Goal: Transaction & Acquisition: Purchase product/service

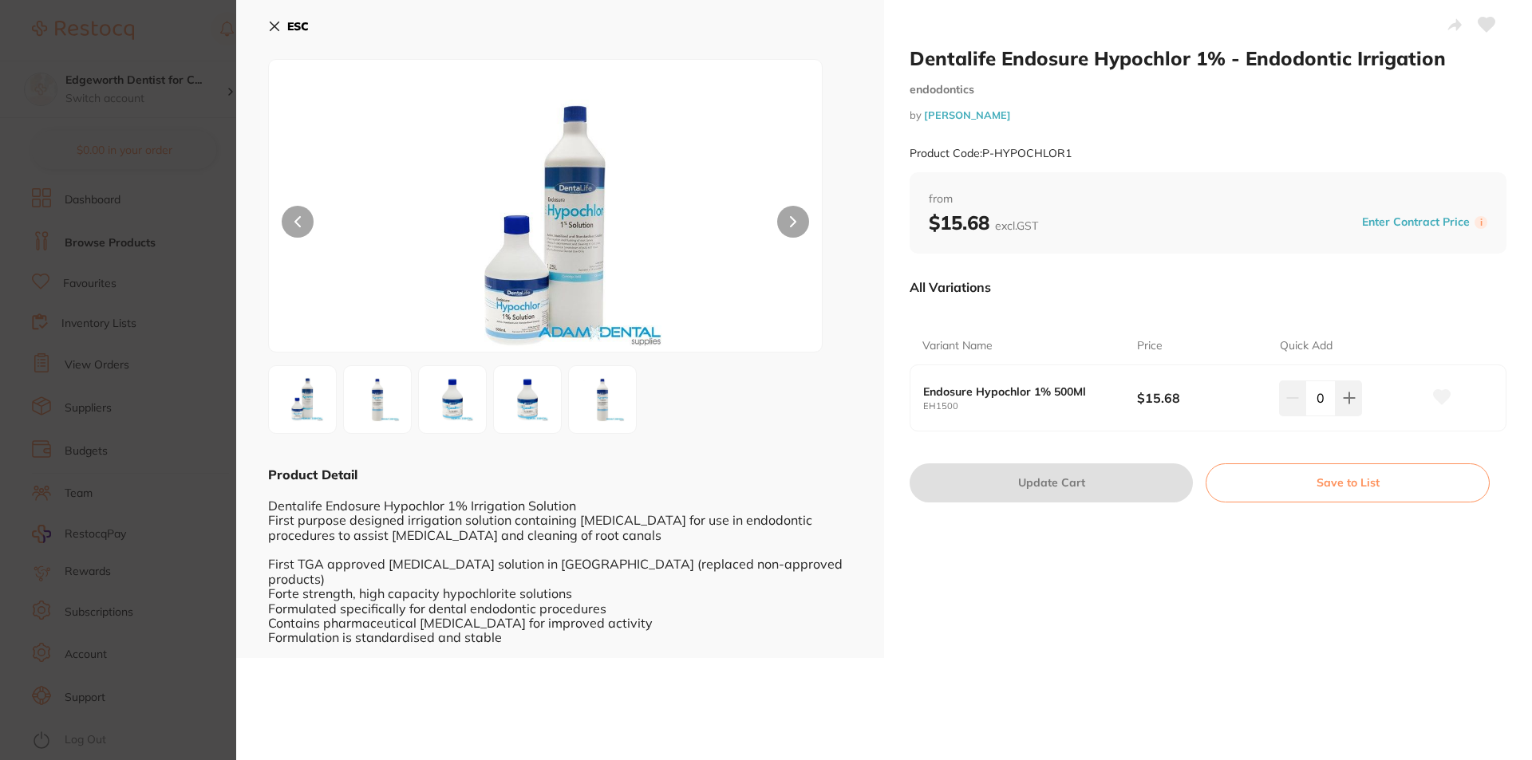
click at [276, 27] on icon at bounding box center [274, 26] width 9 height 9
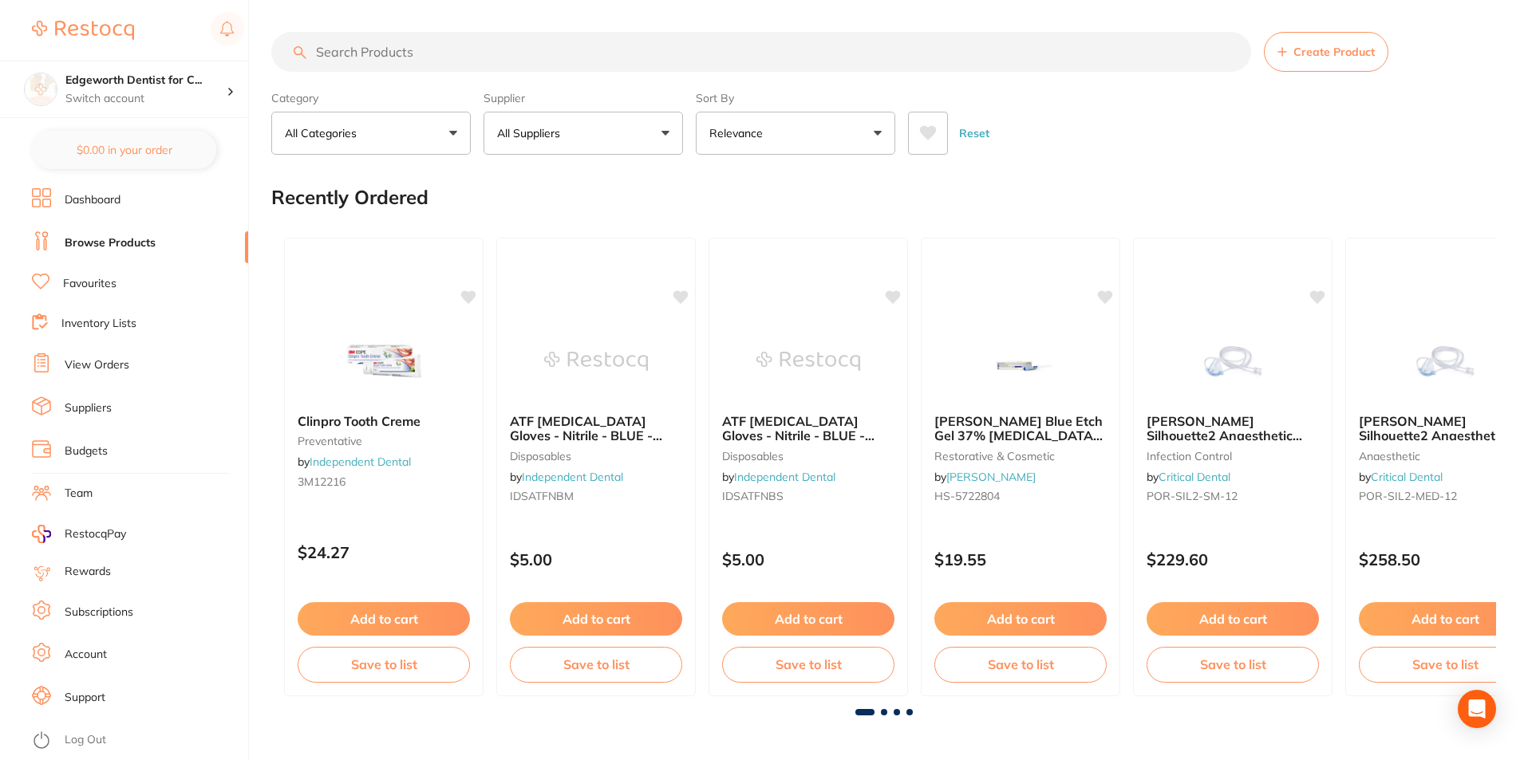
click at [403, 49] on input "search" at bounding box center [761, 52] width 980 height 40
type input "pulijet"
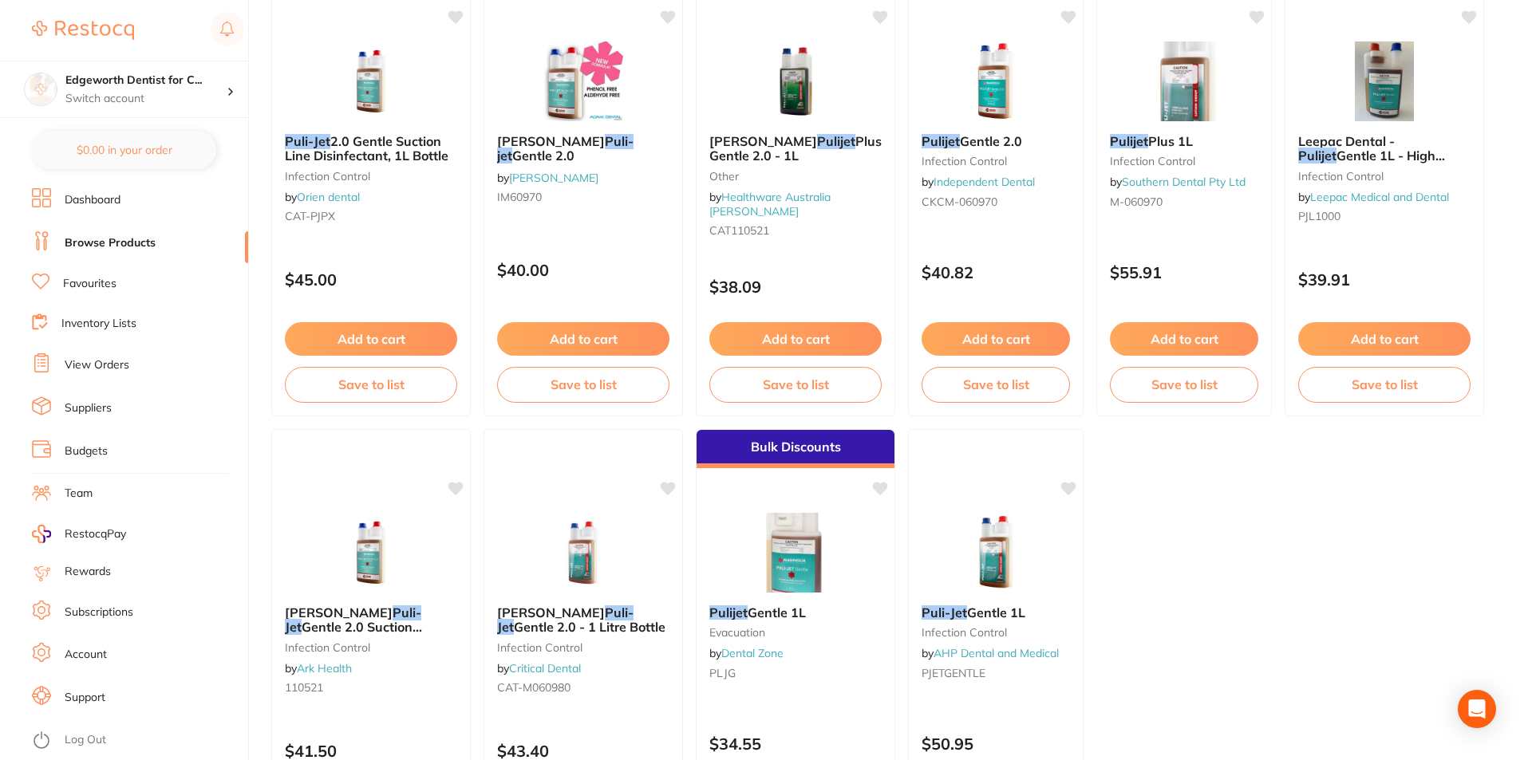
scroll to position [239, 0]
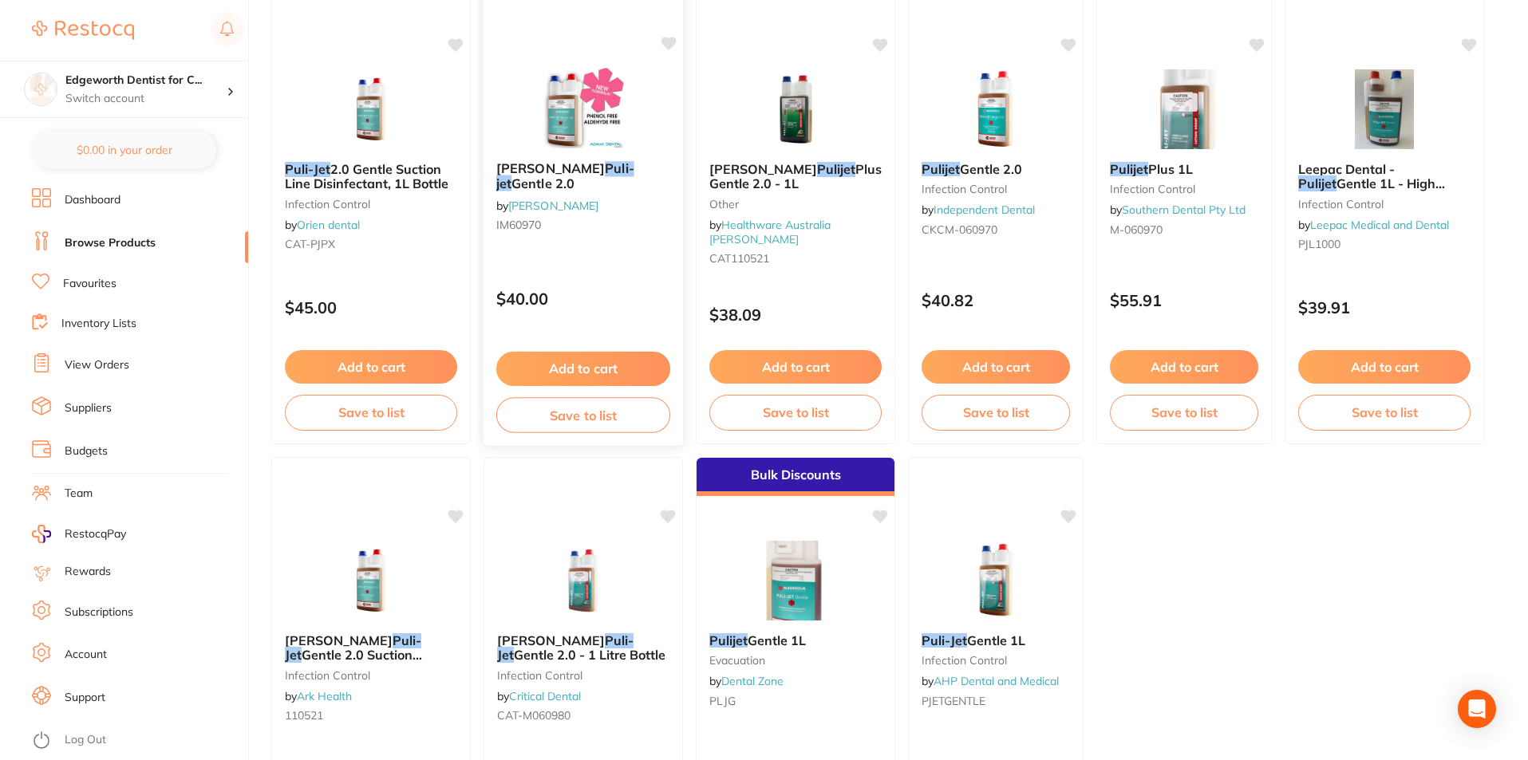
click at [580, 198] on link "[PERSON_NAME]" at bounding box center [553, 205] width 90 height 14
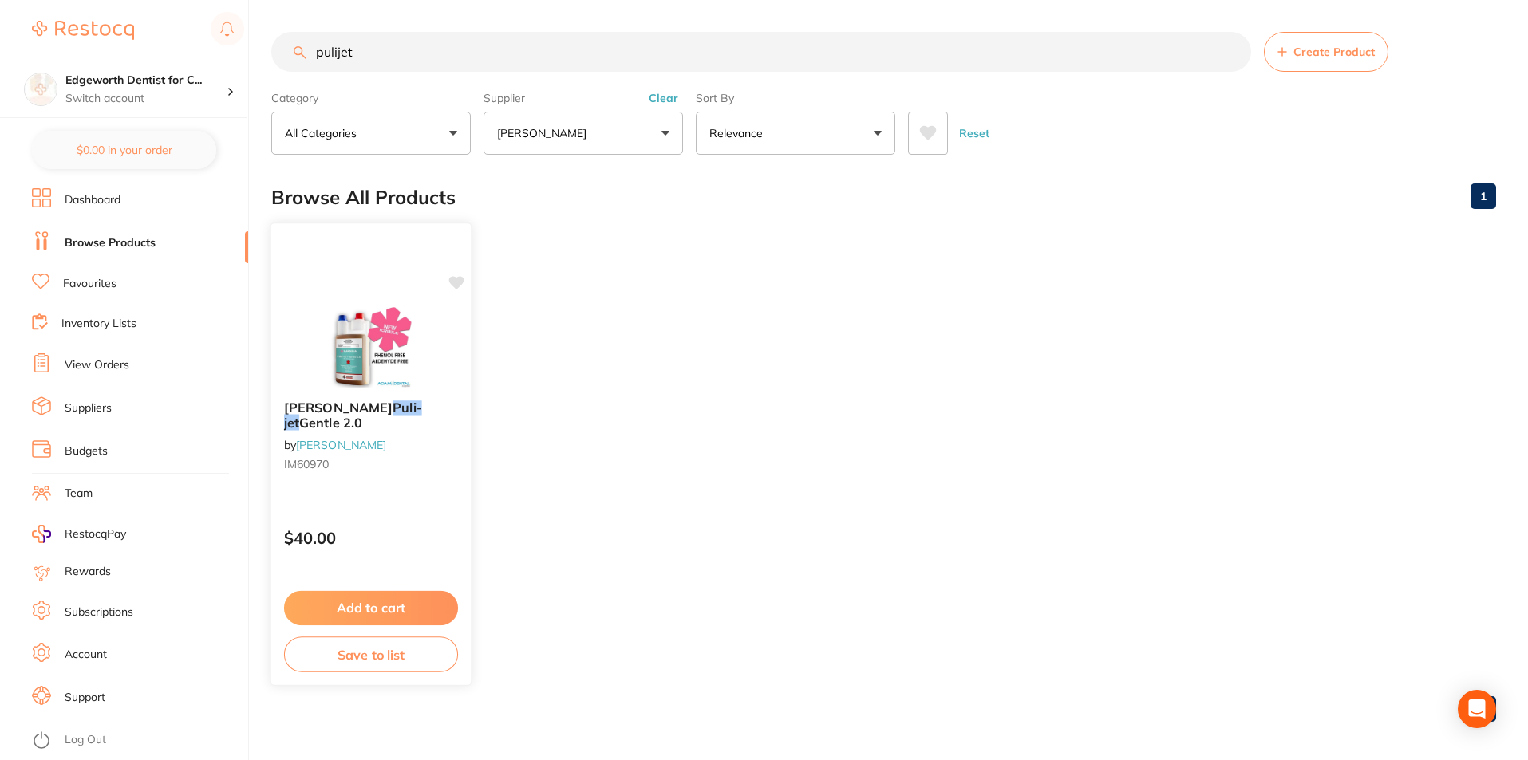
click at [406, 610] on button "Add to cart" at bounding box center [371, 608] width 174 height 34
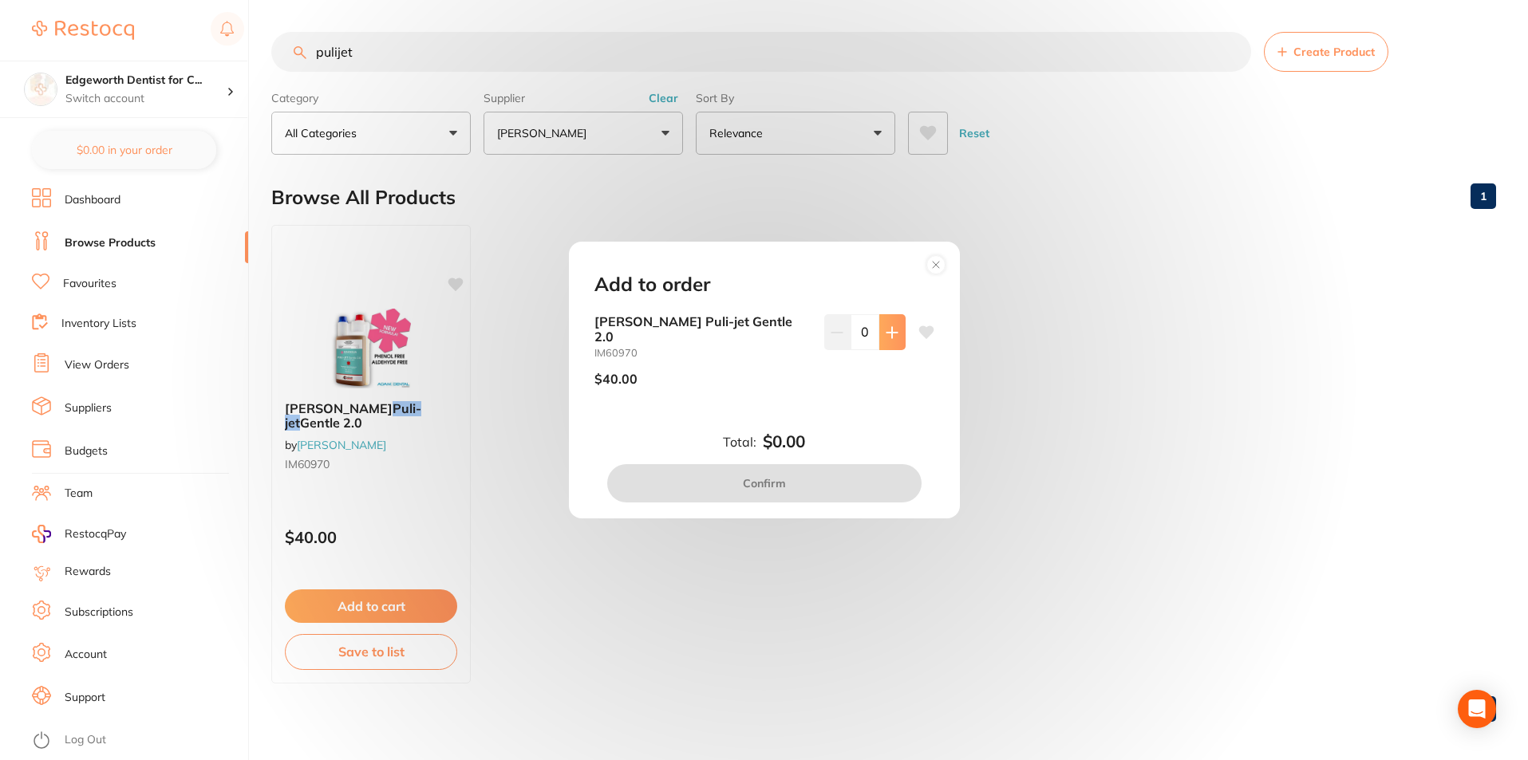
click at [901, 349] on button at bounding box center [892, 331] width 26 height 35
type input "1"
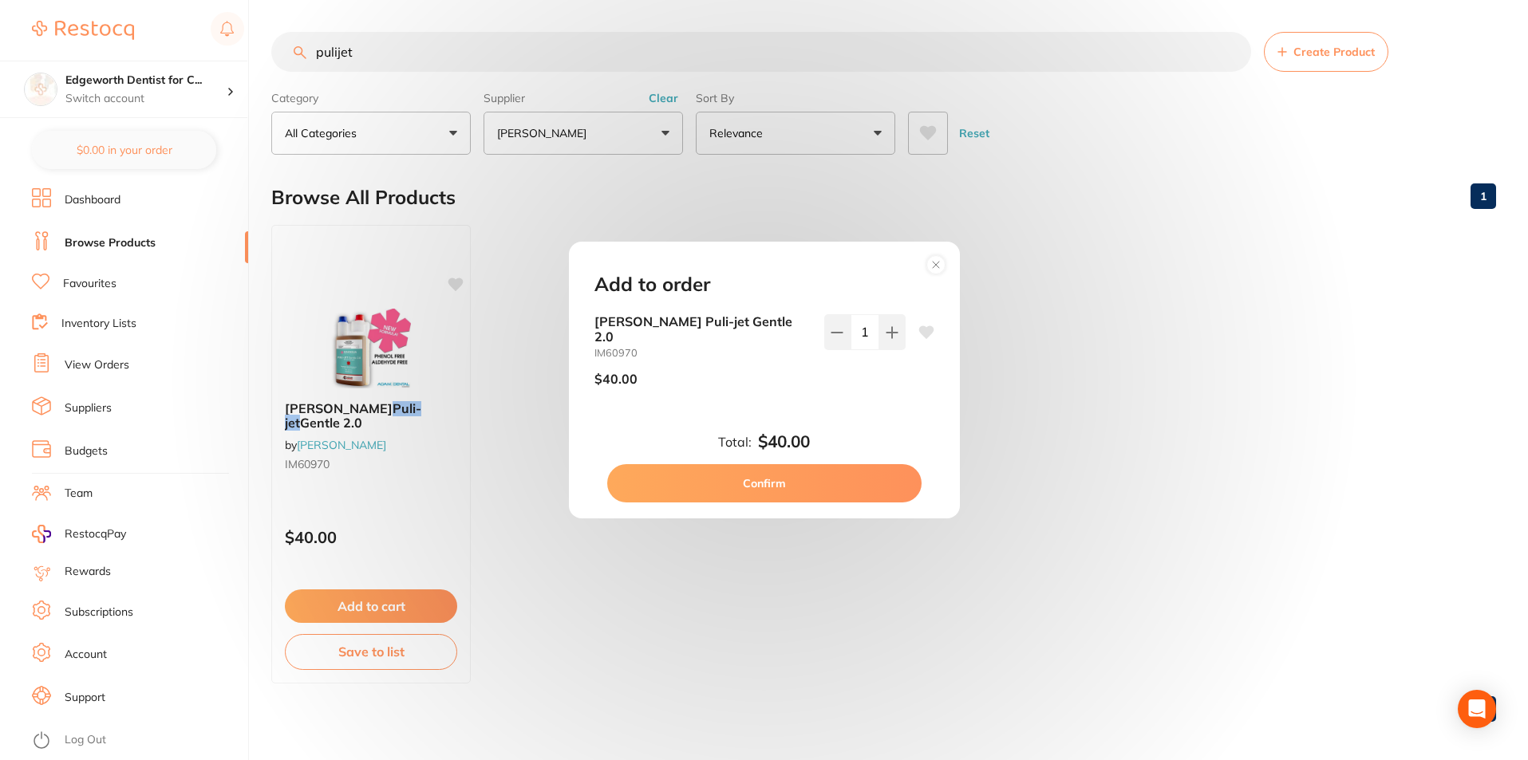
click at [781, 464] on button "Confirm" at bounding box center [764, 483] width 314 height 38
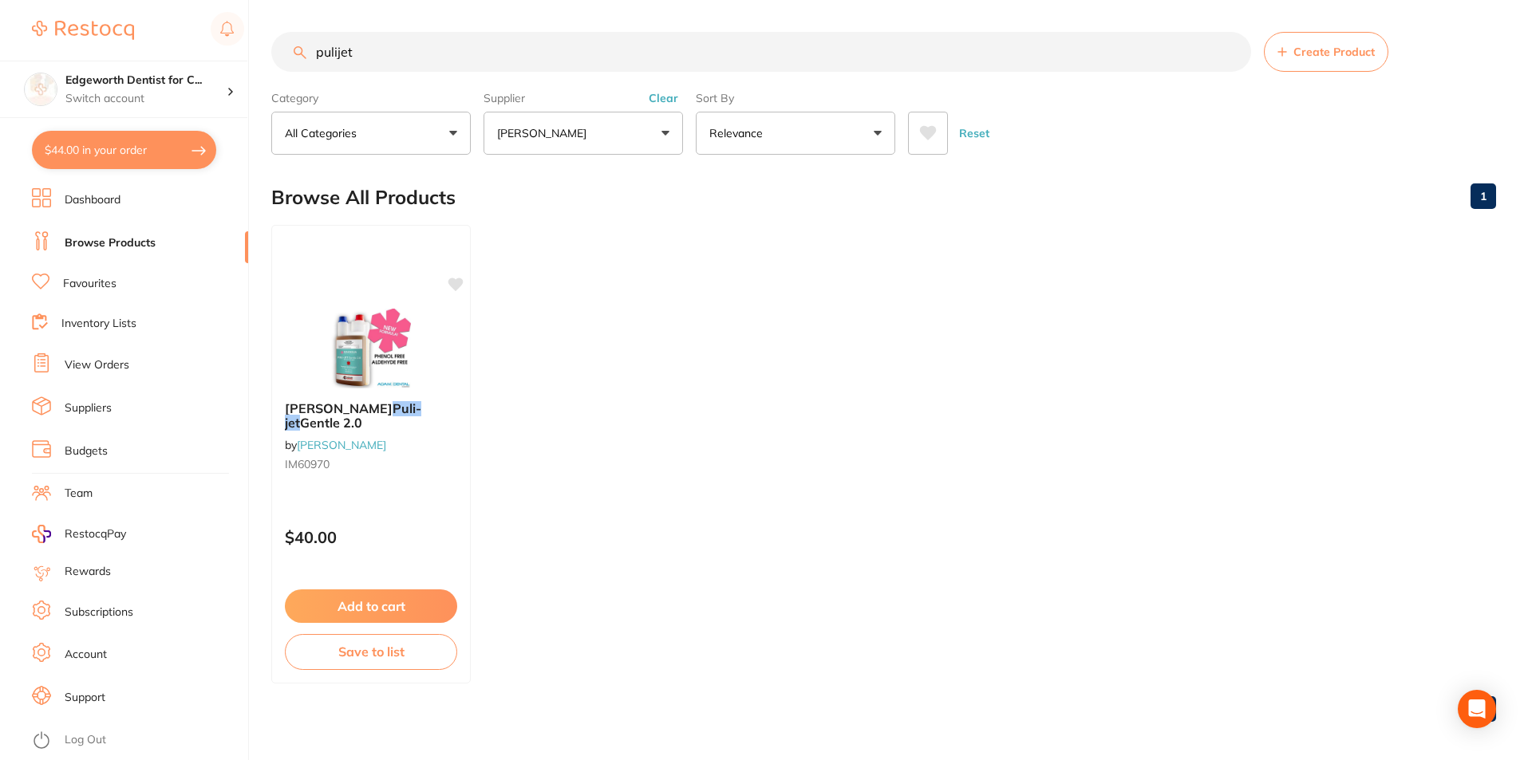
drag, startPoint x: 411, startPoint y: 61, endPoint x: 73, endPoint y: 11, distance: 341.0
click at [73, 11] on div "$44.00 Edgeworth Dentist for C... Switch account Edgeworth Dentist for Chickens…" at bounding box center [764, 380] width 1528 height 760
click at [73, 149] on button "$44.00 in your order" at bounding box center [124, 150] width 184 height 38
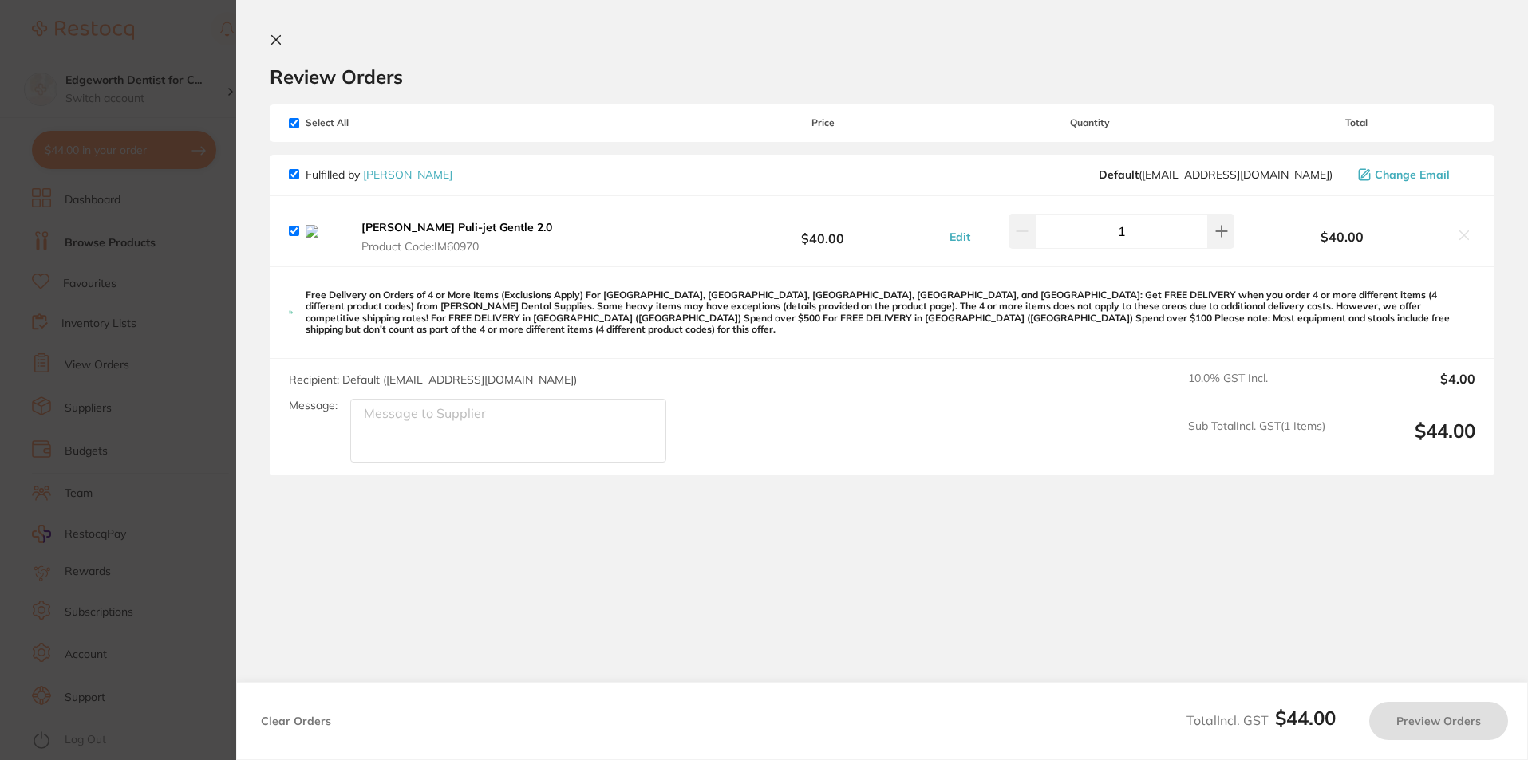
checkbox input "true"
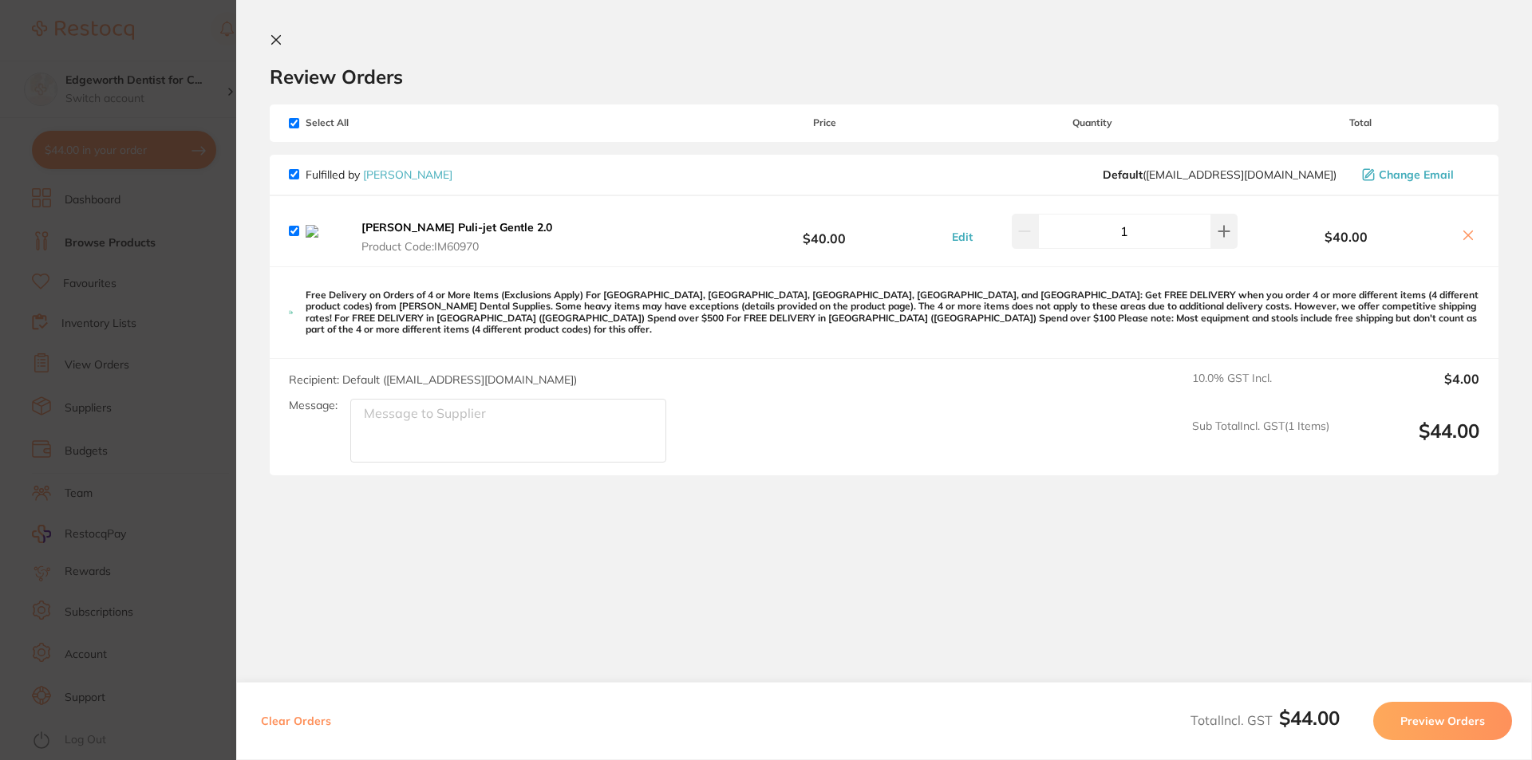
click at [270, 37] on icon at bounding box center [276, 40] width 13 height 13
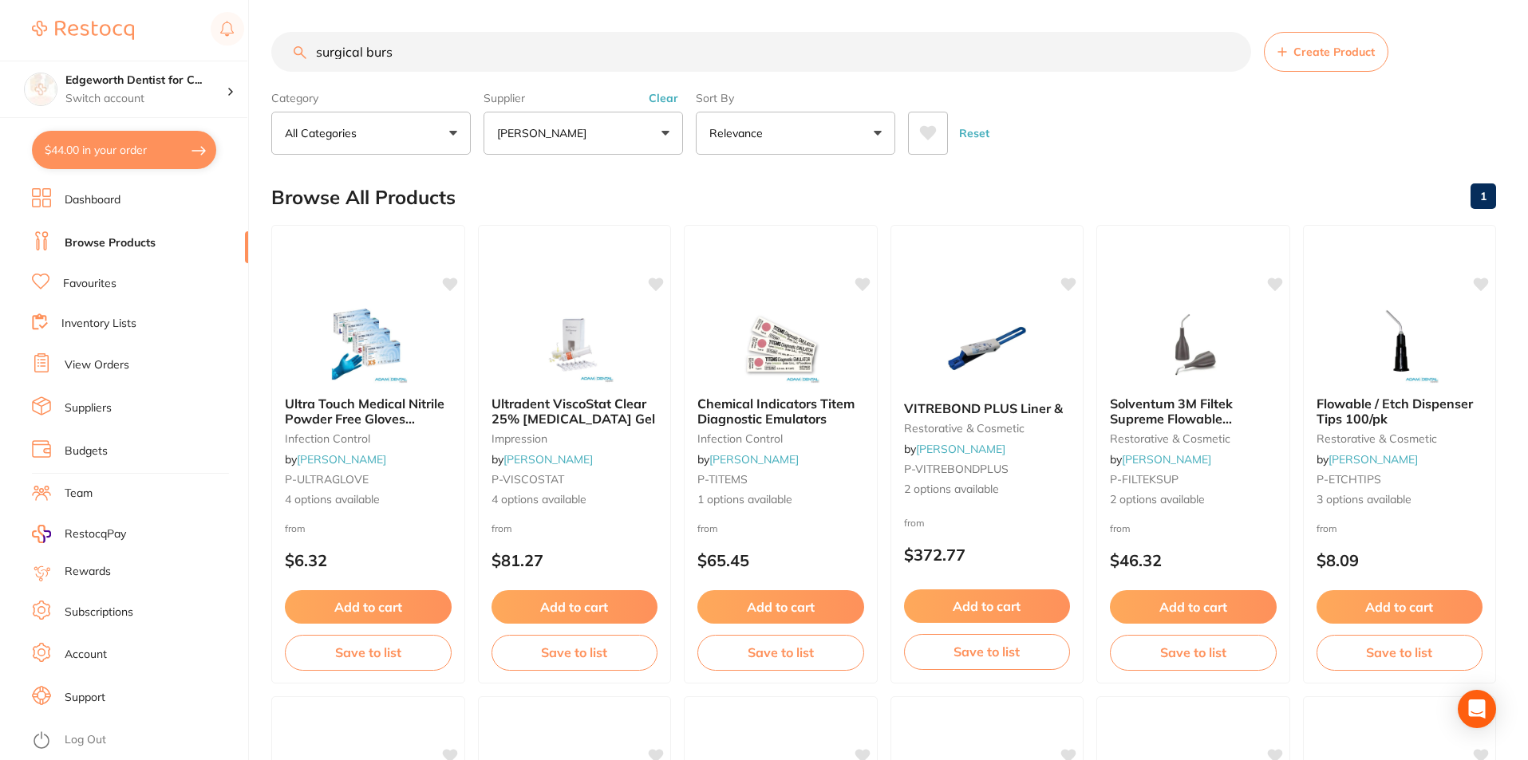
type input "surgical burs"
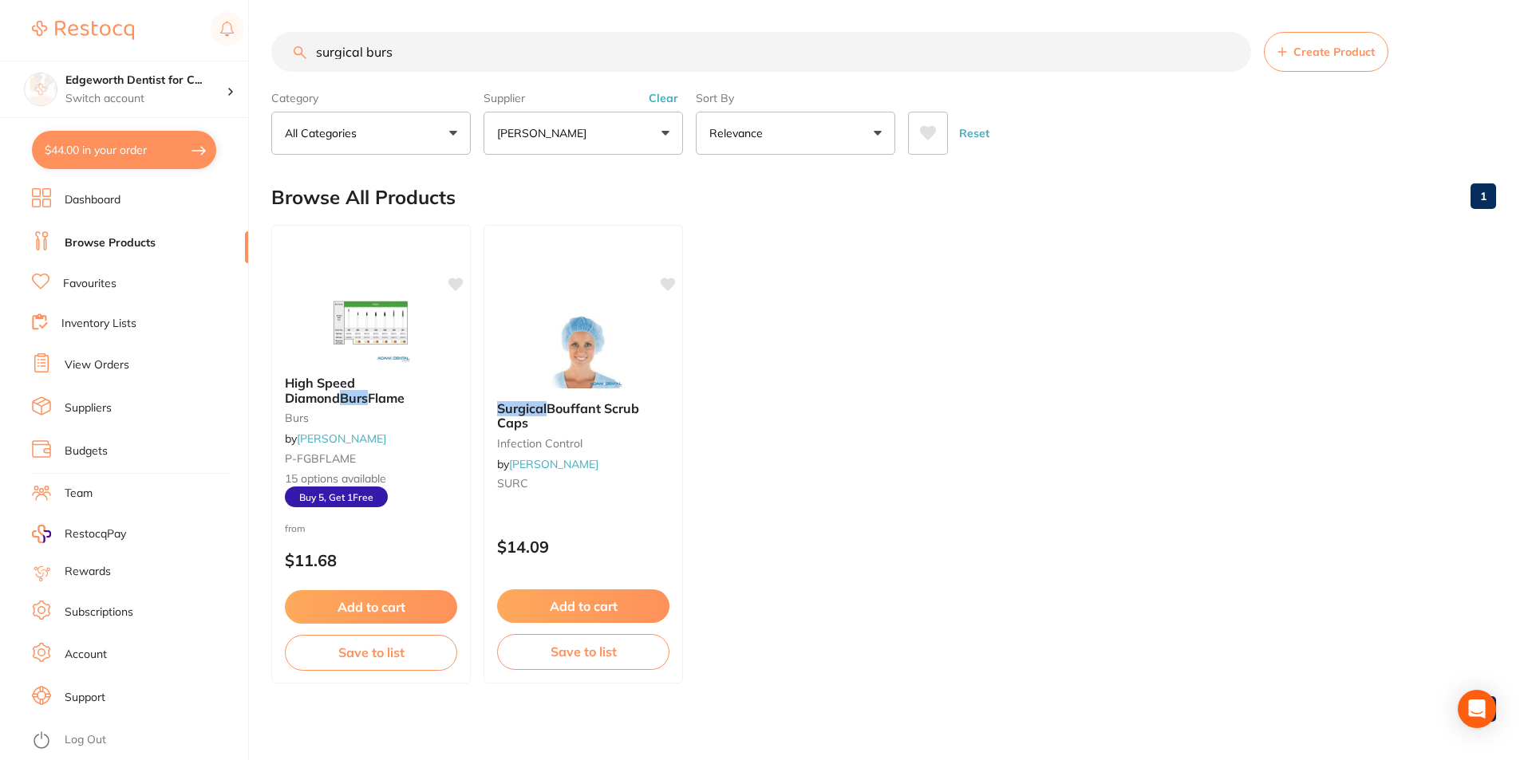
click at [554, 123] on button "[PERSON_NAME]" at bounding box center [582, 133] width 199 height 43
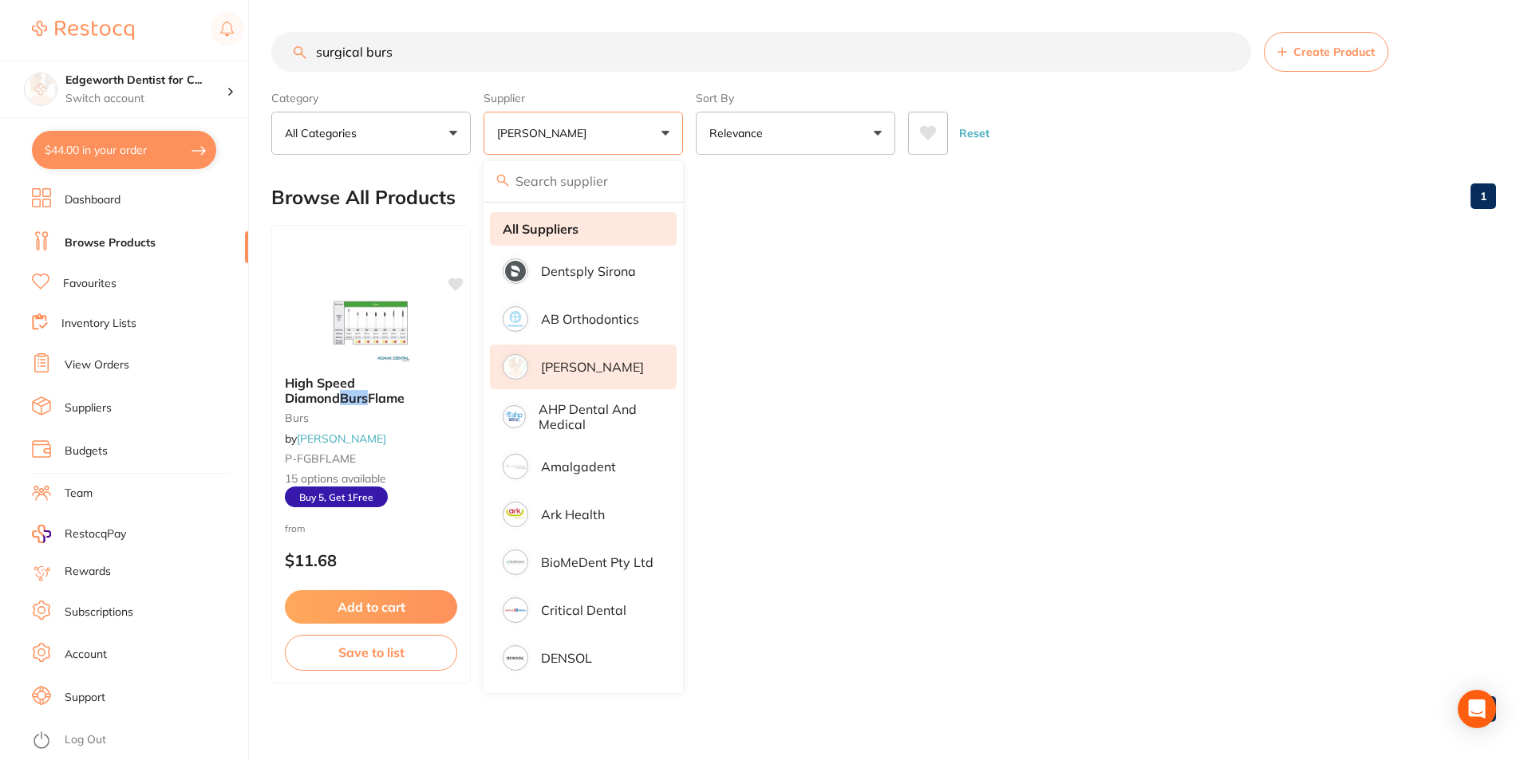
click at [558, 237] on li "All Suppliers" at bounding box center [583, 229] width 187 height 34
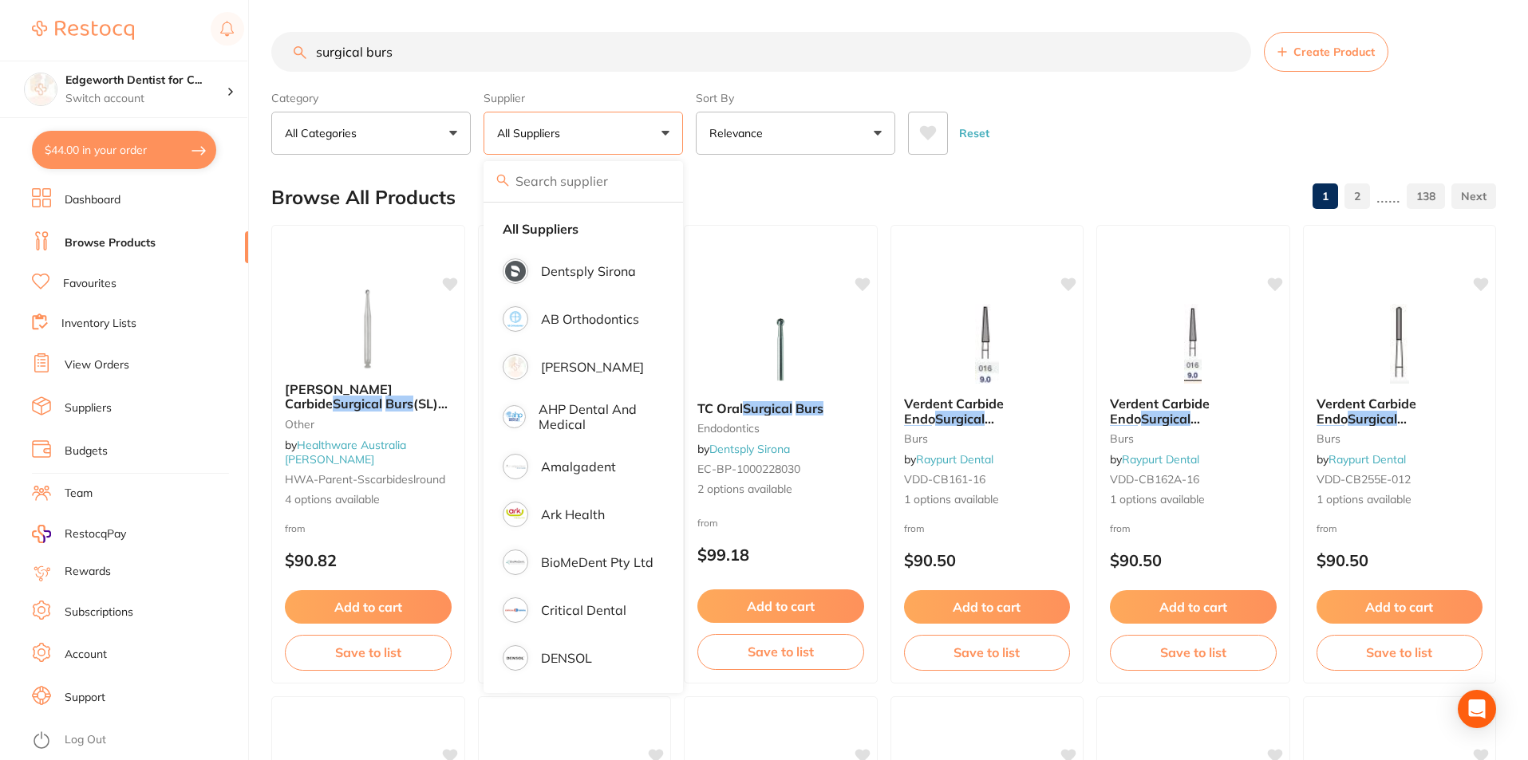
click at [1115, 182] on div "Browse All Products 1 2 ...... 138" at bounding box center [883, 197] width 1224 height 53
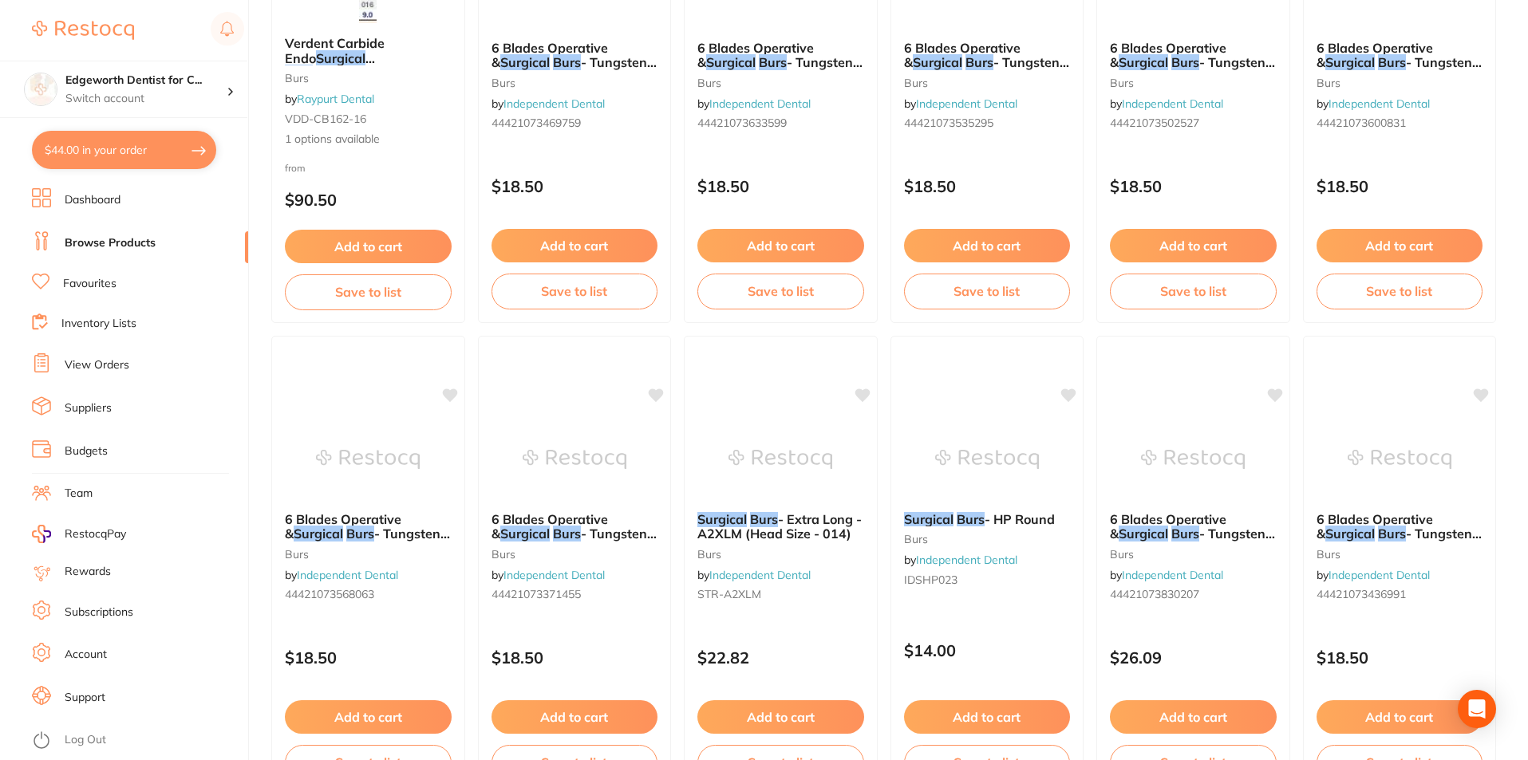
scroll to position [638, 0]
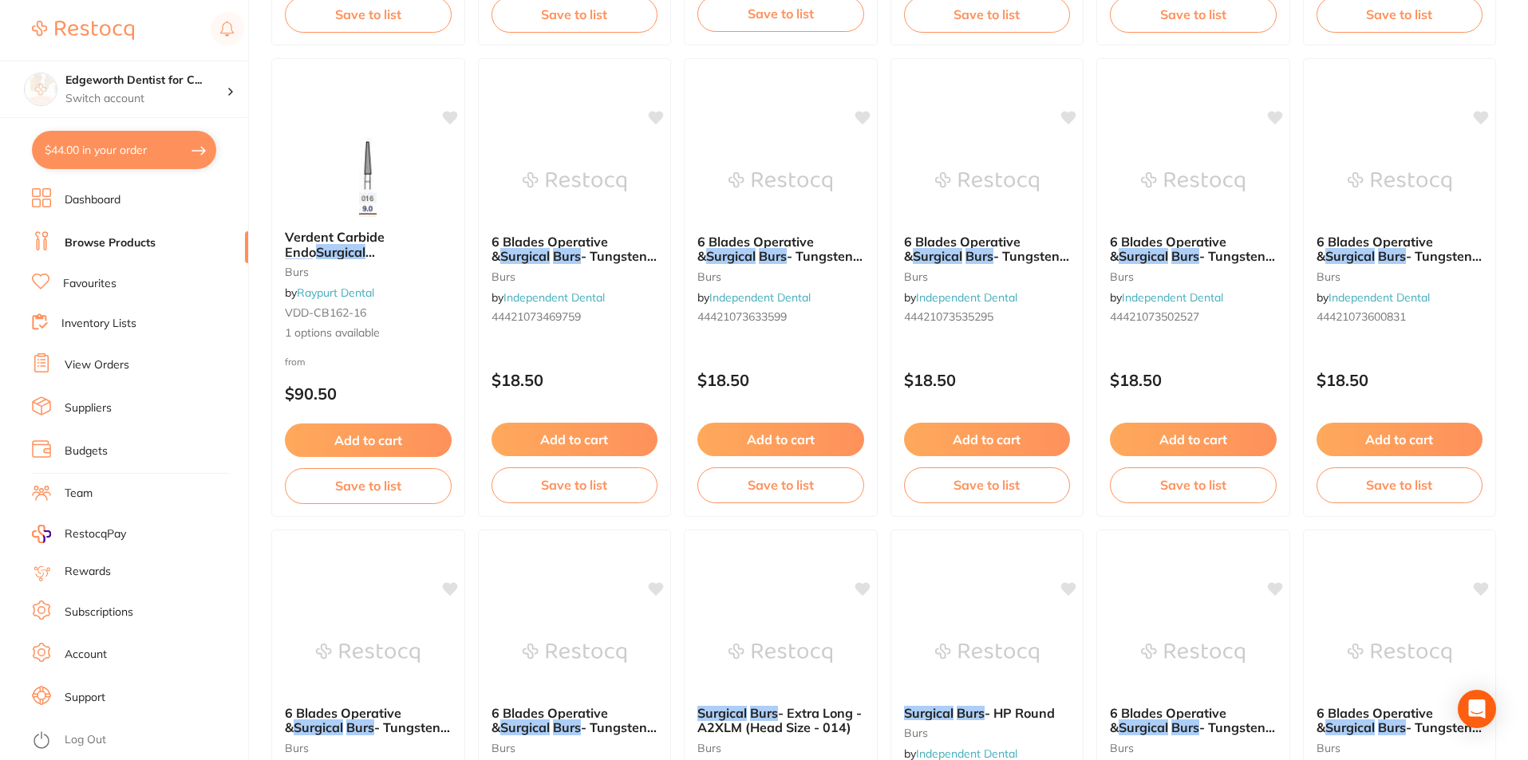
click at [116, 137] on button "$44.00 in your order" at bounding box center [124, 150] width 184 height 38
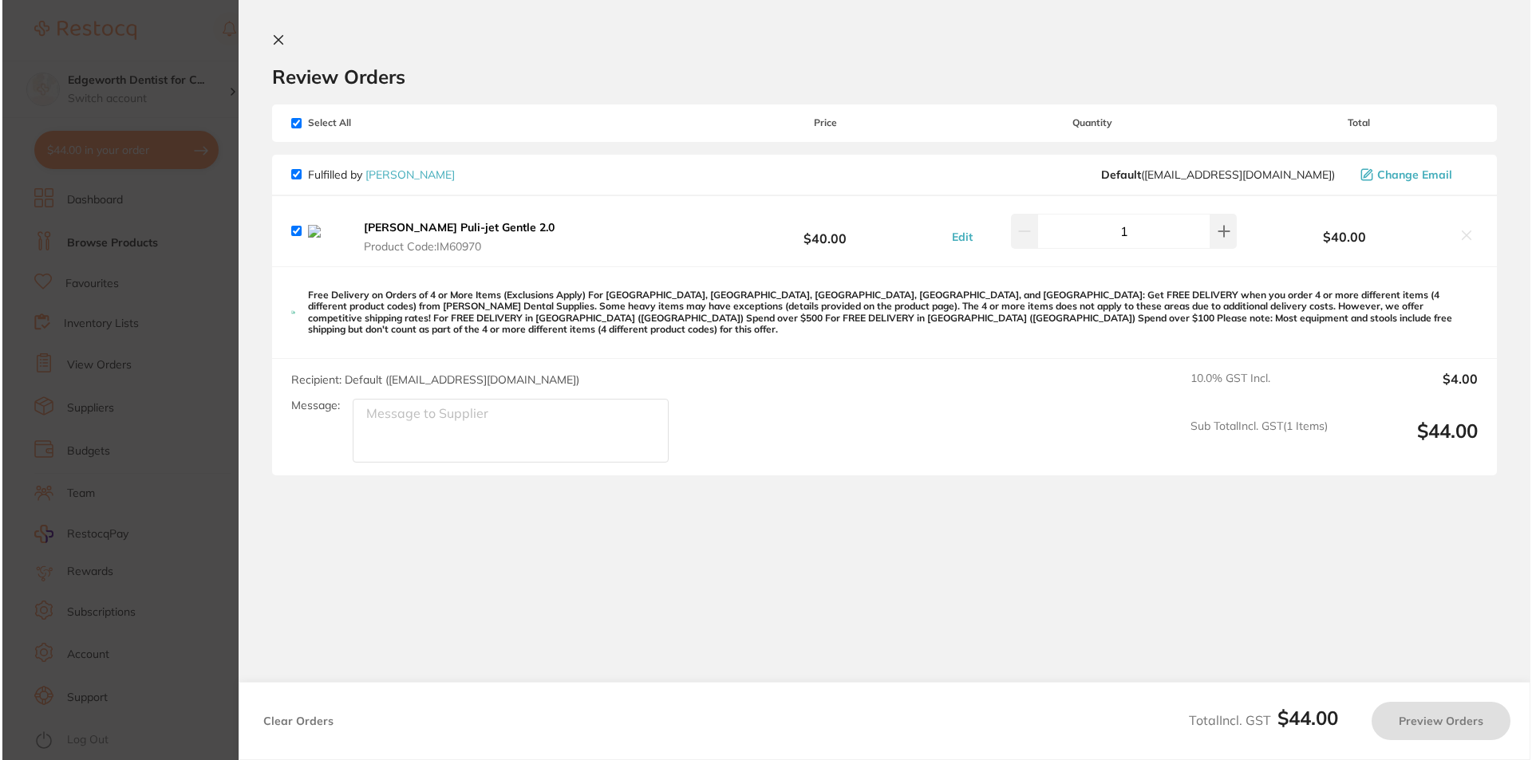
scroll to position [0, 0]
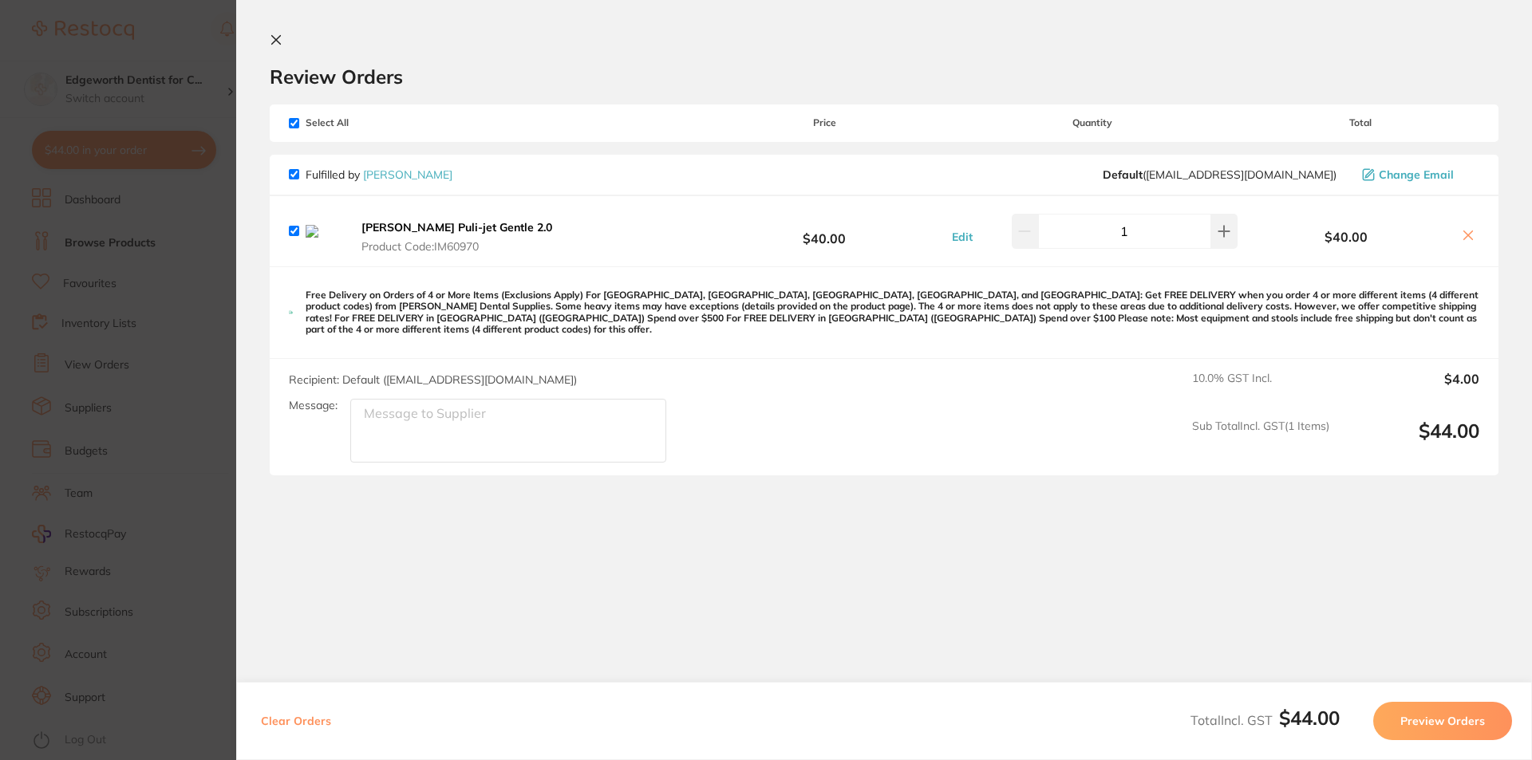
click at [270, 29] on section "Review Orders Your orders are being processed and we will notify you once we ha…" at bounding box center [883, 368] width 1295 height 737
click at [275, 35] on icon at bounding box center [276, 40] width 13 height 13
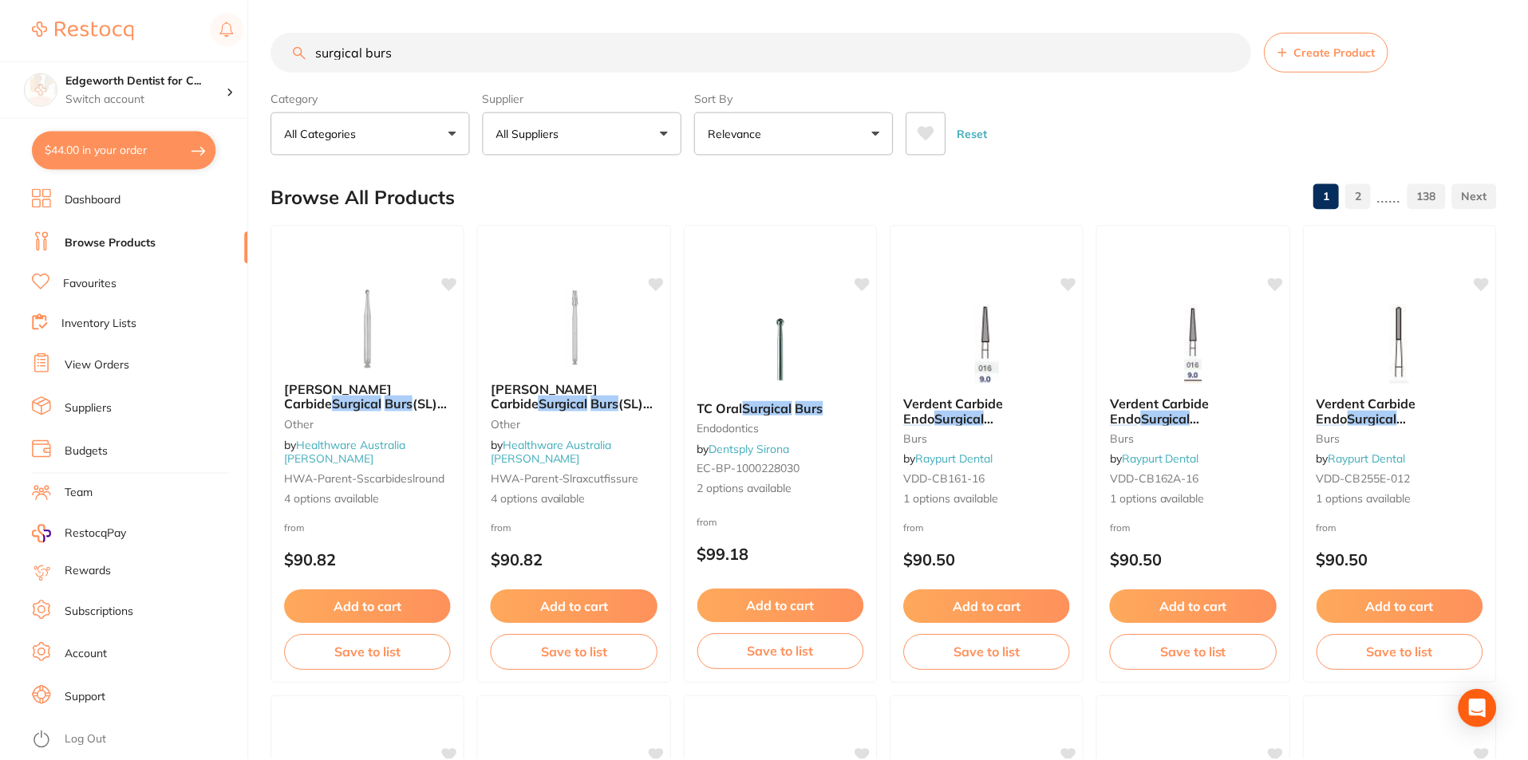
scroll to position [638, 0]
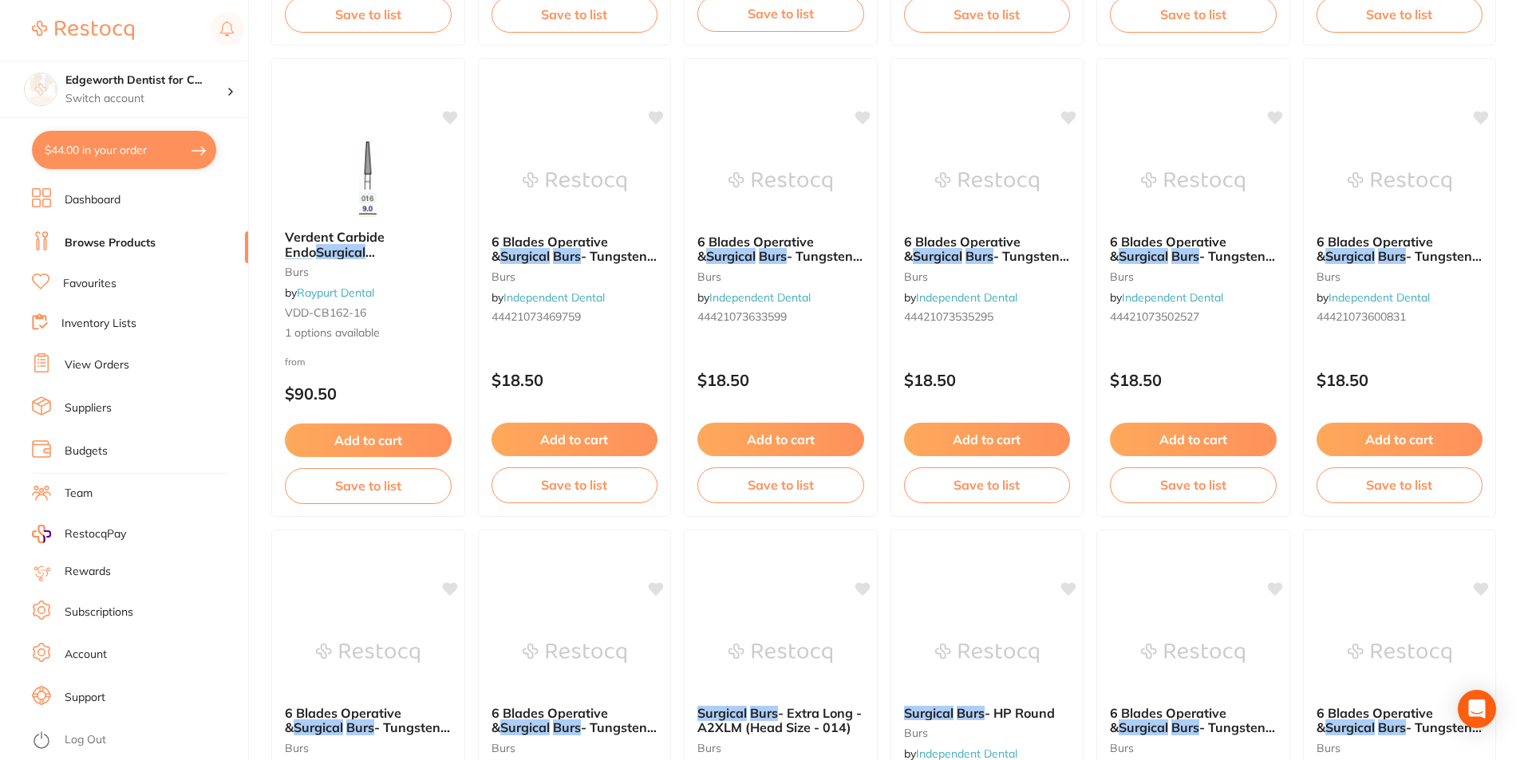
click at [127, 151] on button "$44.00 in your order" at bounding box center [124, 150] width 184 height 38
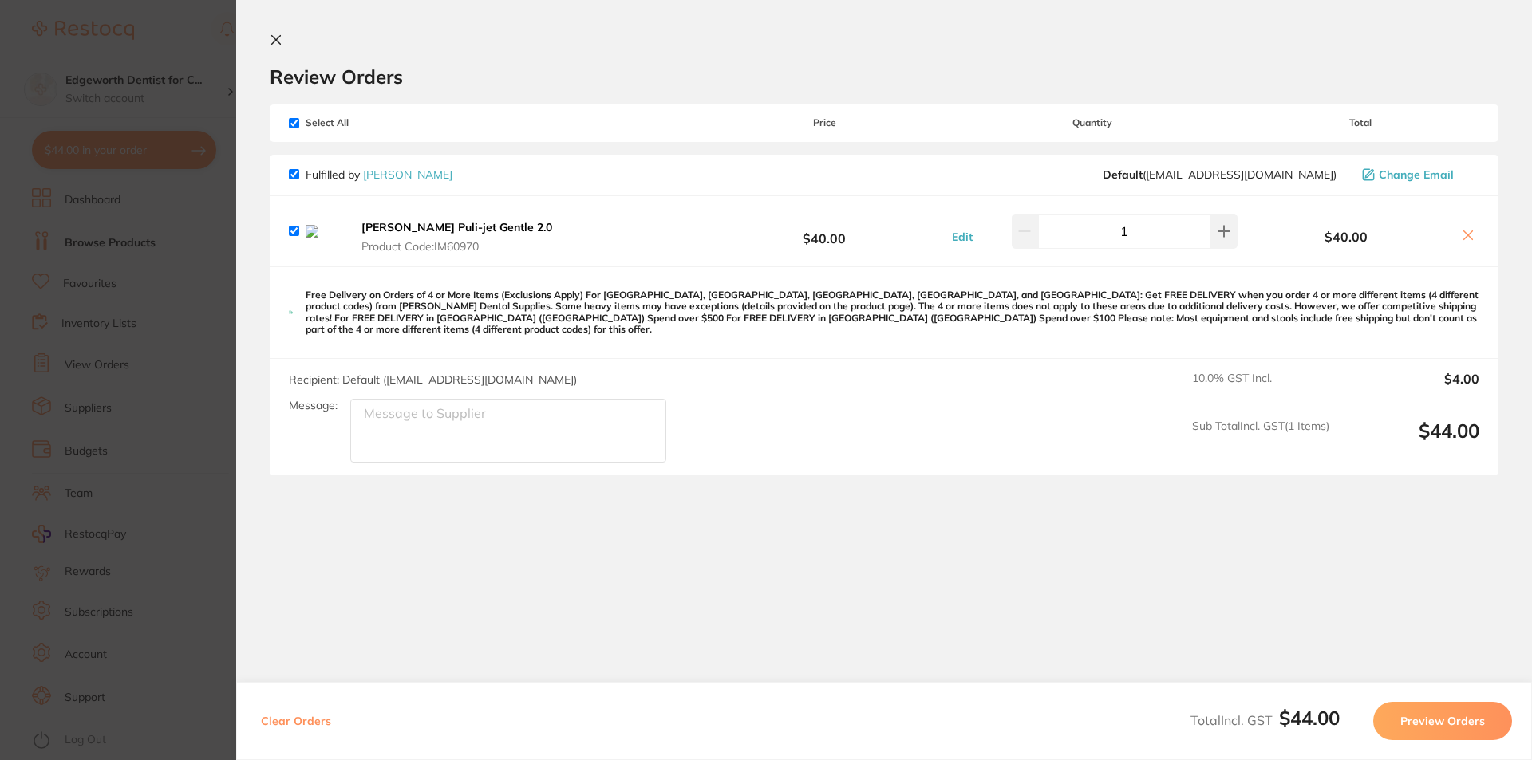
click at [1464, 238] on icon at bounding box center [1468, 235] width 9 height 9
checkbox input "false"
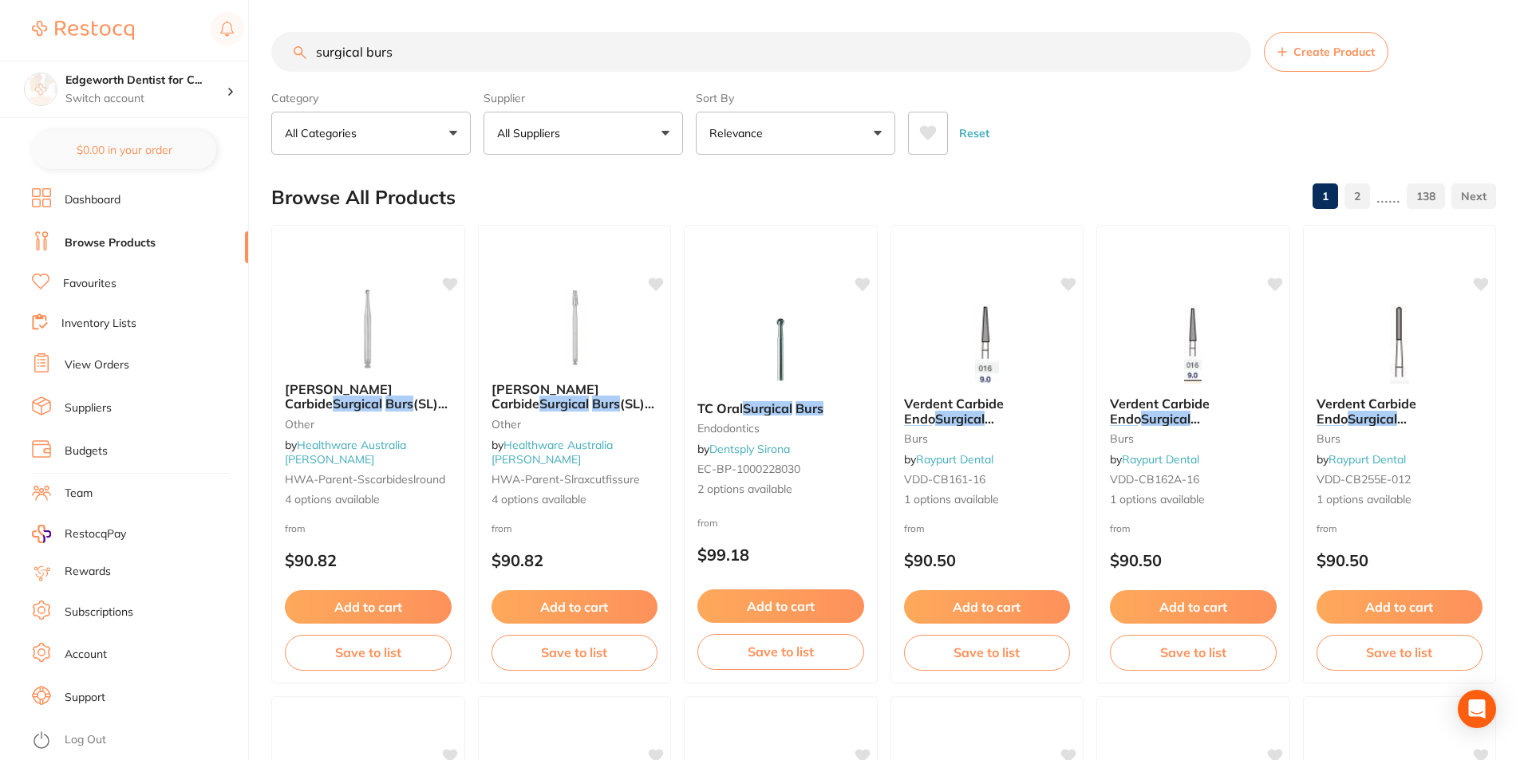
drag, startPoint x: 307, startPoint y: 42, endPoint x: 177, endPoint y: 23, distance: 131.4
click at [177, 23] on div "$44.00 Edgeworth Dentist for C... Switch account Edgeworth Dentist for Chickens…" at bounding box center [764, 380] width 1528 height 760
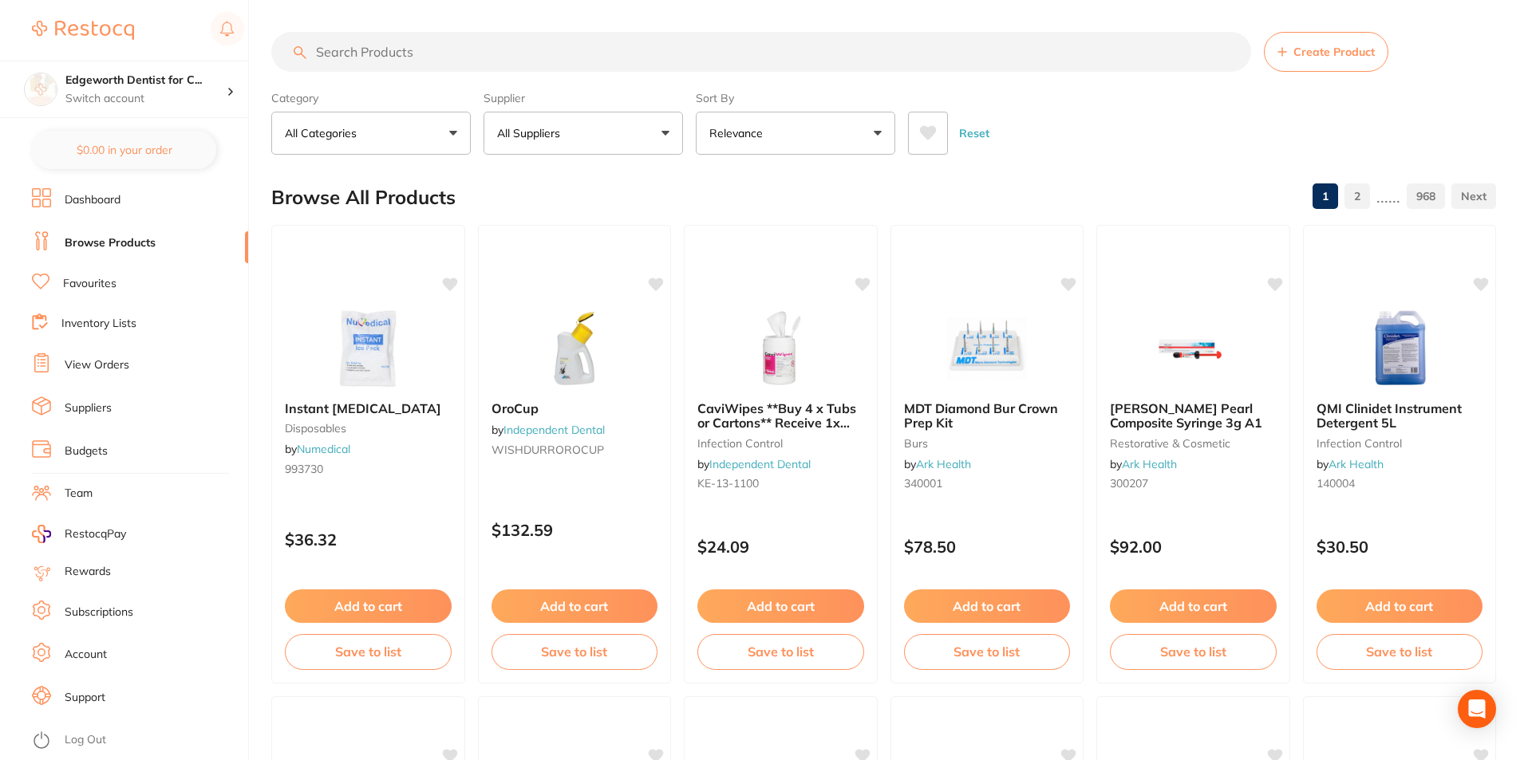
click at [530, 77] on section "Create Product Category All Categories All Categories 3D Printing anaesthetic a…" at bounding box center [883, 93] width 1224 height 123
click at [550, 64] on input "search" at bounding box center [761, 52] width 980 height 40
type input "sutures"
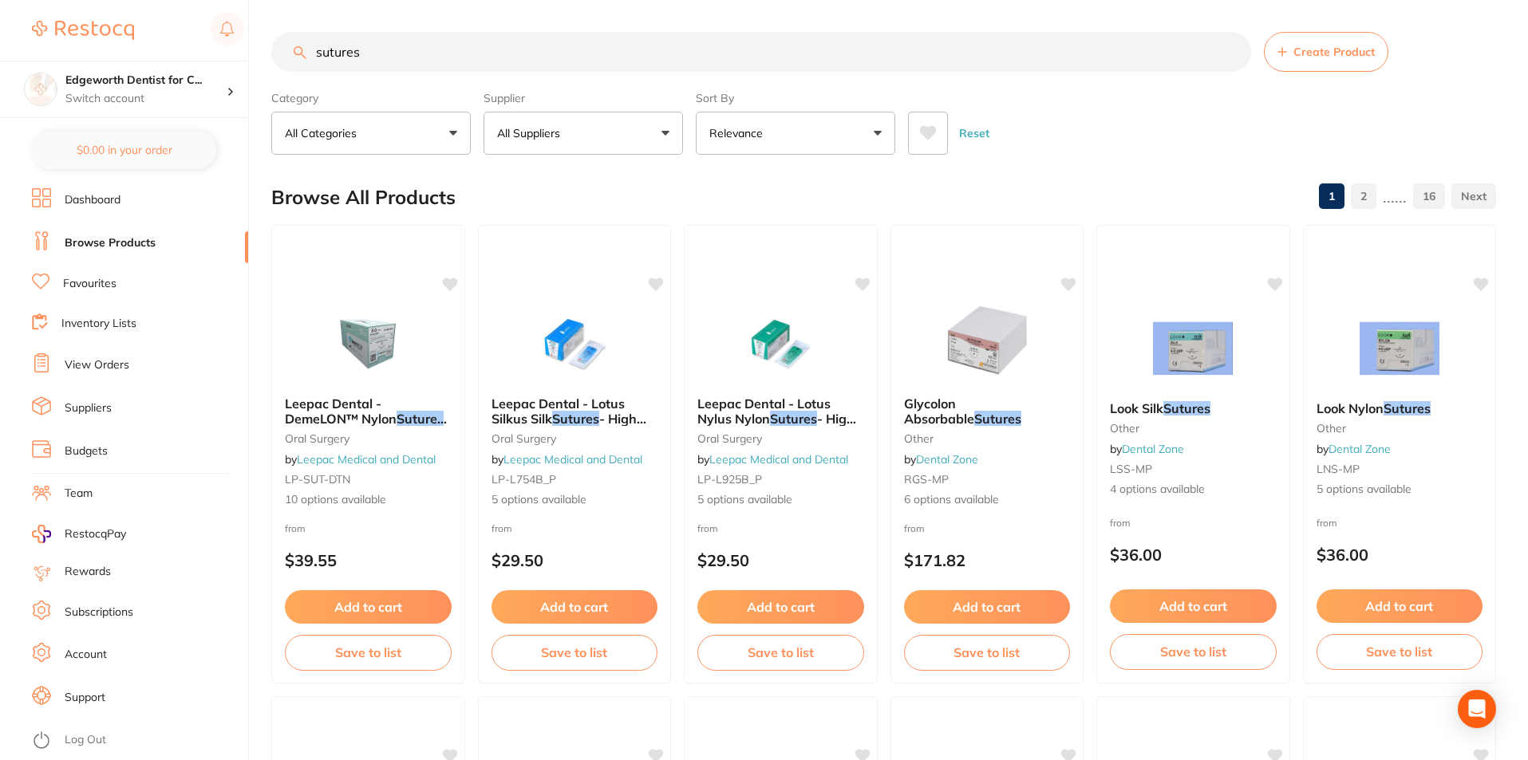
drag, startPoint x: 412, startPoint y: 48, endPoint x: 139, endPoint y: 57, distance: 273.7
click at [139, 57] on div "$44.00 Edgeworth Dentist for C... Switch account Edgeworth Dentist for Chickens…" at bounding box center [764, 380] width 1528 height 760
paste input "24mm 70cm LOOK brand"
type input "24mm 70cm LOOK brand"
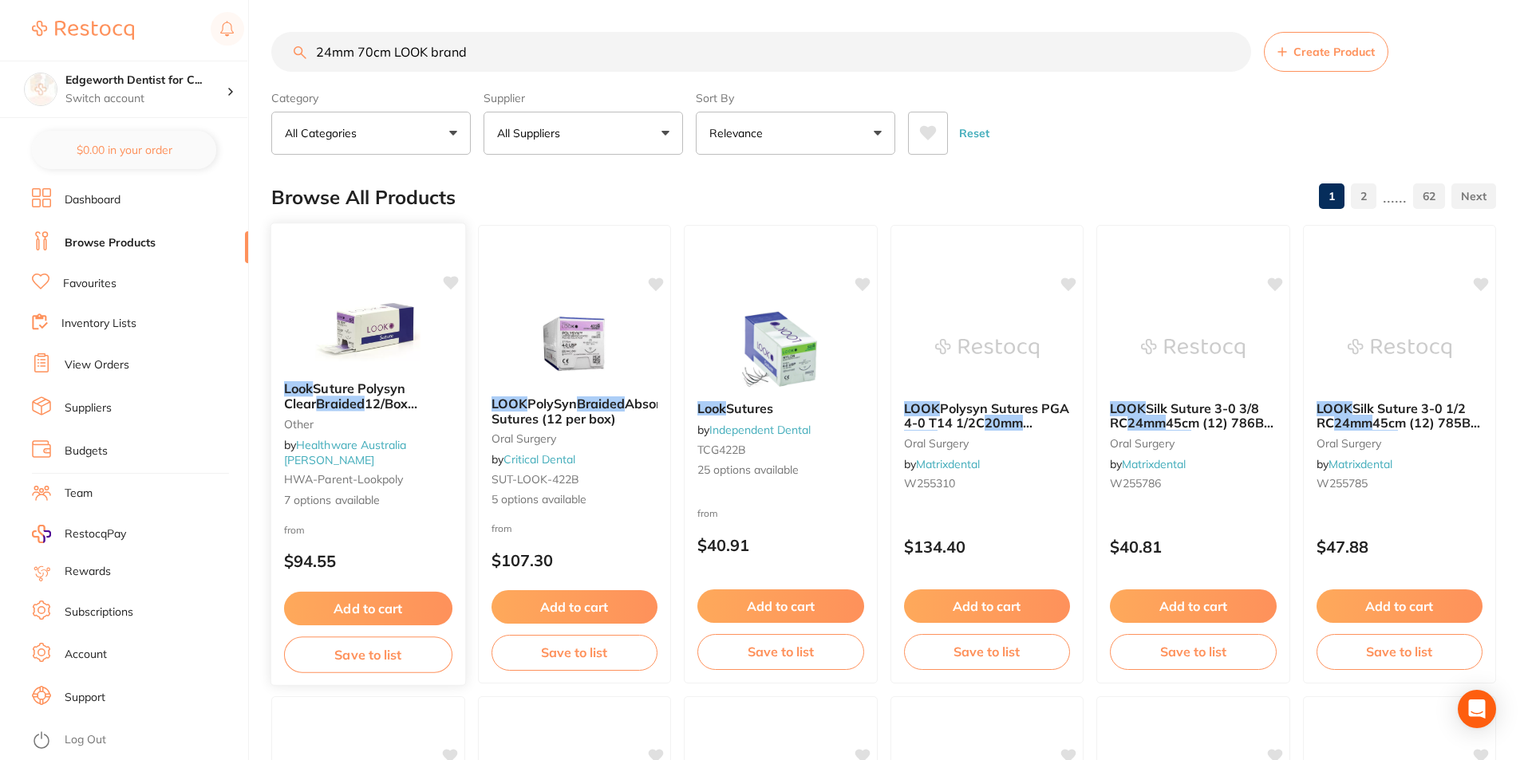
click at [387, 409] on span "Suture Polysyn Clear" at bounding box center [345, 395] width 122 height 31
click at [356, 416] on span "12/Box (Absorbable)" at bounding box center [351, 411] width 134 height 31
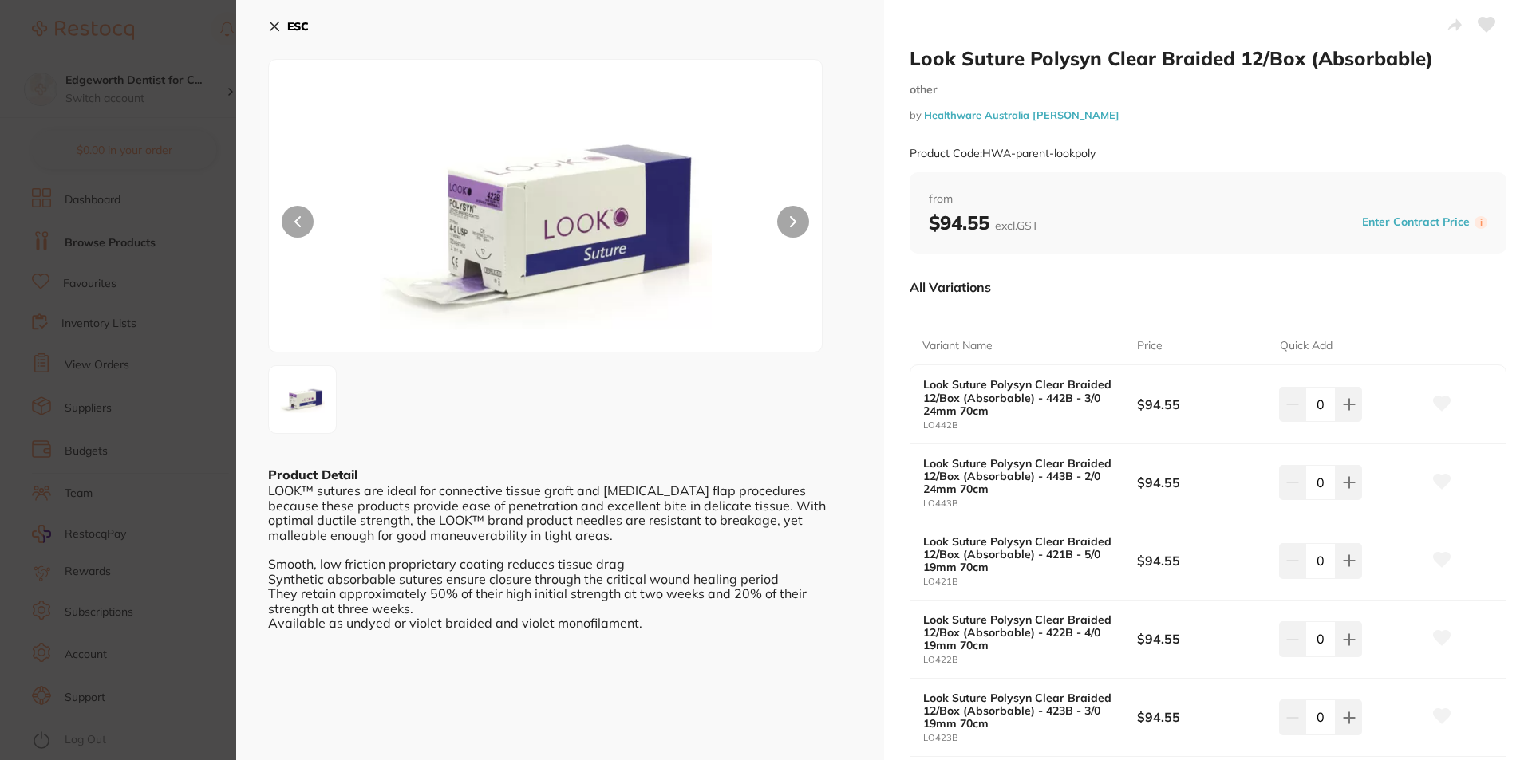
click at [276, 26] on icon at bounding box center [274, 26] width 13 height 13
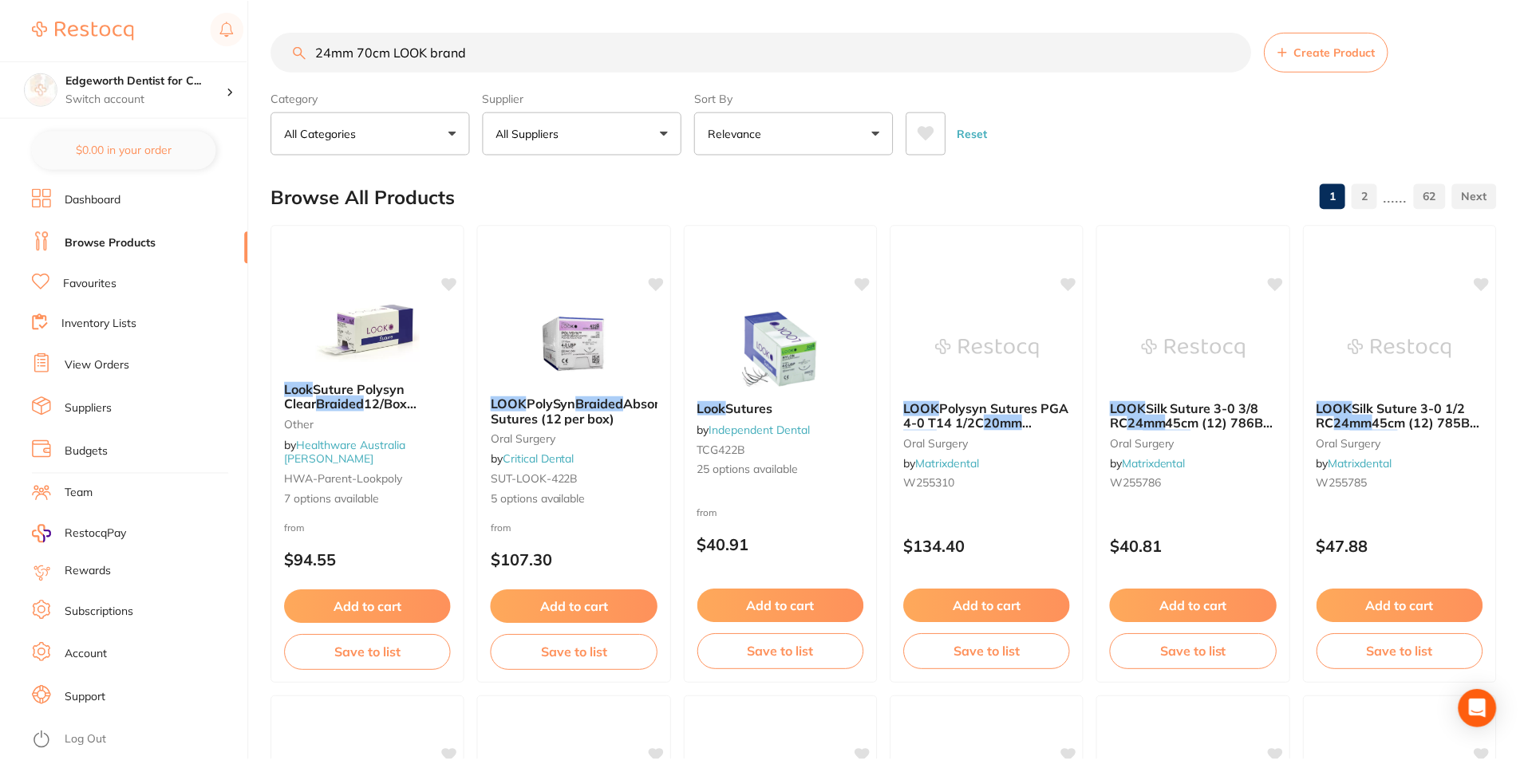
scroll to position [6, 0]
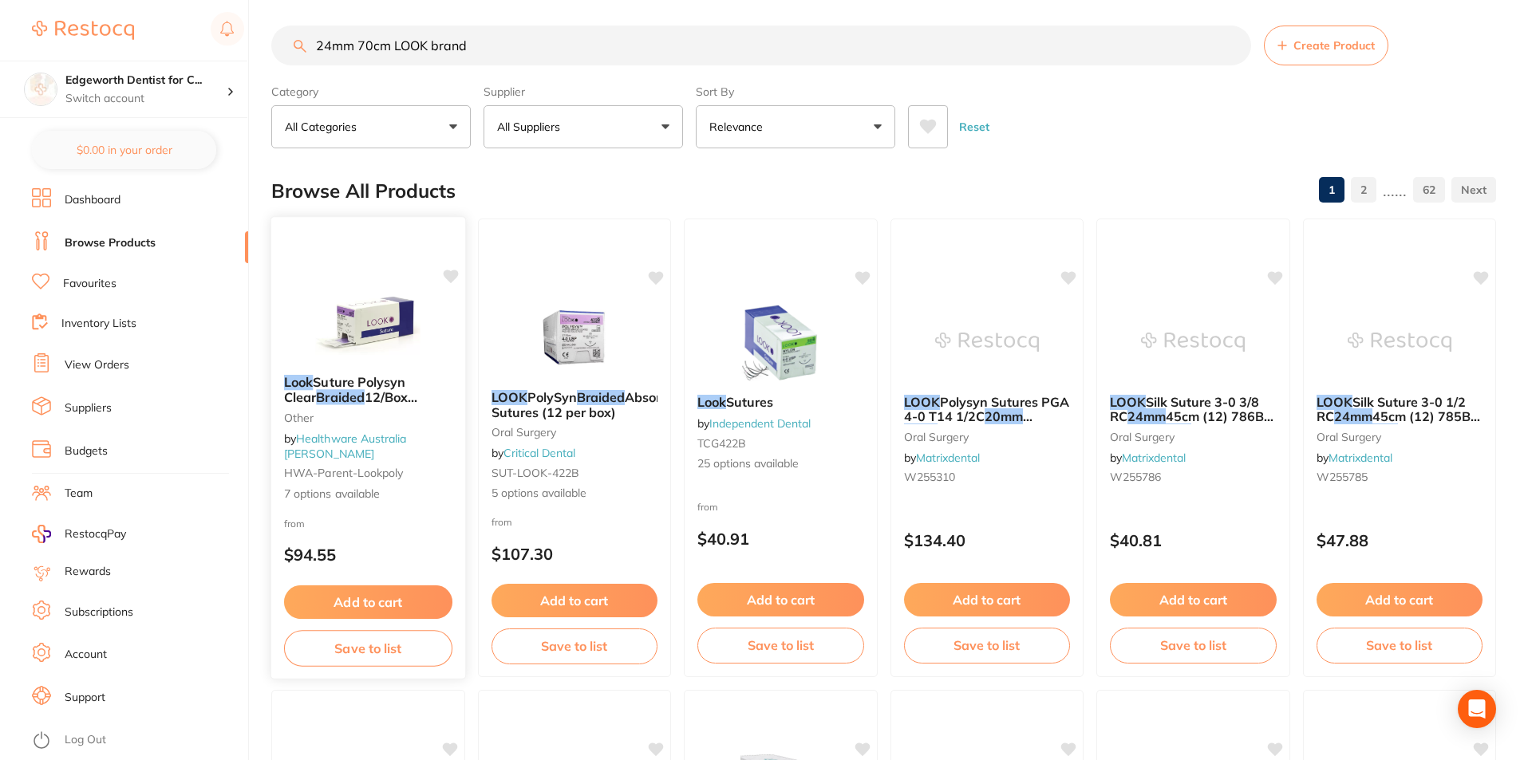
click at [379, 605] on button "Add to cart" at bounding box center [368, 603] width 168 height 34
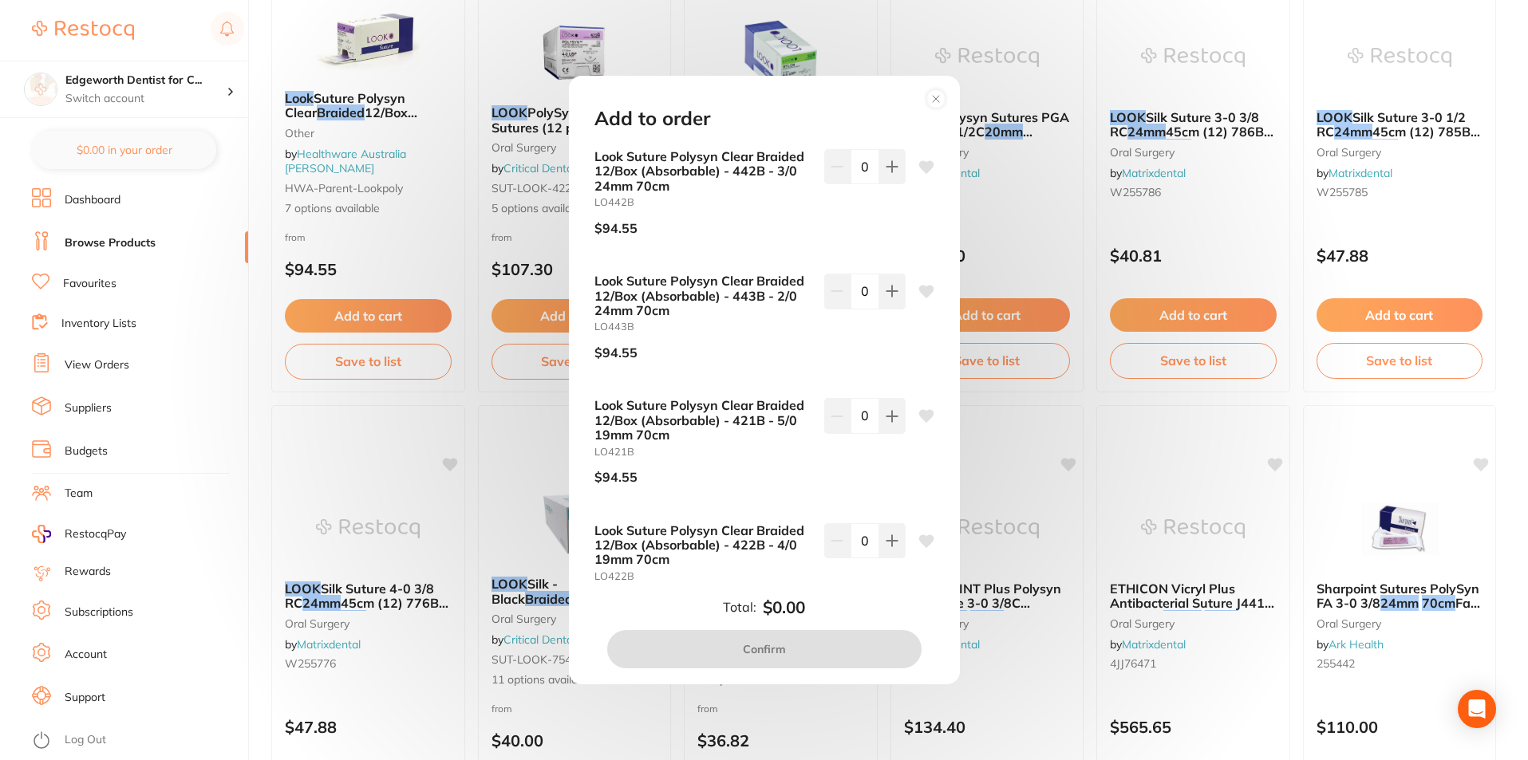
scroll to position [239, 0]
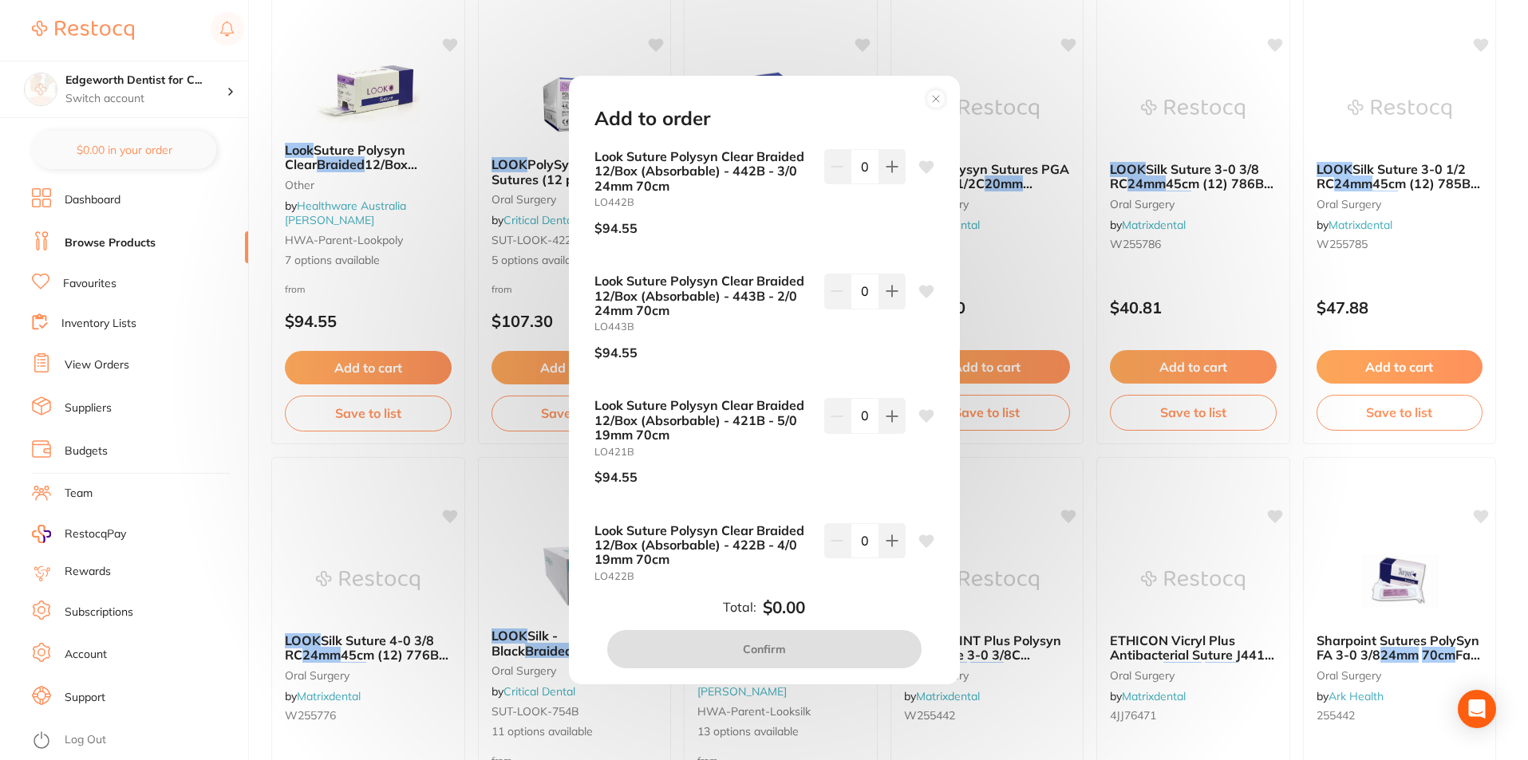
click at [653, 183] on b "Look Suture Polysyn Clear Braided 12/Box (Absorbable) - 442B - 3/0 24mm 70cm" at bounding box center [702, 171] width 217 height 44
click at [896, 170] on button at bounding box center [892, 166] width 26 height 35
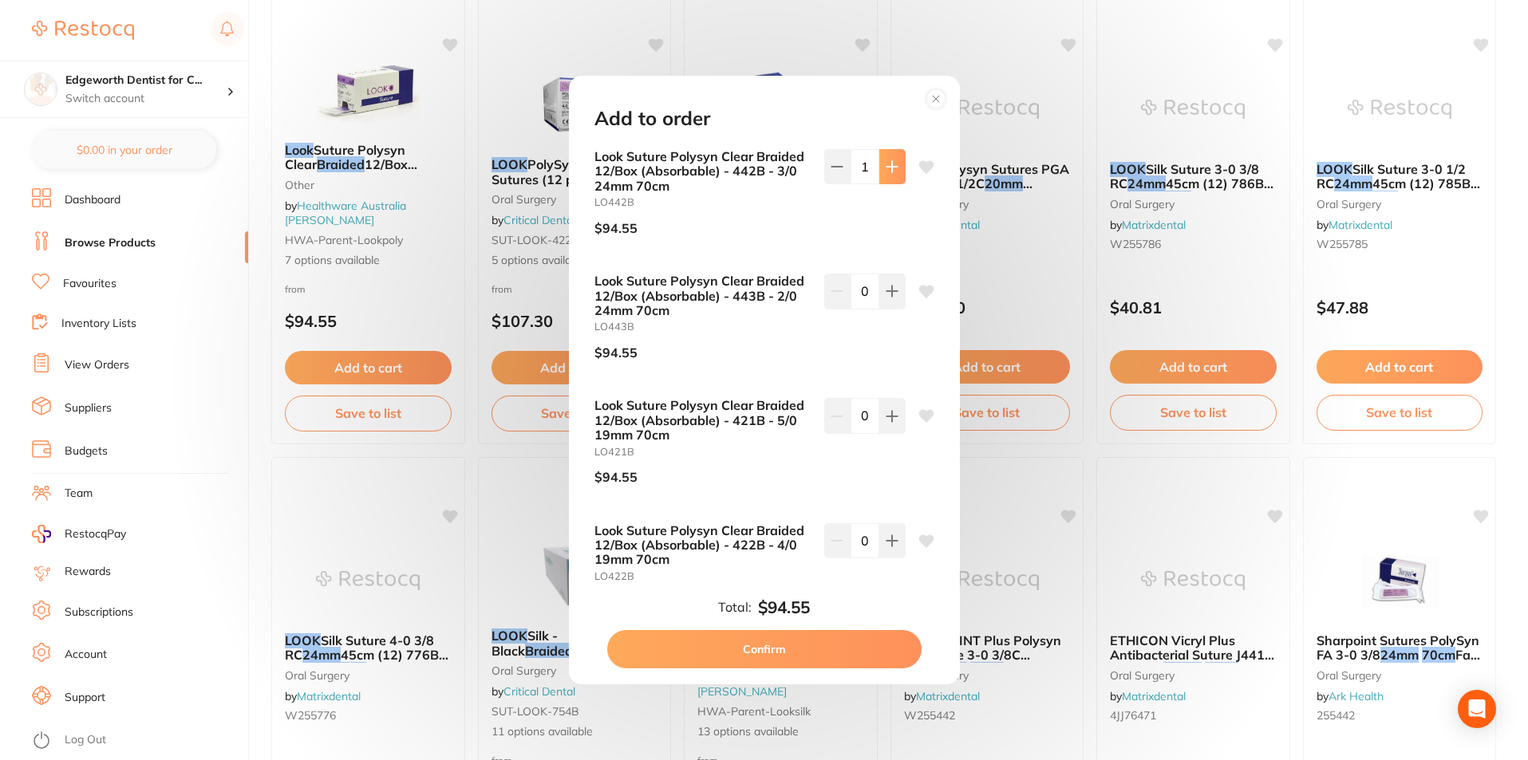
click at [896, 170] on button at bounding box center [892, 166] width 26 height 35
click at [890, 181] on button at bounding box center [892, 166] width 26 height 35
type input "3"
click at [774, 645] on button "Confirm" at bounding box center [764, 649] width 314 height 38
checkbox input "true"
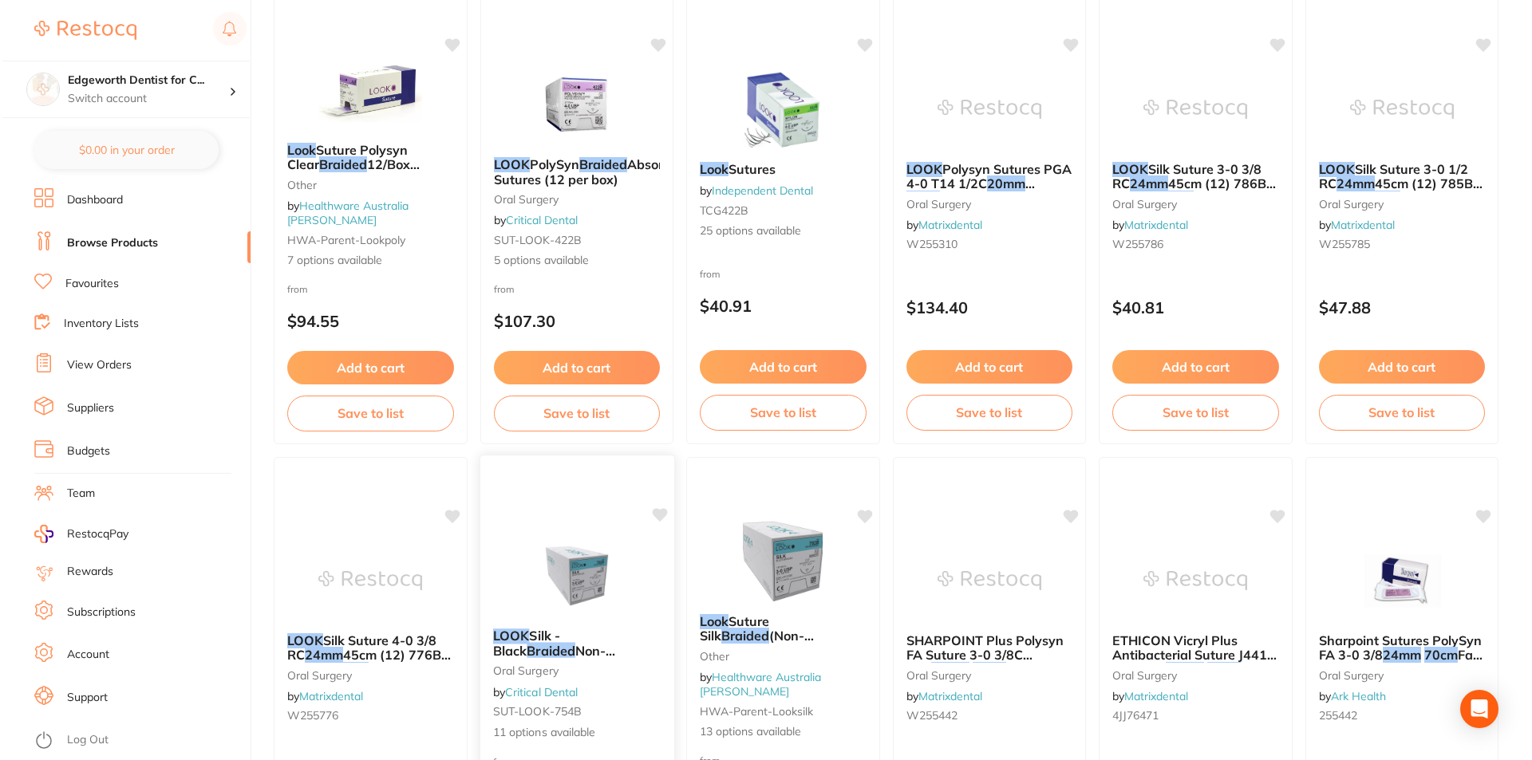
scroll to position [0, 0]
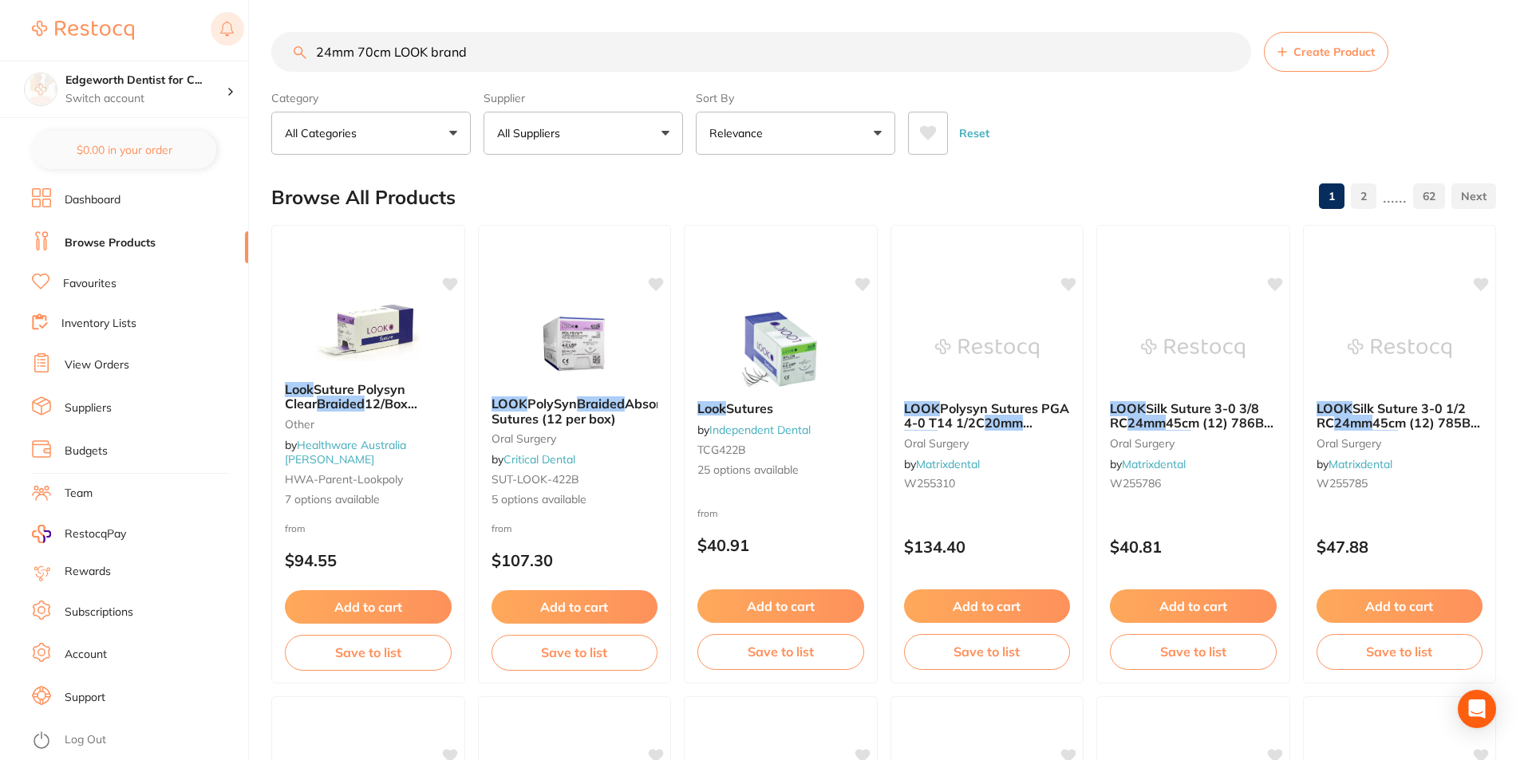
drag, startPoint x: 467, startPoint y: 51, endPoint x: 239, endPoint y: 42, distance: 229.1
click at [239, 42] on div "$0.00 Edgeworth Dentist for C... Switch account Edgeworth Dentist for Chickens …" at bounding box center [764, 380] width 1528 height 760
type input "\"
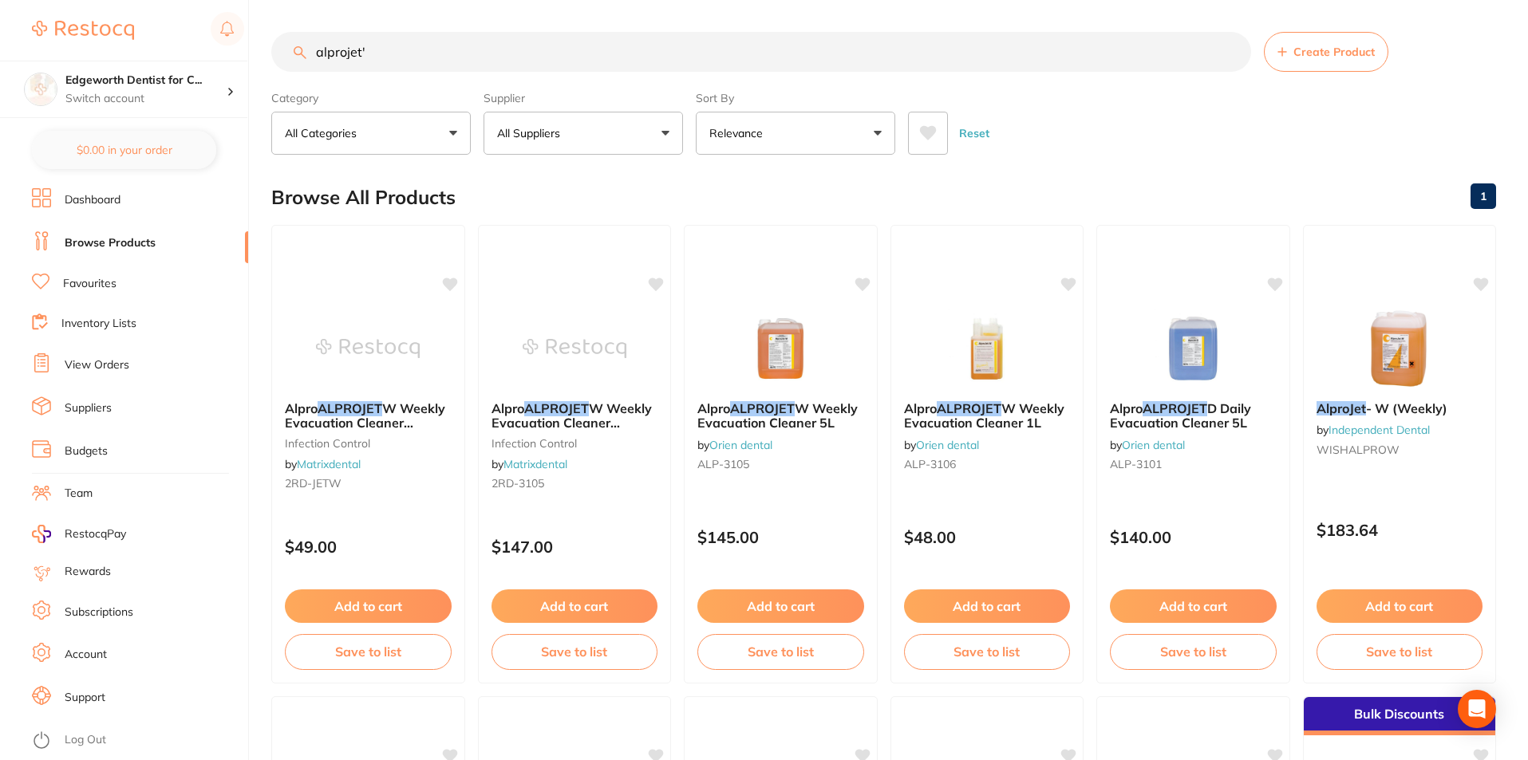
type input "alprojet'"
click at [744, 134] on p "Relevance" at bounding box center [739, 133] width 60 height 16
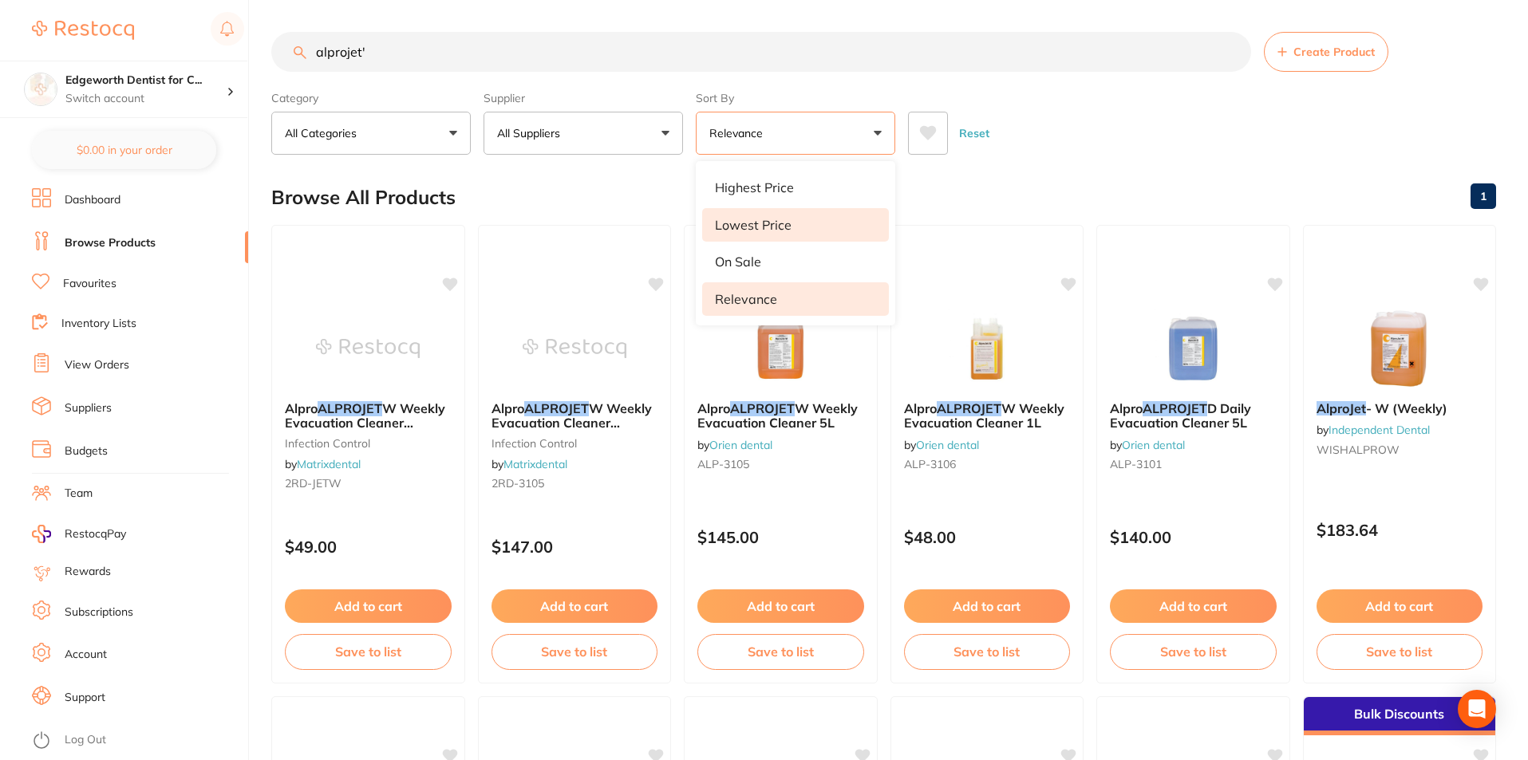
click at [751, 224] on p "Lowest Price" at bounding box center [753, 225] width 77 height 14
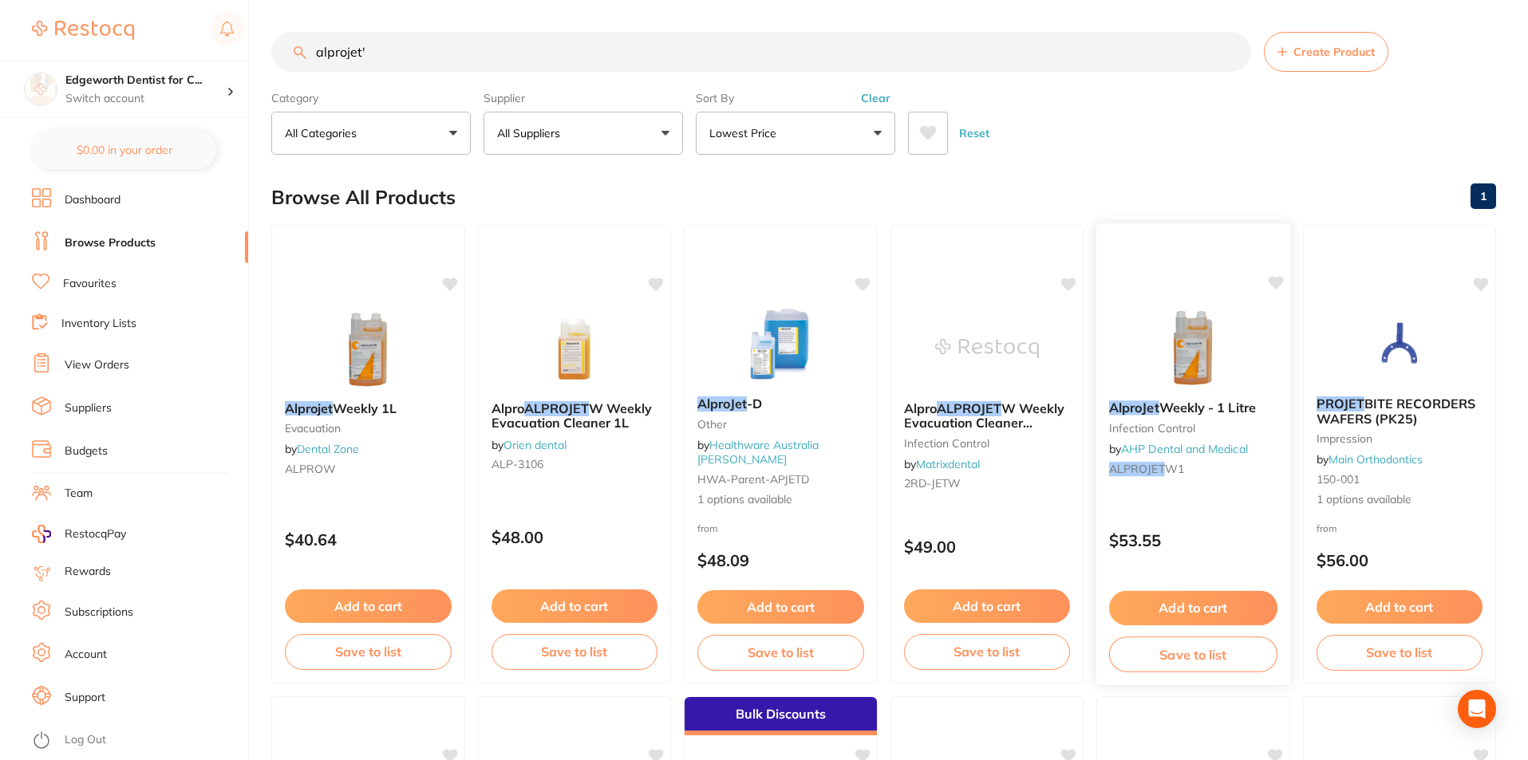
click at [1173, 412] on span "Weekly - 1 Litre" at bounding box center [1207, 408] width 97 height 16
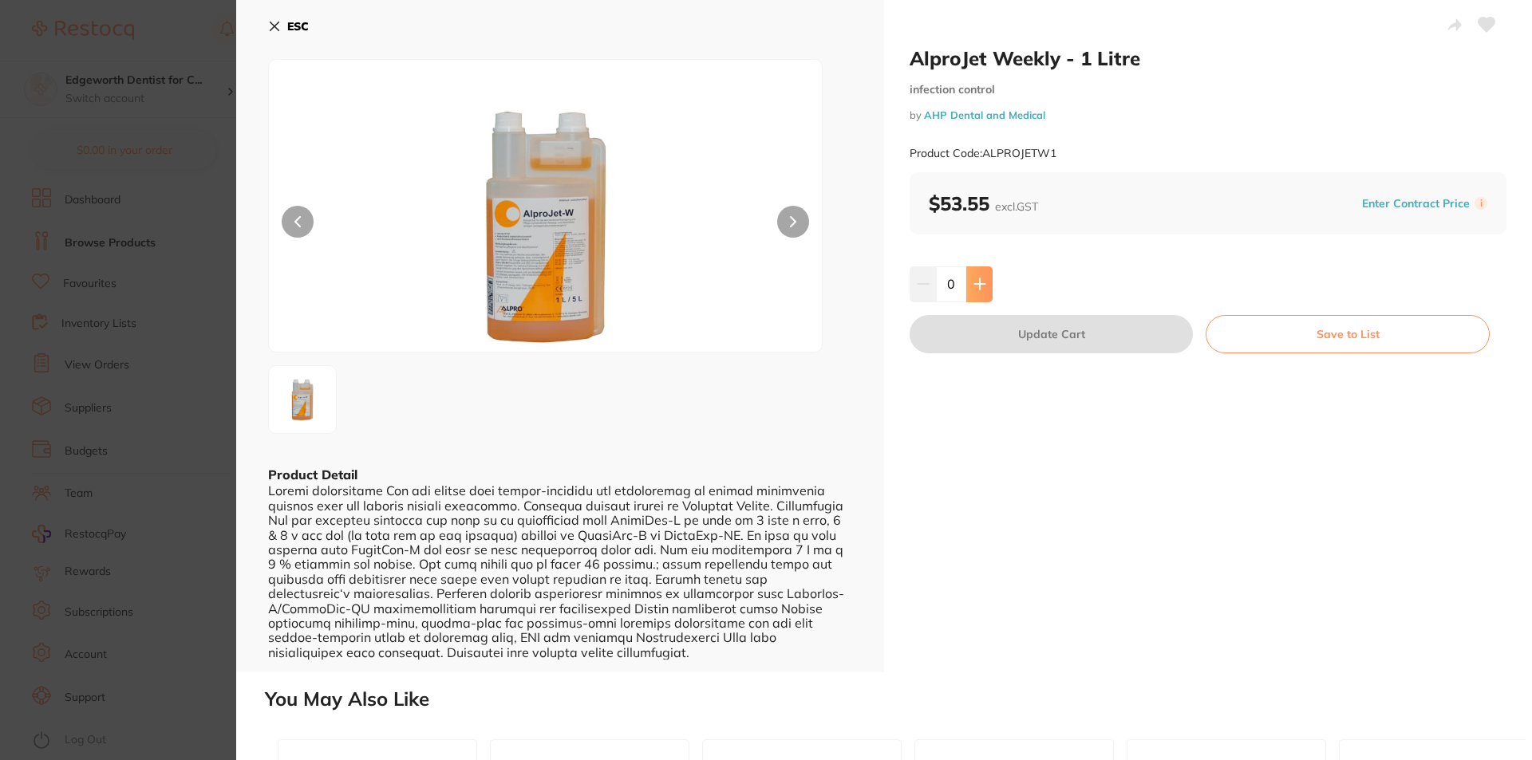
click at [982, 290] on icon at bounding box center [979, 284] width 13 height 13
type input "2"
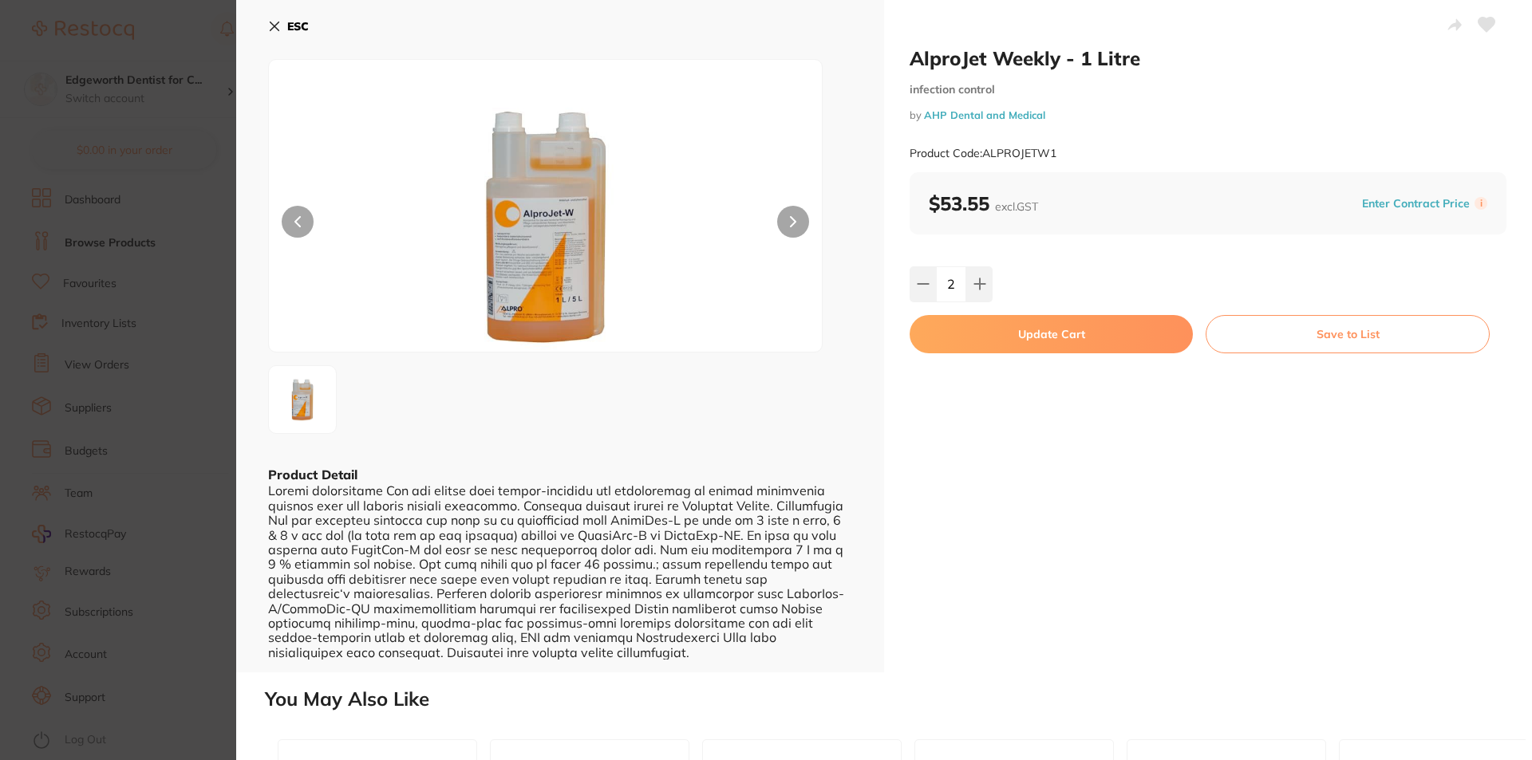
click at [1003, 337] on button "Update Cart" at bounding box center [1050, 334] width 283 height 38
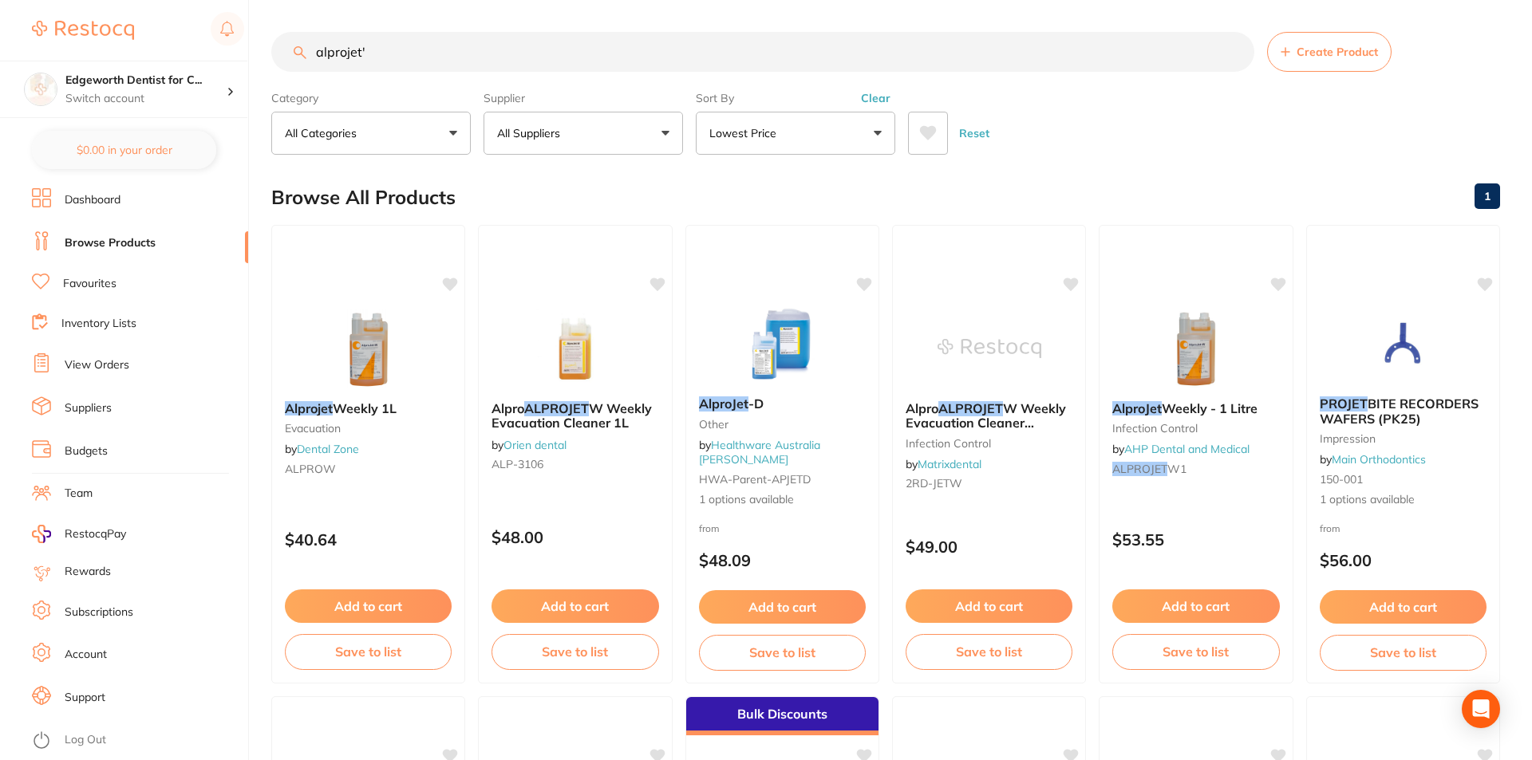
checkbox input "false"
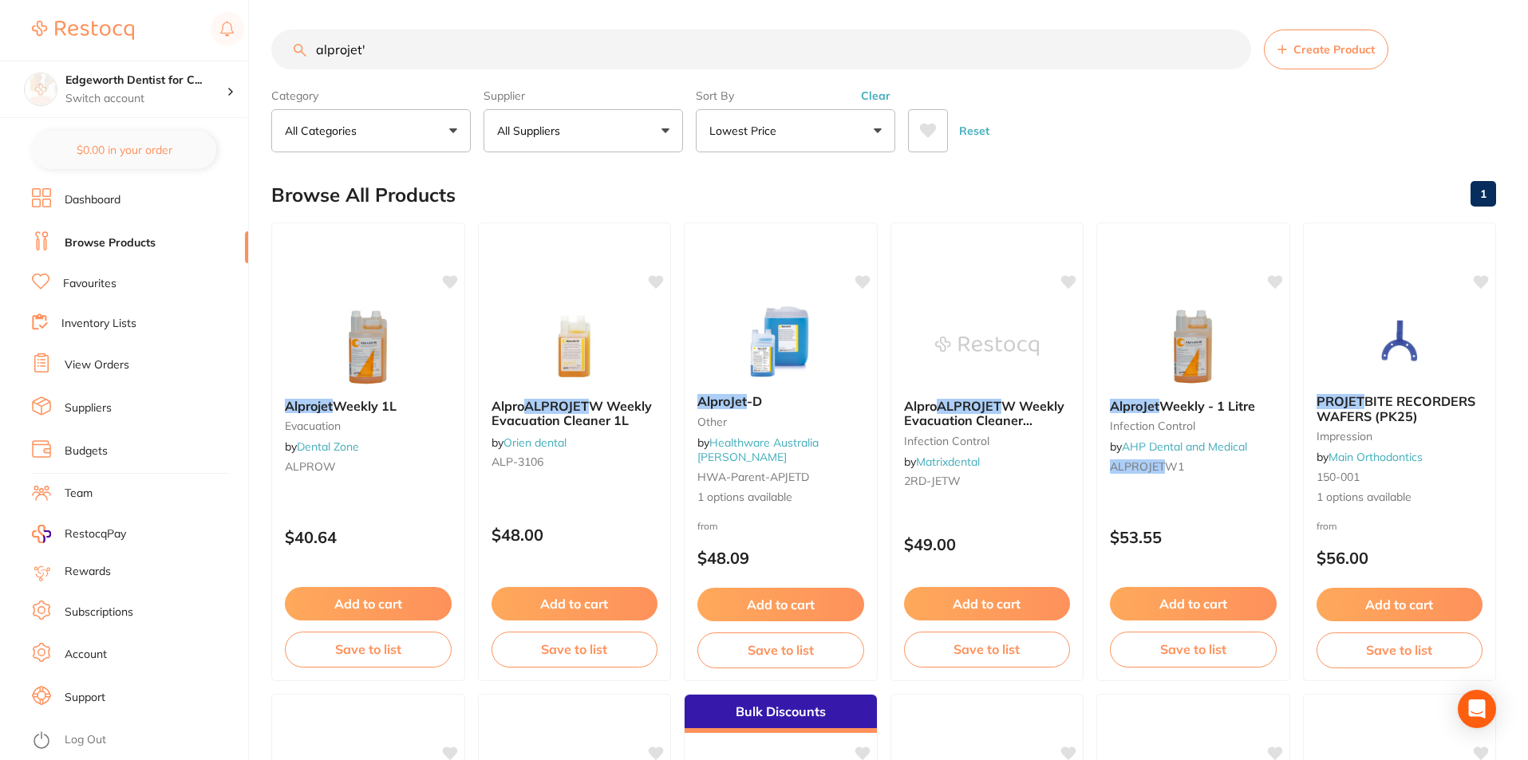
scroll to position [1, 0]
drag, startPoint x: 375, startPoint y: 59, endPoint x: 264, endPoint y: 60, distance: 110.9
click at [264, 60] on div "$0.00 Edgeworth Dentist for C... Switch account Edgeworth Dentist for Chickens …" at bounding box center [764, 378] width 1528 height 760
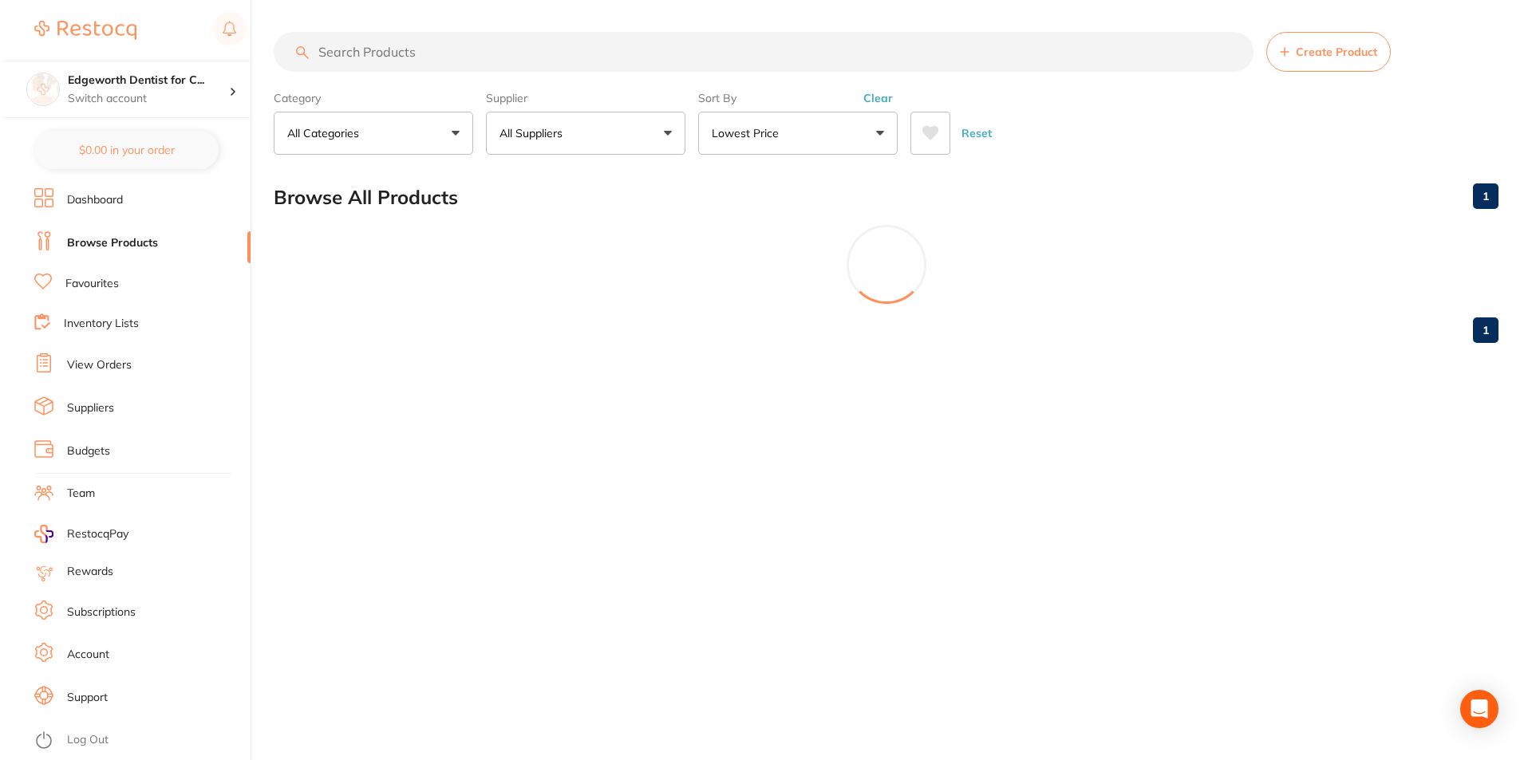
scroll to position [0, 0]
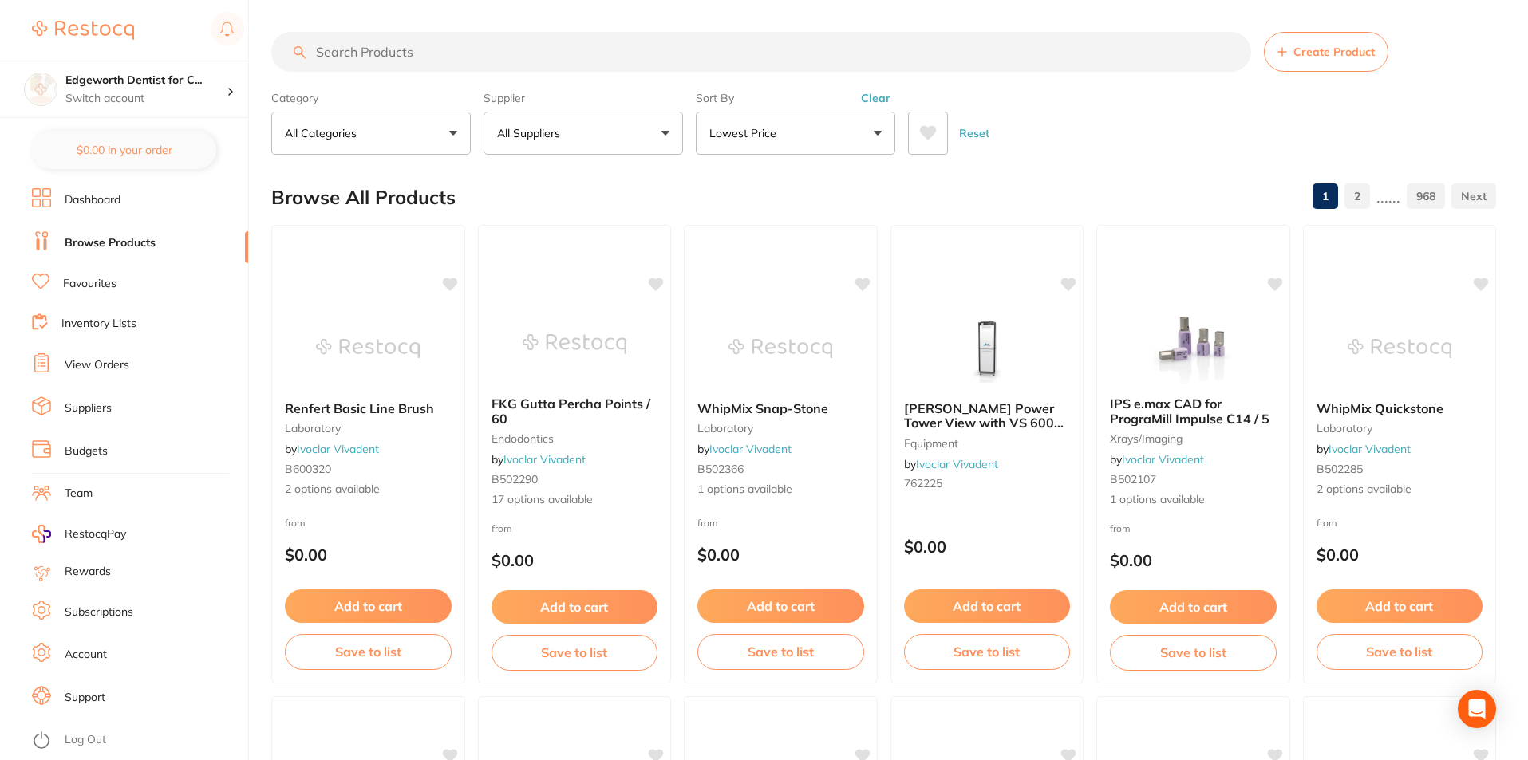
click at [593, 56] on input "search" at bounding box center [761, 52] width 980 height 40
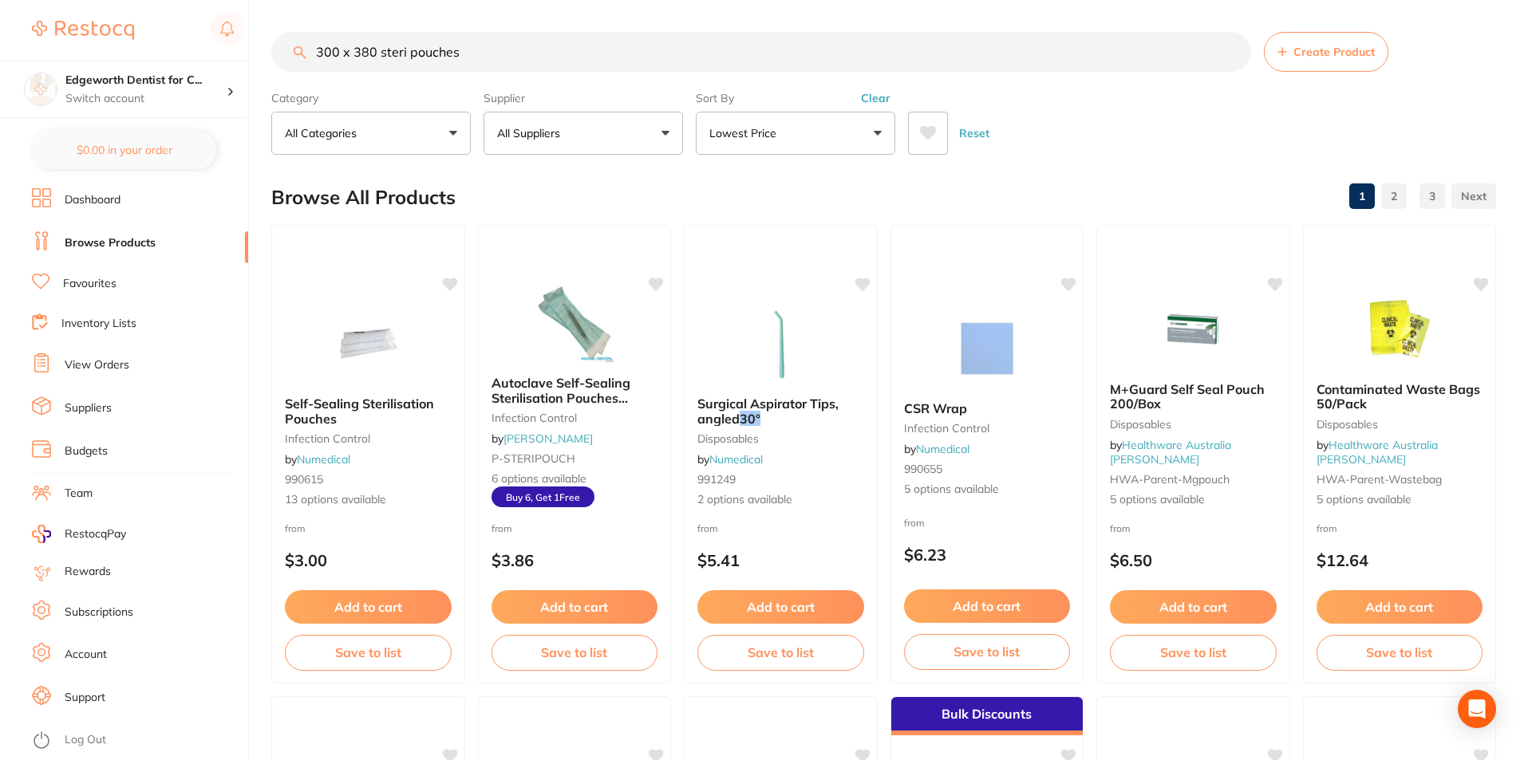
type input "300 x 380 steri pouches"
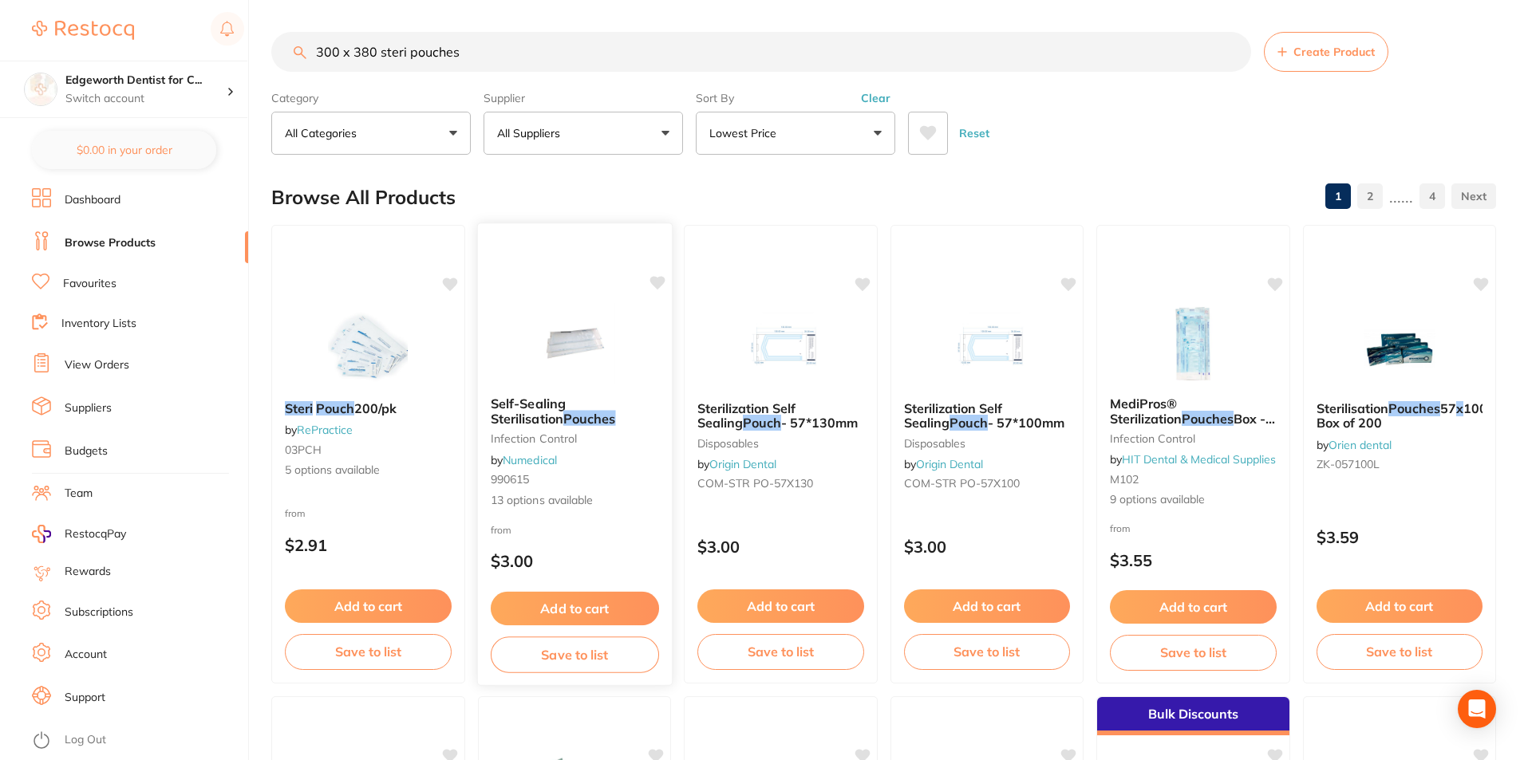
click at [565, 398] on span "Self-Sealing Sterilisation" at bounding box center [527, 411] width 75 height 31
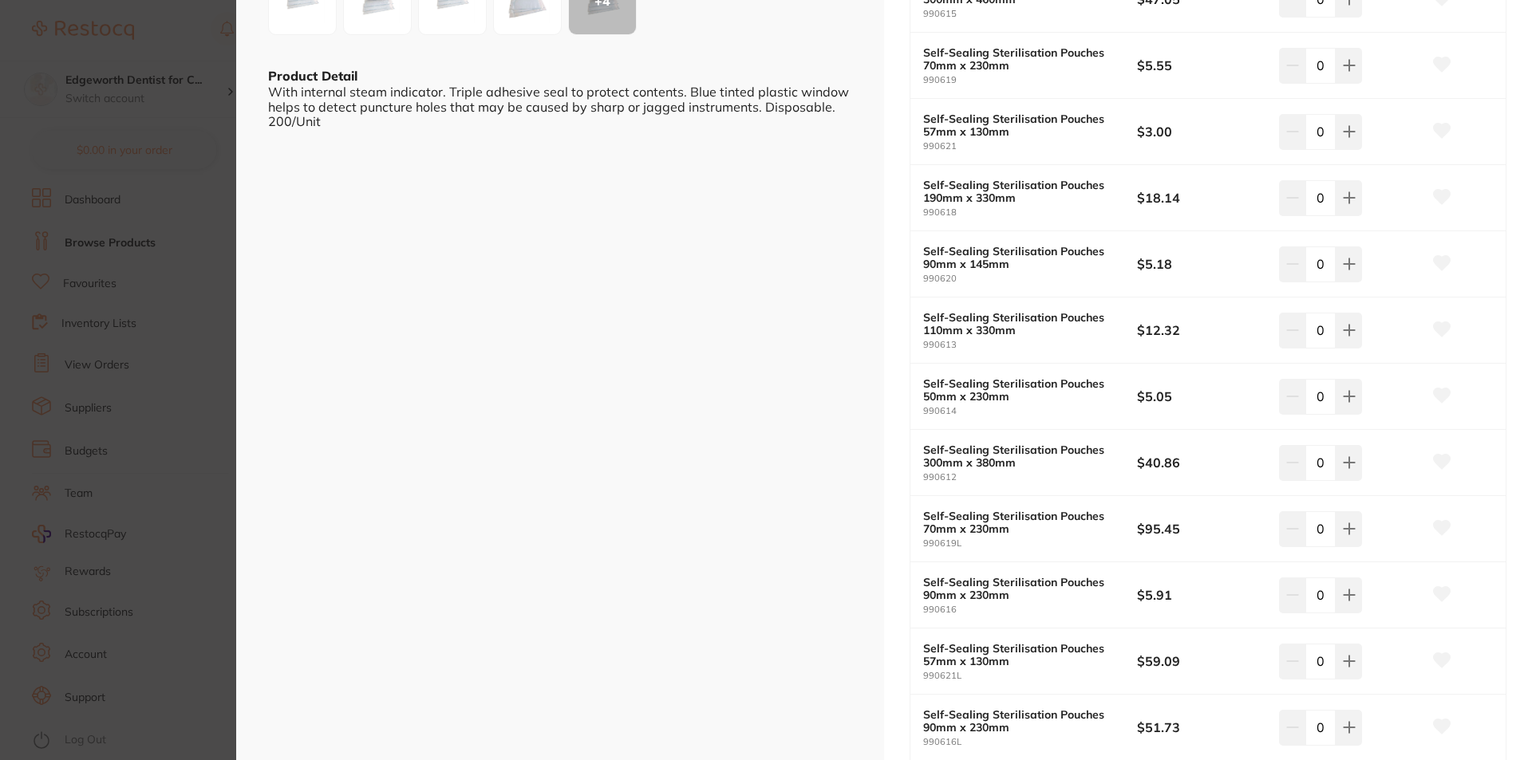
scroll to position [239, 0]
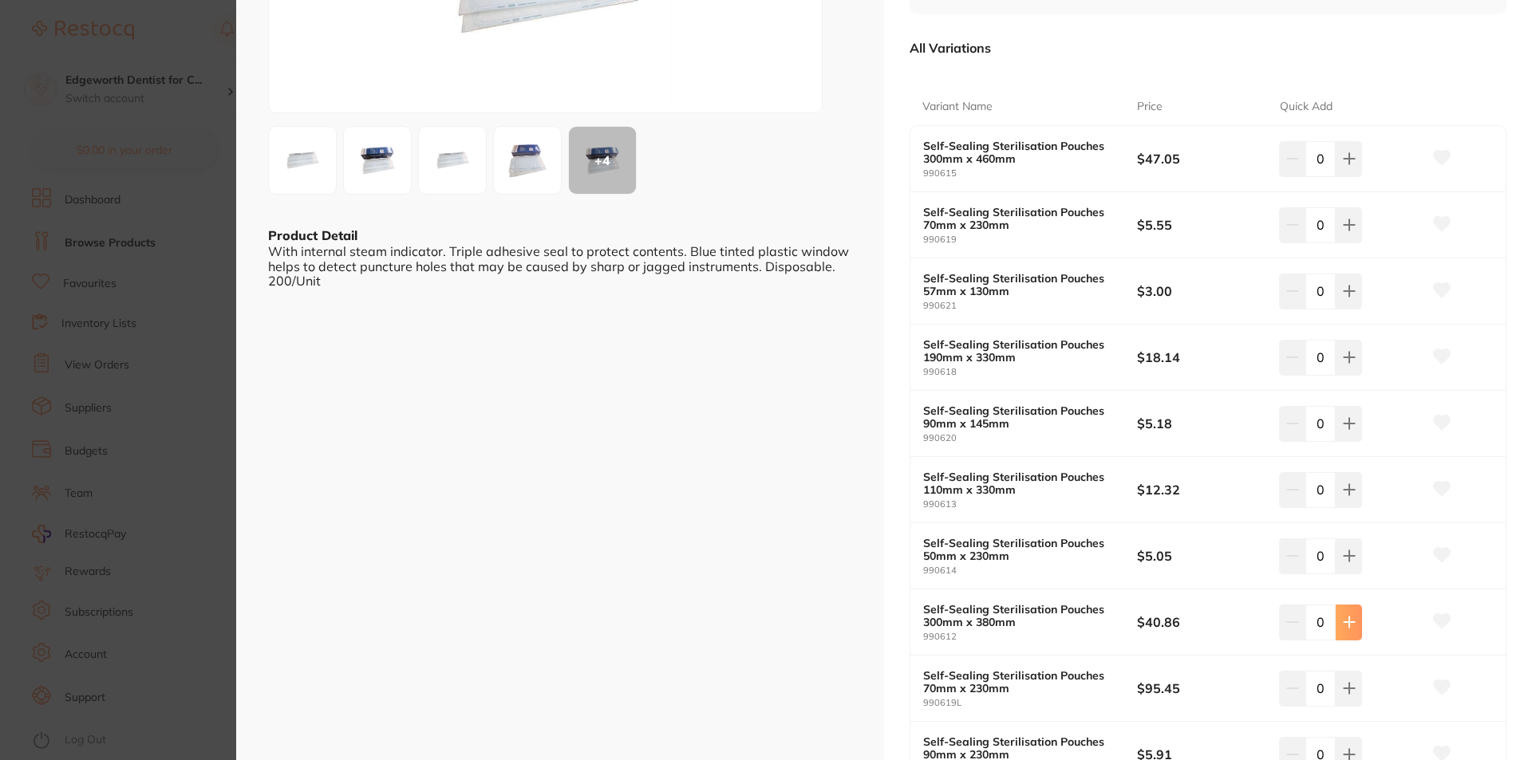
click at [1335, 629] on button at bounding box center [1348, 622] width 26 height 35
type input "1"
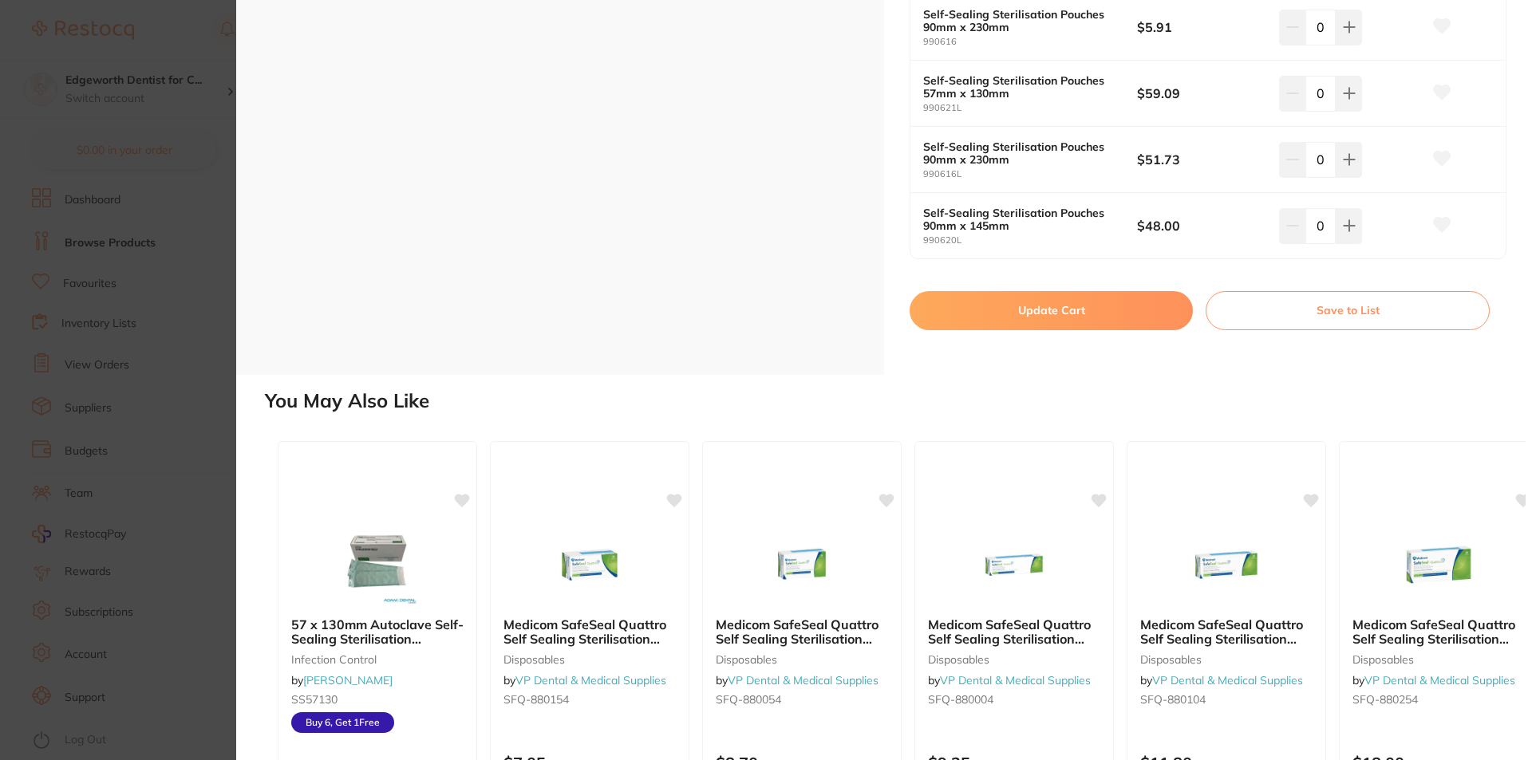
scroll to position [806, 0]
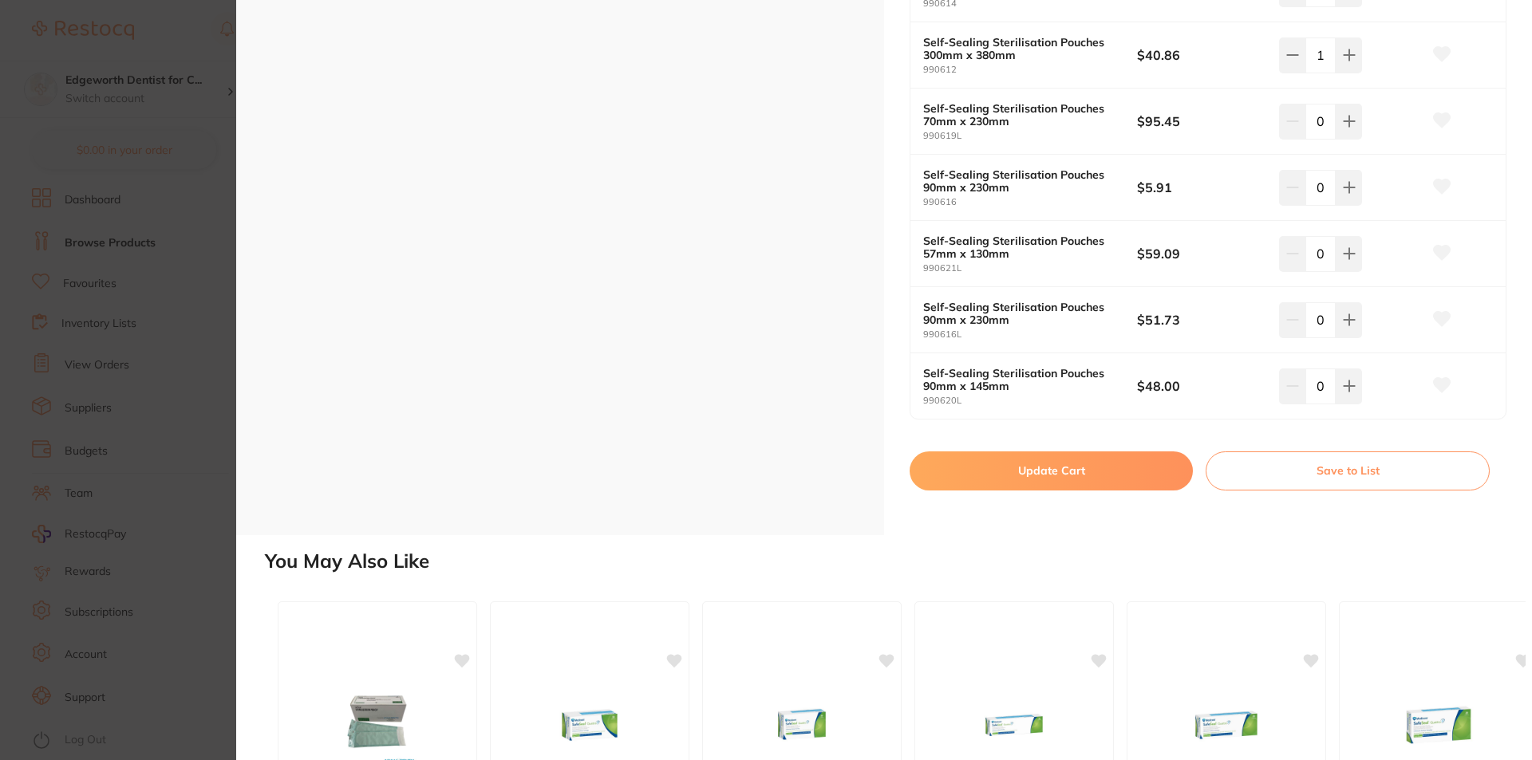
click at [1051, 479] on button "Update Cart" at bounding box center [1050, 470] width 283 height 38
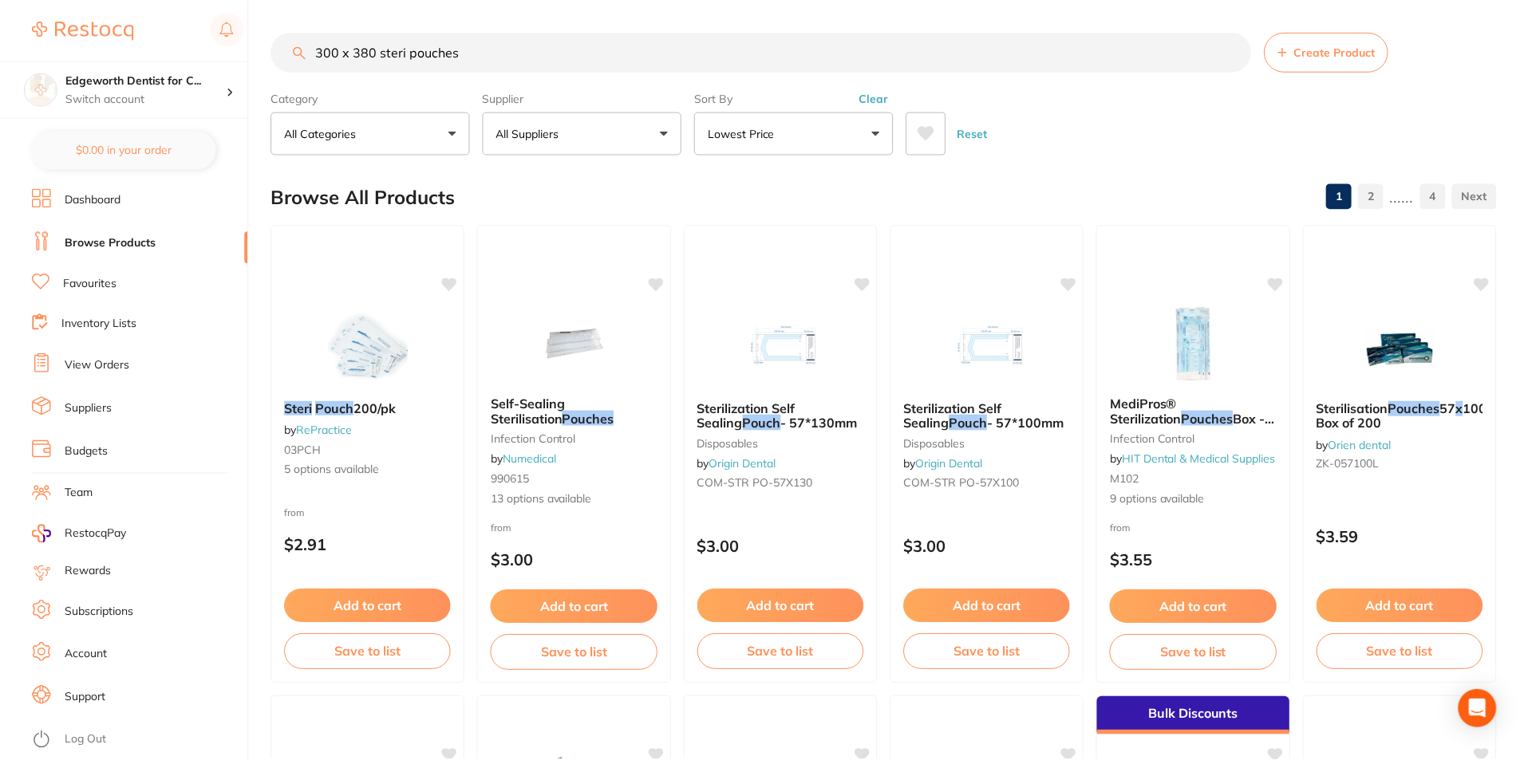
scroll to position [2, 0]
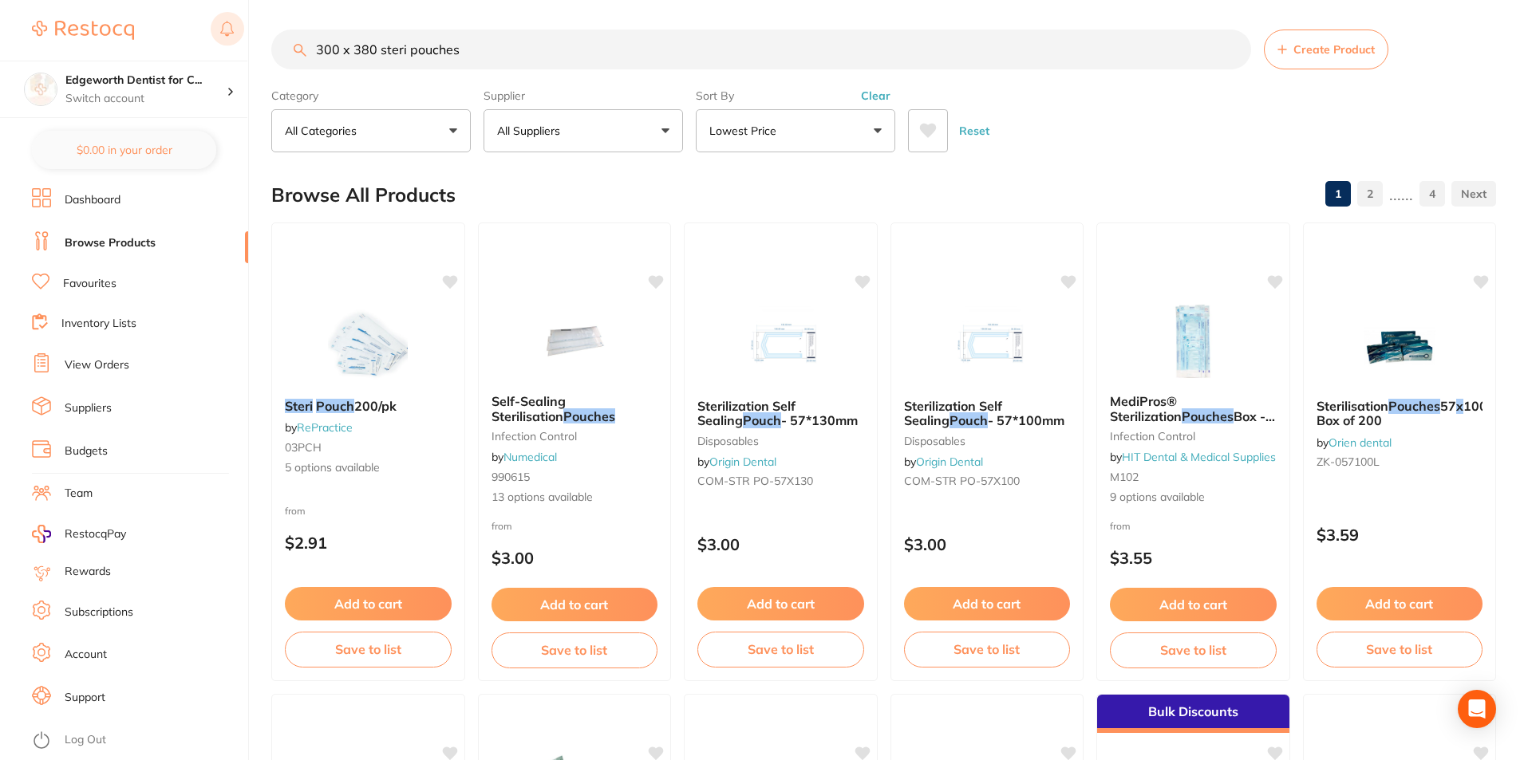
drag, startPoint x: 451, startPoint y: 46, endPoint x: 219, endPoint y: 42, distance: 232.2
click at [219, 42] on div "$0.00 Edgeworth Dentist for C... Switch account Edgeworth Dentist for Chickens …" at bounding box center [764, 378] width 1528 height 760
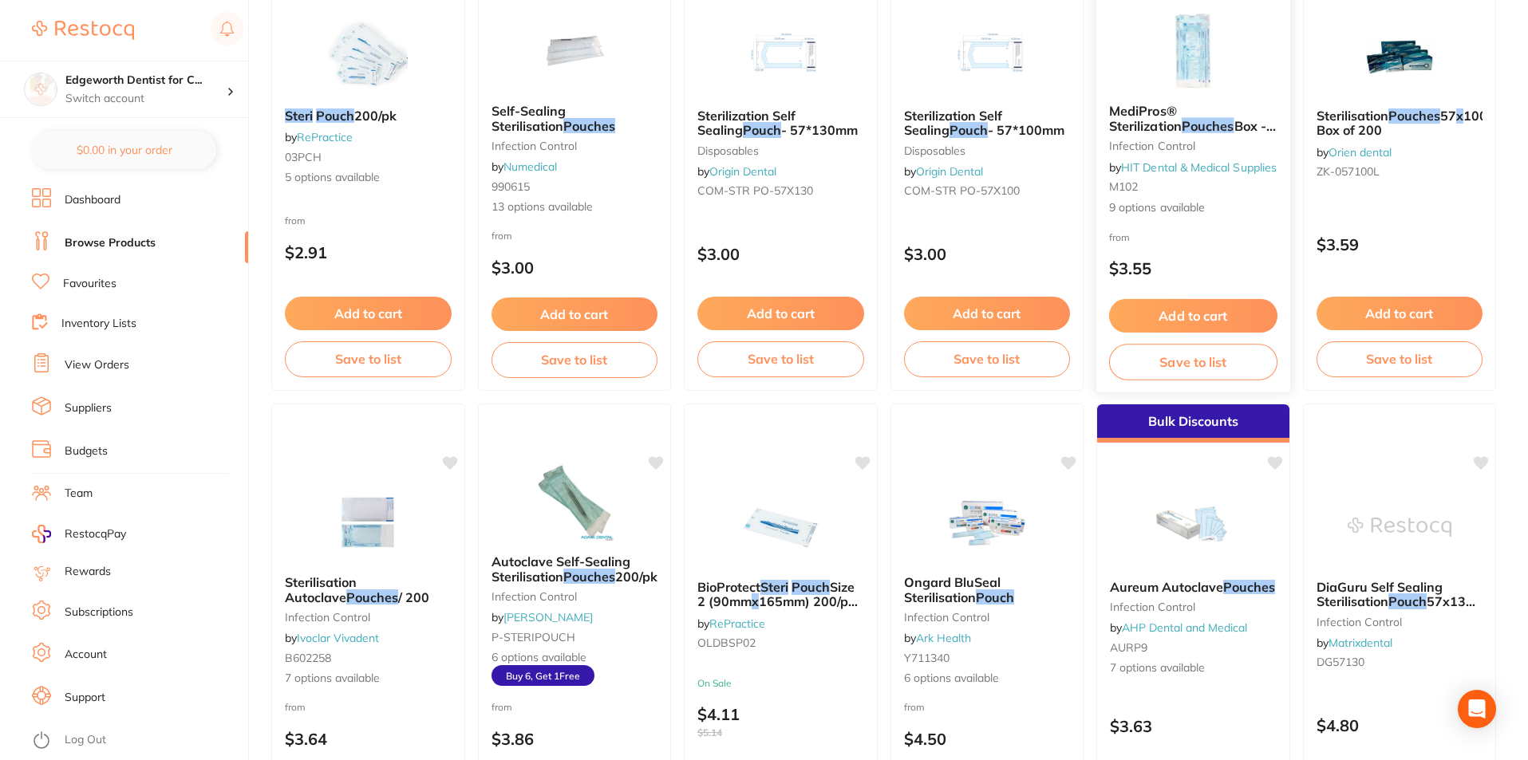
scroll to position [481, 0]
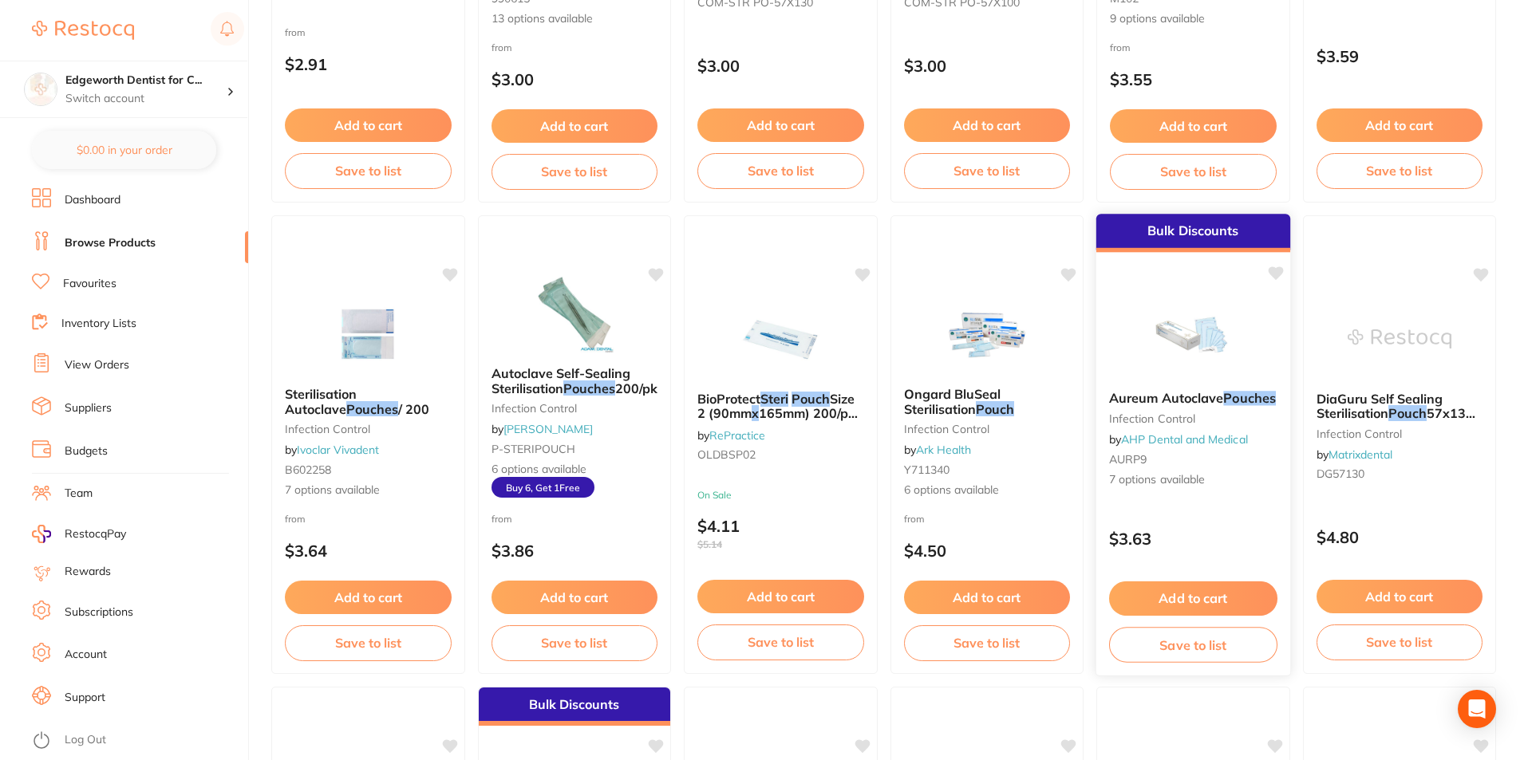
click at [1207, 406] on b "Aureum Autoclave Pouches" at bounding box center [1193, 398] width 168 height 15
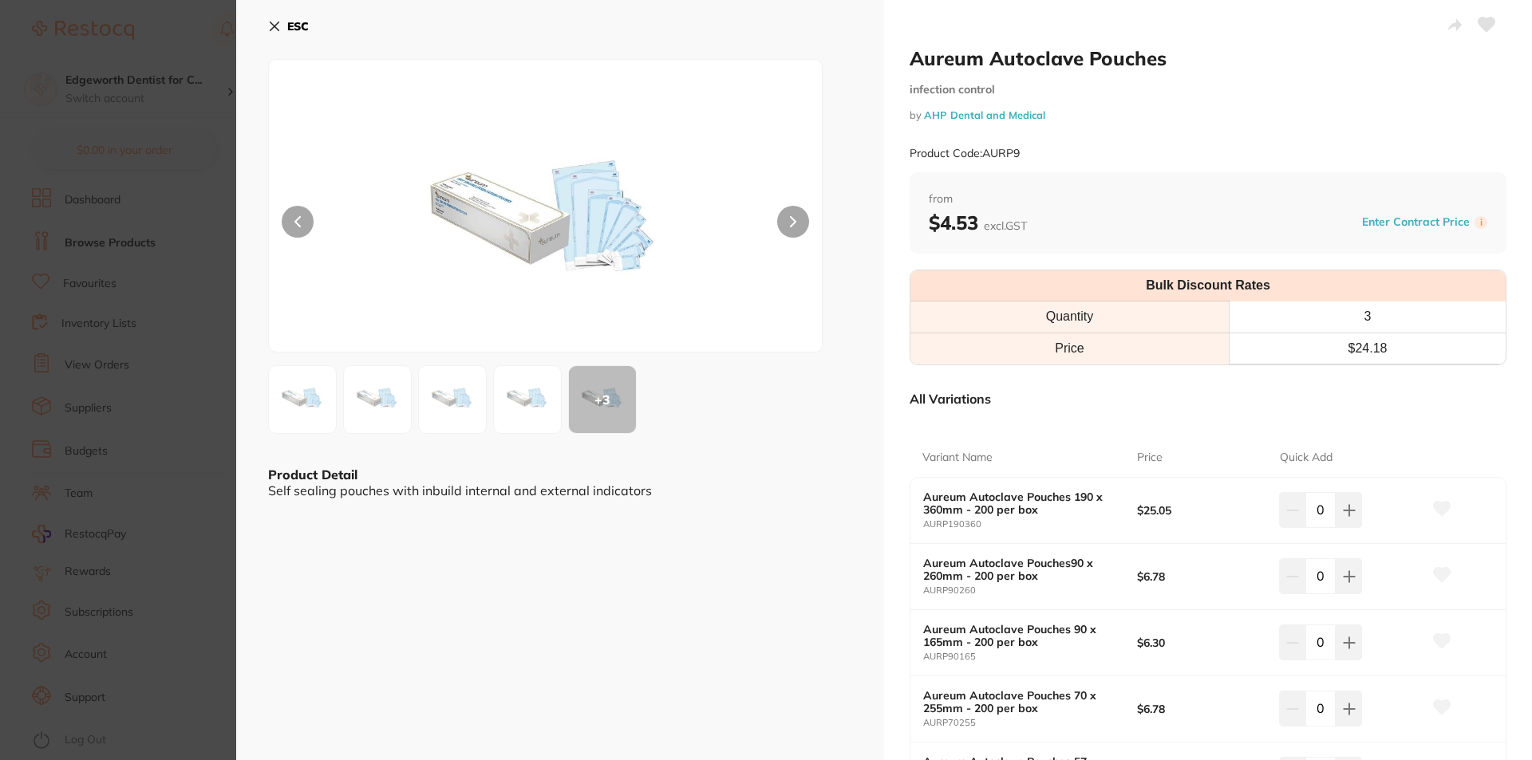
click at [270, 26] on icon at bounding box center [274, 26] width 13 height 13
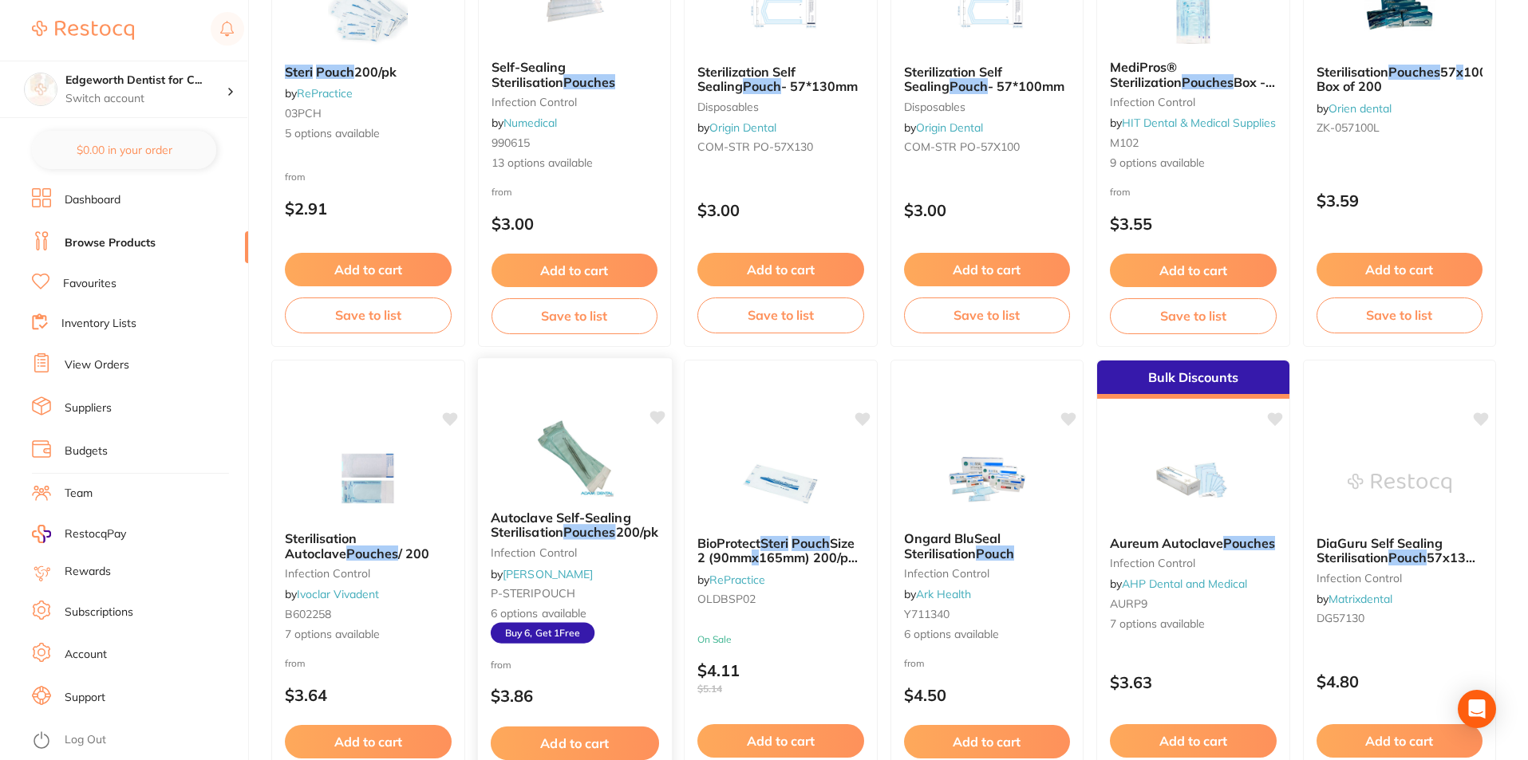
scroll to position [162, 0]
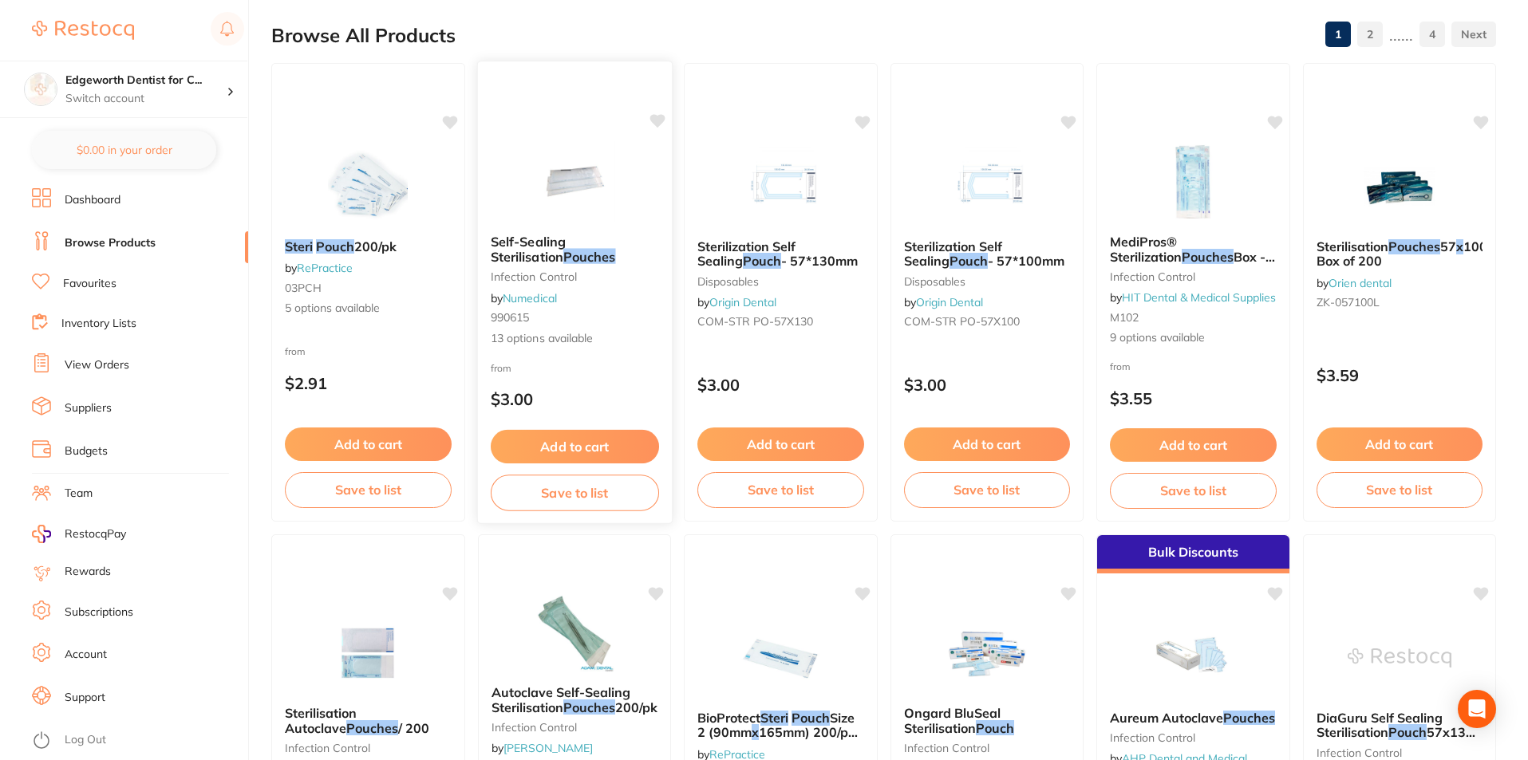
click at [545, 253] on b "Self-Sealing Sterilisation Pouches" at bounding box center [574, 250] width 168 height 30
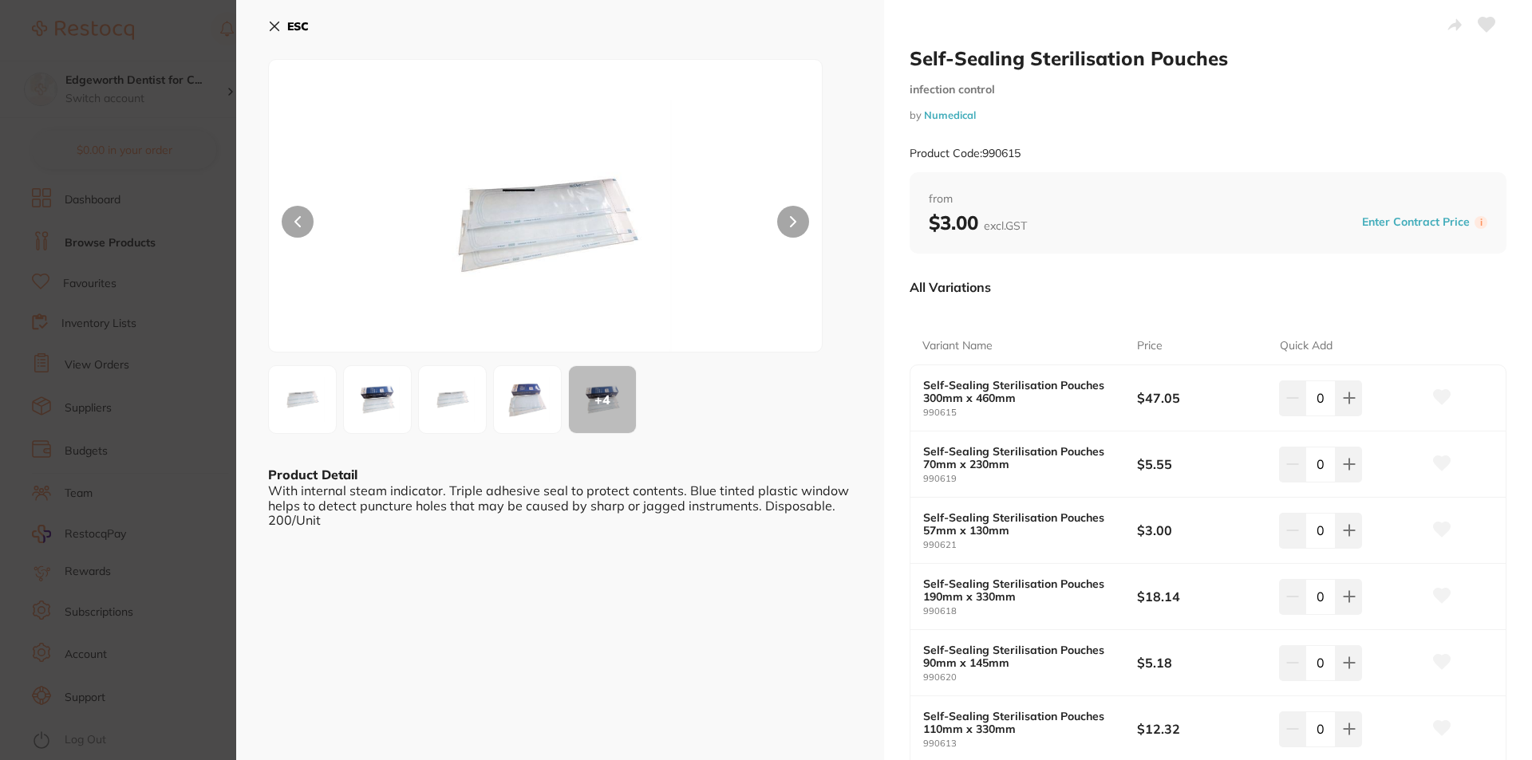
click at [267, 33] on div "ESC + 4 Product Detail With internal steam indicator. Triple adhesive seal to p…" at bounding box center [560, 671] width 648 height 1342
click at [268, 32] on icon at bounding box center [274, 26] width 13 height 13
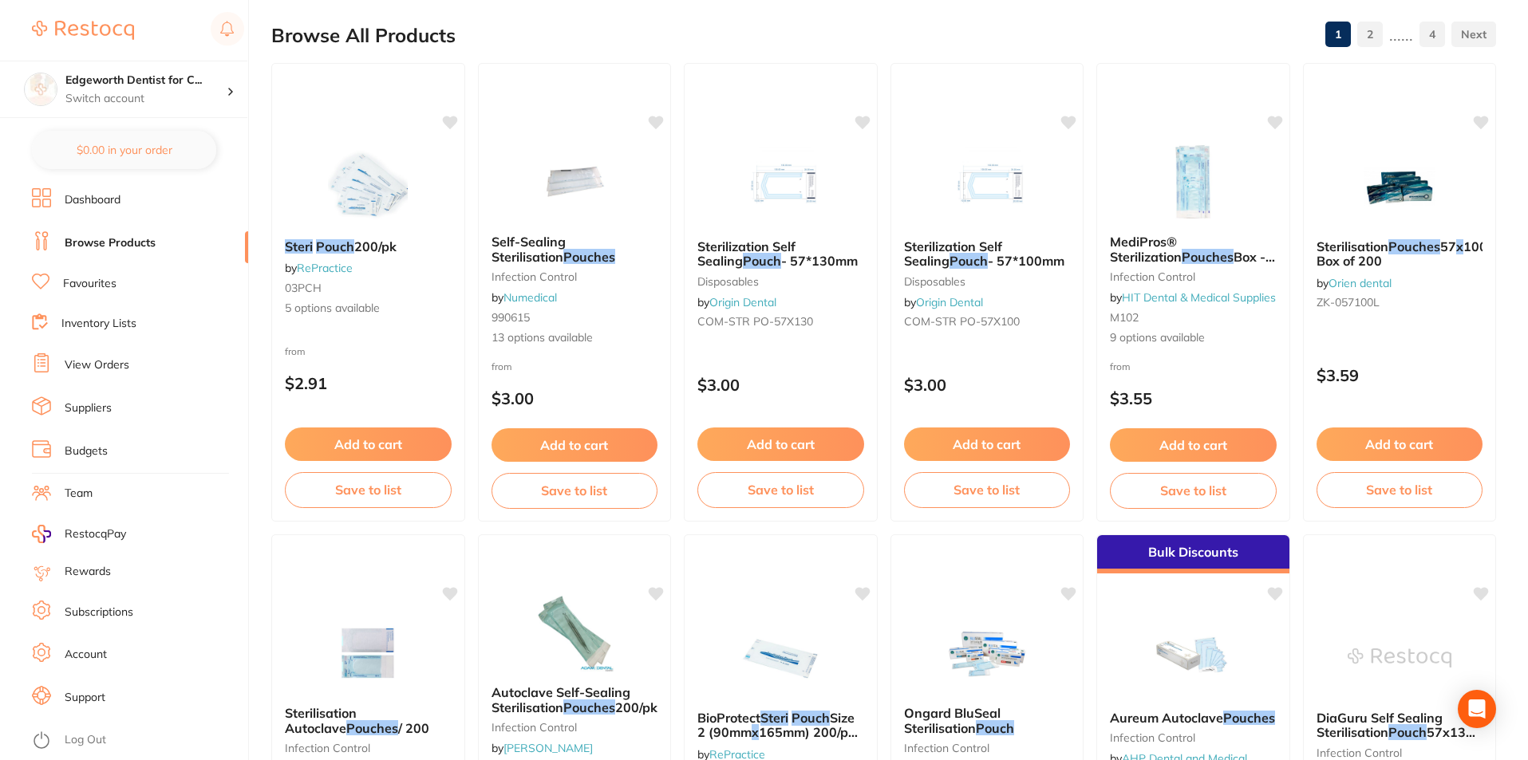
click at [341, 239] on em "Pouch" at bounding box center [335, 247] width 38 height 16
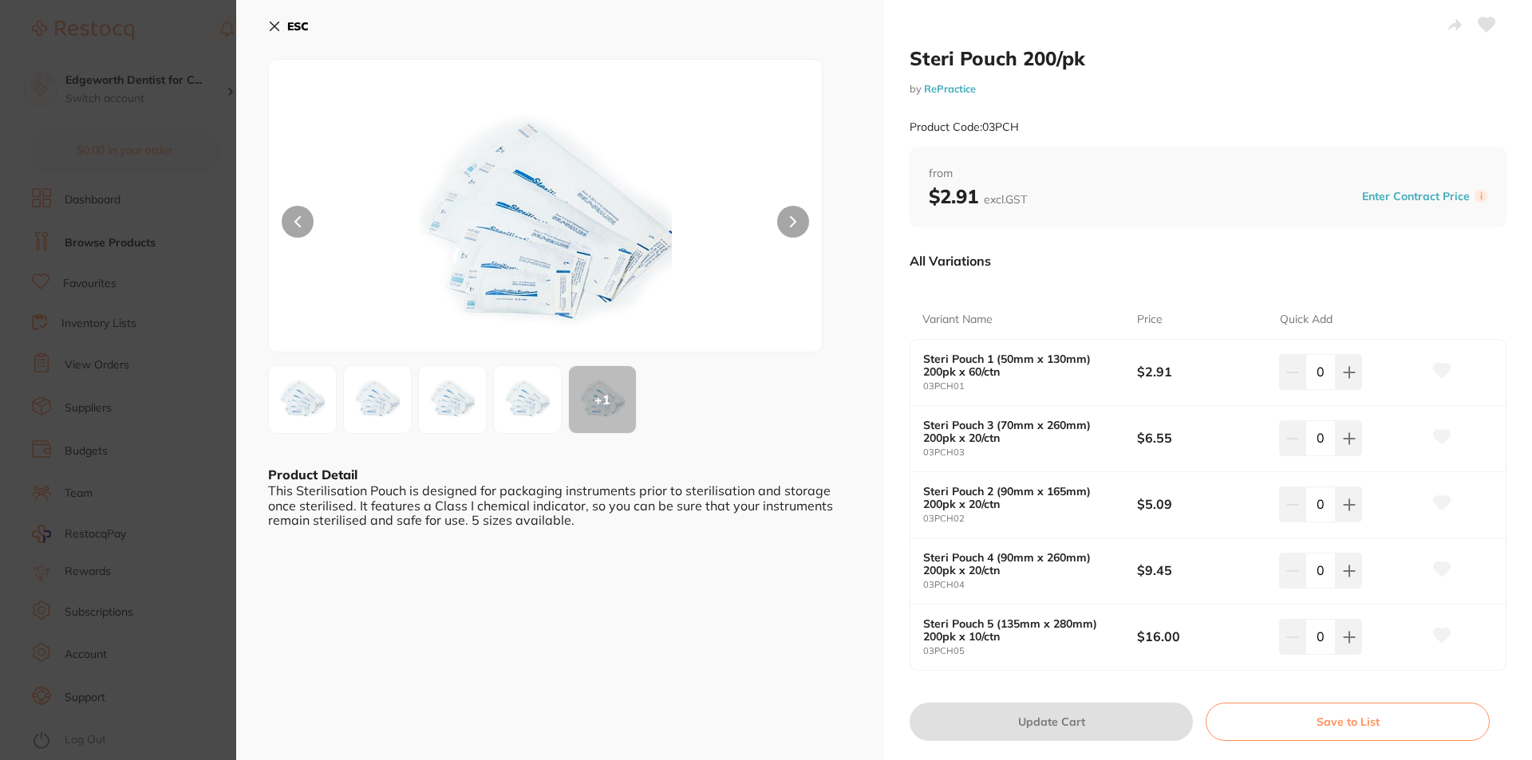
click at [271, 22] on icon at bounding box center [274, 26] width 9 height 9
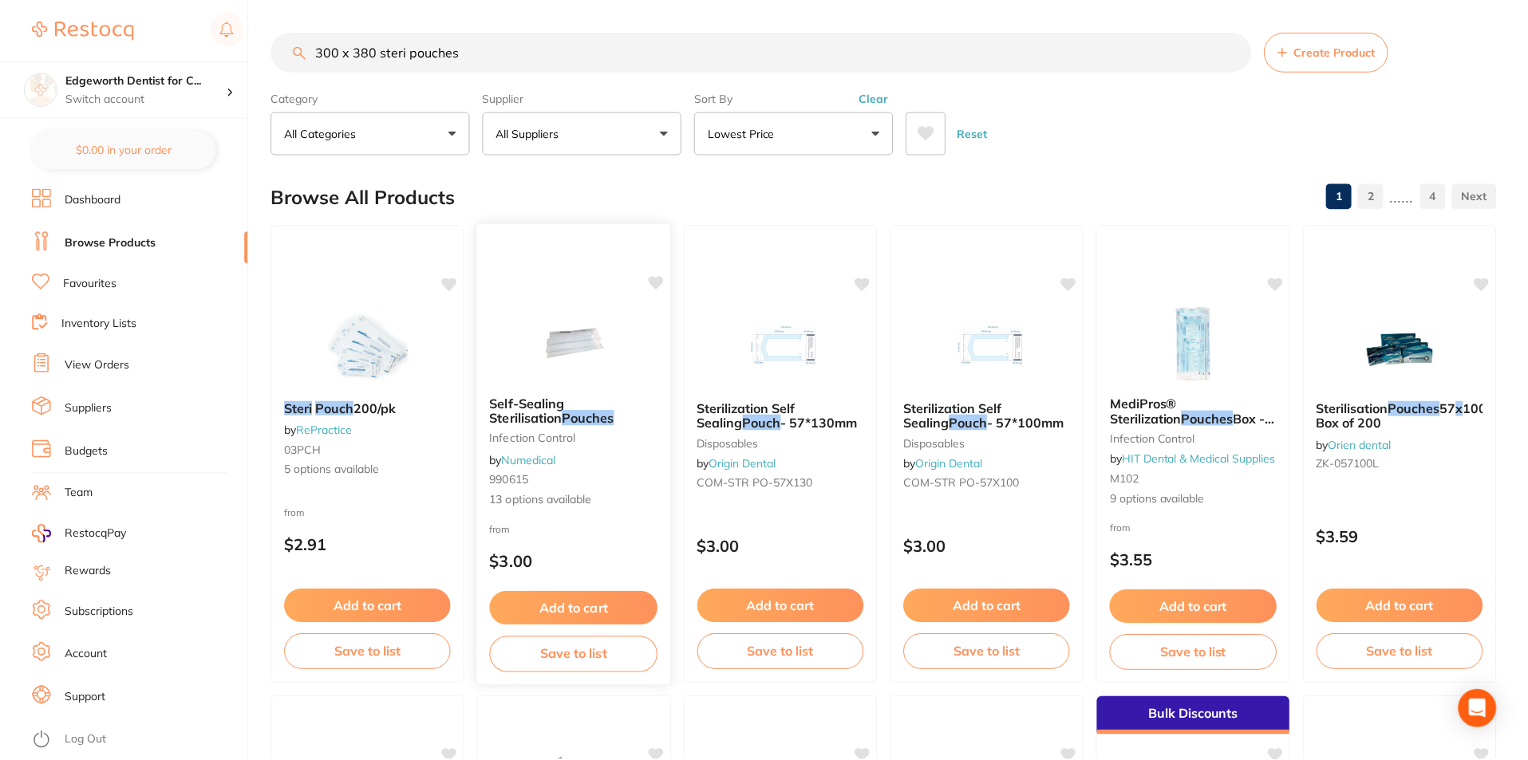
scroll to position [162, 0]
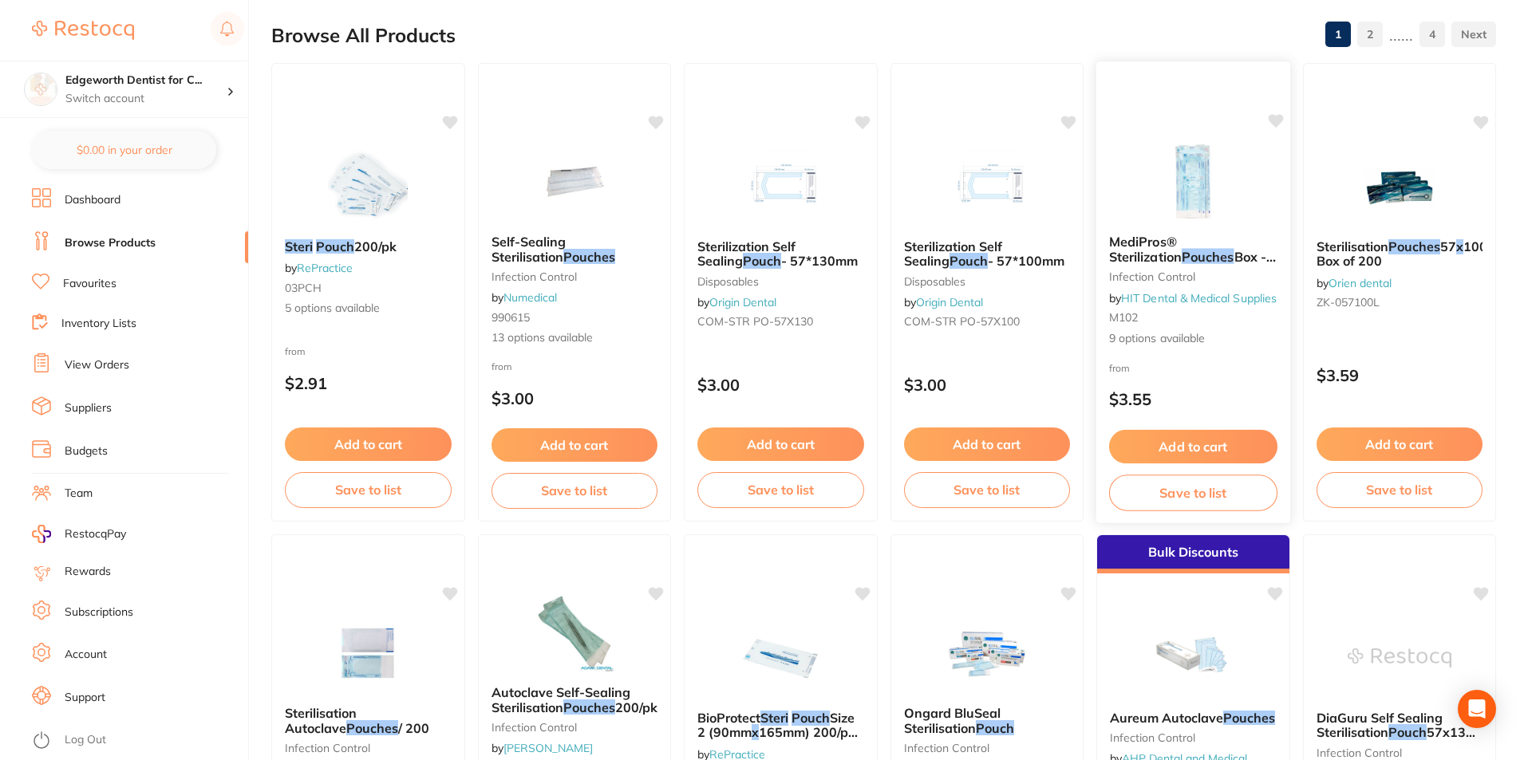
click at [1181, 248] on span "Box - 100*260 mm 4 * 10 inch" at bounding box center [1192, 263] width 167 height 31
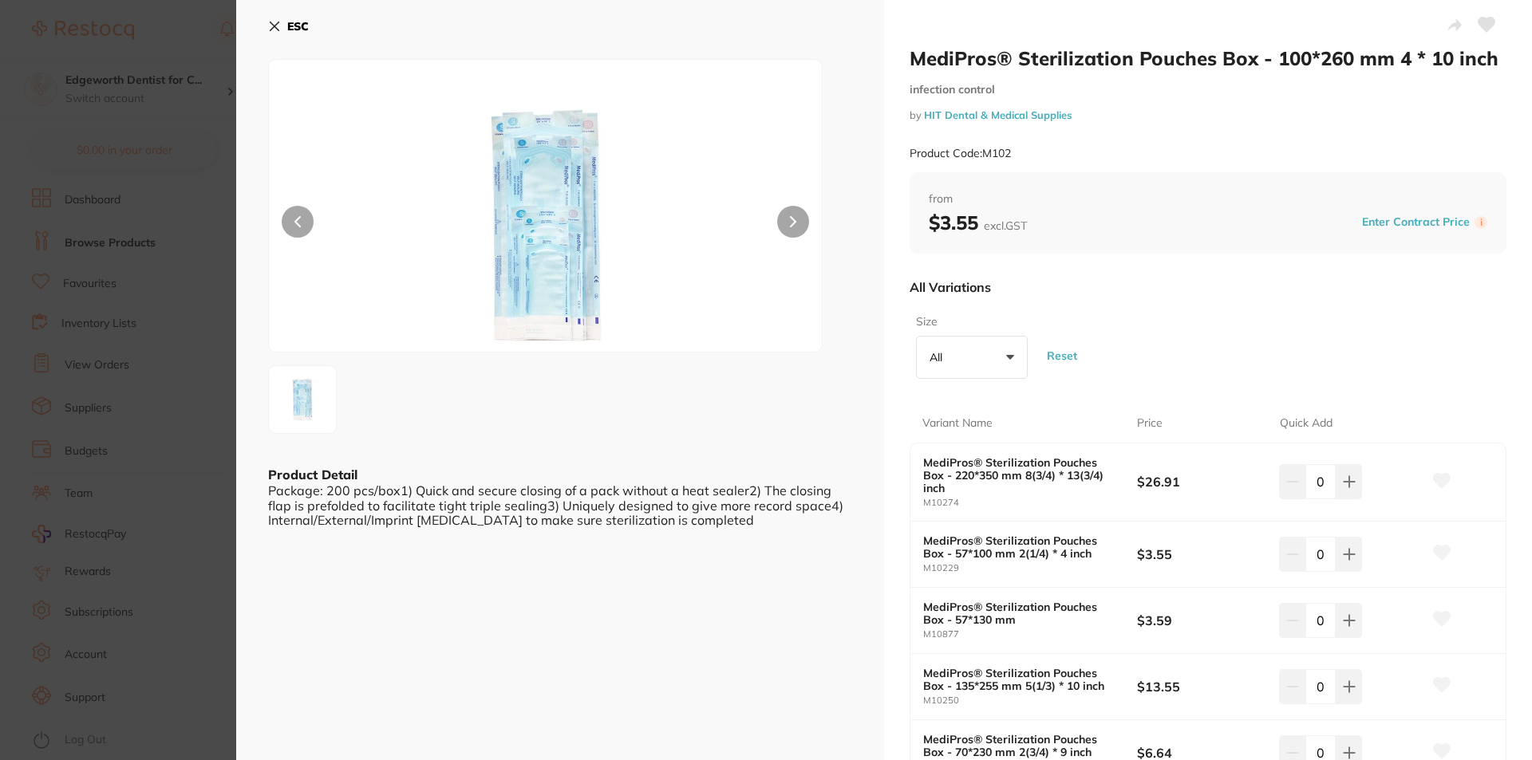
click at [275, 25] on icon at bounding box center [274, 26] width 9 height 9
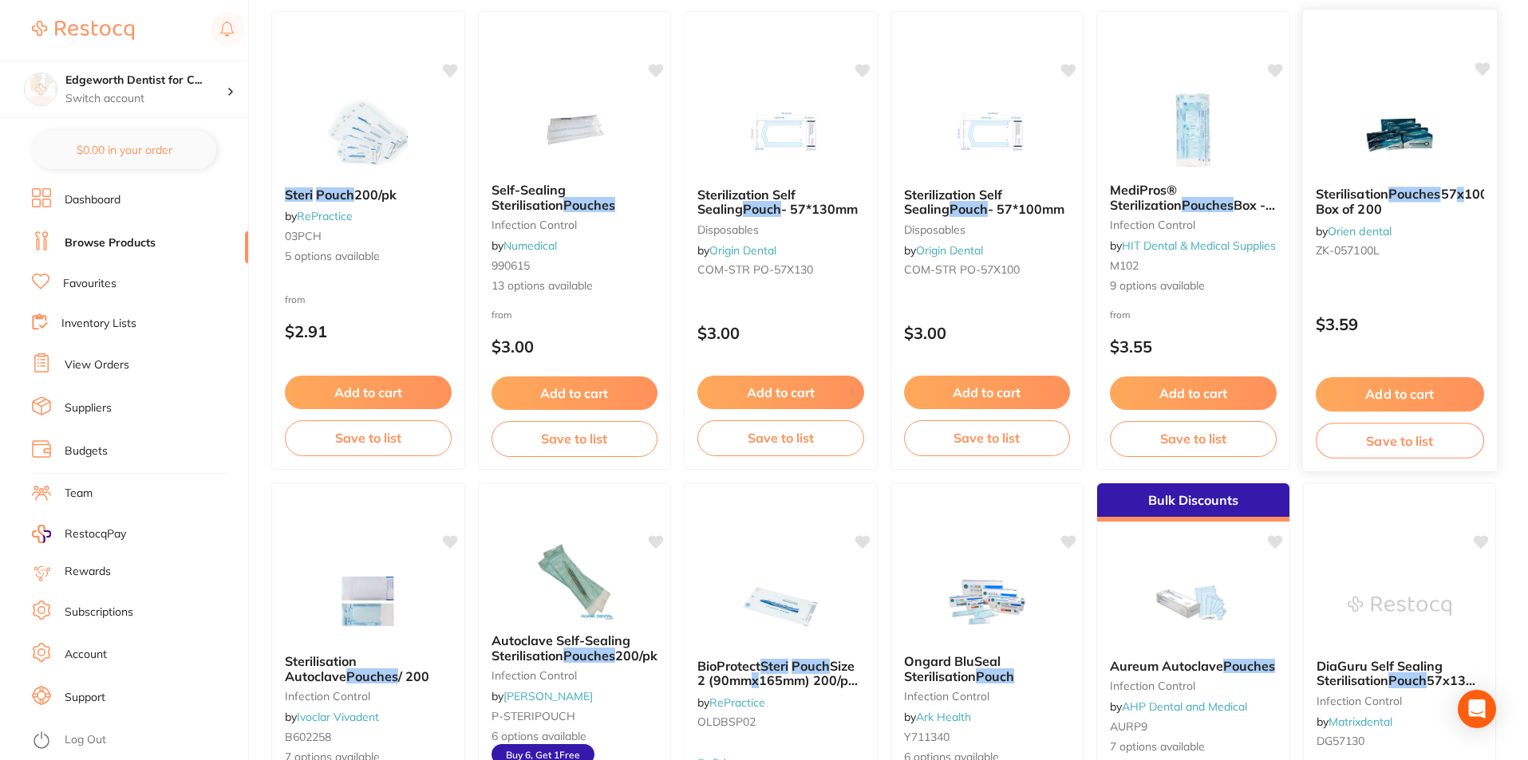
scroll to position [242, 0]
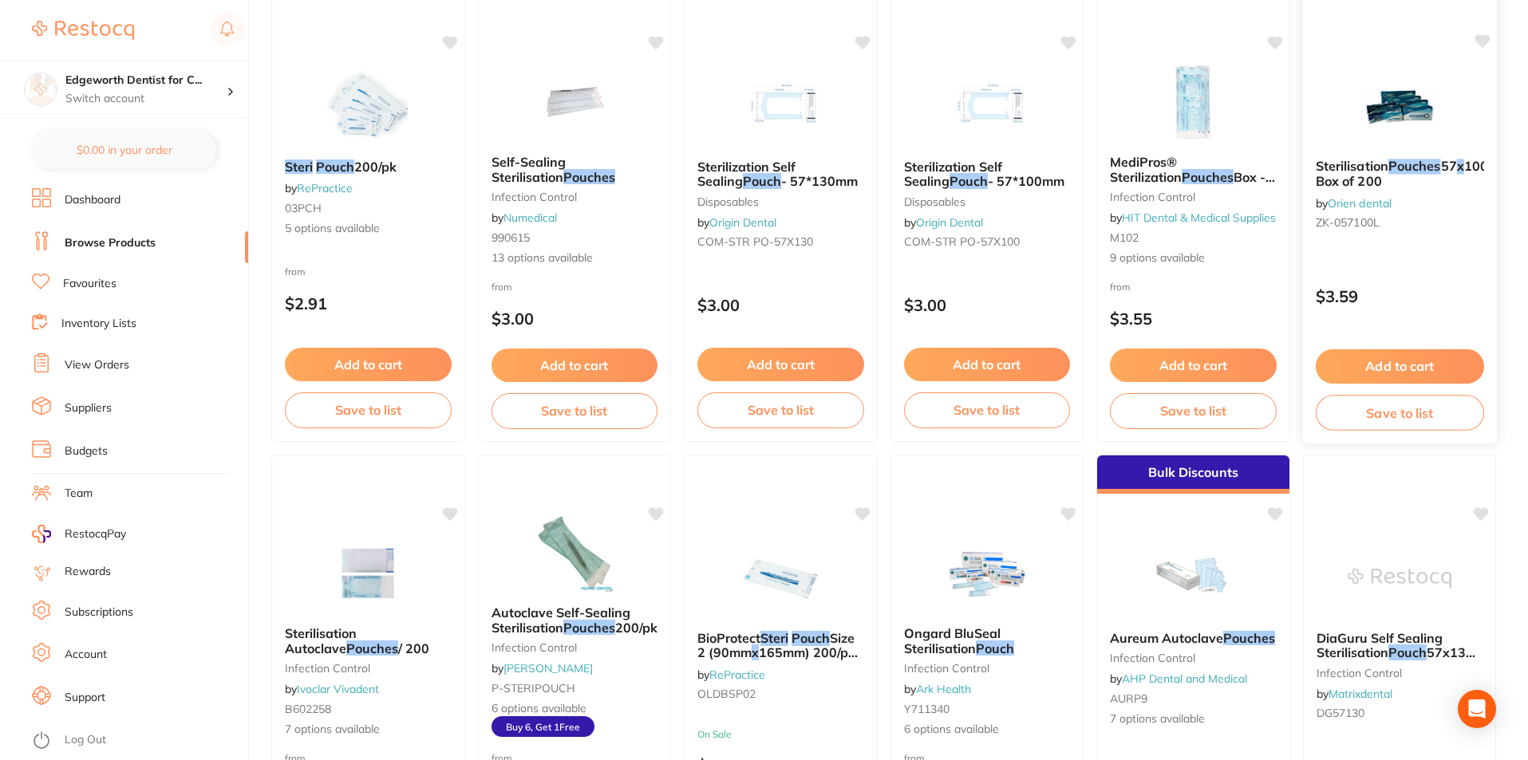
click at [1386, 186] on span "100mm, Box of 200" at bounding box center [1414, 173] width 198 height 31
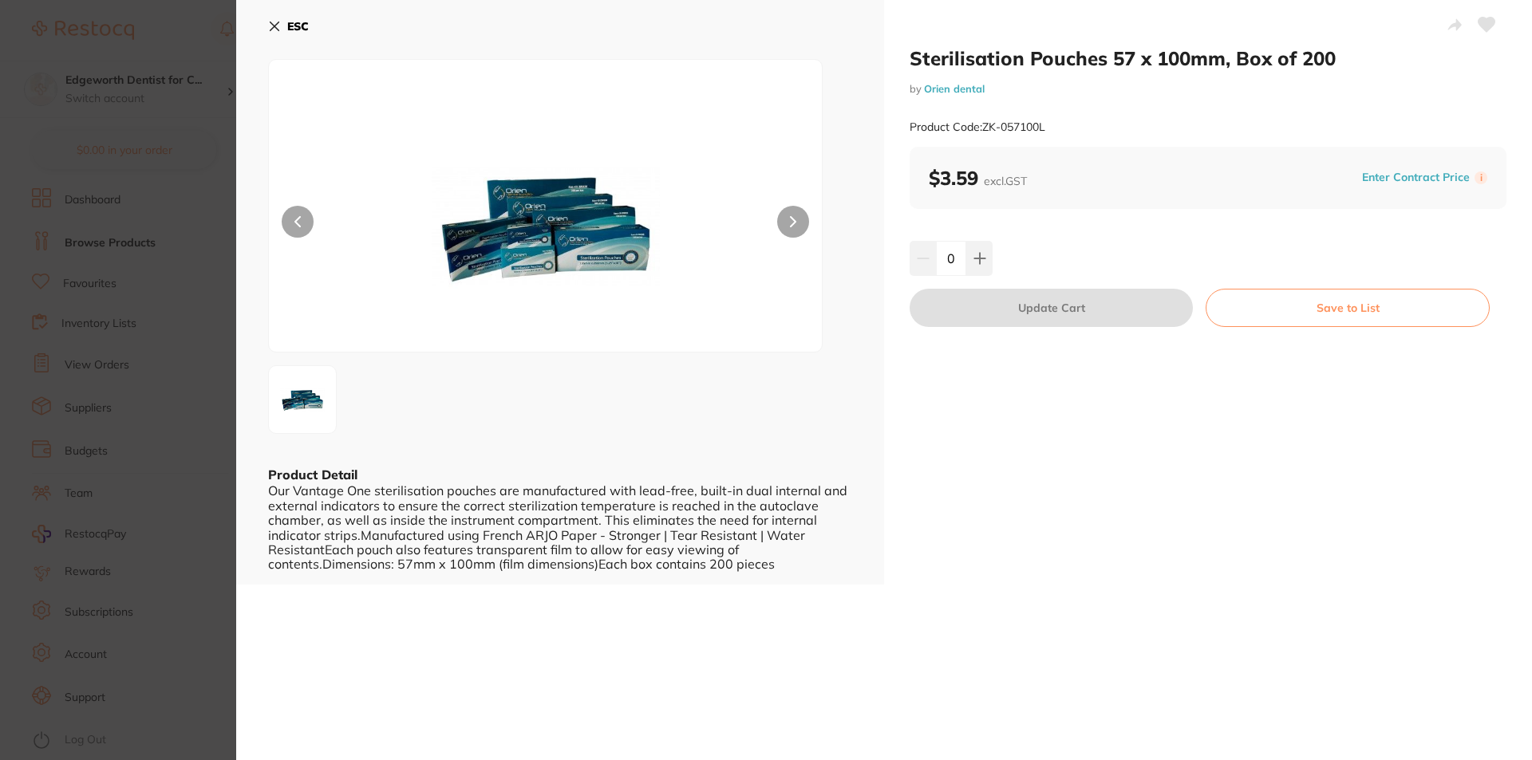
click at [274, 27] on icon at bounding box center [274, 26] width 9 height 9
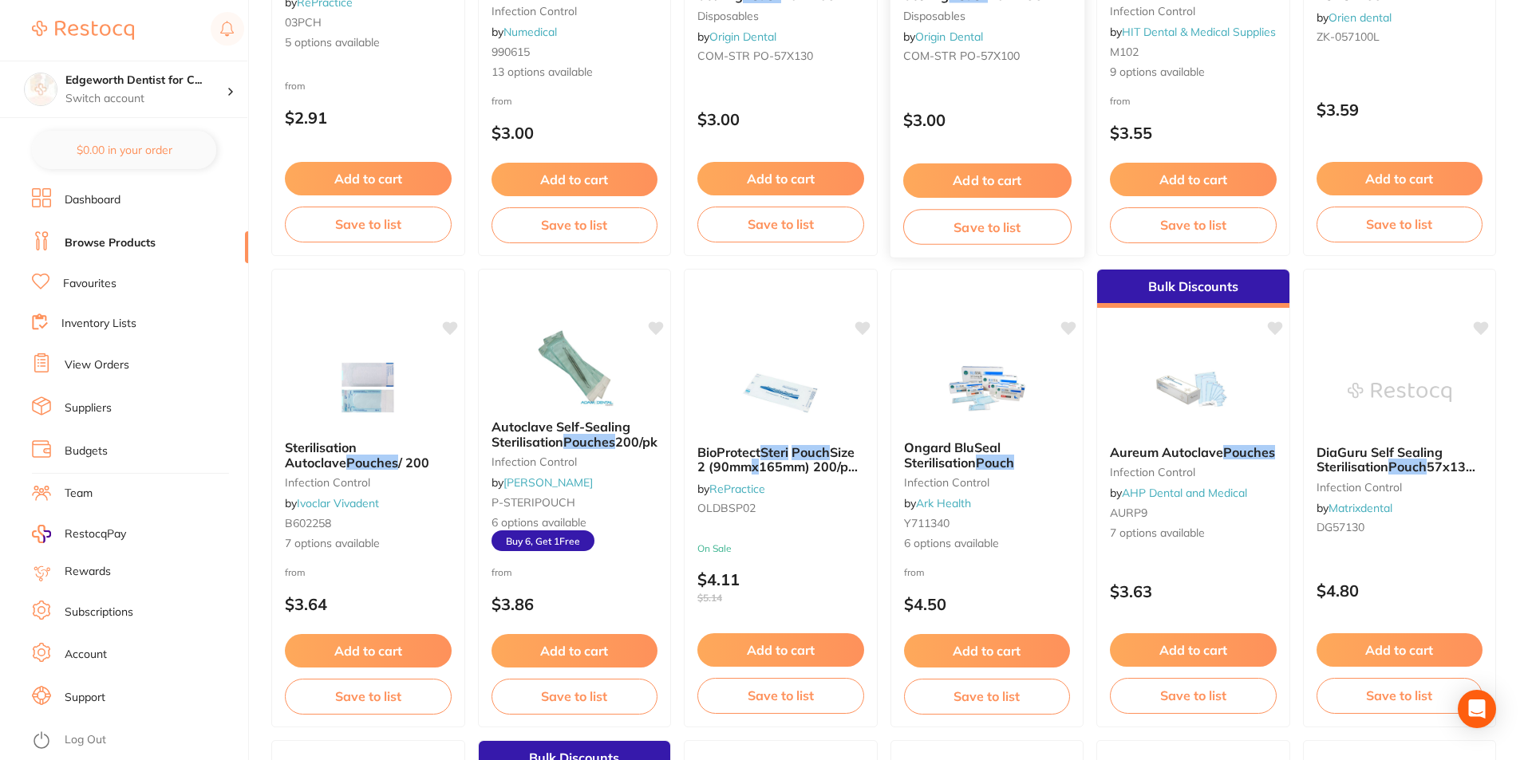
scroll to position [481, 0]
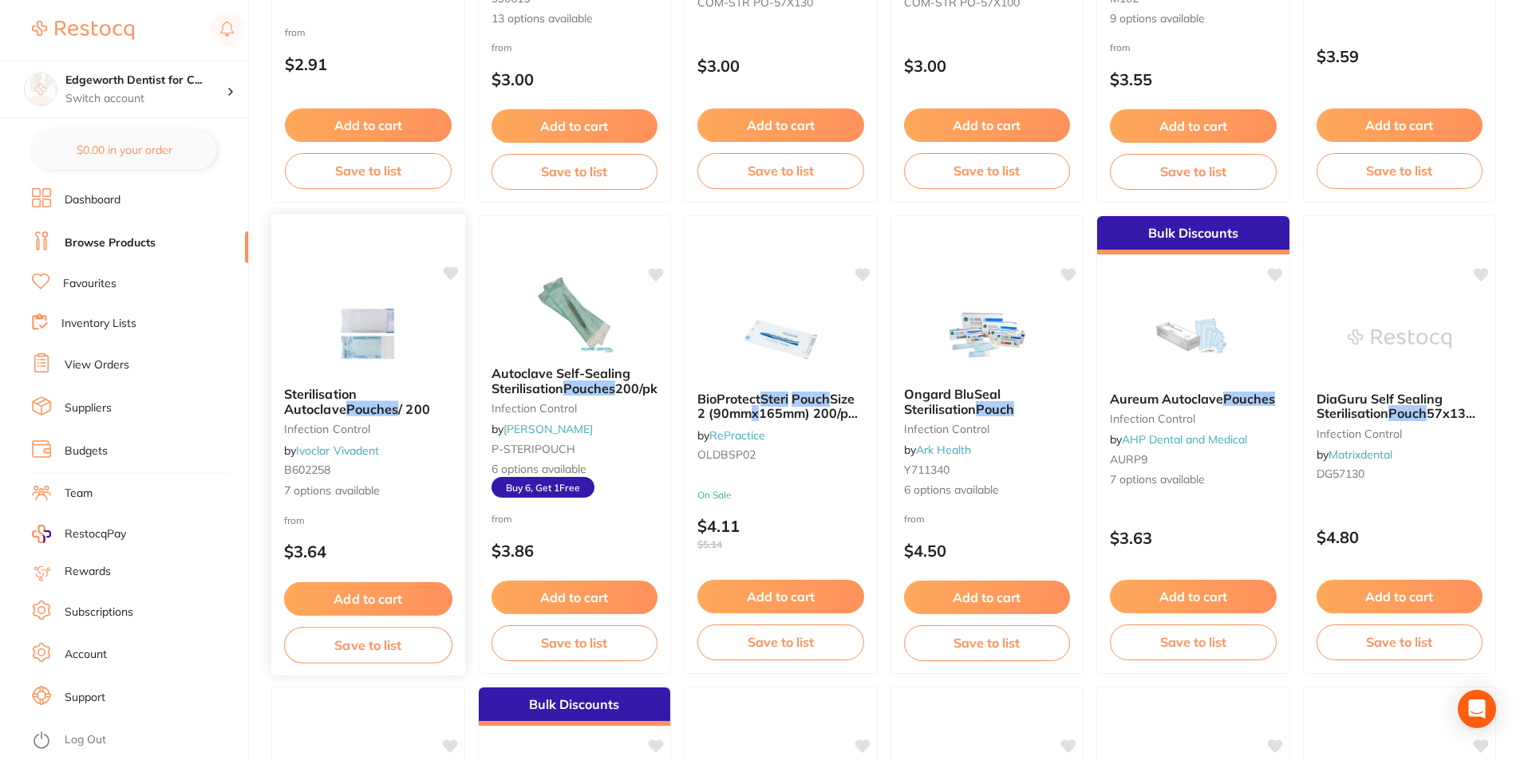
click at [357, 399] on span "Sterilisation Autoclave" at bounding box center [320, 401] width 73 height 31
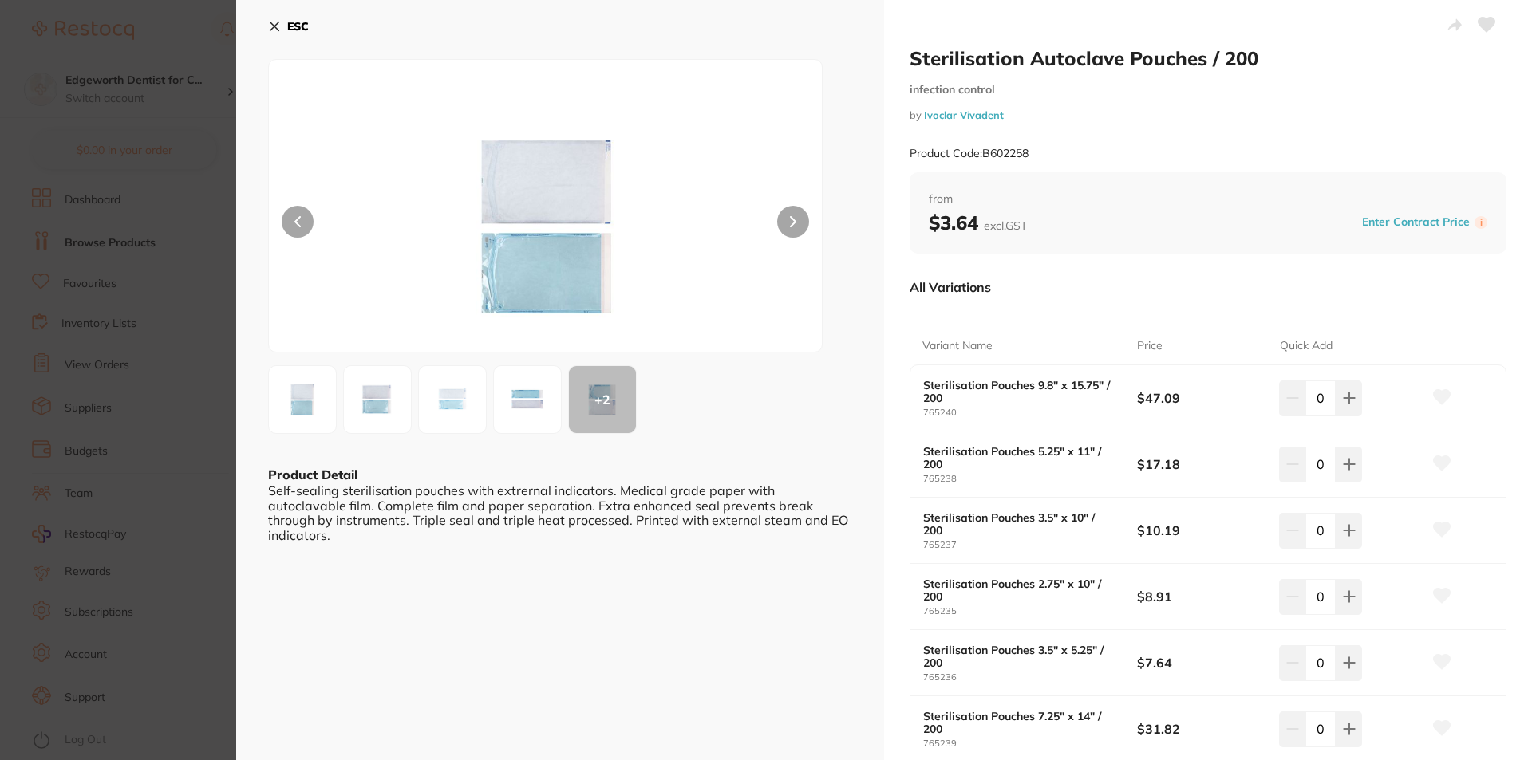
click at [265, 32] on div "ESC + 2 Product Detail Self-sealing sterilisation pouches with extrernal indica…" at bounding box center [560, 472] width 648 height 944
click at [270, 24] on icon at bounding box center [274, 26] width 13 height 13
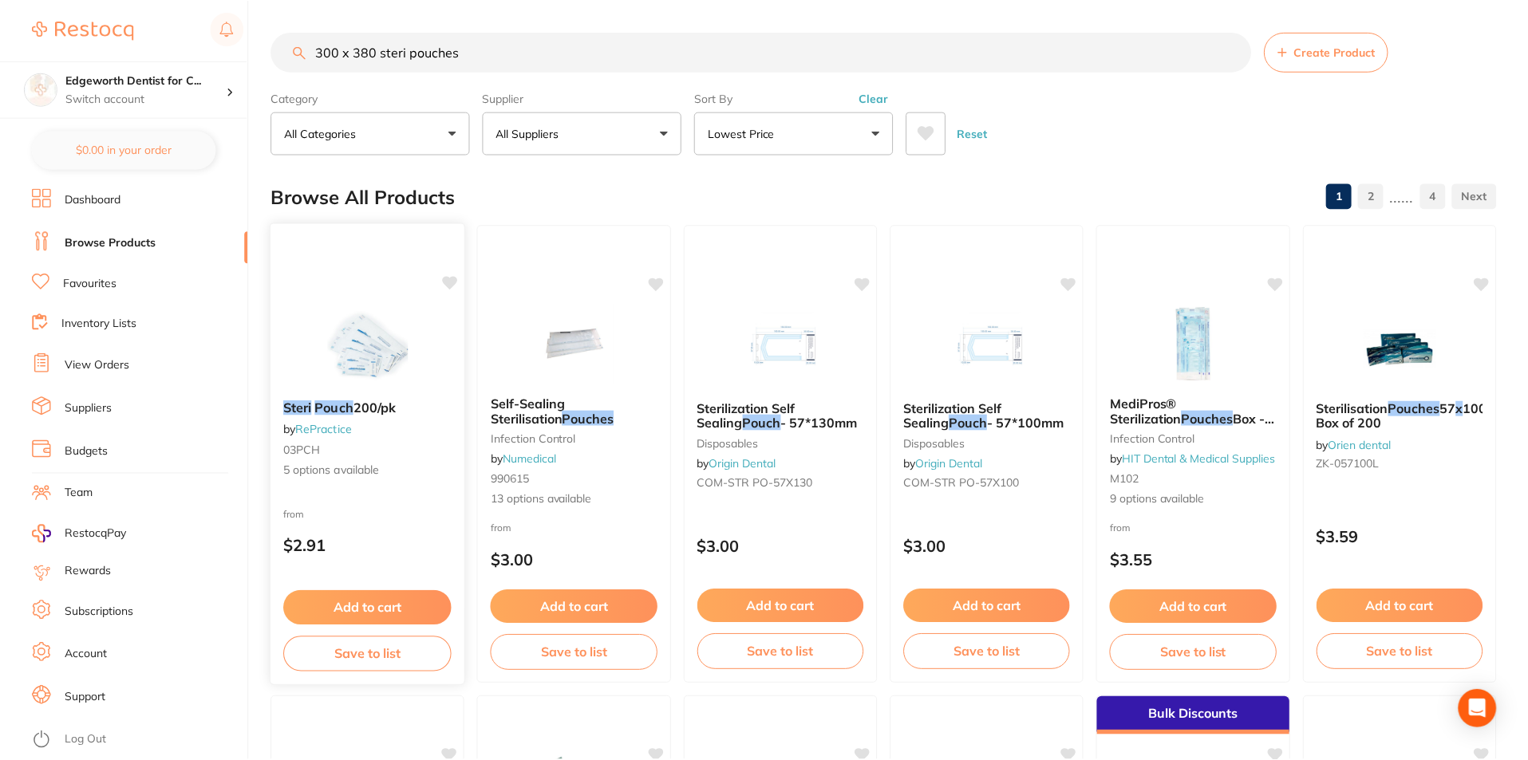
scroll to position [481, 0]
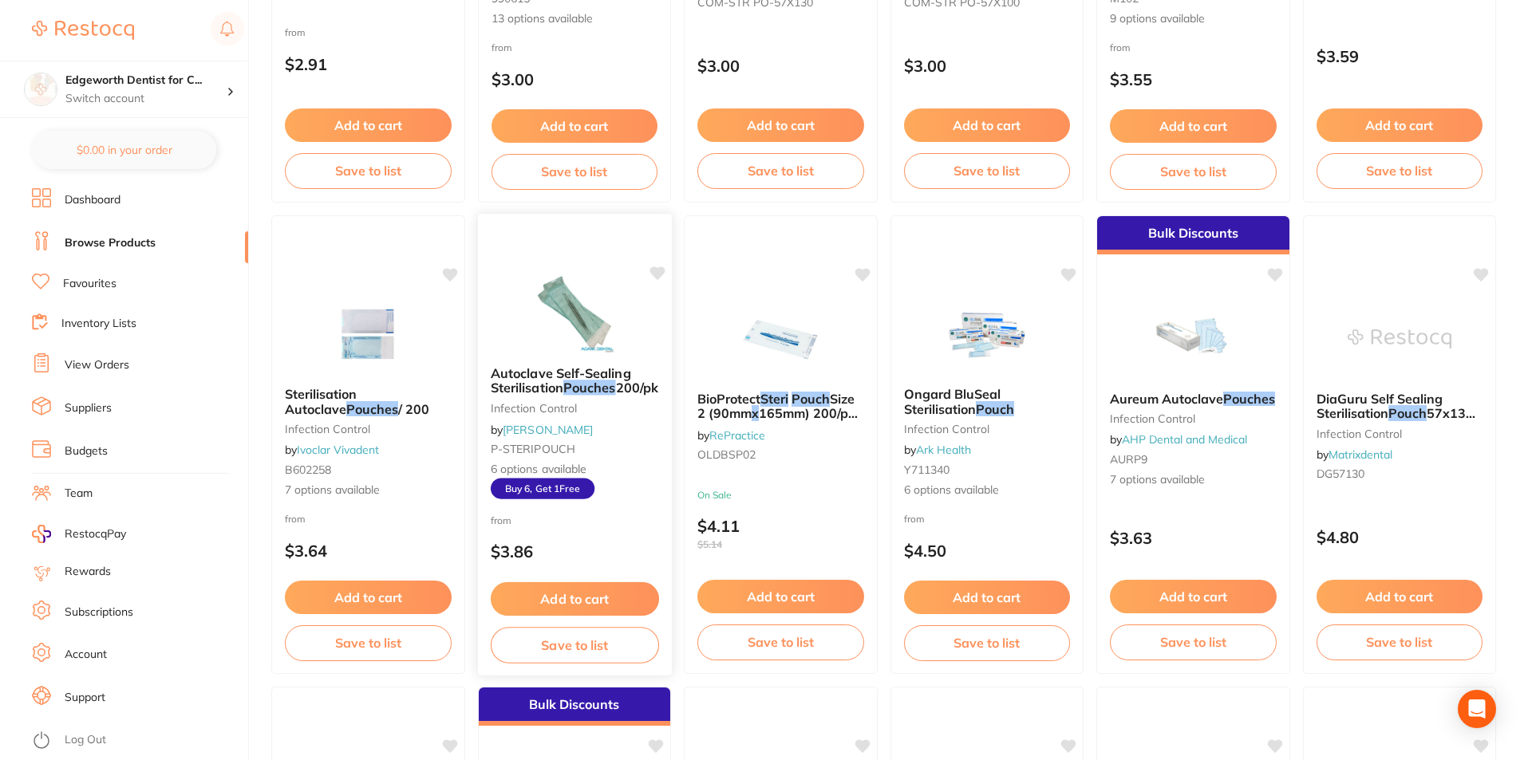
click at [615, 394] on span "200/pk" at bounding box center [636, 388] width 43 height 16
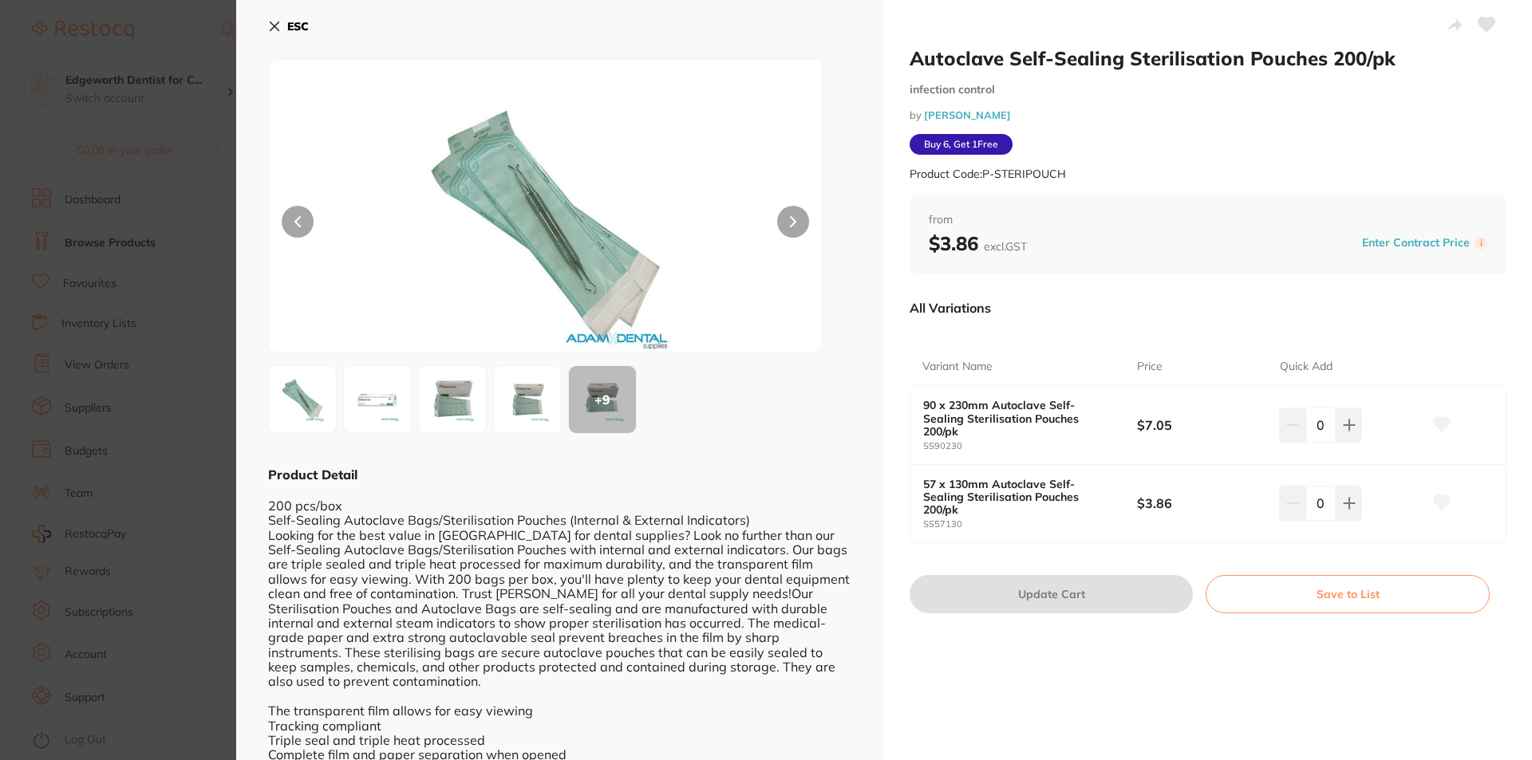
click at [278, 32] on icon at bounding box center [274, 26] width 13 height 13
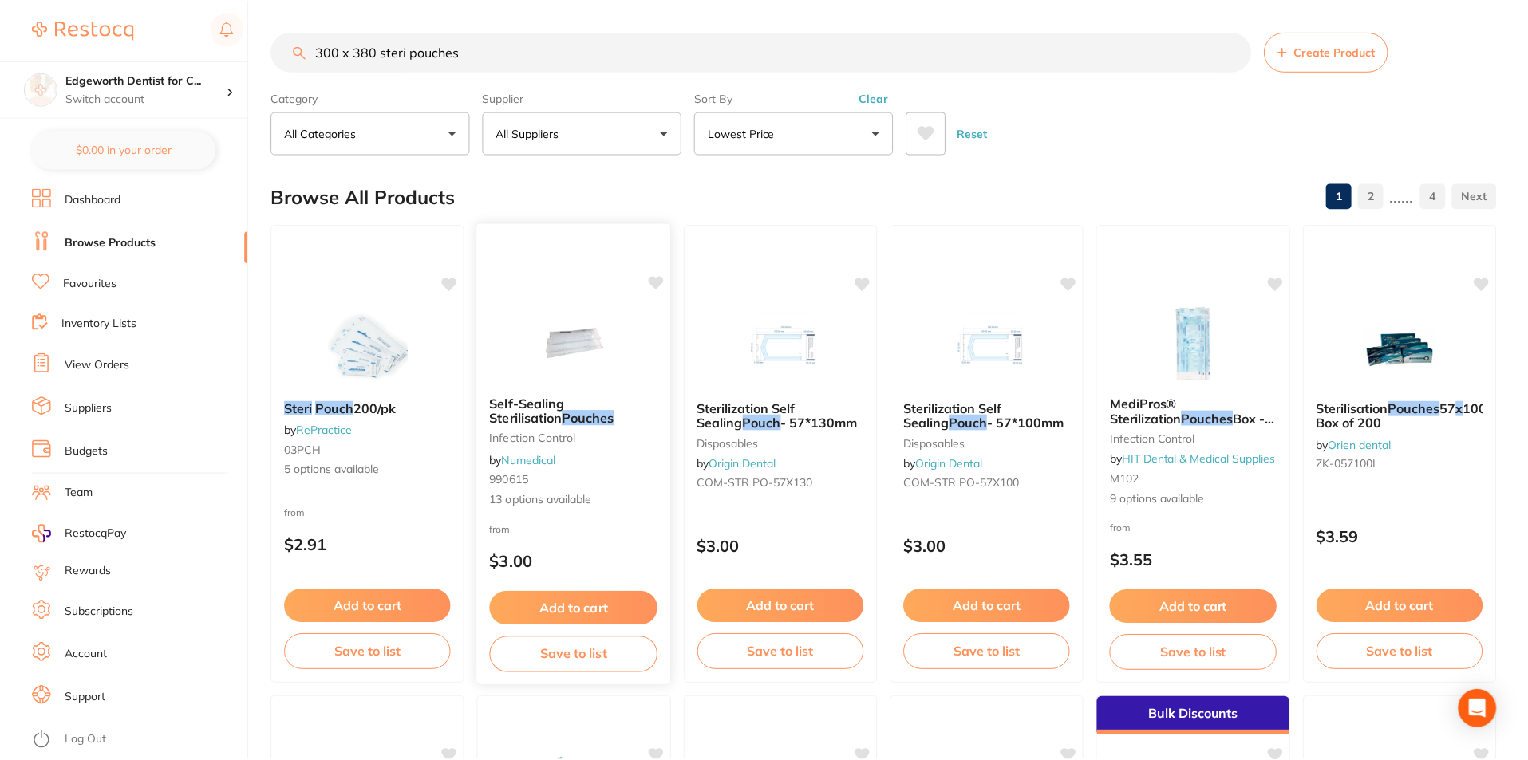
scroll to position [481, 0]
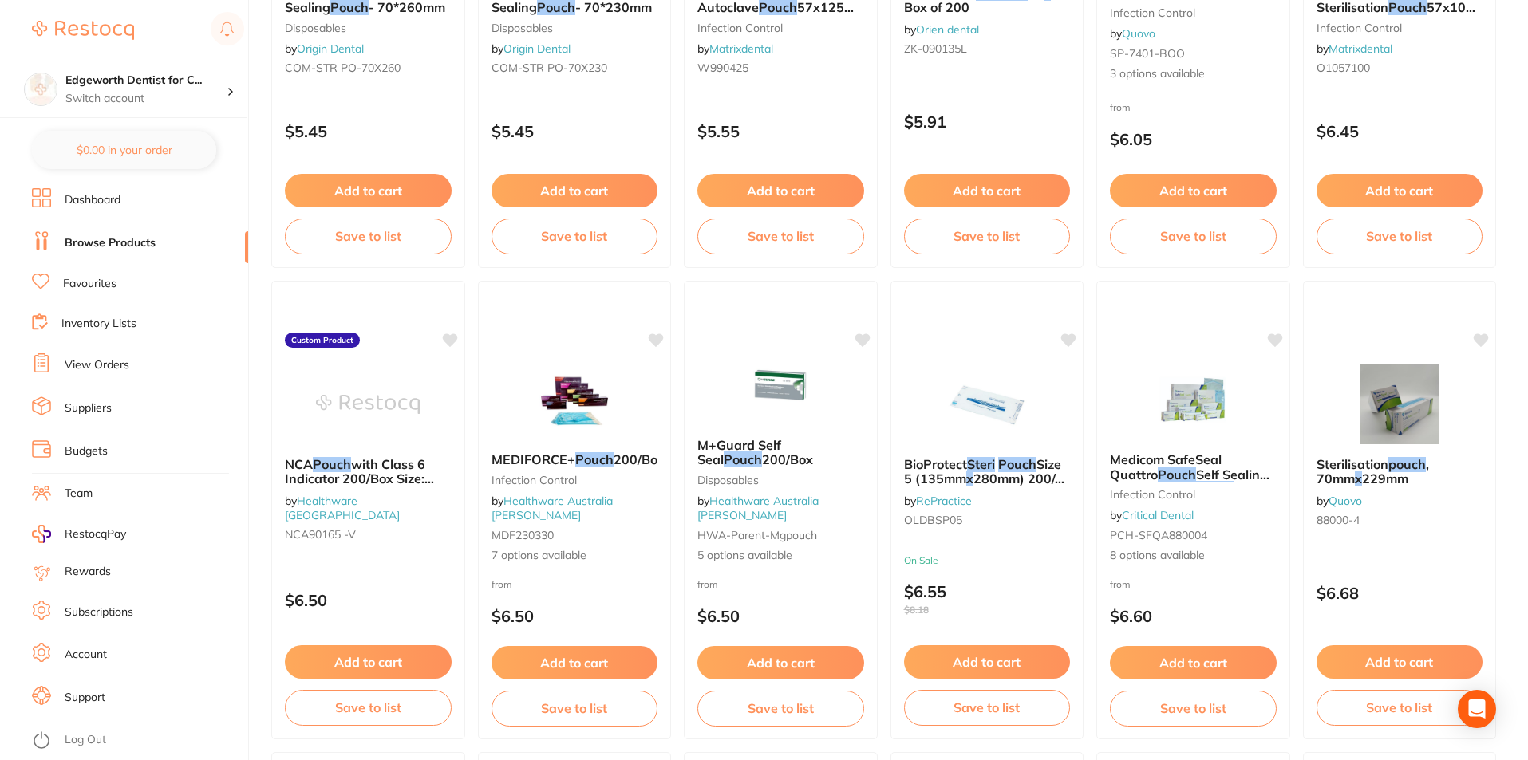
scroll to position [1837, 0]
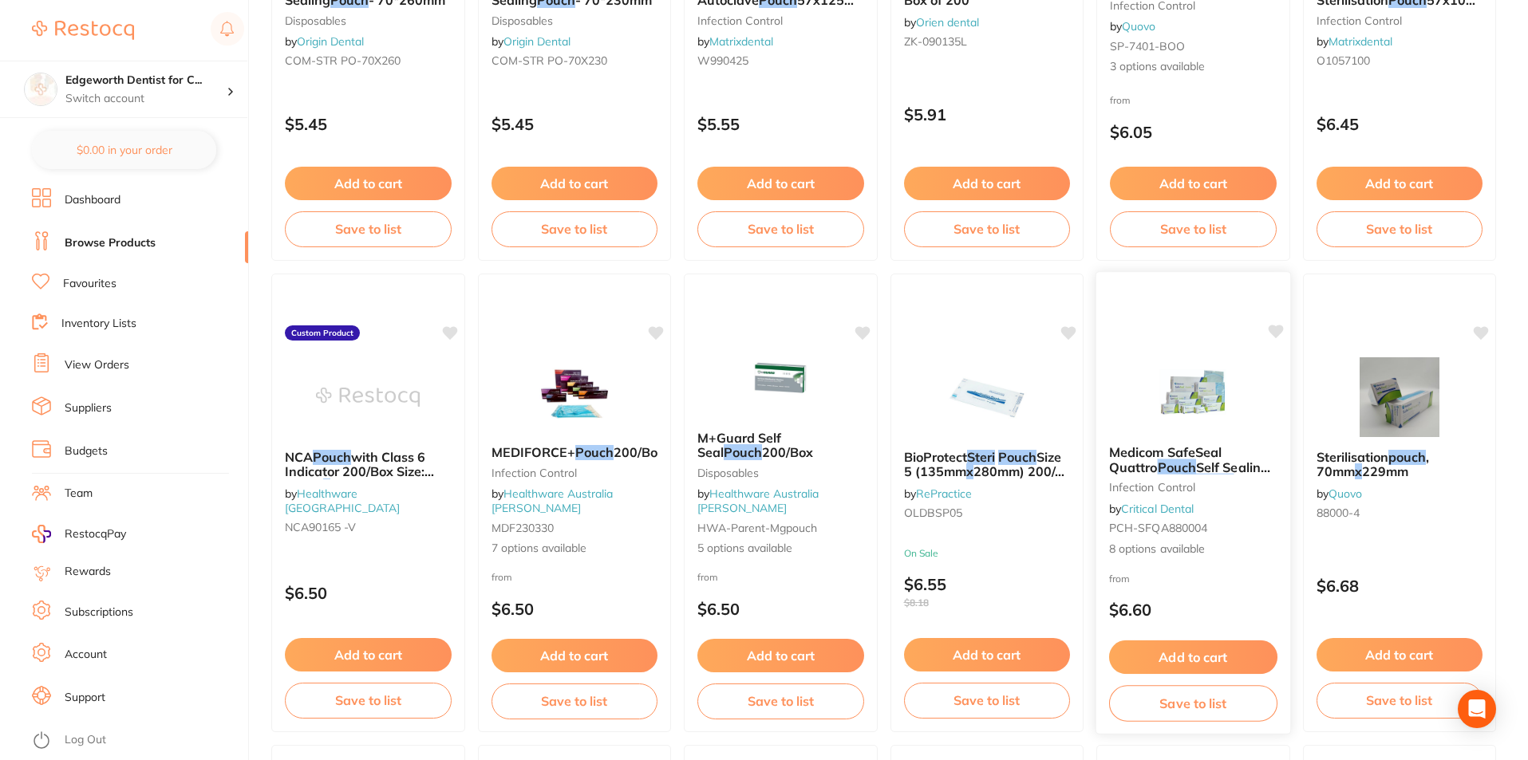
click at [1185, 469] on span "Self Sealing Sterilisation" at bounding box center [1189, 474] width 161 height 31
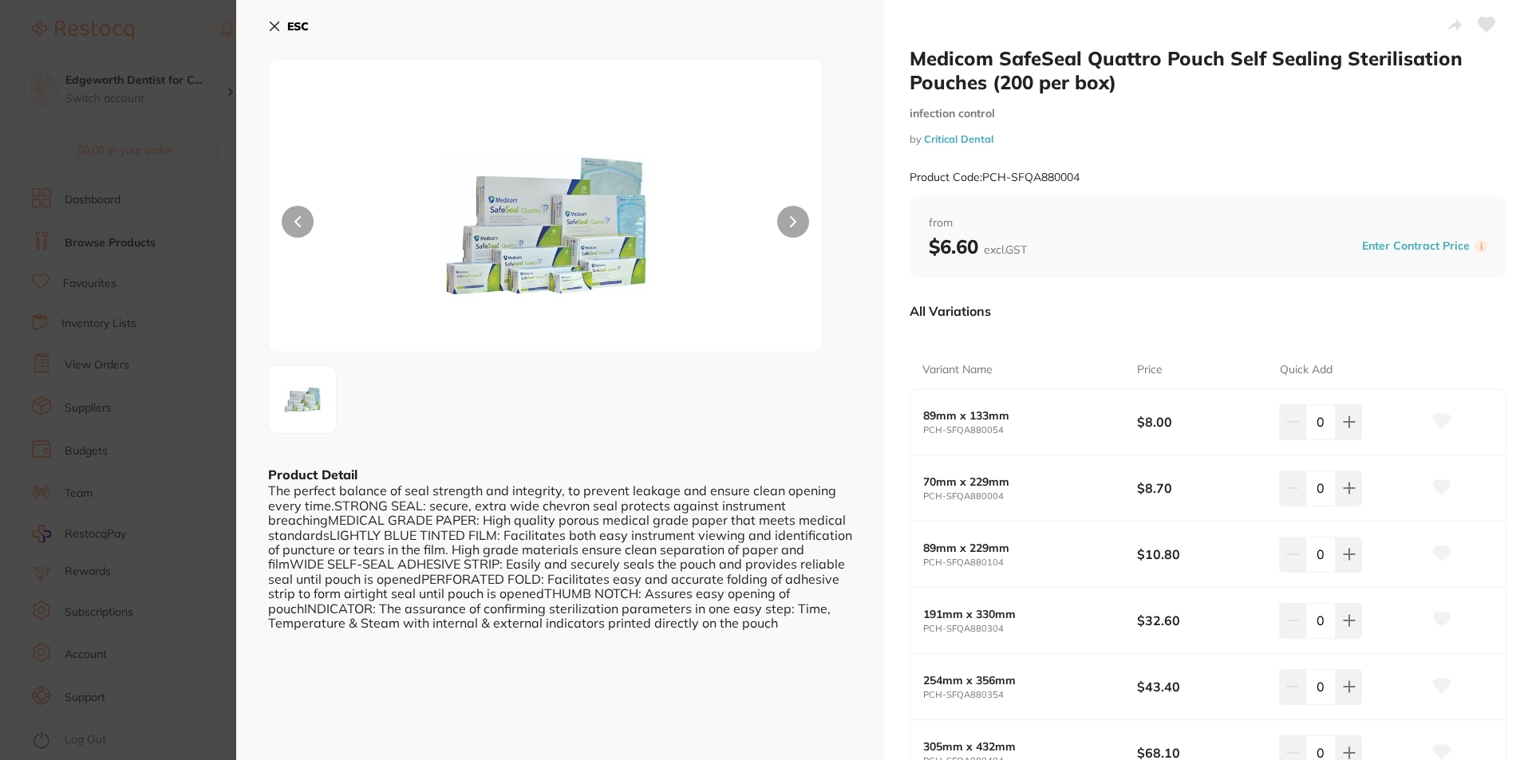
click at [276, 32] on icon at bounding box center [274, 26] width 13 height 13
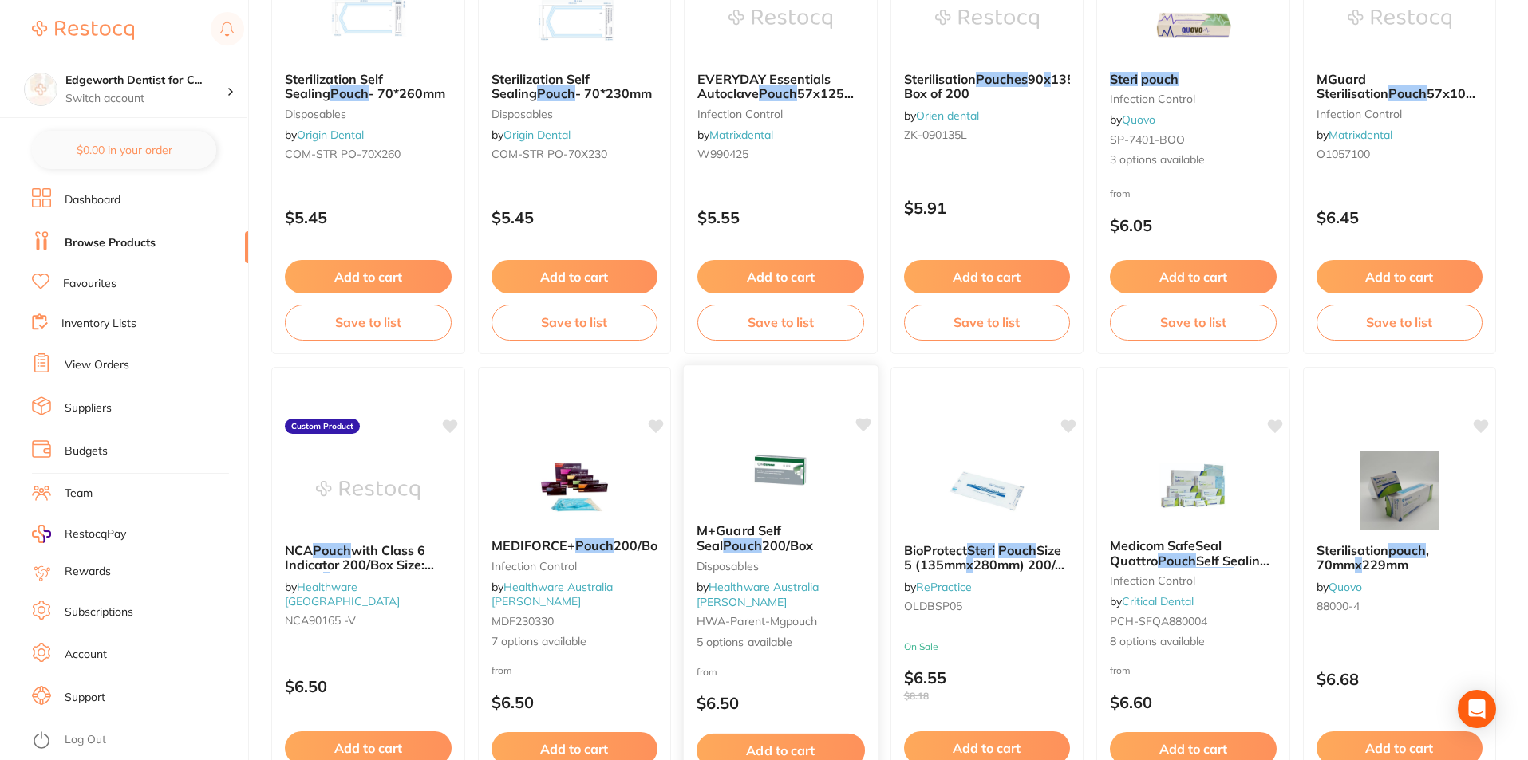
scroll to position [1598, 0]
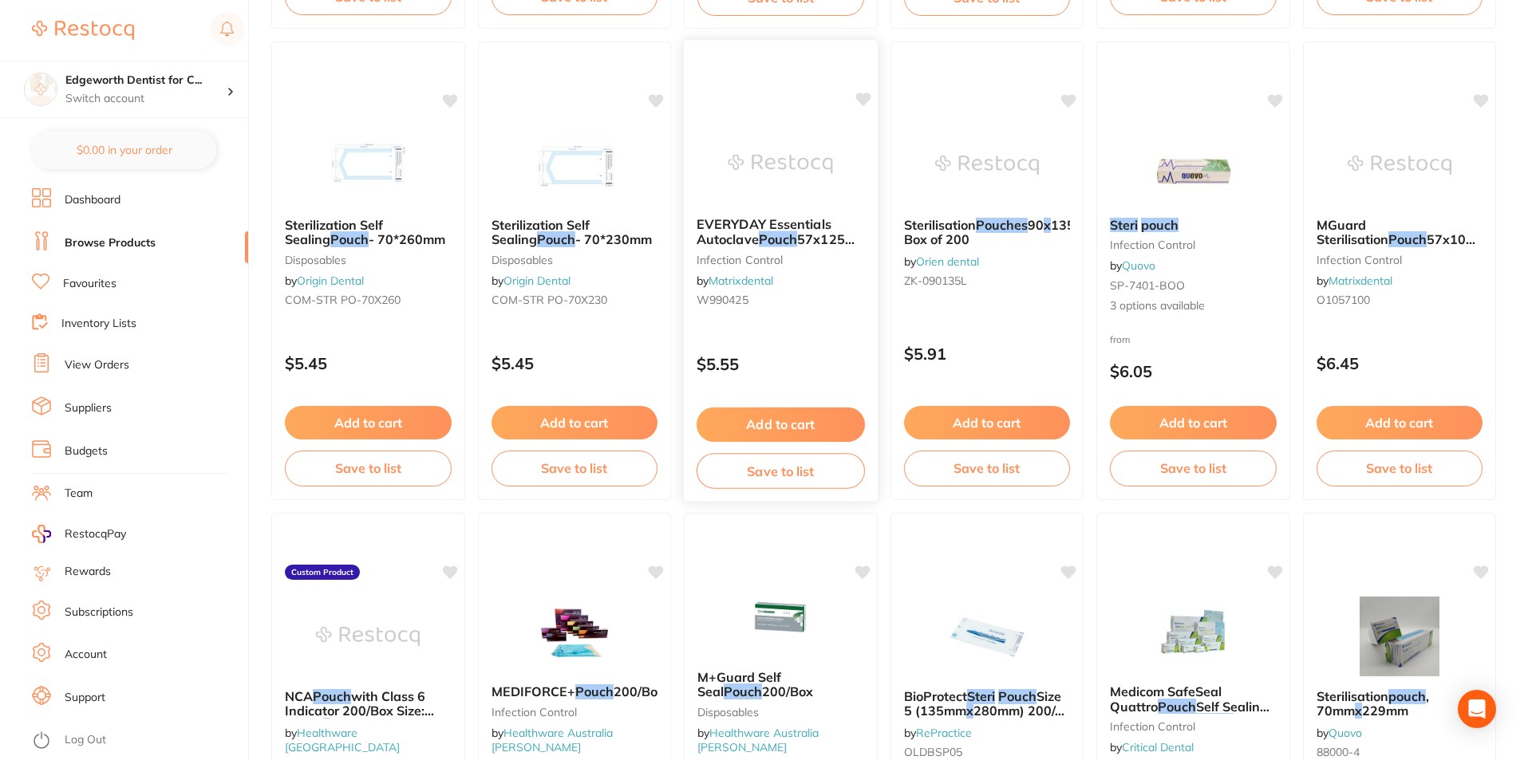
click at [794, 243] on em "Pouch" at bounding box center [778, 239] width 38 height 16
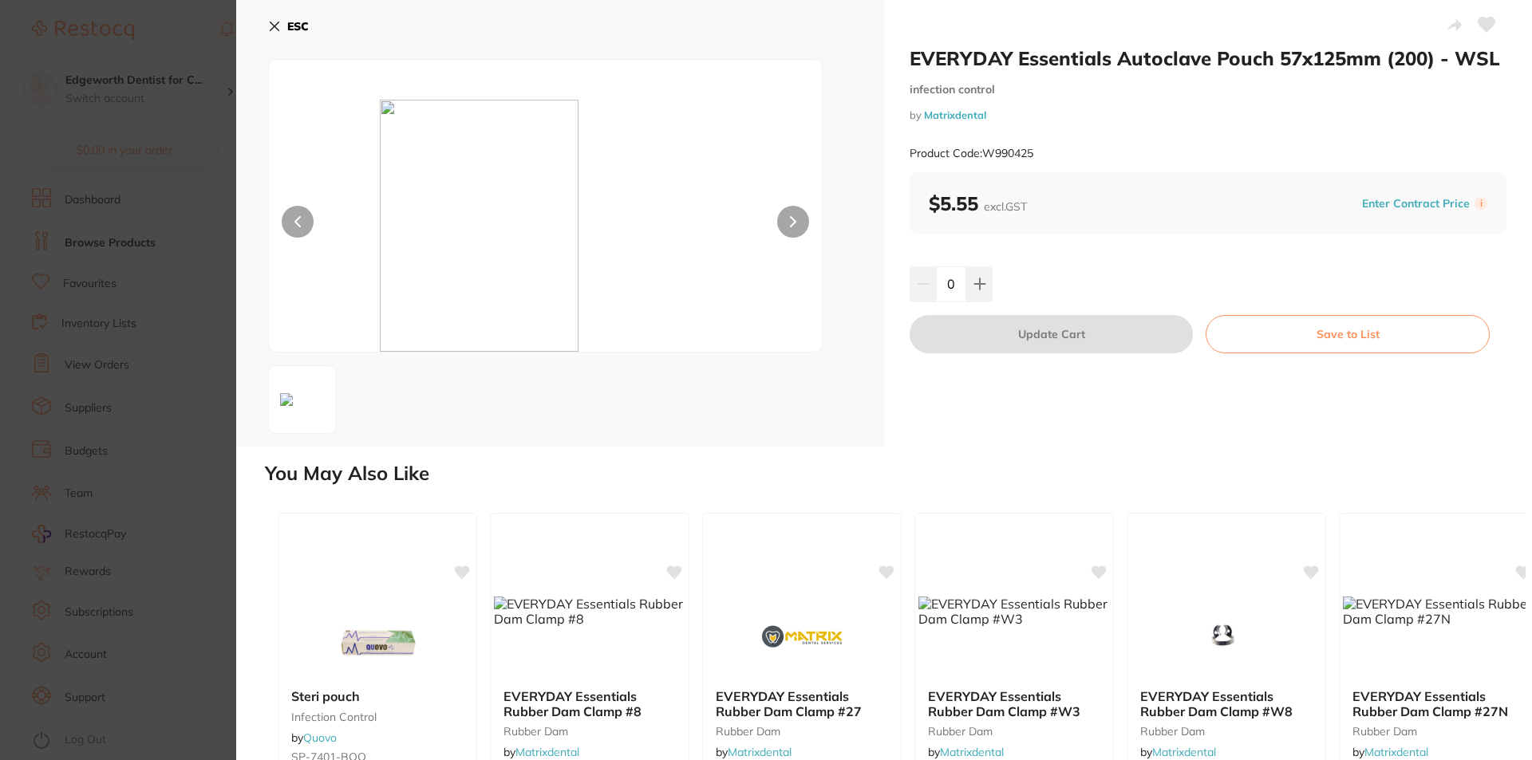
click at [270, 20] on icon at bounding box center [274, 26] width 13 height 13
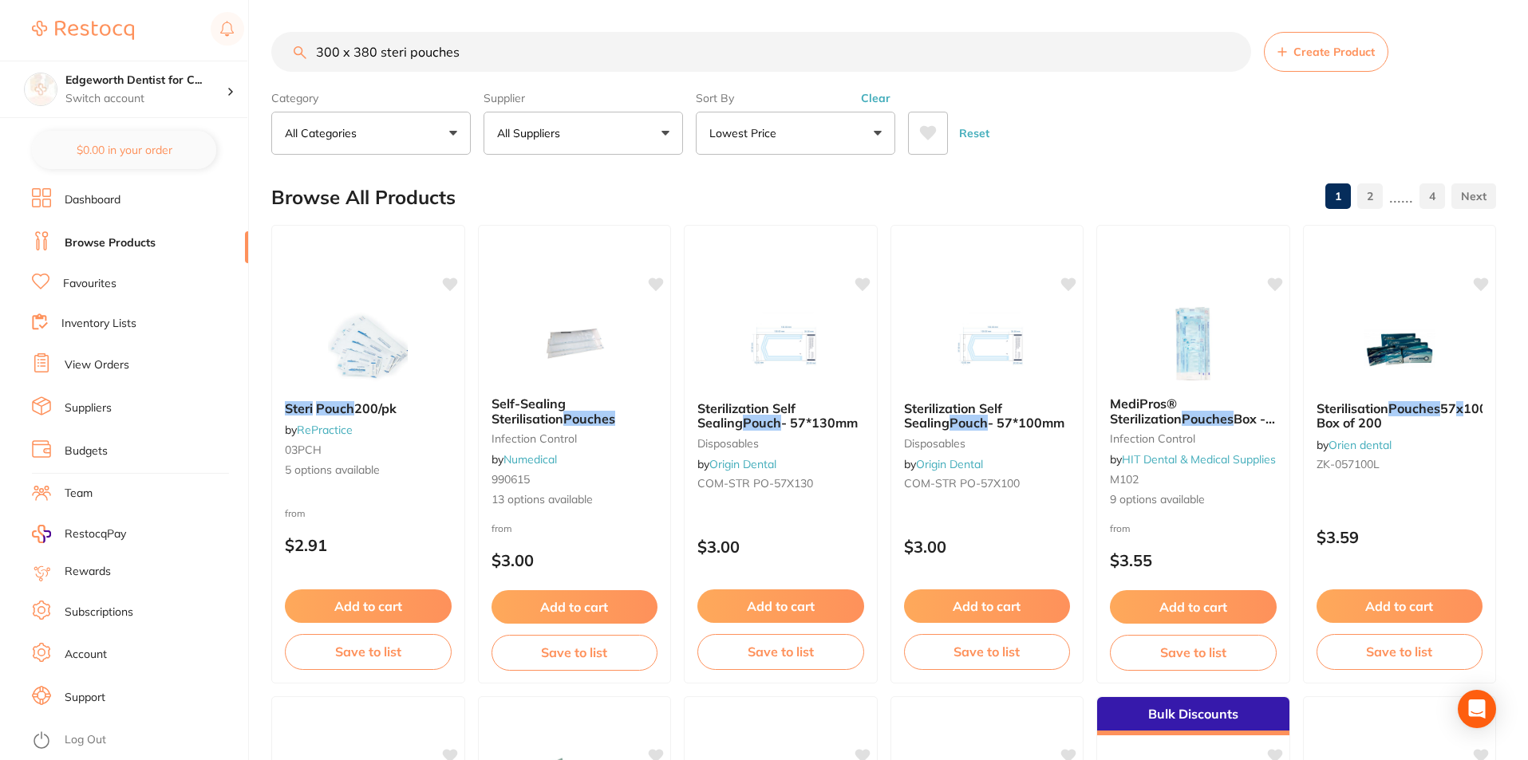
drag, startPoint x: 596, startPoint y: 58, endPoint x: 258, endPoint y: 60, distance: 338.2
click at [258, 60] on div "$0.00 Edgeworth Dentist for C... Switch account Edgeworth Dentist for Chickens …" at bounding box center [764, 380] width 1528 height 760
click at [1181, 140] on div "Reset" at bounding box center [1195, 127] width 575 height 56
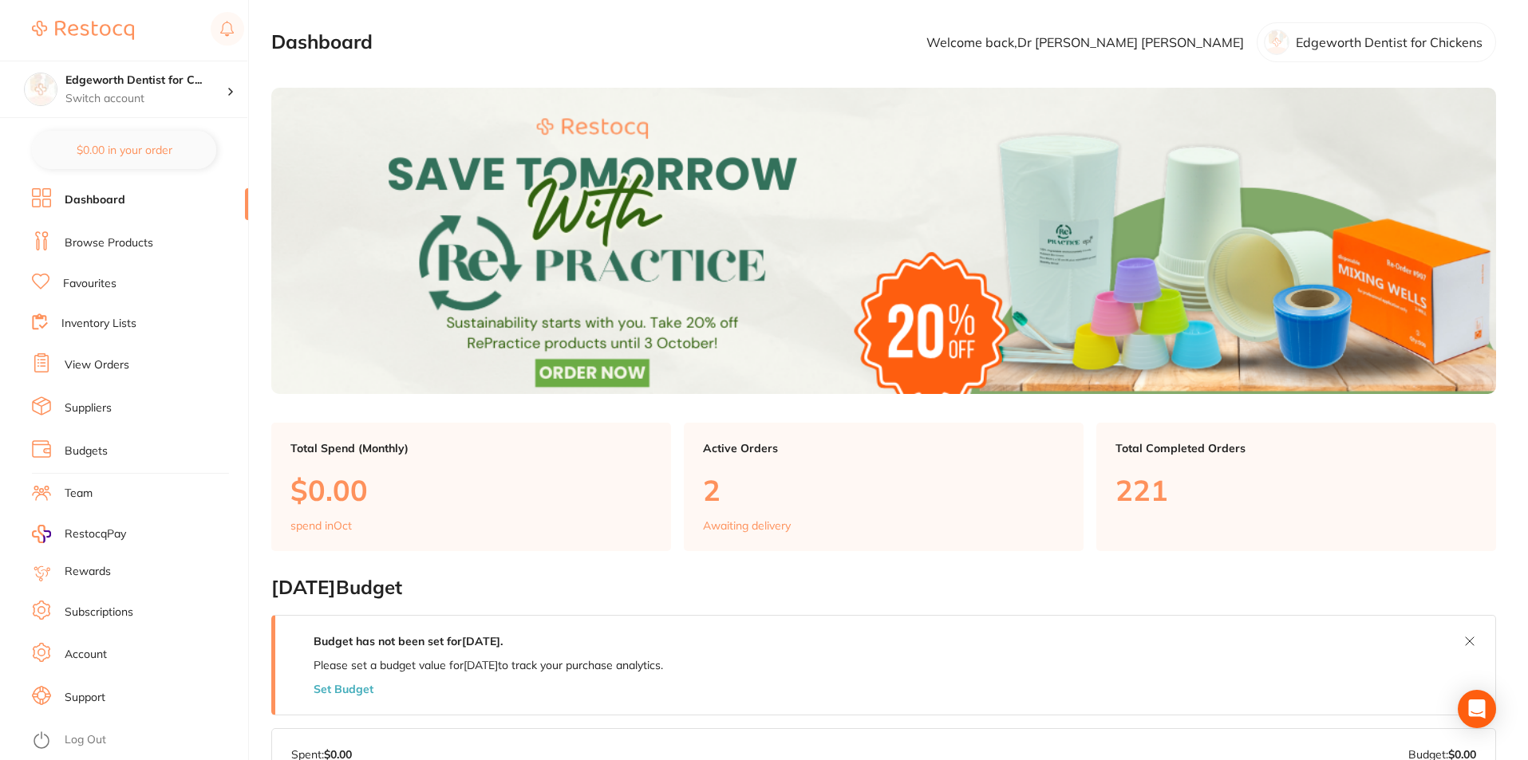
click at [84, 240] on link "Browse Products" at bounding box center [109, 243] width 89 height 16
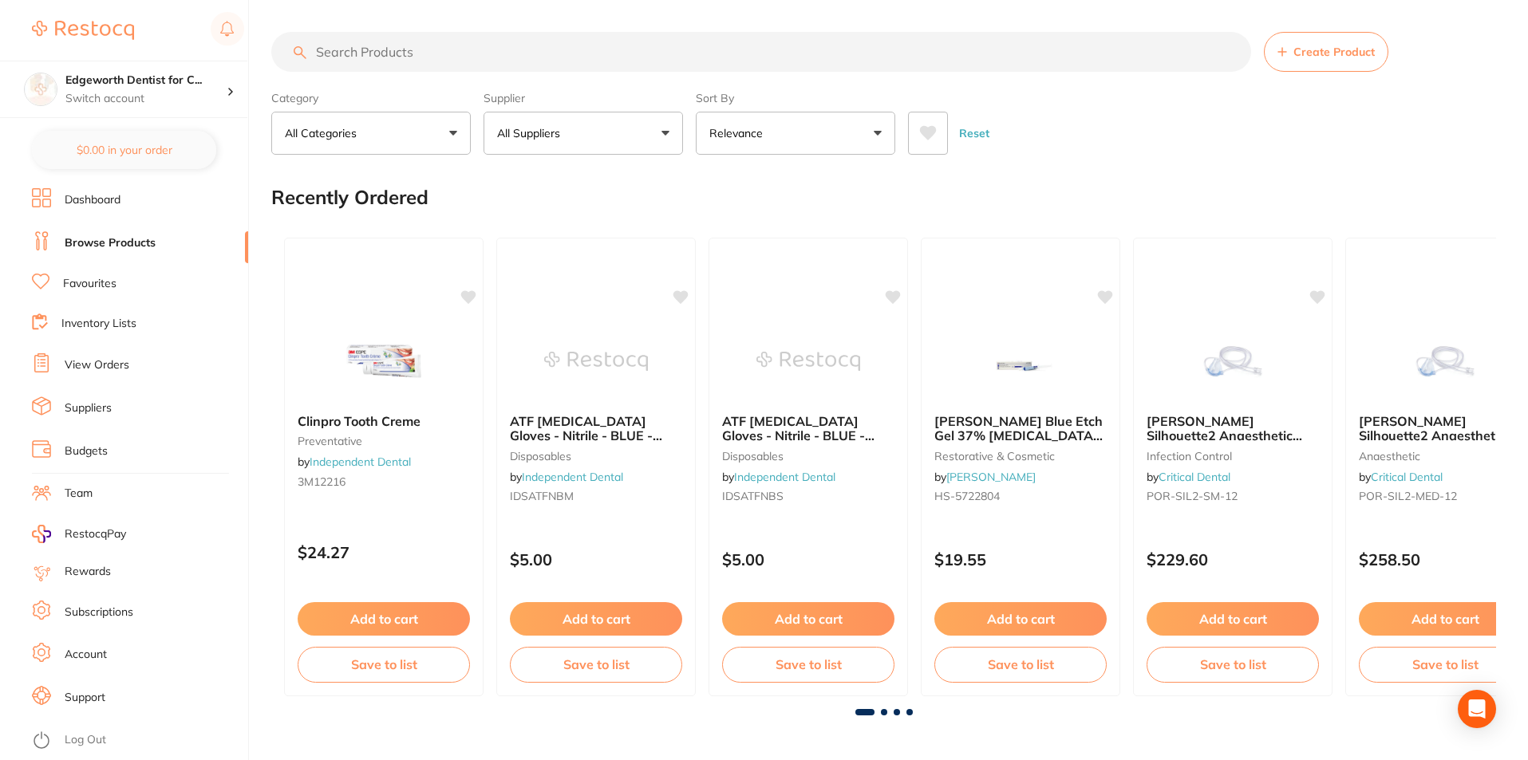
click at [463, 59] on input "search" at bounding box center [761, 52] width 980 height 40
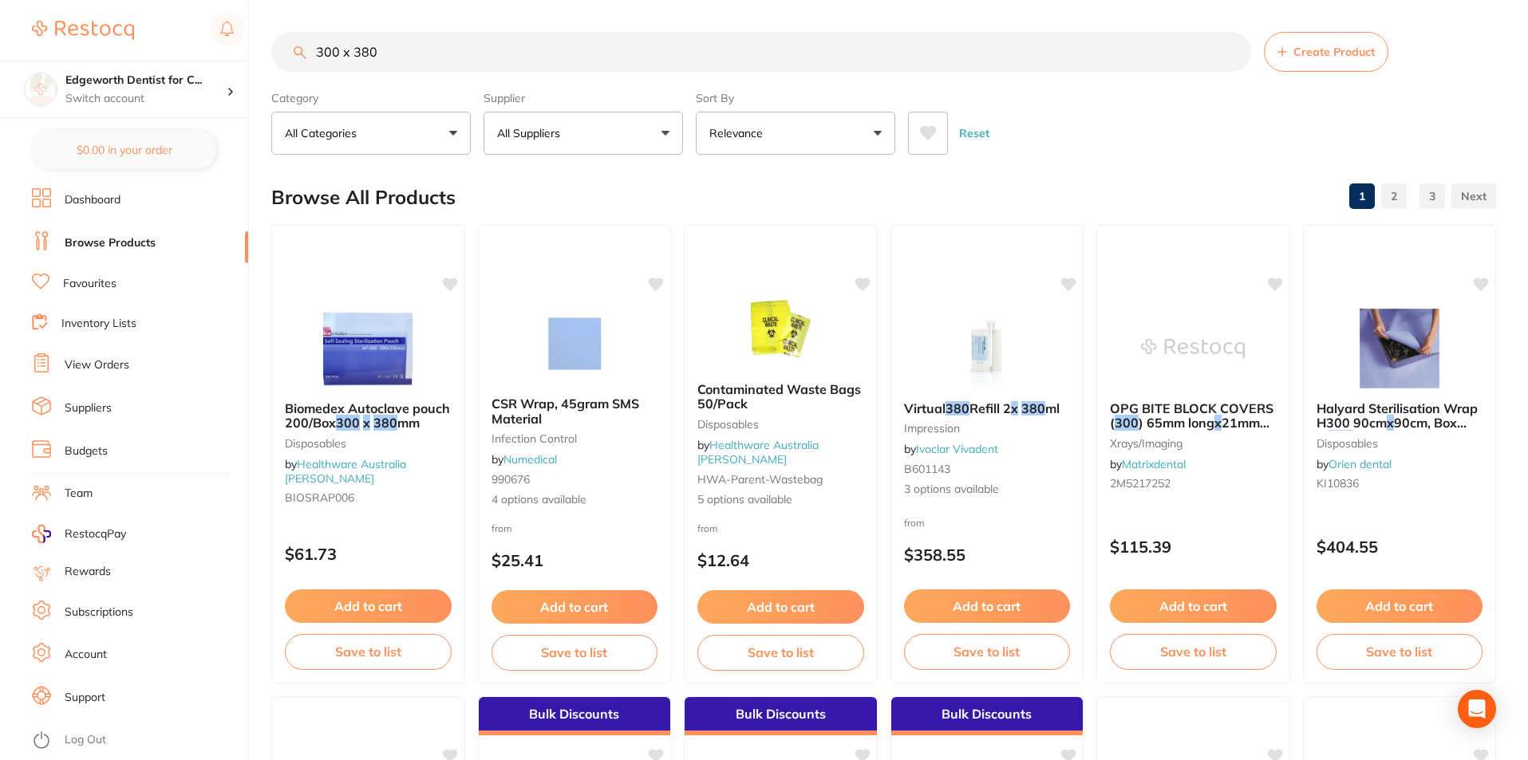
click at [363, 405] on span "Biomedex Autoclave pouch 200/Box" at bounding box center [367, 415] width 165 height 30
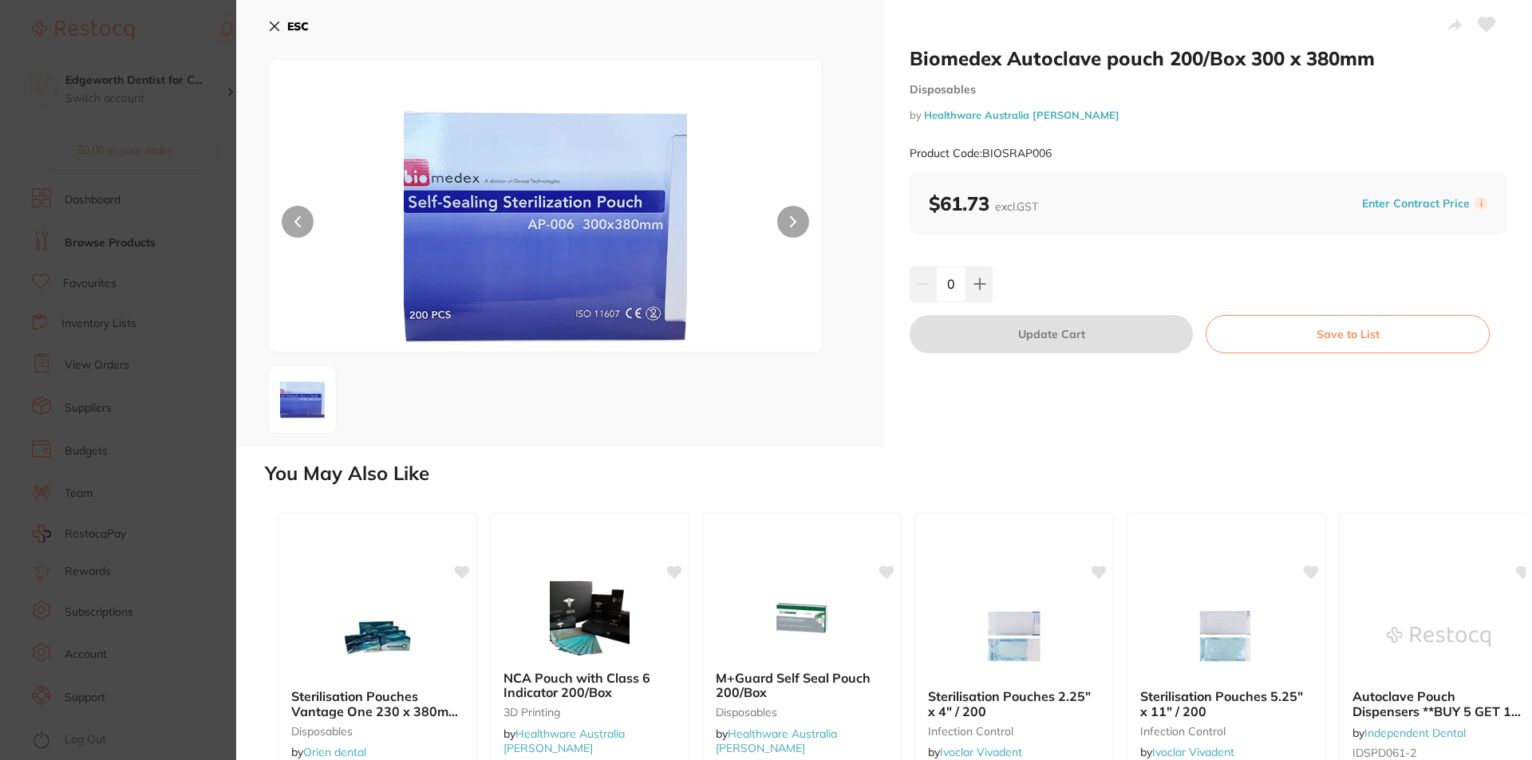
click at [273, 31] on icon at bounding box center [274, 26] width 13 height 13
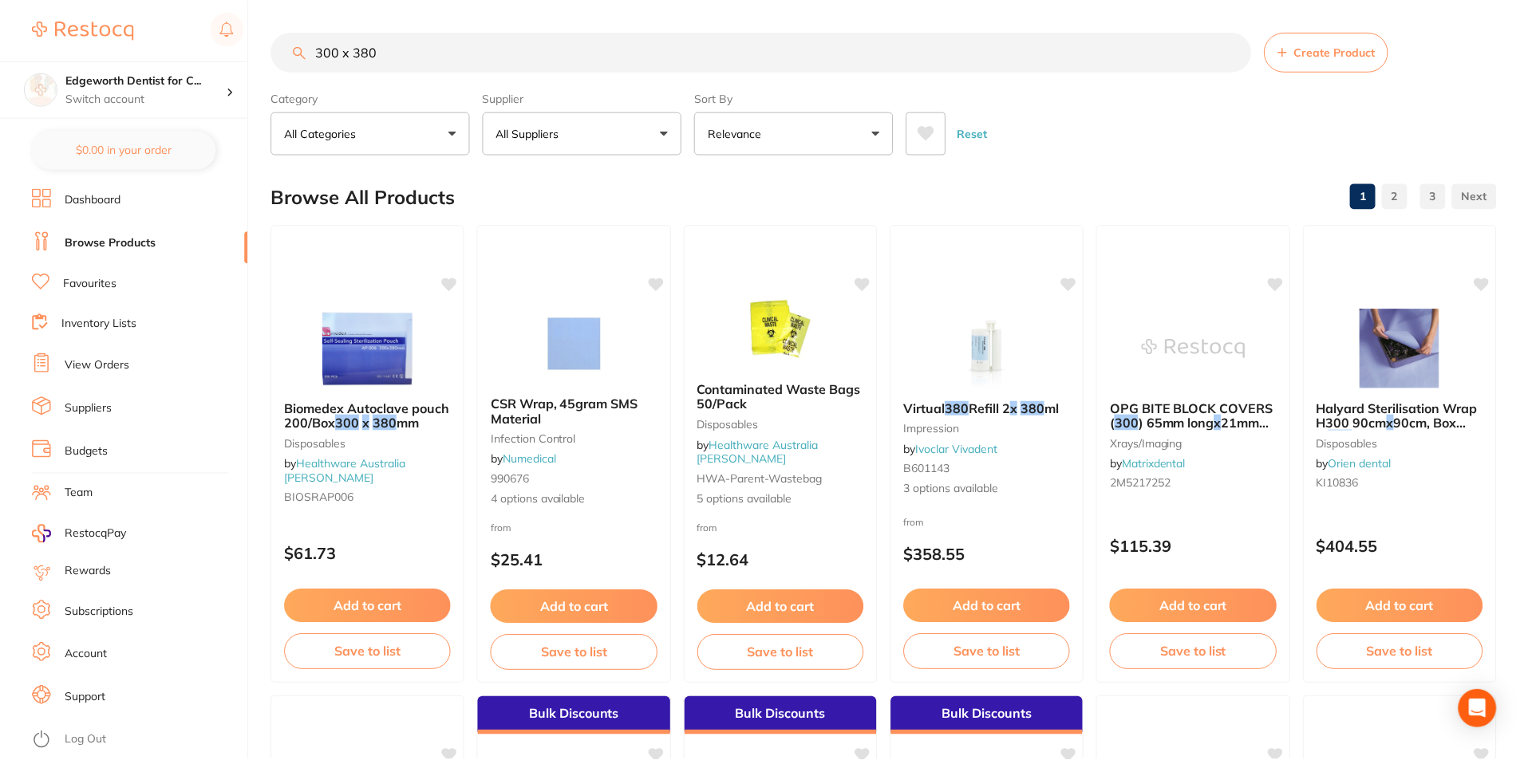
scroll to position [1, 0]
click at [493, 64] on input "300 x 380" at bounding box center [761, 51] width 980 height 40
type input "300 x 380 steri"
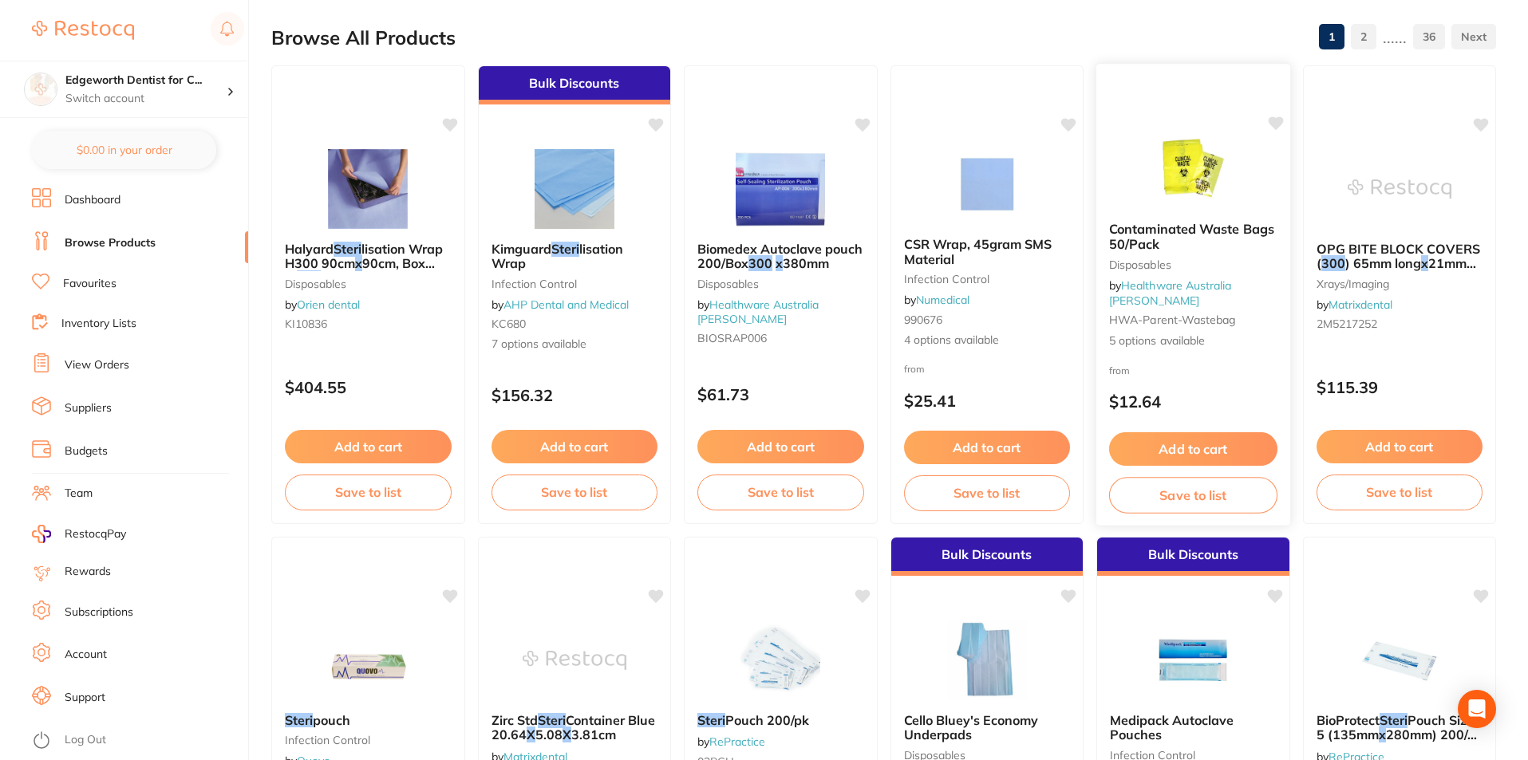
scroll to position [399, 0]
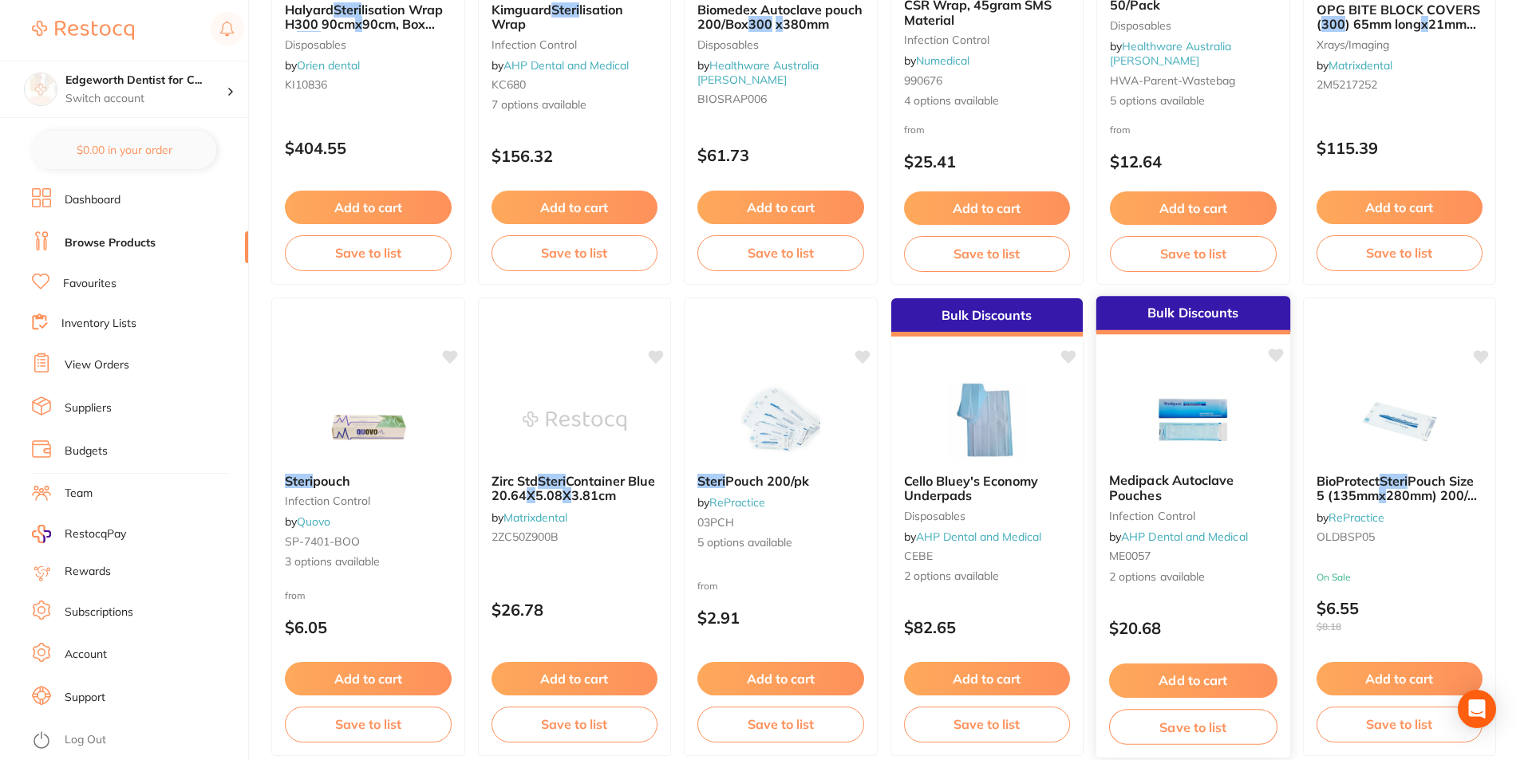
click at [1137, 480] on span "Medipack Autoclave Pouches" at bounding box center [1171, 487] width 125 height 31
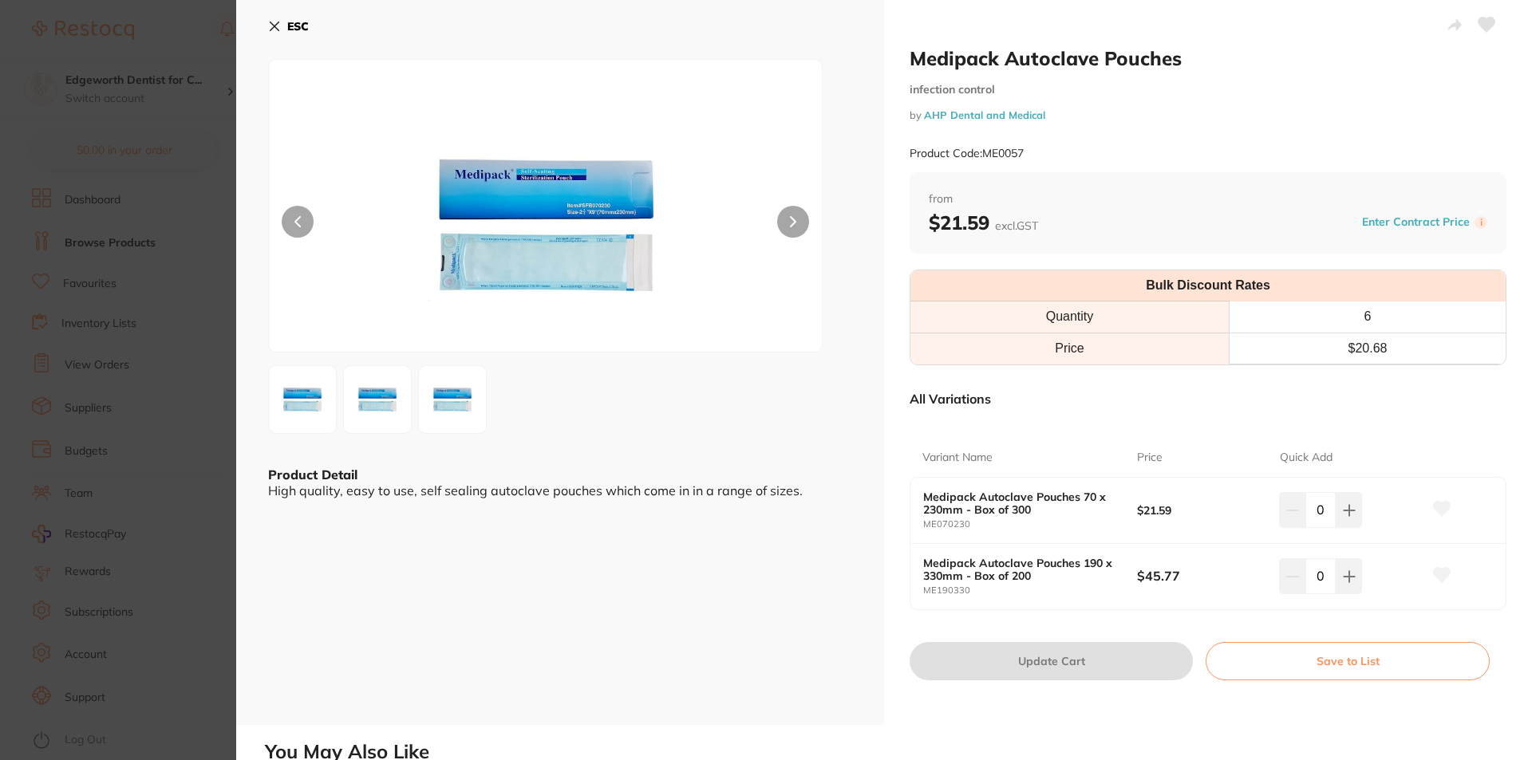
click at [277, 28] on icon at bounding box center [274, 26] width 9 height 9
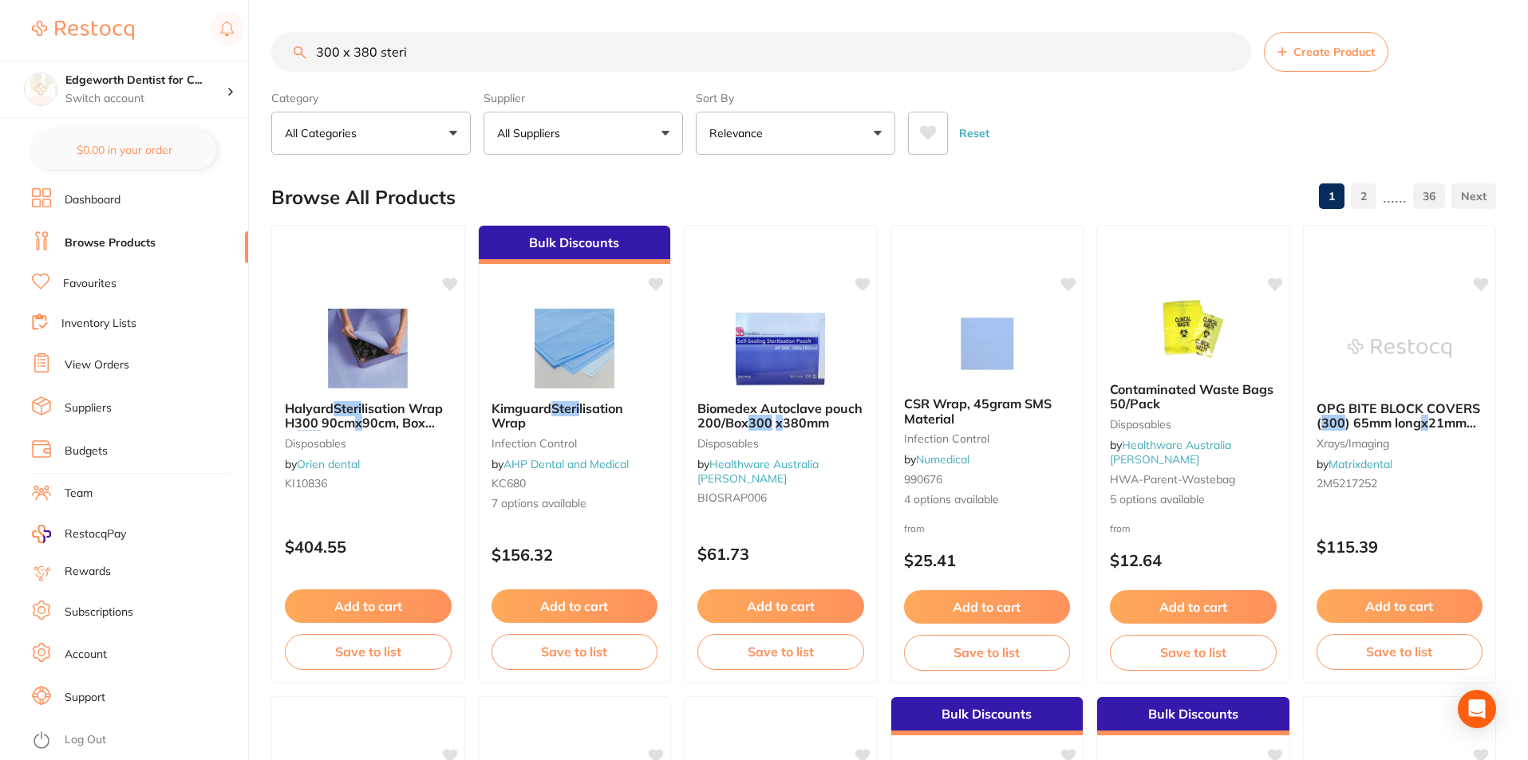
click at [736, 137] on p "Relevance" at bounding box center [739, 133] width 60 height 16
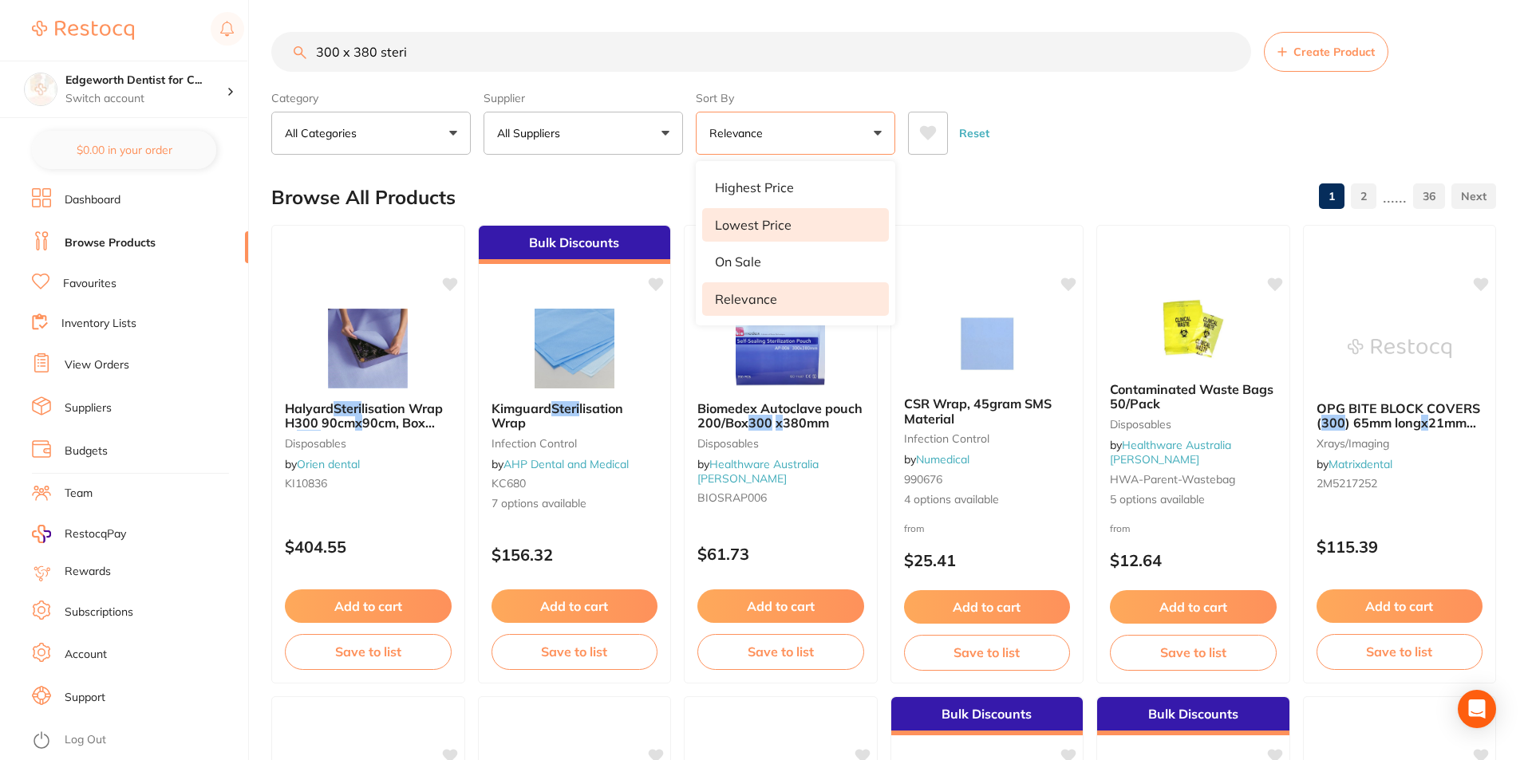
click at [745, 221] on p "Lowest Price" at bounding box center [753, 225] width 77 height 14
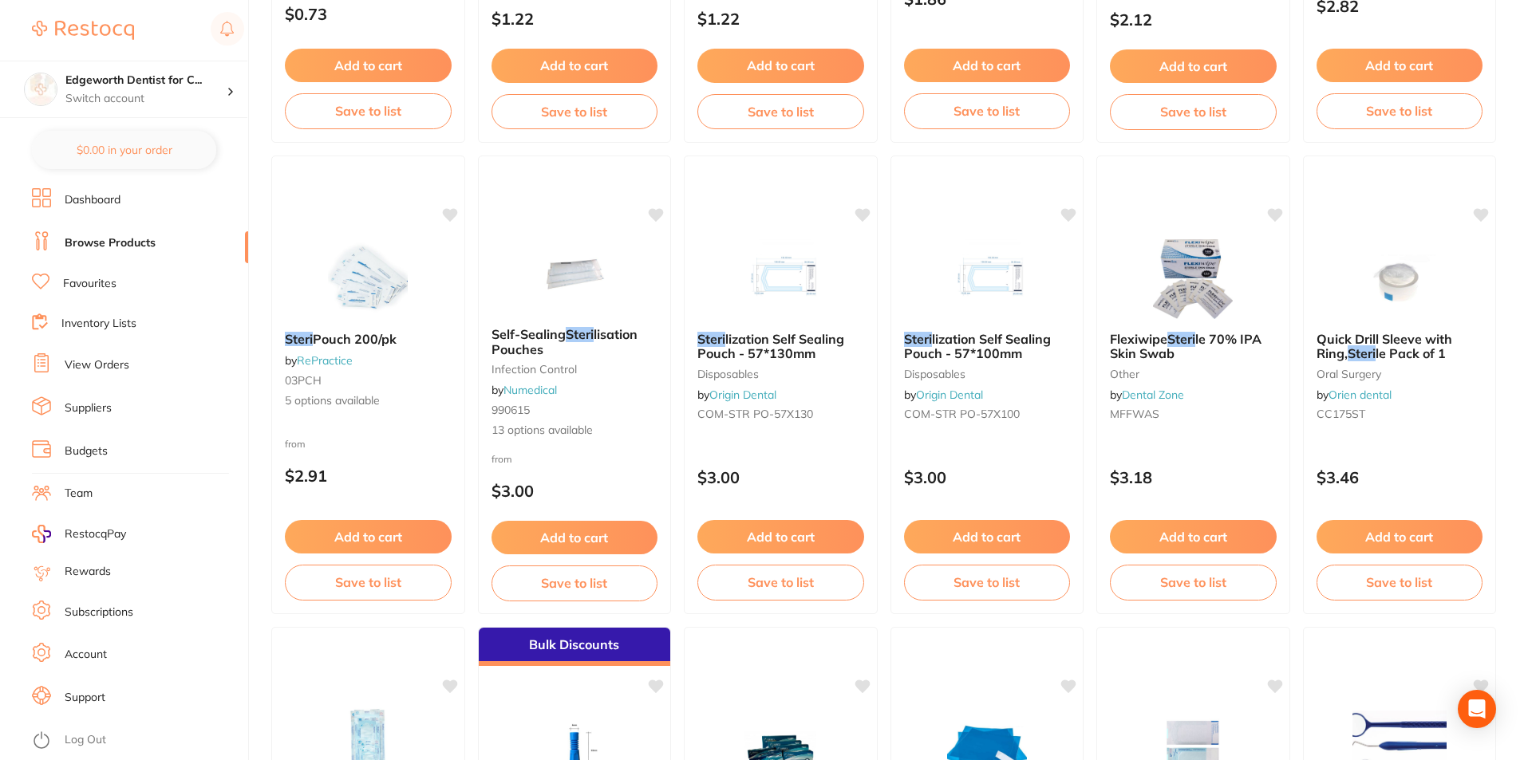
scroll to position [1037, 0]
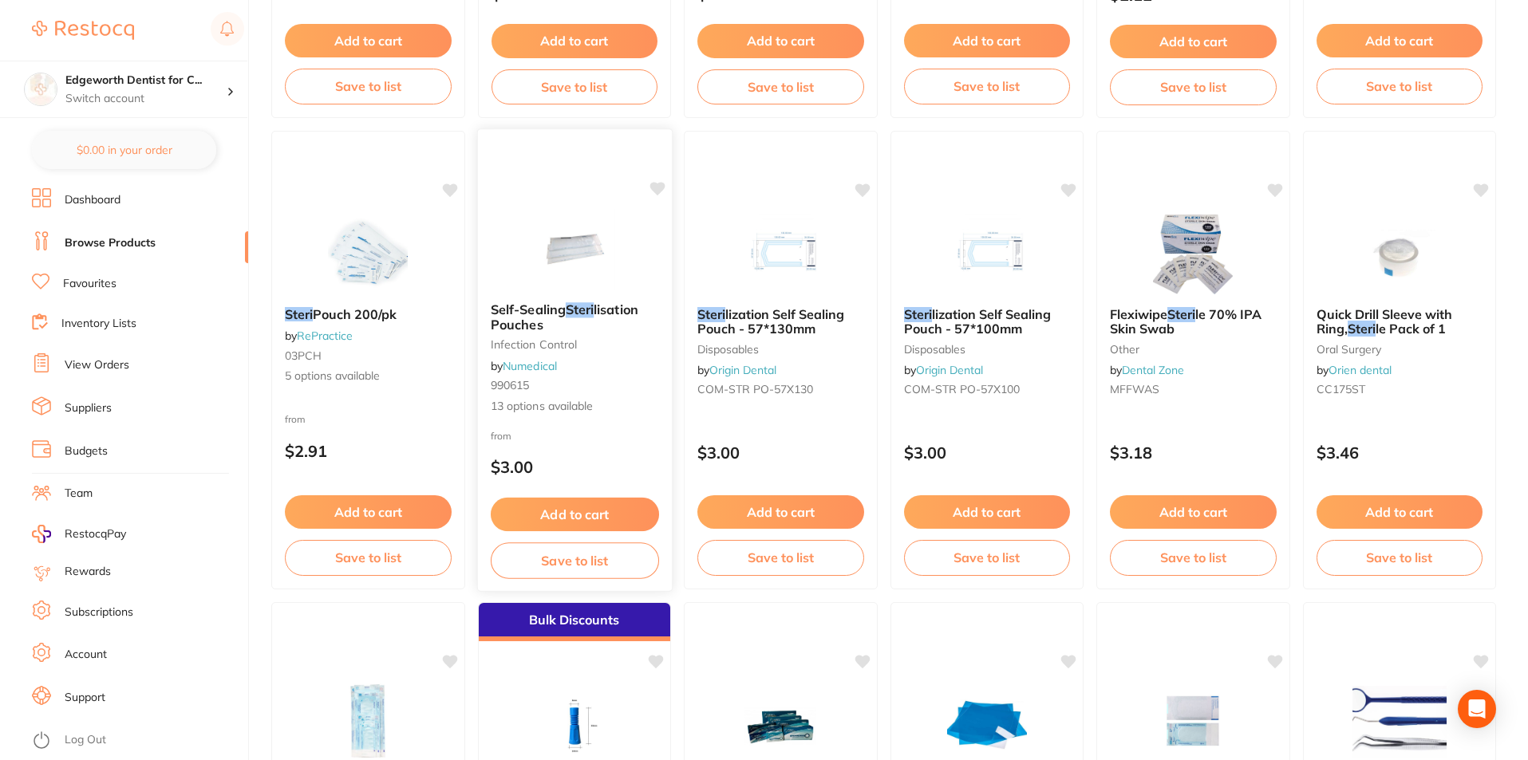
click at [560, 299] on div "Self-Sealing Steri lisation Pouches infection control by Numedical 990615 13 op…" at bounding box center [574, 359] width 194 height 138
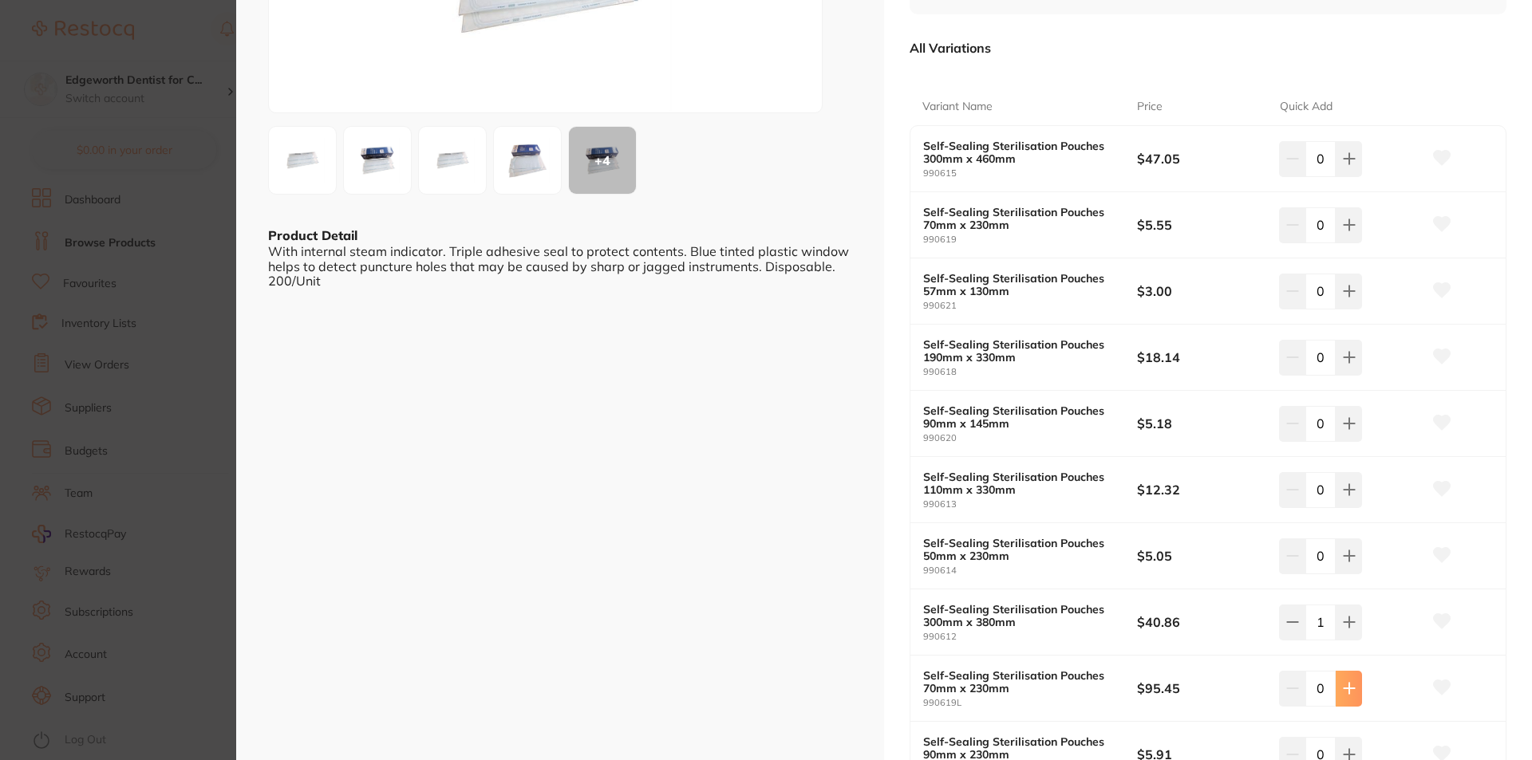
scroll to position [319, 0]
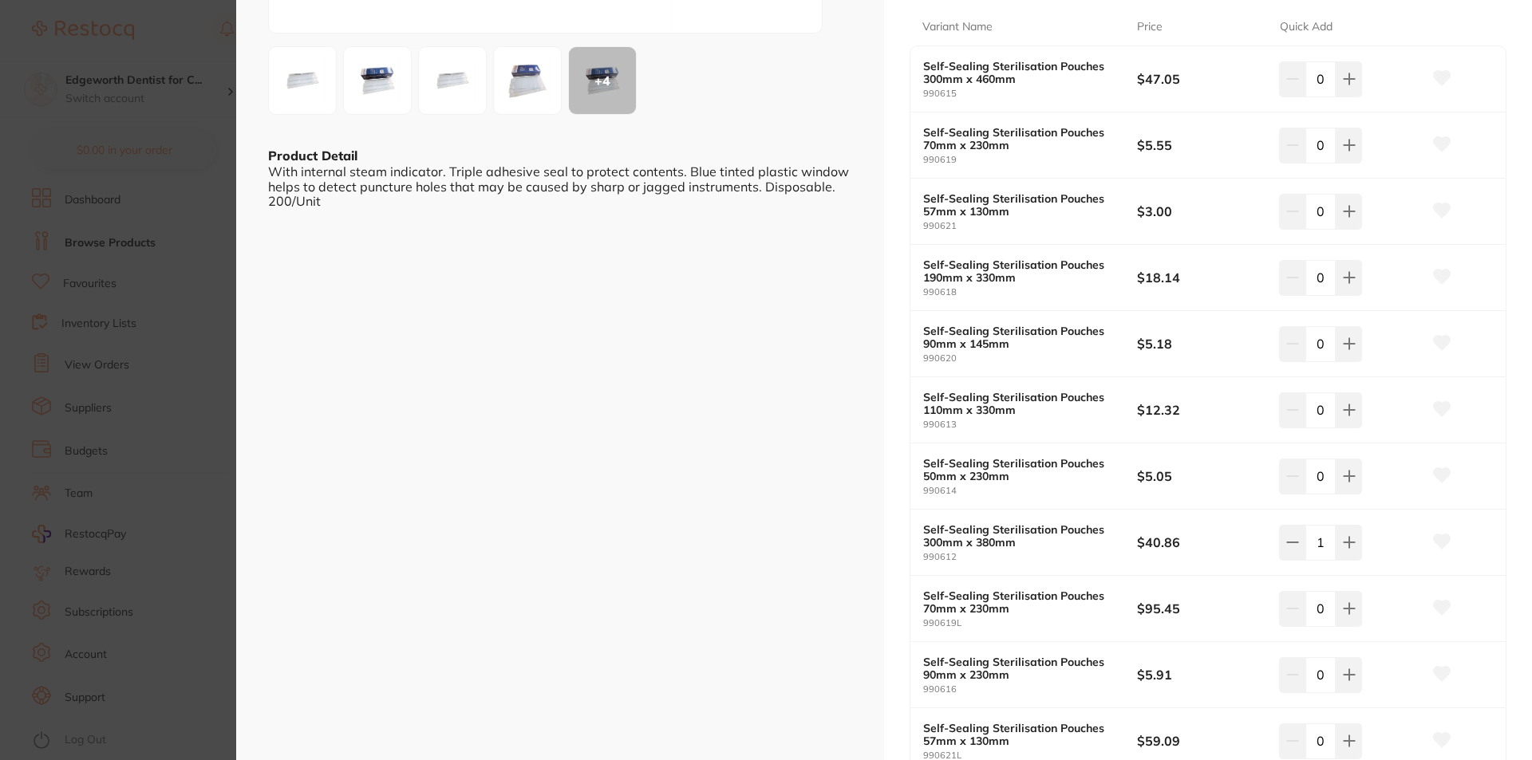
click at [1319, 539] on input "1" at bounding box center [1320, 542] width 30 height 35
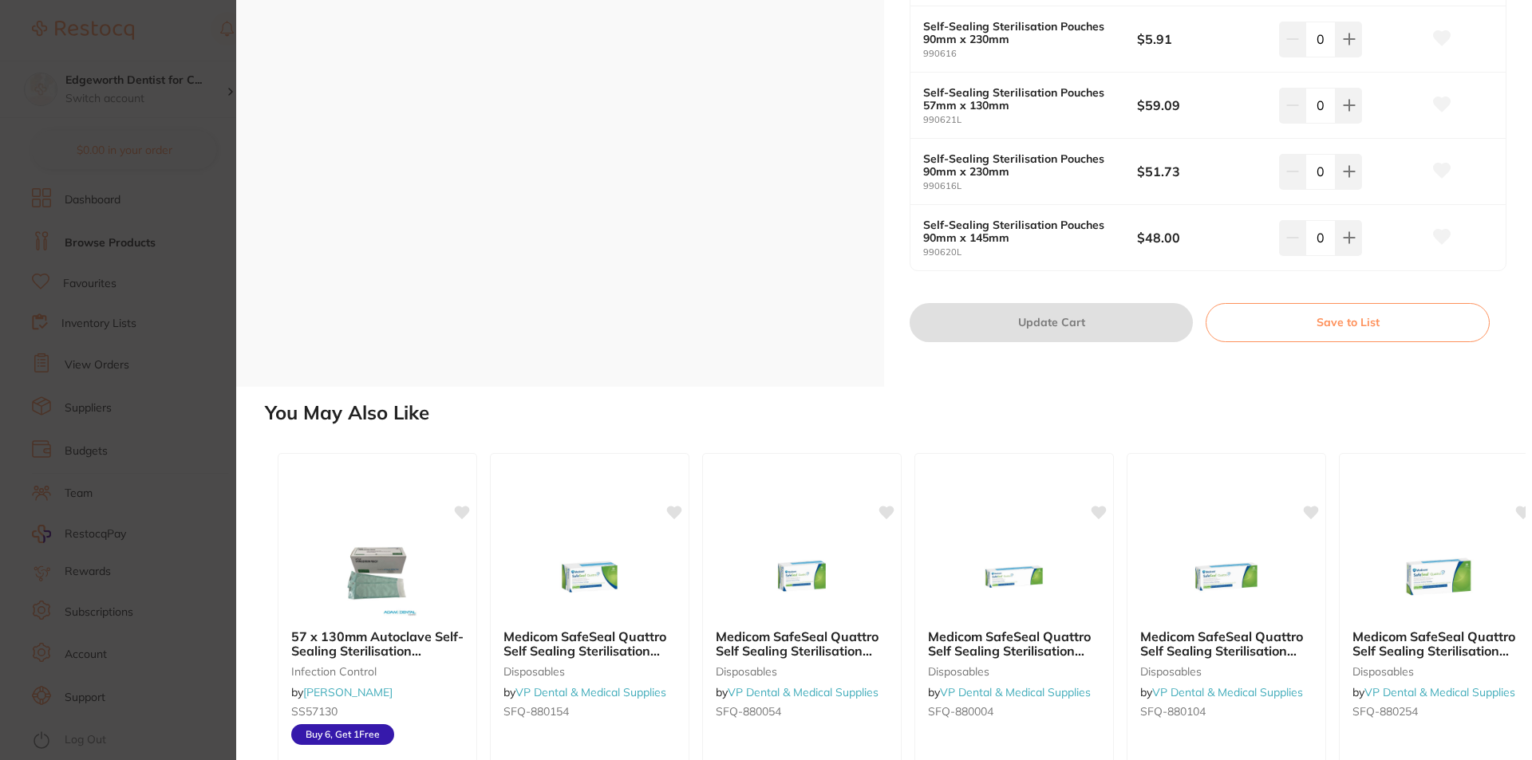
scroll to position [957, 0]
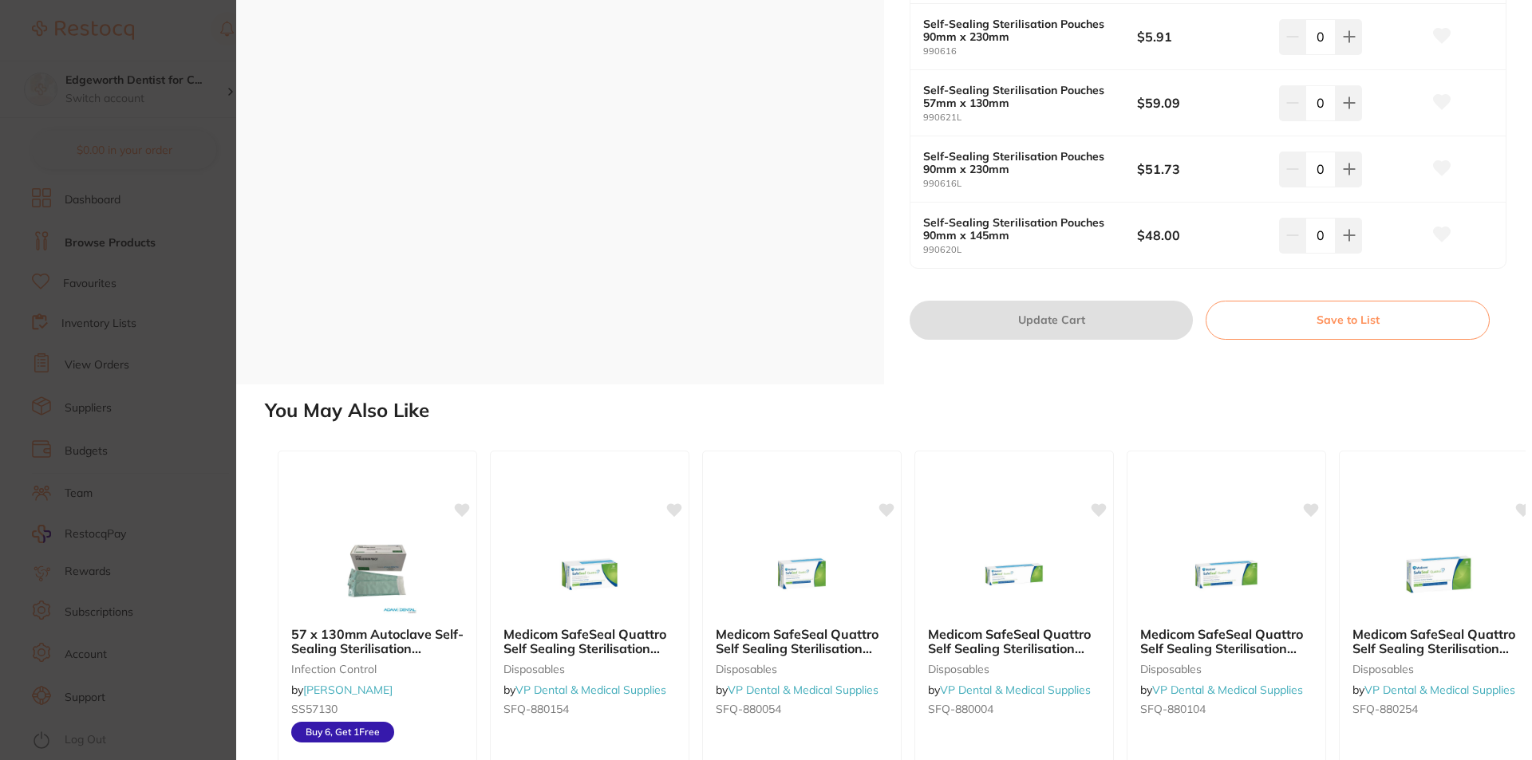
click at [1109, 393] on div "Self-Sealing Sterilisation Pouches infection control by Numedical Product Code:…" at bounding box center [883, 380] width 1295 height 760
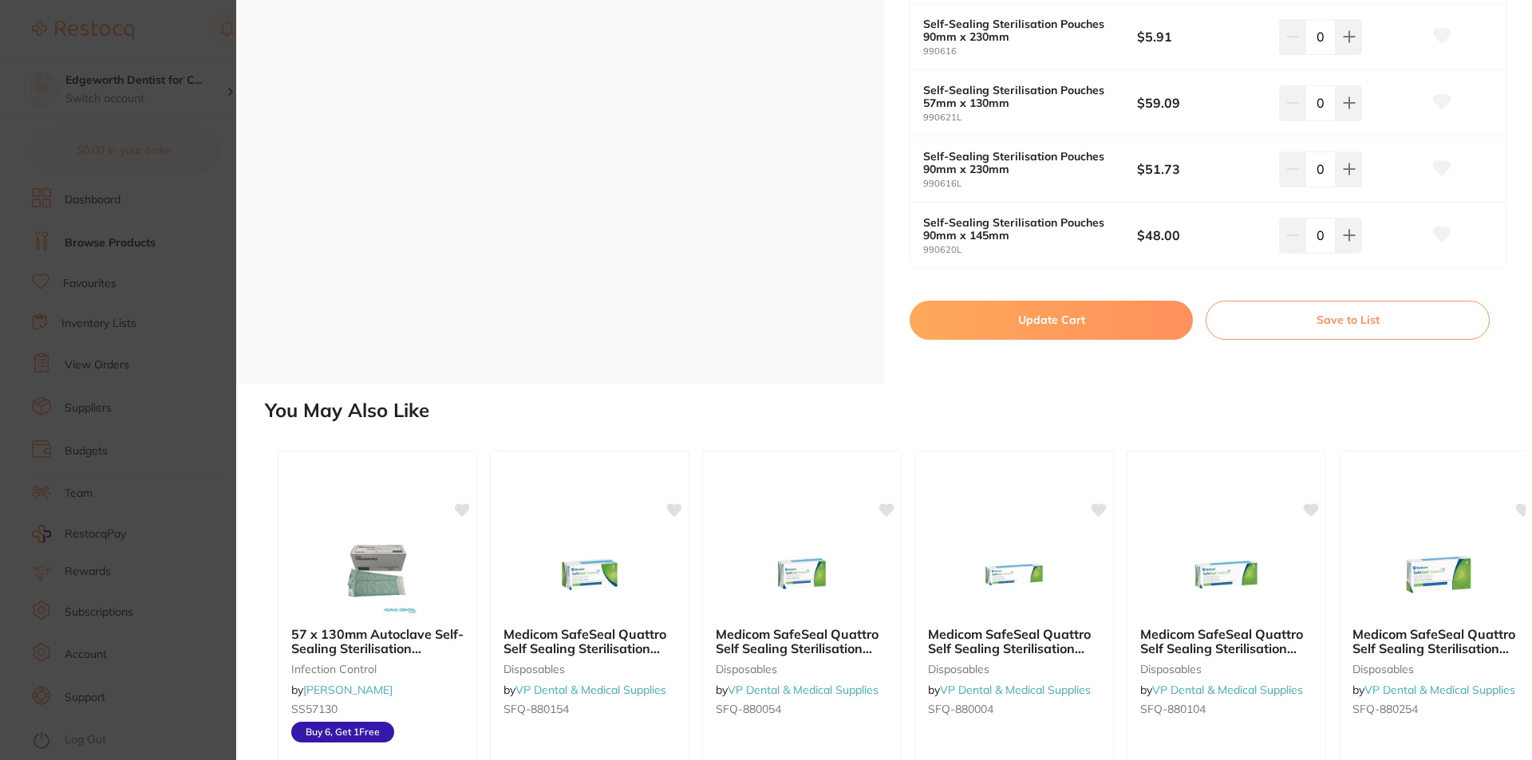
scroll to position [558, 0]
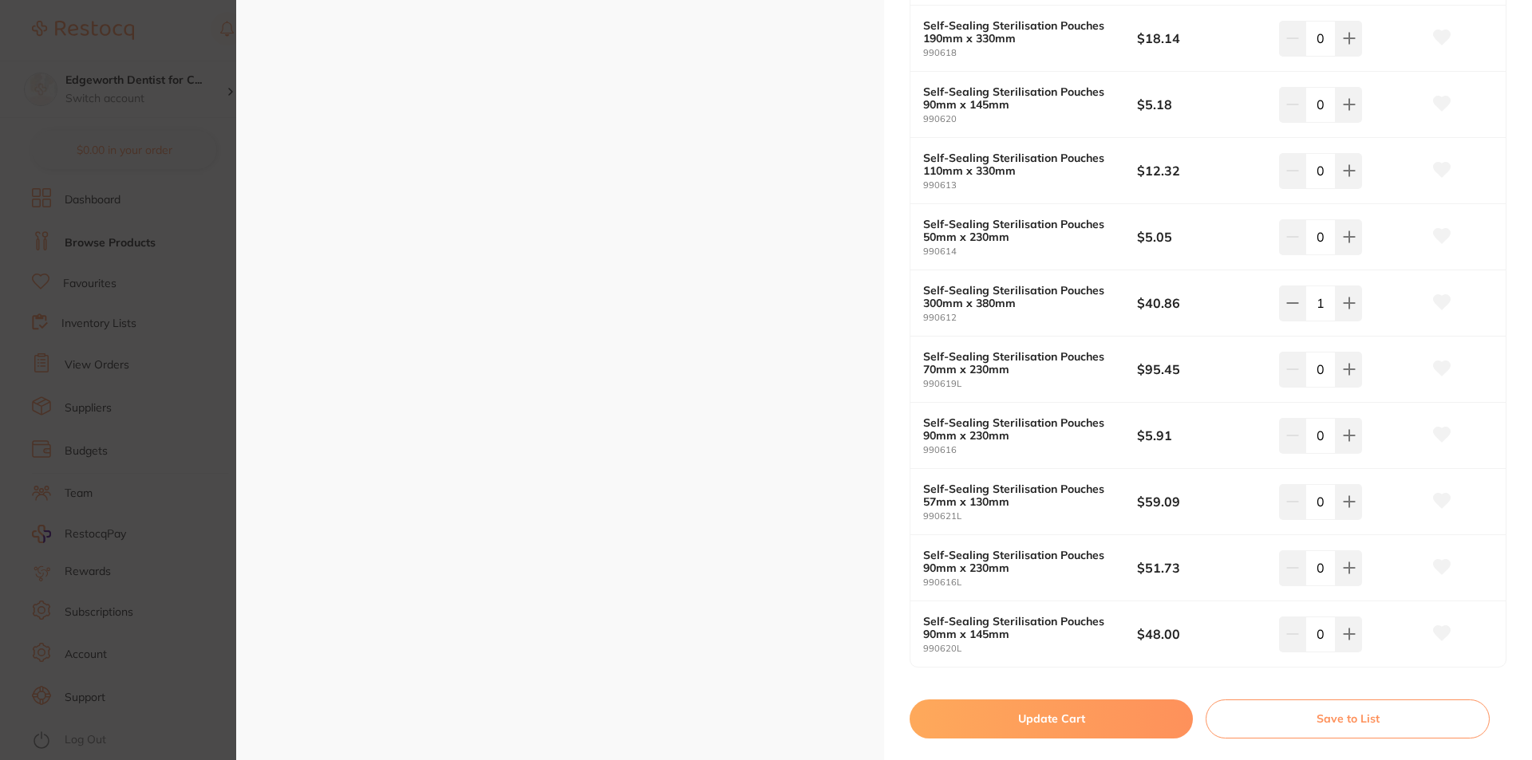
click at [173, 123] on section "Self-Sealing Sterilisation Pouches infection control by Numedical Product Code:…" at bounding box center [766, 380] width 1532 height 760
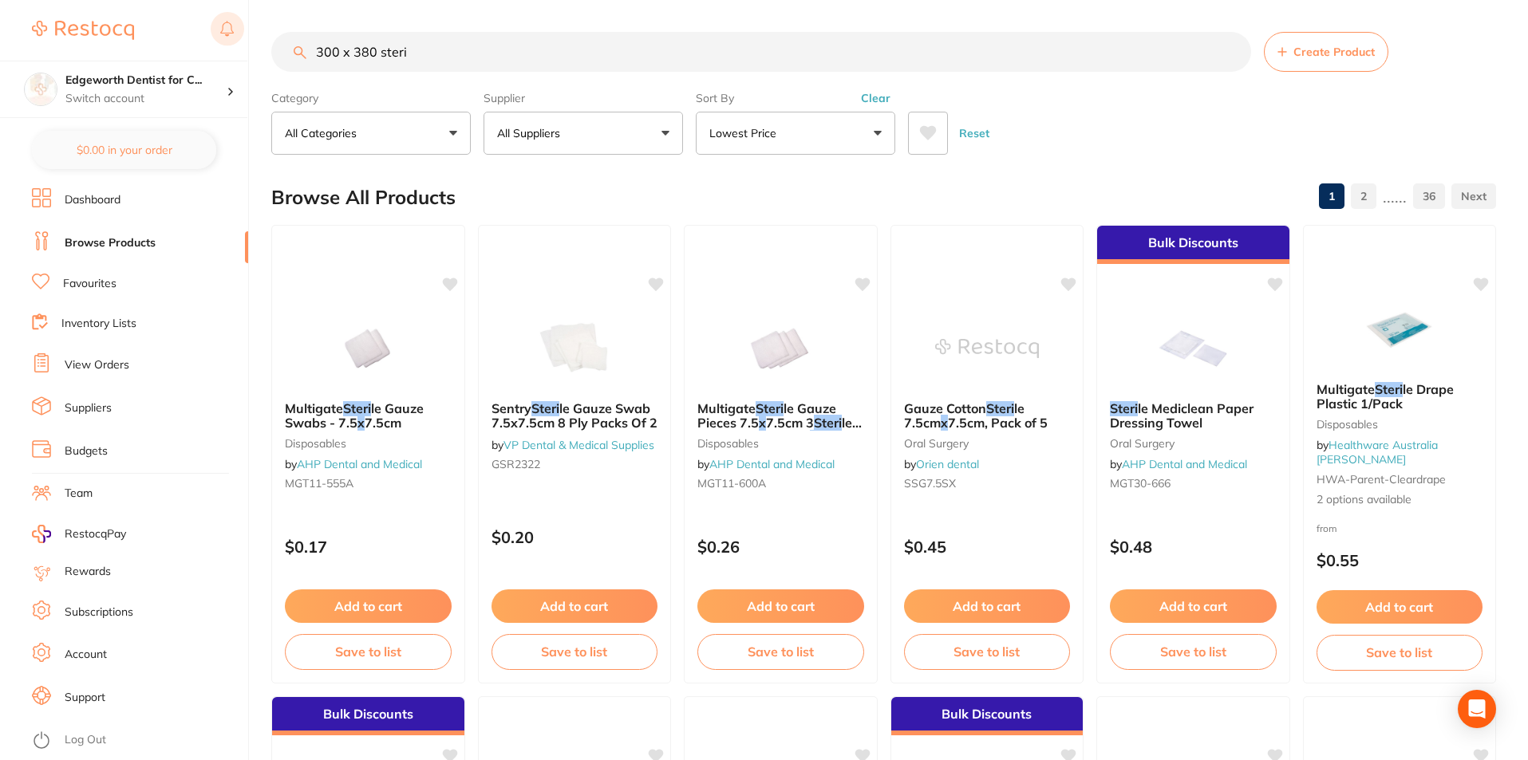
drag, startPoint x: 241, startPoint y: 42, endPoint x: 211, endPoint y: 39, distance: 30.5
click at [211, 39] on div "$0.00 Edgeworth Dentist for C... Switch account Edgeworth Dentist for Chickens …" at bounding box center [764, 380] width 1528 height 760
type input "savacol"
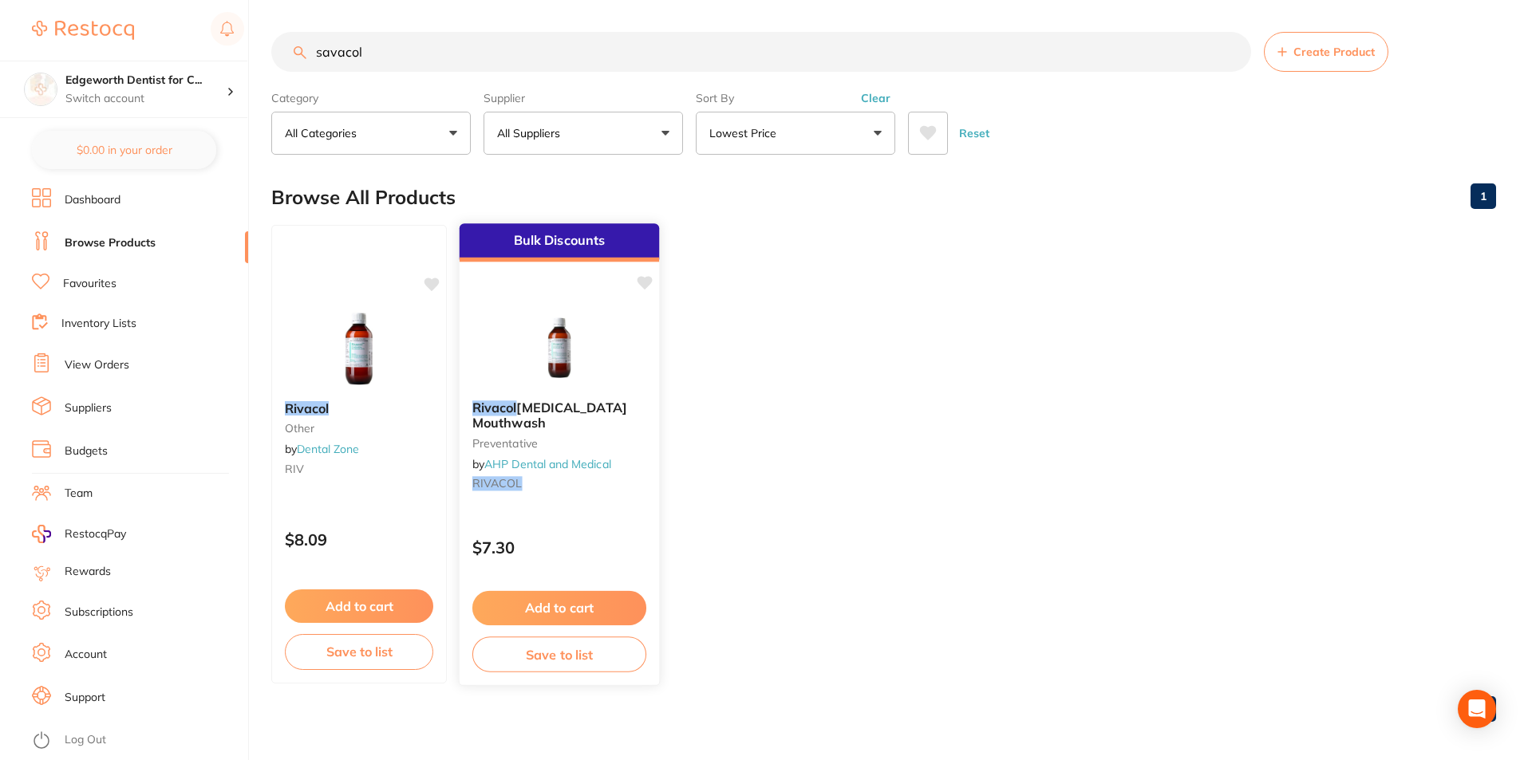
click at [534, 404] on span "Chlorhexidine Mouthwash" at bounding box center [549, 415] width 155 height 31
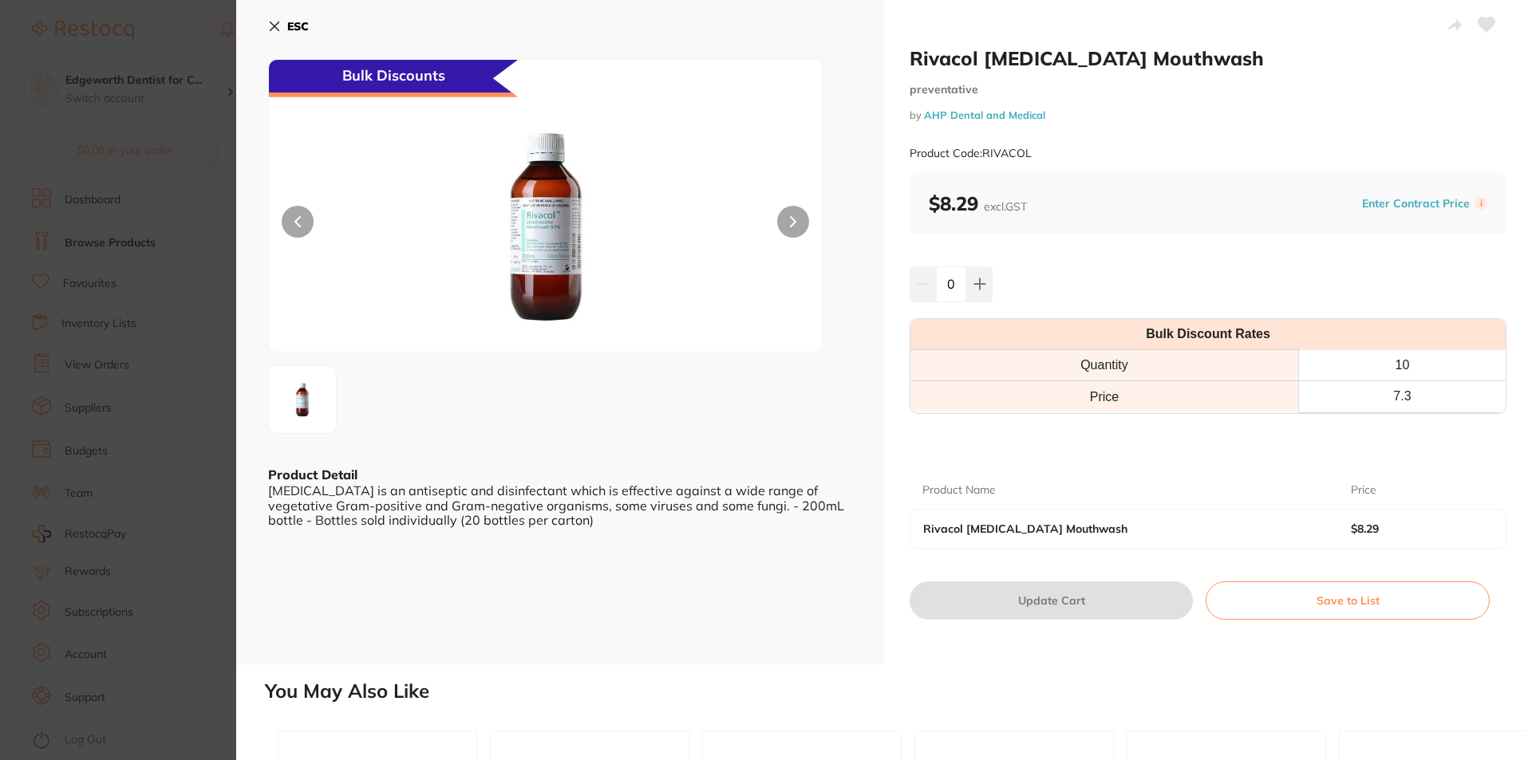
click at [281, 25] on button "ESC" at bounding box center [288, 26] width 41 height 27
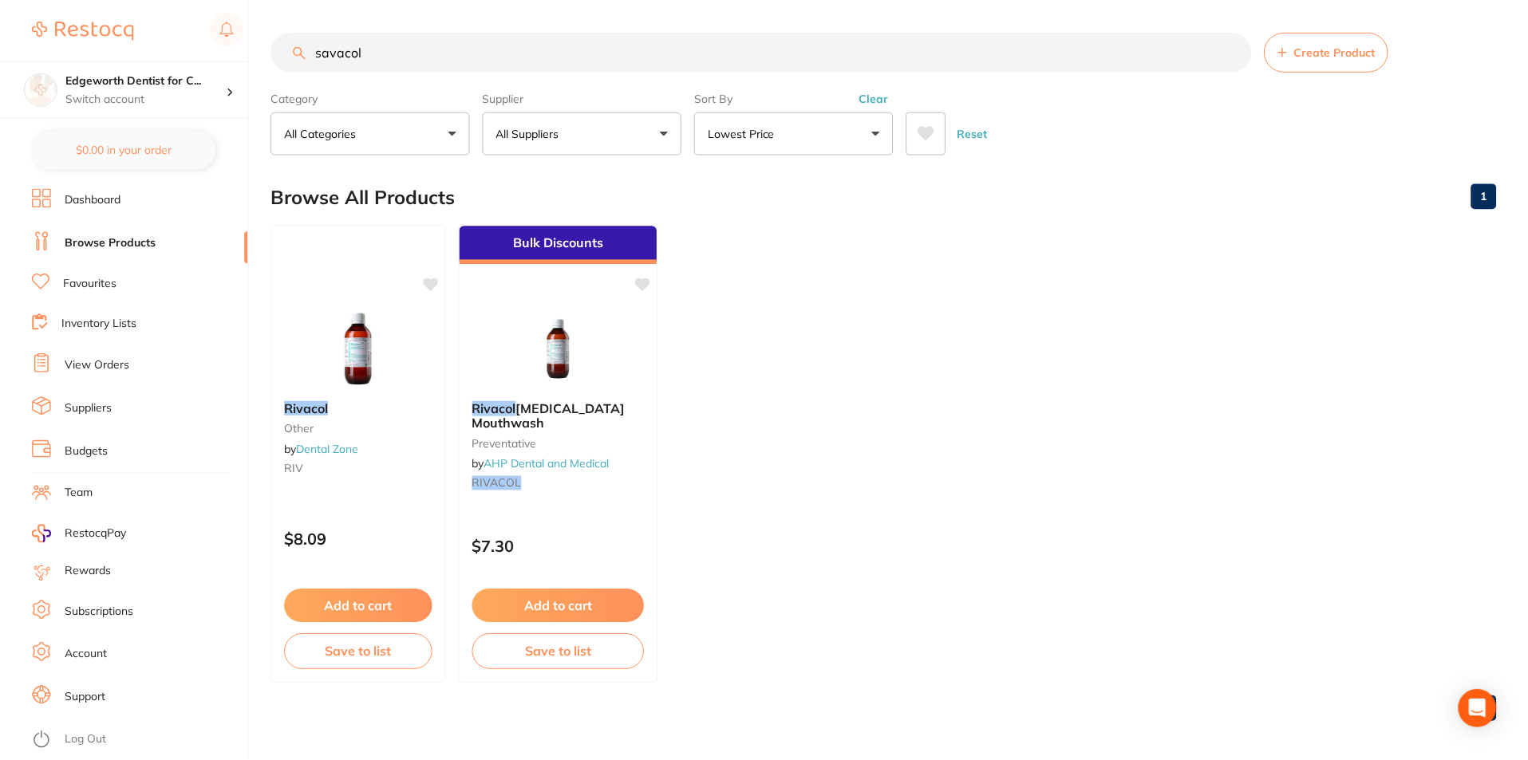
scroll to position [1, 0]
drag, startPoint x: 425, startPoint y: 65, endPoint x: 72, endPoint y: 37, distance: 354.5
click at [72, 37] on div "$0.00 Edgeworth Dentist for C... Switch account Edgeworth Dentist for Chickens …" at bounding box center [764, 379] width 1528 height 760
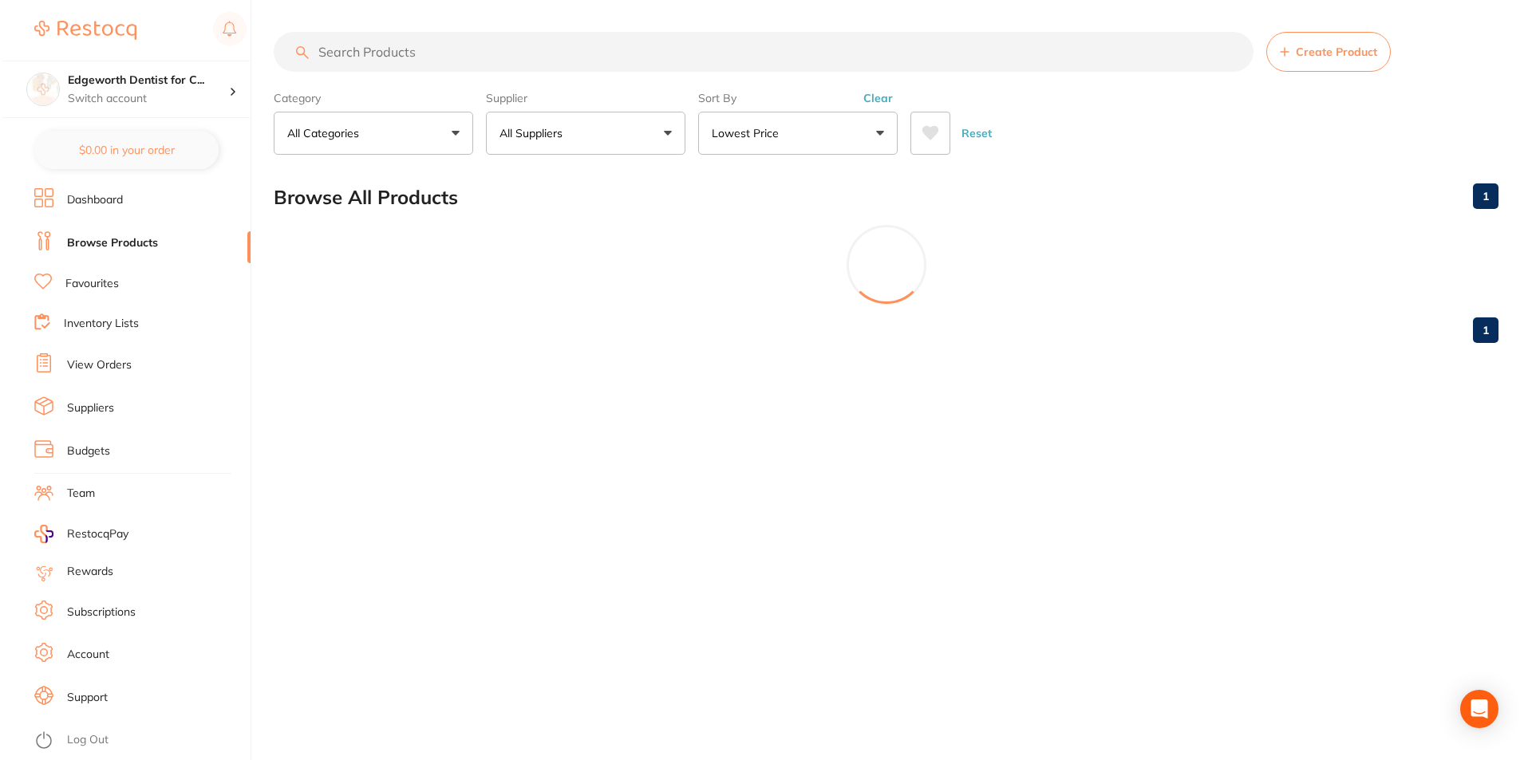
scroll to position [0, 0]
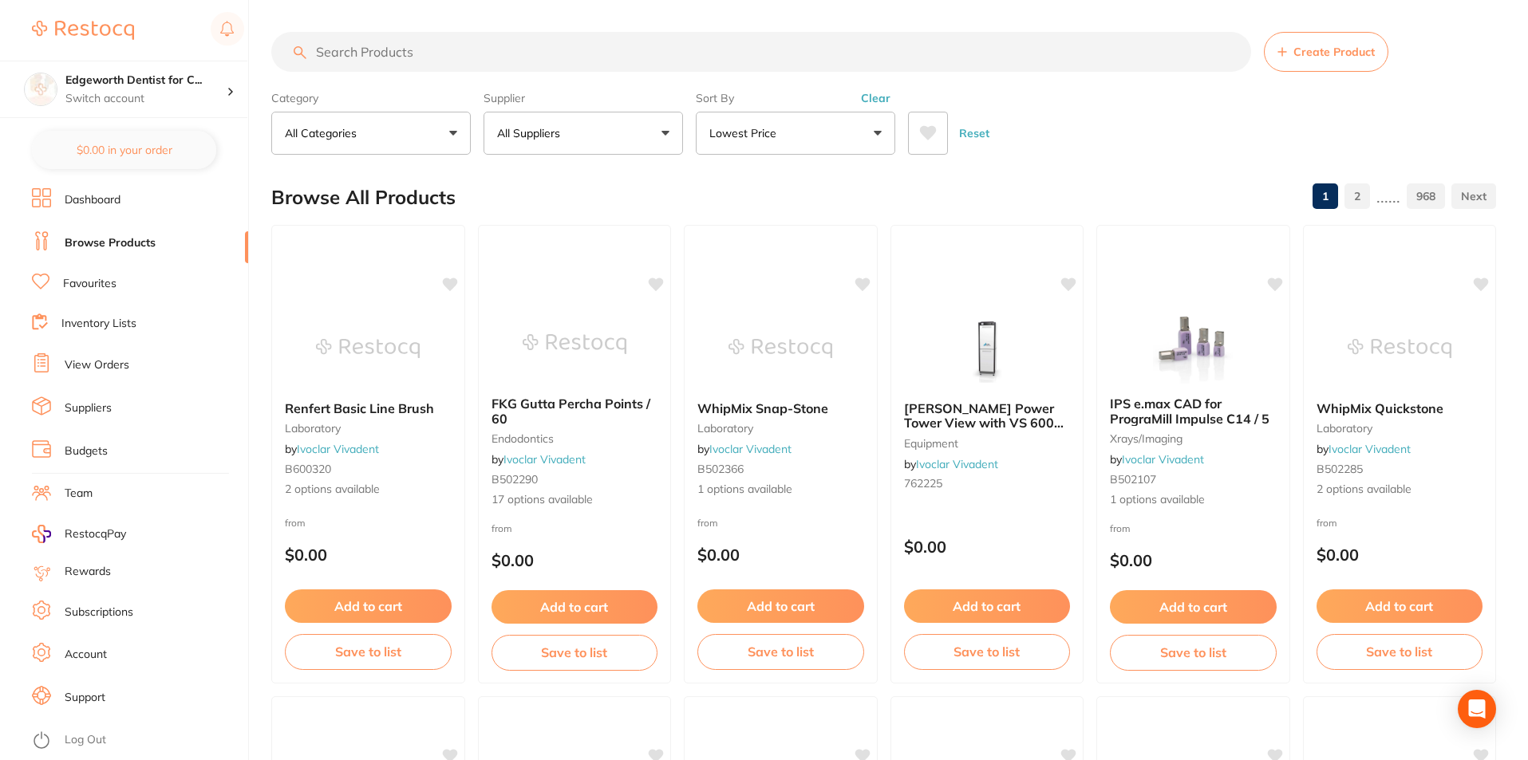
click at [484, 70] on input "search" at bounding box center [761, 52] width 980 height 40
type input "pumice"
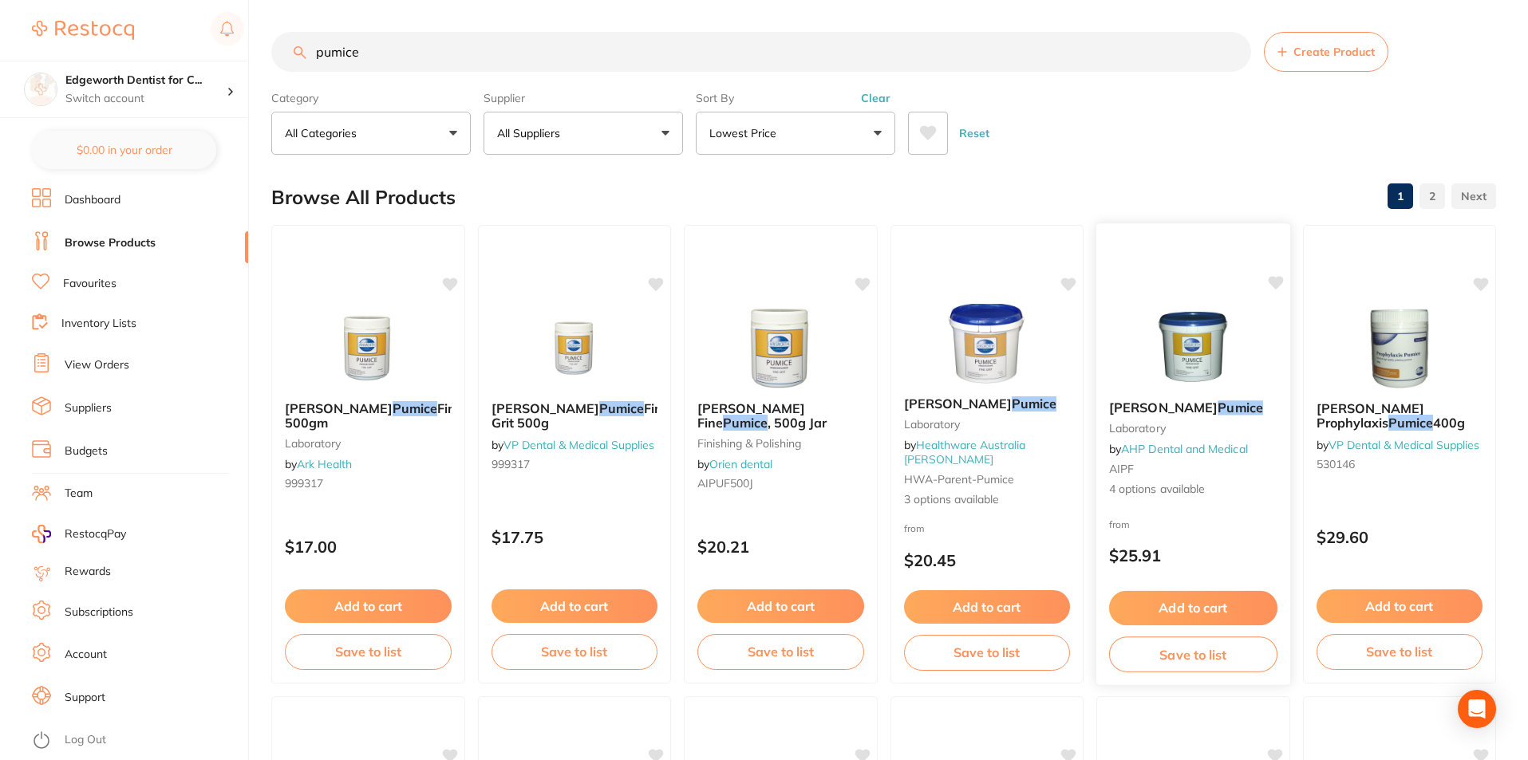
click at [1217, 405] on em "Pumice" at bounding box center [1239, 408] width 45 height 16
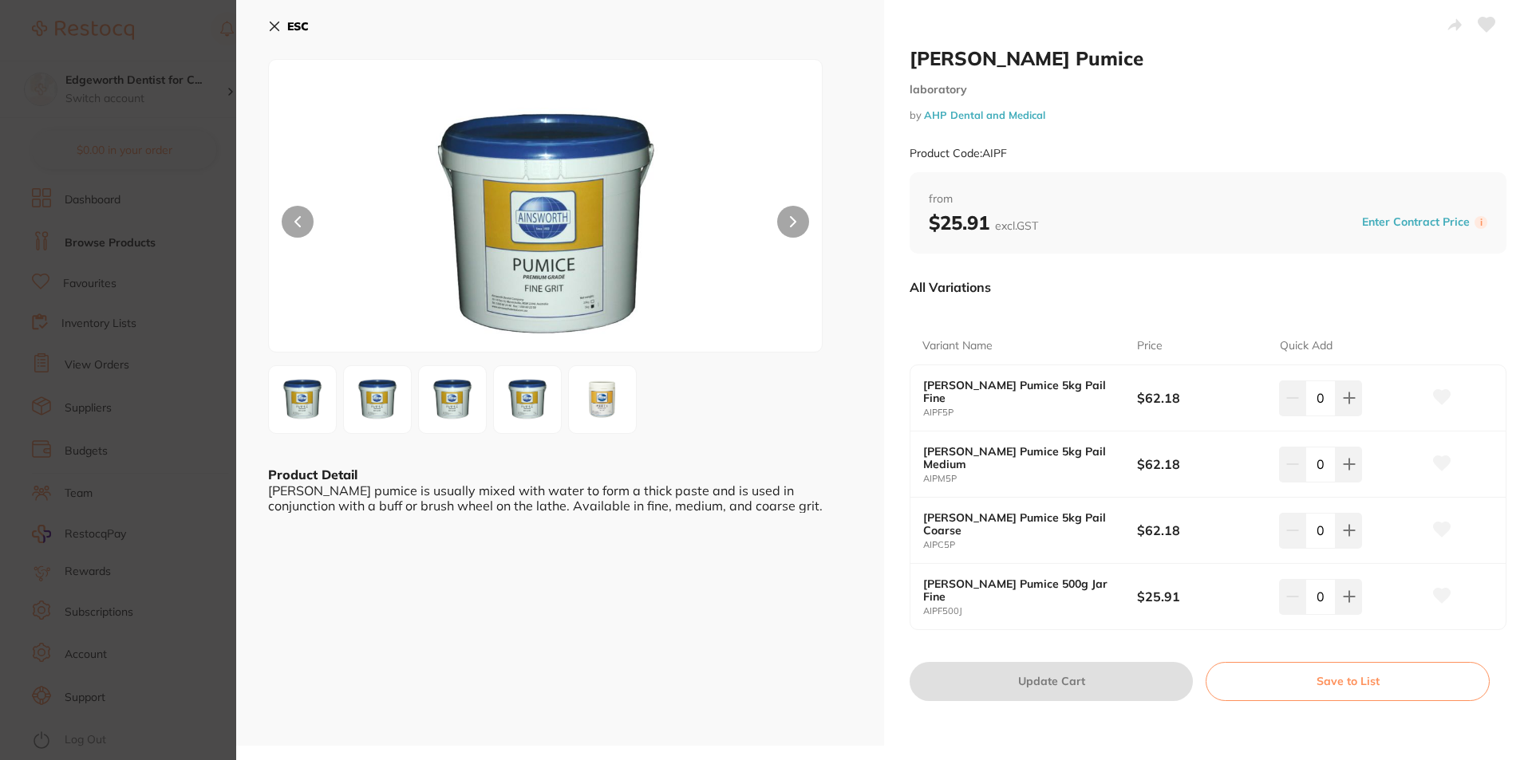
click at [1059, 593] on b "[PERSON_NAME] Pumice 500g Jar Fine" at bounding box center [1019, 591] width 192 height 26
click at [581, 408] on img at bounding box center [602, 399] width 57 height 57
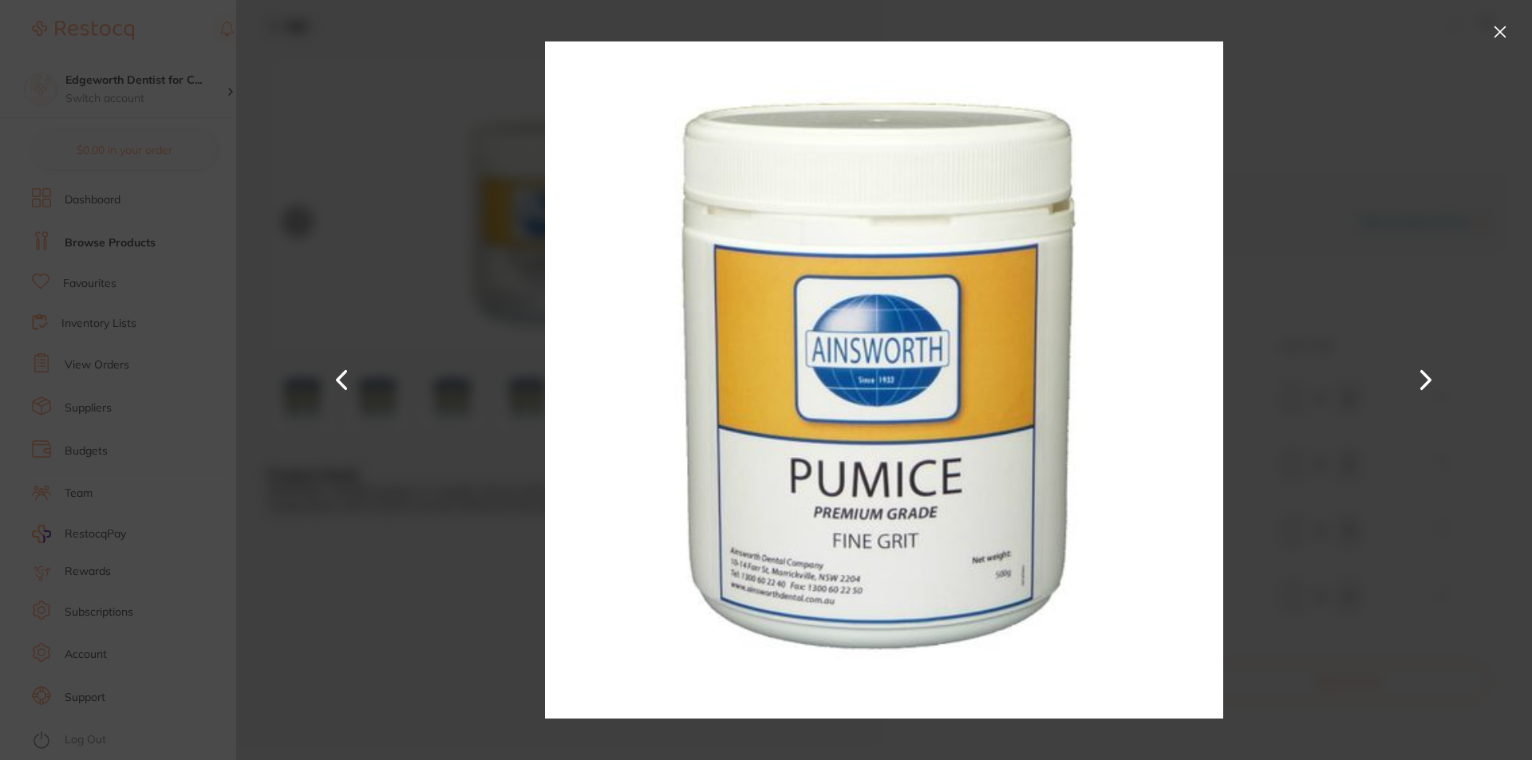
click at [1500, 34] on button at bounding box center [1500, 32] width 26 height 26
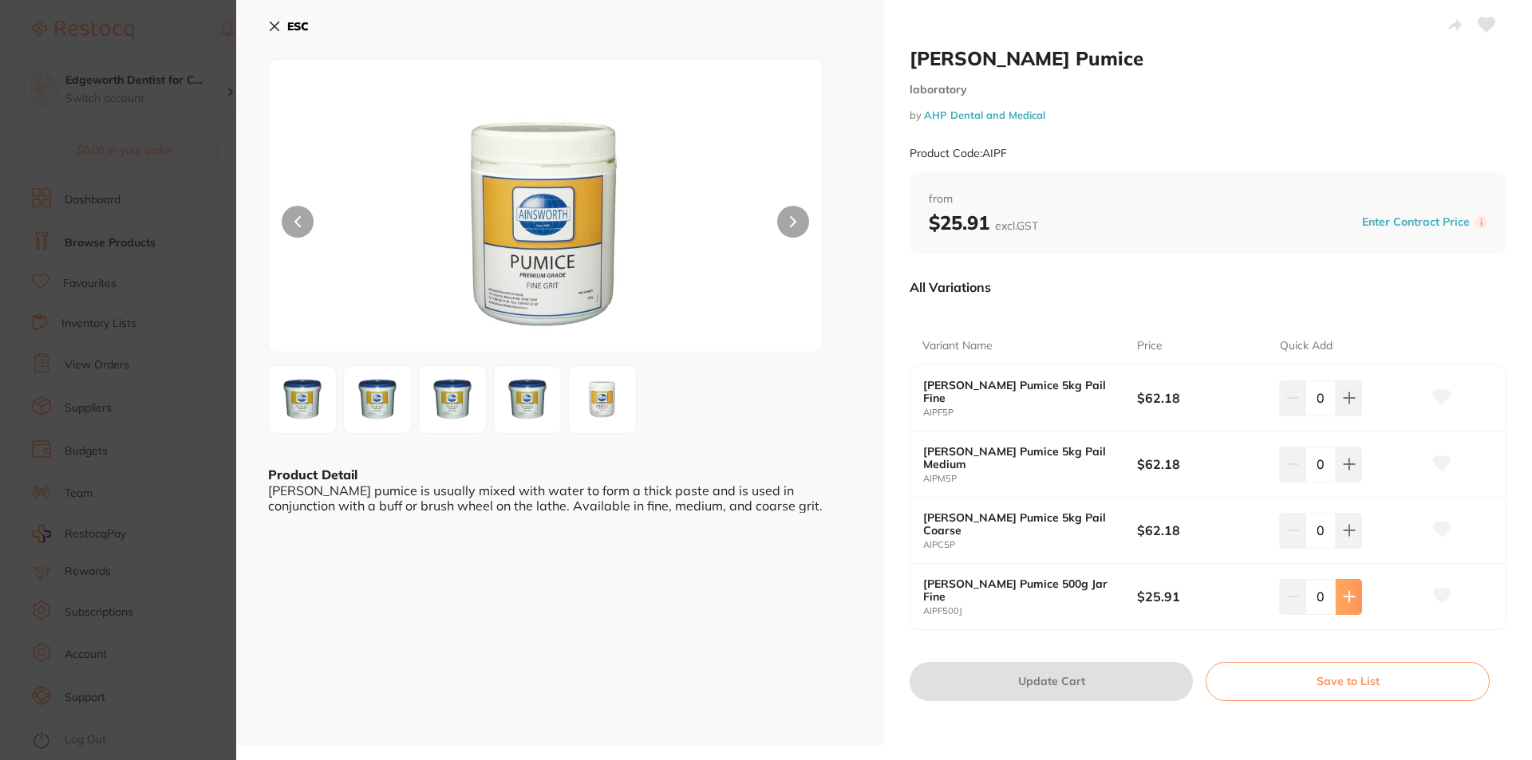
click at [1344, 597] on icon at bounding box center [1348, 597] width 10 height 10
type input "1"
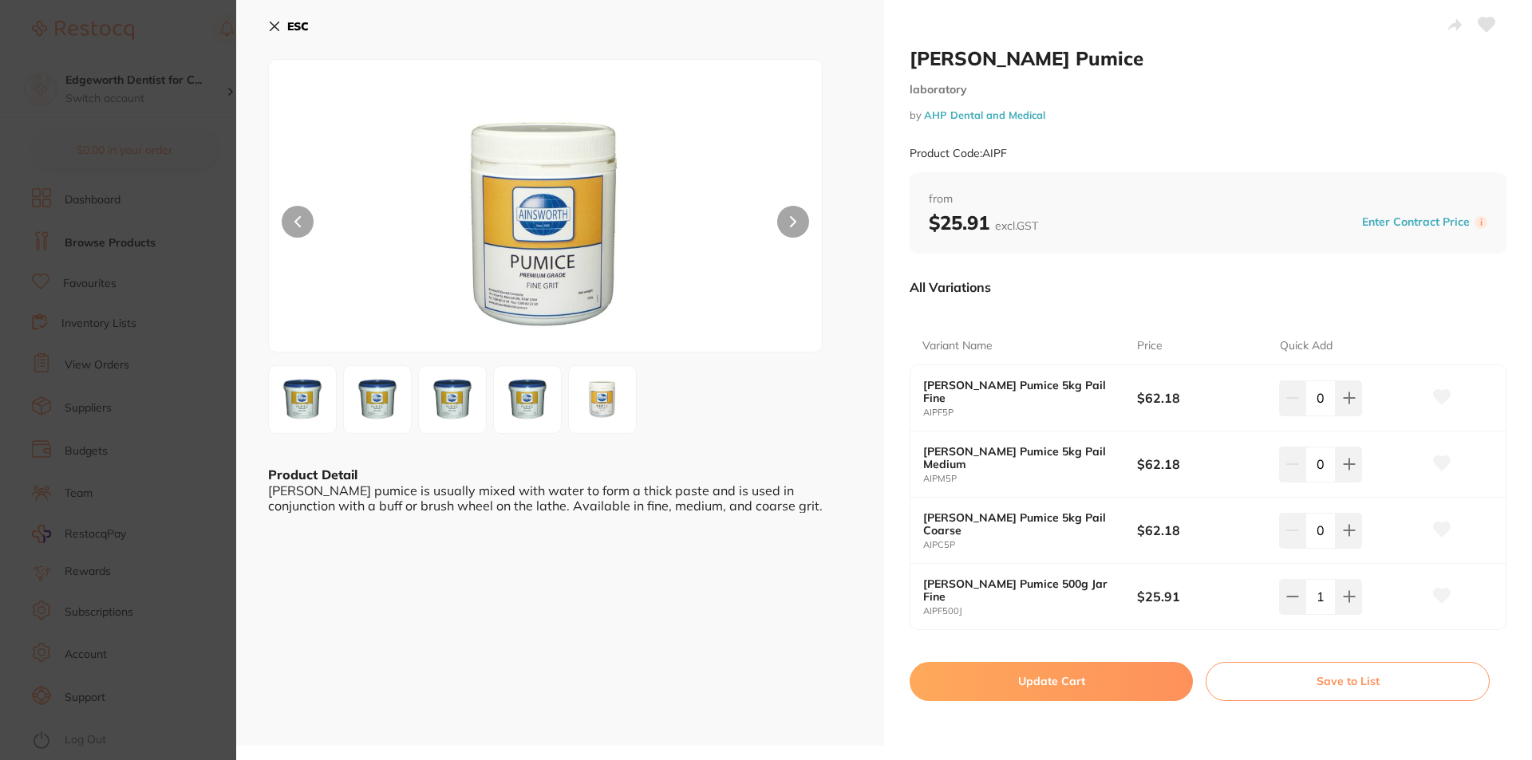
click at [266, 22] on div "ESC Product Detail Ainsworth pumice is usually mixed with water to form a thick…" at bounding box center [560, 373] width 648 height 746
click at [270, 26] on icon at bounding box center [274, 26] width 13 height 13
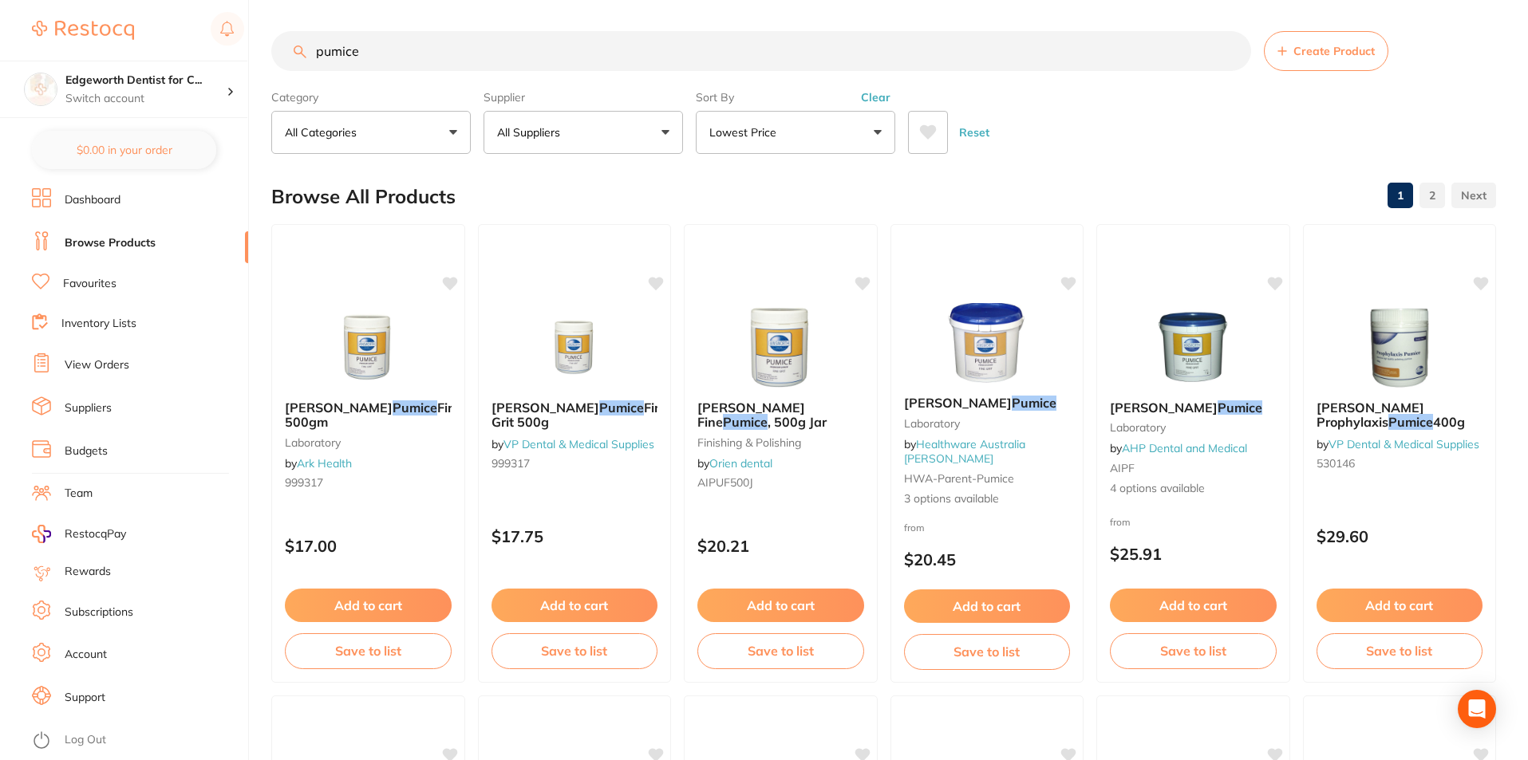
scroll to position [1, 0]
drag, startPoint x: 448, startPoint y: 49, endPoint x: 250, endPoint y: 23, distance: 198.7
click at [198, 36] on div "$0.00 Edgeworth Dentist for C... Switch account Edgeworth Dentist for Chickens …" at bounding box center [764, 379] width 1528 height 760
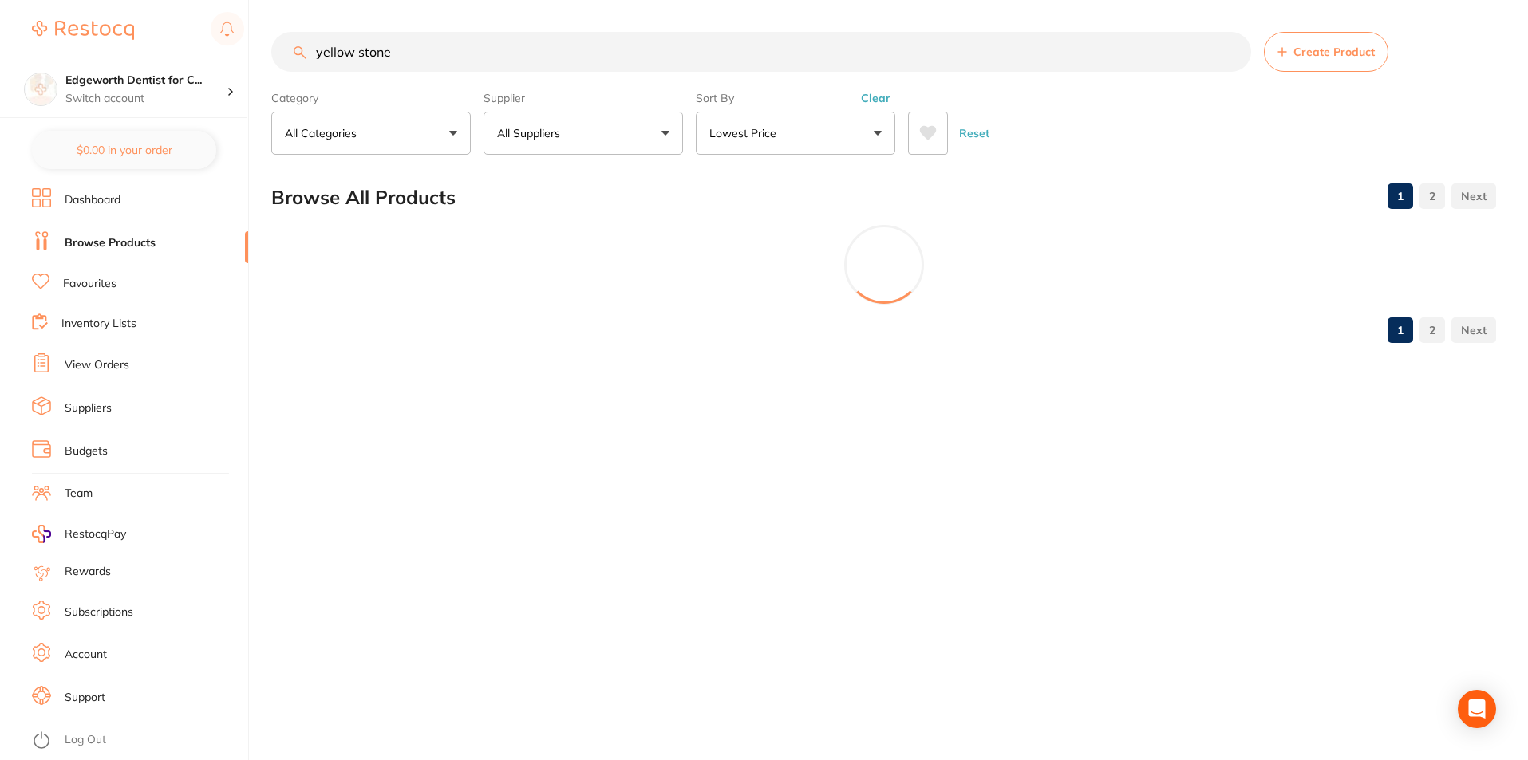
scroll to position [0, 0]
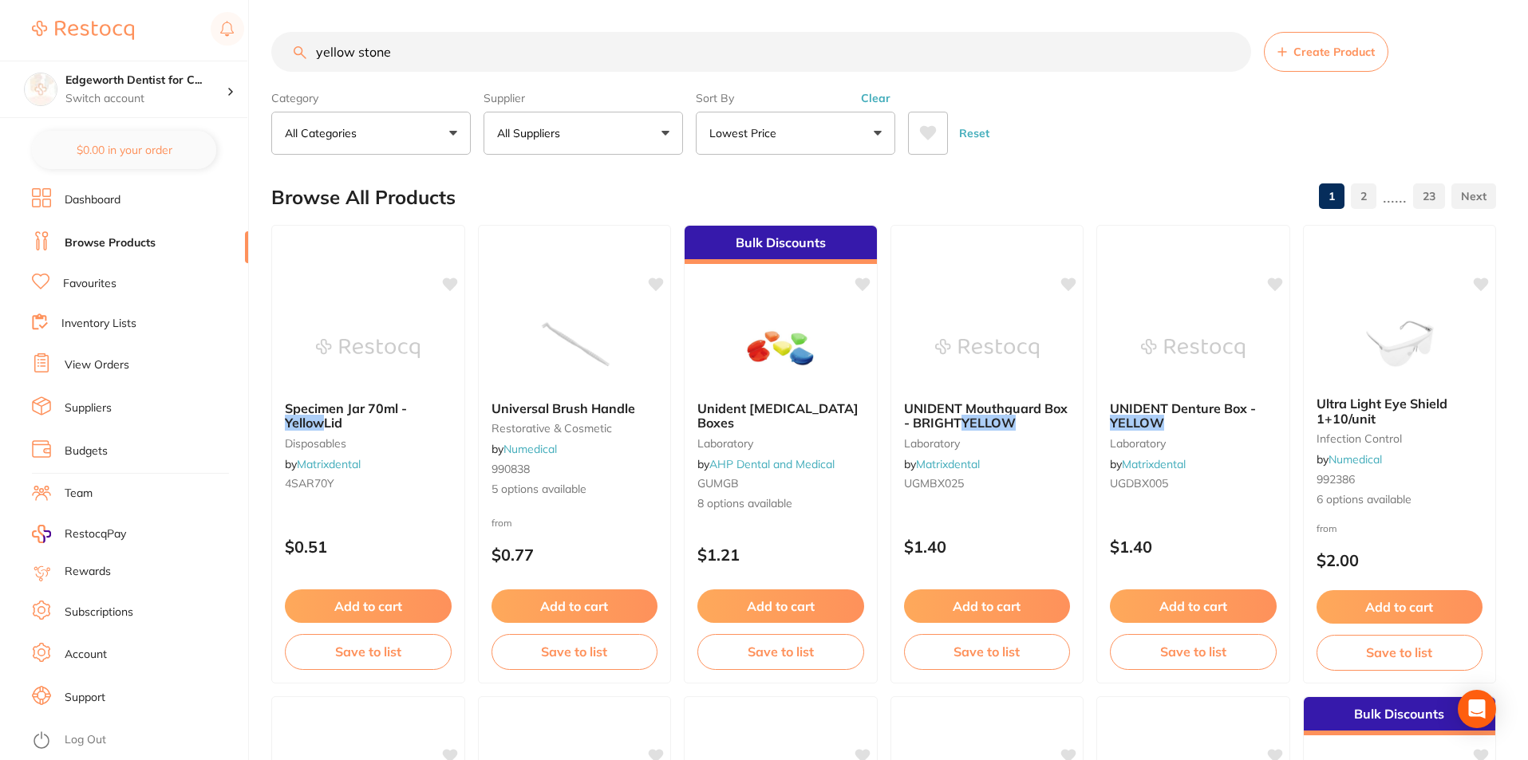
click at [360, 57] on input "yellow stone" at bounding box center [761, 52] width 980 height 40
type input "yellowstone"
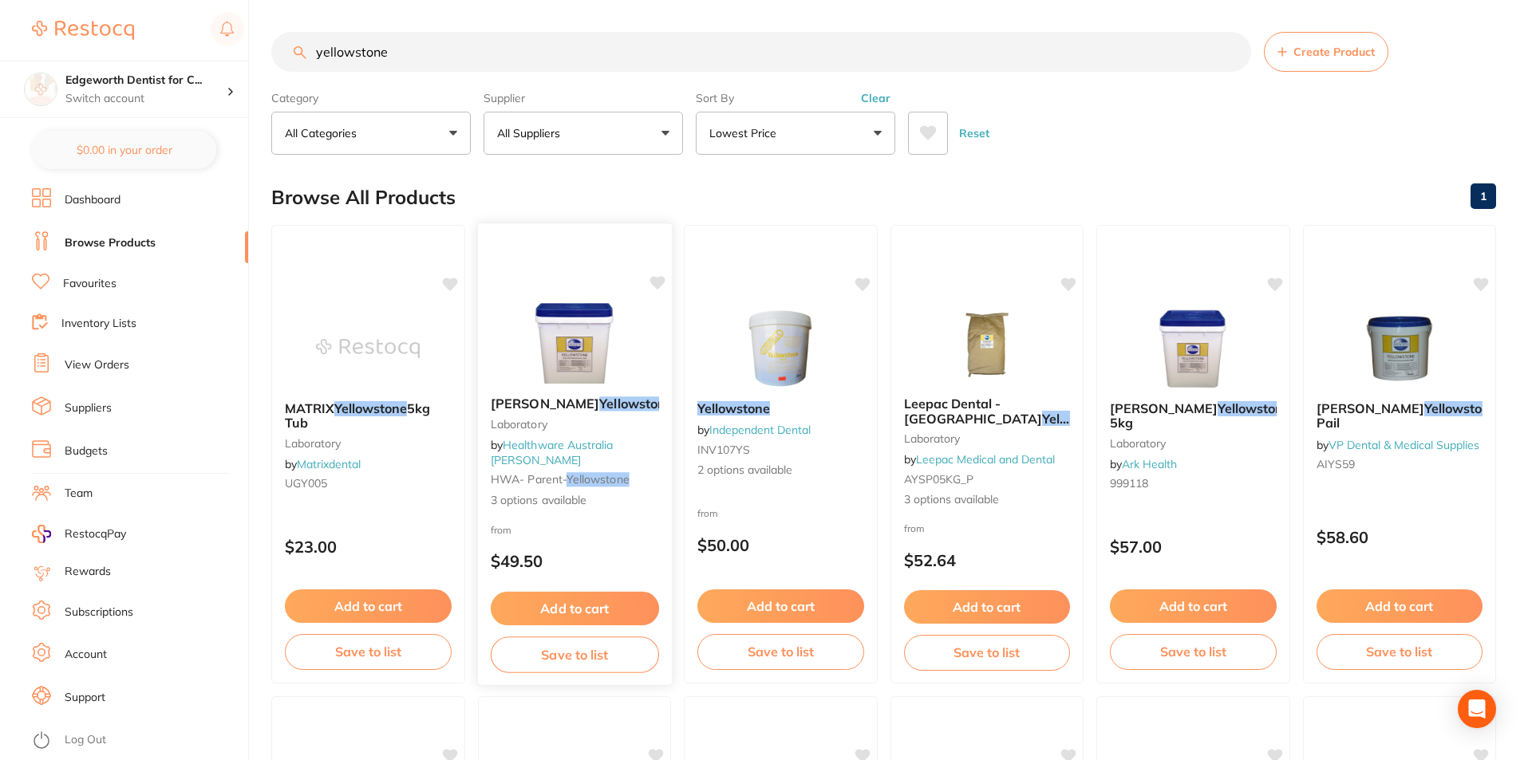
click at [605, 409] on em "Yellowstone" at bounding box center [635, 404] width 73 height 16
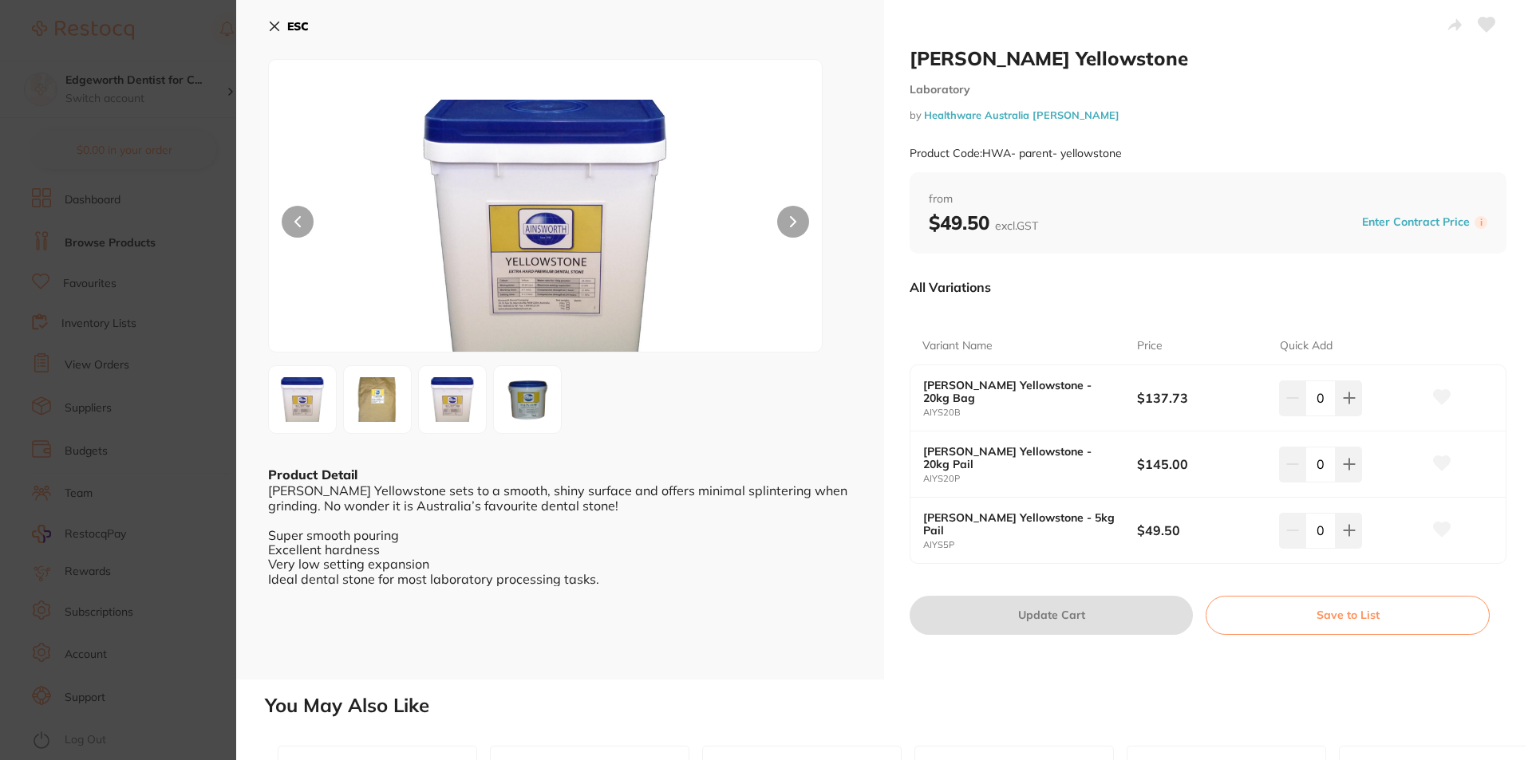
click at [273, 34] on button "ESC" at bounding box center [288, 26] width 41 height 27
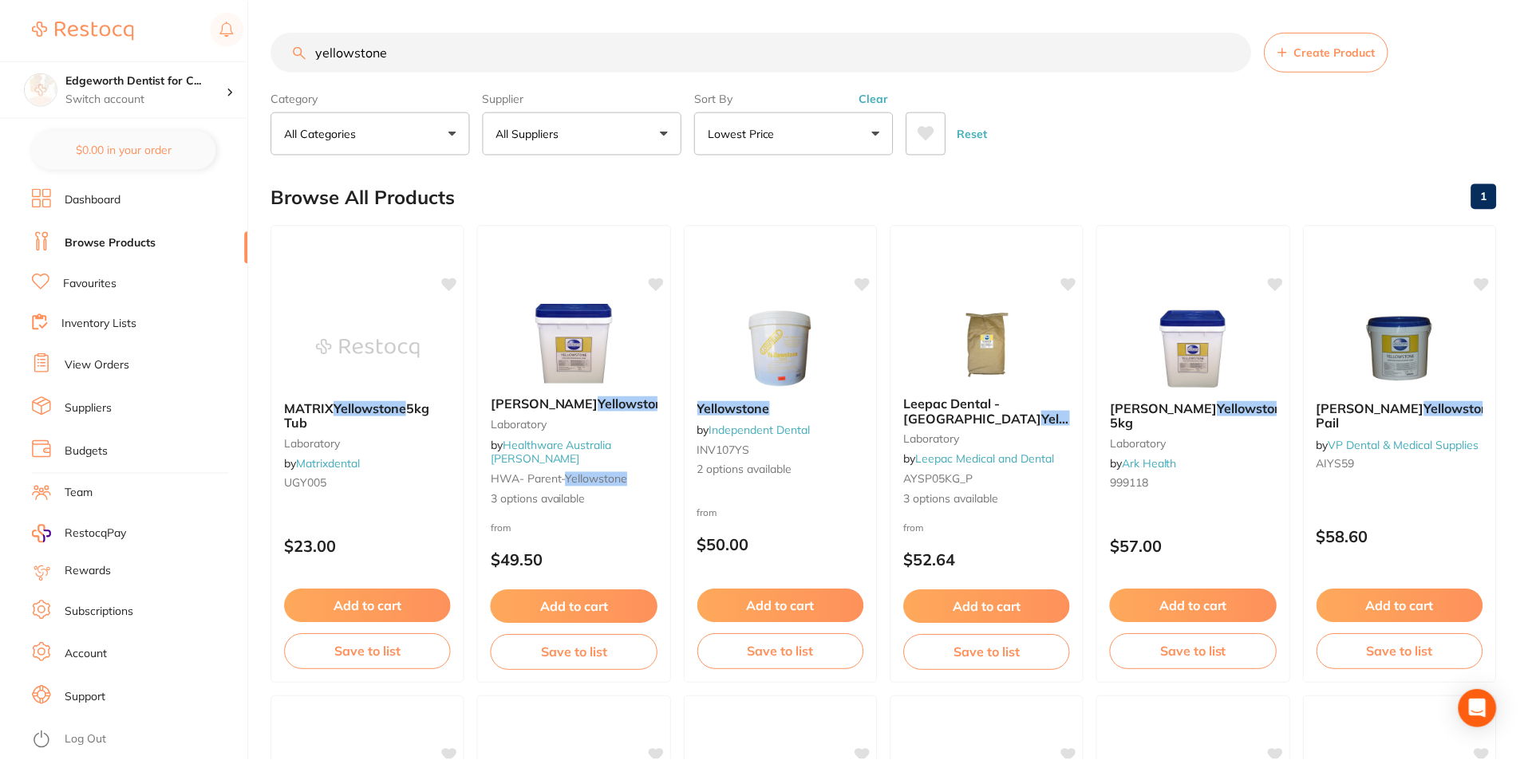
scroll to position [1, 0]
click at [762, 422] on link "Independent Dental" at bounding box center [759, 429] width 102 height 14
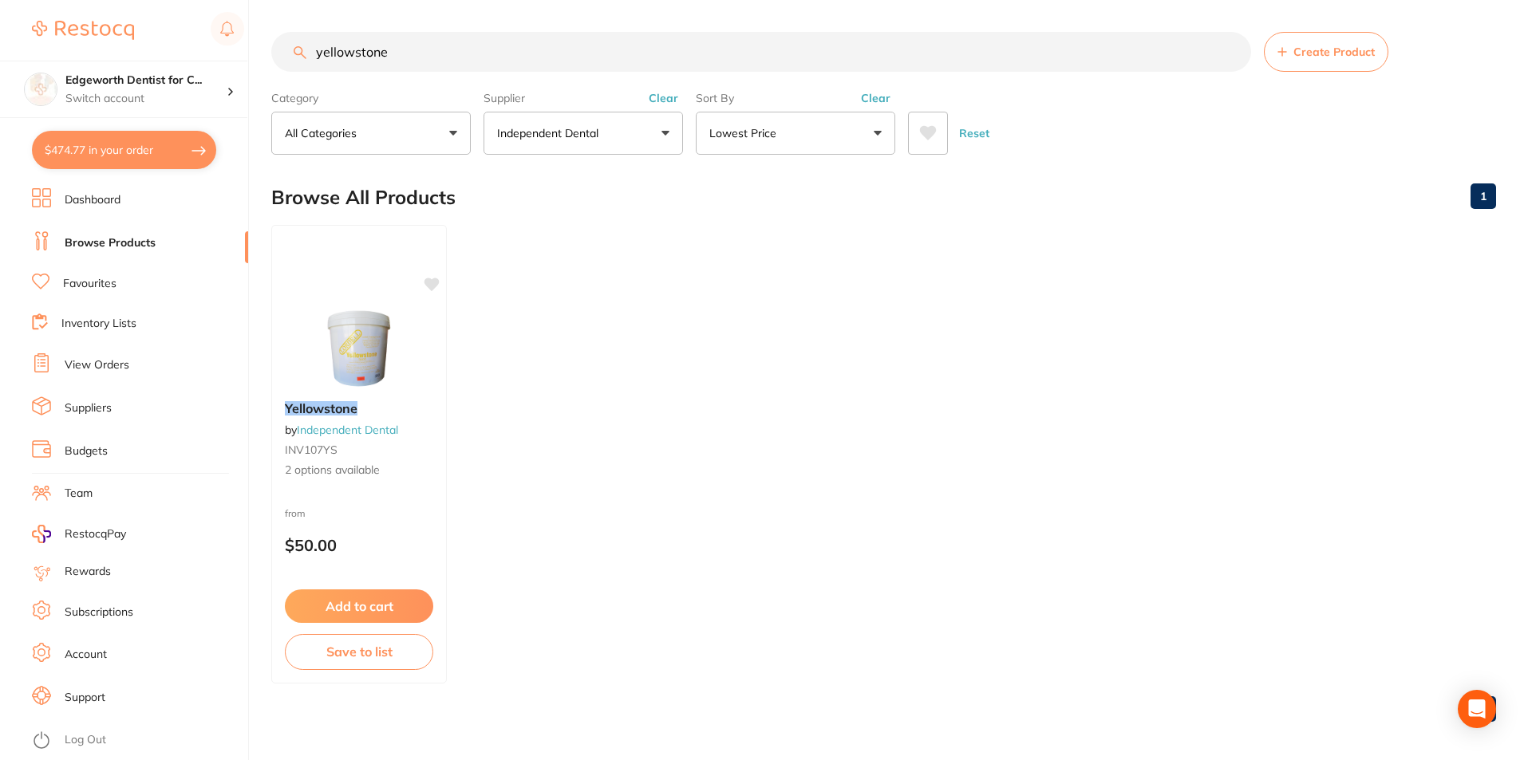
click at [536, 126] on p "Independent Dental" at bounding box center [551, 133] width 108 height 16
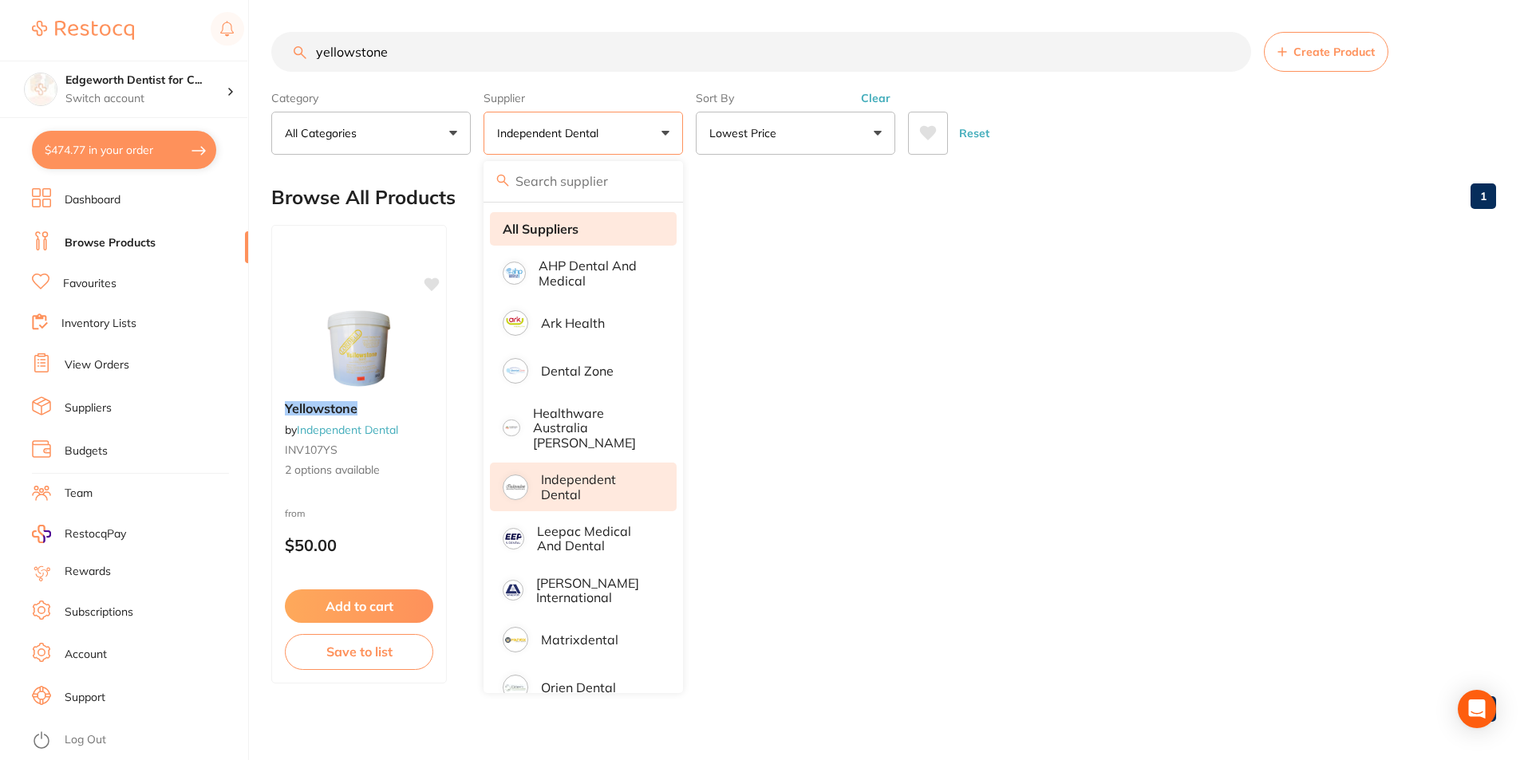
click at [554, 227] on strong "All Suppliers" at bounding box center [541, 229] width 76 height 14
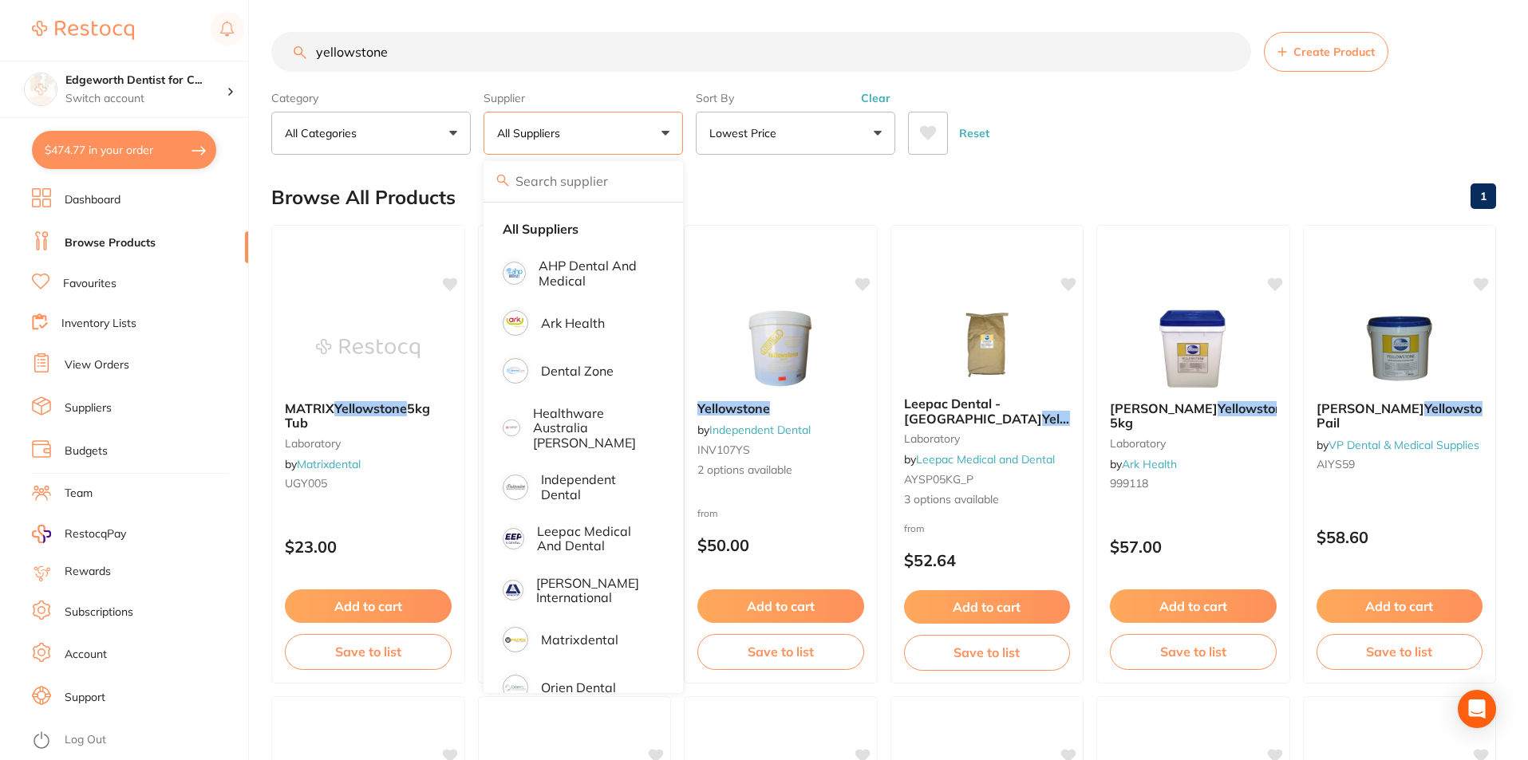
click at [1165, 129] on div "Reset" at bounding box center [1195, 127] width 575 height 56
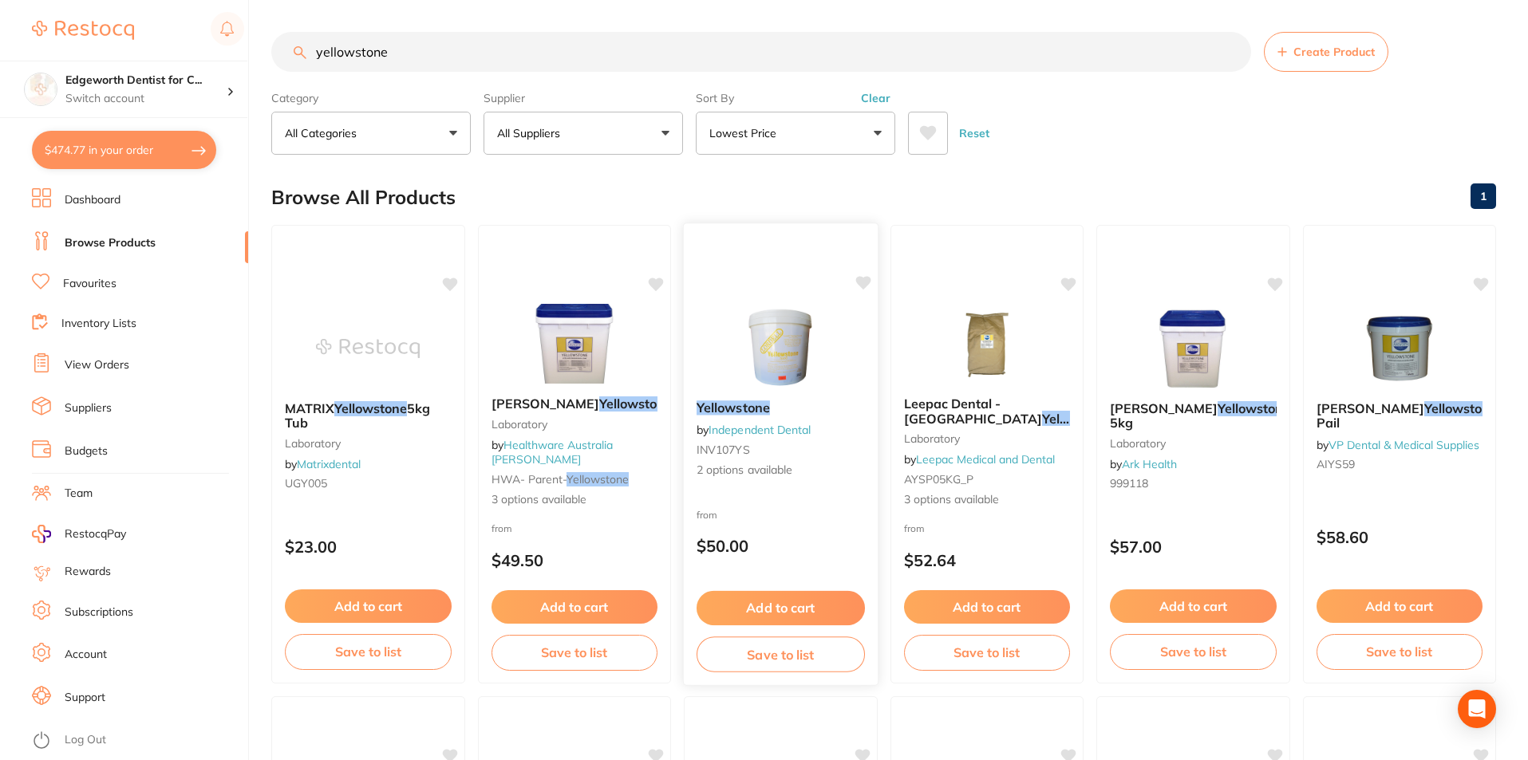
click at [810, 362] on img at bounding box center [780, 347] width 104 height 81
click at [766, 336] on img at bounding box center [780, 346] width 104 height 81
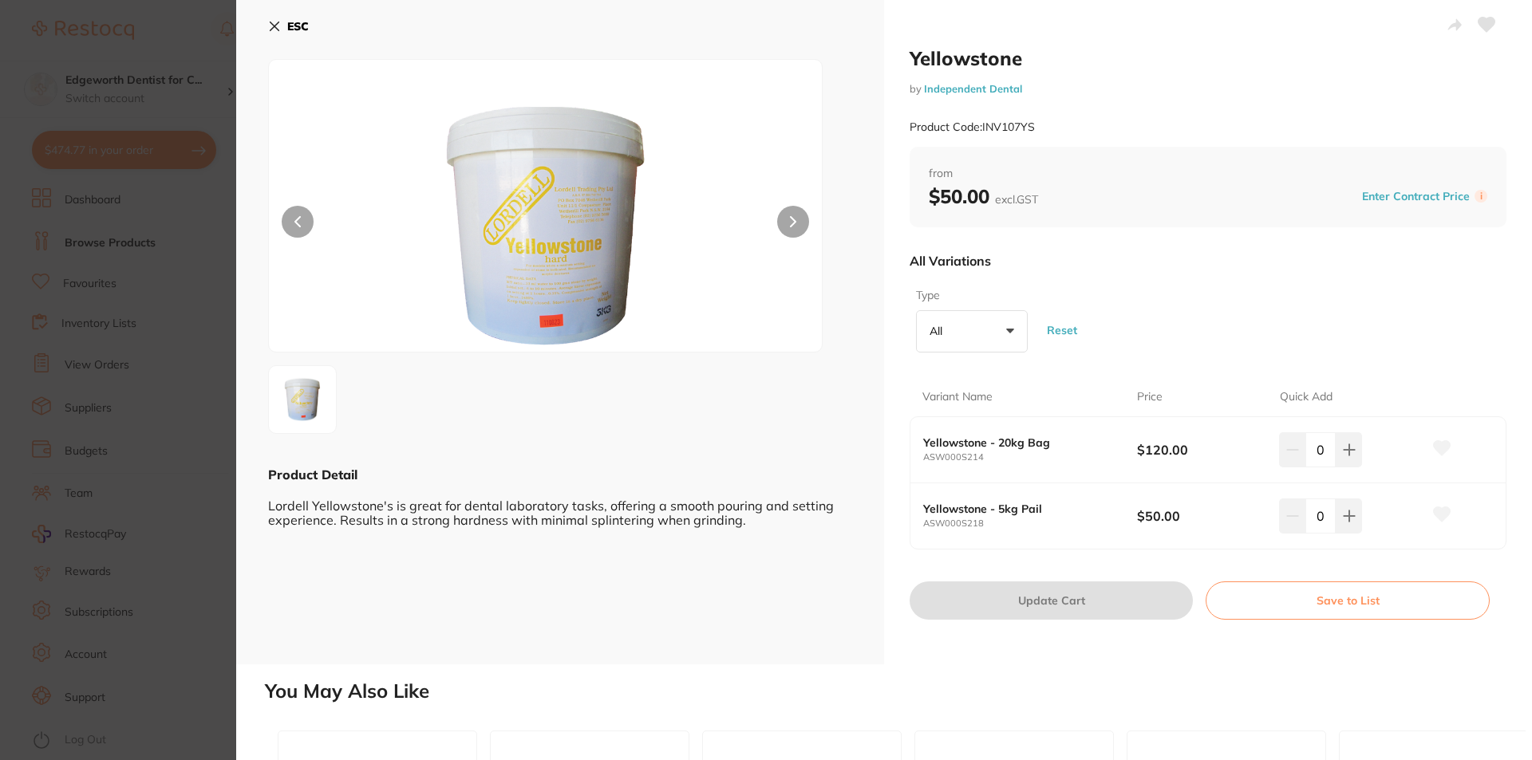
click at [275, 21] on icon at bounding box center [274, 26] width 13 height 13
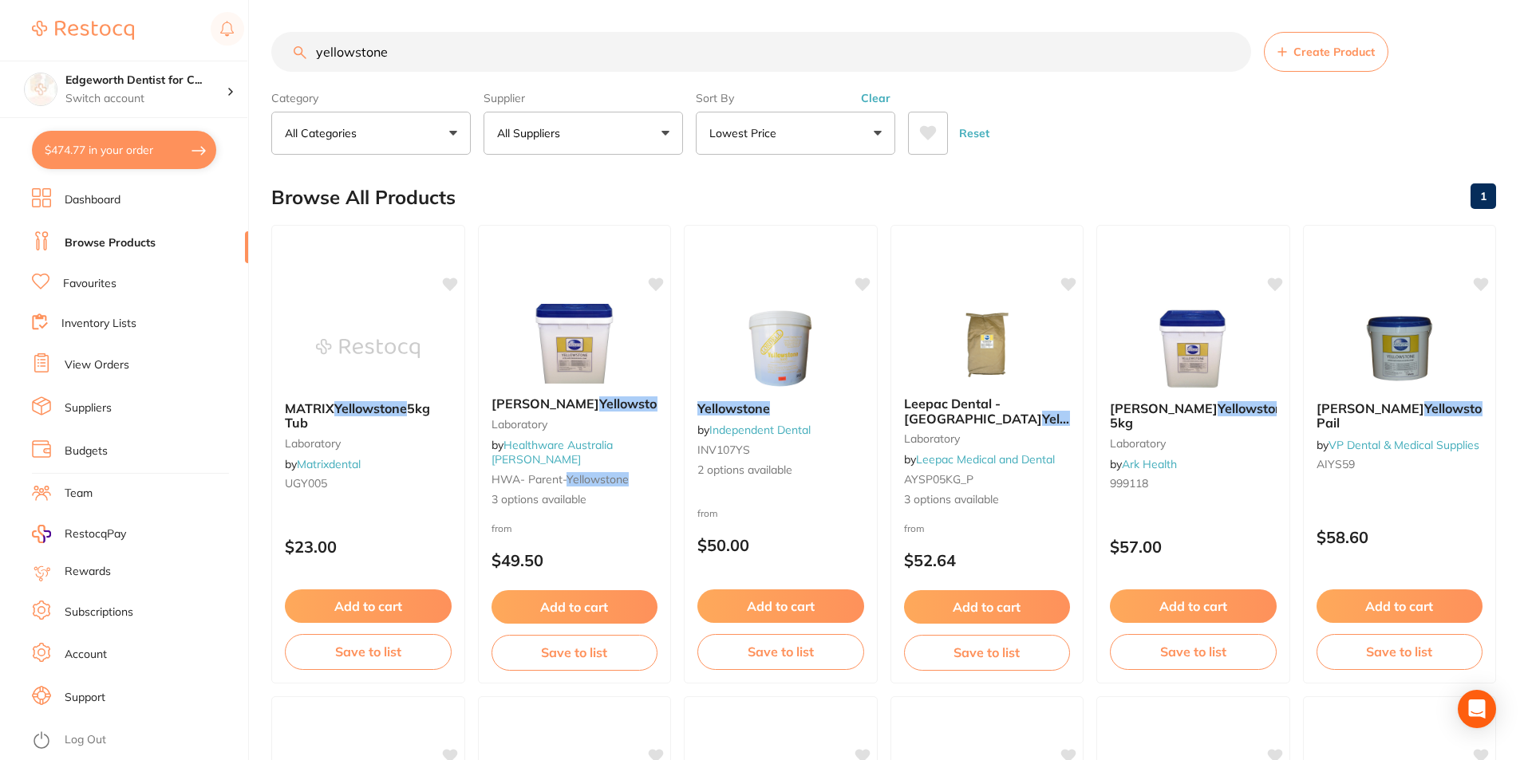
click at [596, 126] on button "All Suppliers" at bounding box center [582, 133] width 199 height 43
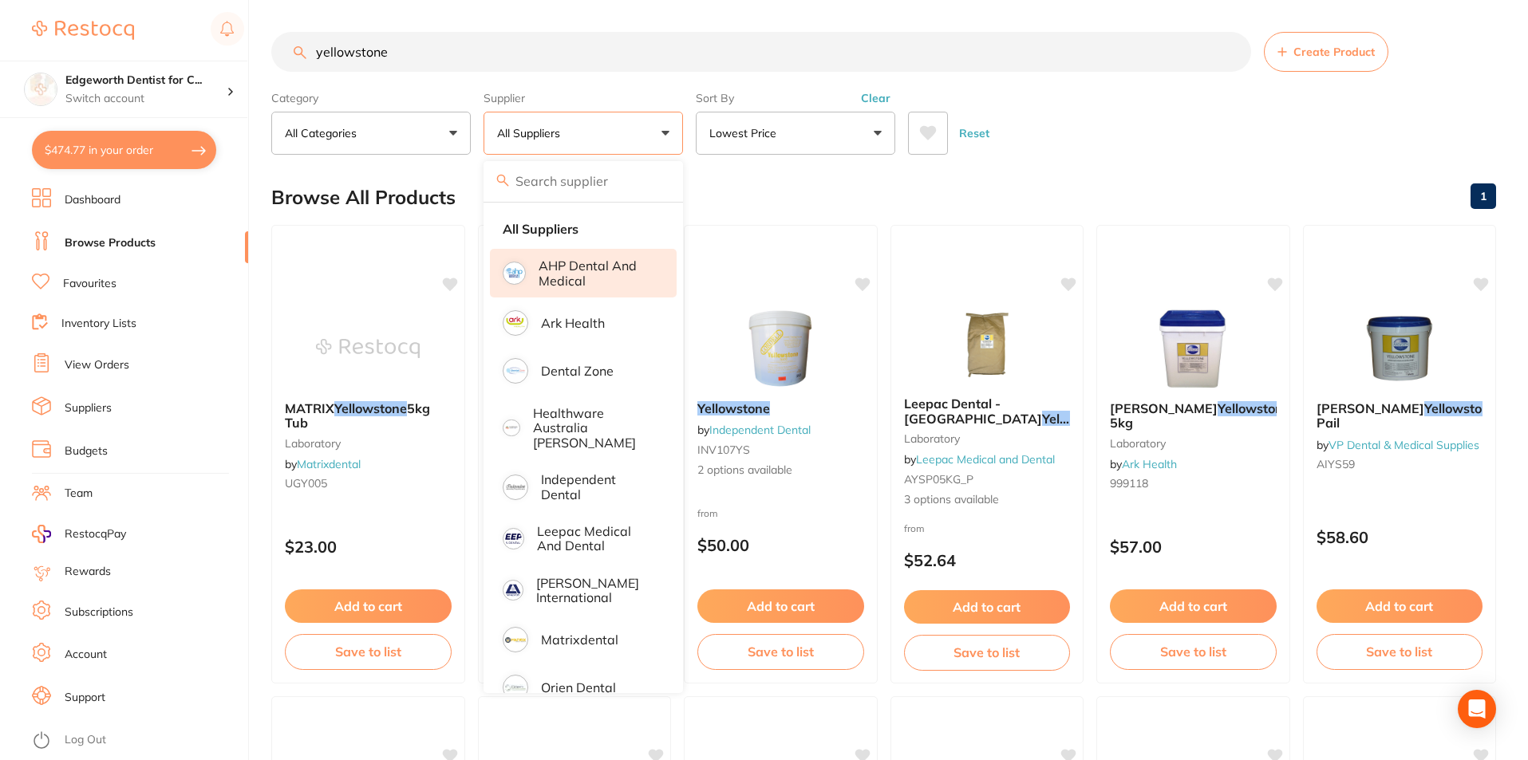
click at [542, 276] on p "AHP Dental and Medical" at bounding box center [596, 273] width 116 height 30
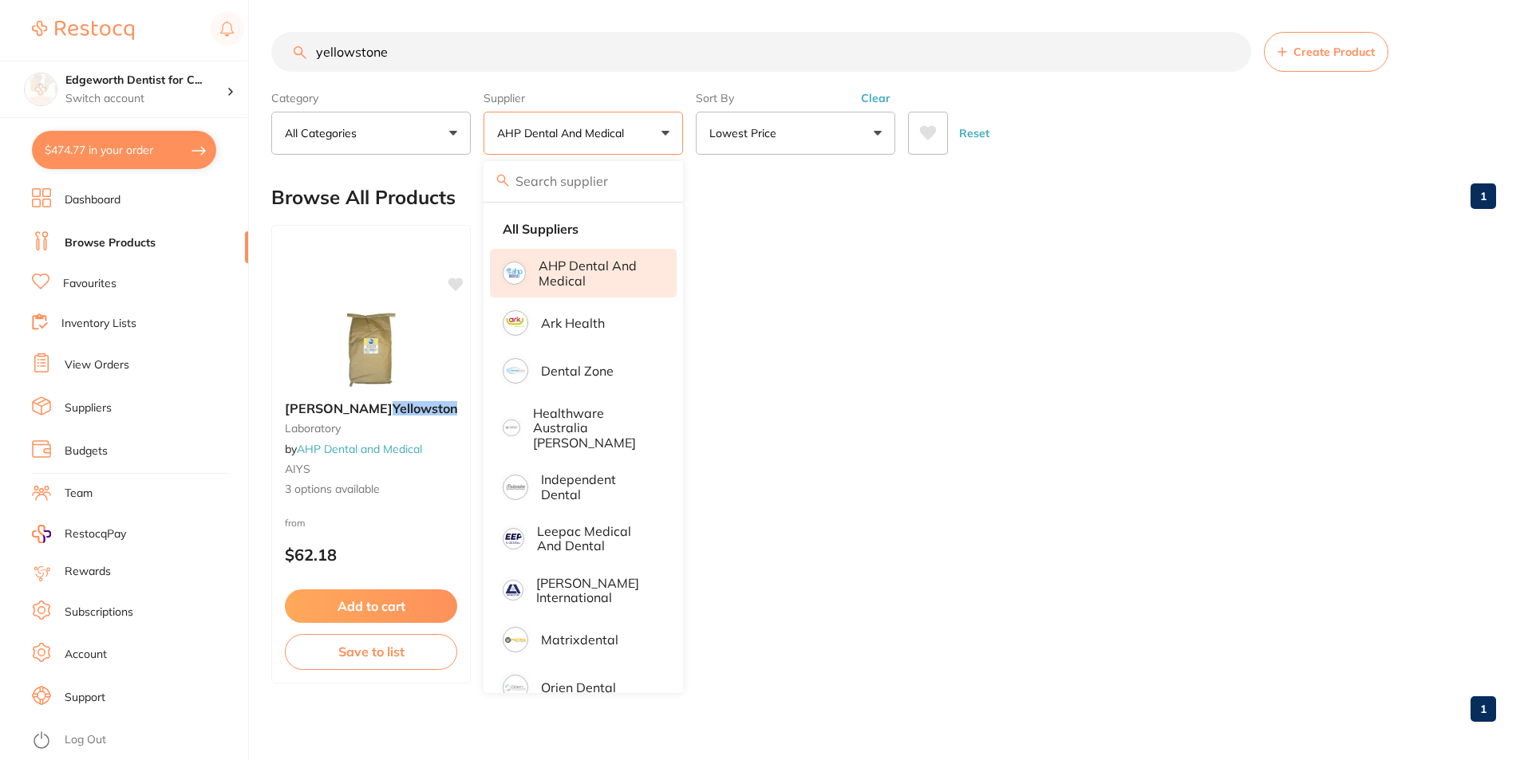
drag, startPoint x: 1058, startPoint y: 150, endPoint x: 981, endPoint y: 217, distance: 101.8
click at [1059, 150] on div "Reset" at bounding box center [1195, 127] width 575 height 56
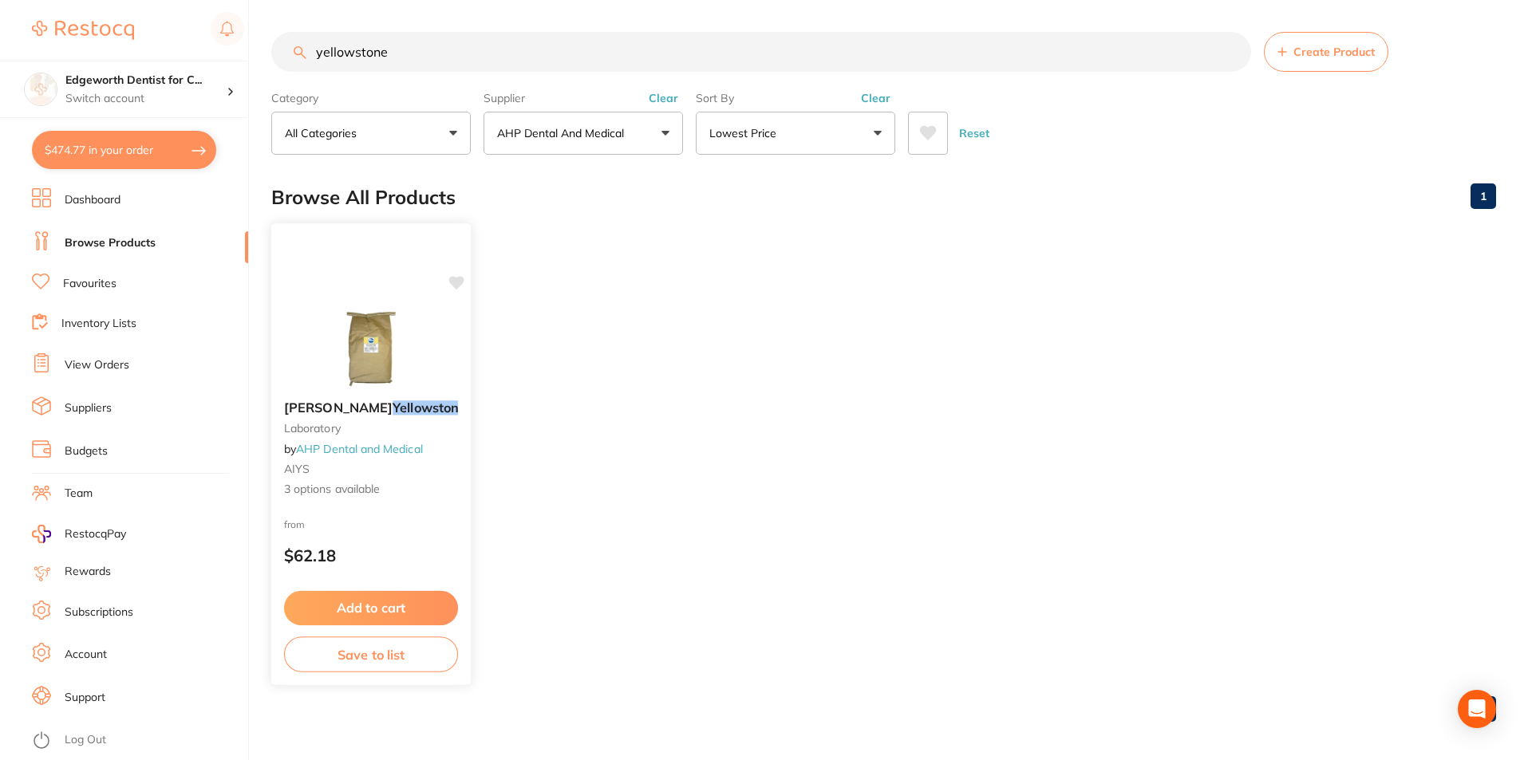
click at [392, 412] on em "Yellowstone" at bounding box center [428, 408] width 73 height 16
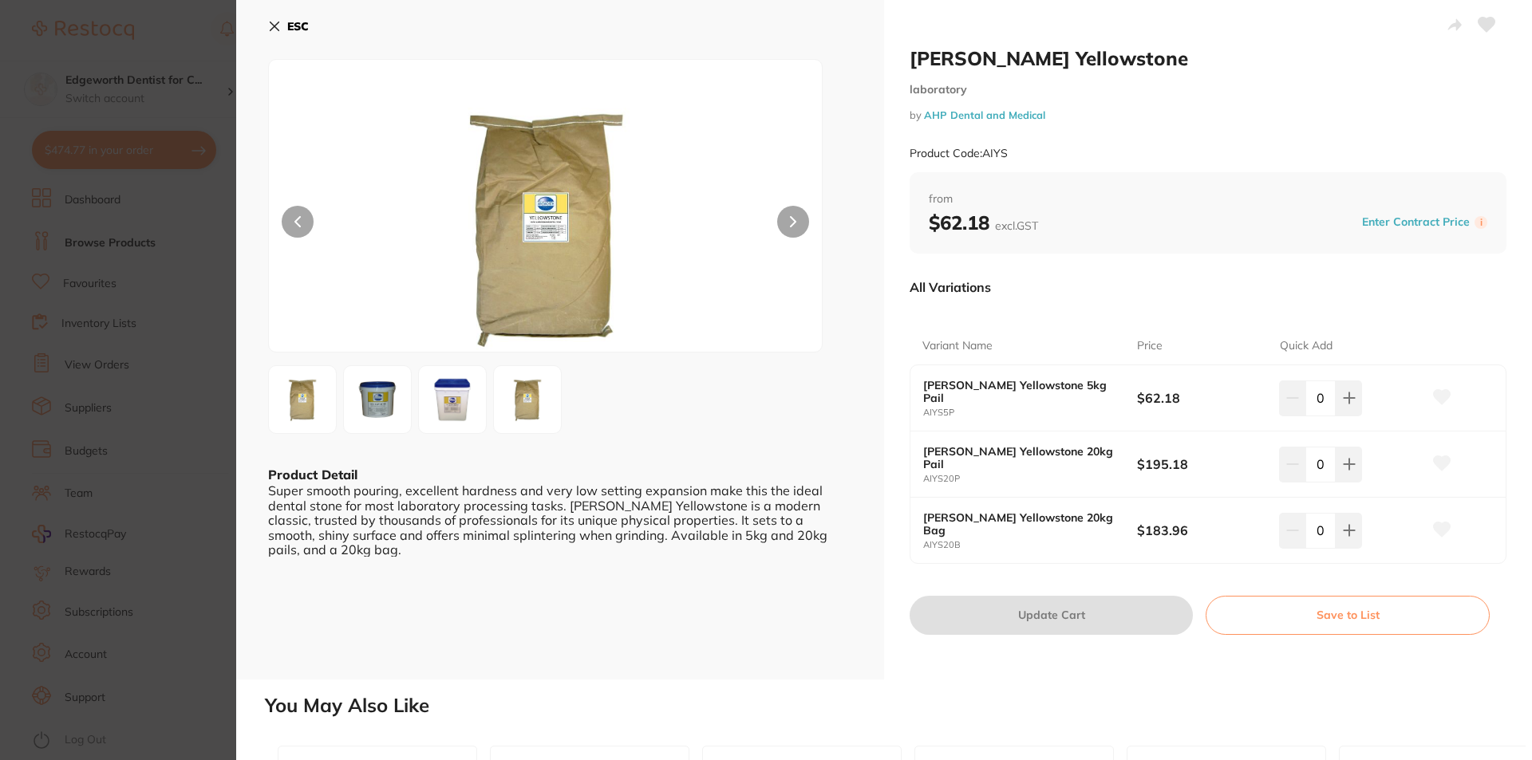
click at [454, 389] on img at bounding box center [452, 399] width 57 height 57
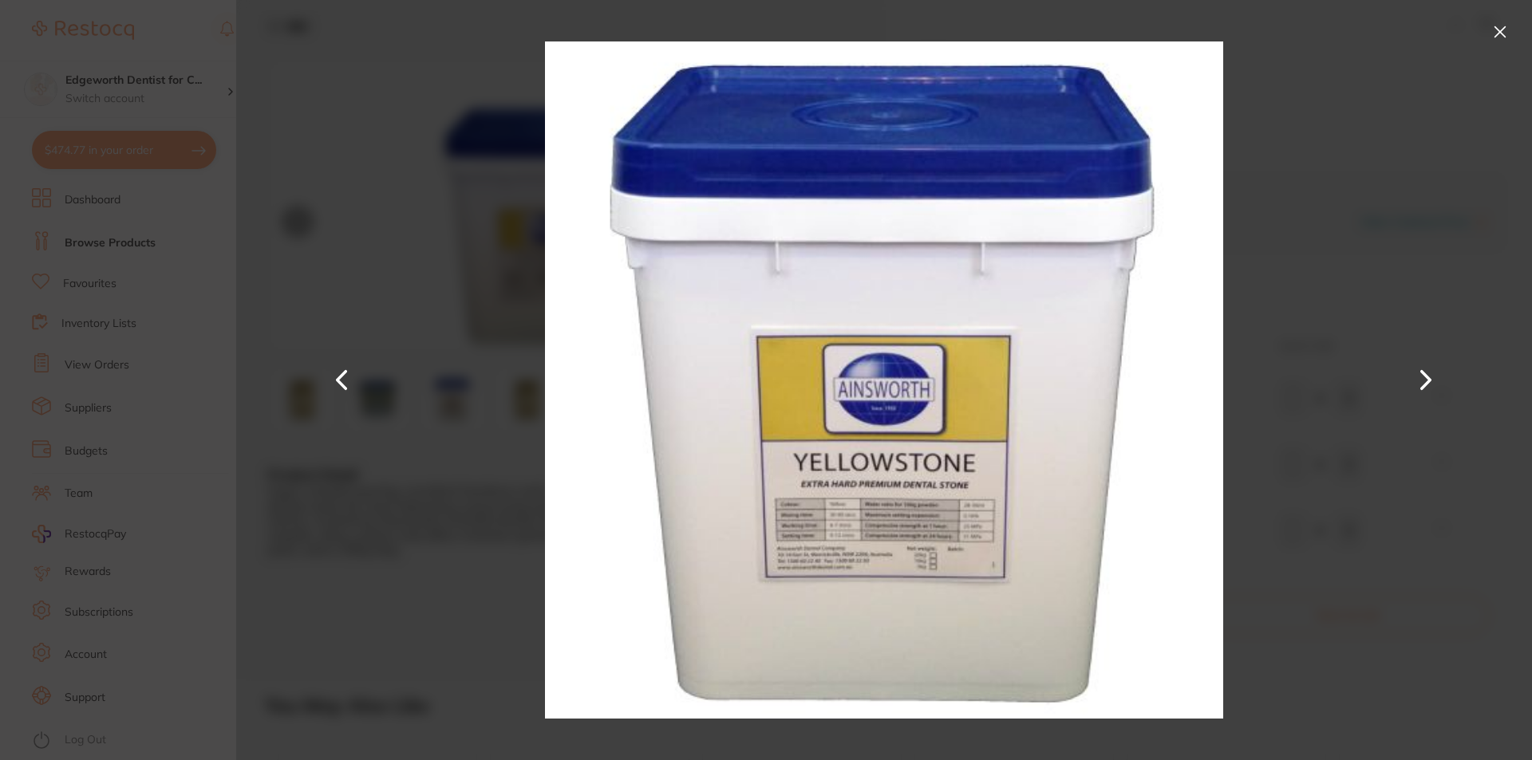
click at [1507, 37] on button at bounding box center [1500, 32] width 26 height 26
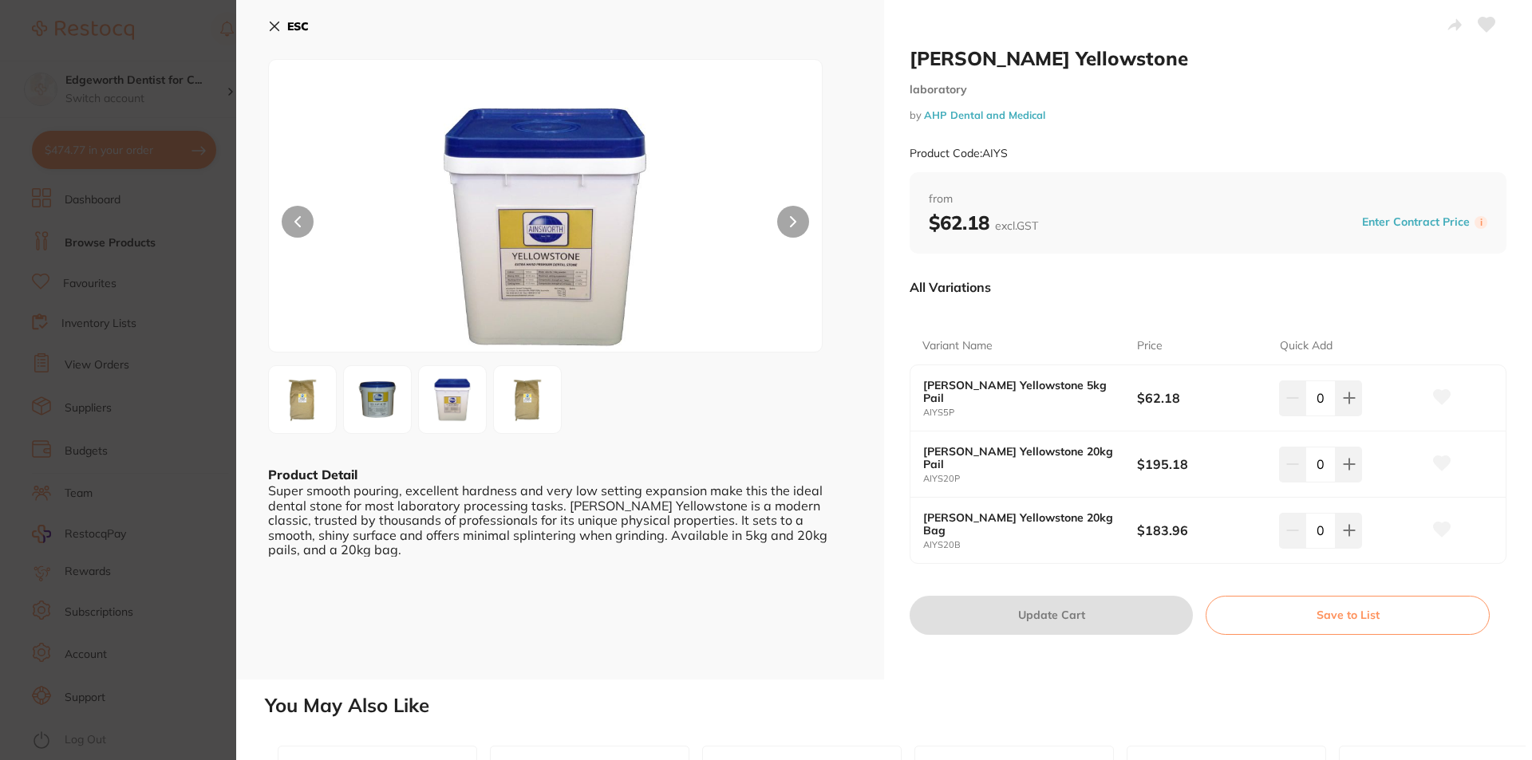
click at [273, 31] on icon at bounding box center [274, 26] width 13 height 13
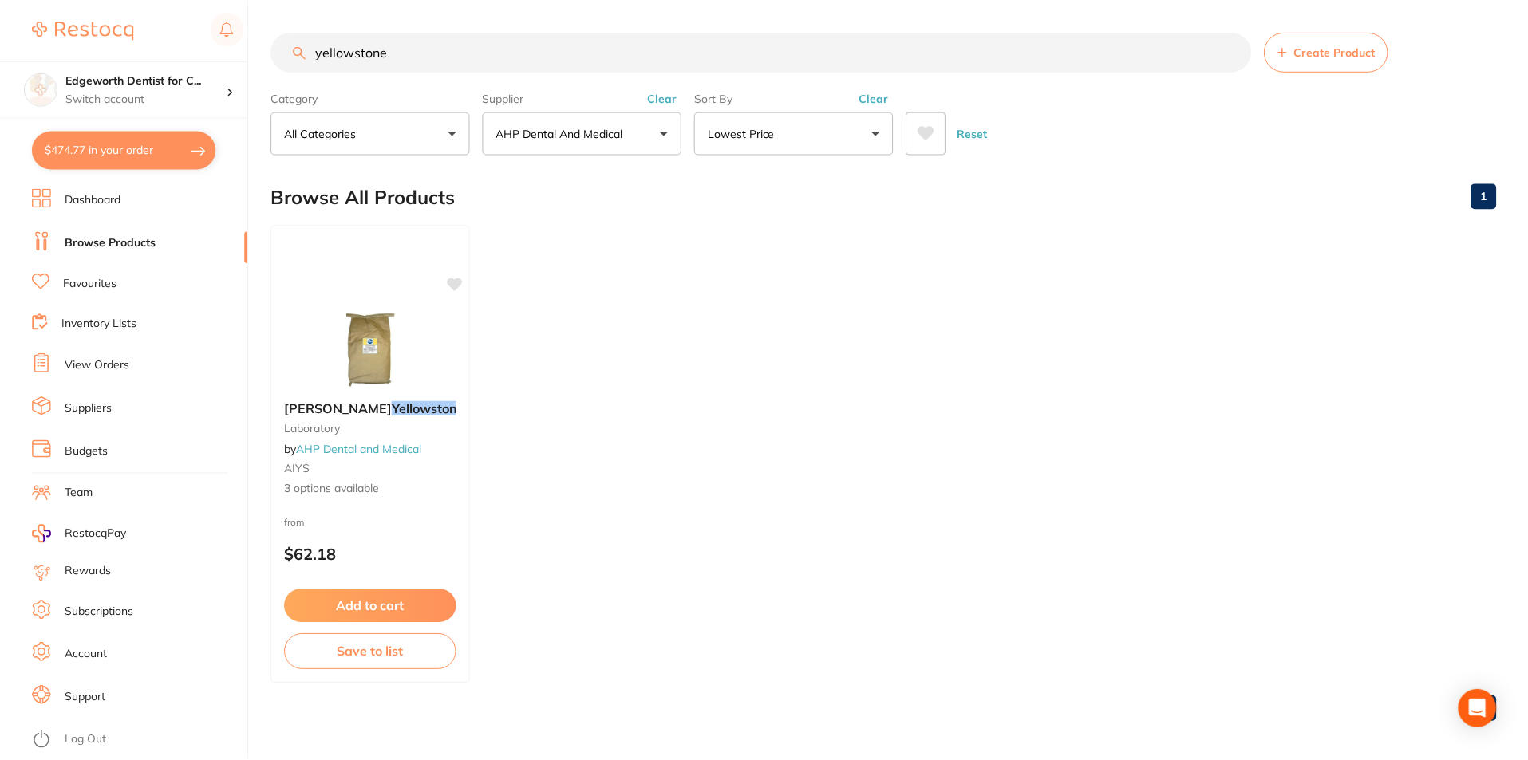
scroll to position [2, 0]
click at [784, 135] on button "Lowest Price" at bounding box center [795, 130] width 199 height 43
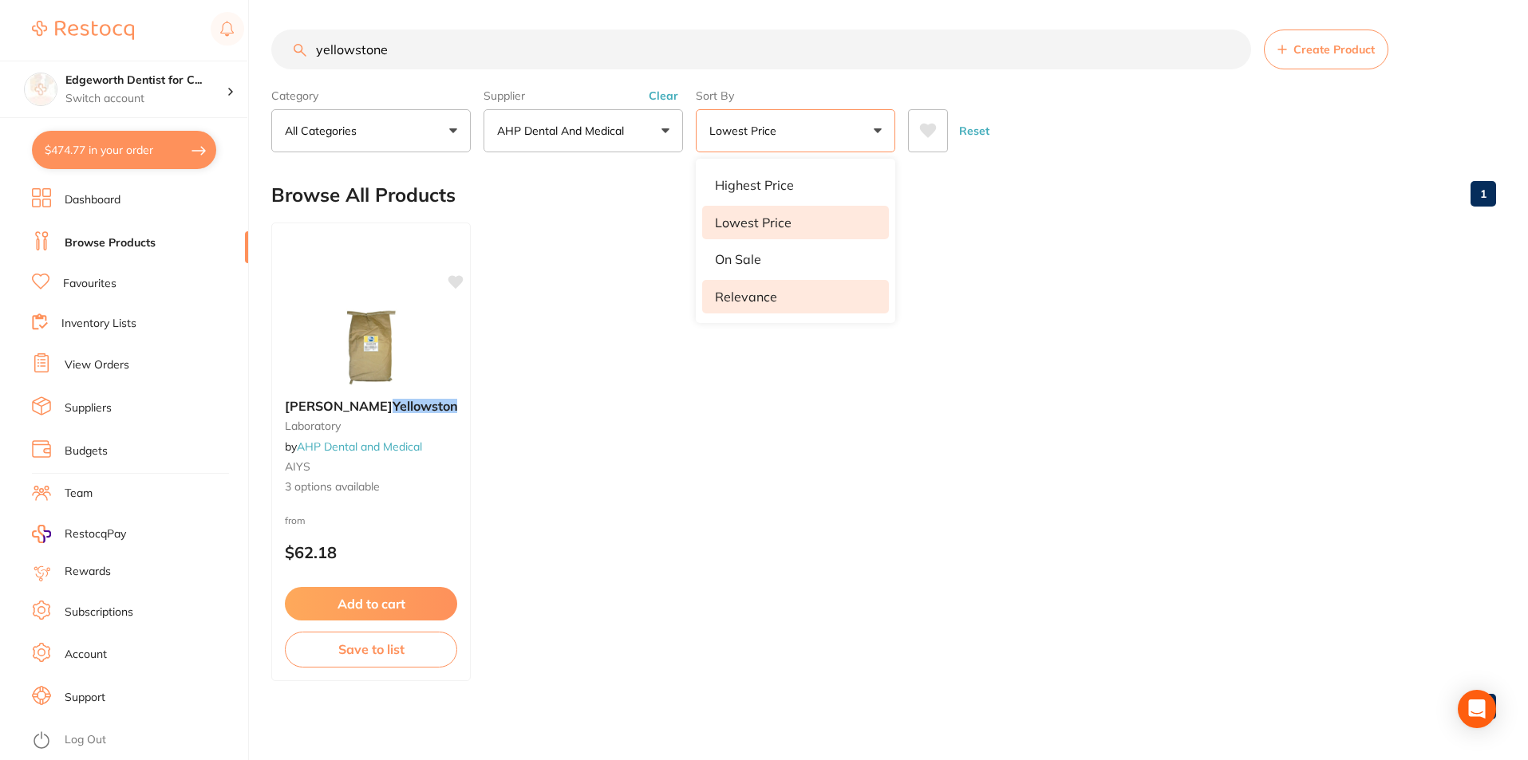
click at [755, 293] on p "Relevance" at bounding box center [746, 297] width 62 height 14
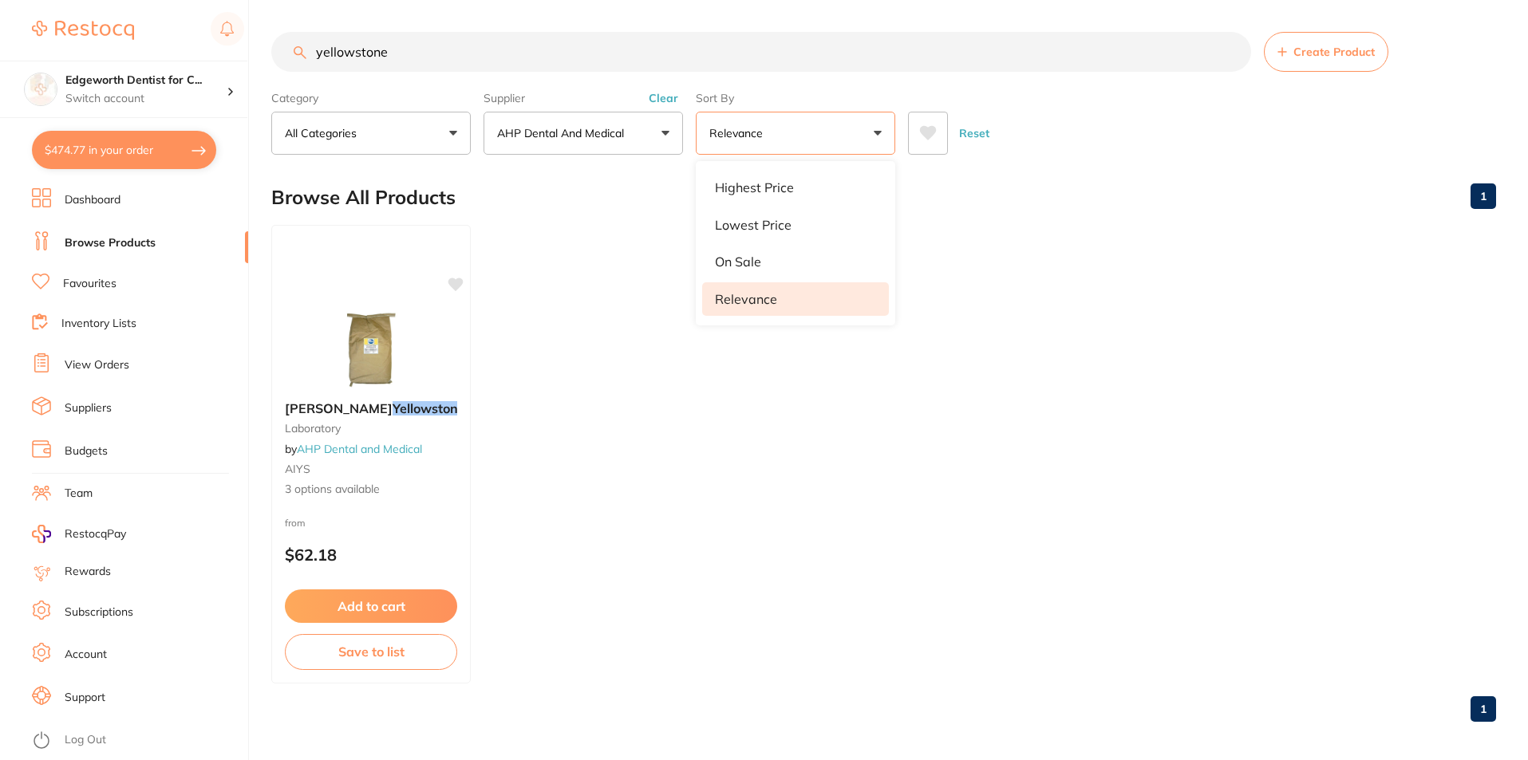
click at [617, 408] on ul "Ainsworth Yellowstone laboratory by AHP Dental and Medical AIYS 3 options avail…" at bounding box center [883, 454] width 1224 height 459
click at [646, 138] on button "AHP Dental and Medical" at bounding box center [582, 133] width 199 height 43
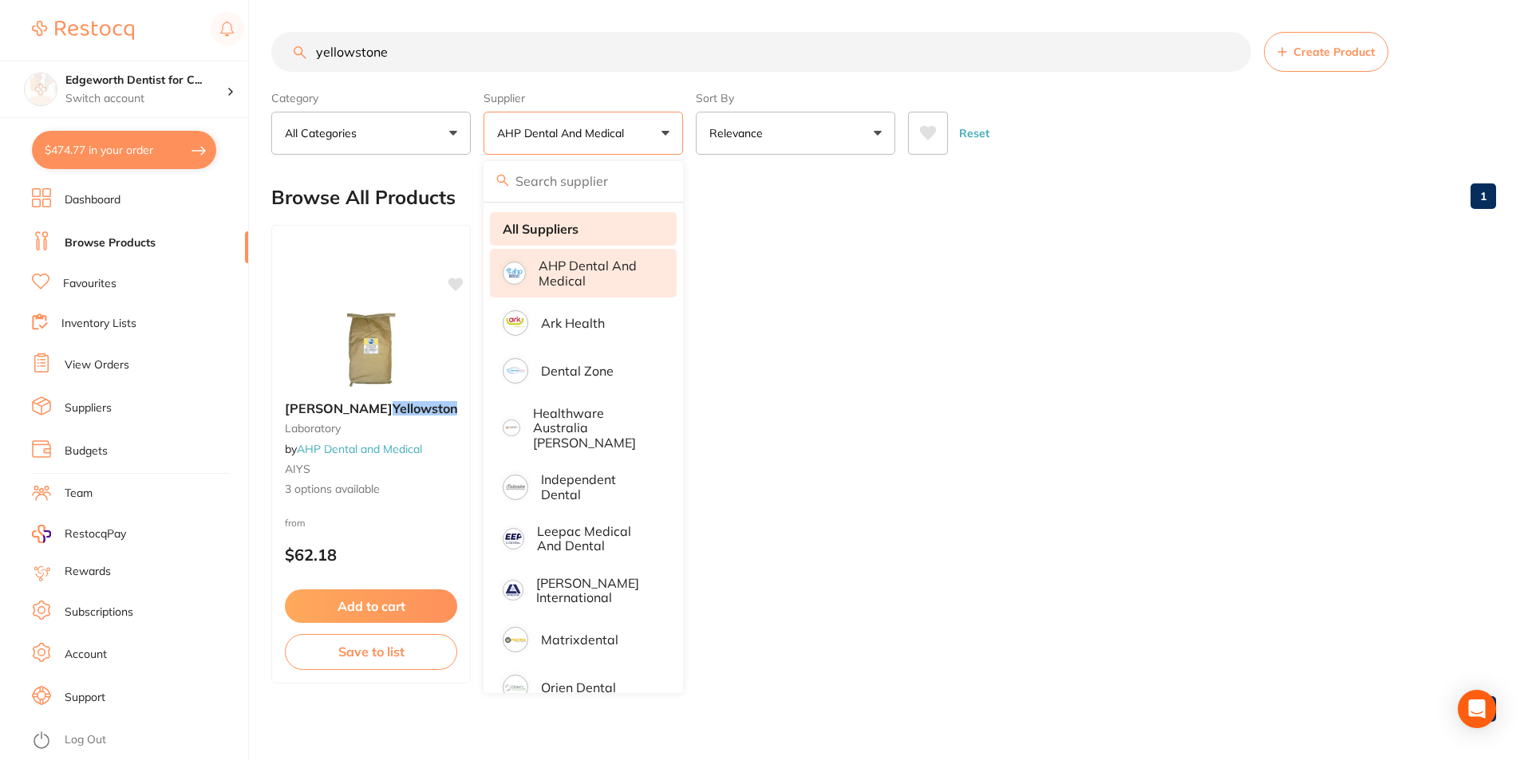
click at [592, 236] on li "All Suppliers" at bounding box center [583, 229] width 187 height 34
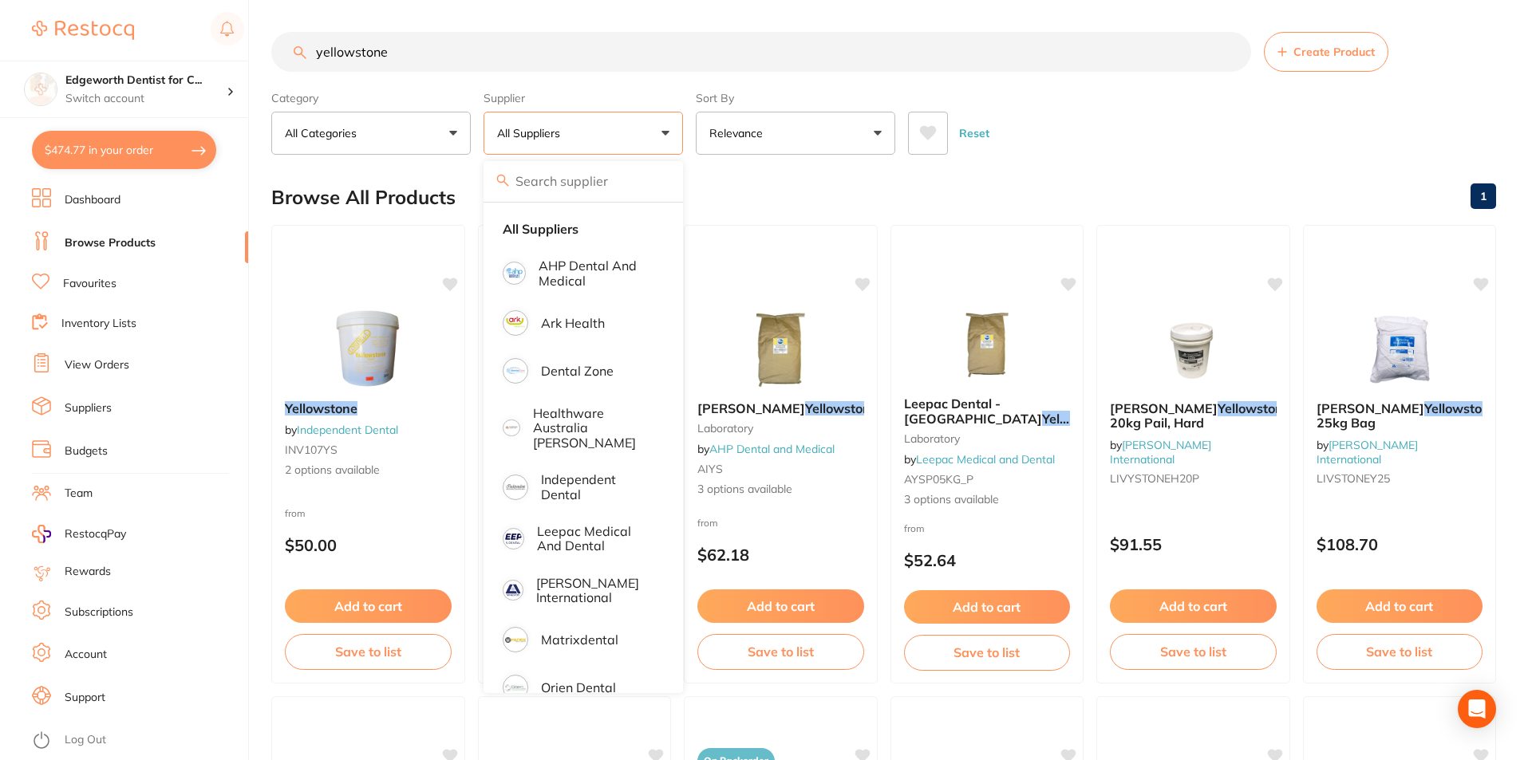
click at [1079, 181] on div "Browse All Products 1" at bounding box center [883, 197] width 1224 height 53
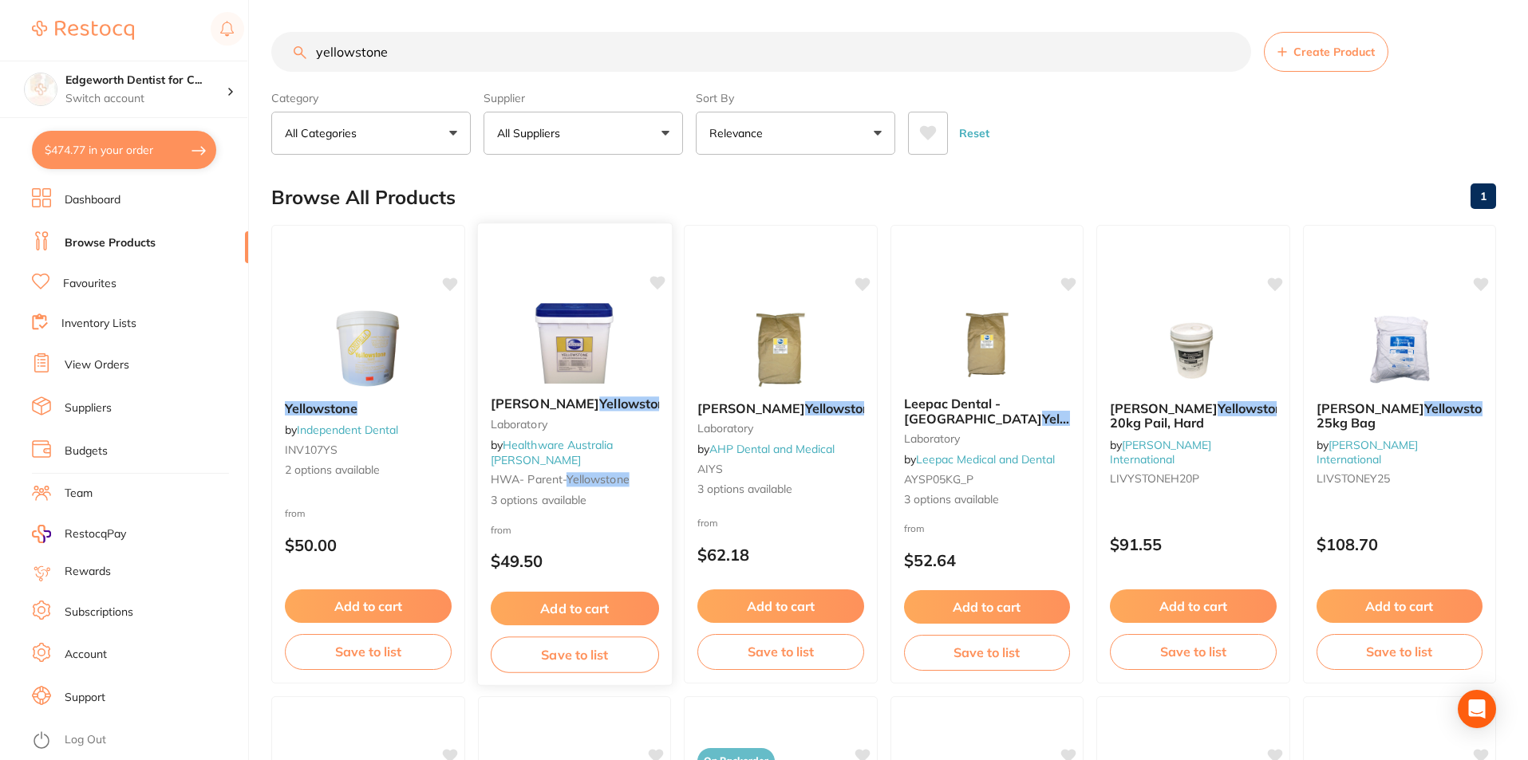
click at [611, 396] on div "Ainsworth Yellowstone Laboratory by Healthware Australia Ridley HWA- parent- ye…" at bounding box center [574, 453] width 194 height 138
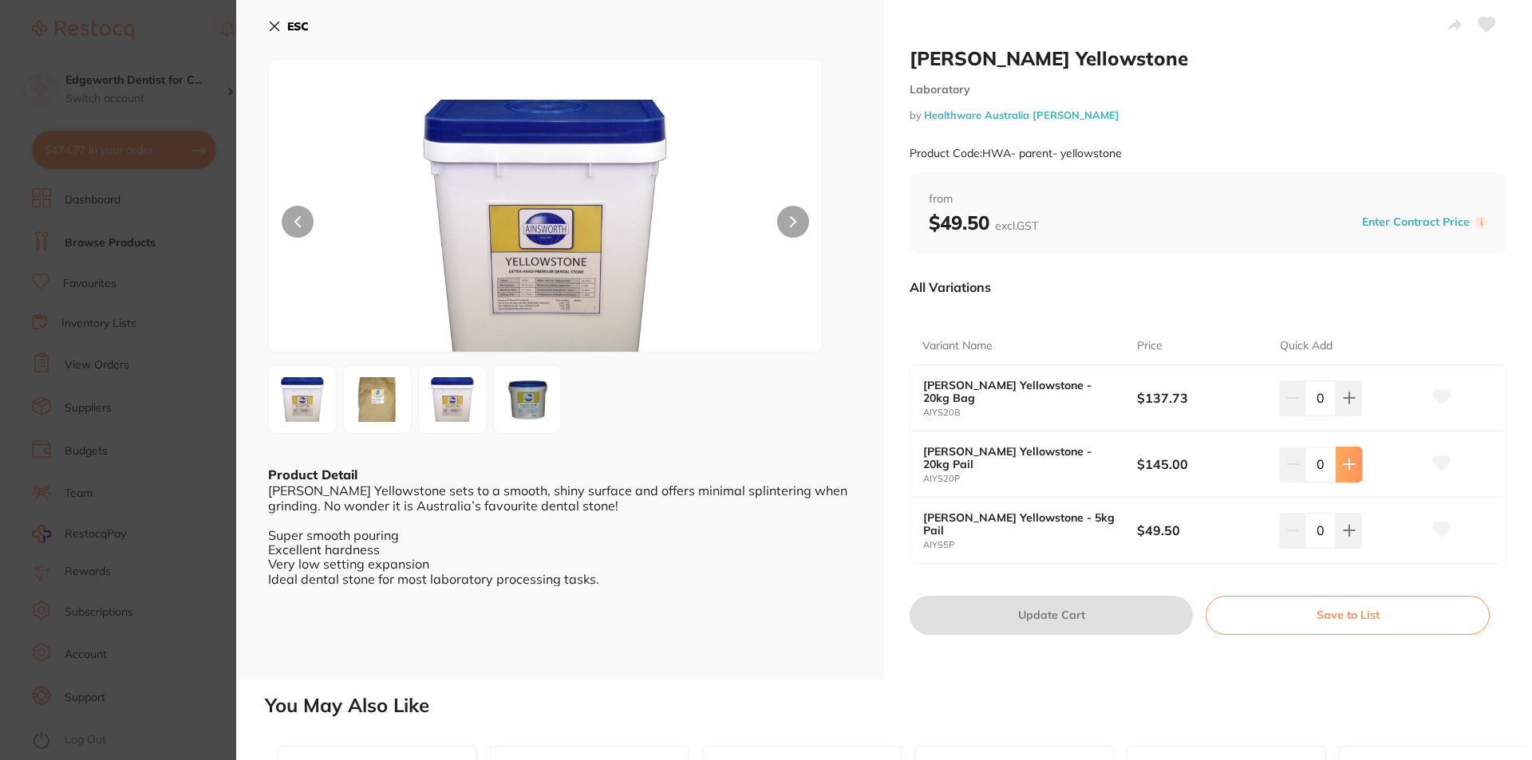
click at [1343, 467] on icon at bounding box center [1349, 464] width 13 height 13
type input "1"
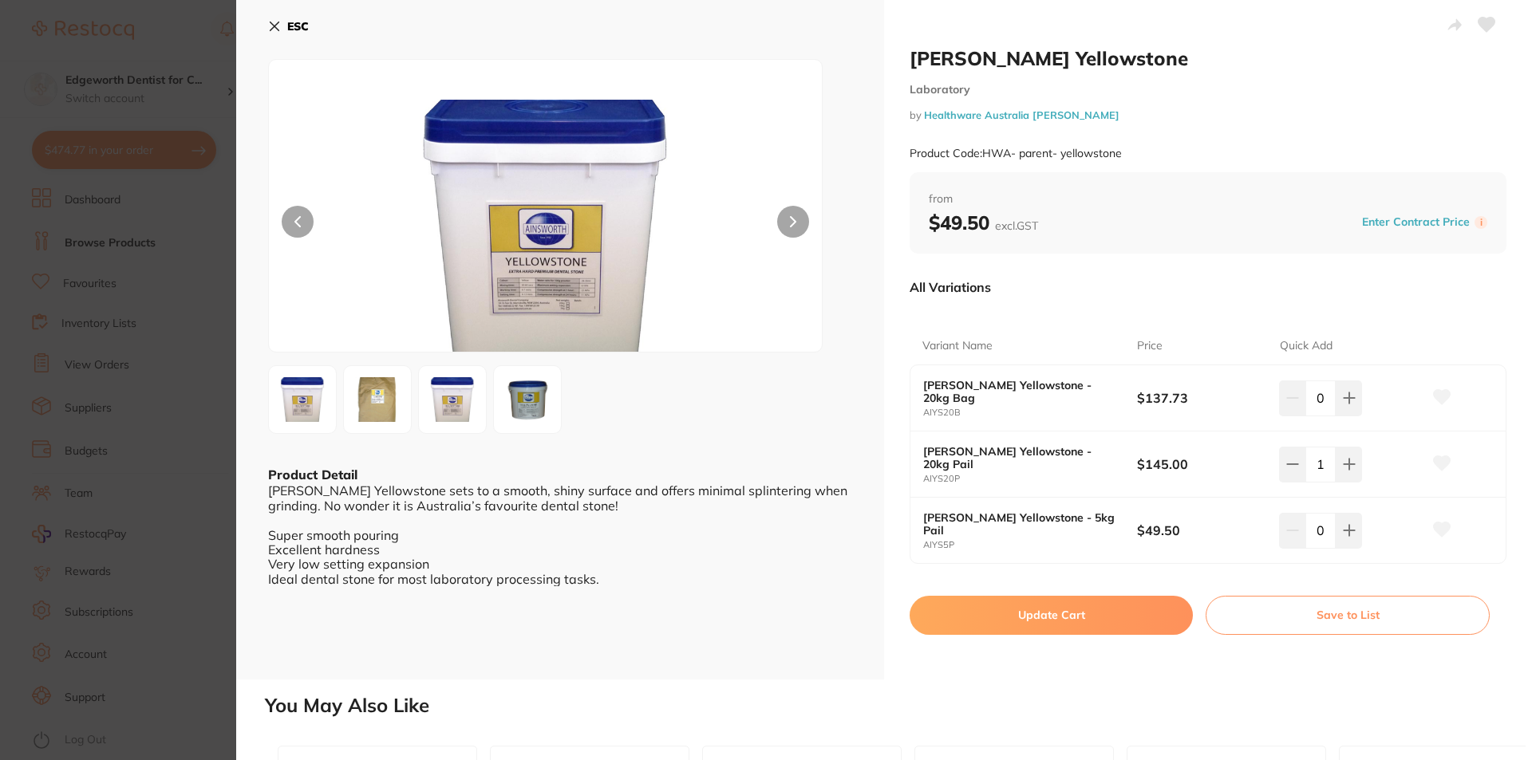
click at [280, 26] on icon at bounding box center [274, 26] width 13 height 13
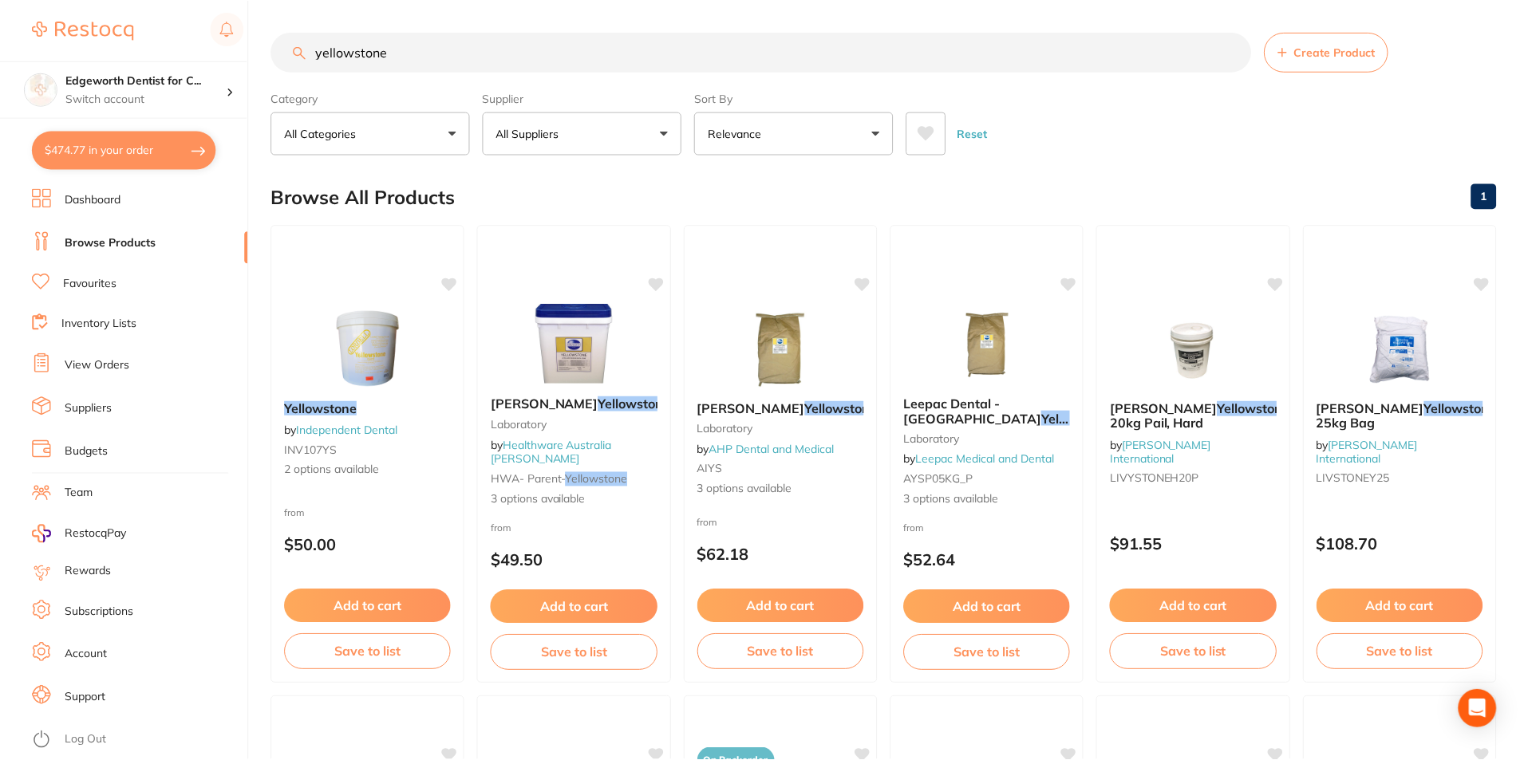
scroll to position [2, 0]
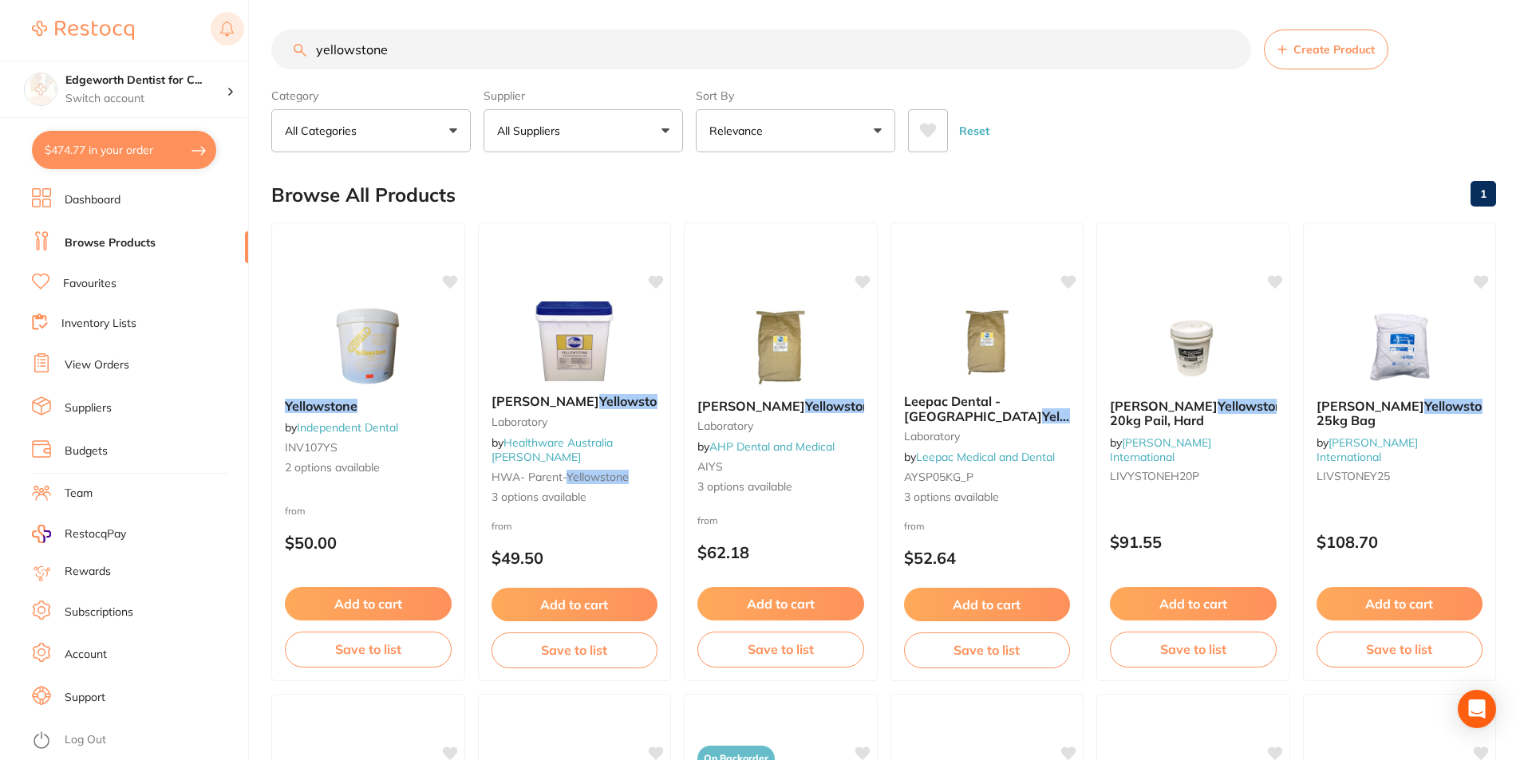
drag, startPoint x: 447, startPoint y: 49, endPoint x: 240, endPoint y: 44, distance: 206.7
click at [240, 44] on div "$474.77 Edgeworth Dentist for C... Switch account Edgeworth Dentist for Chicken…" at bounding box center [764, 378] width 1528 height 760
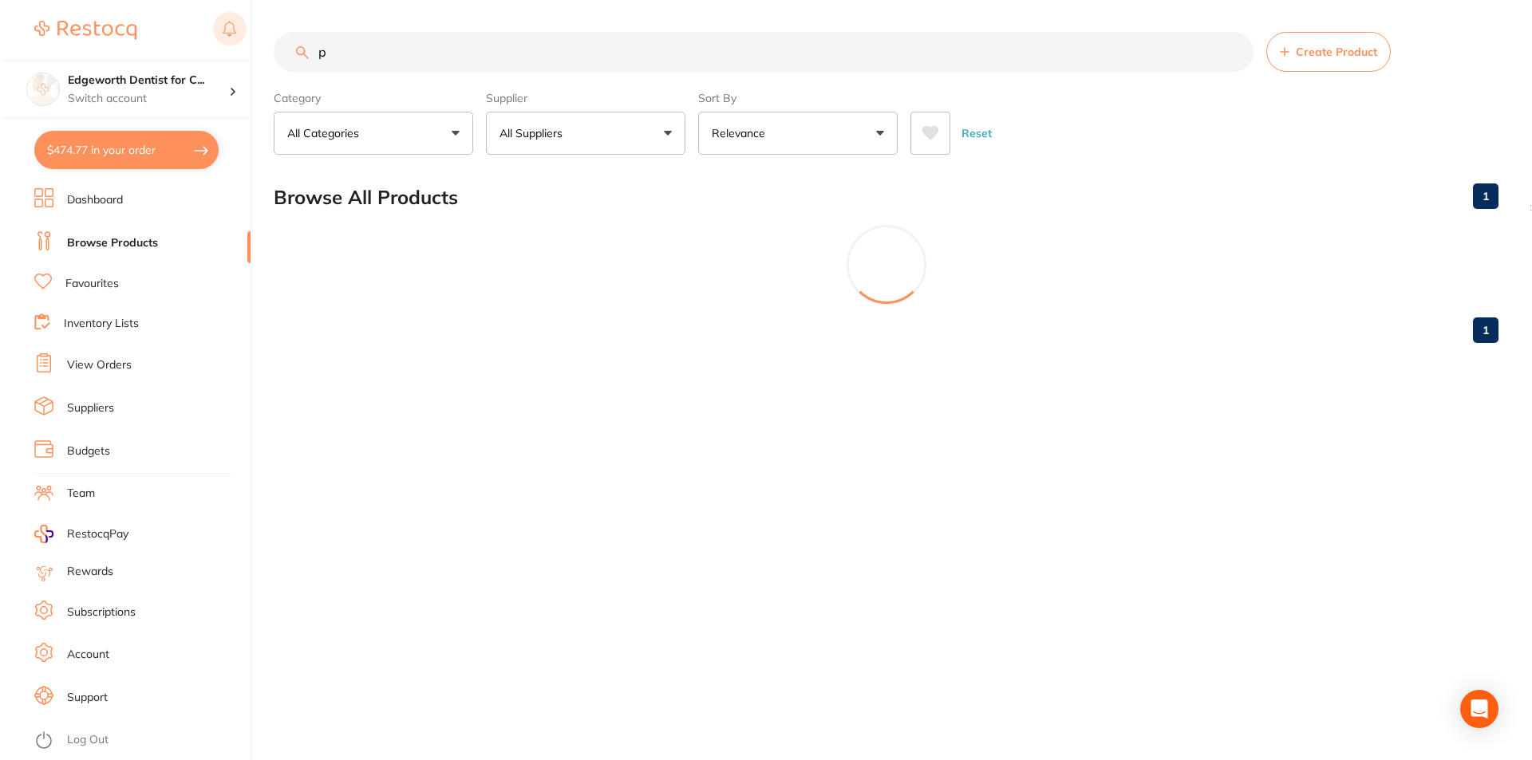
scroll to position [0, 0]
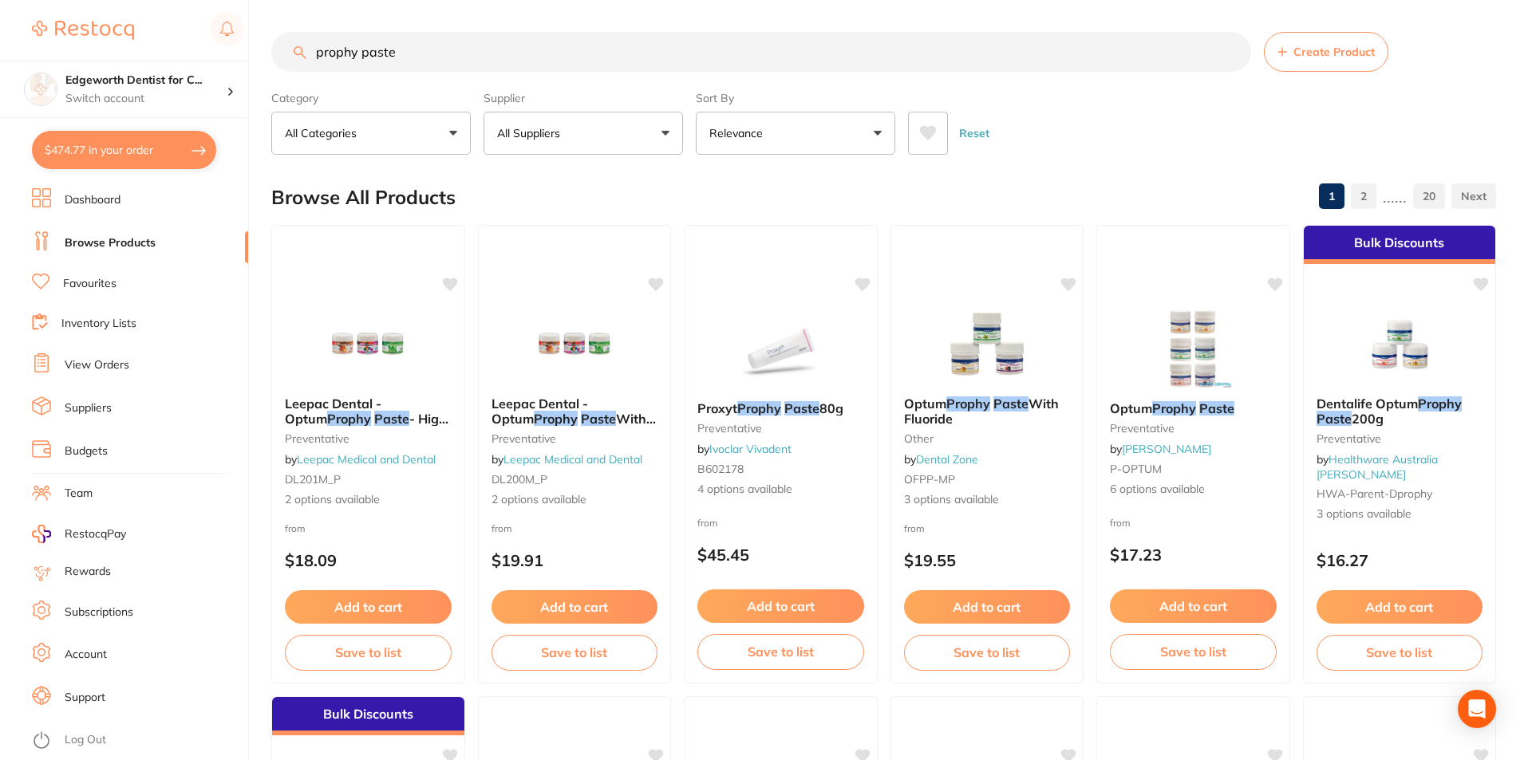
type input "prophy paste"
click at [1384, 415] on span "Dentalife Optum Prophy Paste 200g" at bounding box center [1388, 411] width 147 height 31
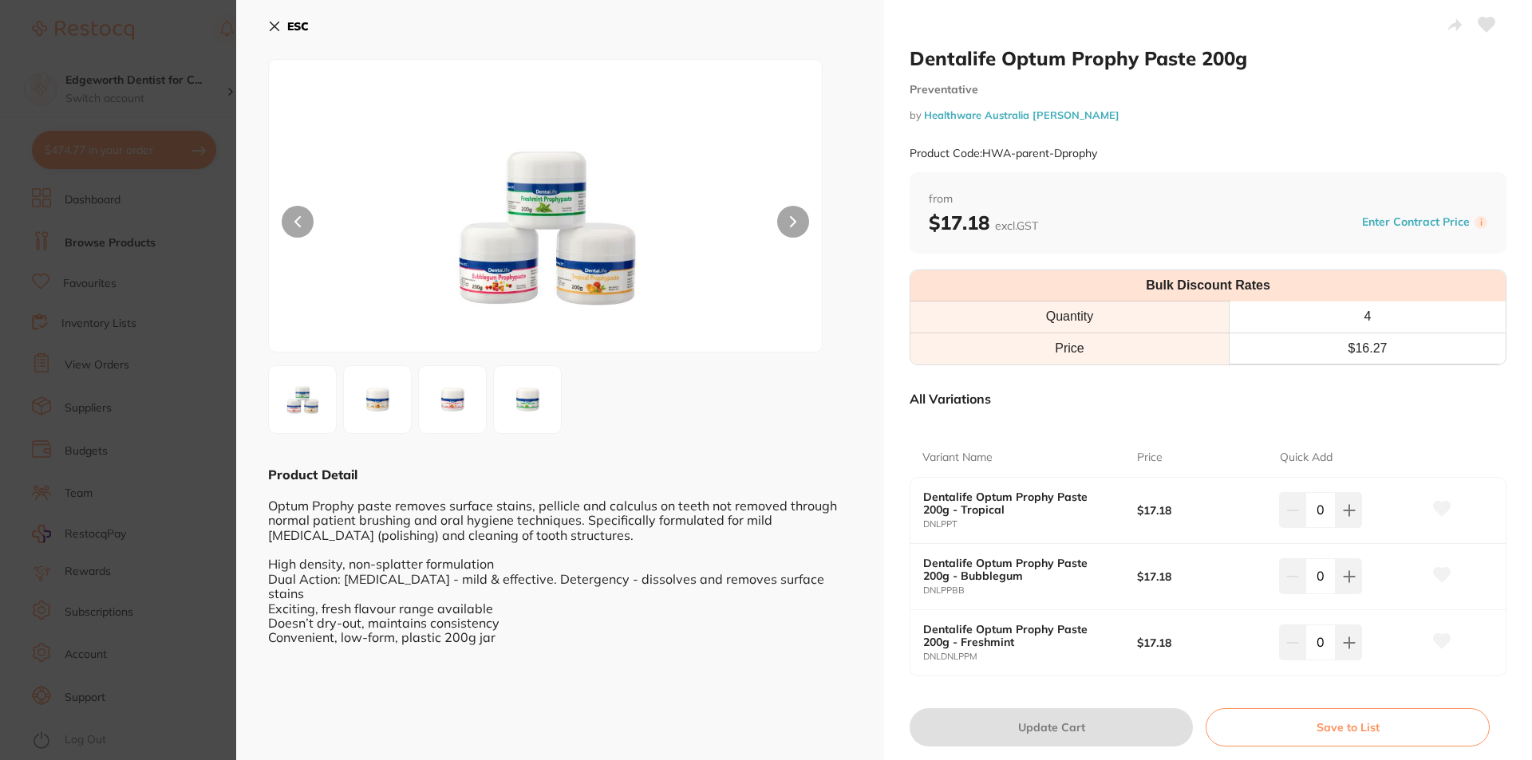
click at [266, 30] on div "ESC Product Detail Optum Prophy paste removes surface stains, pellicle and calc…" at bounding box center [560, 395] width 648 height 791
click at [270, 29] on icon at bounding box center [274, 26] width 13 height 13
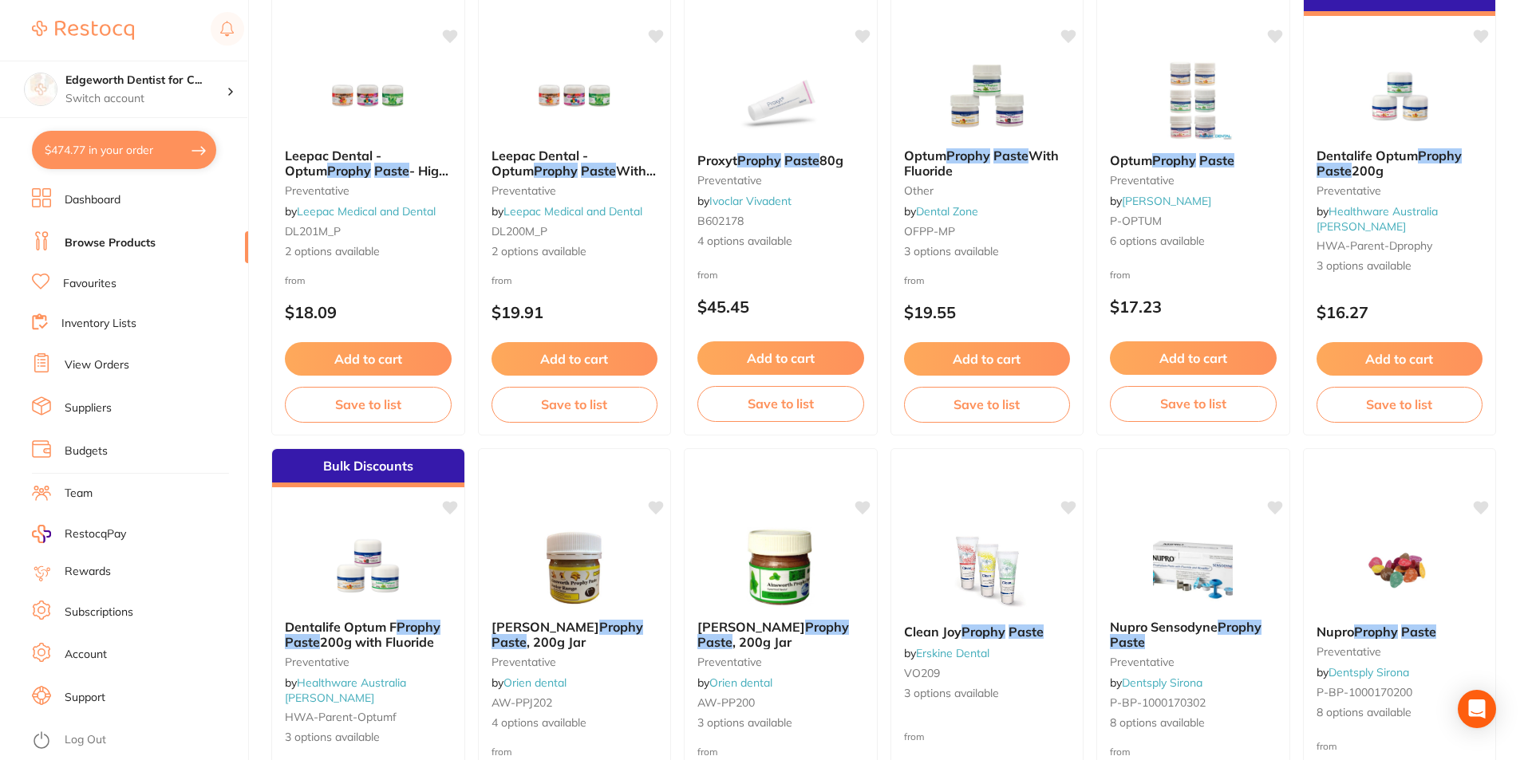
scroll to position [242, 0]
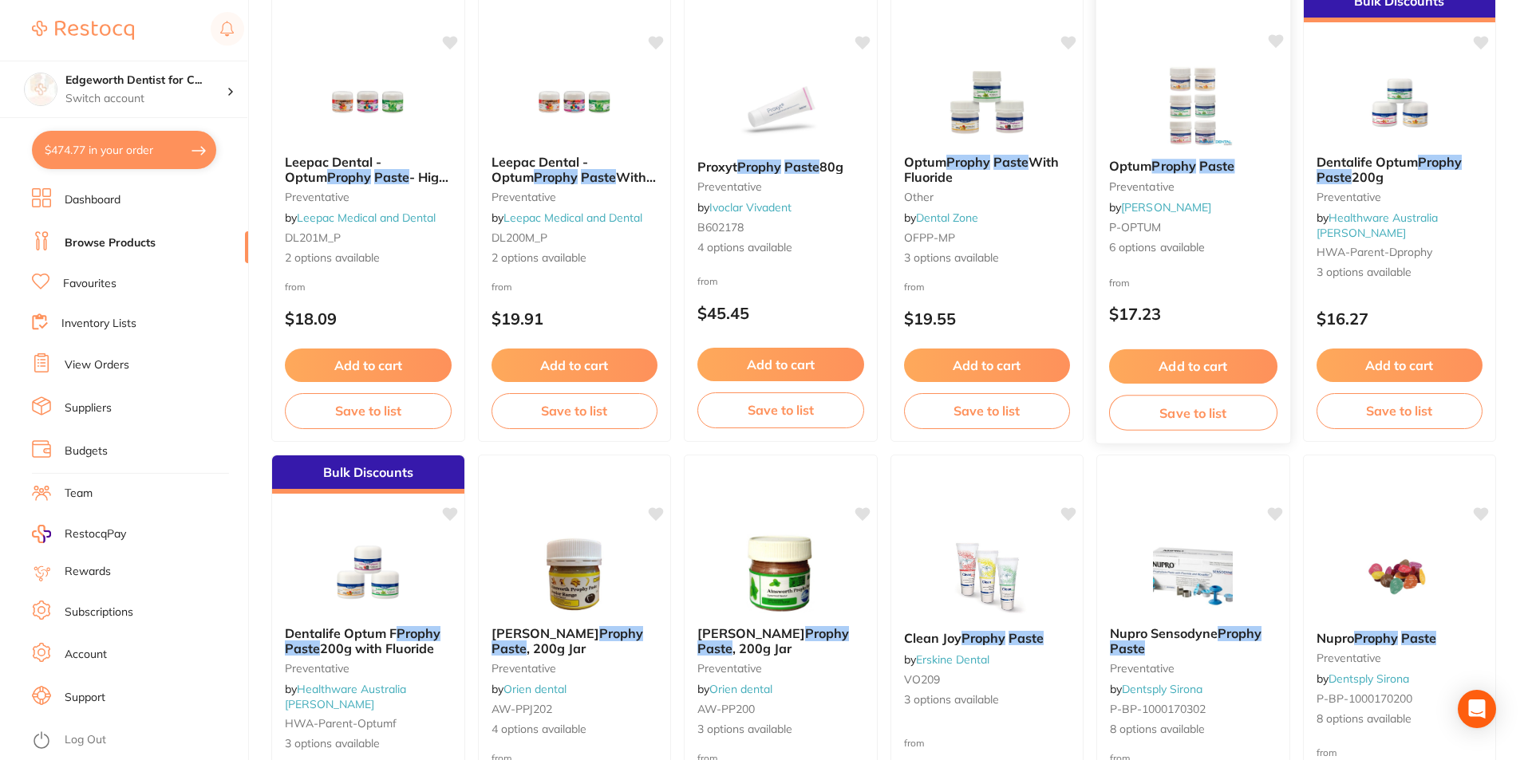
click at [1145, 155] on div "Optum Prophy Paste preventative by Adam Dental P-OPTUM 6 options available" at bounding box center [1193, 207] width 194 height 123
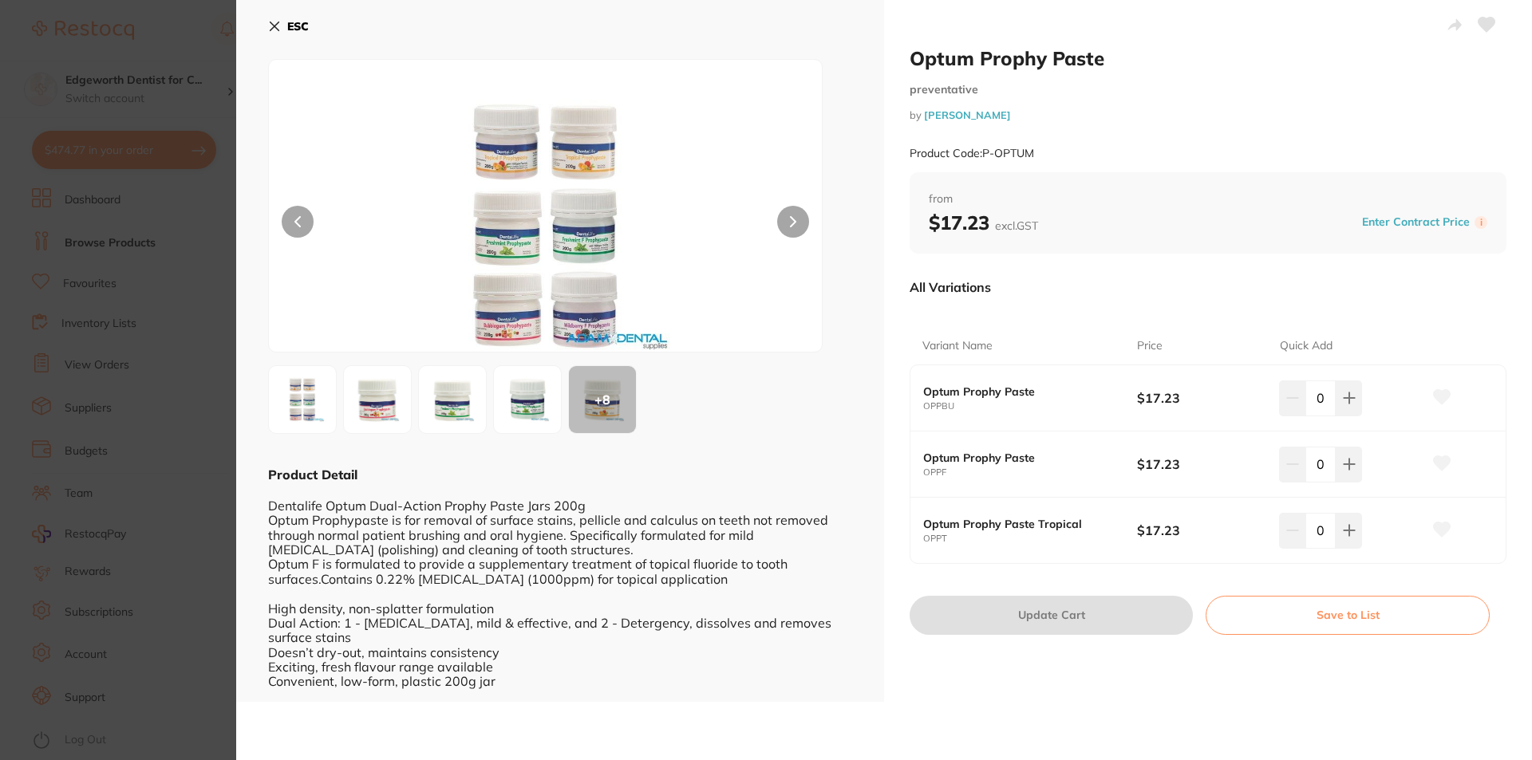
click at [275, 27] on icon at bounding box center [274, 26] width 9 height 9
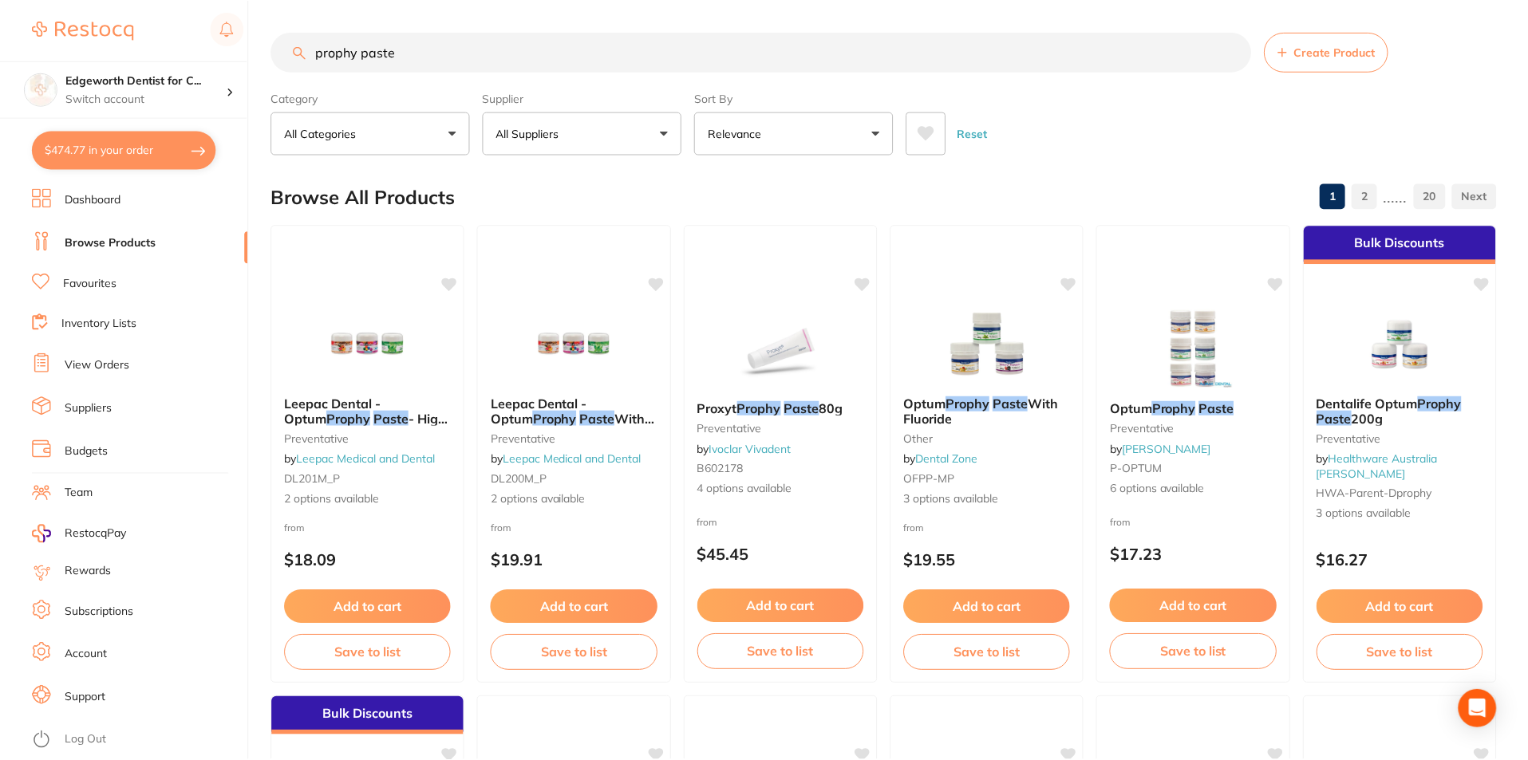
scroll to position [242, 0]
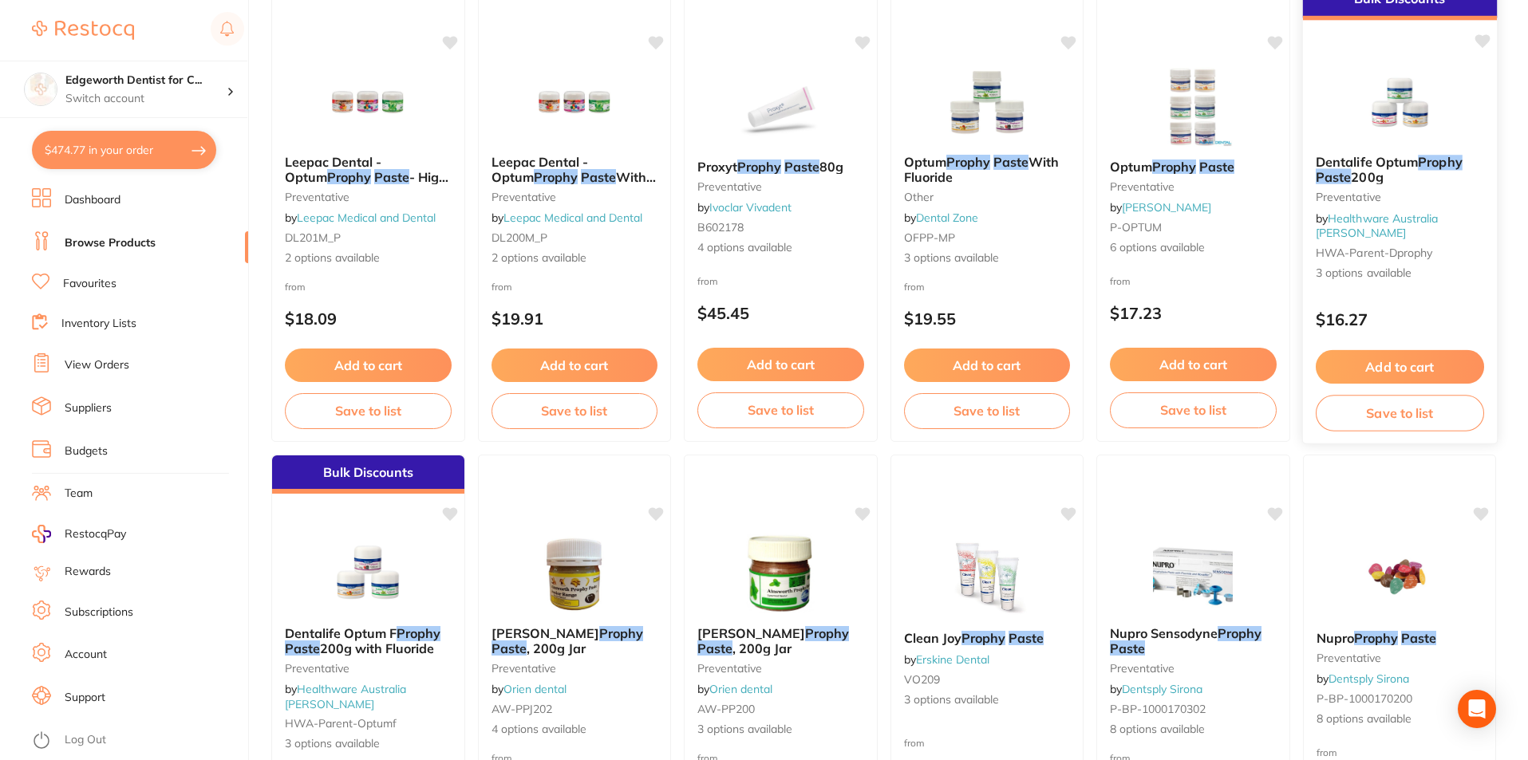
click at [1371, 172] on span "200g" at bounding box center [1366, 176] width 32 height 16
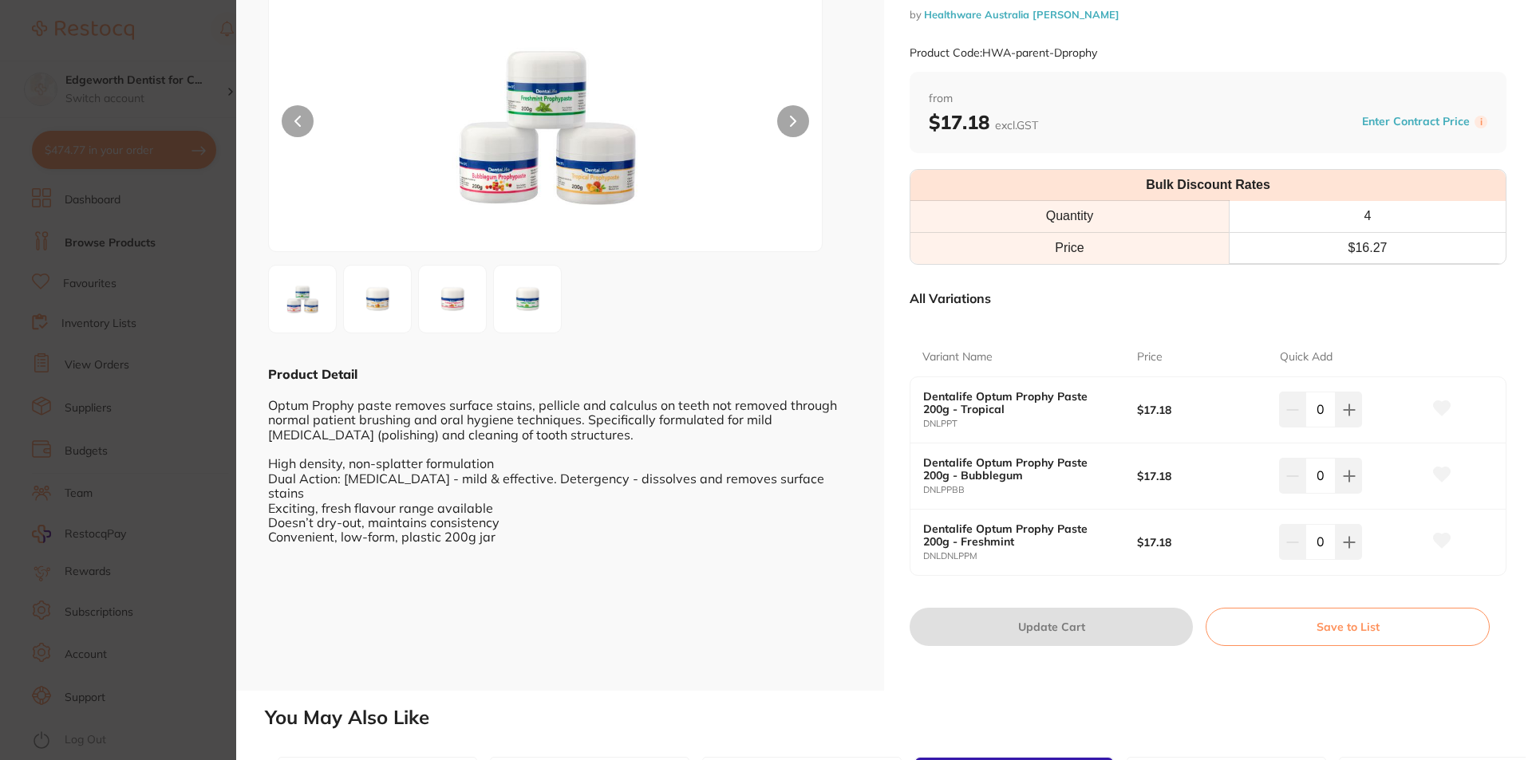
scroll to position [80, 0]
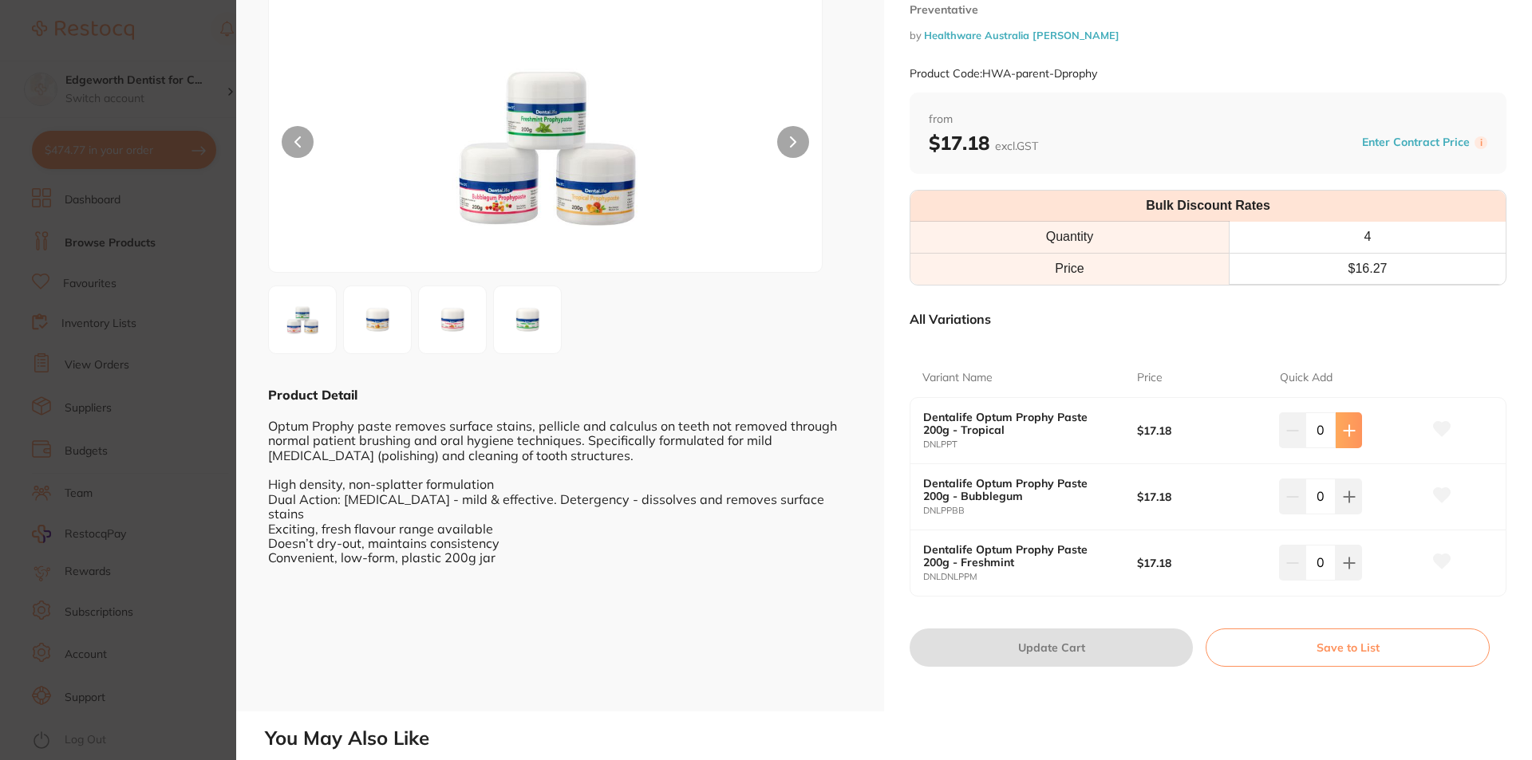
click at [1350, 428] on icon at bounding box center [1349, 430] width 13 height 13
type input "1"
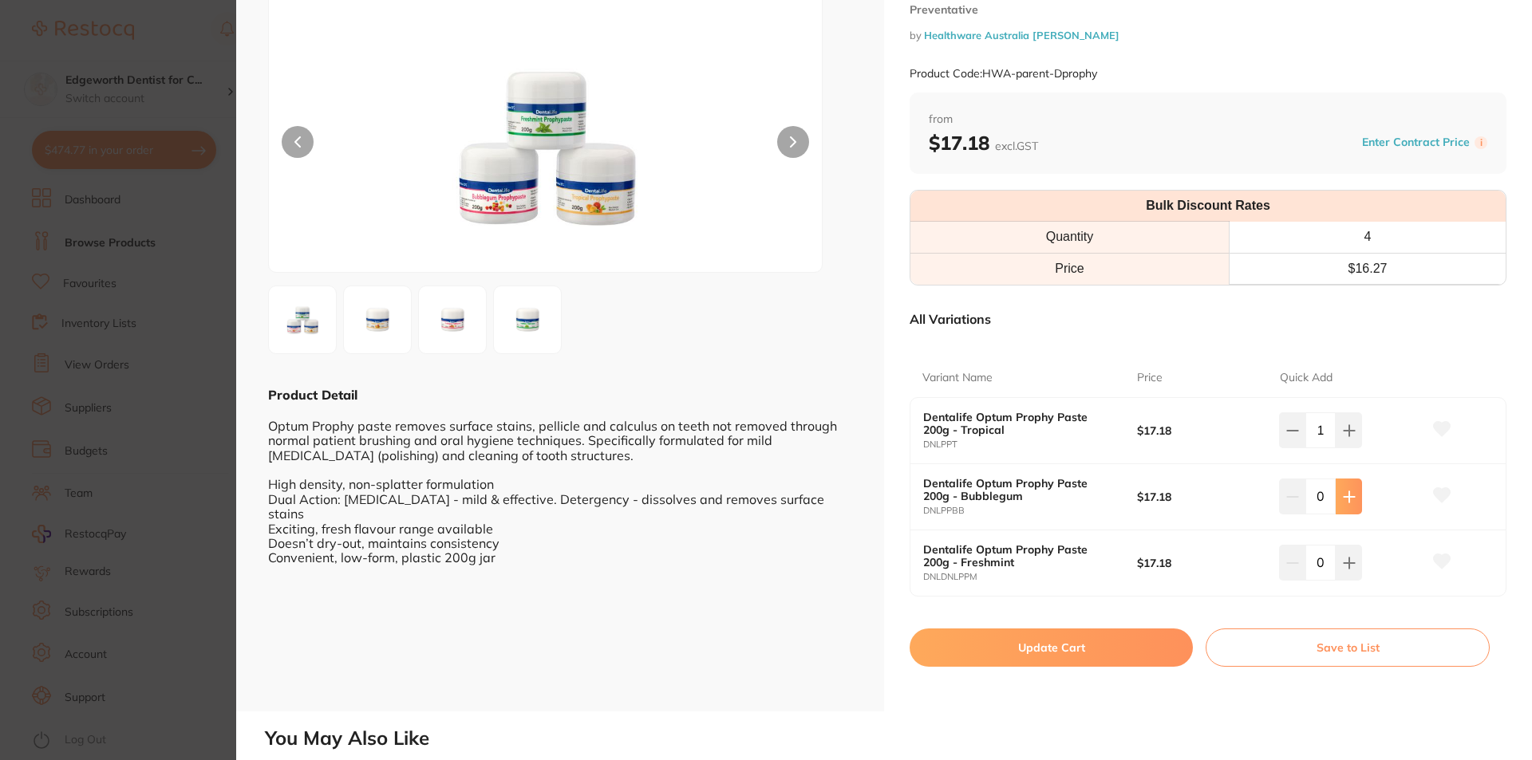
click at [1354, 488] on button at bounding box center [1348, 496] width 26 height 35
type input "1"
click at [1340, 421] on button at bounding box center [1348, 429] width 26 height 35
type input "2"
click at [1339, 483] on button at bounding box center [1348, 496] width 26 height 35
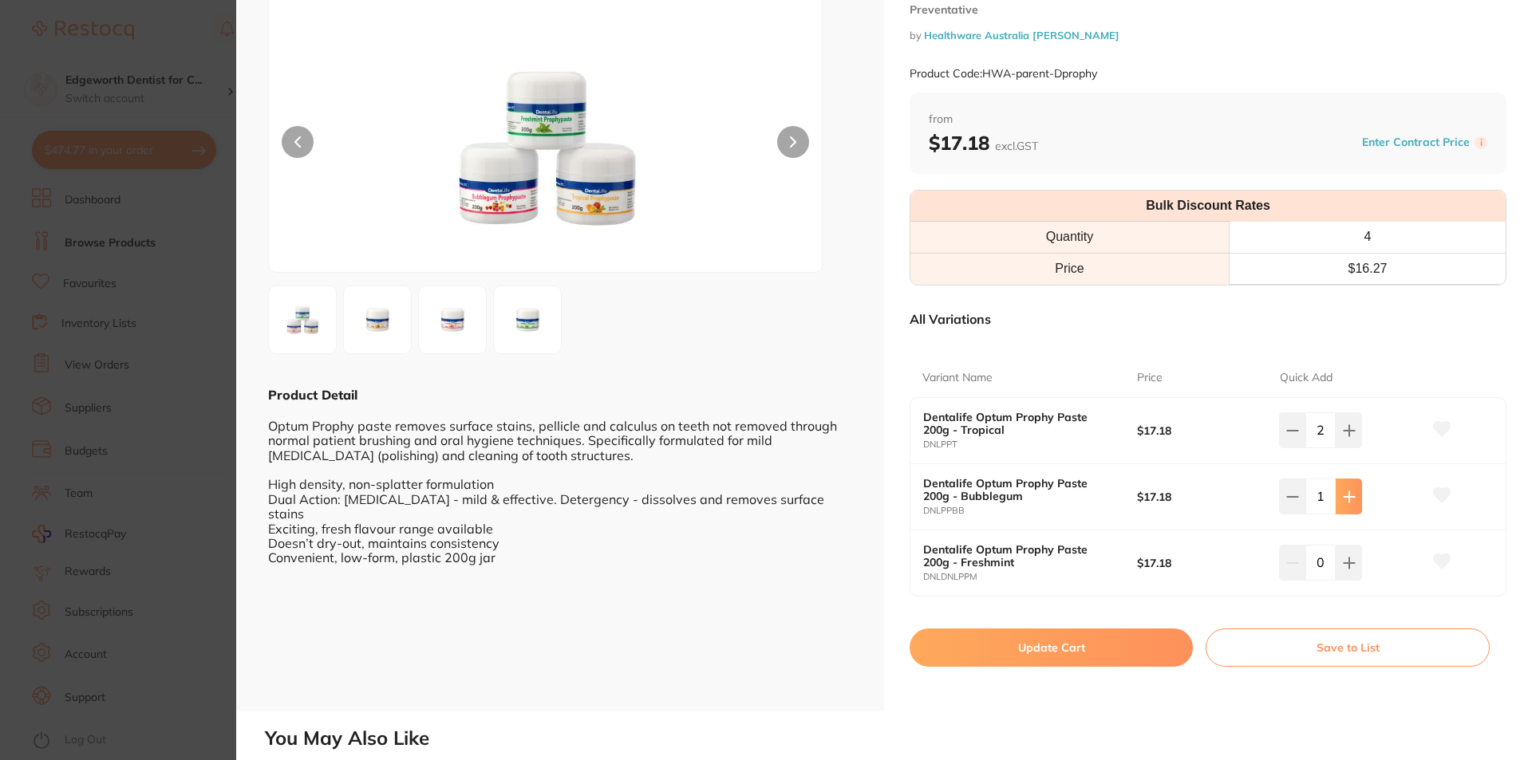
type input "2"
click at [1074, 666] on button "Update Cart" at bounding box center [1050, 648] width 283 height 38
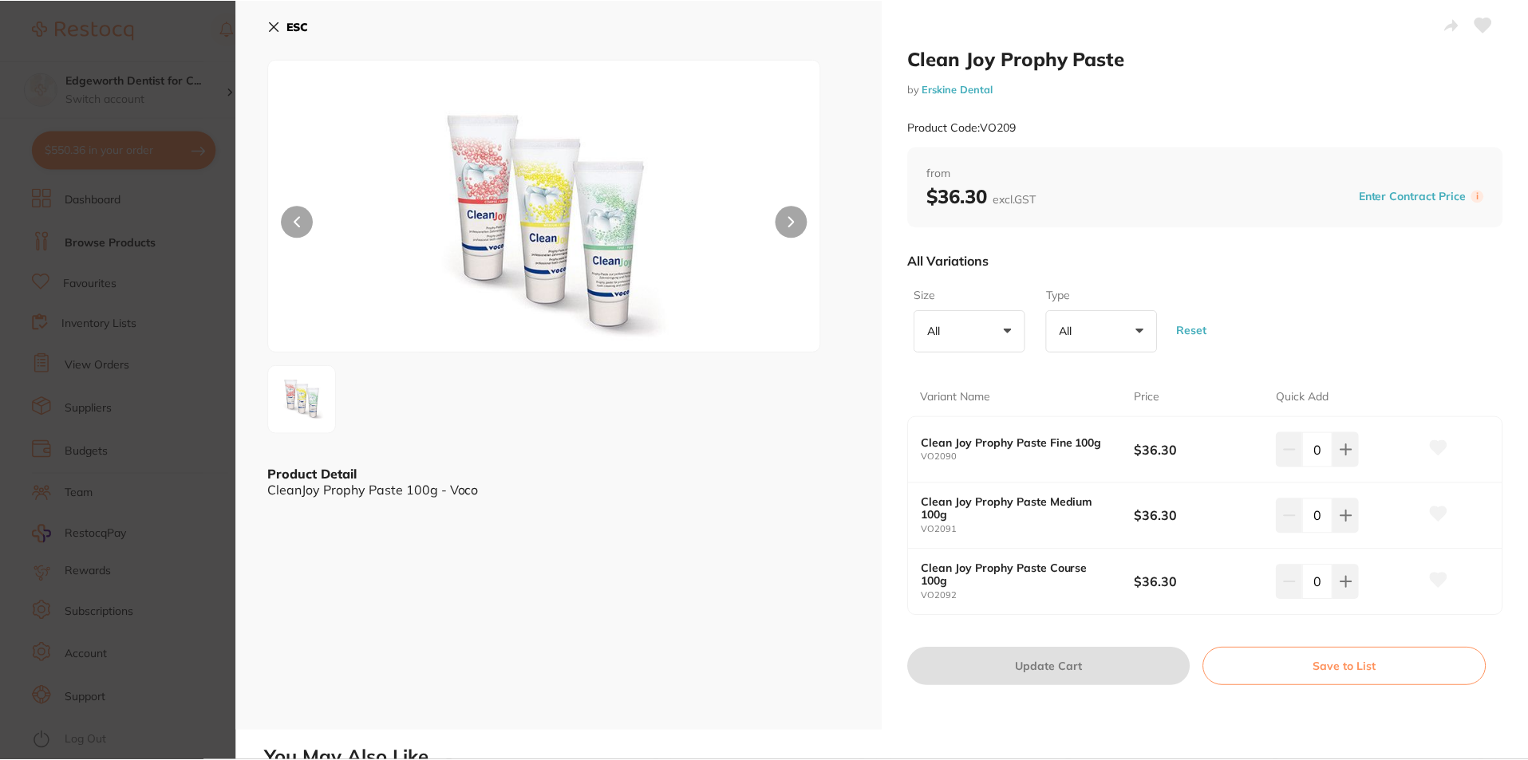
scroll to position [242, 0]
click at [270, 22] on icon at bounding box center [274, 26] width 9 height 9
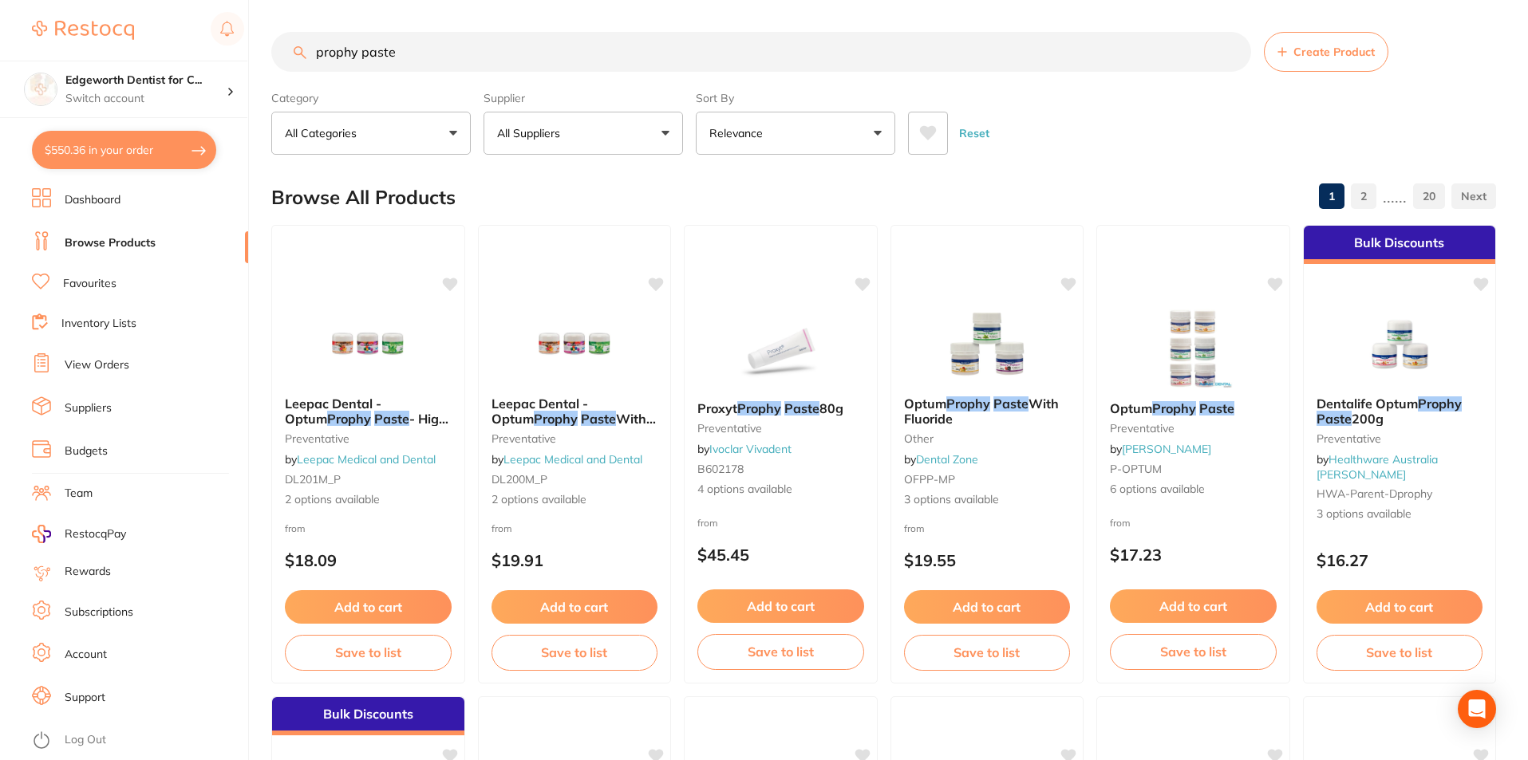
drag, startPoint x: 477, startPoint y: 69, endPoint x: 84, endPoint y: -14, distance: 401.9
click at [84, 0] on html "$550.36 Edgeworth Dentist for C... Switch account Edgeworth Dentist for Chicken…" at bounding box center [764, 380] width 1528 height 760
type input "etch"
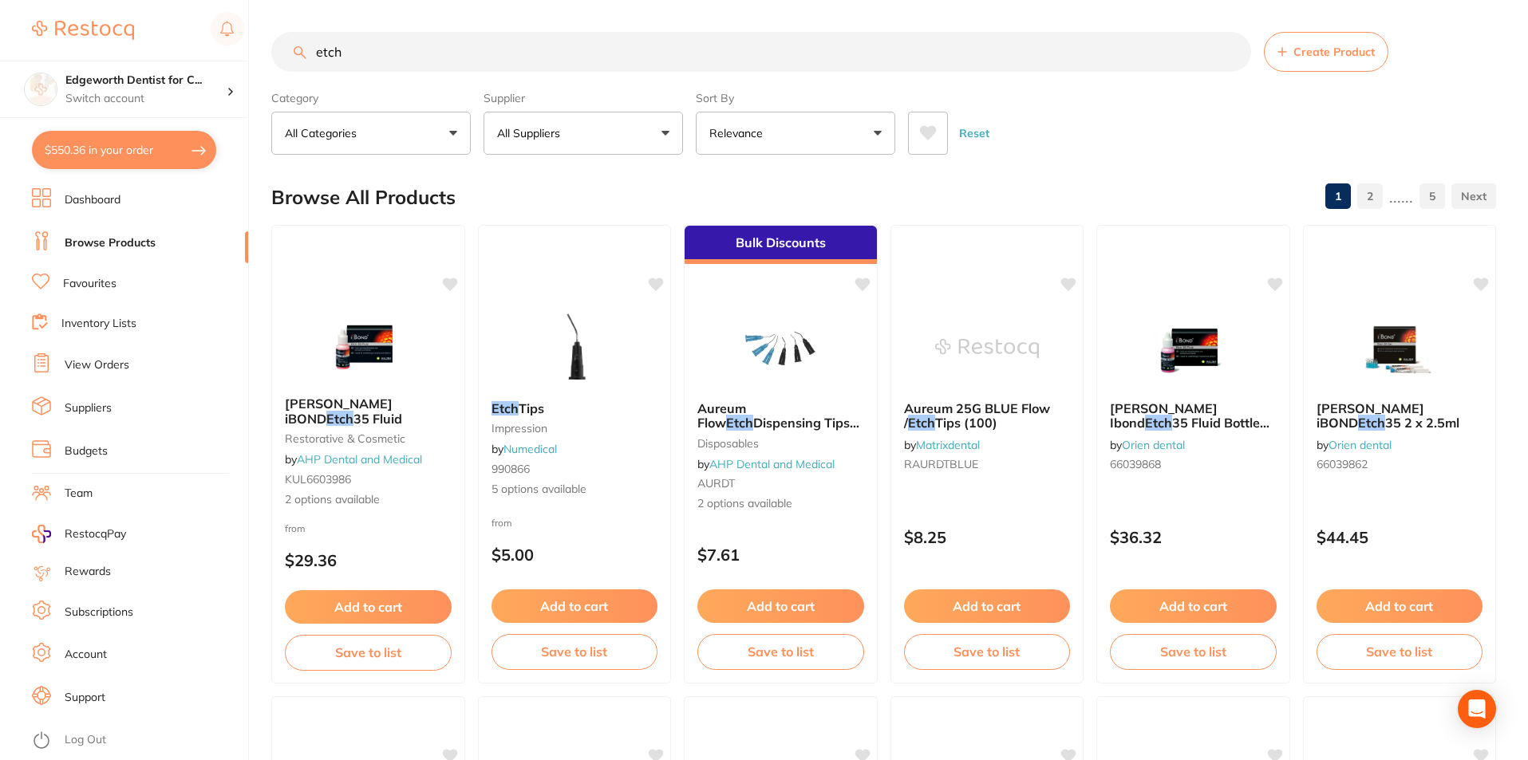
click at [591, 112] on button "All Suppliers" at bounding box center [582, 133] width 199 height 43
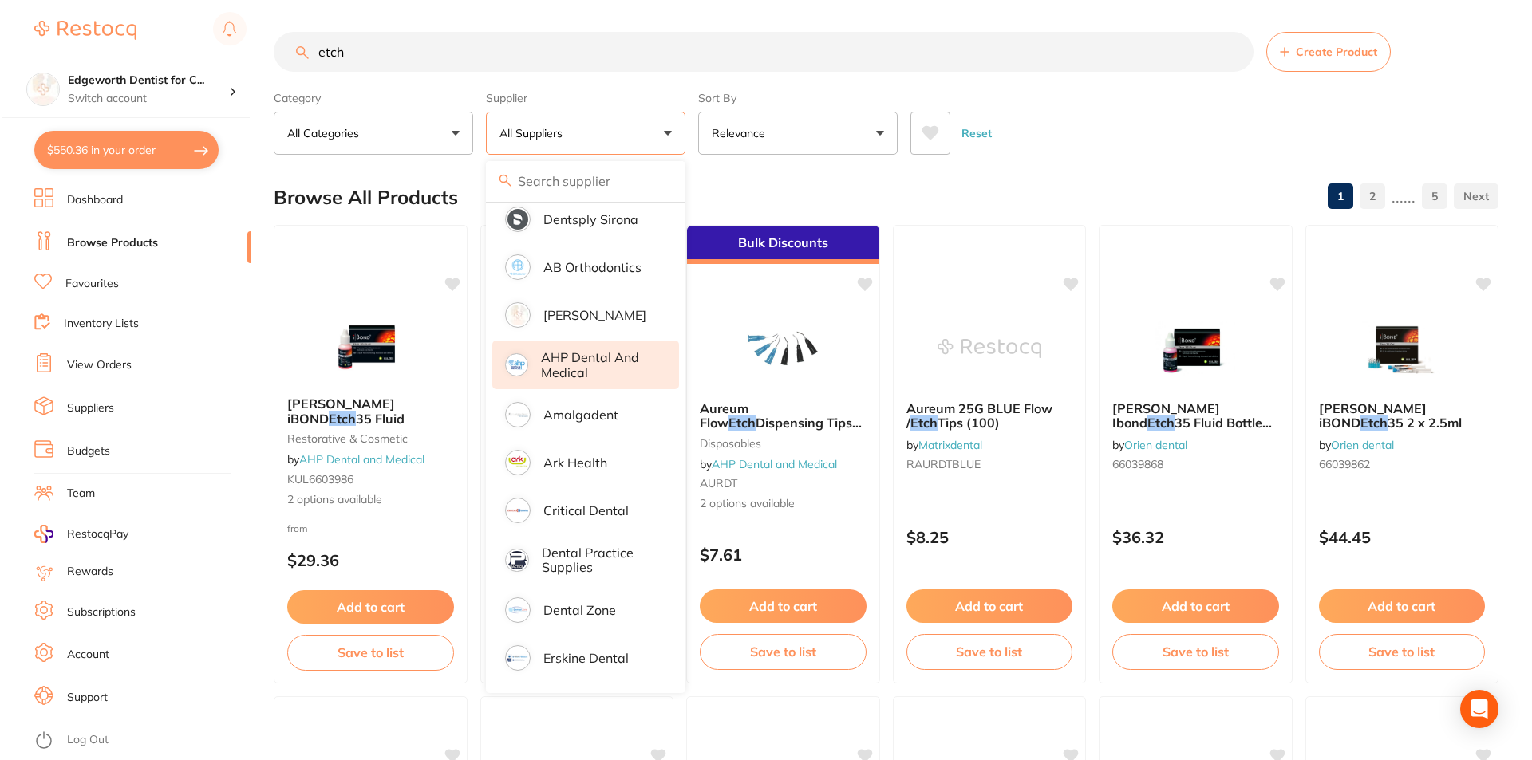
scroll to position [160, 0]
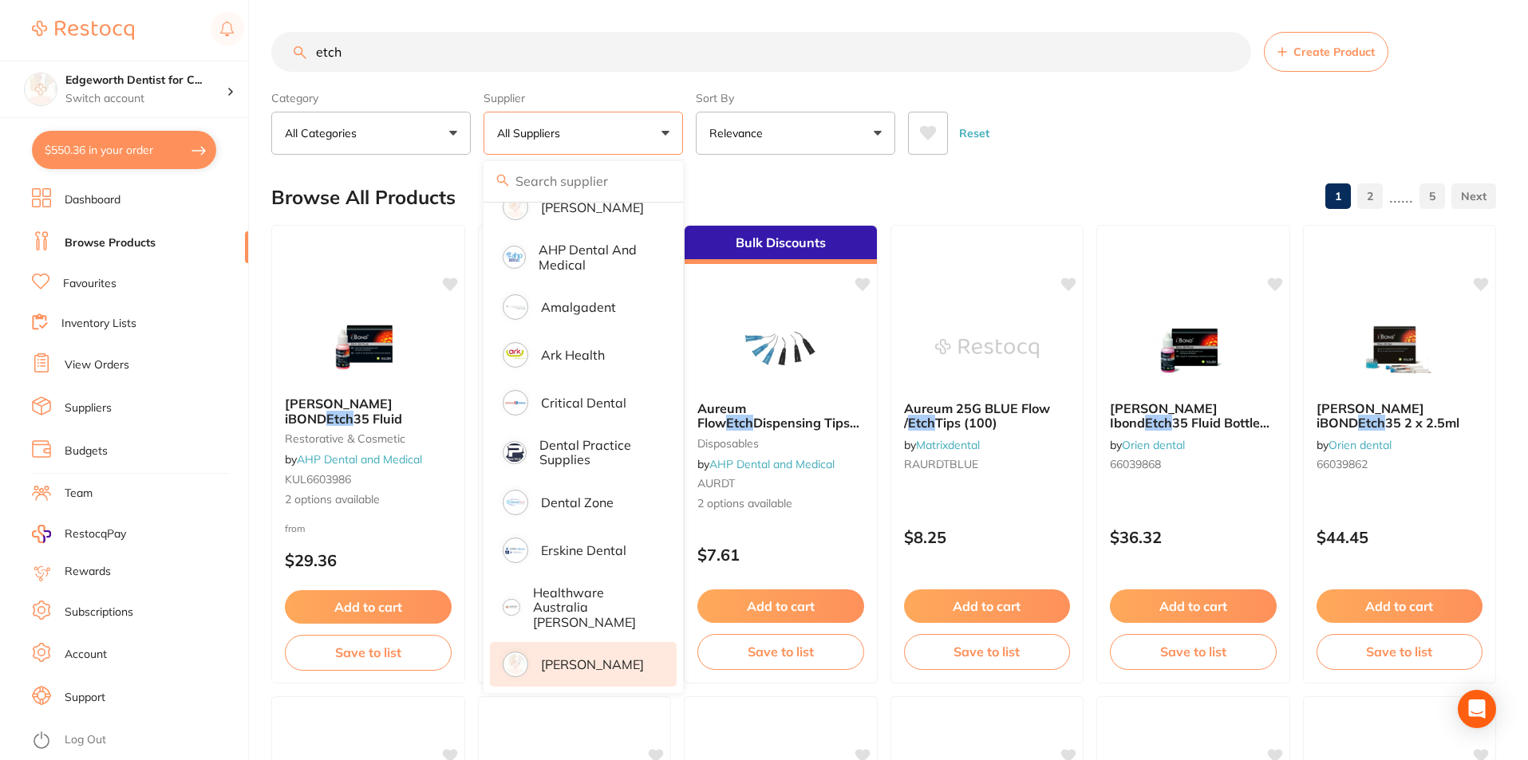
click at [590, 662] on p "[PERSON_NAME]" at bounding box center [592, 664] width 103 height 14
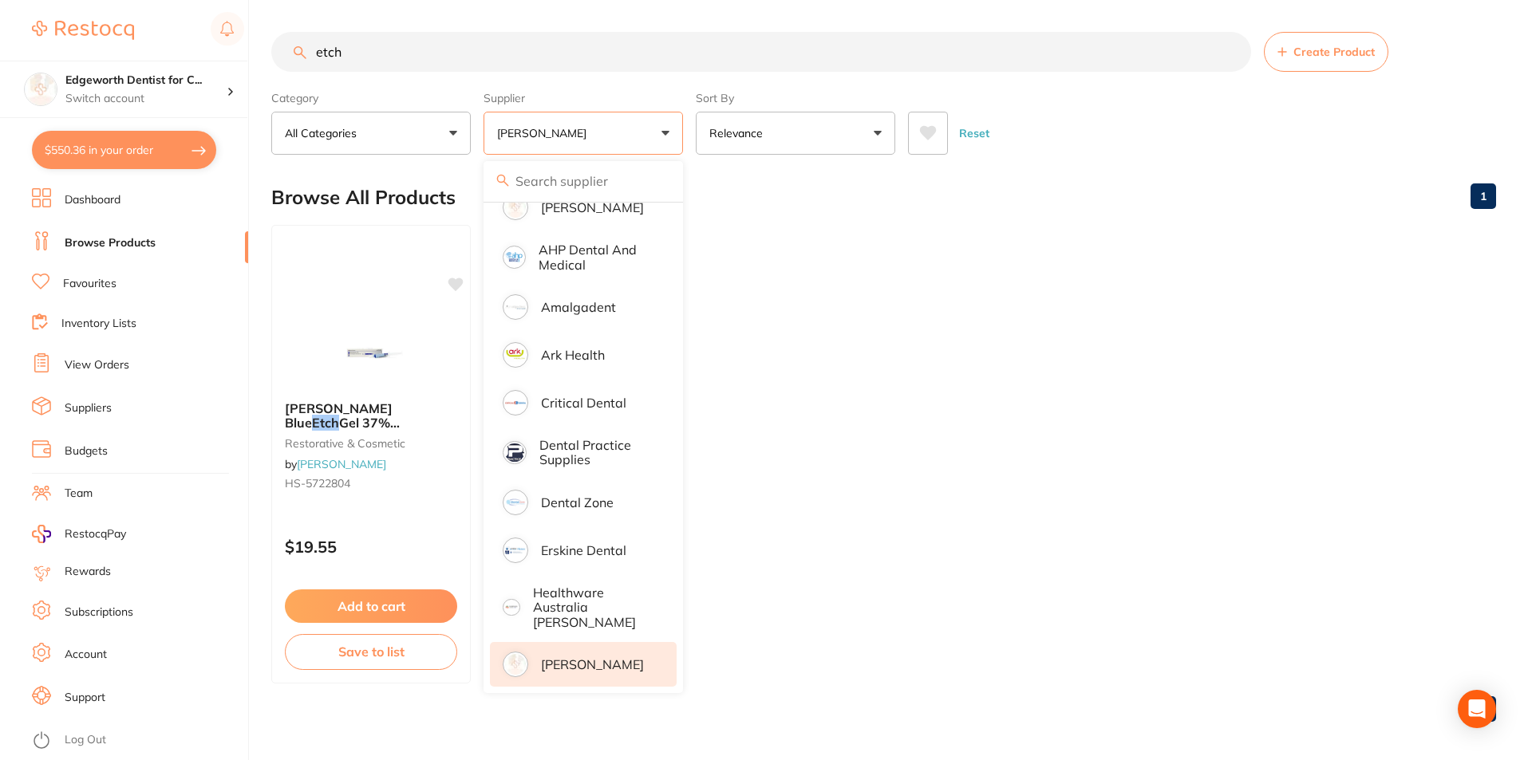
click at [1009, 235] on ul "HENRY SCHEIN Blue Etch Gel 37% Phosphoric Acid 6ml Syr x1 restorative & cosmeti…" at bounding box center [883, 454] width 1224 height 459
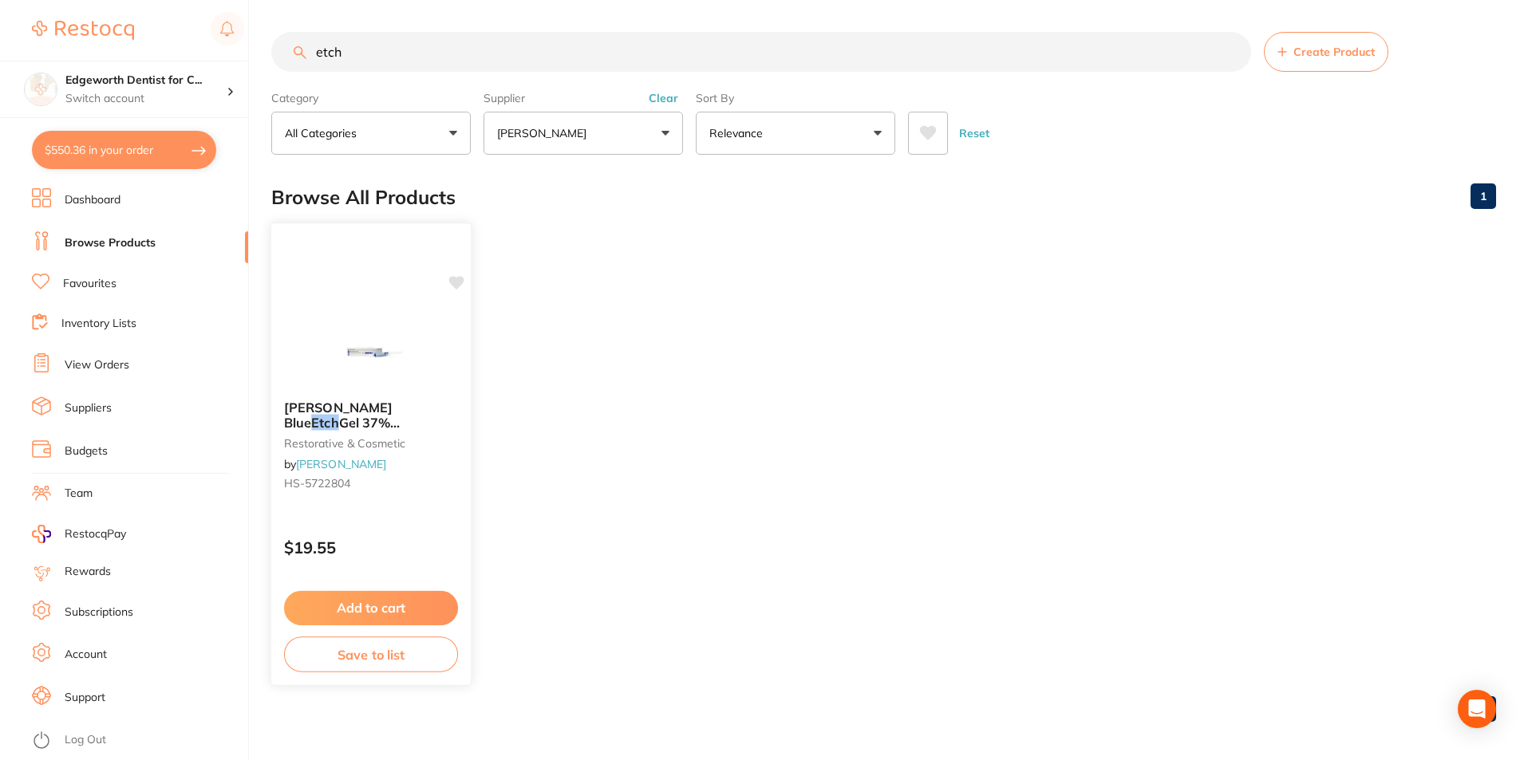
click at [323, 415] on span "Gel 37% Phosphoric Acid 6ml Syr x1" at bounding box center [364, 437] width 160 height 45
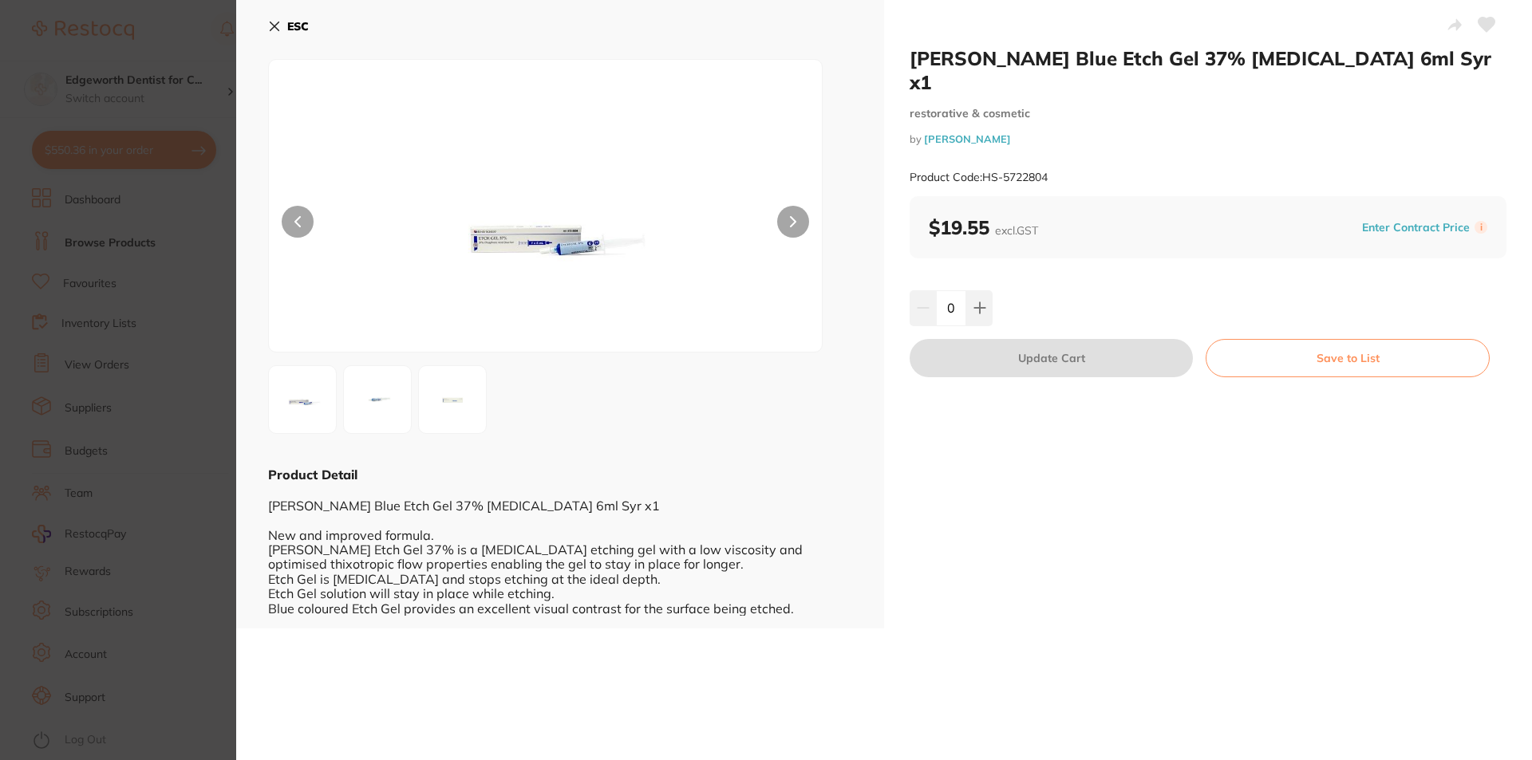
click at [932, 290] on div "0" at bounding box center [950, 307] width 83 height 35
type input "10"
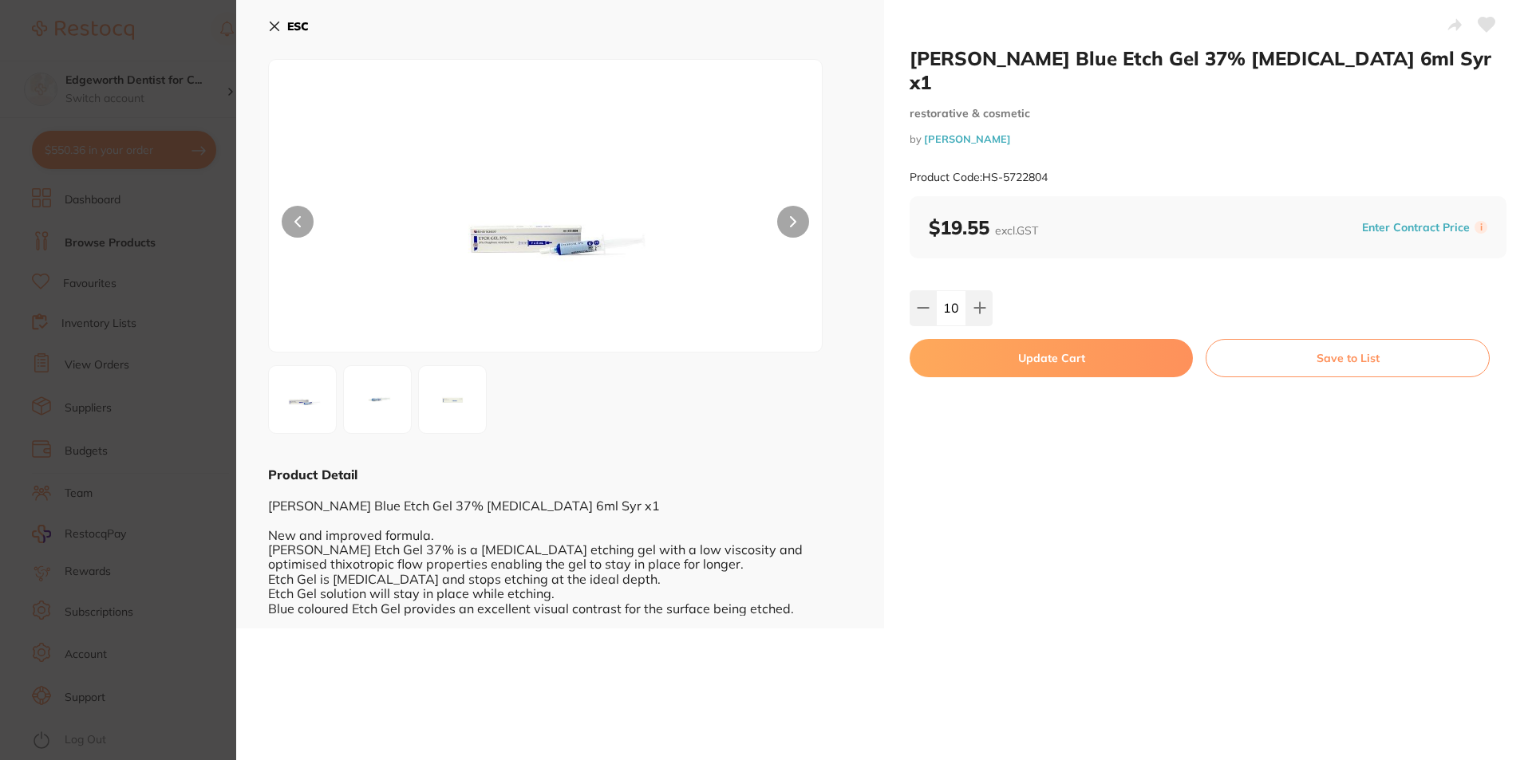
click at [1068, 458] on div "HENRY SCHEIN Blue Etch Gel 37% Phosphoric Acid 6ml Syr x1 restorative & cosmeti…" at bounding box center [1208, 314] width 648 height 629
click at [1047, 339] on button "Update Cart" at bounding box center [1050, 358] width 283 height 38
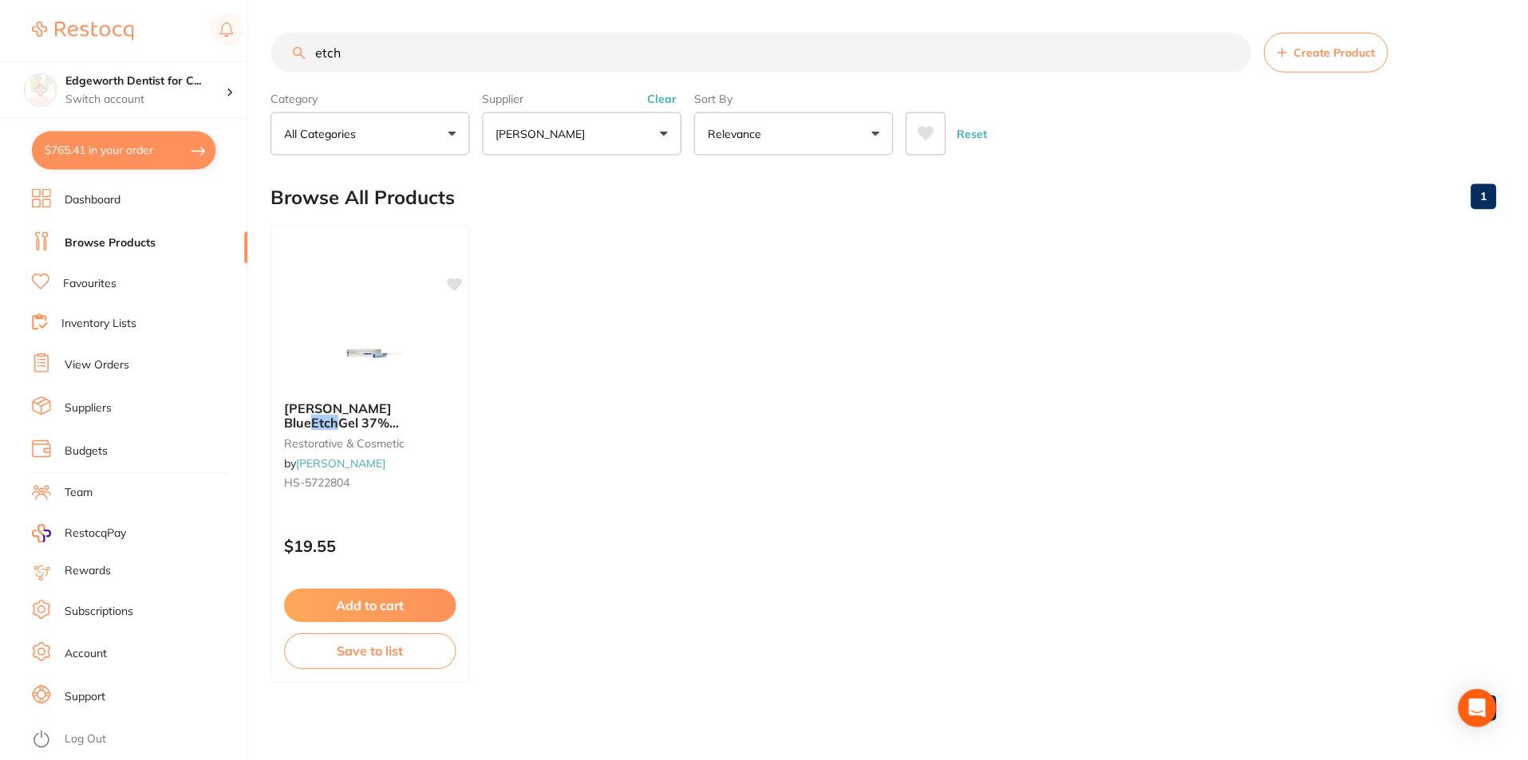
scroll to position [6, 0]
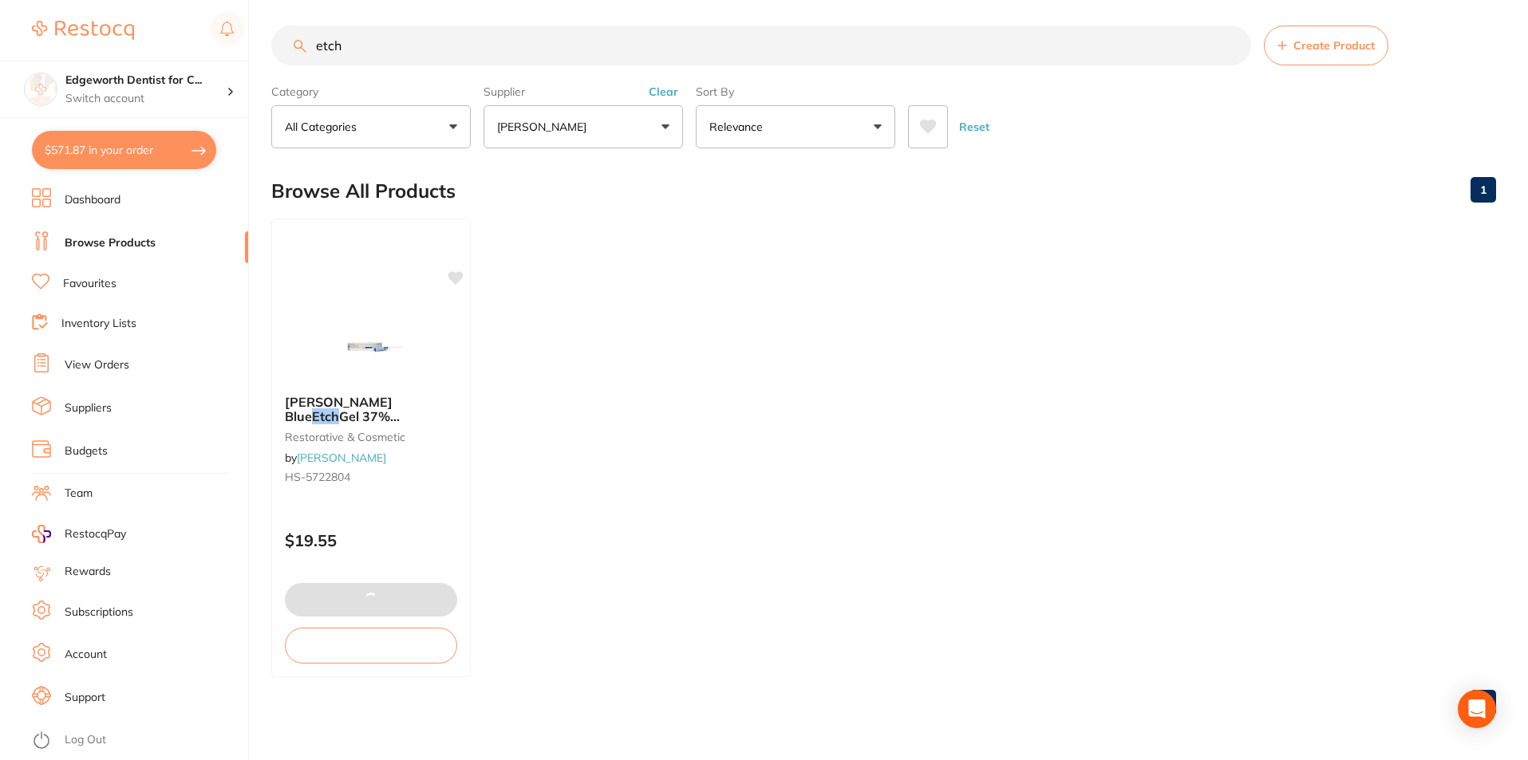
type input "10"
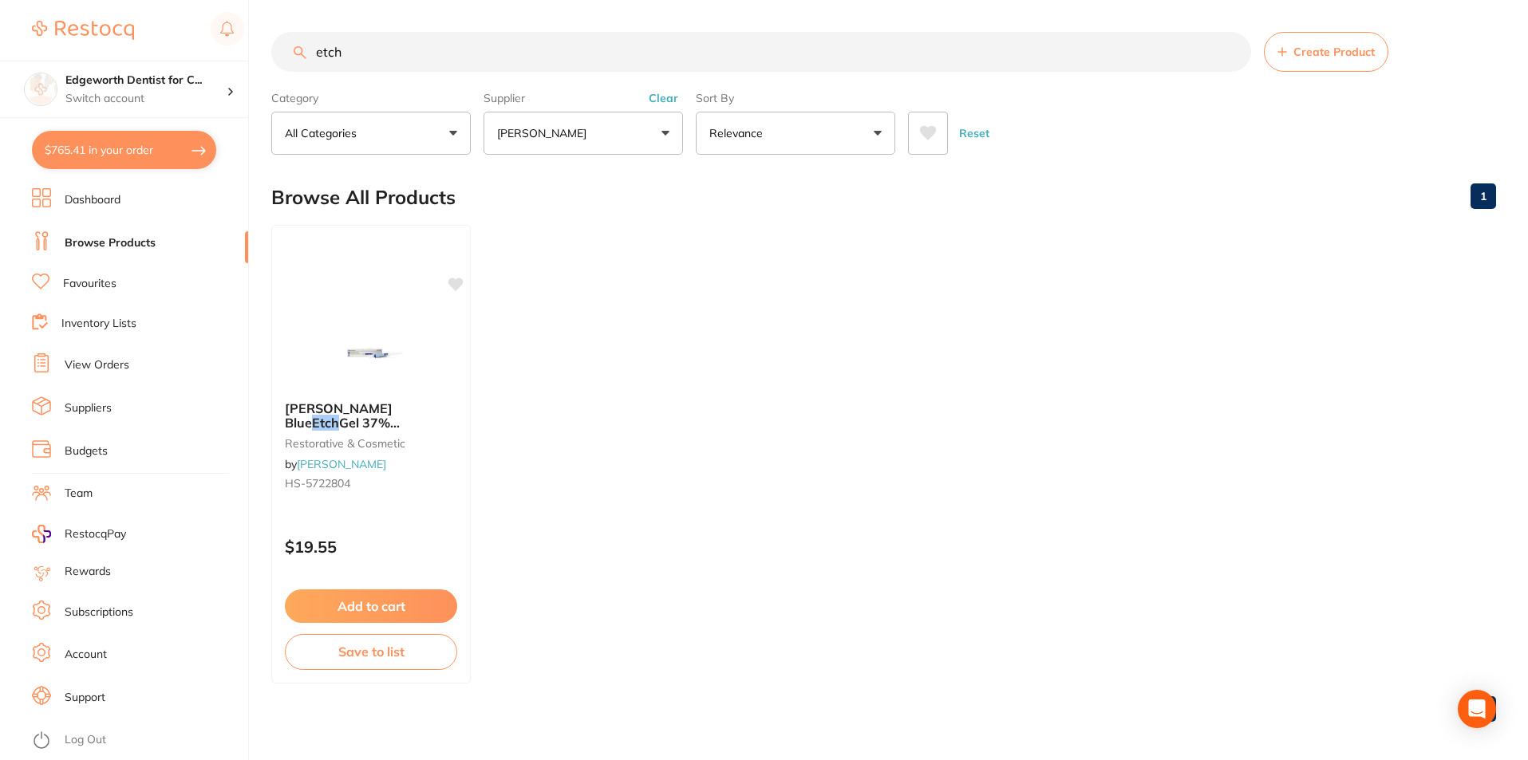
drag, startPoint x: 382, startPoint y: 42, endPoint x: 183, endPoint y: 4, distance: 202.3
click at [184, 5] on div "$765.41 Edgeworth Dentist for C... Switch account Edgeworth Dentist for Chicken…" at bounding box center [764, 380] width 1528 height 760
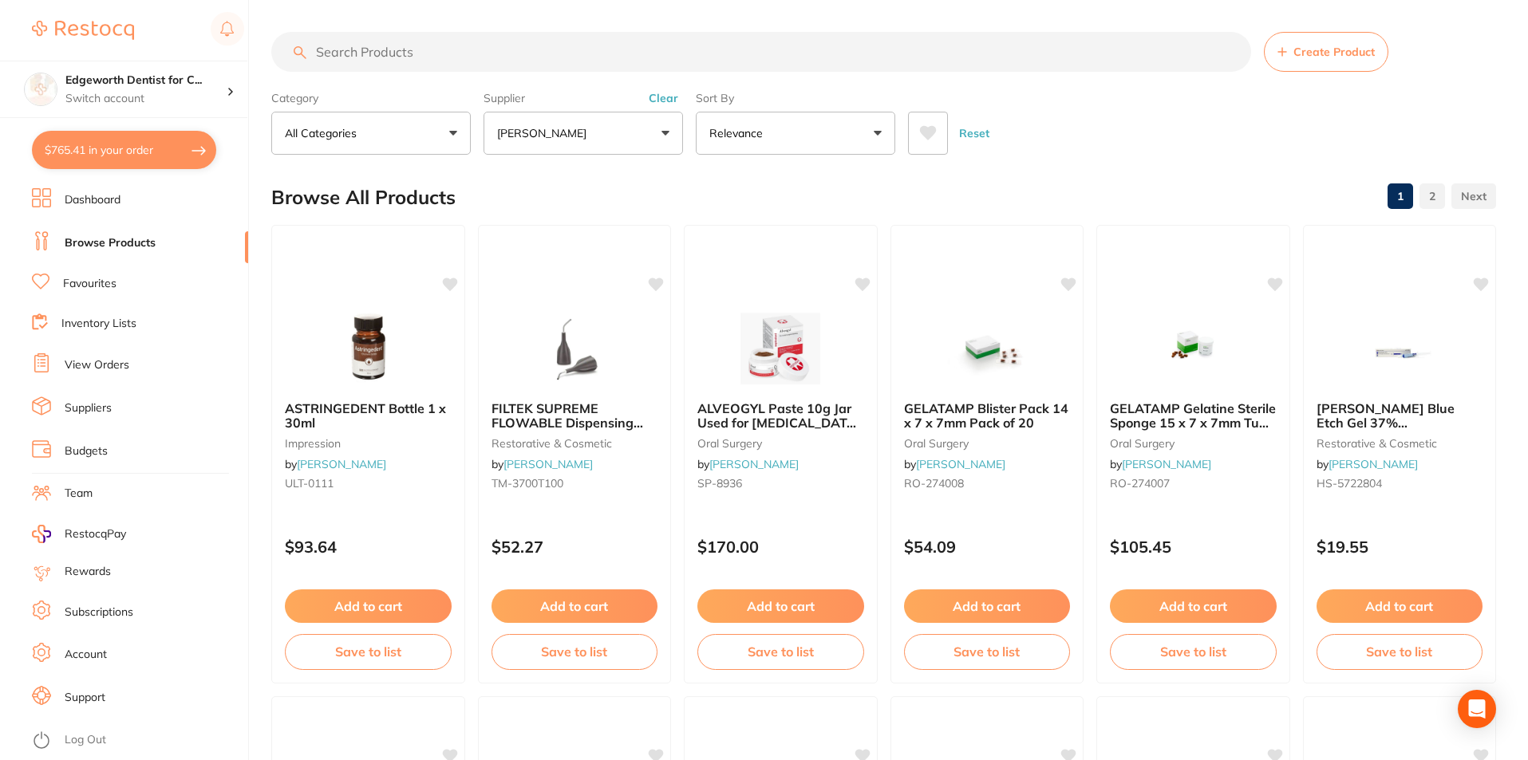
click at [378, 48] on input "search" at bounding box center [761, 52] width 980 height 40
type input "gloves"
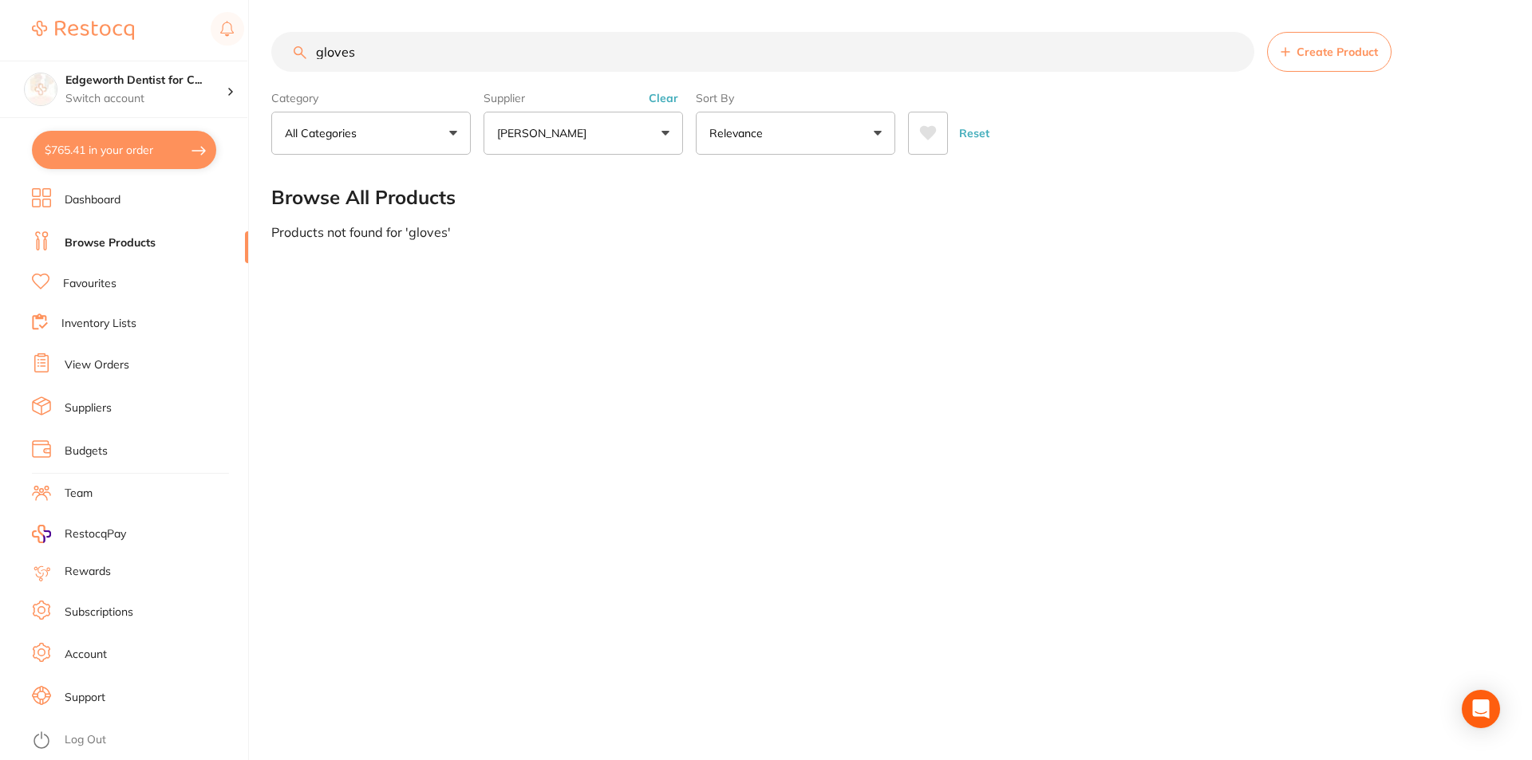
scroll to position [112, 0]
drag, startPoint x: 572, startPoint y: 116, endPoint x: 574, endPoint y: 140, distance: 24.1
click at [572, 118] on button "[PERSON_NAME]" at bounding box center [582, 133] width 199 height 43
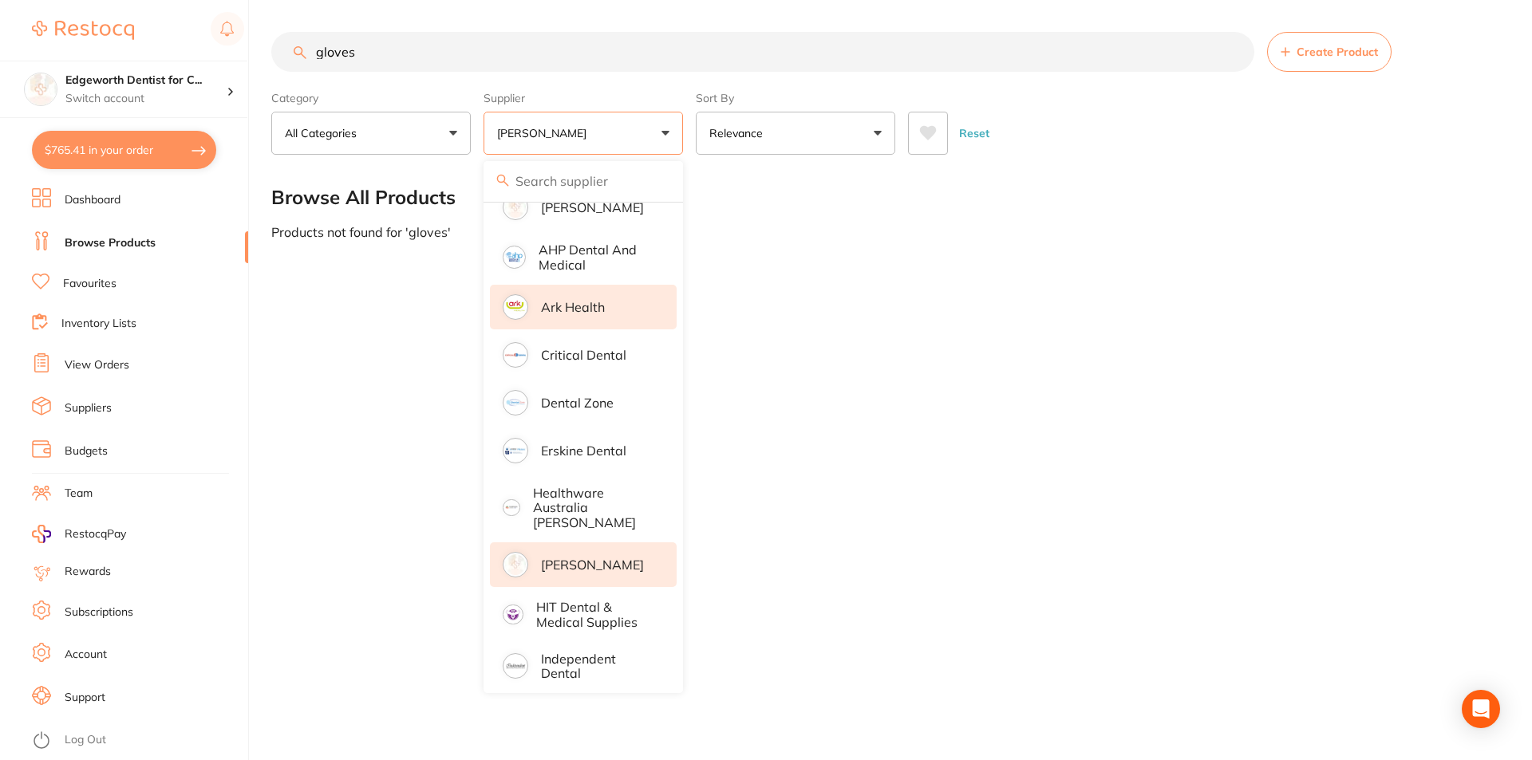
scroll to position [0, 0]
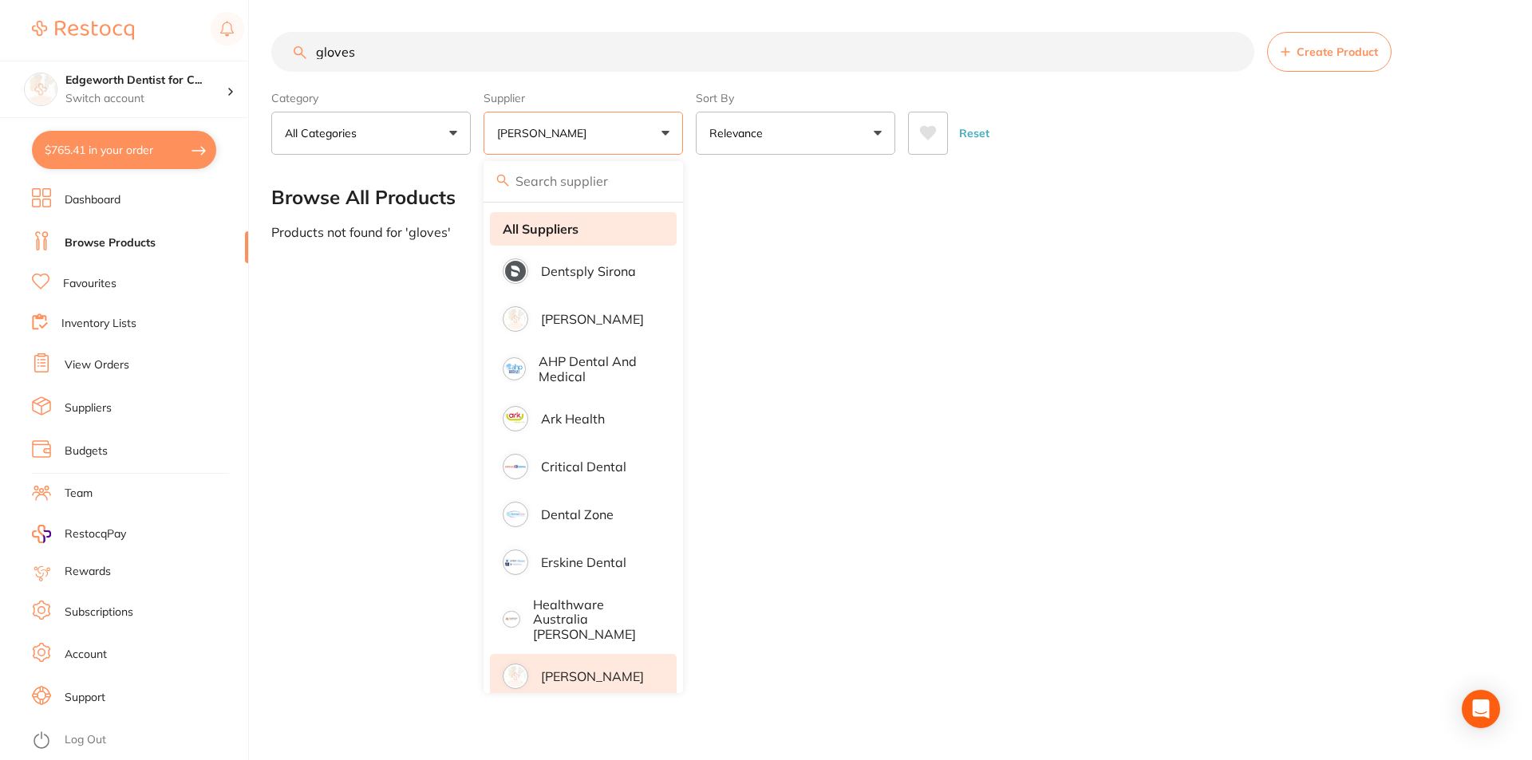
click at [567, 230] on strong "All Suppliers" at bounding box center [541, 229] width 76 height 14
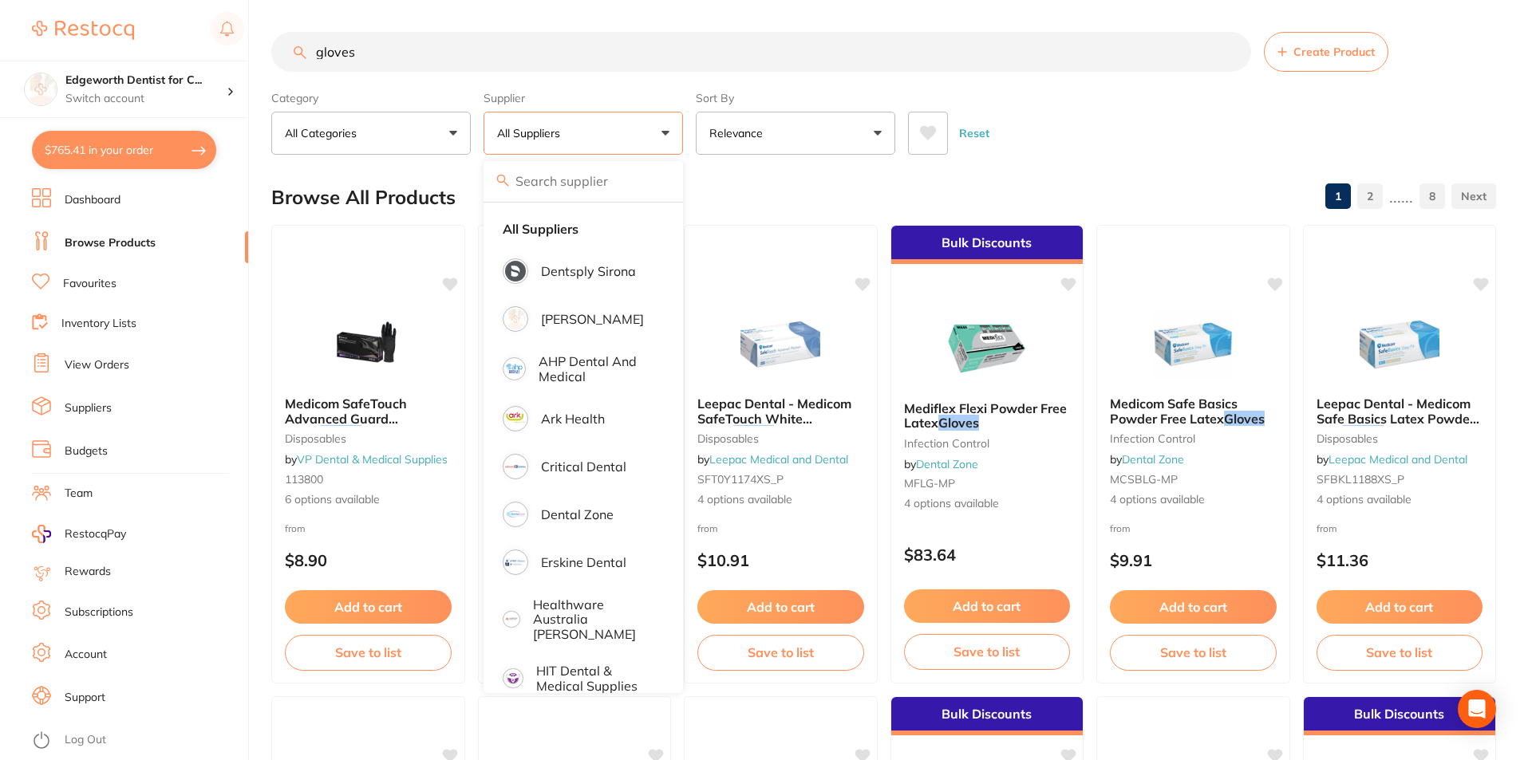
click at [1190, 119] on div "Reset" at bounding box center [1195, 127] width 575 height 56
click at [659, 130] on button "All Suppliers" at bounding box center [582, 133] width 199 height 43
click at [558, 361] on p "AHP Dental and Medical" at bounding box center [596, 369] width 116 height 30
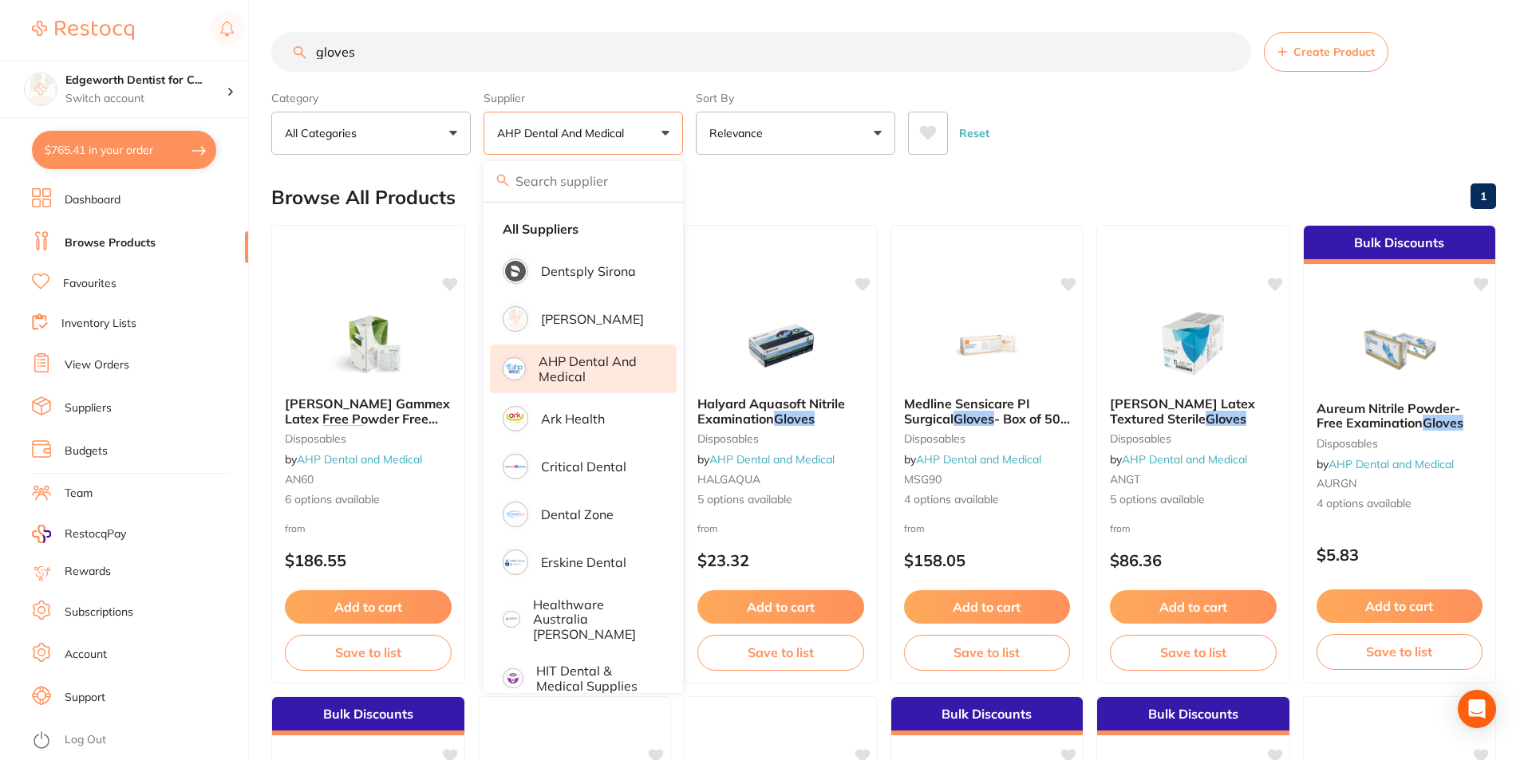
click at [1145, 120] on div "Reset" at bounding box center [1195, 127] width 575 height 56
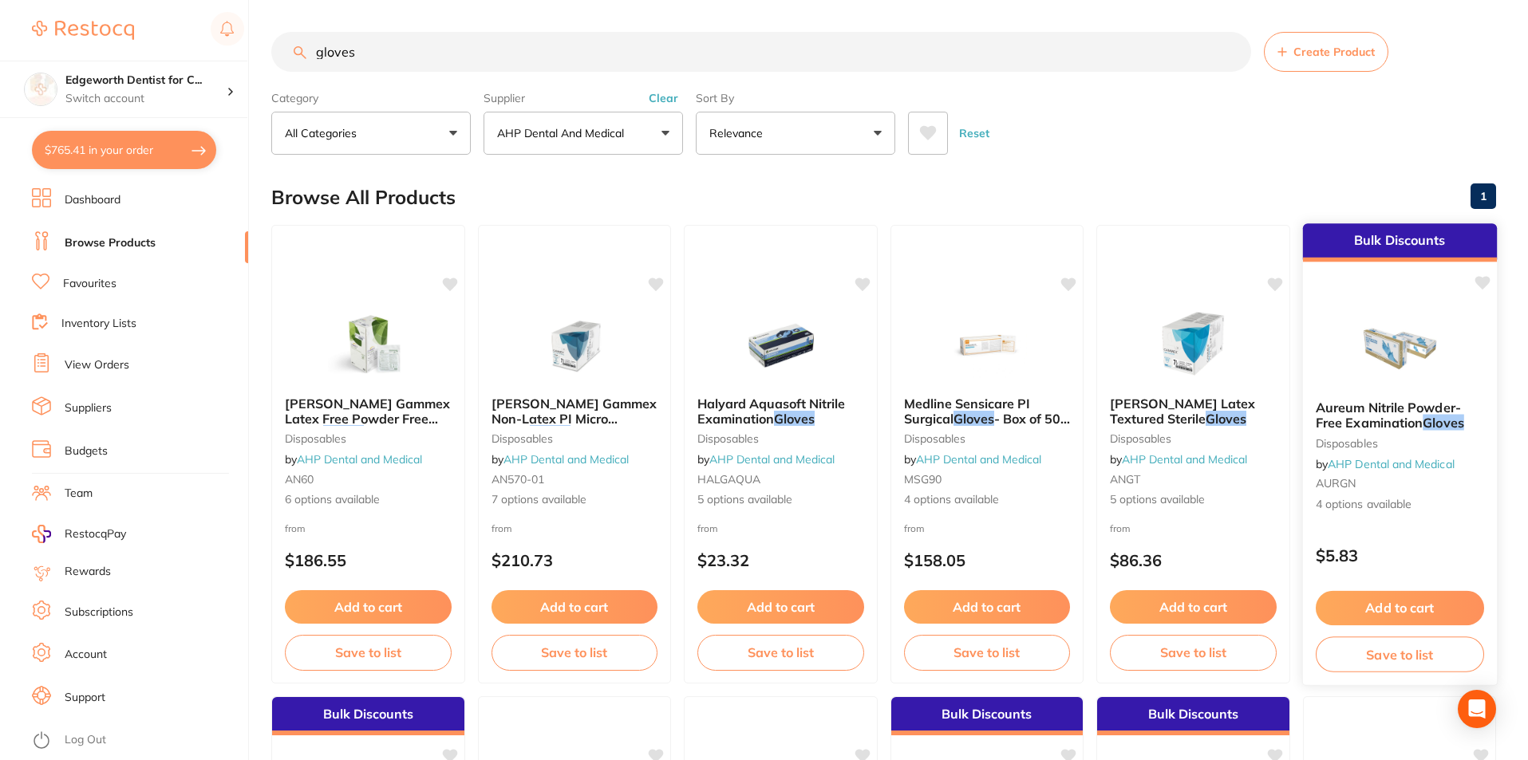
click at [1399, 411] on span "Aureum Nitrile Powder-Free Examination" at bounding box center [1387, 415] width 145 height 31
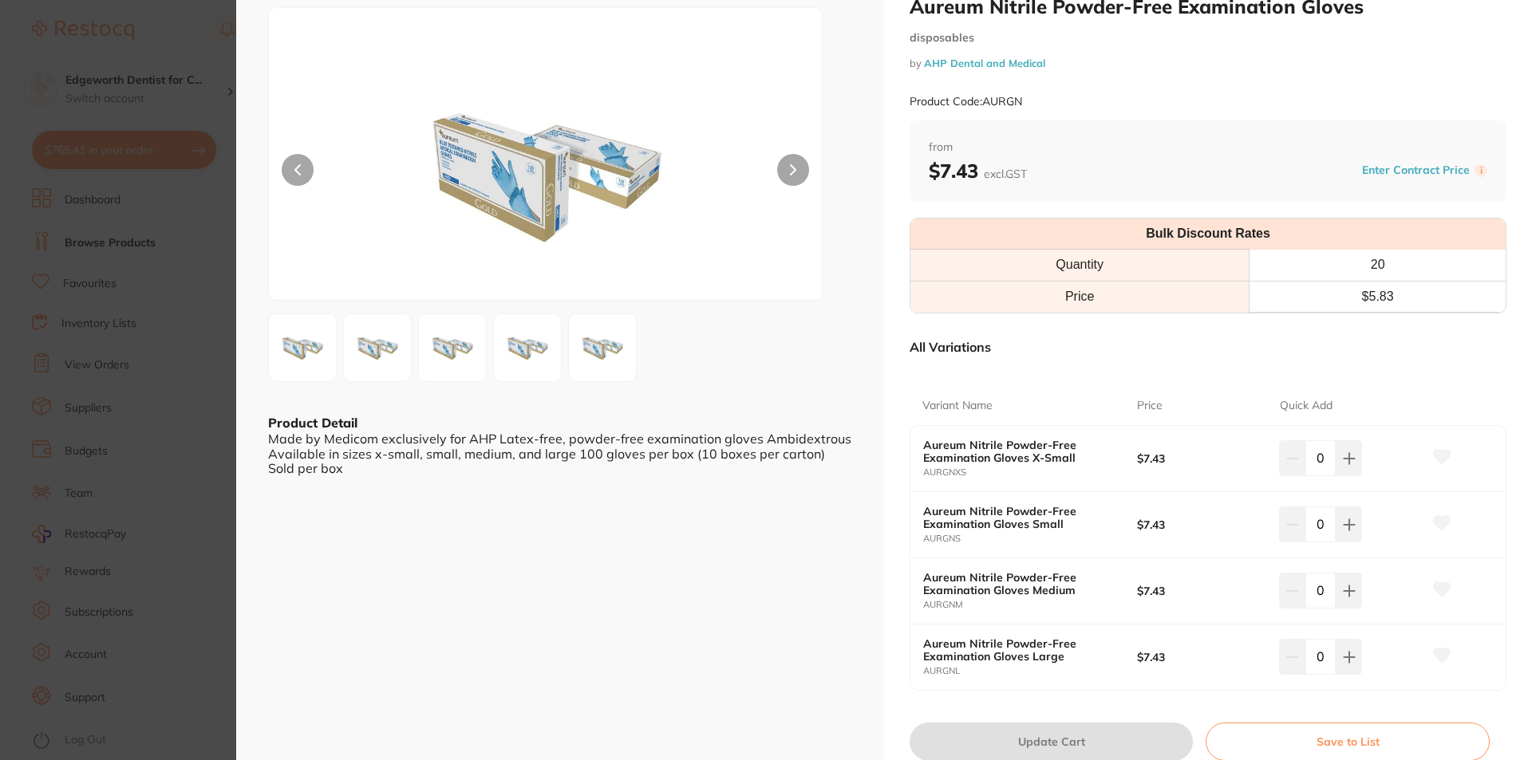
scroll to position [80, 0]
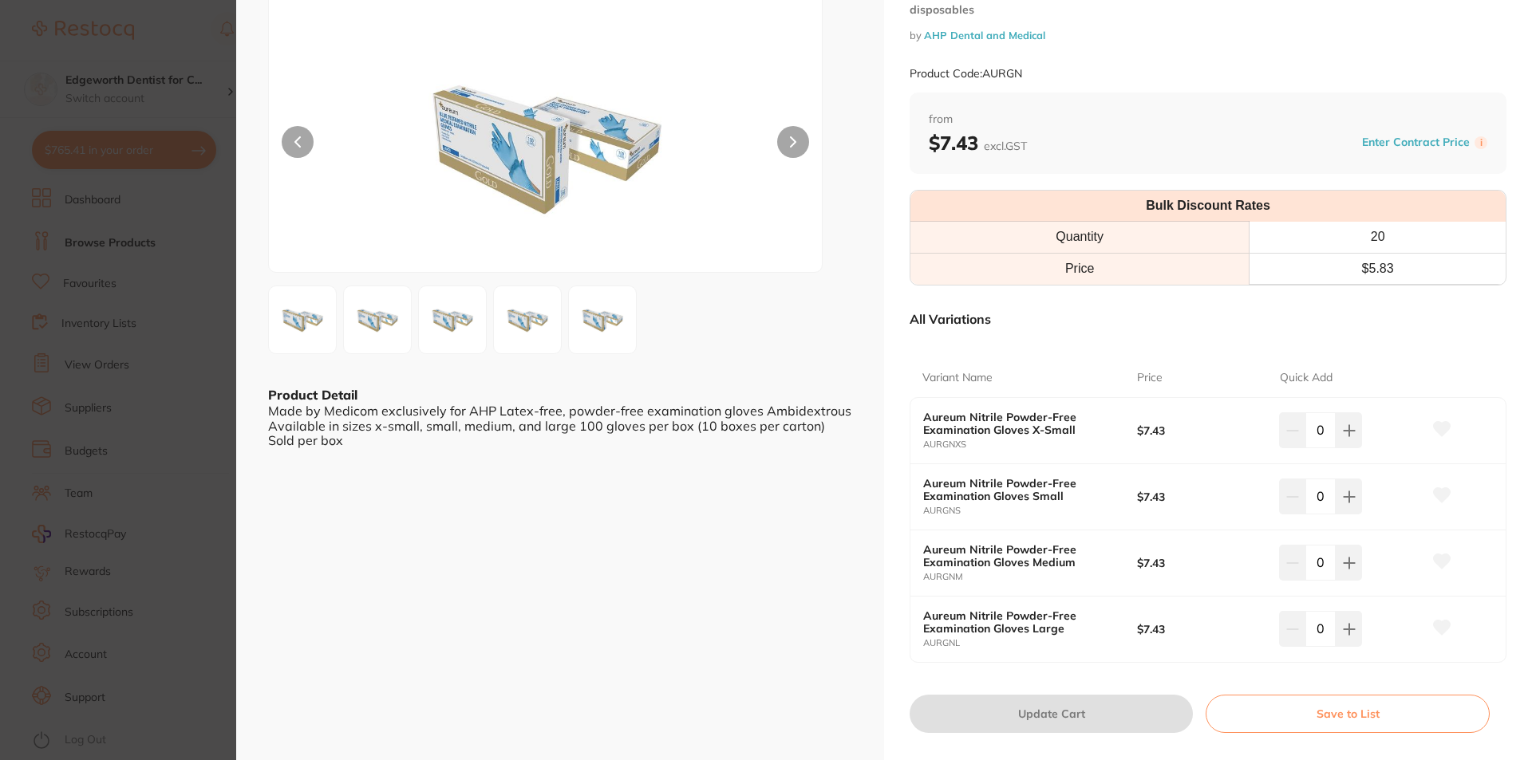
drag, startPoint x: 1326, startPoint y: 499, endPoint x: 1307, endPoint y: 499, distance: 18.3
click at [1307, 499] on input "0" at bounding box center [1320, 496] width 30 height 35
click at [865, 580] on div "ESC Product Detail Made by Medicom exclusively for AHP Latex-free, powder-free …" at bounding box center [560, 349] width 648 height 858
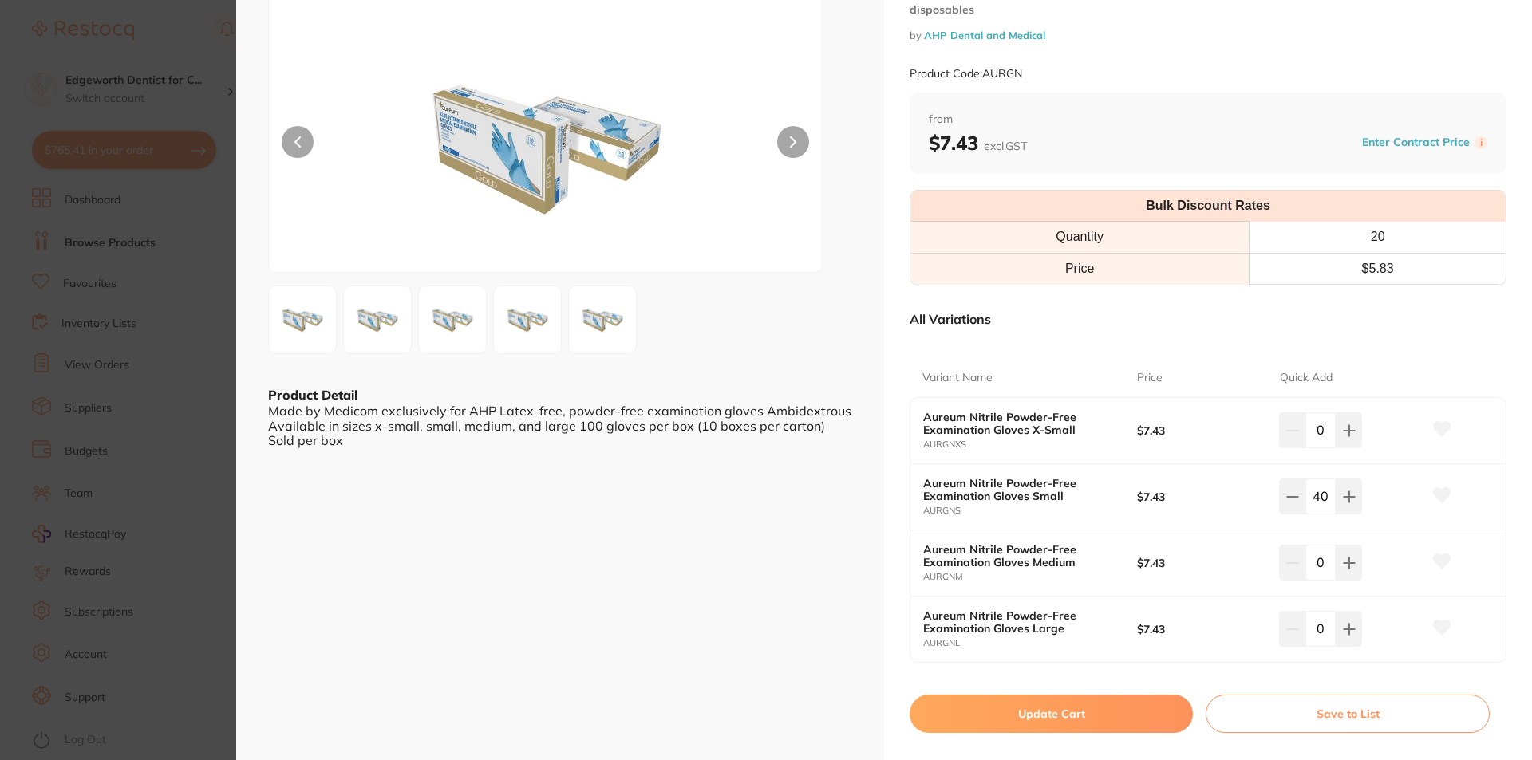
drag, startPoint x: 1327, startPoint y: 495, endPoint x: 1311, endPoint y: 494, distance: 16.0
click at [1311, 494] on input "40" at bounding box center [1320, 496] width 30 height 35
click at [859, 515] on div "ESC Product Detail Made by Medicom exclusively for AHP Latex-free, powder-free …" at bounding box center [560, 349] width 648 height 858
drag, startPoint x: 1327, startPoint y: 495, endPoint x: 1311, endPoint y: 496, distance: 16.0
click at [1311, 496] on input "40" at bounding box center [1320, 496] width 30 height 35
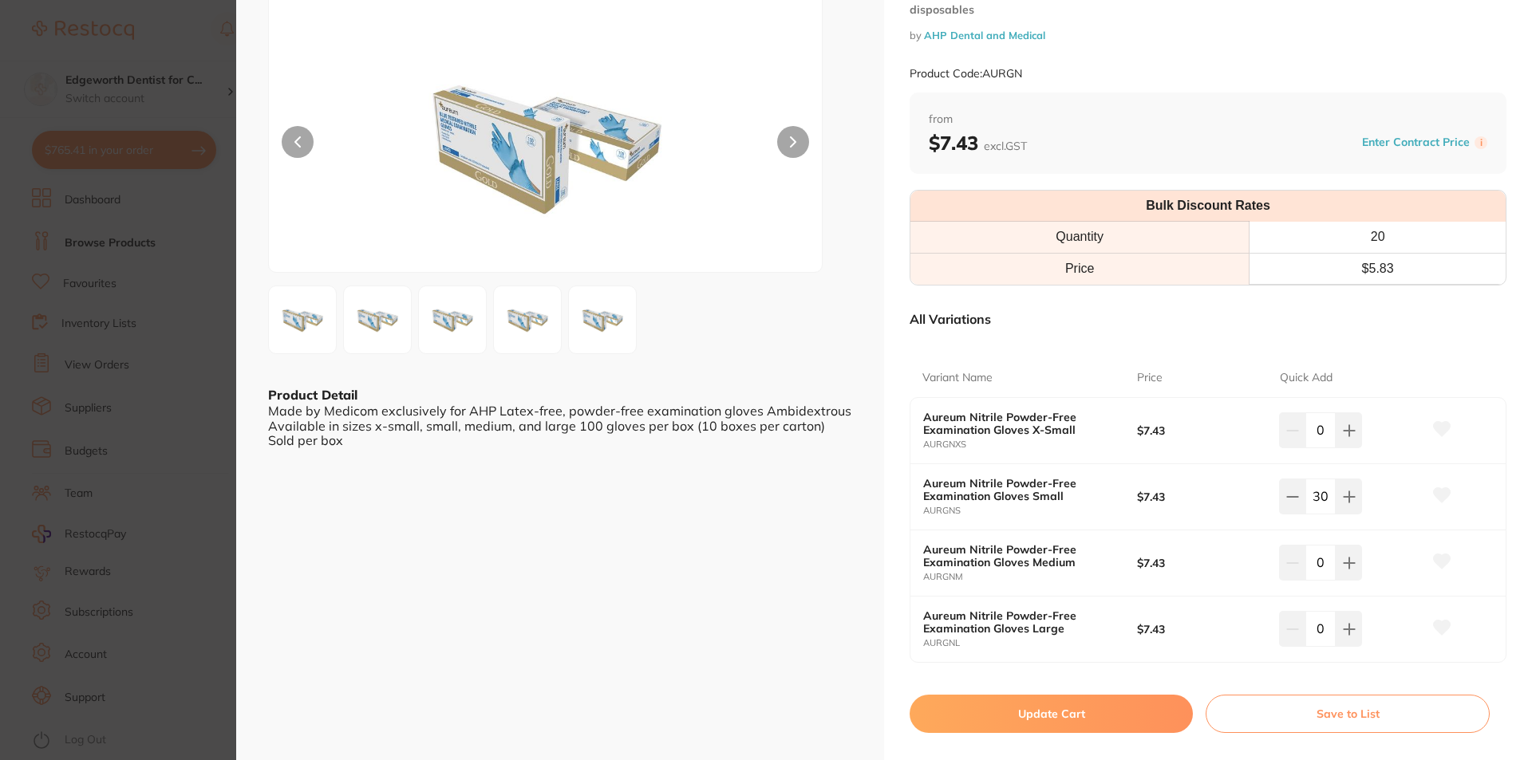
type input "30"
click at [680, 609] on div "ESC Product Detail Made by Medicom exclusively for AHP Latex-free, powder-free …" at bounding box center [560, 349] width 648 height 858
click at [1123, 717] on button "Update Cart" at bounding box center [1050, 714] width 283 height 38
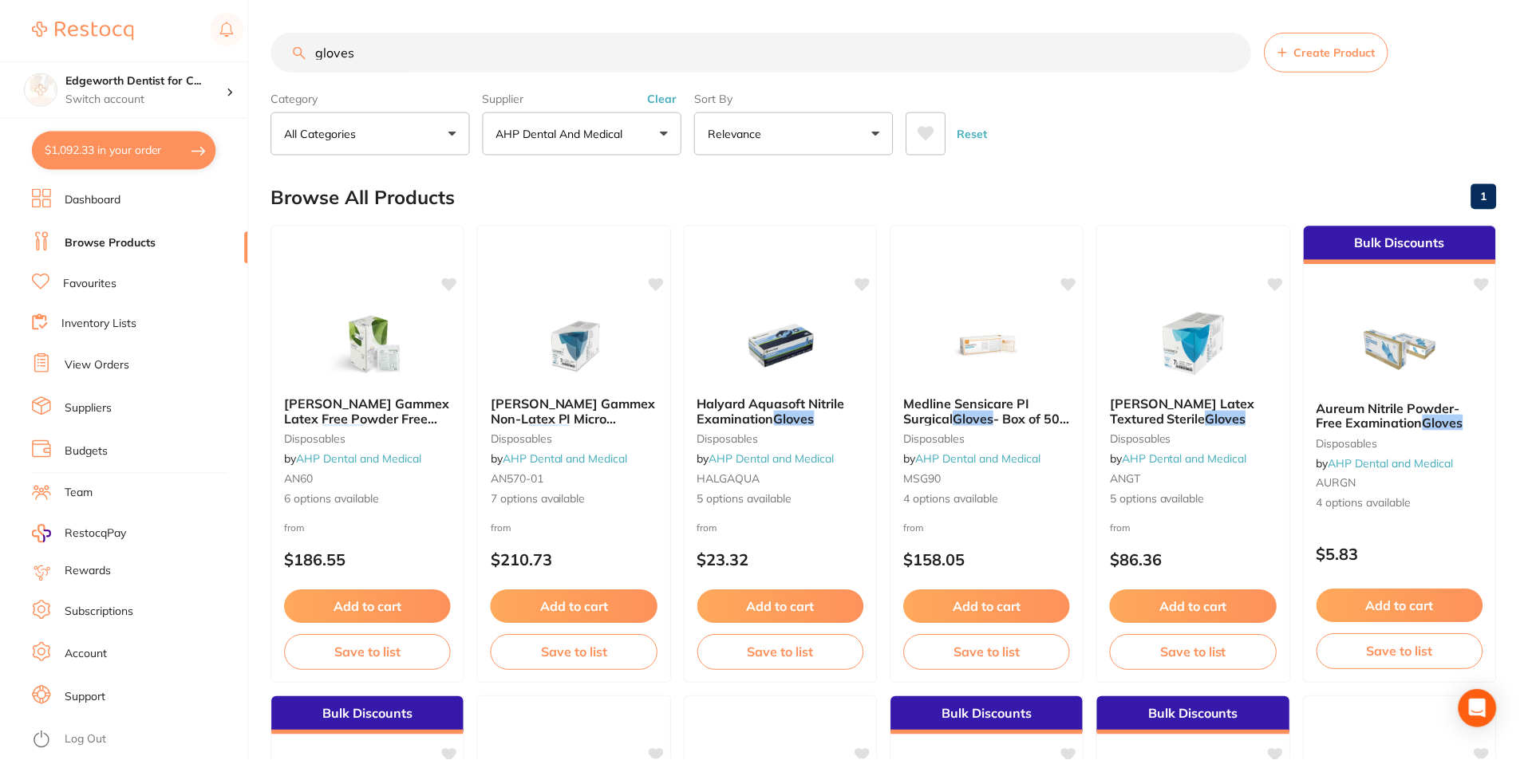
scroll to position [1, 0]
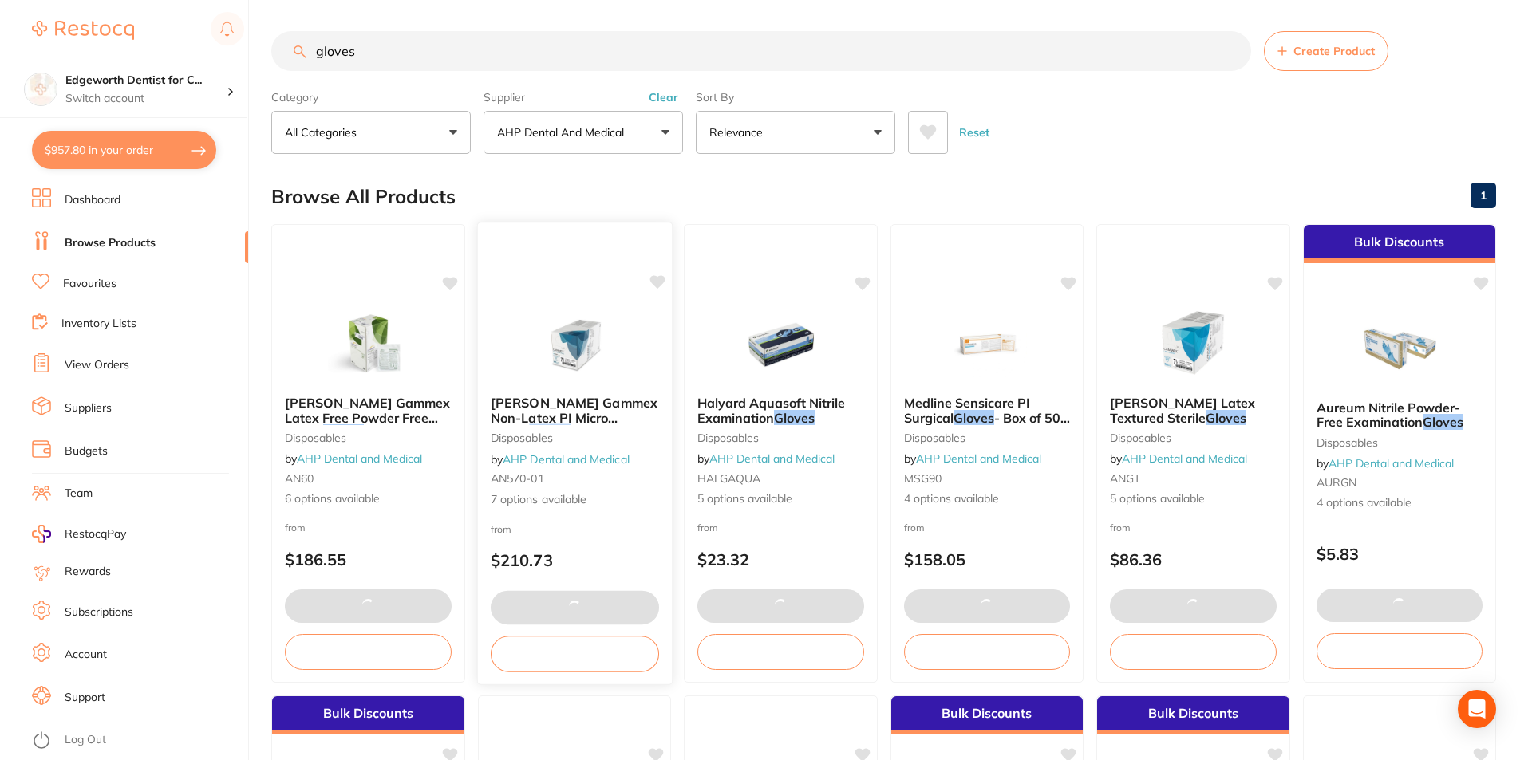
type input "40"
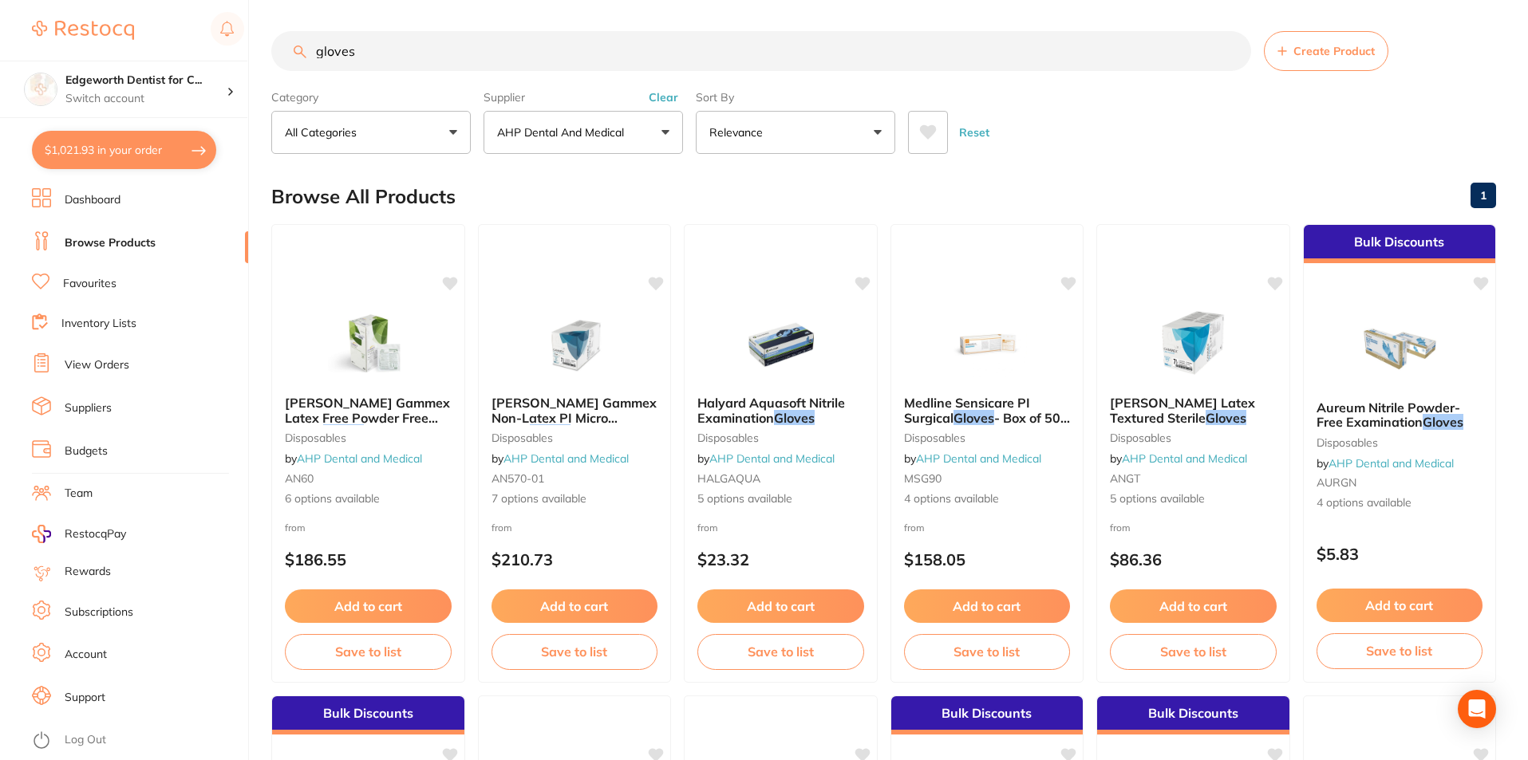
drag, startPoint x: 369, startPoint y: 56, endPoint x: 289, endPoint y: 56, distance: 79.8
click at [289, 56] on input "gloves" at bounding box center [761, 51] width 980 height 40
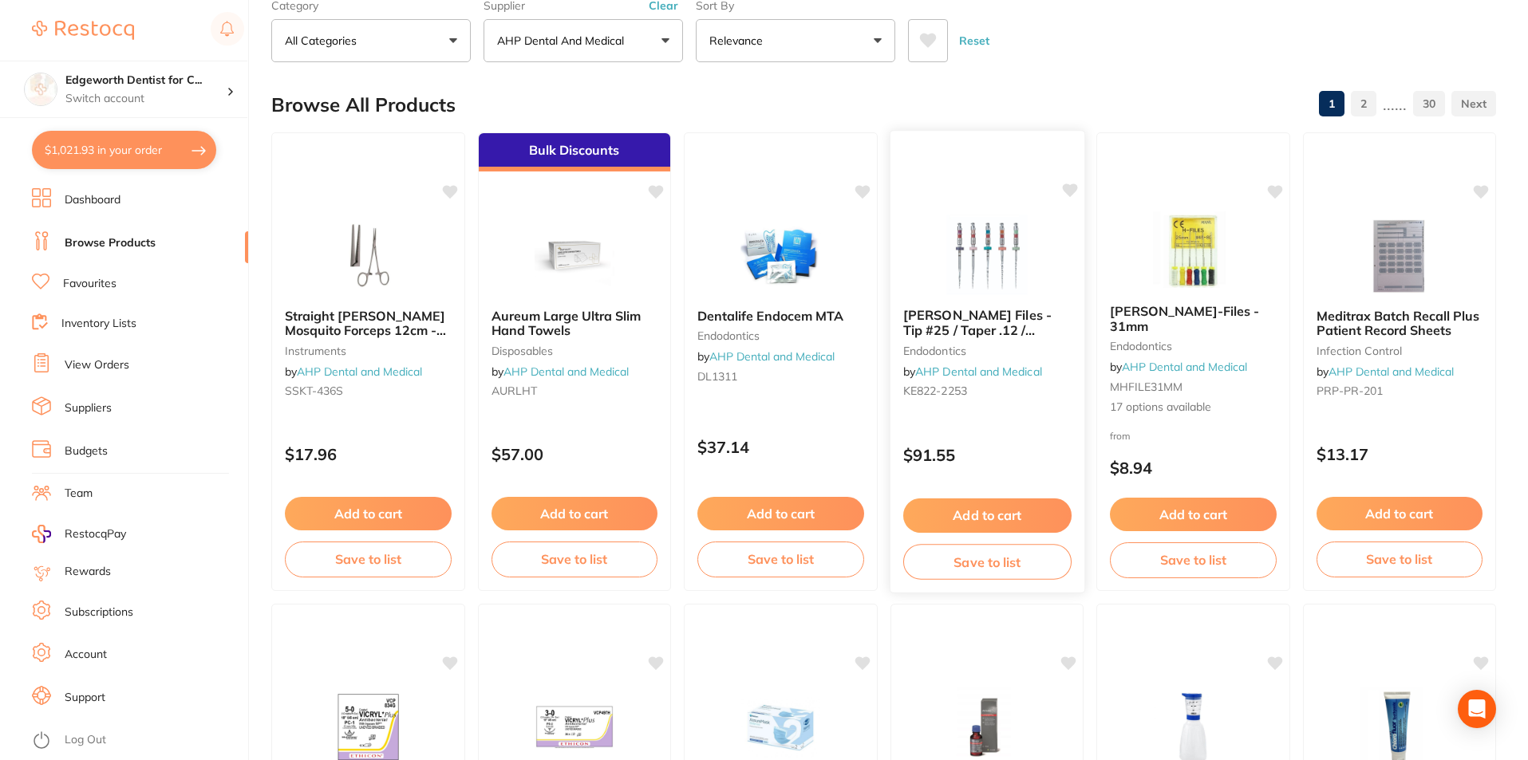
scroll to position [0, 0]
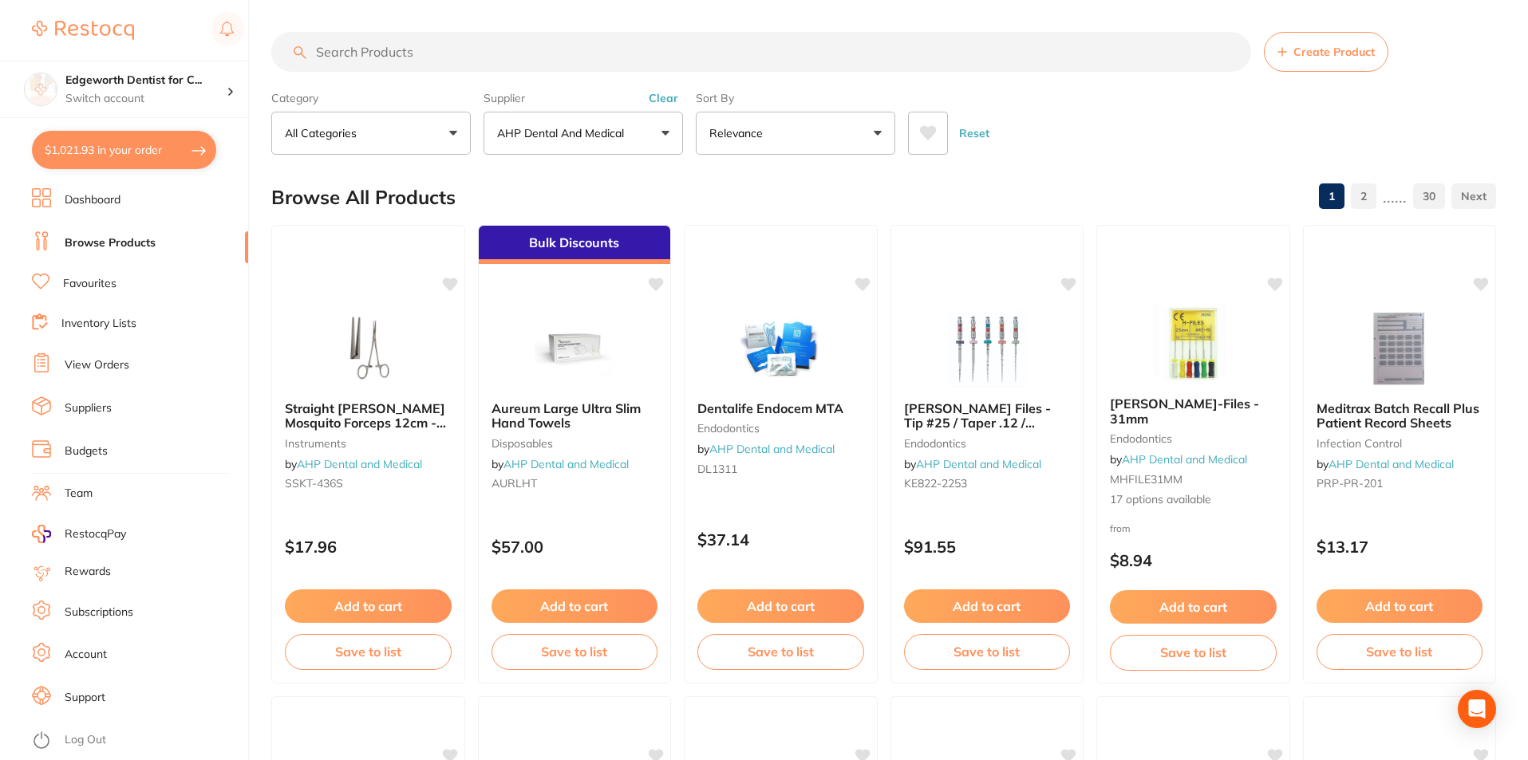
click at [589, 54] on input "search" at bounding box center [761, 52] width 980 height 40
type input "gloves"
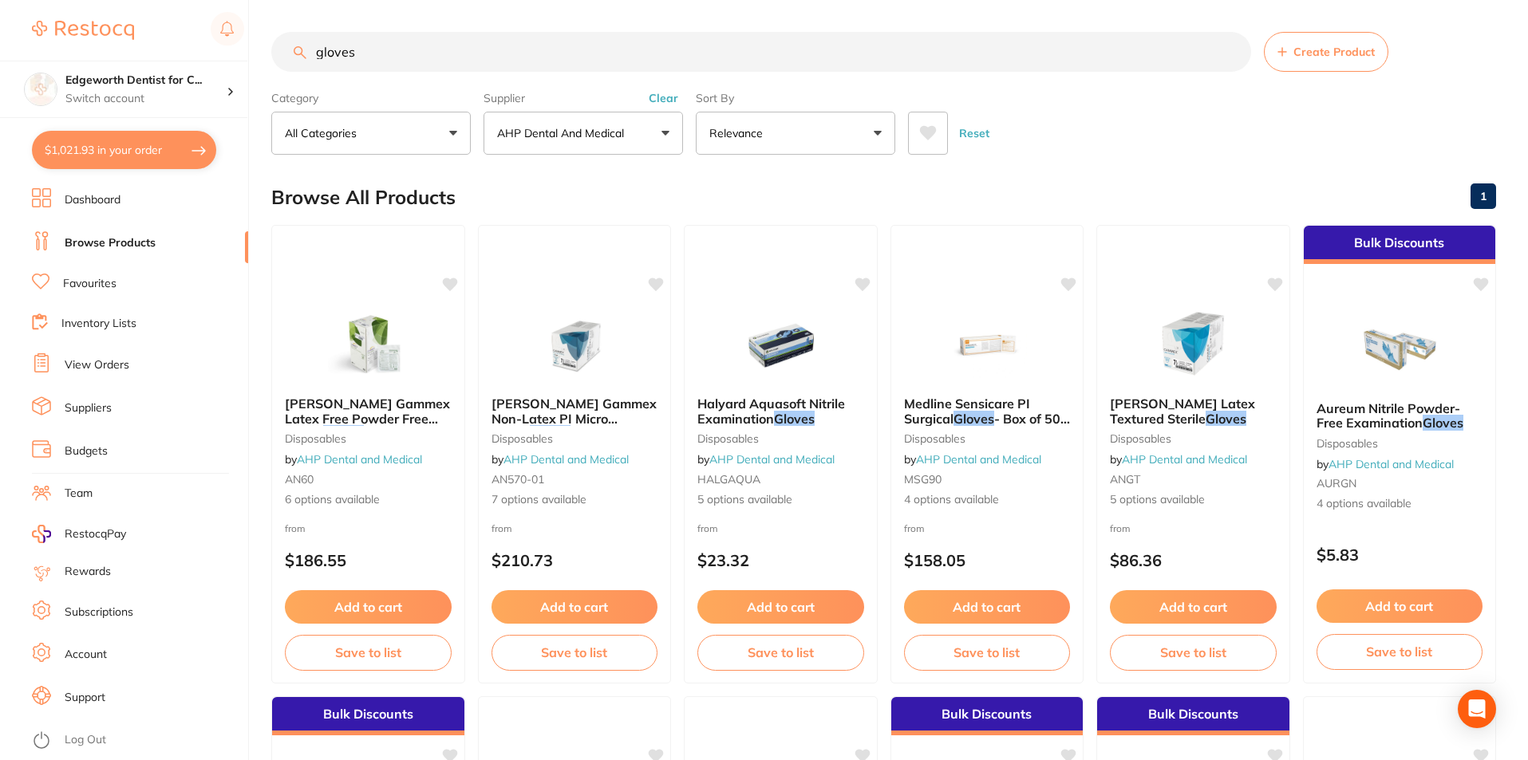
click at [771, 155] on button "Relevance" at bounding box center [795, 133] width 199 height 43
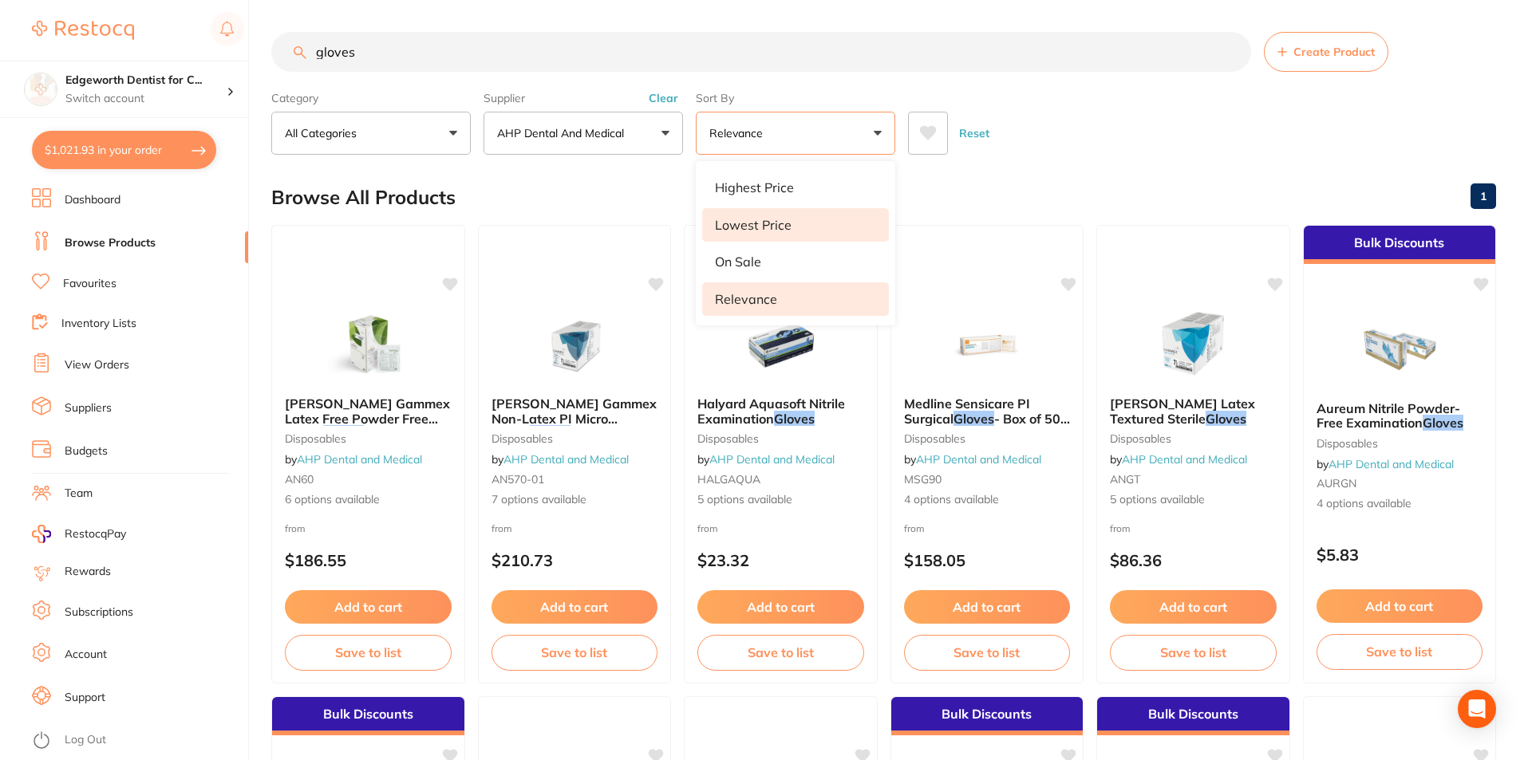
click at [762, 220] on p "Lowest Price" at bounding box center [753, 225] width 77 height 14
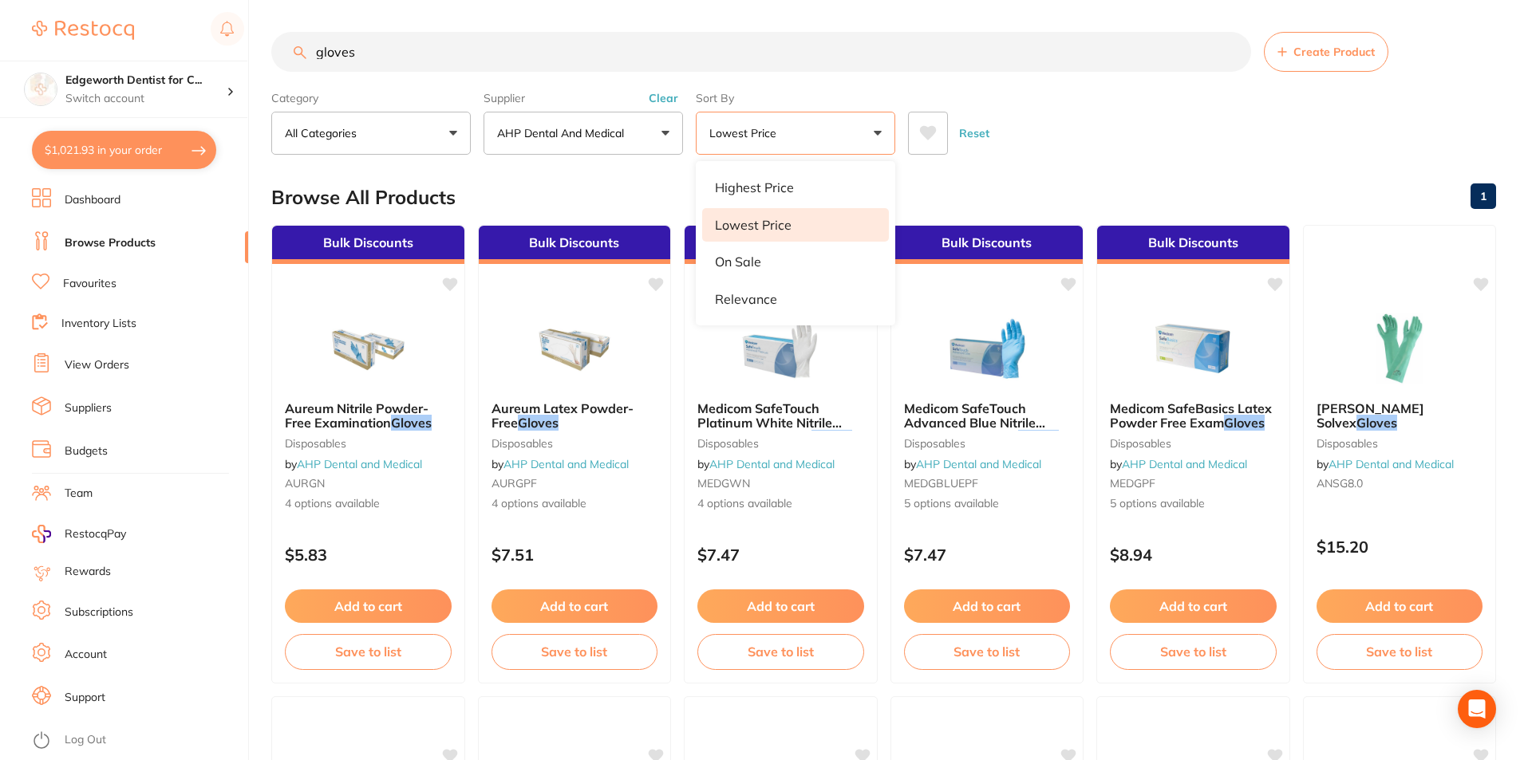
click at [1210, 184] on div "Browse All Products 1" at bounding box center [883, 197] width 1224 height 53
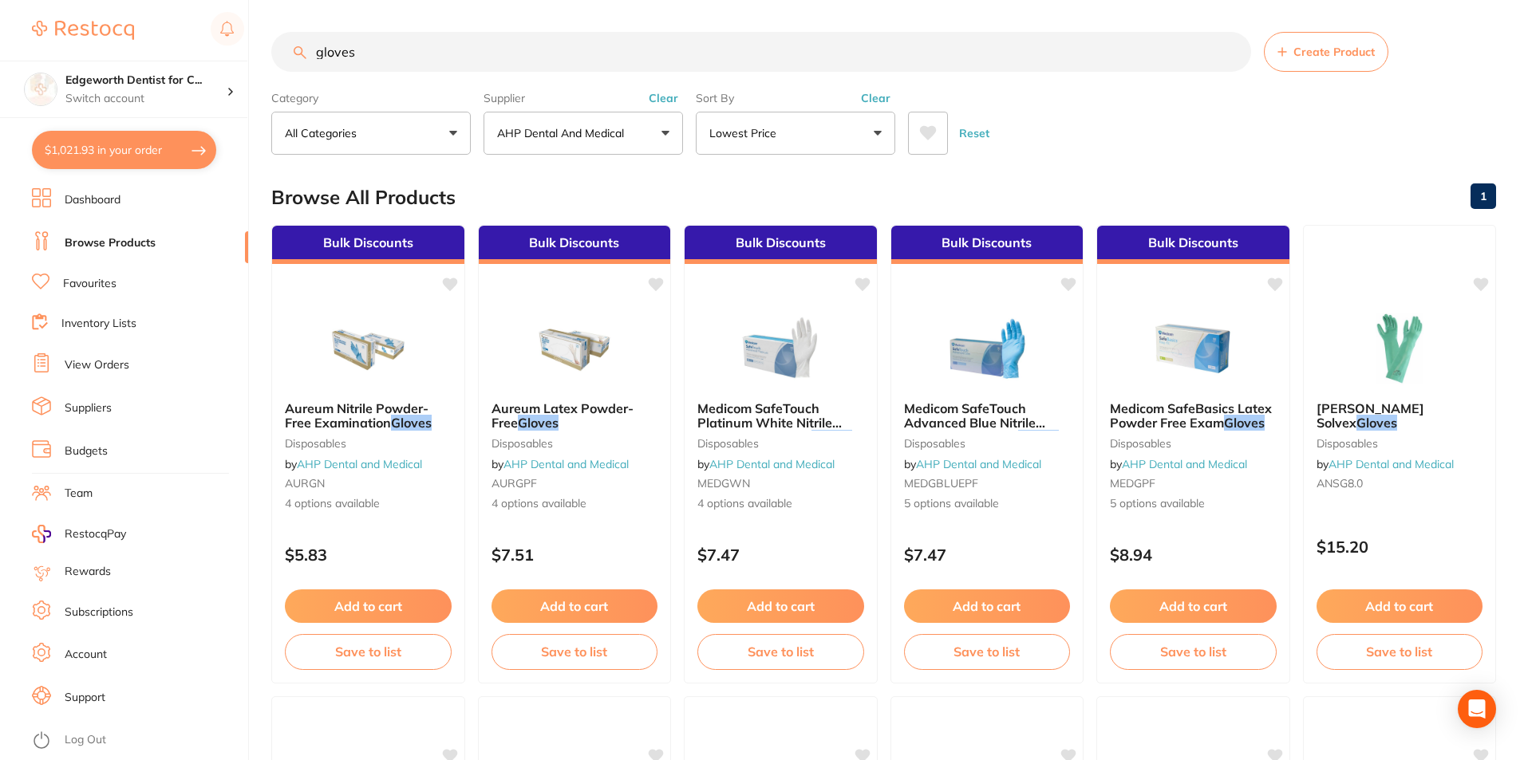
click at [578, 132] on p "AHP Dental and Medical" at bounding box center [563, 133] width 133 height 16
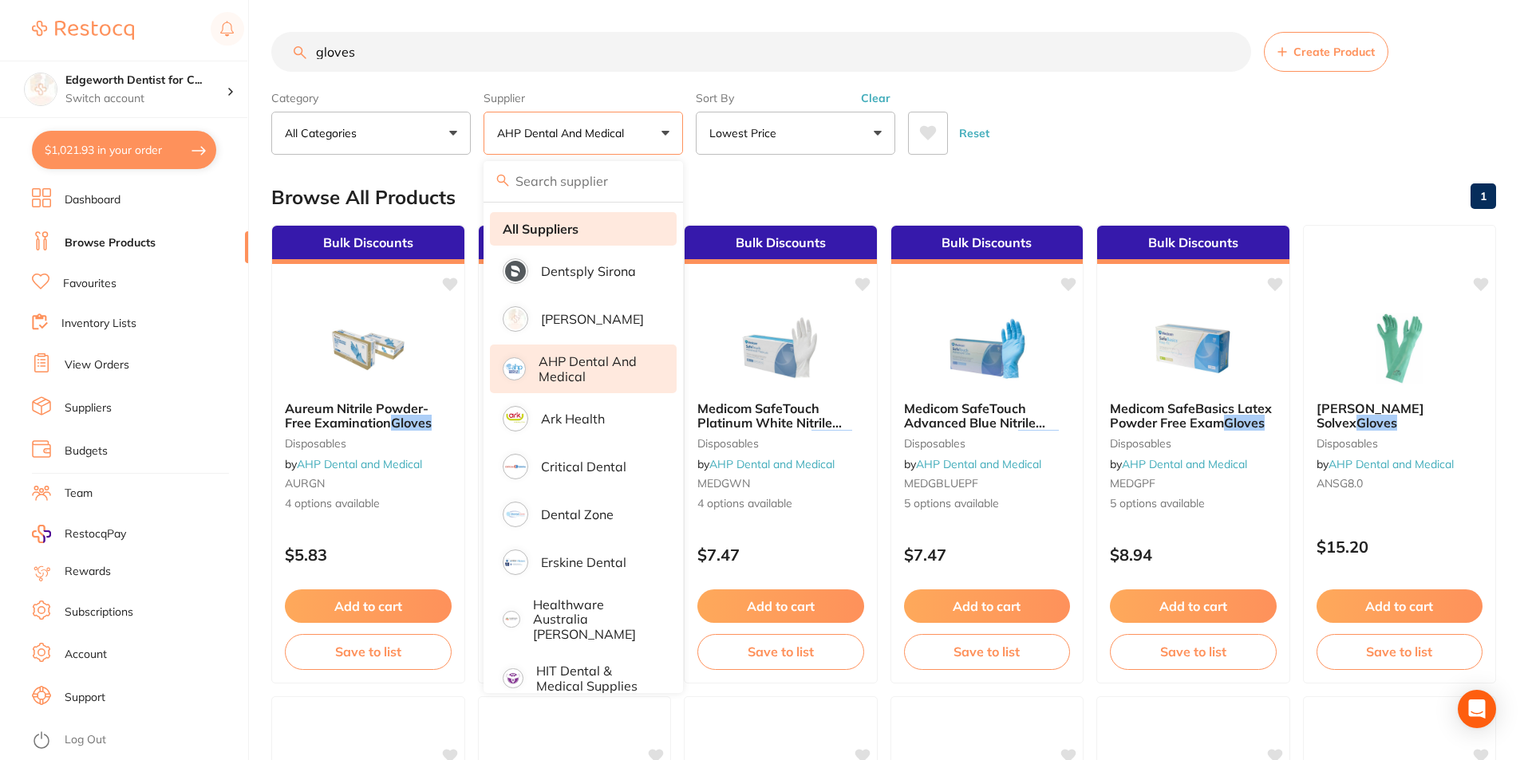
click at [548, 227] on strong "All Suppliers" at bounding box center [541, 229] width 76 height 14
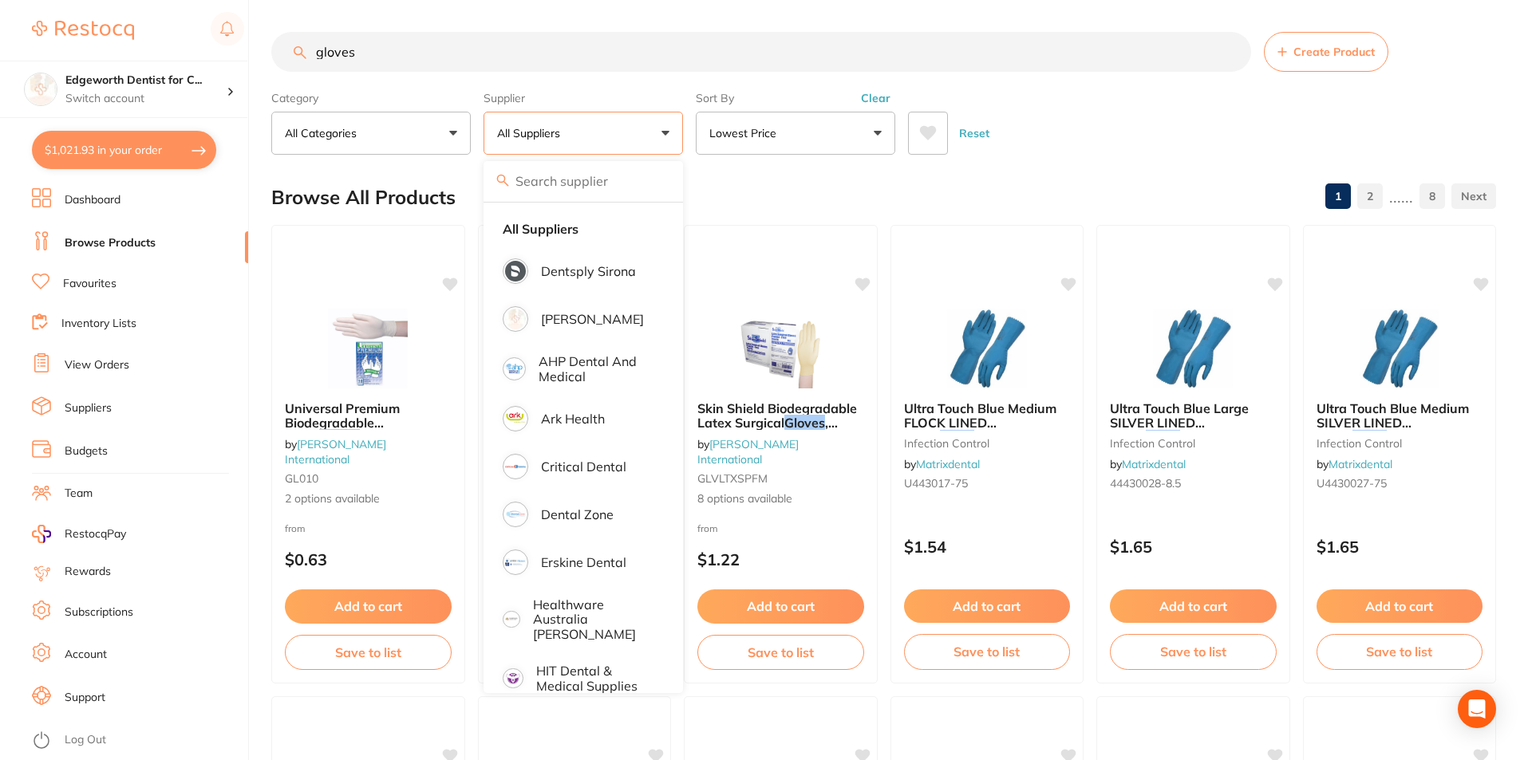
click at [1063, 128] on div "Reset" at bounding box center [1195, 127] width 575 height 56
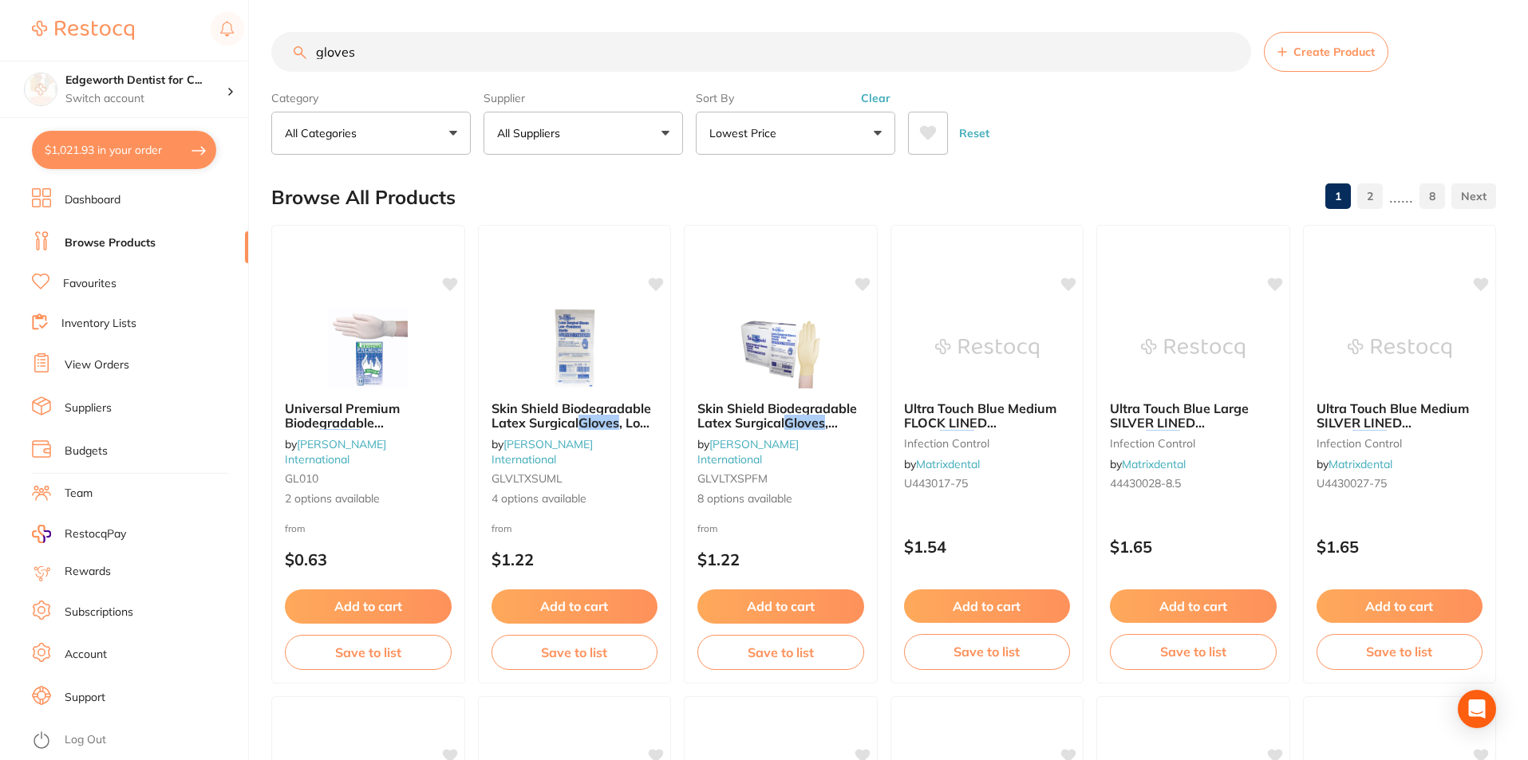
drag, startPoint x: 423, startPoint y: 48, endPoint x: 154, endPoint y: 29, distance: 269.5
click at [146, 61] on div "$1,021.93 Edgeworth Dentist for C... Switch account Edgeworth Dentist for Chick…" at bounding box center [764, 380] width 1528 height 760
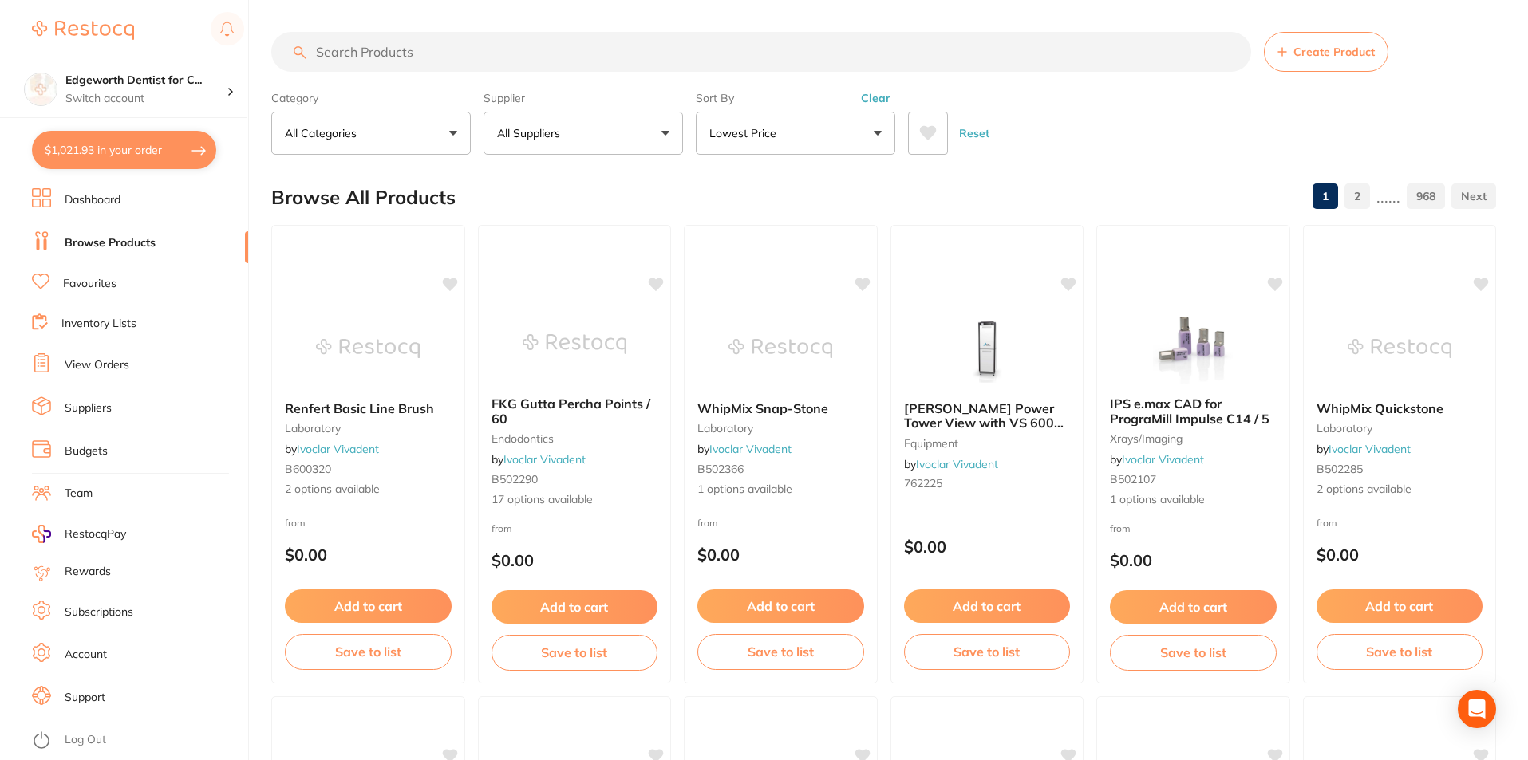
click at [513, 40] on input "search" at bounding box center [761, 52] width 980 height 40
click at [461, 49] on input "search" at bounding box center [761, 52] width 980 height 40
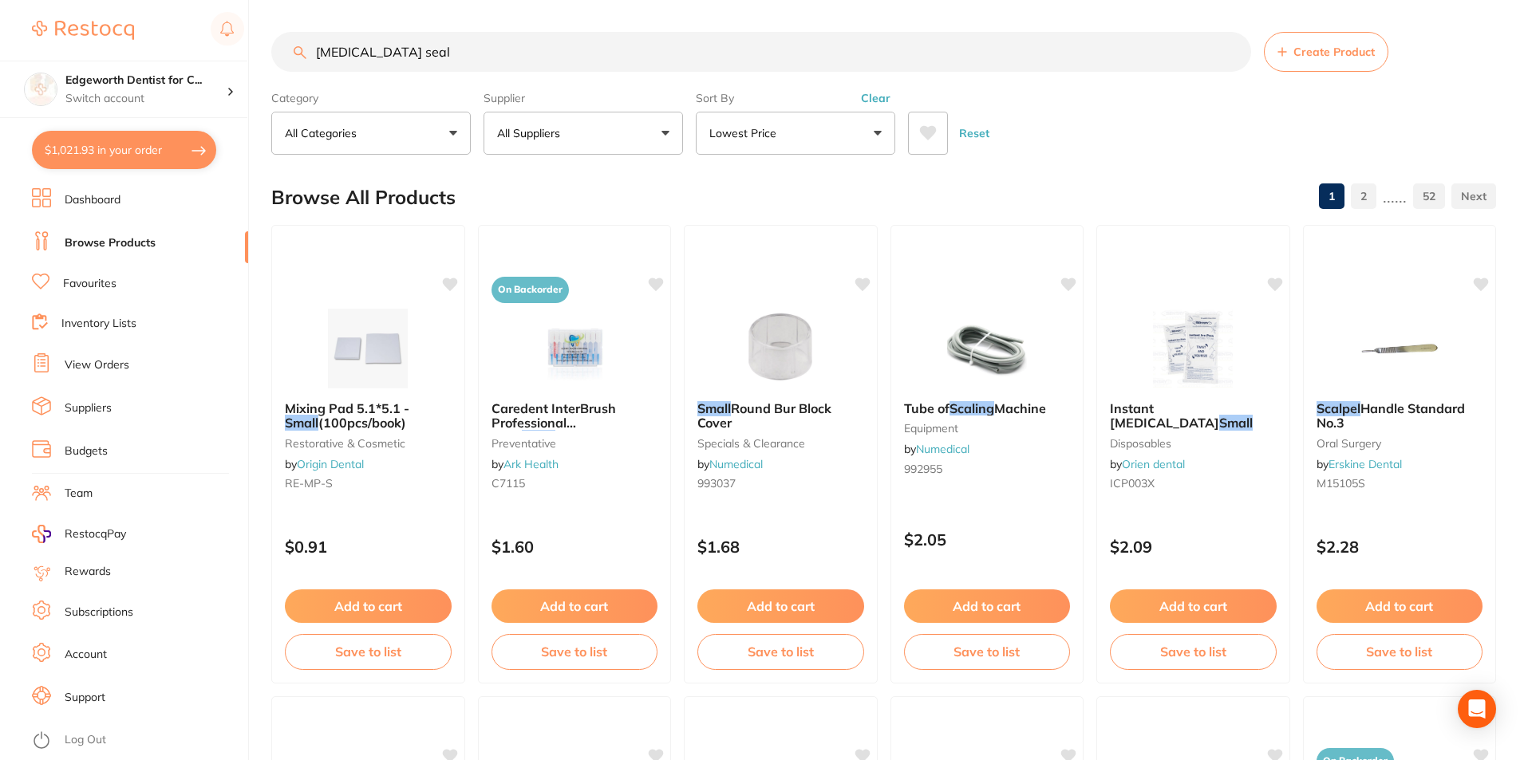
click at [594, 140] on button "All Suppliers" at bounding box center [582, 133] width 199 height 43
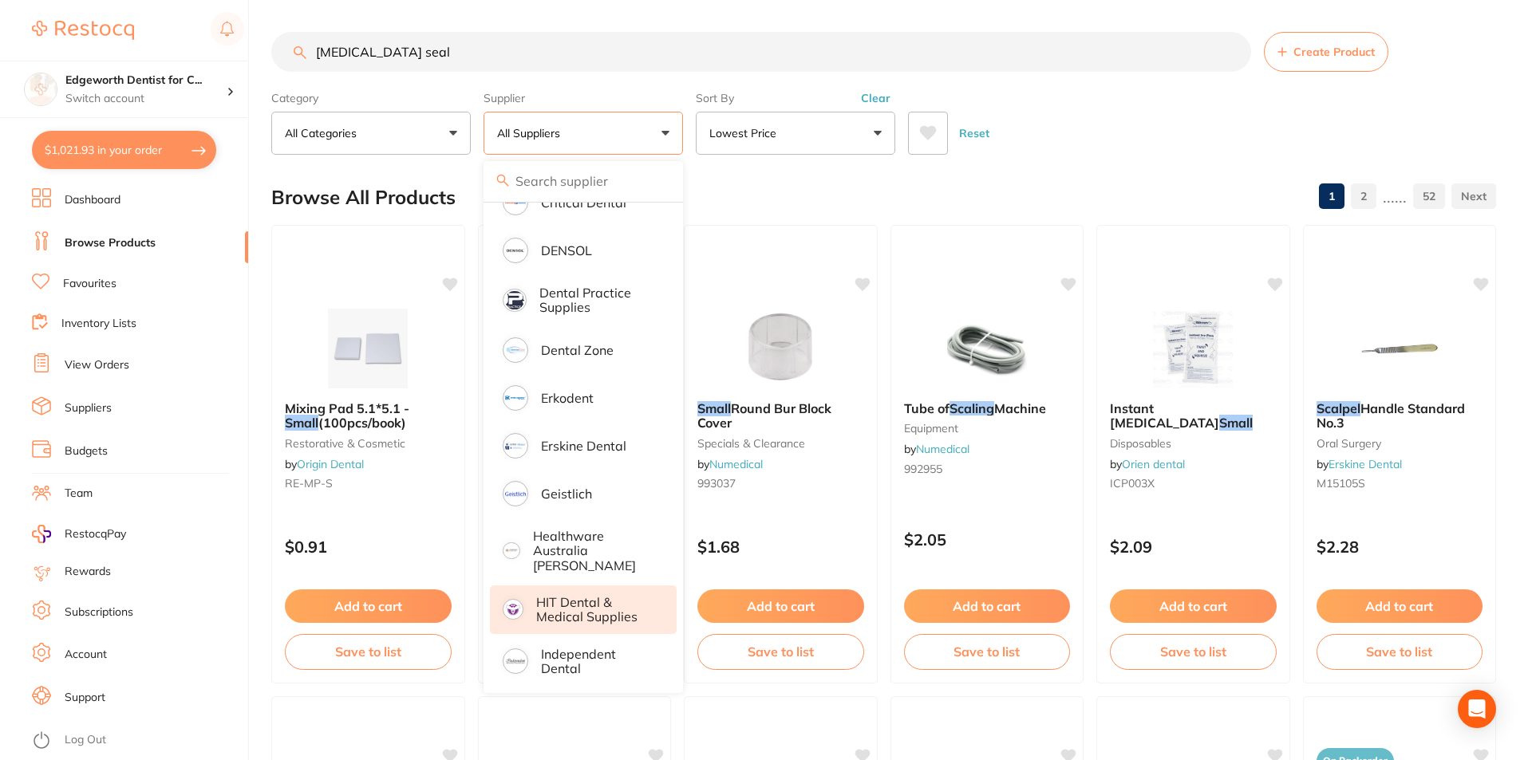
scroll to position [319, 0]
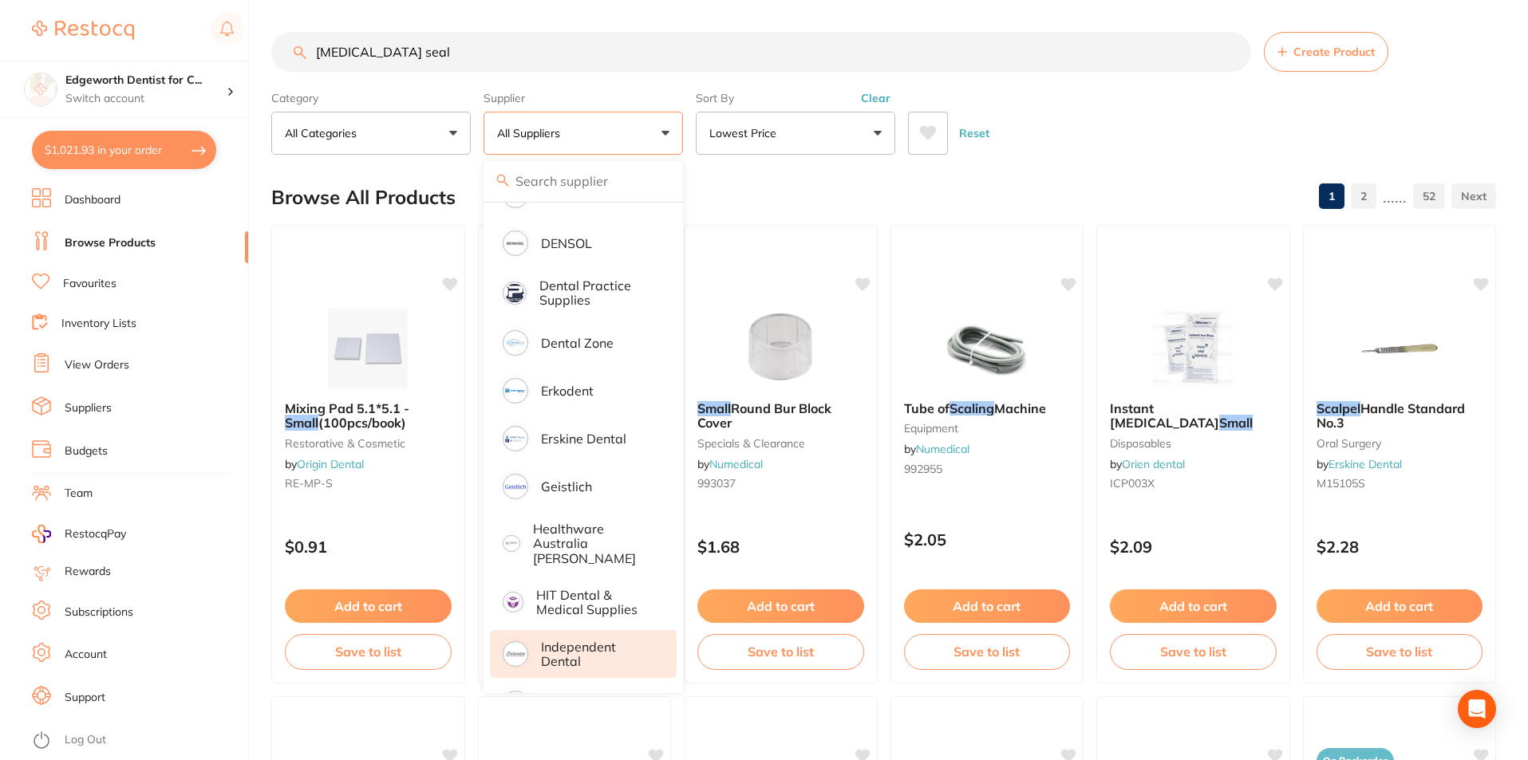
click at [564, 640] on p "Independent Dental" at bounding box center [597, 655] width 113 height 30
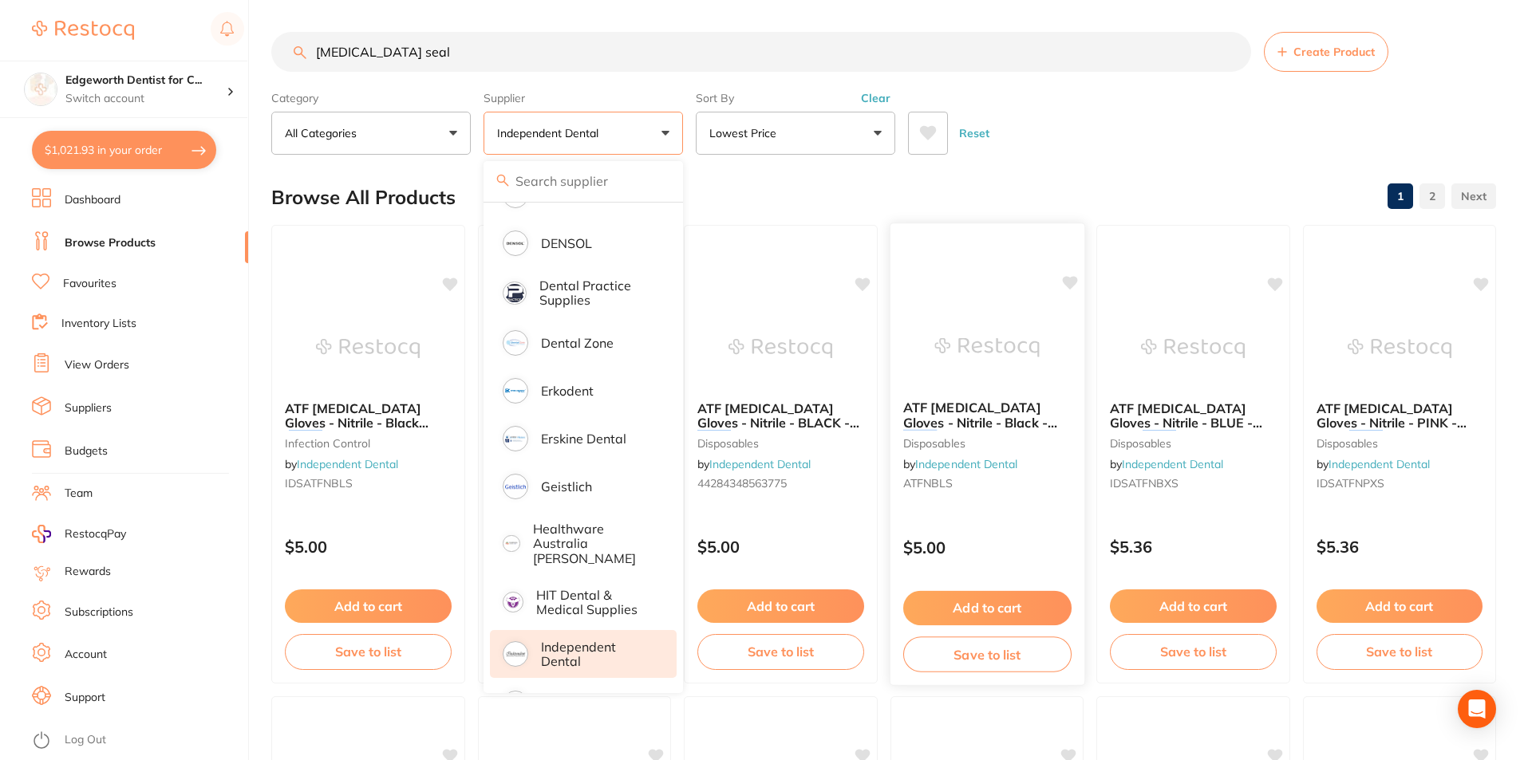
click at [1111, 152] on div "Reset" at bounding box center [1195, 127] width 575 height 56
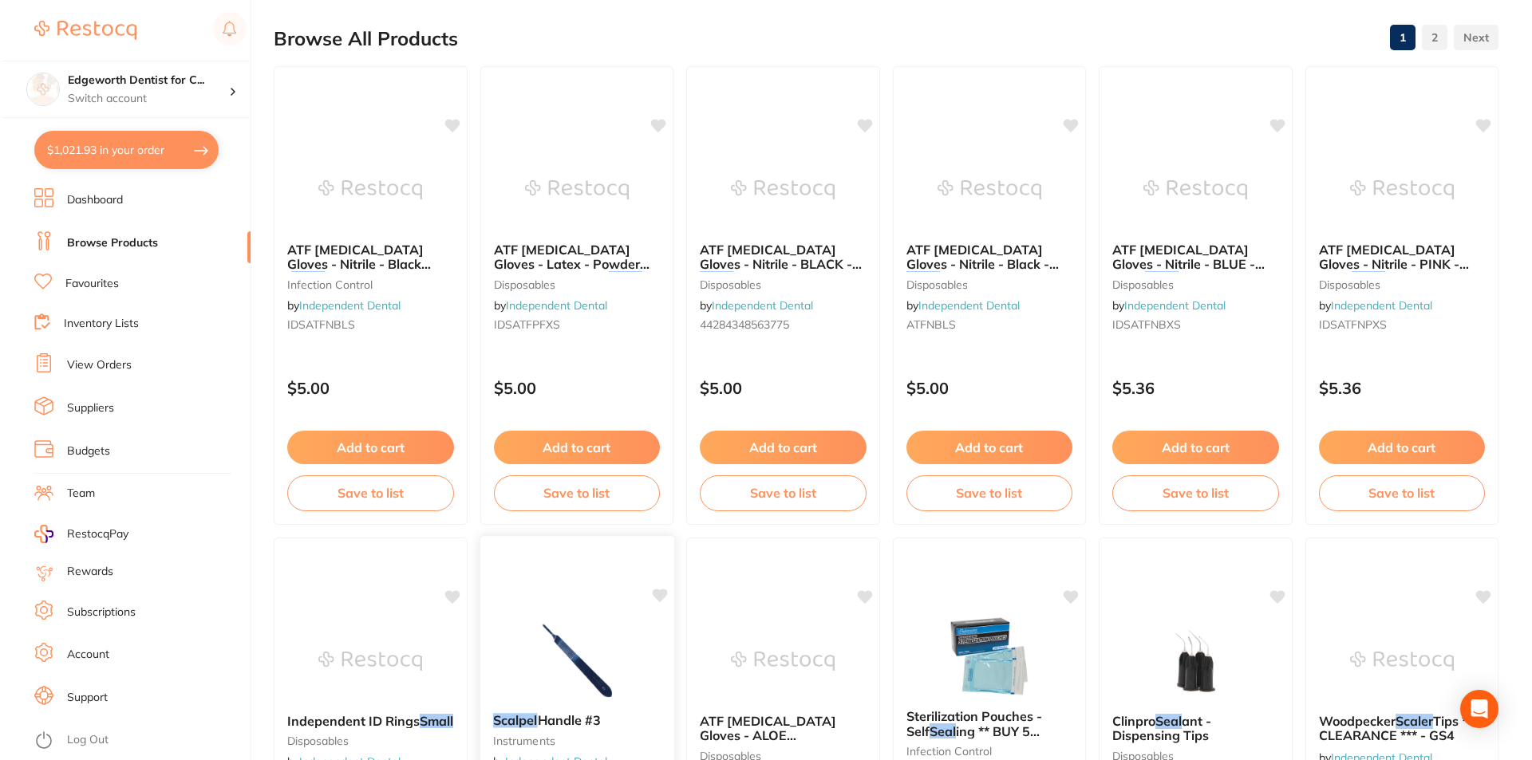
scroll to position [0, 0]
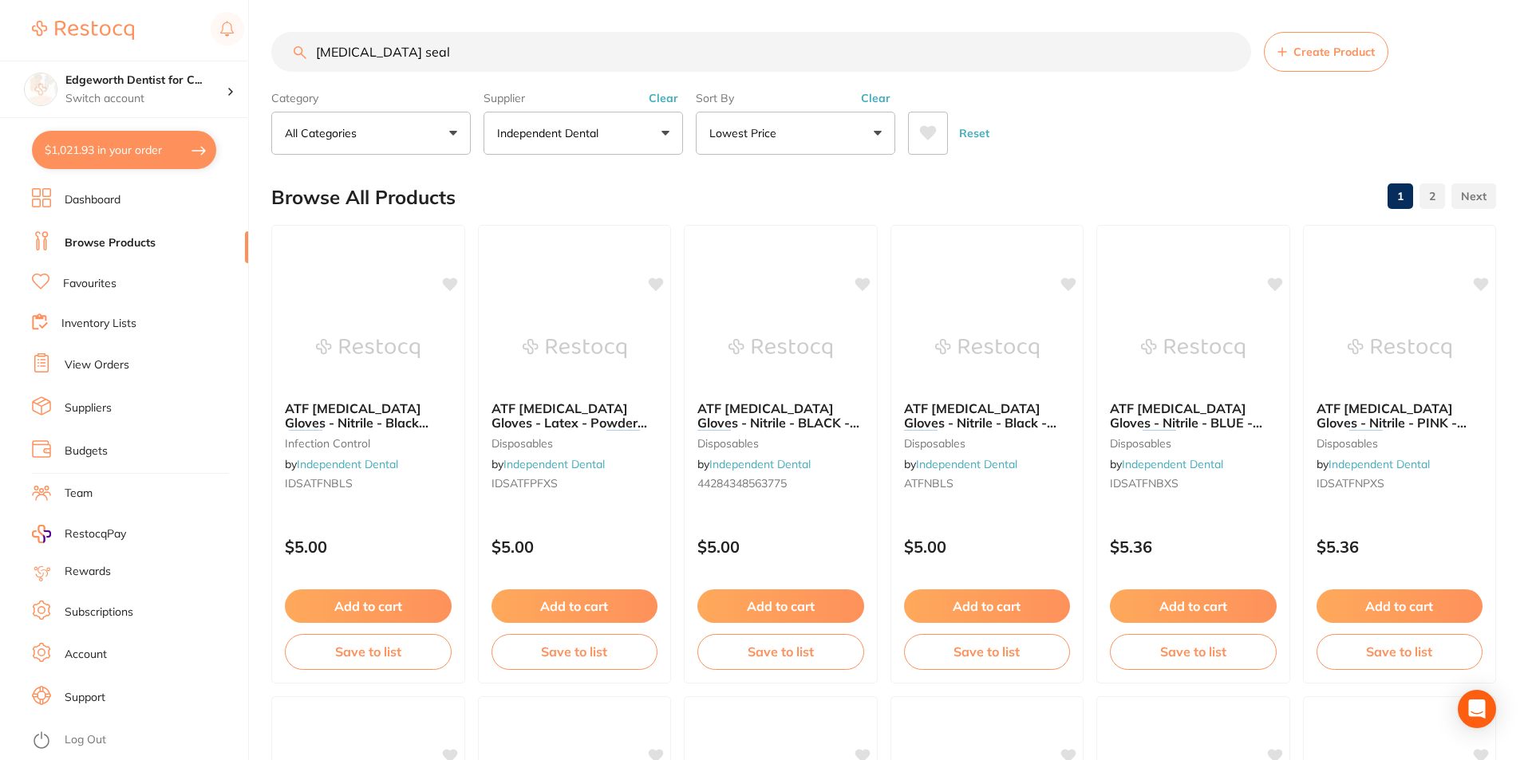
drag, startPoint x: 353, startPoint y: 52, endPoint x: 215, endPoint y: 50, distance: 138.0
click at [215, 50] on div "$1,021.93 Edgeworth Dentist for C... Switch account Edgeworth Dentist for Chick…" at bounding box center [764, 380] width 1528 height 760
type input "seal"
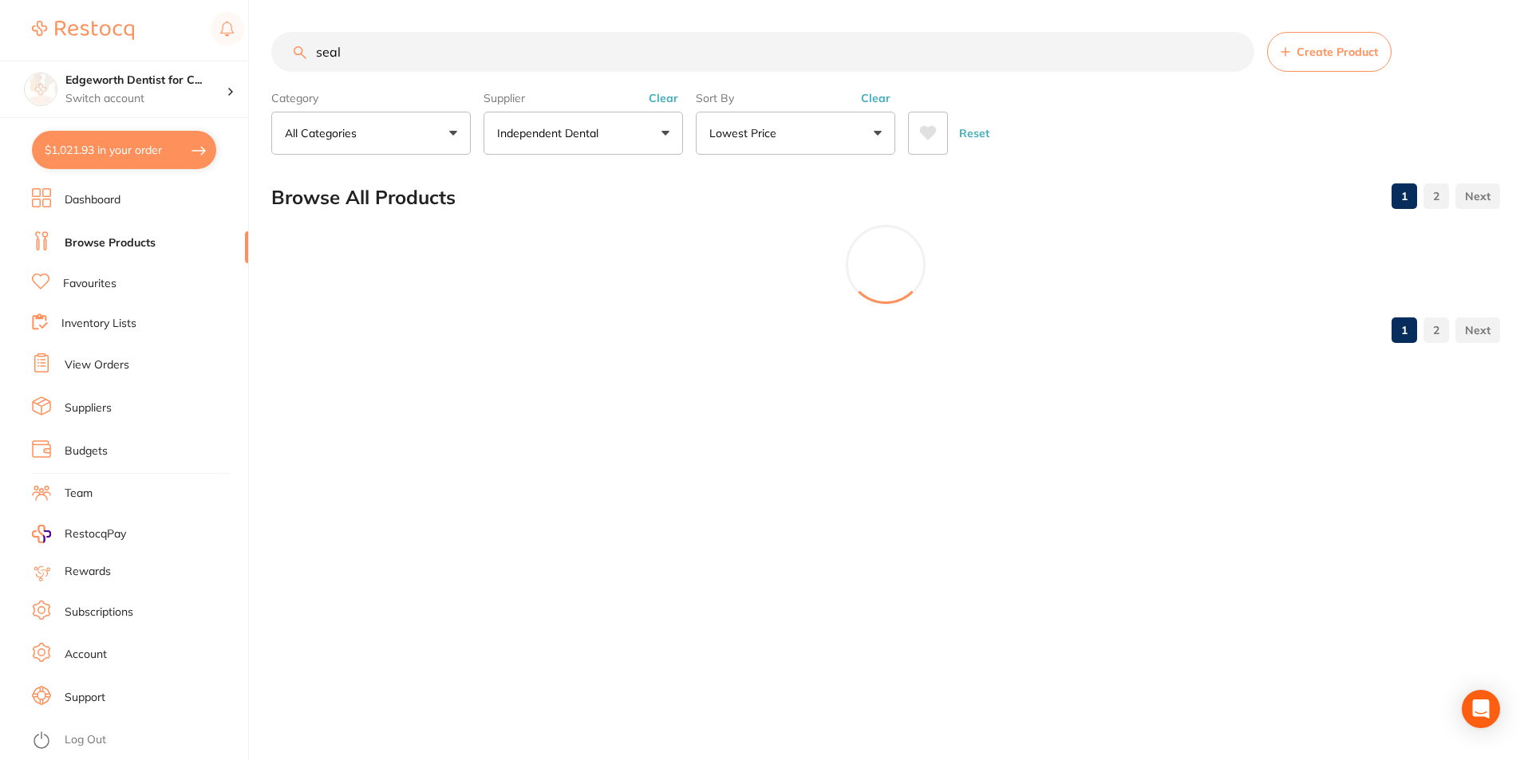
click at [1000, 177] on div "Browse All Products 1 2" at bounding box center [885, 197] width 1228 height 53
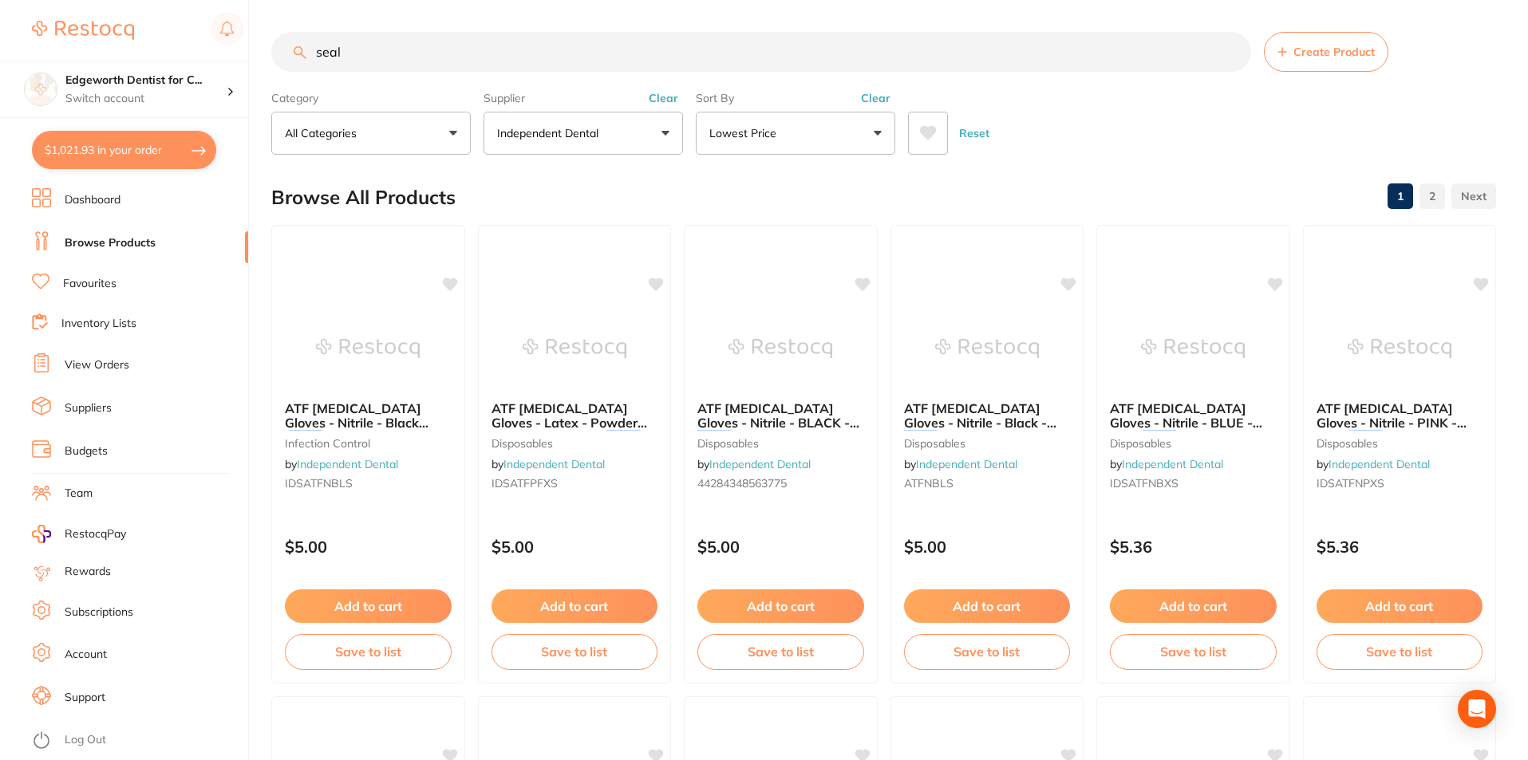
click at [820, 120] on button "Lowest Price" at bounding box center [795, 133] width 199 height 43
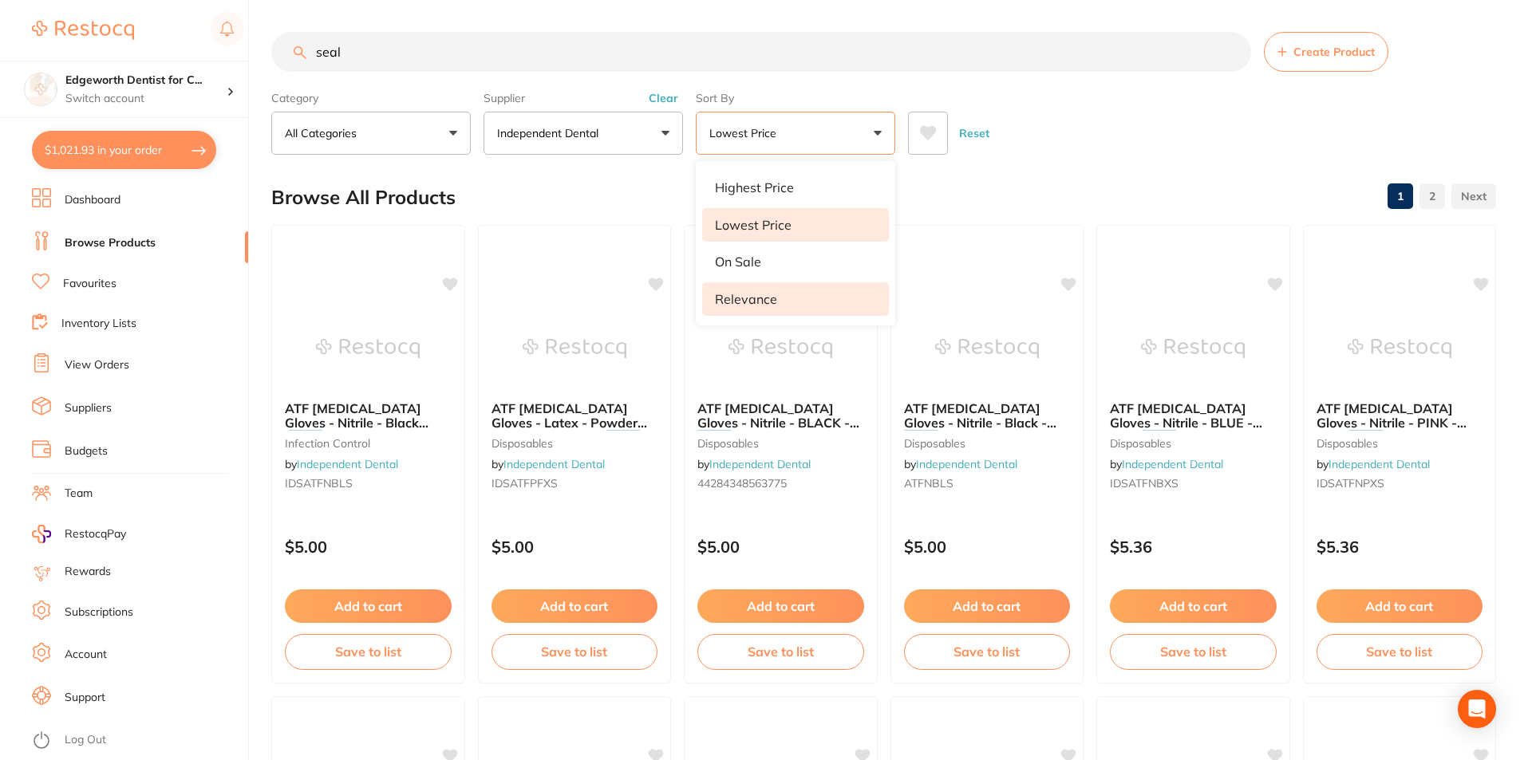
click at [753, 299] on p "Relevance" at bounding box center [746, 299] width 62 height 14
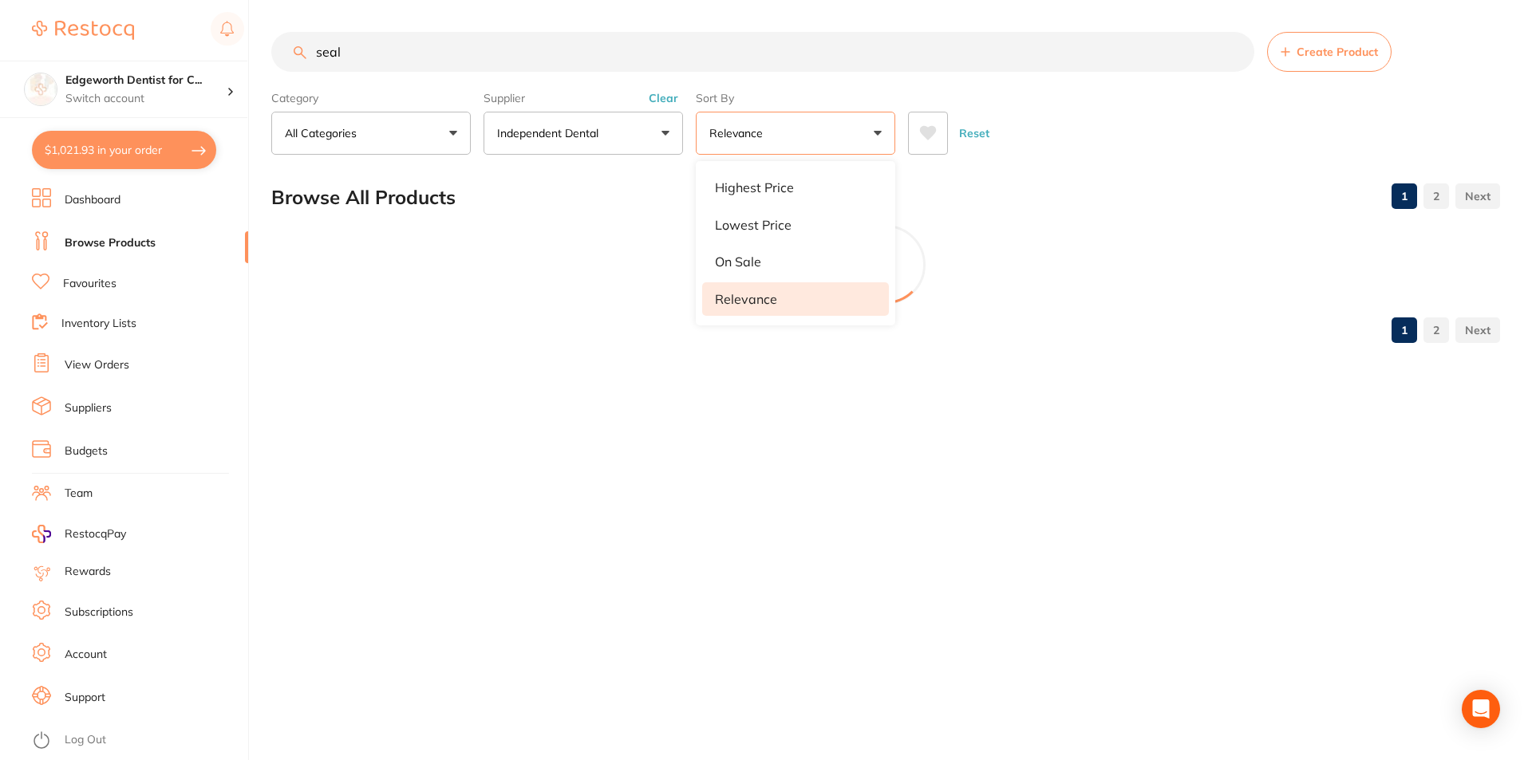
click at [1110, 131] on div "Reset" at bounding box center [1197, 127] width 579 height 56
click at [1190, 424] on div "seal Create Product Category All Categories All Categories disposables endodont…" at bounding box center [899, 380] width 1256 height 760
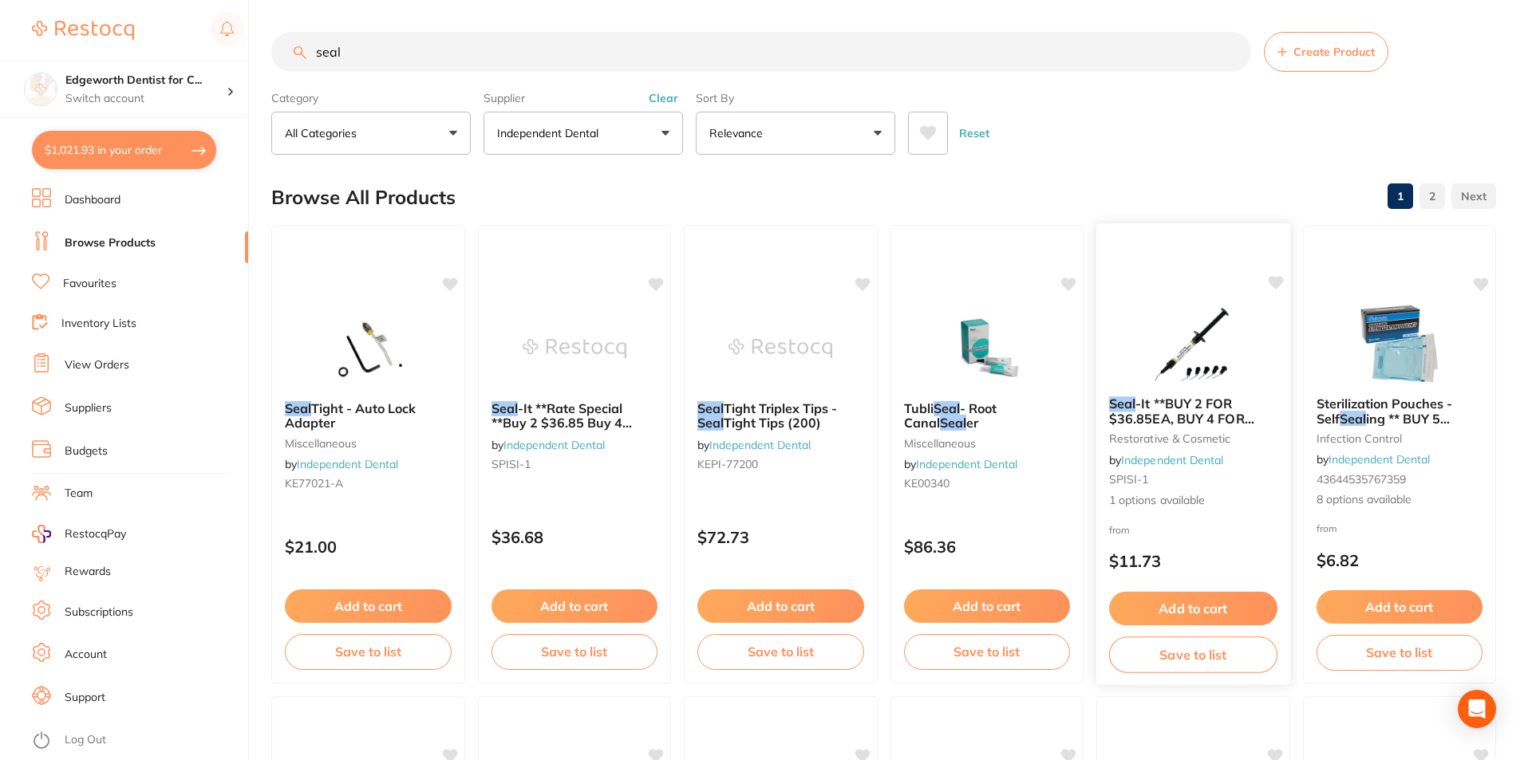
click at [1177, 402] on span "-It **BUY 2 FOR $36.85EA, BUY 4 FOR $32.45EA, OR BUY 6 FOR $28.75EA" at bounding box center [1188, 426] width 158 height 61
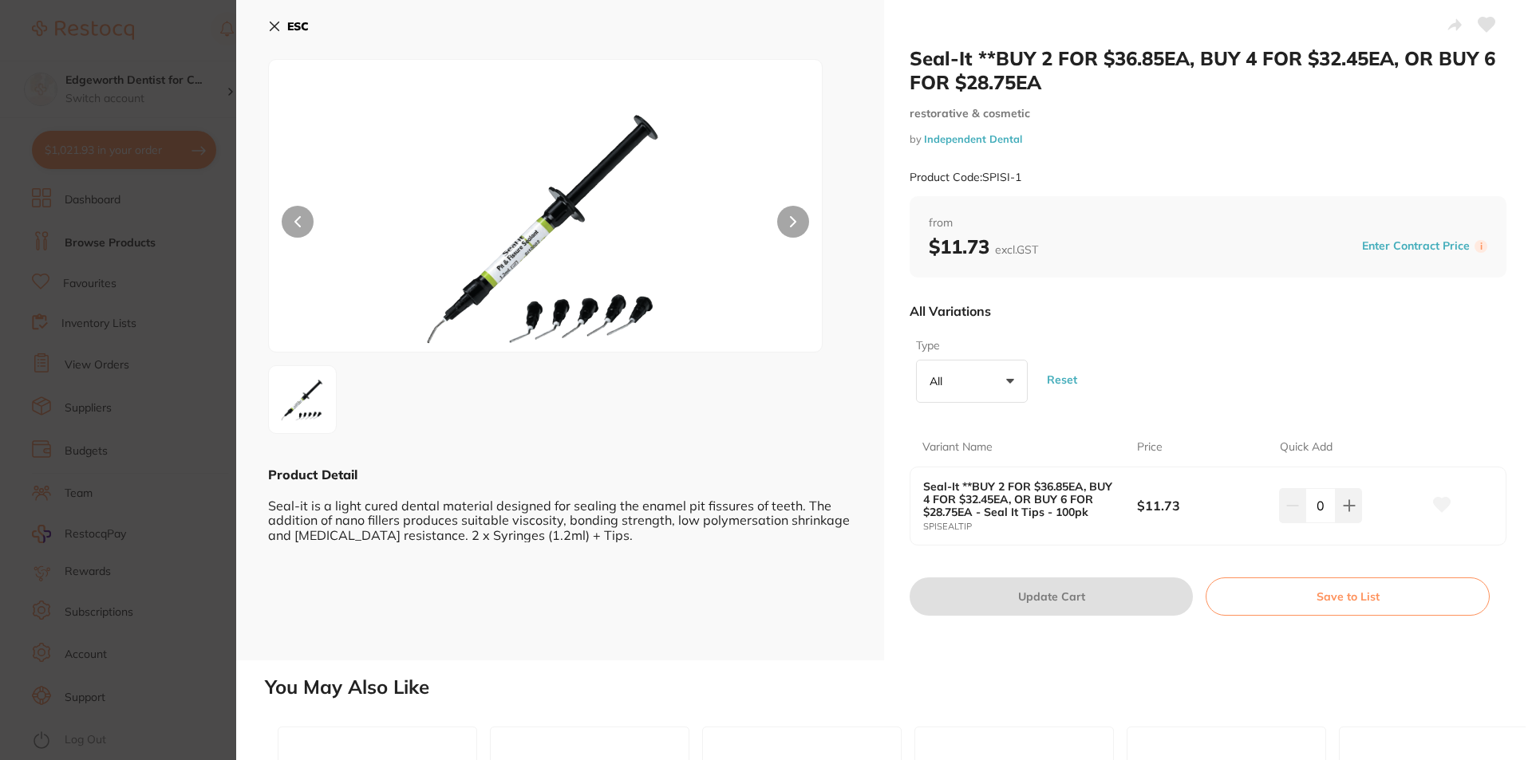
click at [1295, 509] on div "0" at bounding box center [1320, 505] width 83 height 35
click at [799, 215] on button at bounding box center [793, 222] width 32 height 32
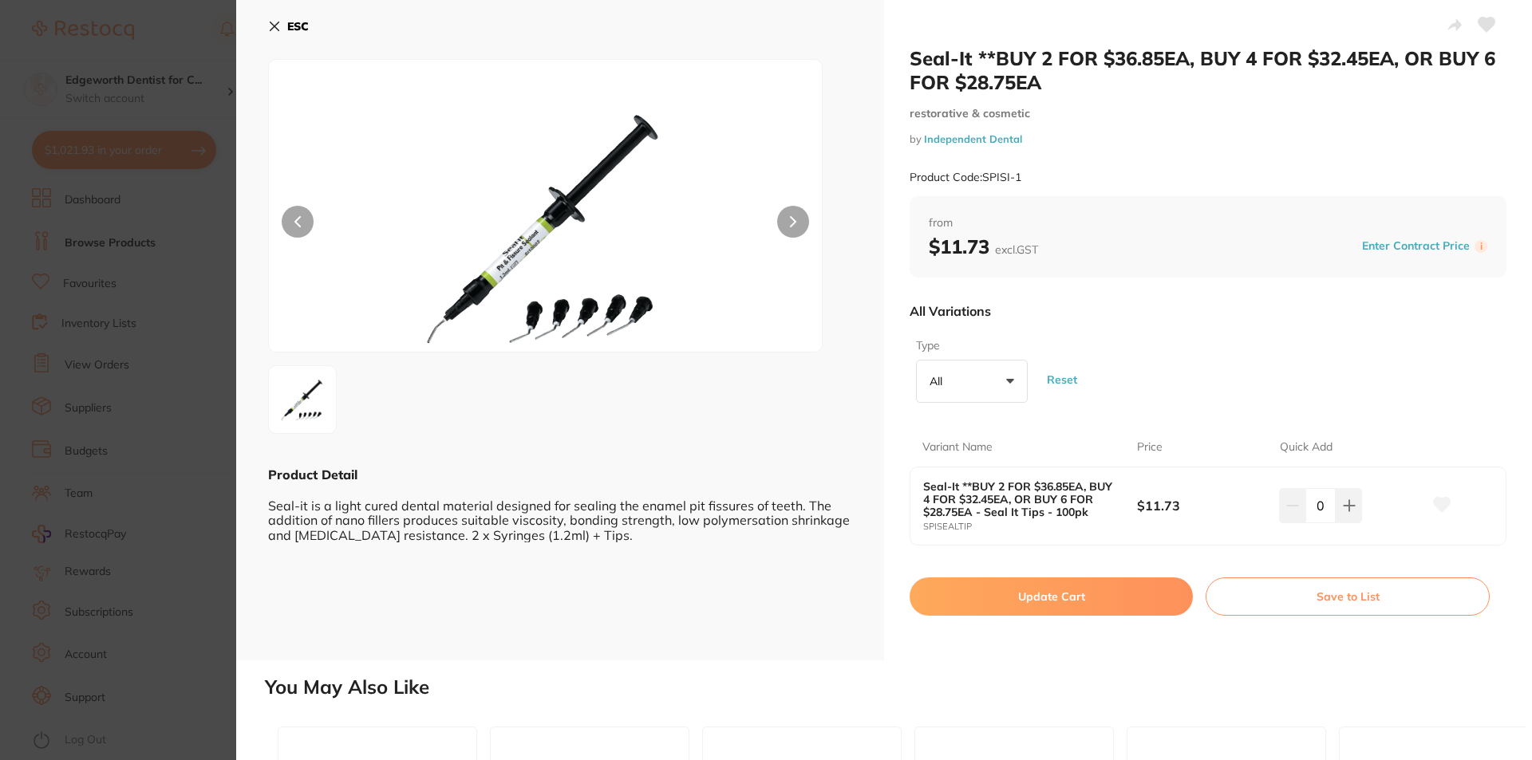
click at [1316, 508] on input "0" at bounding box center [1320, 505] width 30 height 35
click at [1327, 508] on input "20" at bounding box center [1320, 505] width 30 height 35
click at [1275, 676] on h2 "You May Also Like" at bounding box center [895, 687] width 1260 height 22
click at [1286, 501] on icon at bounding box center [1292, 505] width 13 height 13
type input "1"
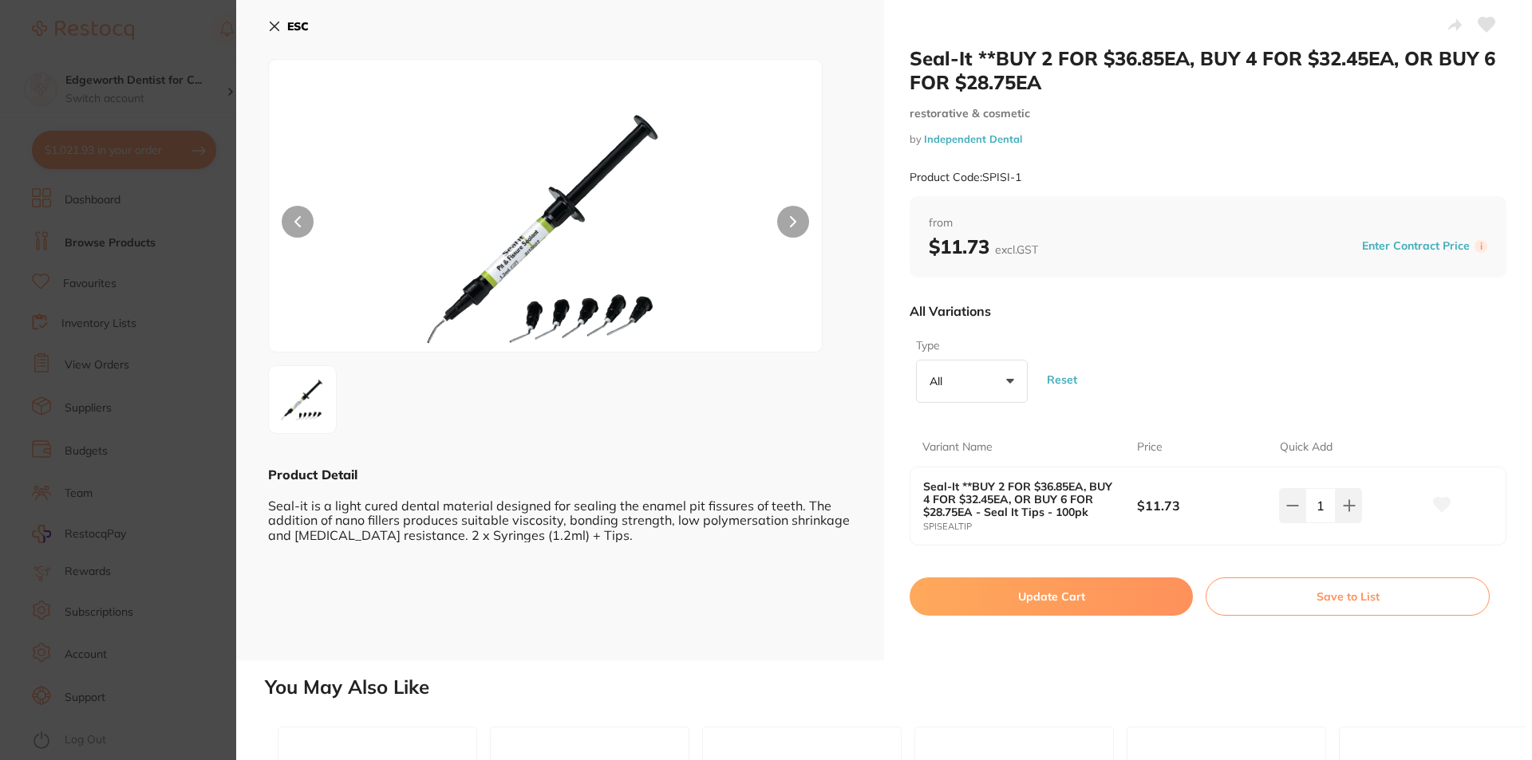
click at [282, 30] on button "ESC" at bounding box center [288, 26] width 41 height 27
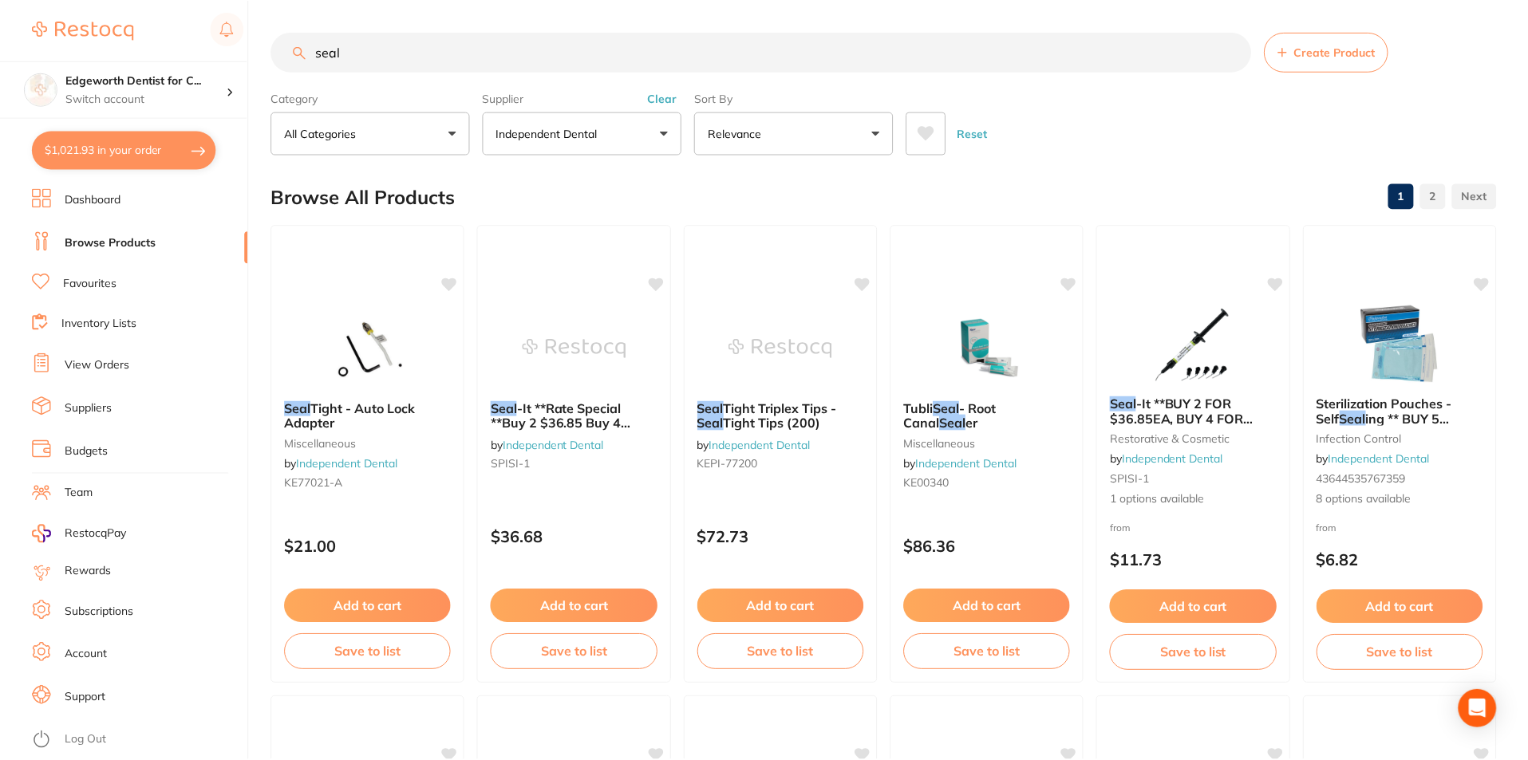
scroll to position [4, 0]
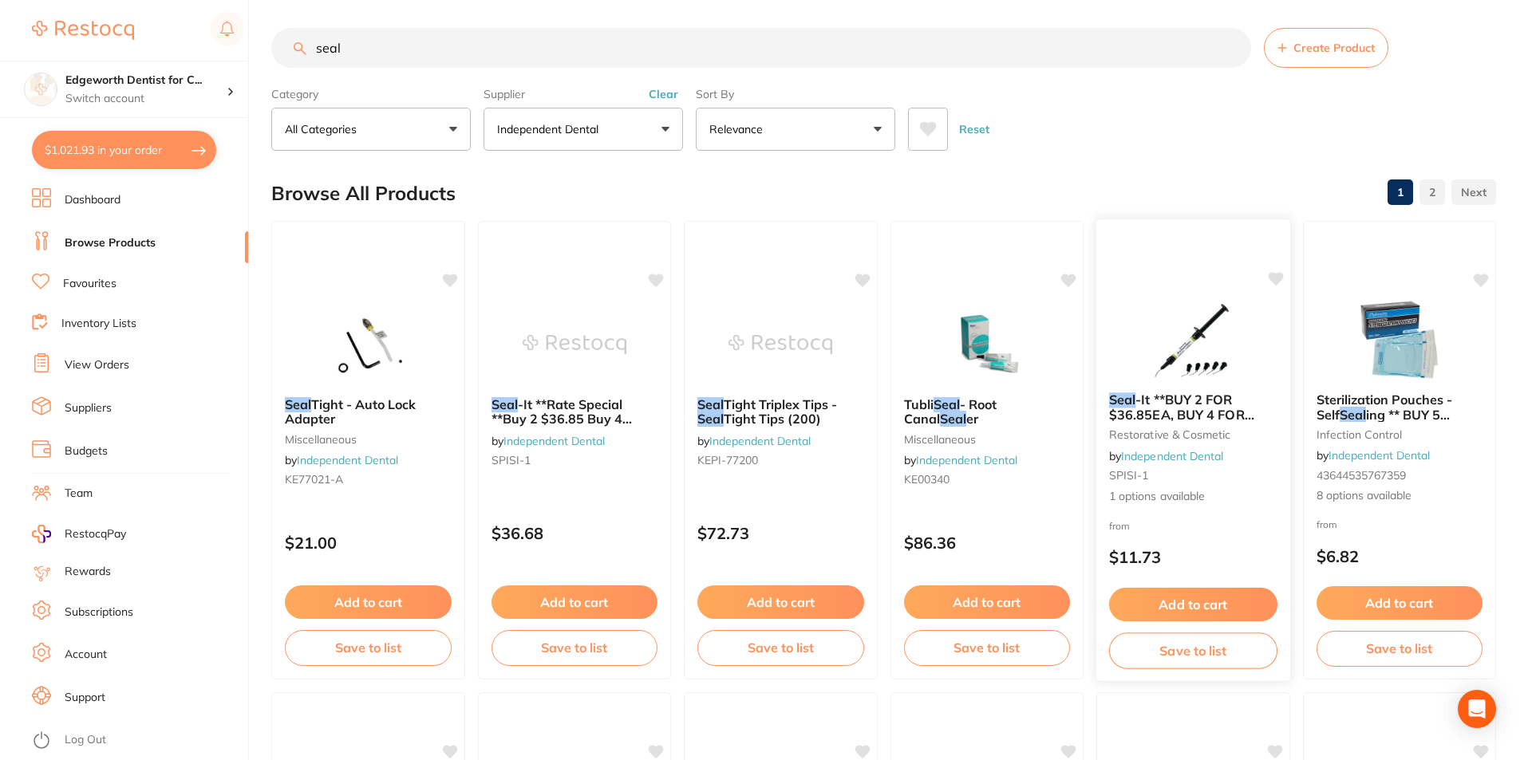
click at [1207, 402] on span "-It **BUY 2 FOR $36.85EA, BUY 4 FOR $32.45EA, OR BUY 6 FOR $28.75EA" at bounding box center [1188, 422] width 158 height 61
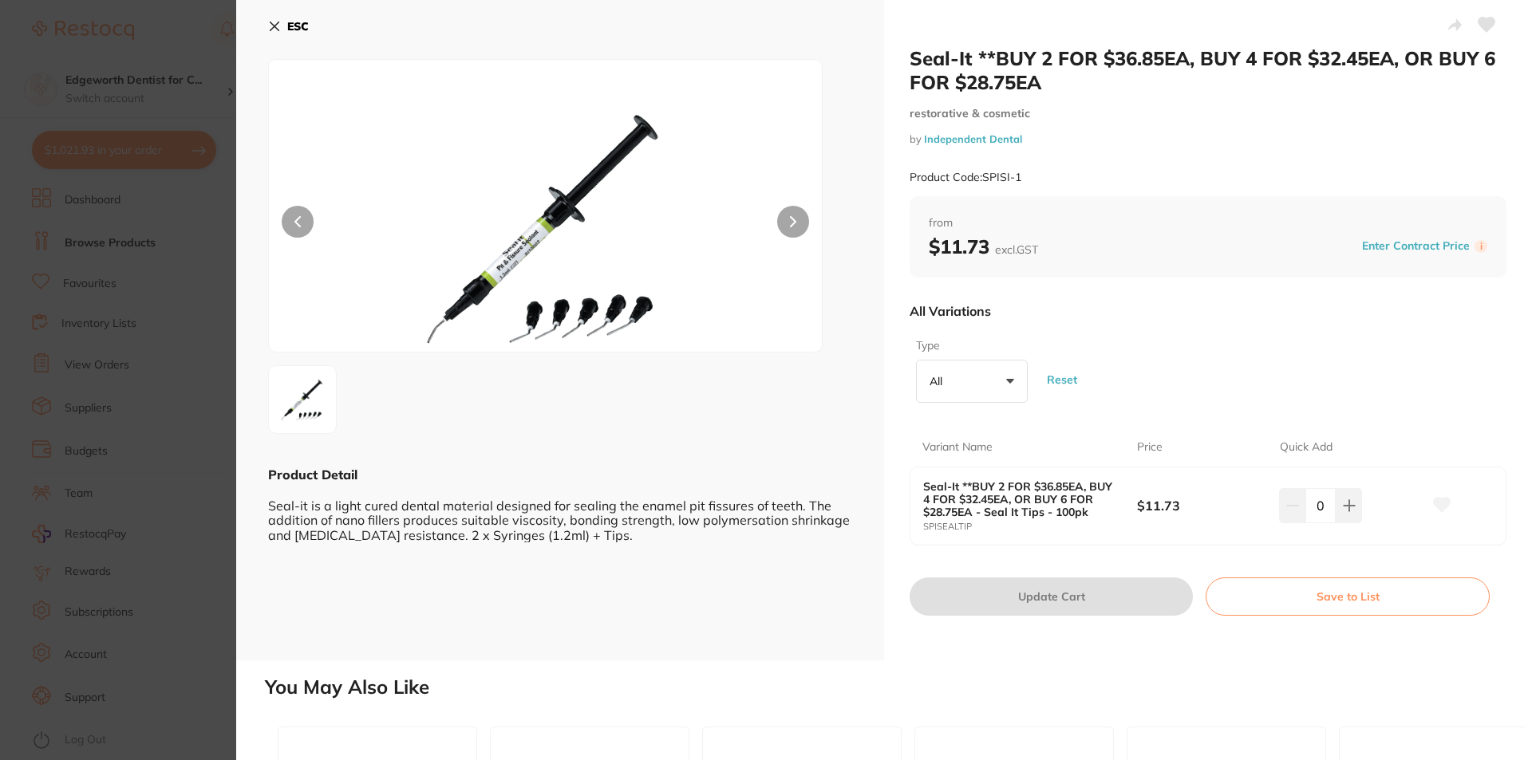
click at [988, 377] on button "All +0" at bounding box center [972, 381] width 112 height 43
click at [1159, 354] on div "Type All +0 All Seal It Tips - 100pk Reset" at bounding box center [1207, 370] width 597 height 77
click at [275, 25] on icon at bounding box center [274, 26] width 9 height 9
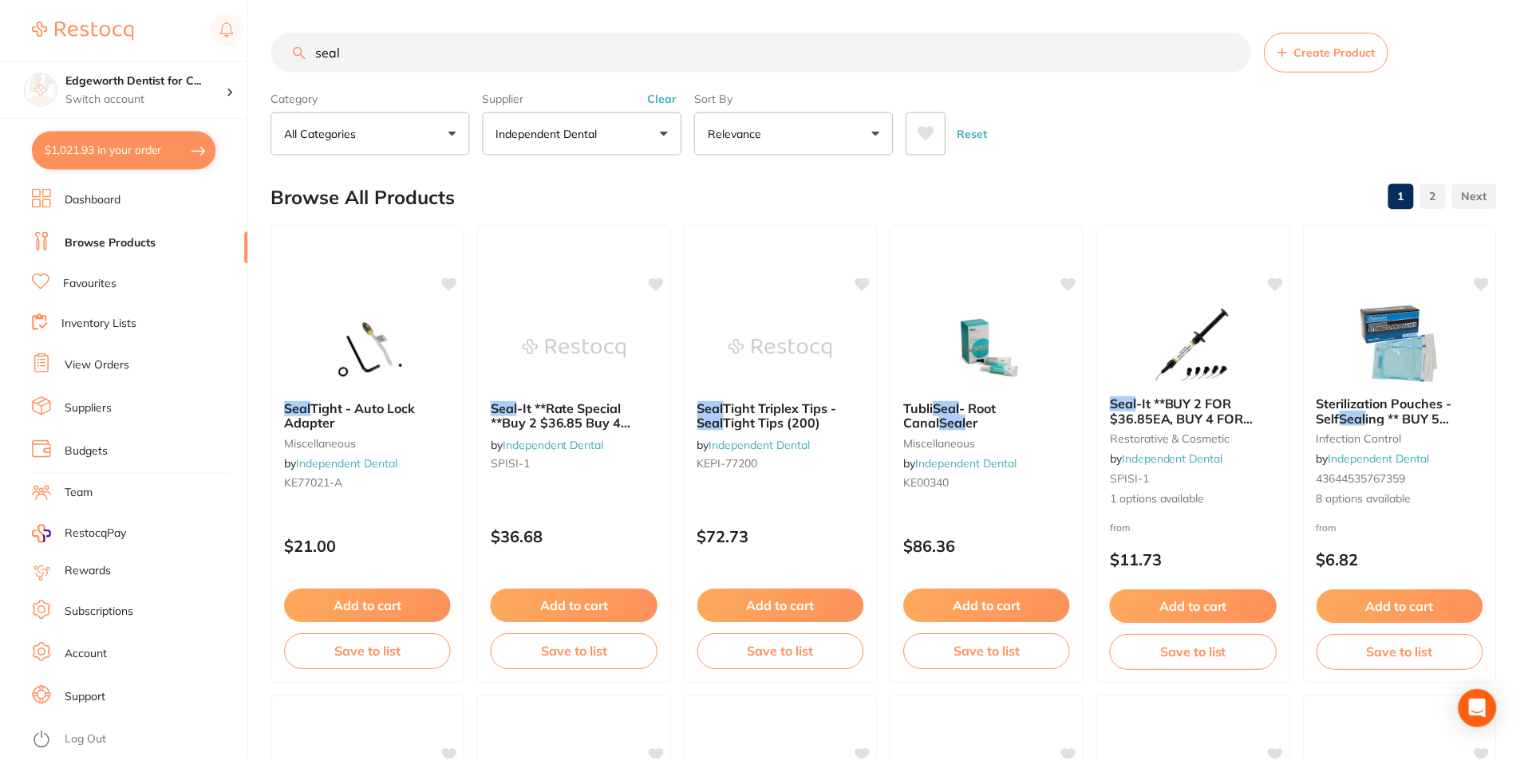
scroll to position [4, 0]
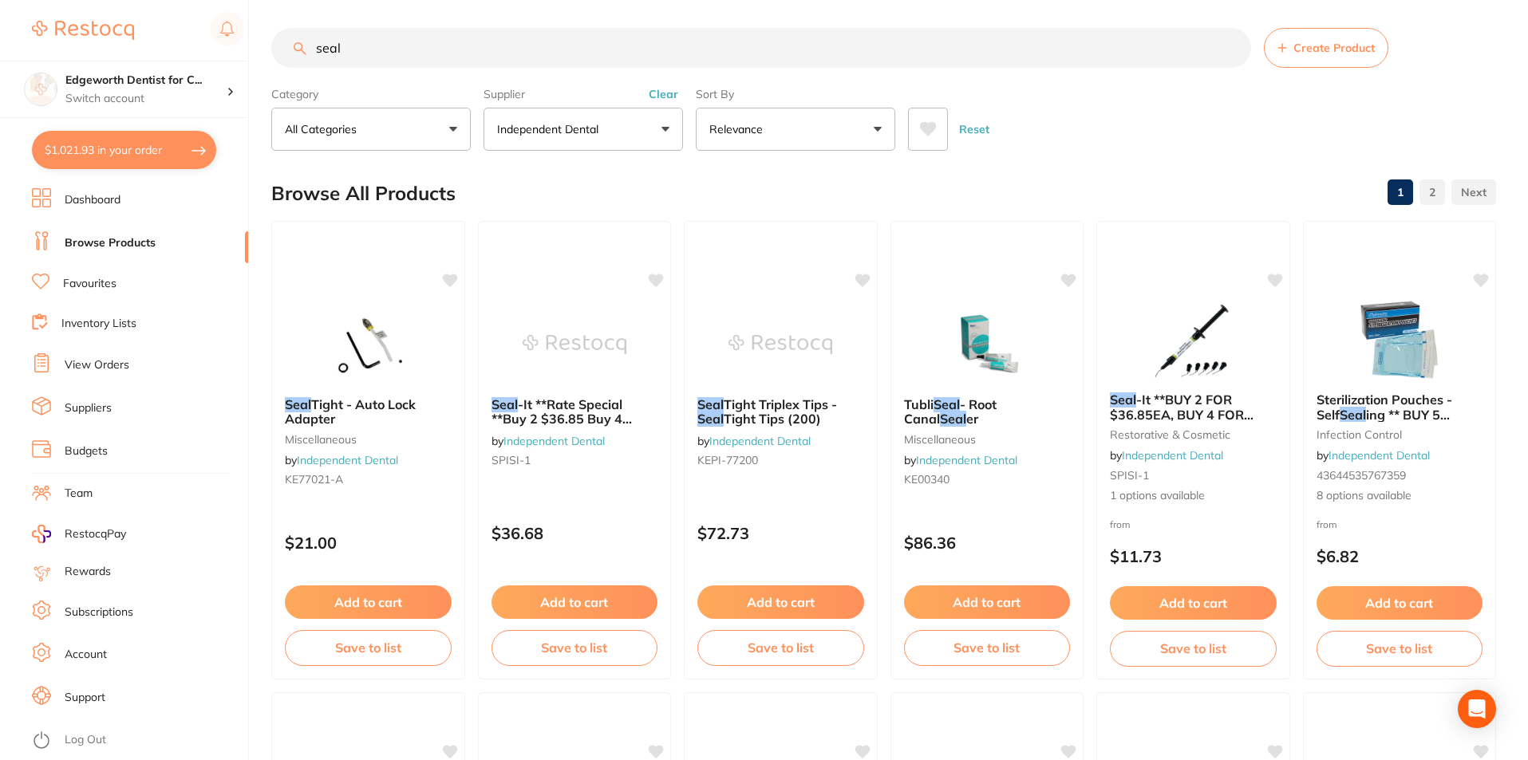
click at [370, 52] on input "seal" at bounding box center [761, 48] width 980 height 40
type input "seal it"
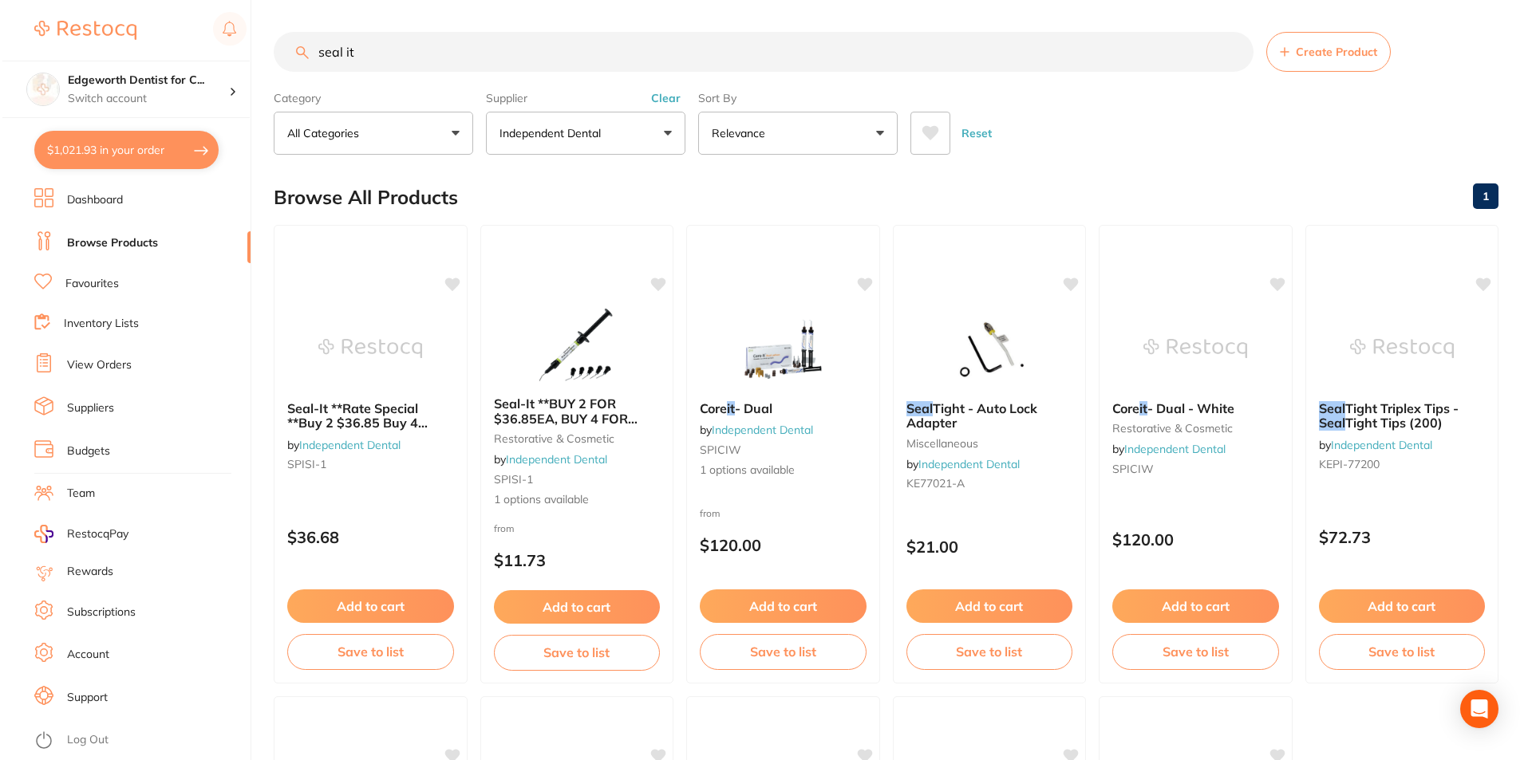
scroll to position [367, 0]
click at [382, 418] on span "Seal-It **Rate Special **Buy 2 $36.85 Buy 4 $32.45 Buy 6 $28.75** -" at bounding box center [358, 422] width 149 height 45
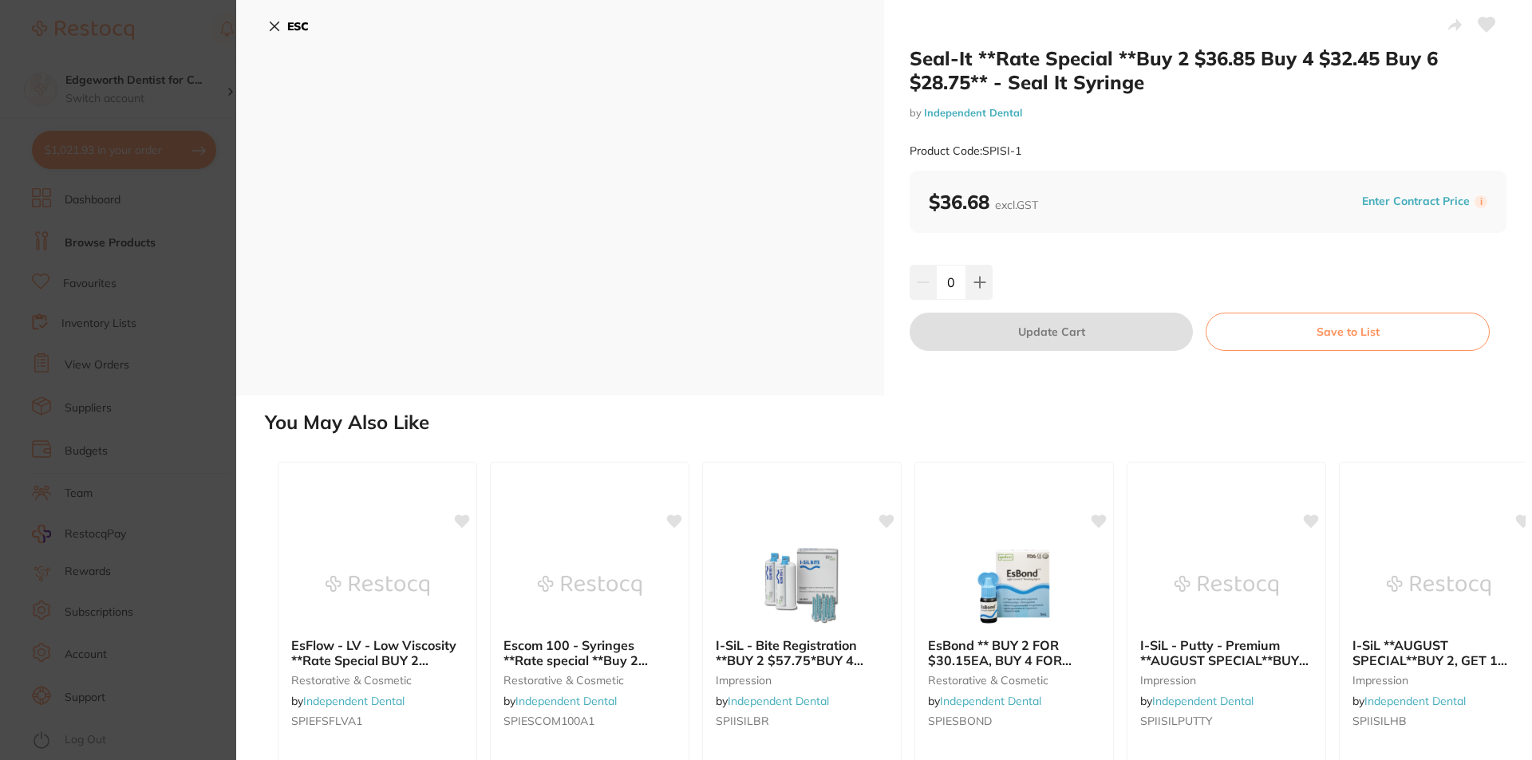
click at [262, 29] on div "ESC" at bounding box center [560, 198] width 648 height 396
drag, startPoint x: 273, startPoint y: 23, endPoint x: 292, endPoint y: 20, distance: 19.4
click at [274, 23] on icon at bounding box center [274, 26] width 13 height 13
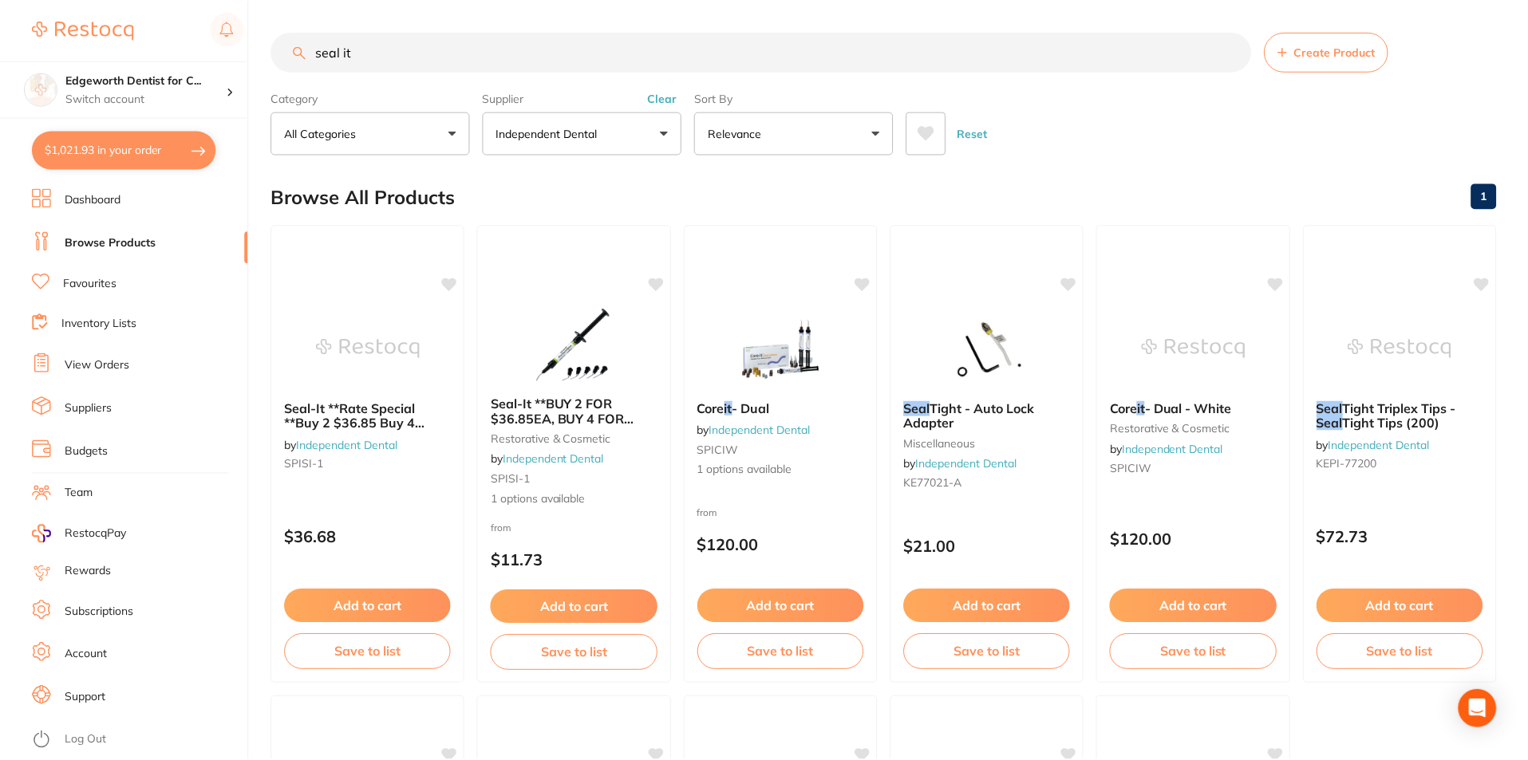
scroll to position [4, 0]
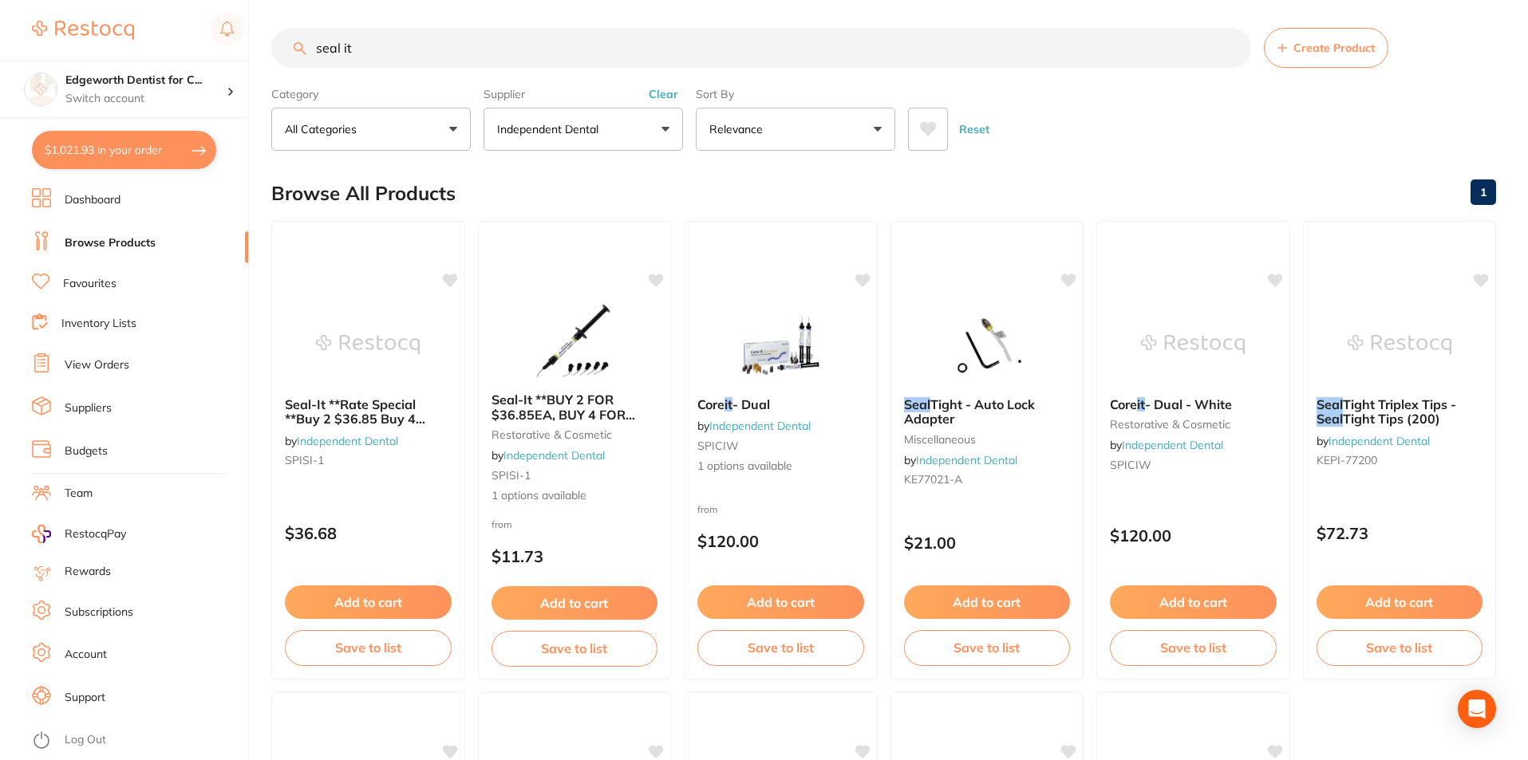
click at [119, 144] on button "$1,021.93 in your order" at bounding box center [124, 150] width 184 height 38
checkbox input "true"
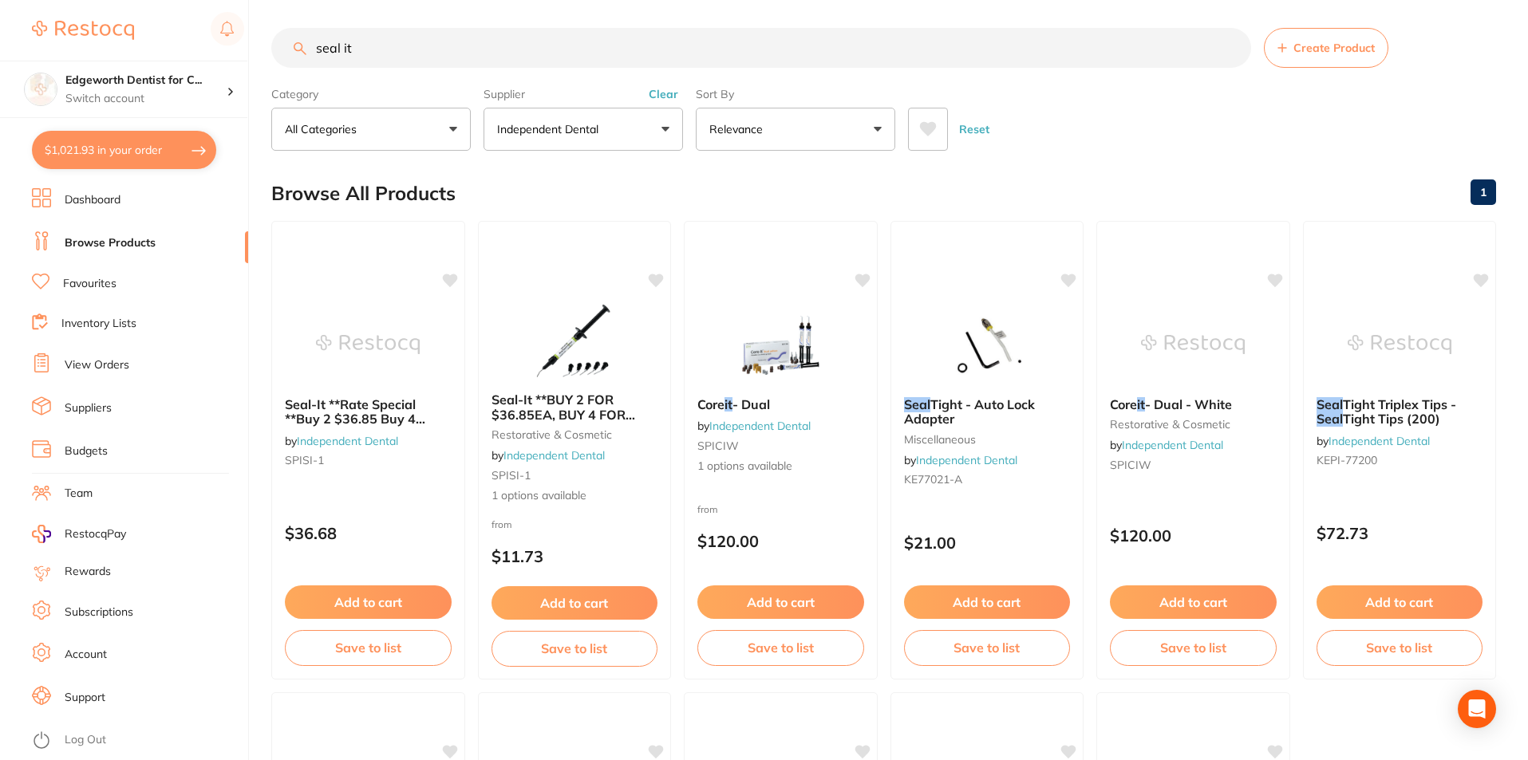
checkbox input "true"
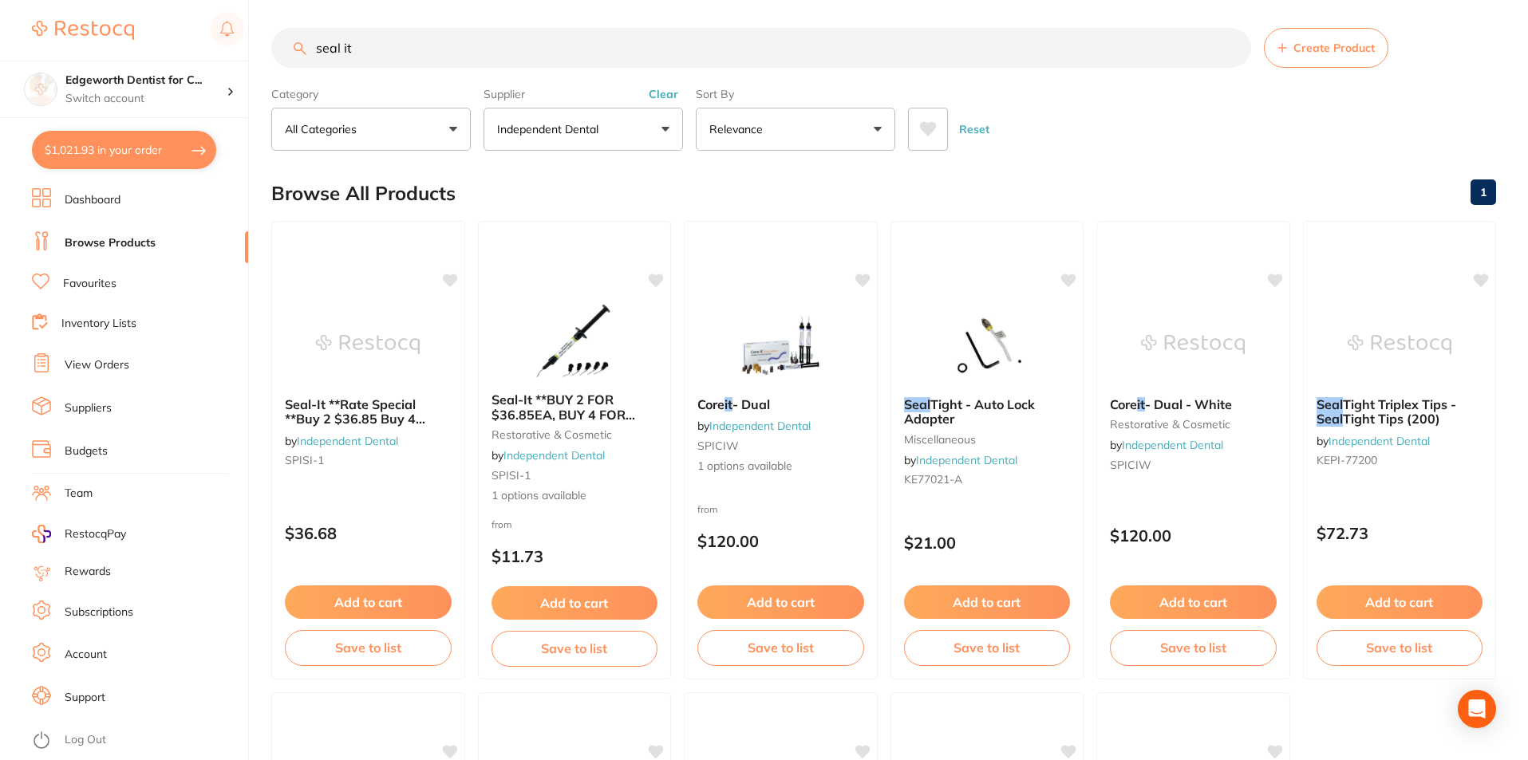
checkbox input "true"
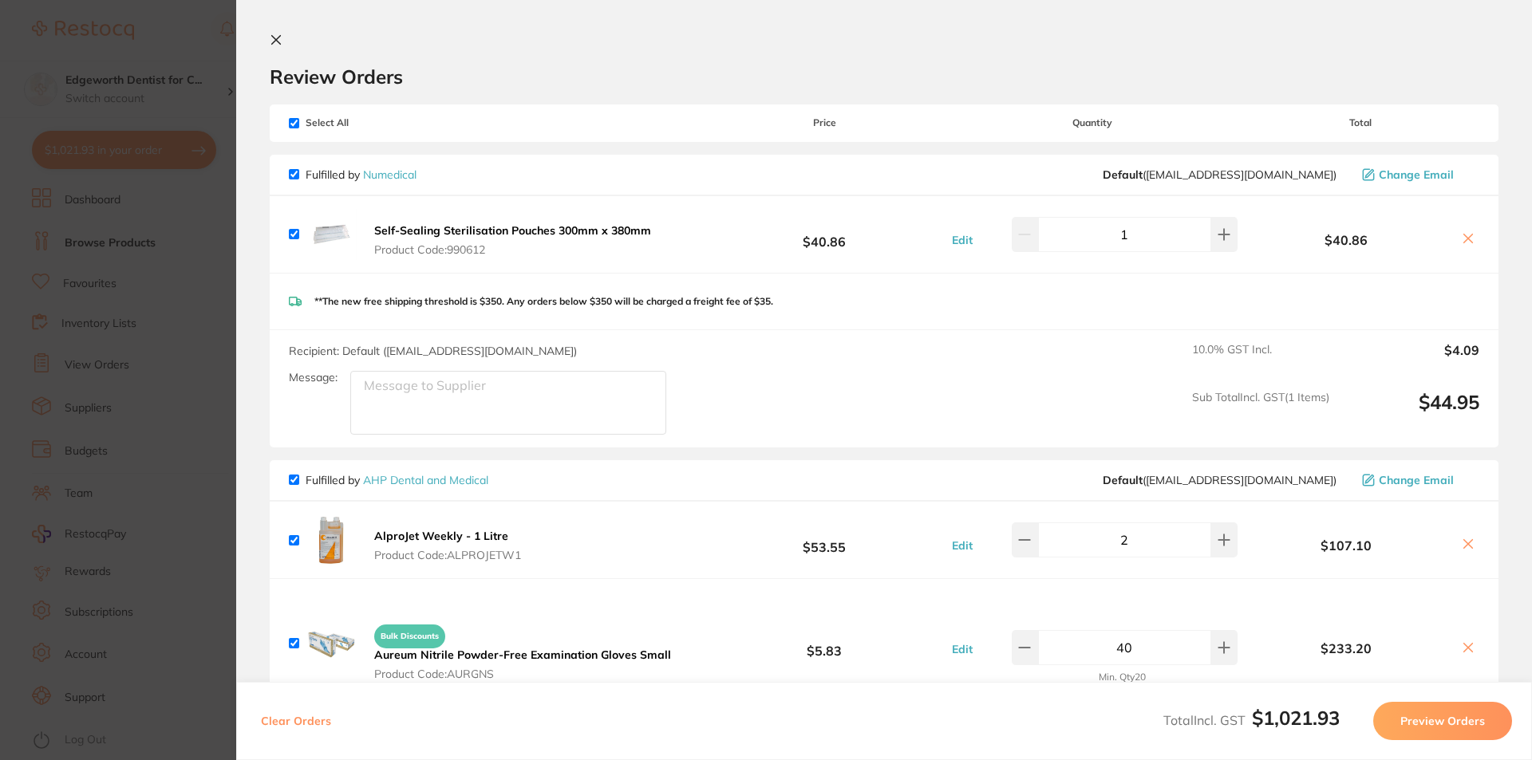
click at [1461, 240] on icon at bounding box center [1467, 238] width 13 height 13
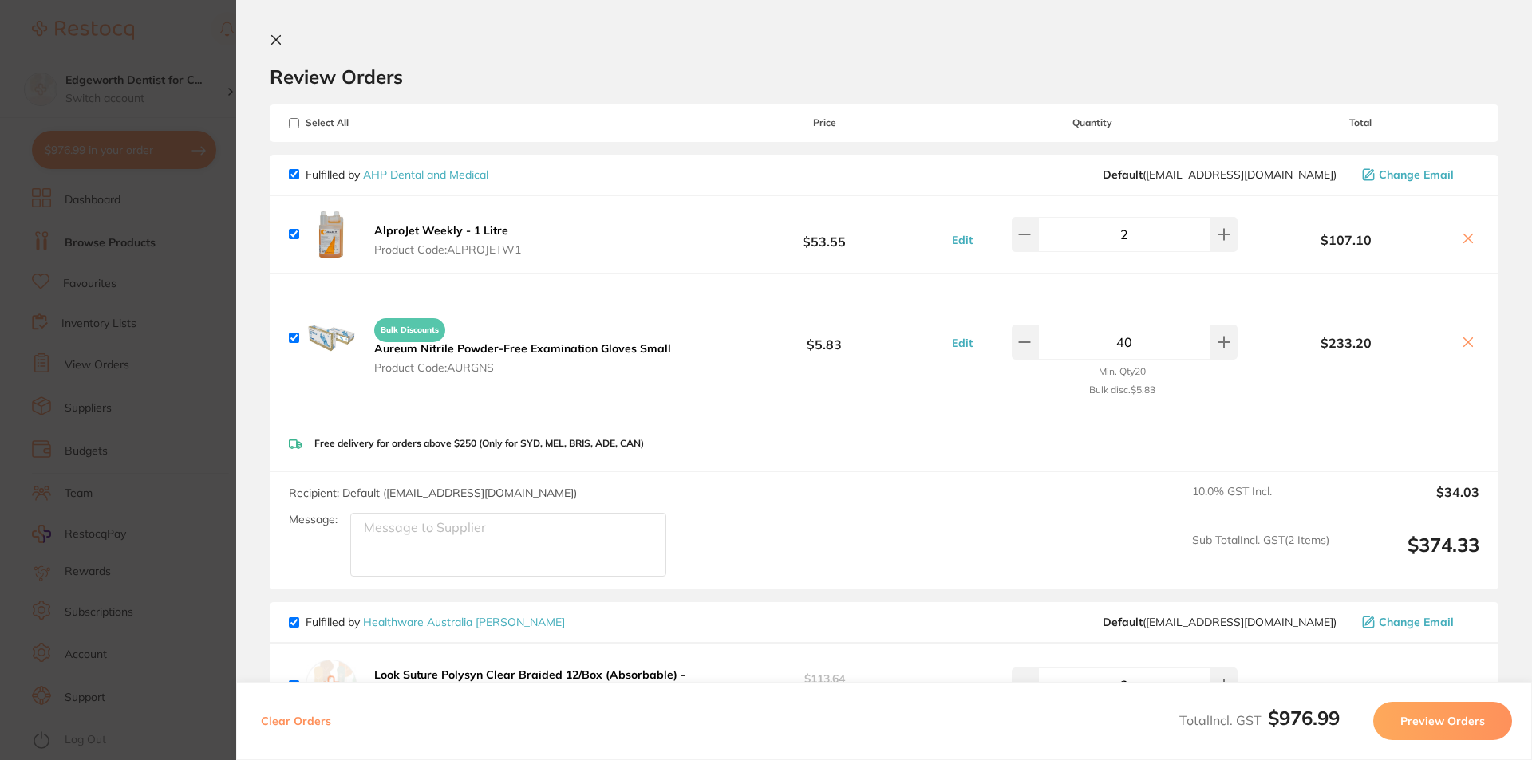
checkbox input "true"
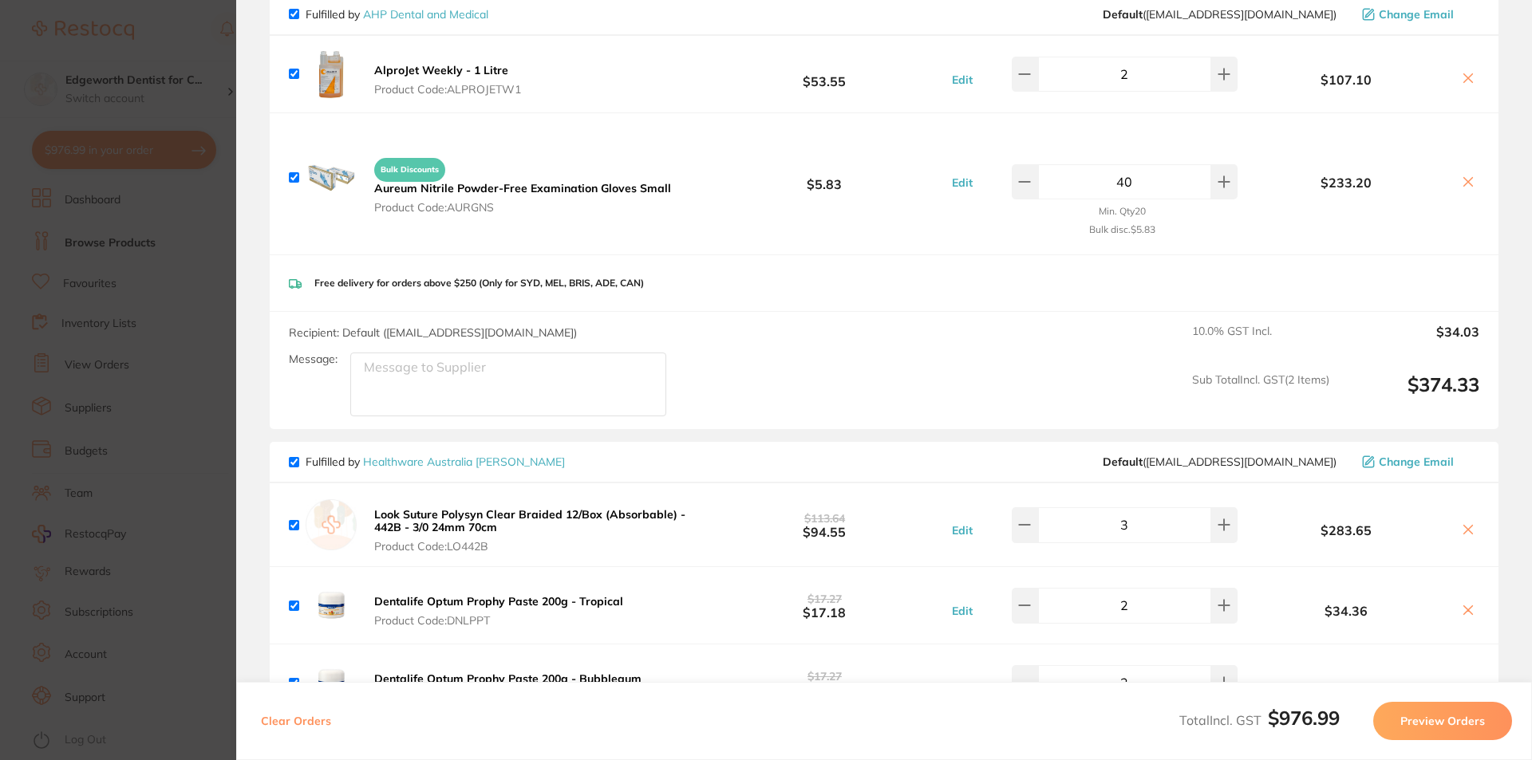
scroll to position [160, 0]
click at [222, 54] on section "Update RRP Set your pre negotiated price for this item. Item Agreed RRP (excl. …" at bounding box center [766, 380] width 1532 height 760
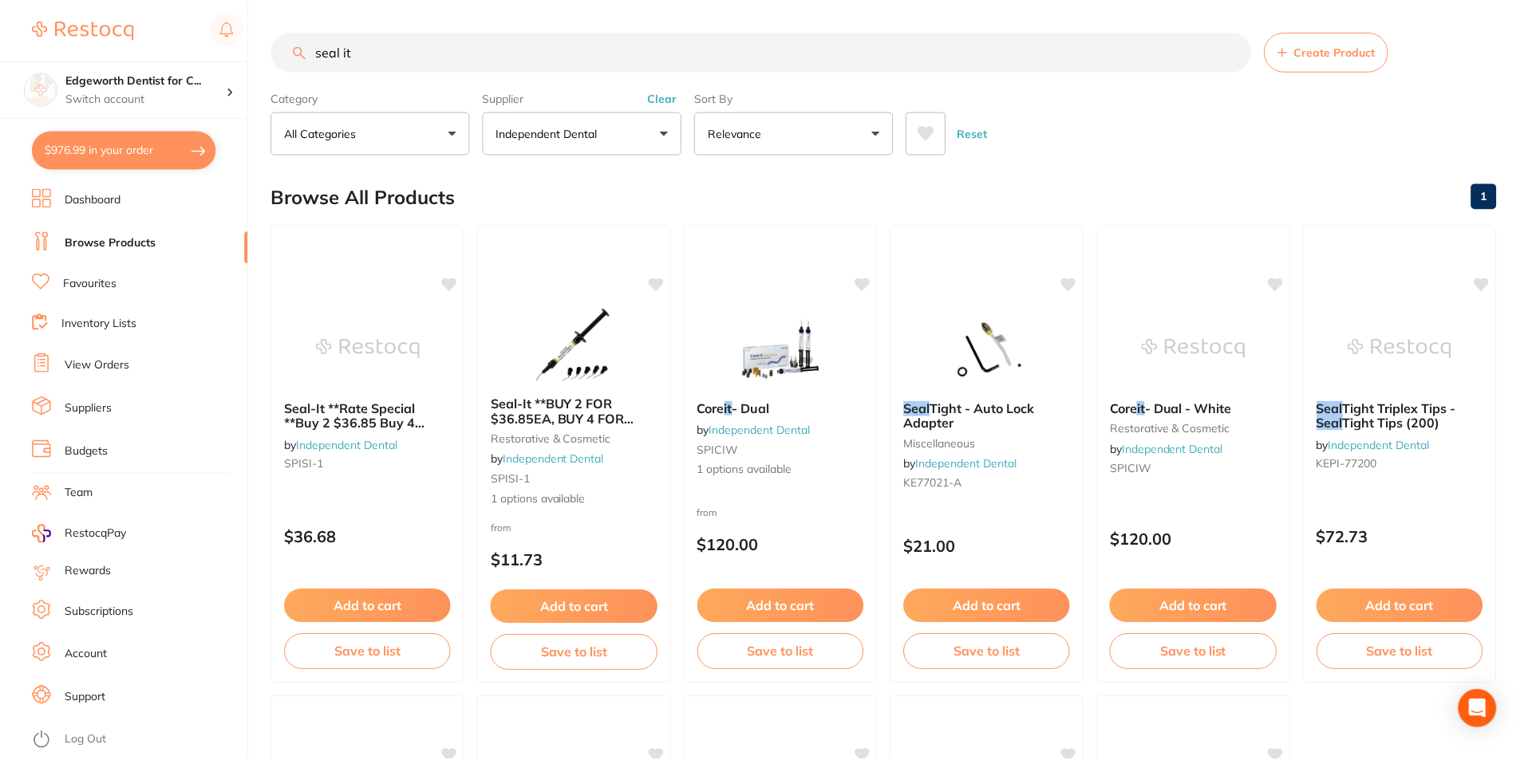
scroll to position [4, 0]
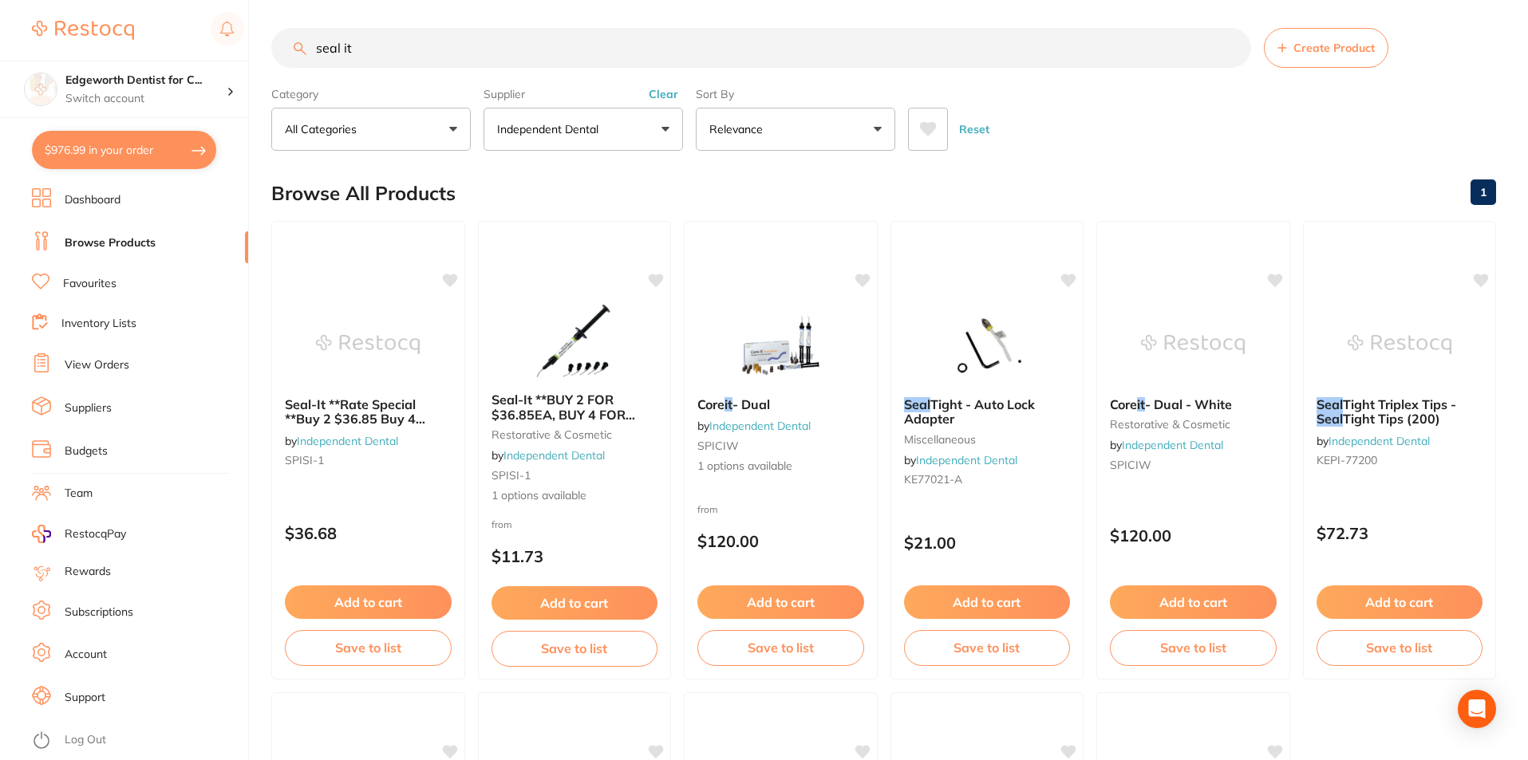
drag, startPoint x: 507, startPoint y: 52, endPoint x: 0, endPoint y: -16, distance: 511.1
click at [0, 0] on html "$976.99 Edgeworth Dentist for C... Switch account Edgeworth Dentist for Chicken…" at bounding box center [764, 376] width 1528 height 760
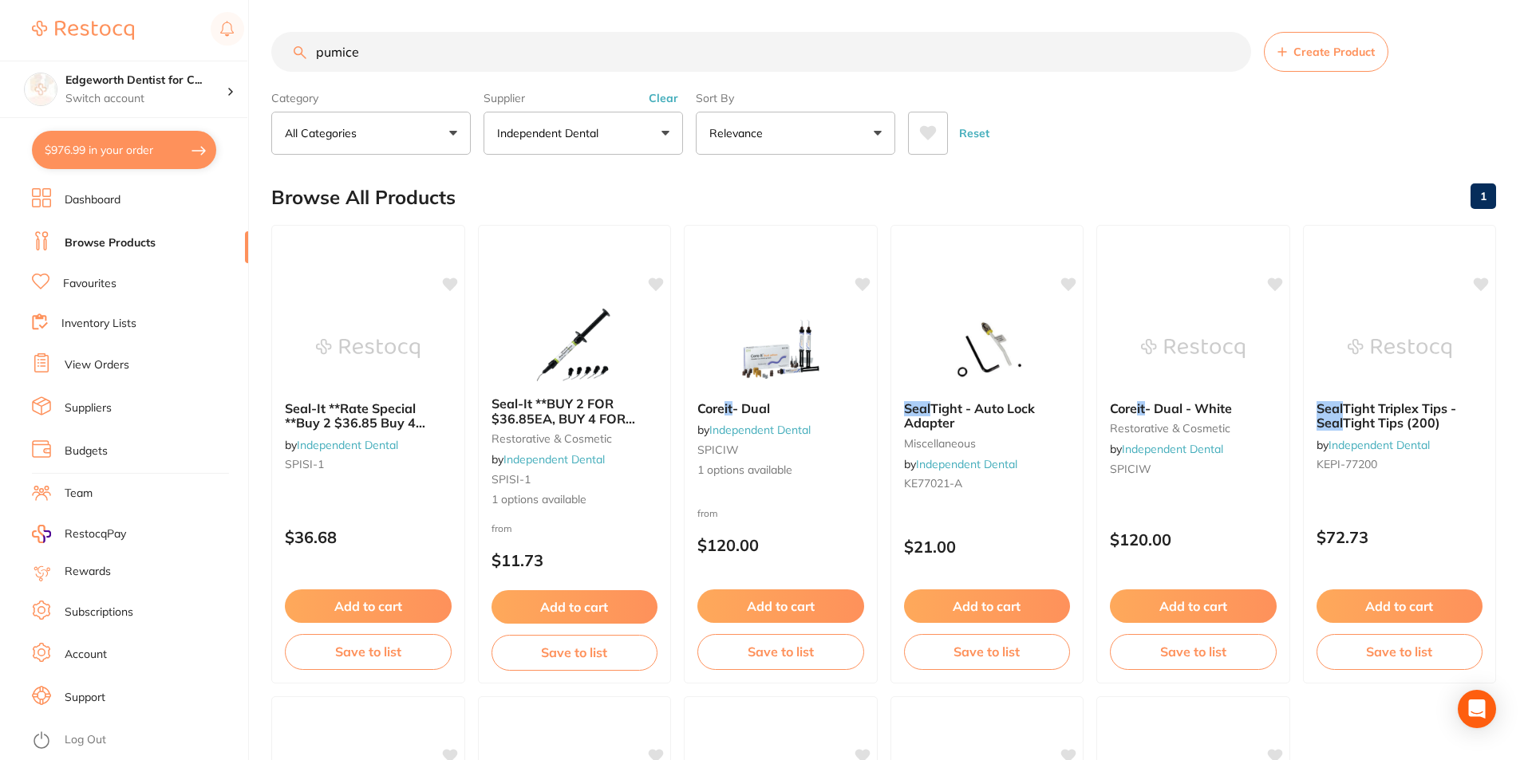
type input "pumice"
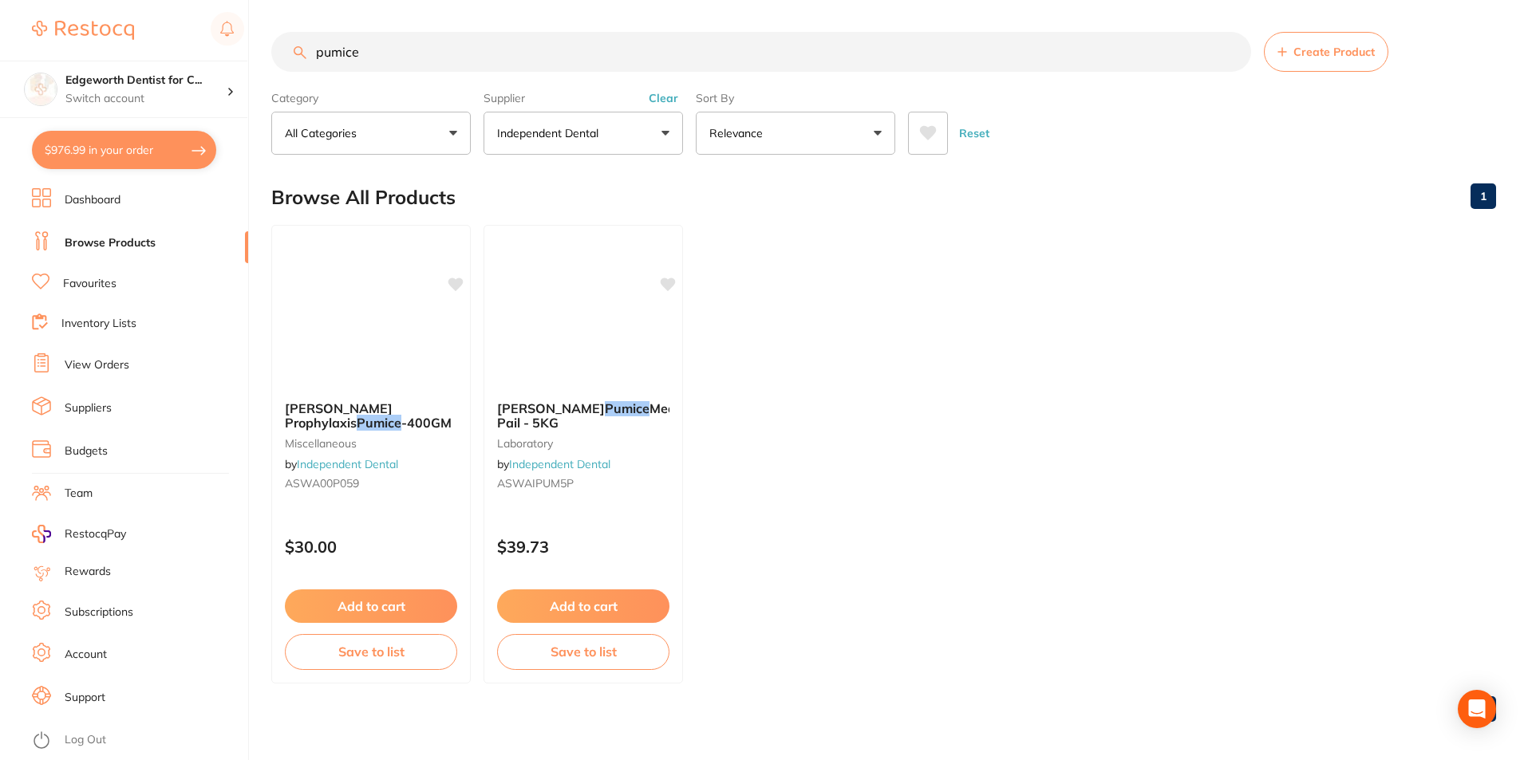
scroll to position [112, 0]
click at [605, 125] on button "Independent Dental" at bounding box center [582, 133] width 199 height 43
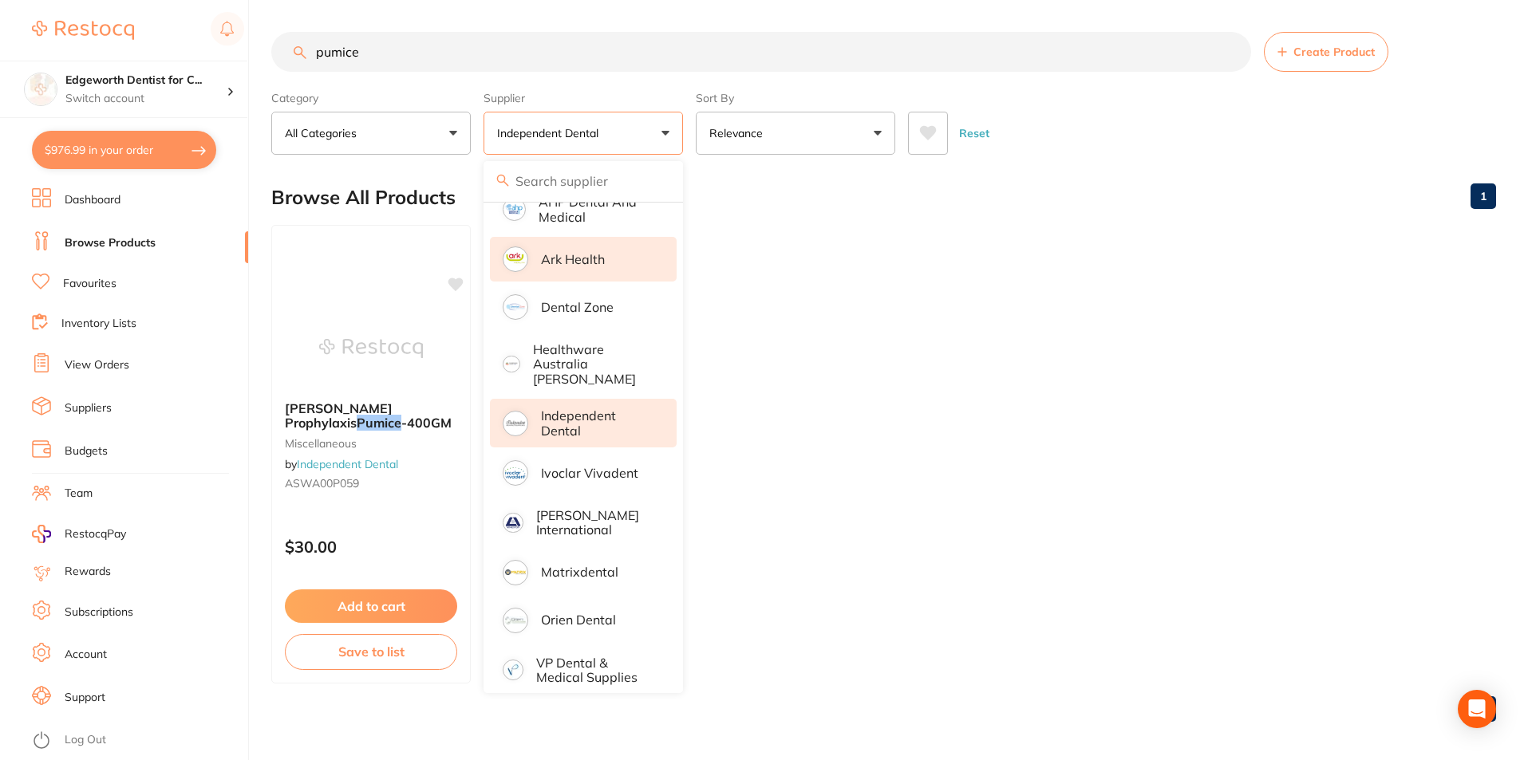
scroll to position [0, 0]
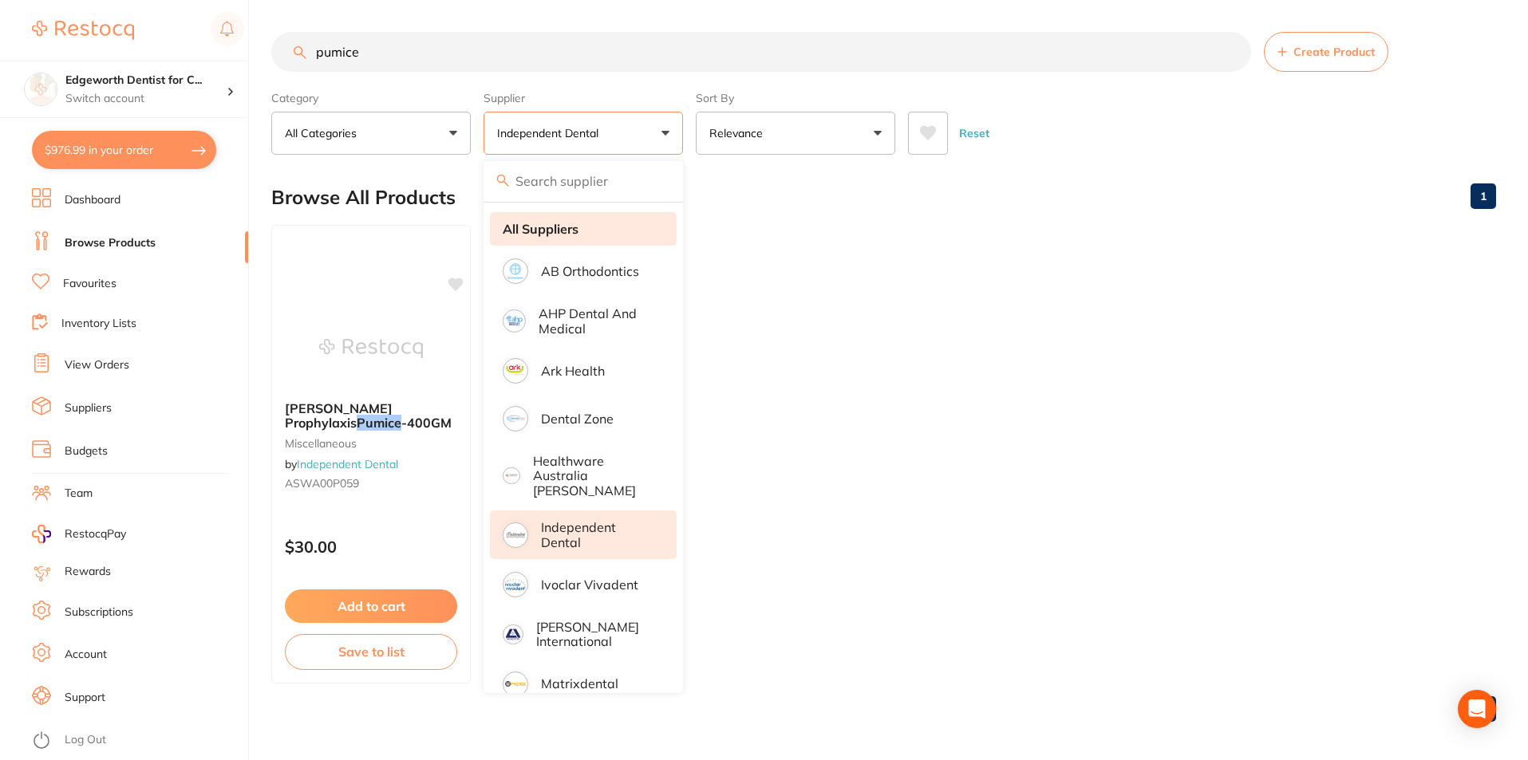
click at [563, 230] on strong "All Suppliers" at bounding box center [541, 229] width 76 height 14
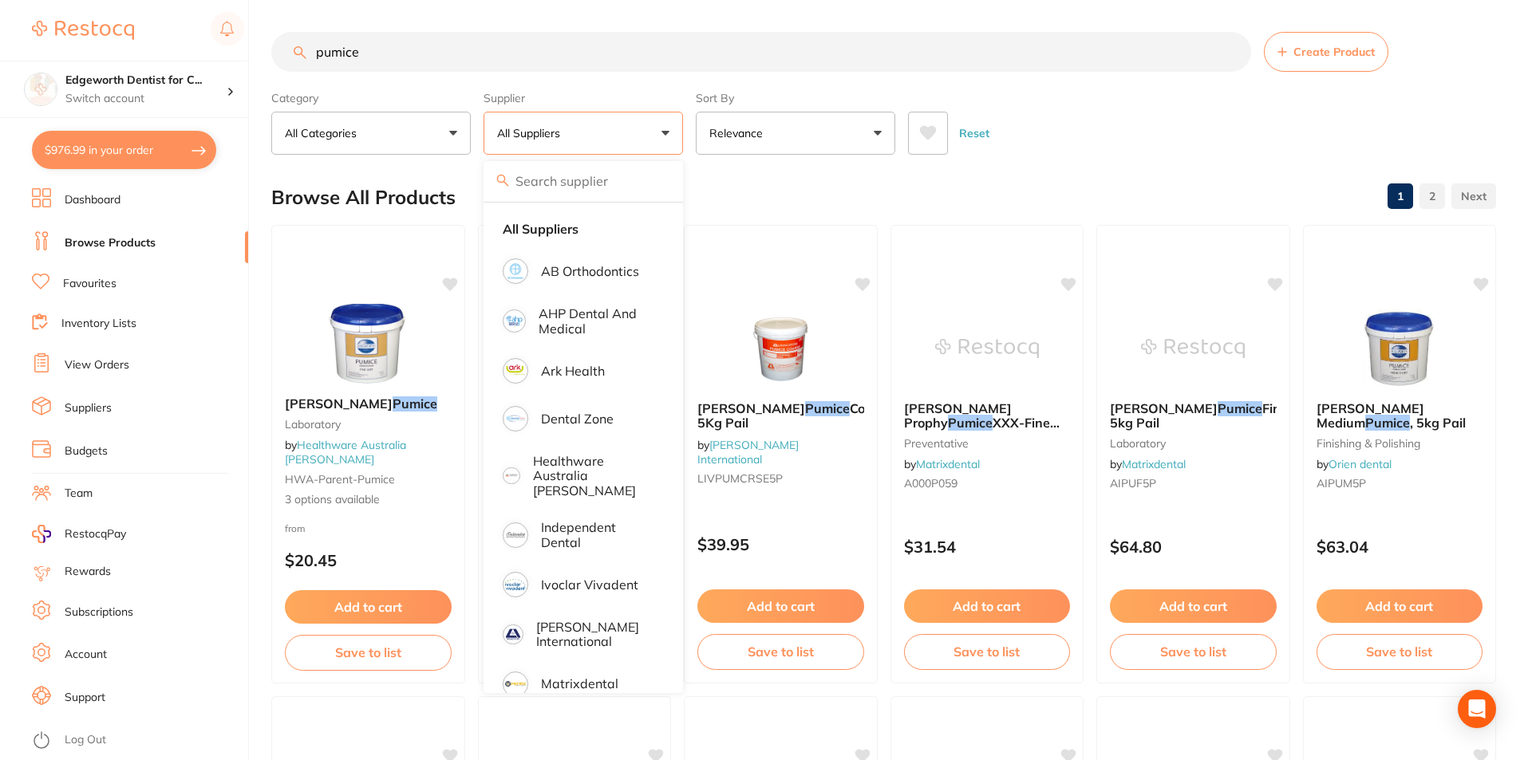
click at [826, 140] on button "Relevance" at bounding box center [795, 133] width 199 height 43
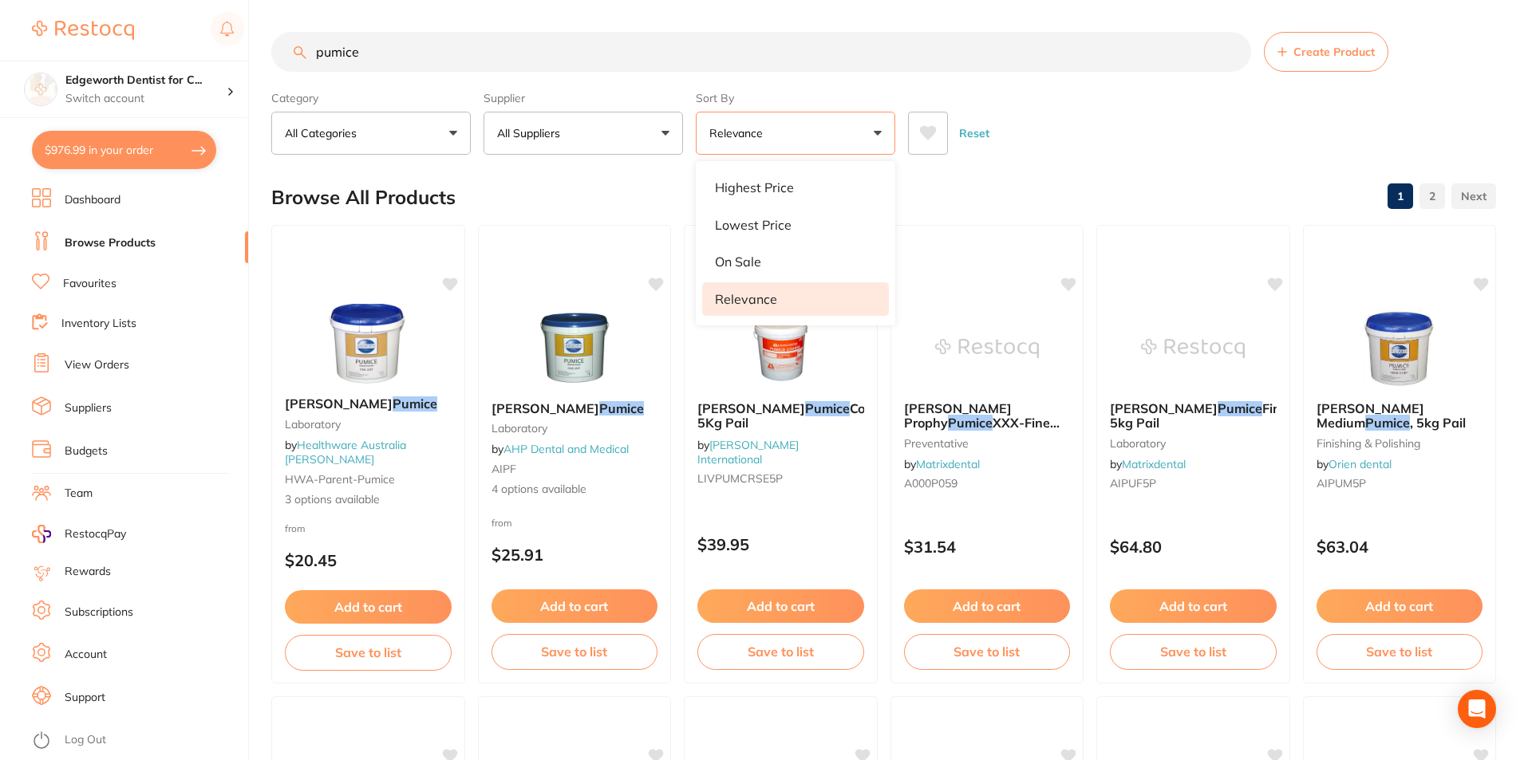
click at [841, 126] on button "Relevance" at bounding box center [795, 133] width 199 height 43
click at [792, 151] on button "Relevance" at bounding box center [795, 133] width 199 height 43
click at [769, 211] on li "Lowest Price" at bounding box center [795, 225] width 187 height 34
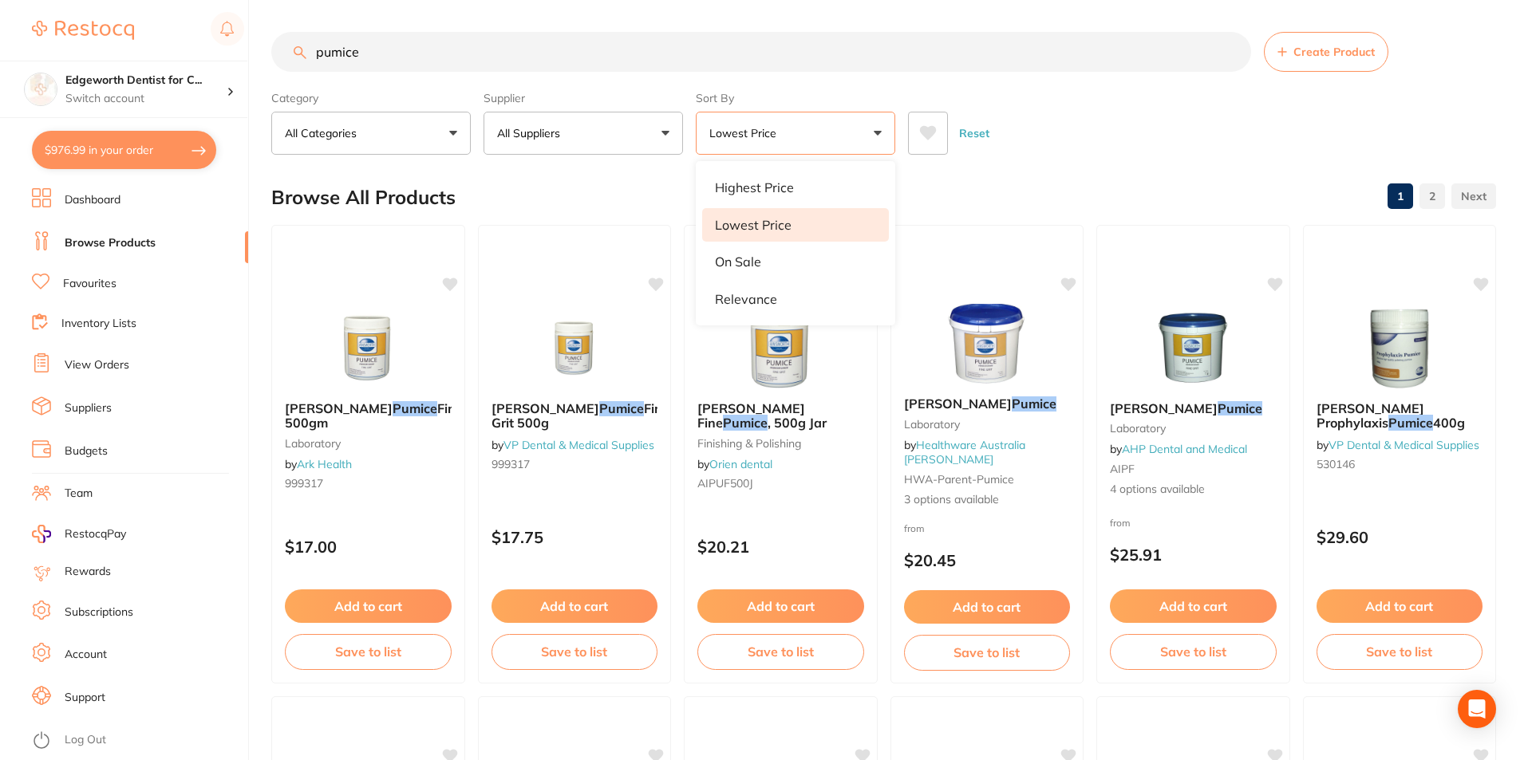
click at [1067, 113] on div "Reset" at bounding box center [1195, 127] width 575 height 56
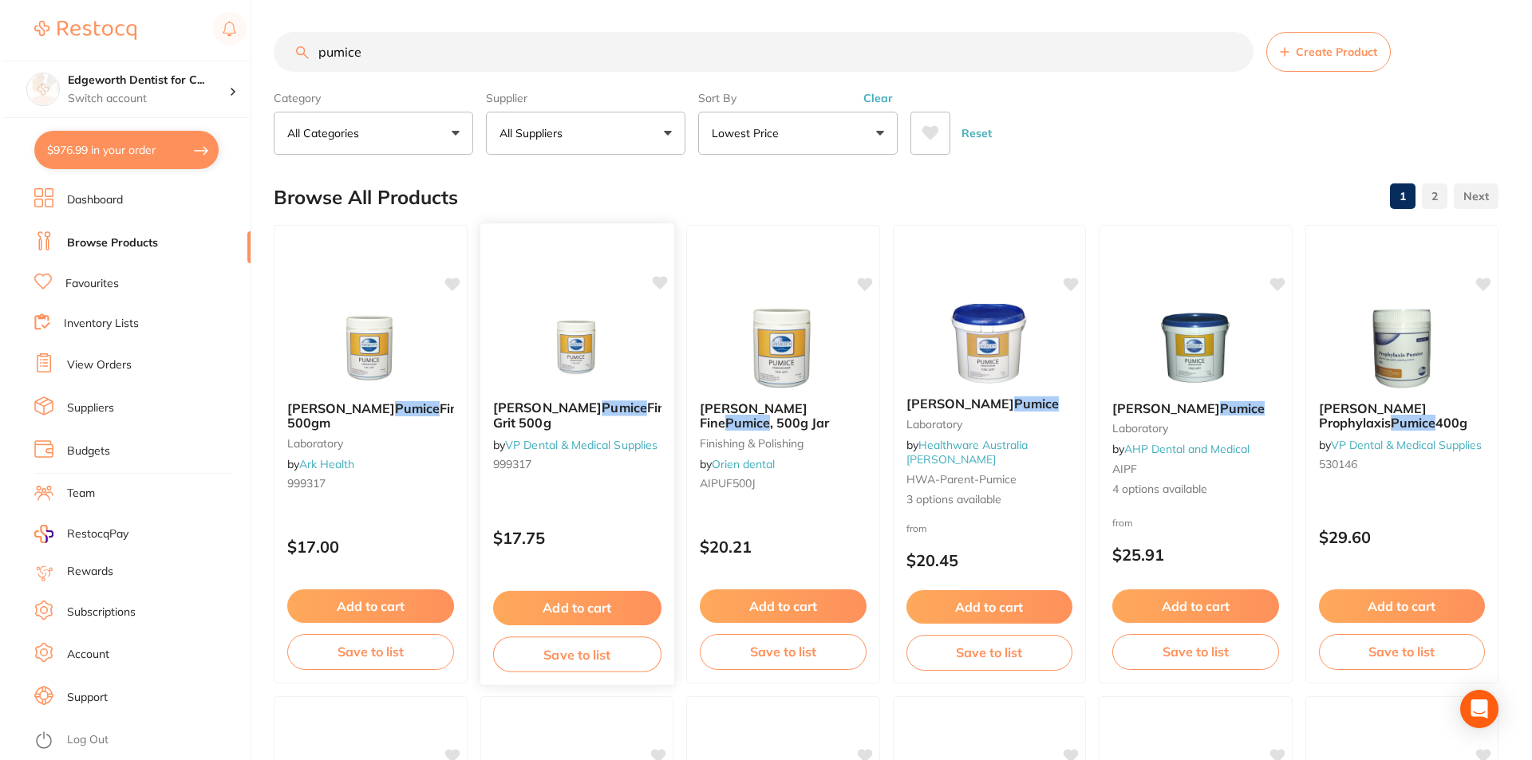
scroll to position [160, 0]
click at [1169, 413] on span "[PERSON_NAME]" at bounding box center [1163, 408] width 108 height 16
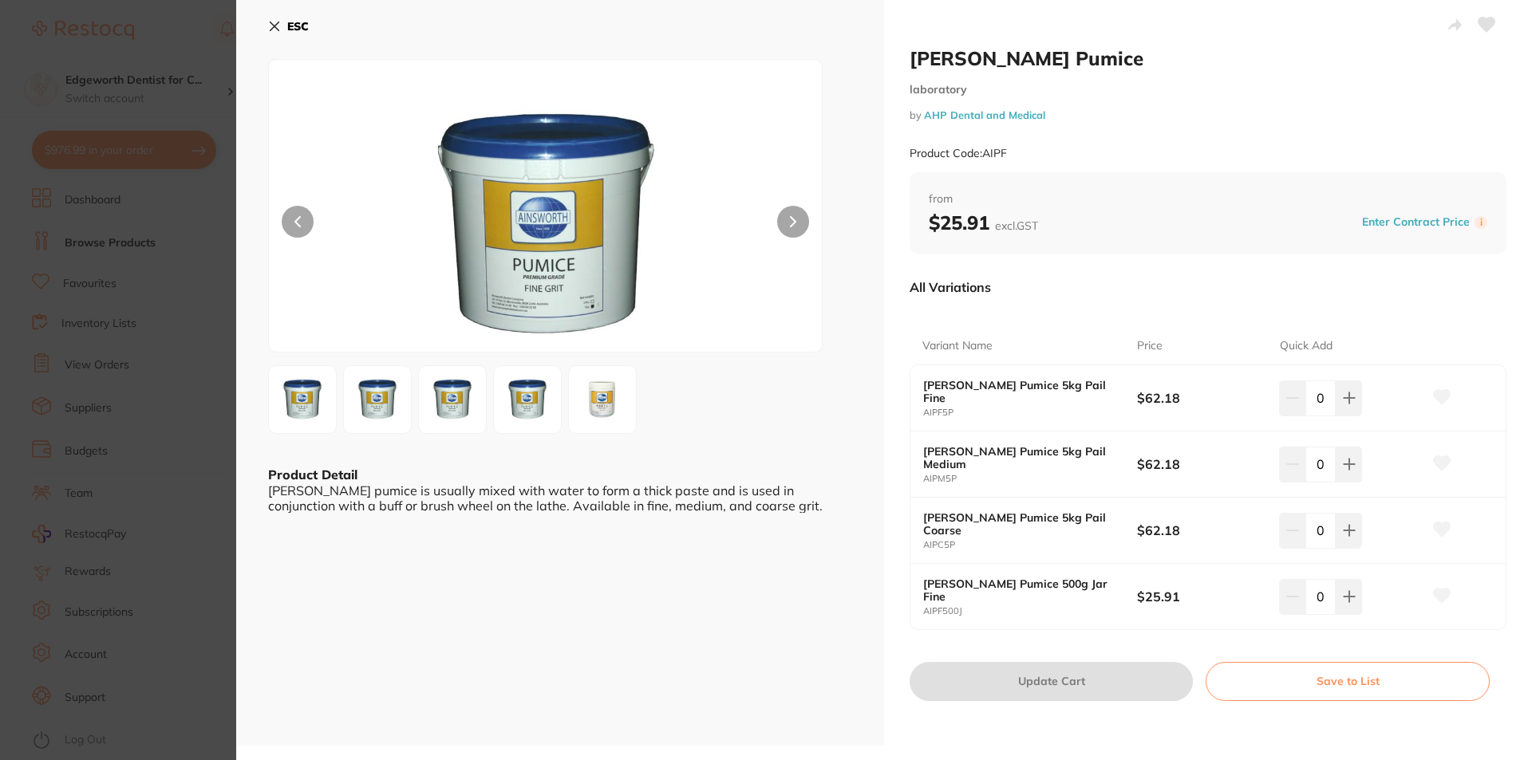
click at [1359, 599] on div "0" at bounding box center [1350, 596] width 143 height 35
click at [1348, 604] on button at bounding box center [1348, 596] width 26 height 35
type input "1"
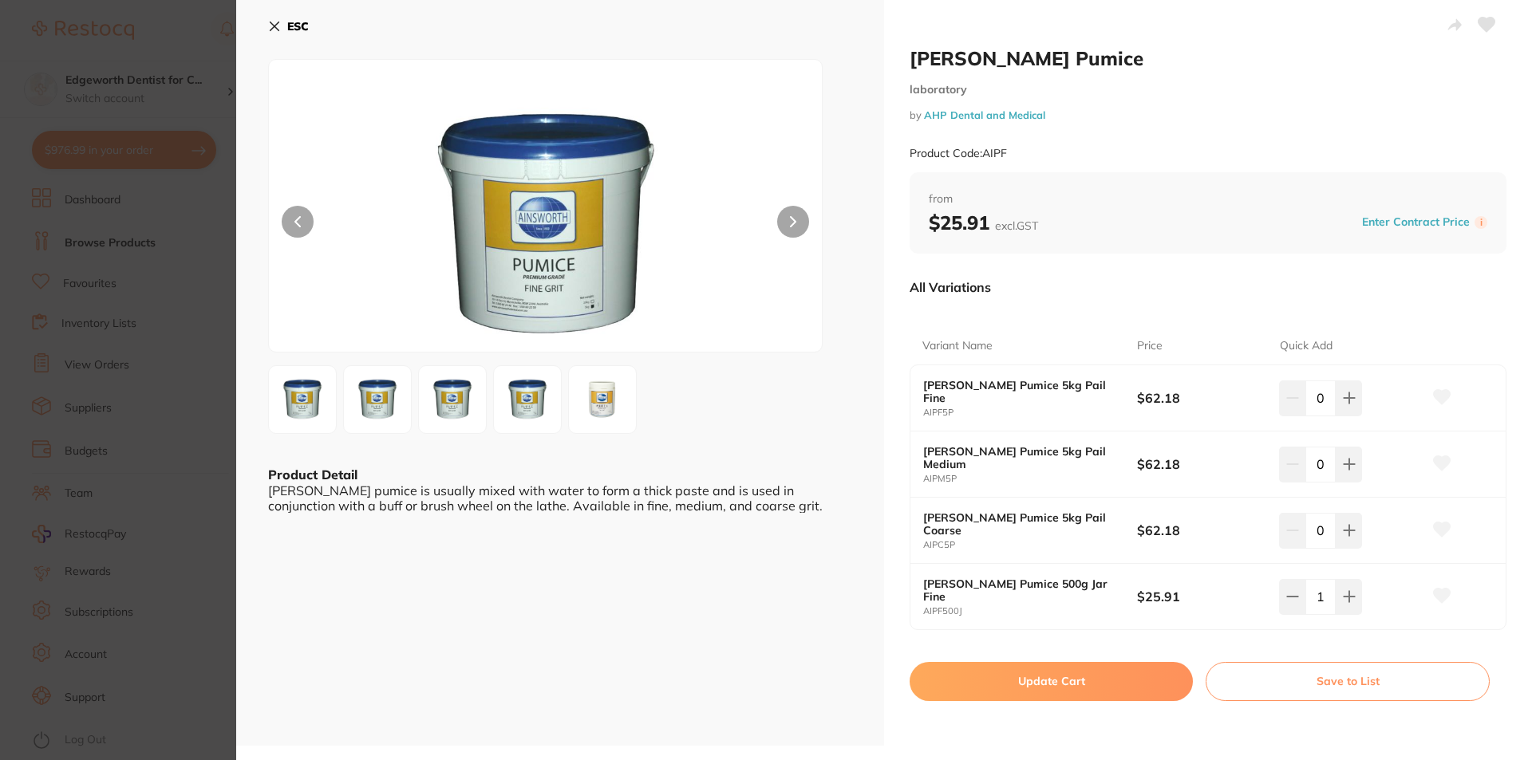
click at [1066, 682] on button "Update Cart" at bounding box center [1050, 681] width 283 height 38
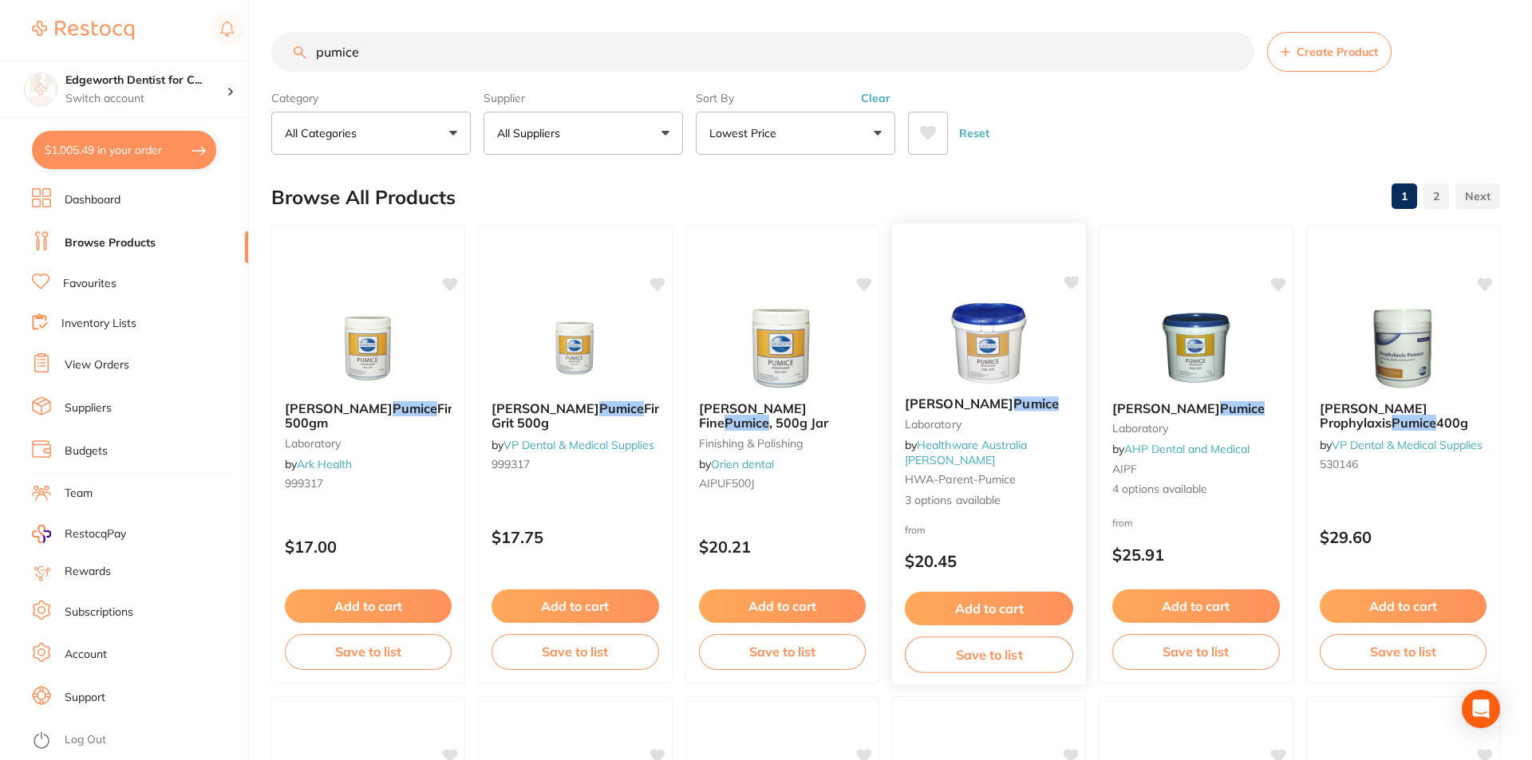
checkbox input "false"
click at [155, 160] on button "$1,005.49 in your order" at bounding box center [124, 150] width 184 height 38
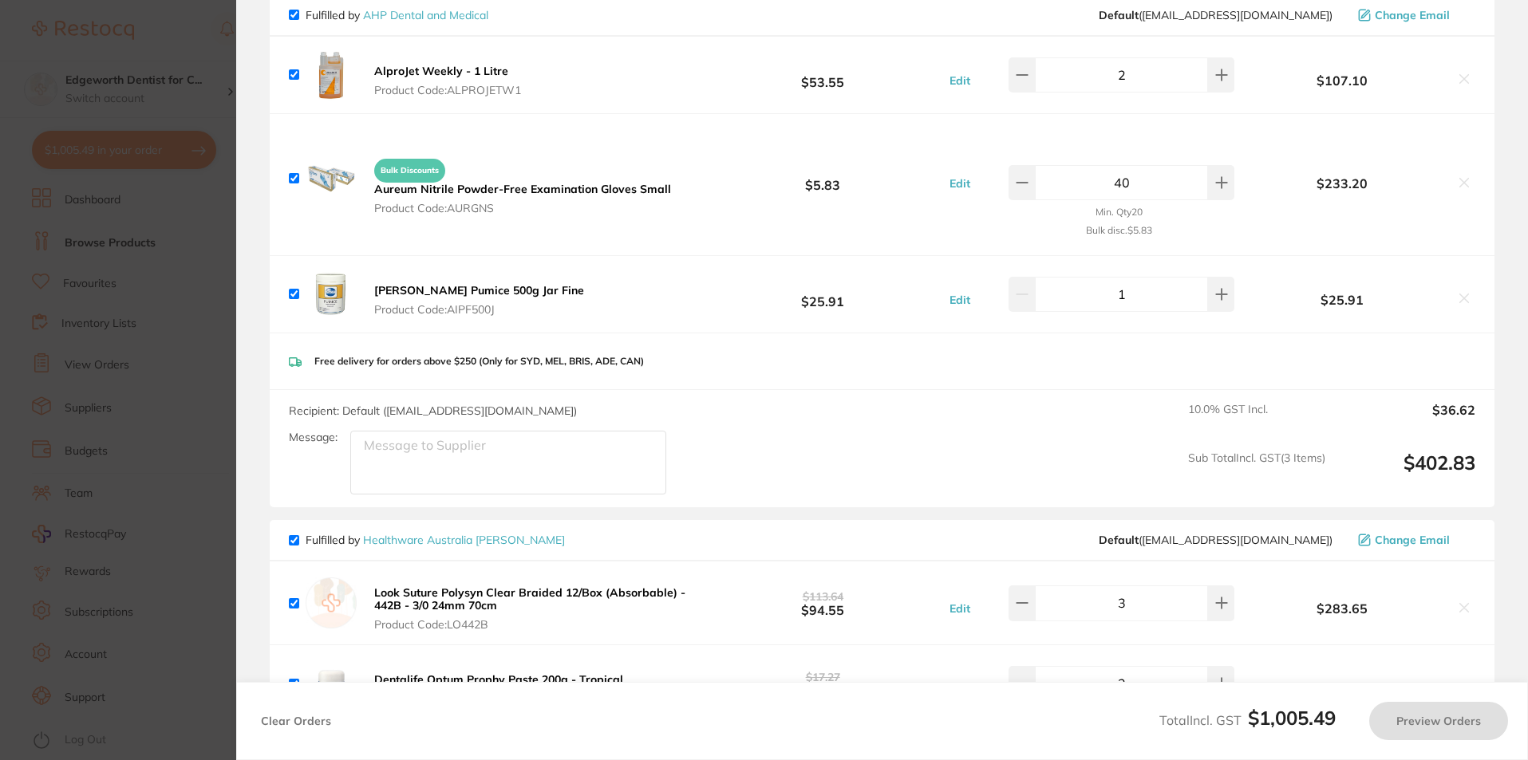
checkbox input "true"
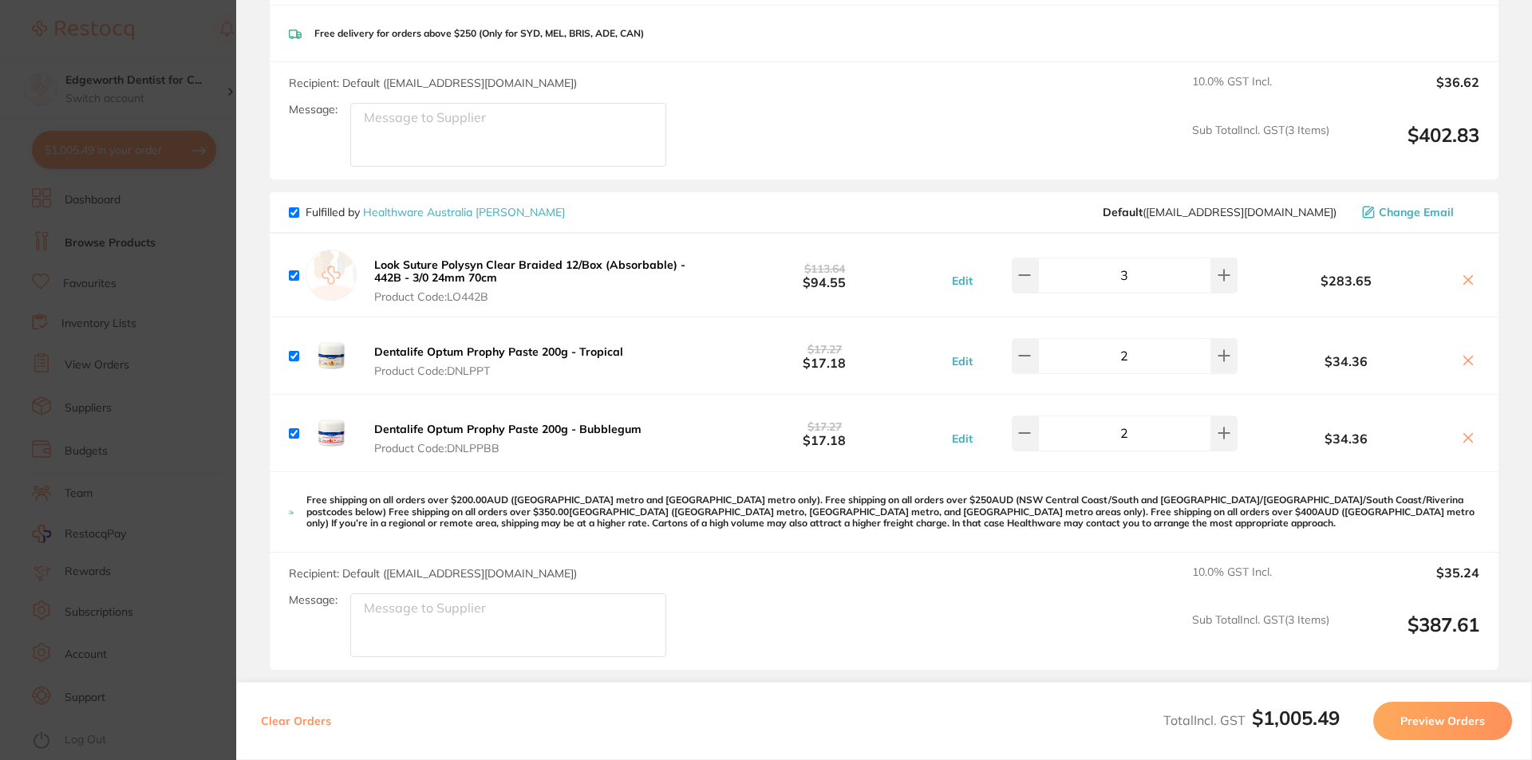
scroll to position [399, 0]
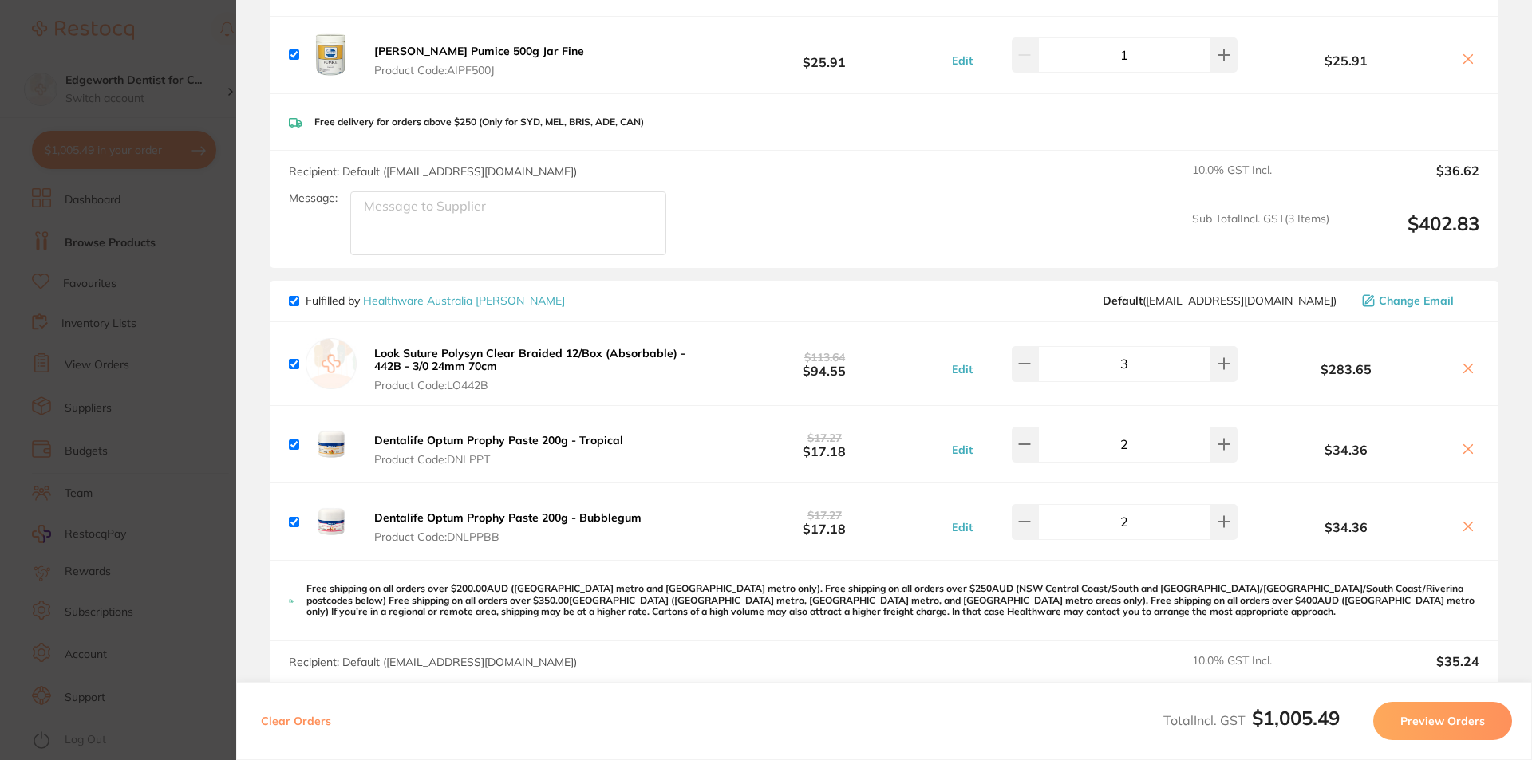
click at [161, 44] on section "Update RRP Set your pre negotiated price for this item. Item Agreed RRP (excl. …" at bounding box center [766, 380] width 1532 height 760
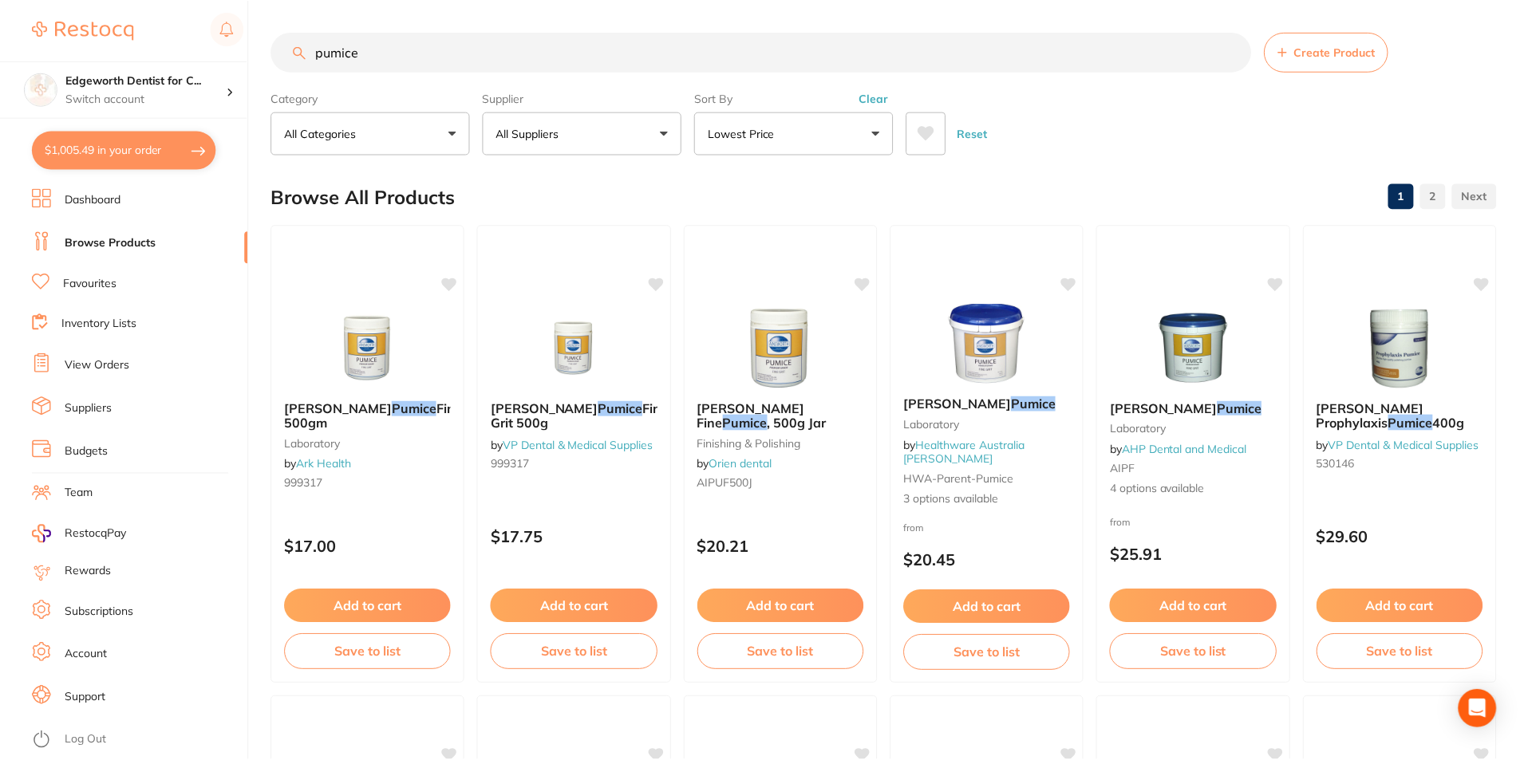
scroll to position [4, 0]
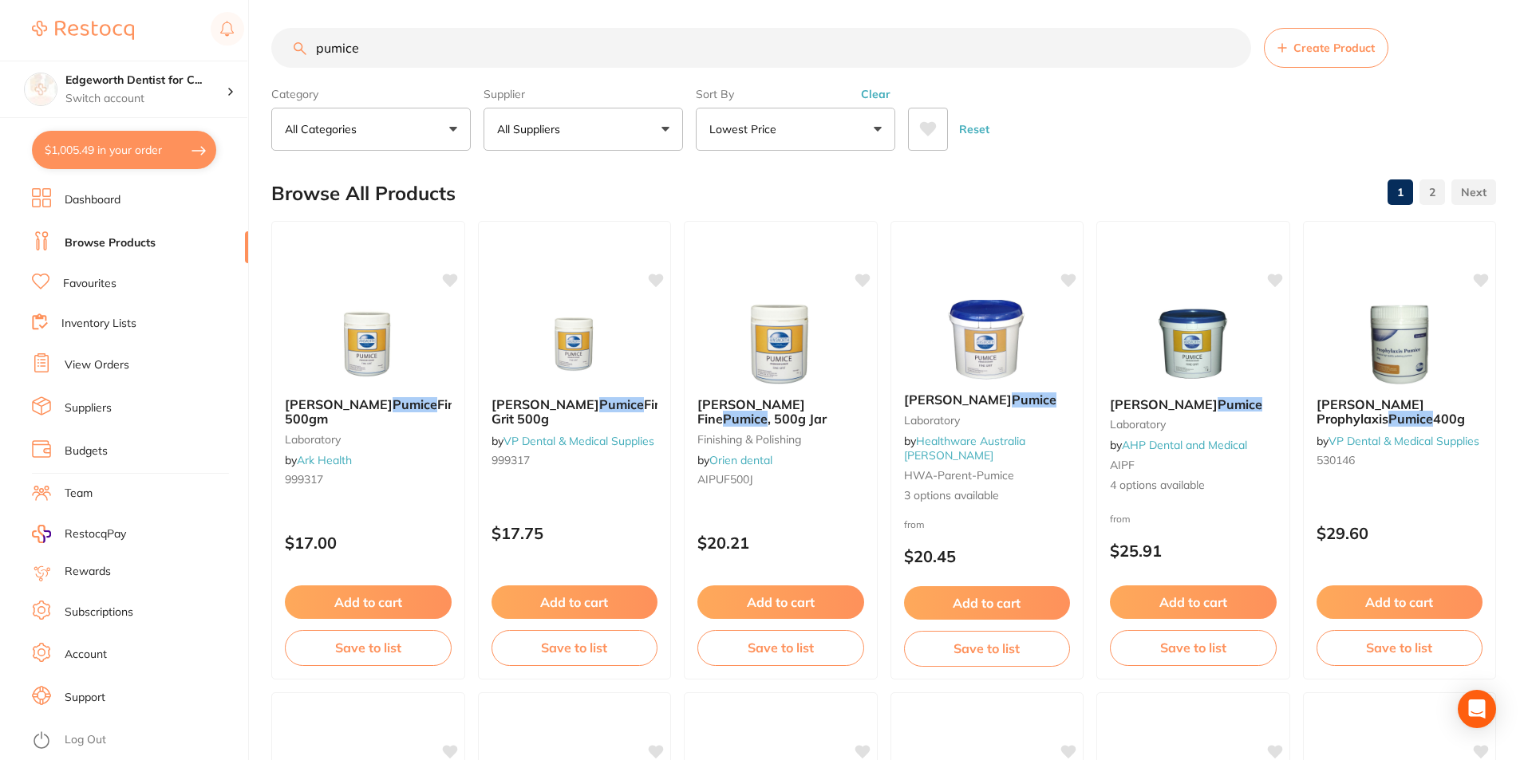
click at [251, 60] on div "$1,005.49 Edgeworth Dentist for C... Switch account Edgeworth Dentist for Chick…" at bounding box center [764, 376] width 1528 height 760
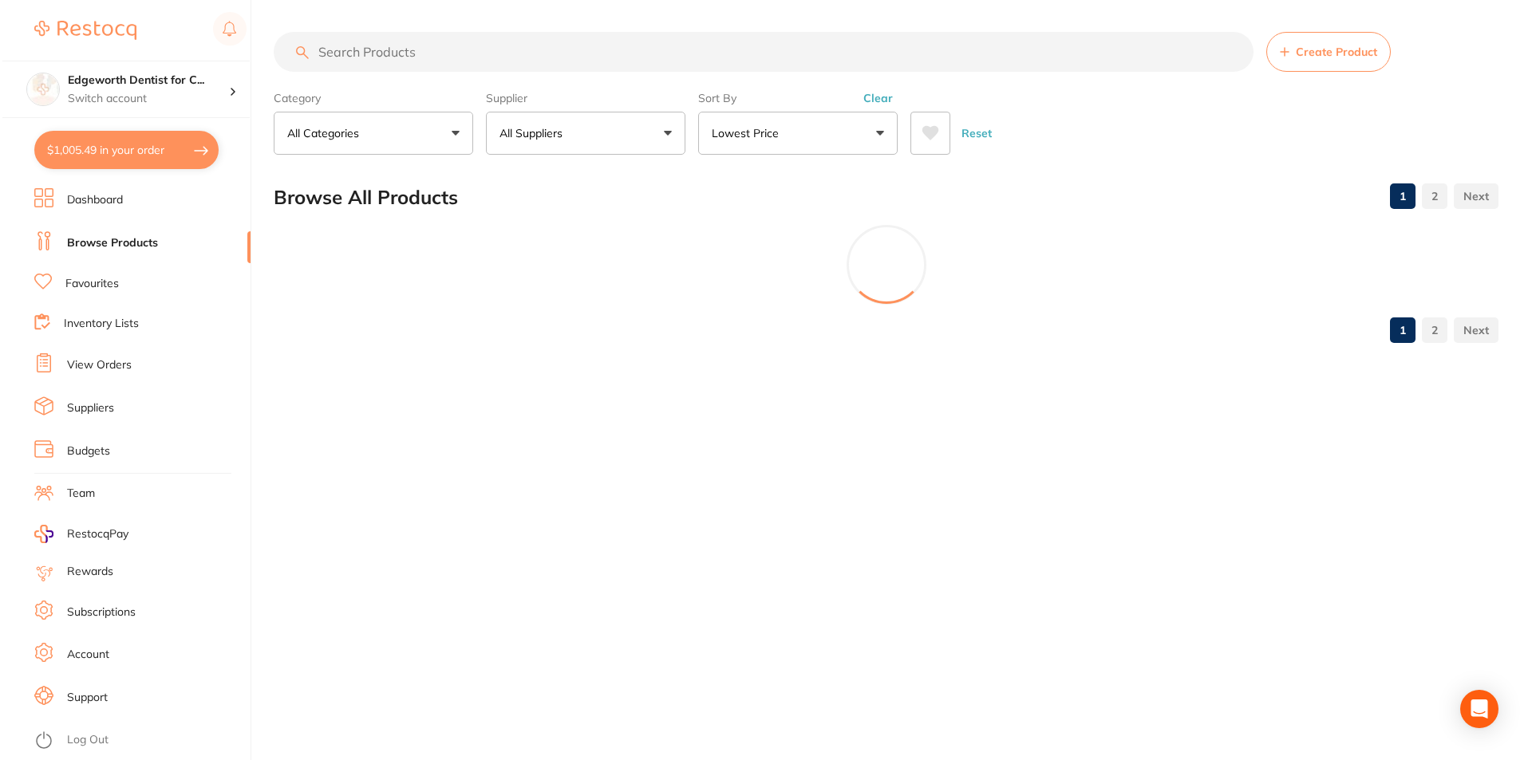
scroll to position [0, 0]
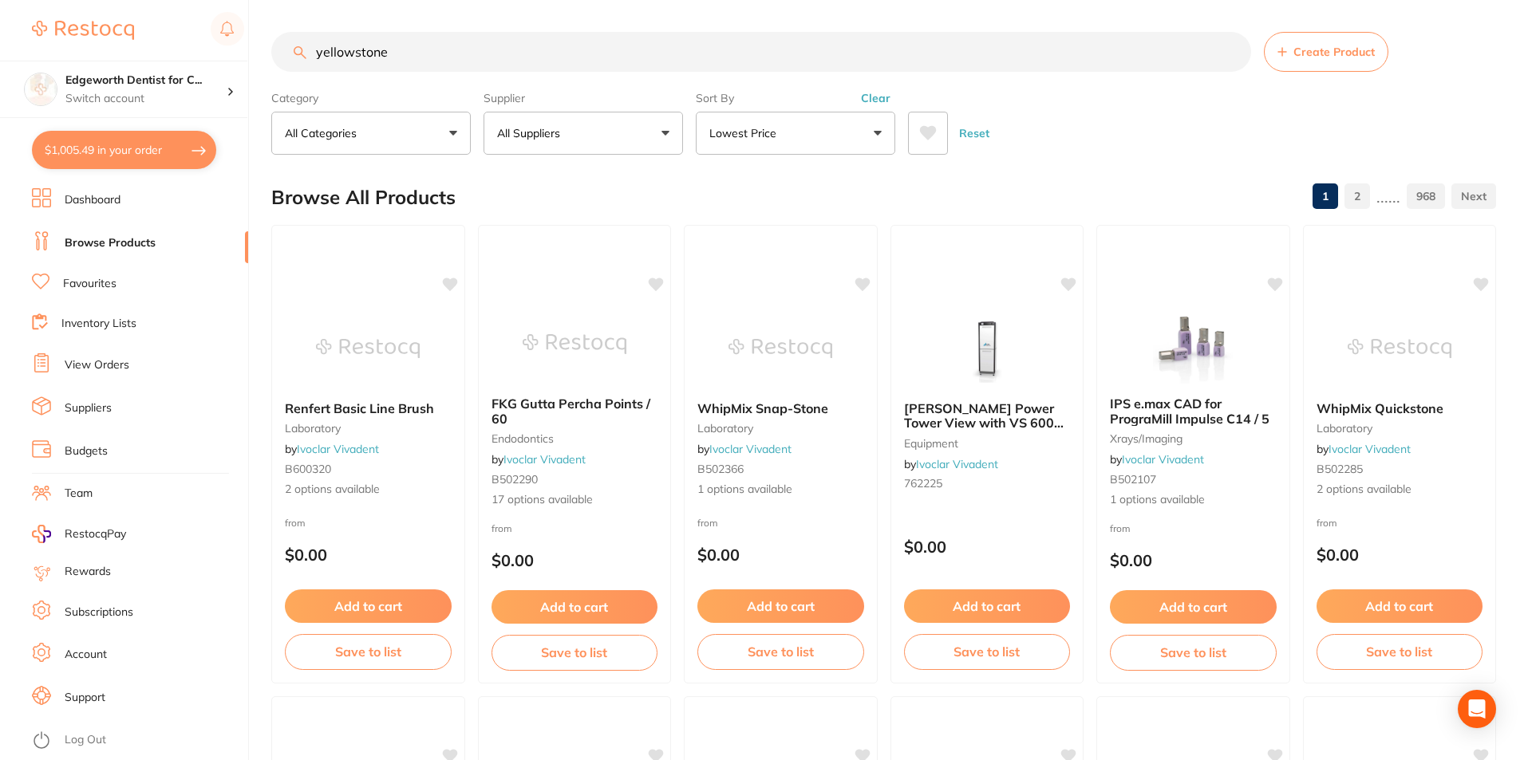
type input "yellowstone"
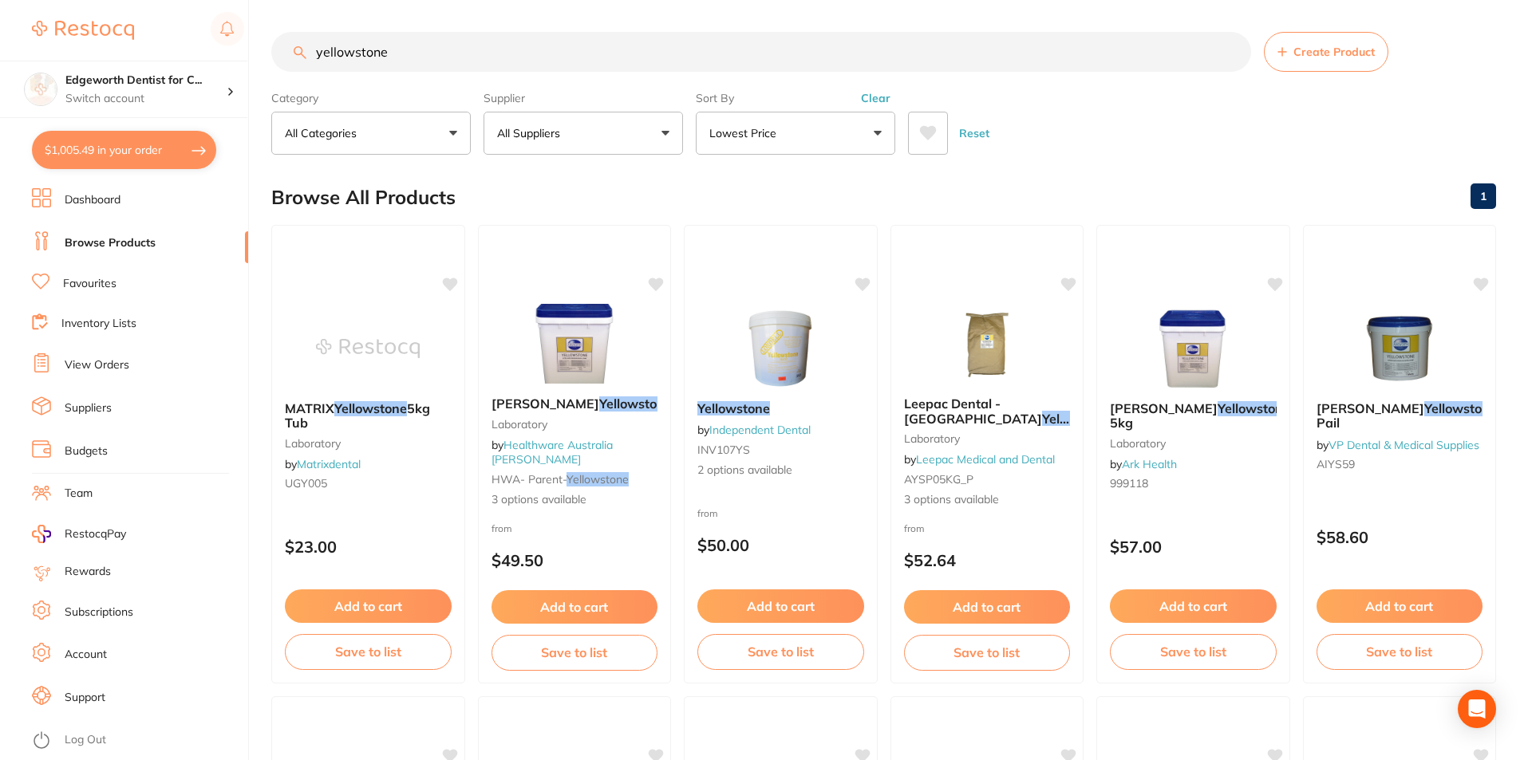
drag, startPoint x: 617, startPoint y: 409, endPoint x: 603, endPoint y: 406, distance: 13.9
click at [617, 410] on em "Yellowstone" at bounding box center [635, 404] width 73 height 16
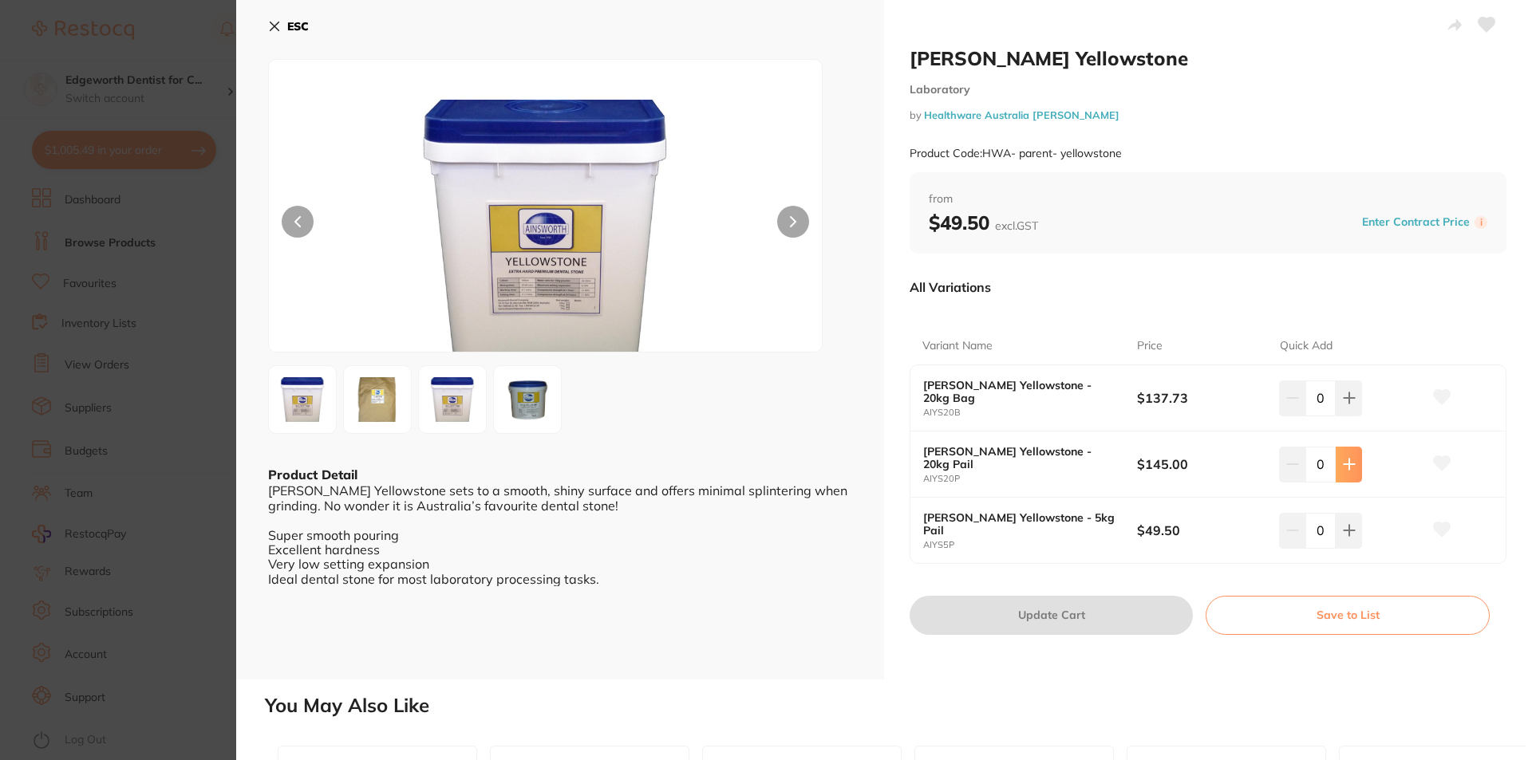
click at [1354, 475] on button at bounding box center [1348, 464] width 26 height 35
type input "1"
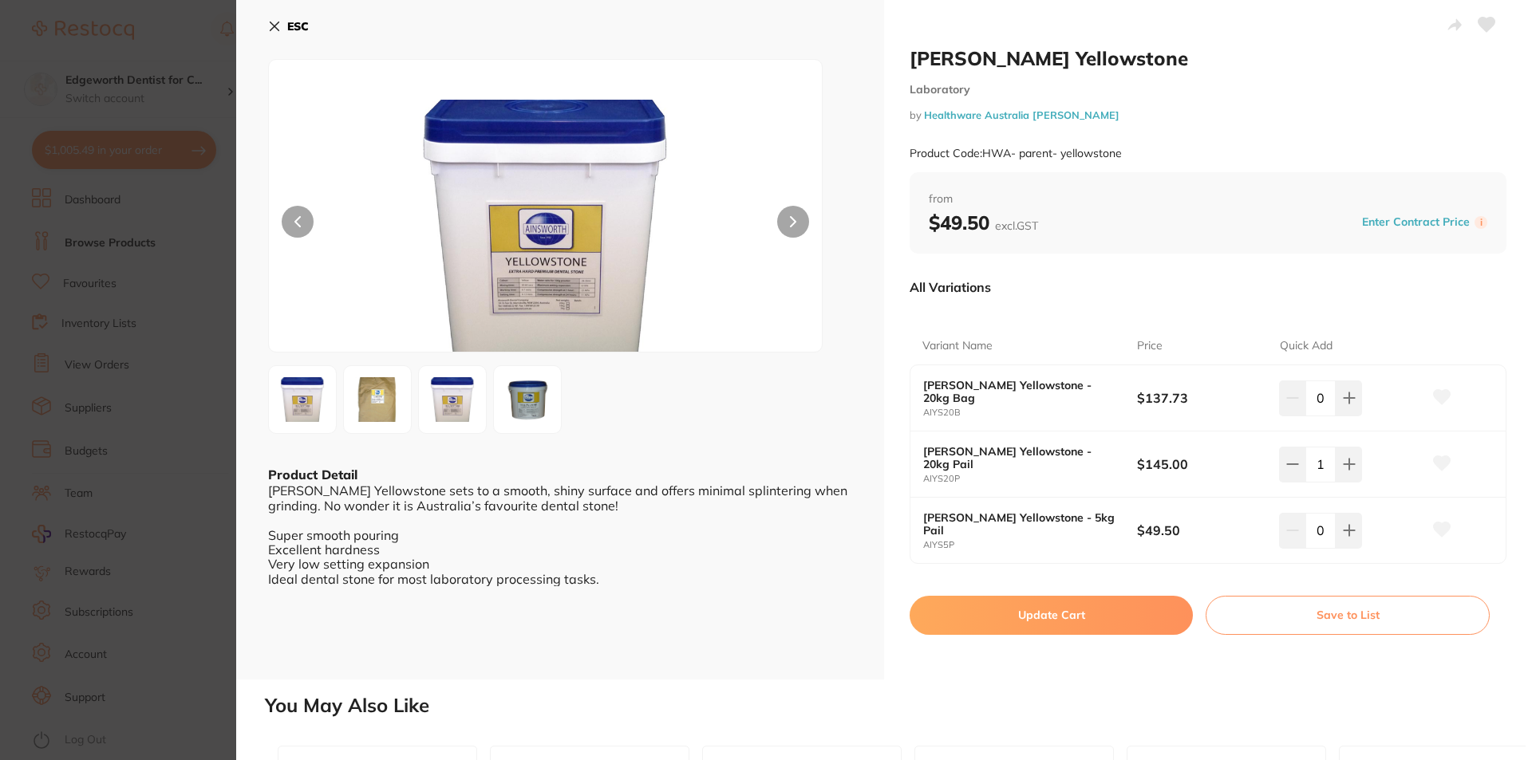
click at [1068, 613] on button "Update Cart" at bounding box center [1050, 615] width 283 height 38
checkbox input "false"
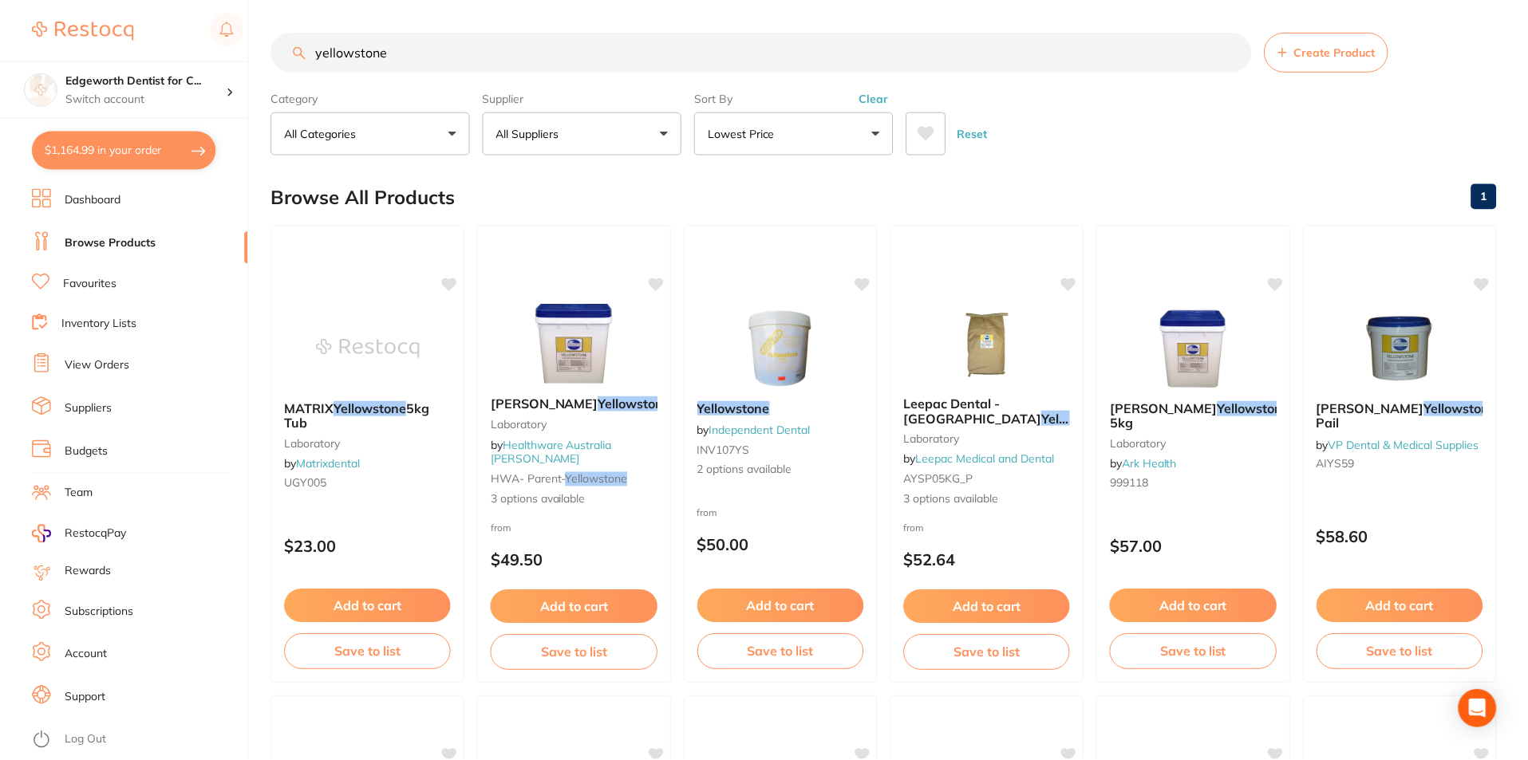
scroll to position [4, 0]
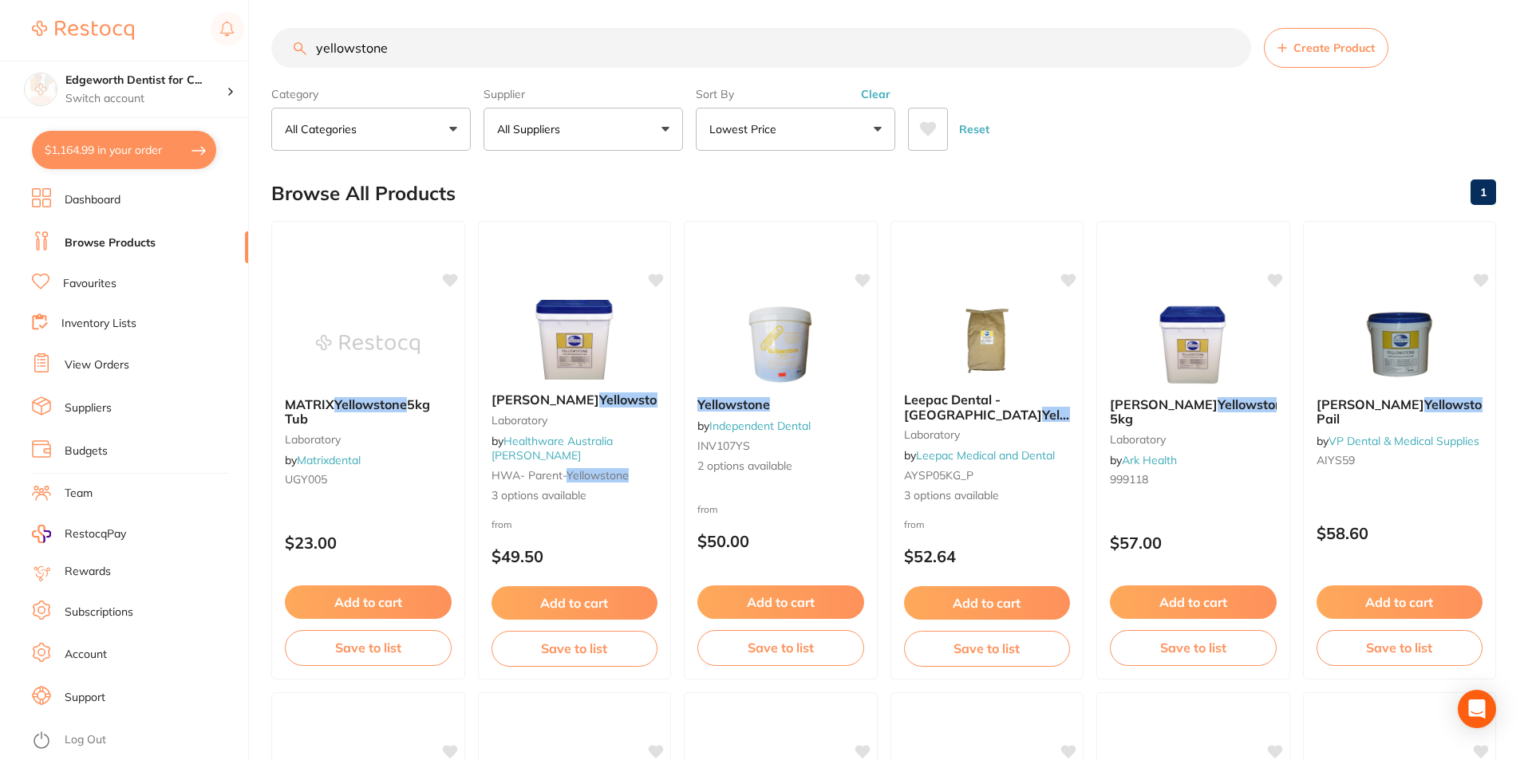
click at [119, 144] on button "$1,164.99 in your order" at bounding box center [124, 150] width 184 height 38
checkbox input "true"
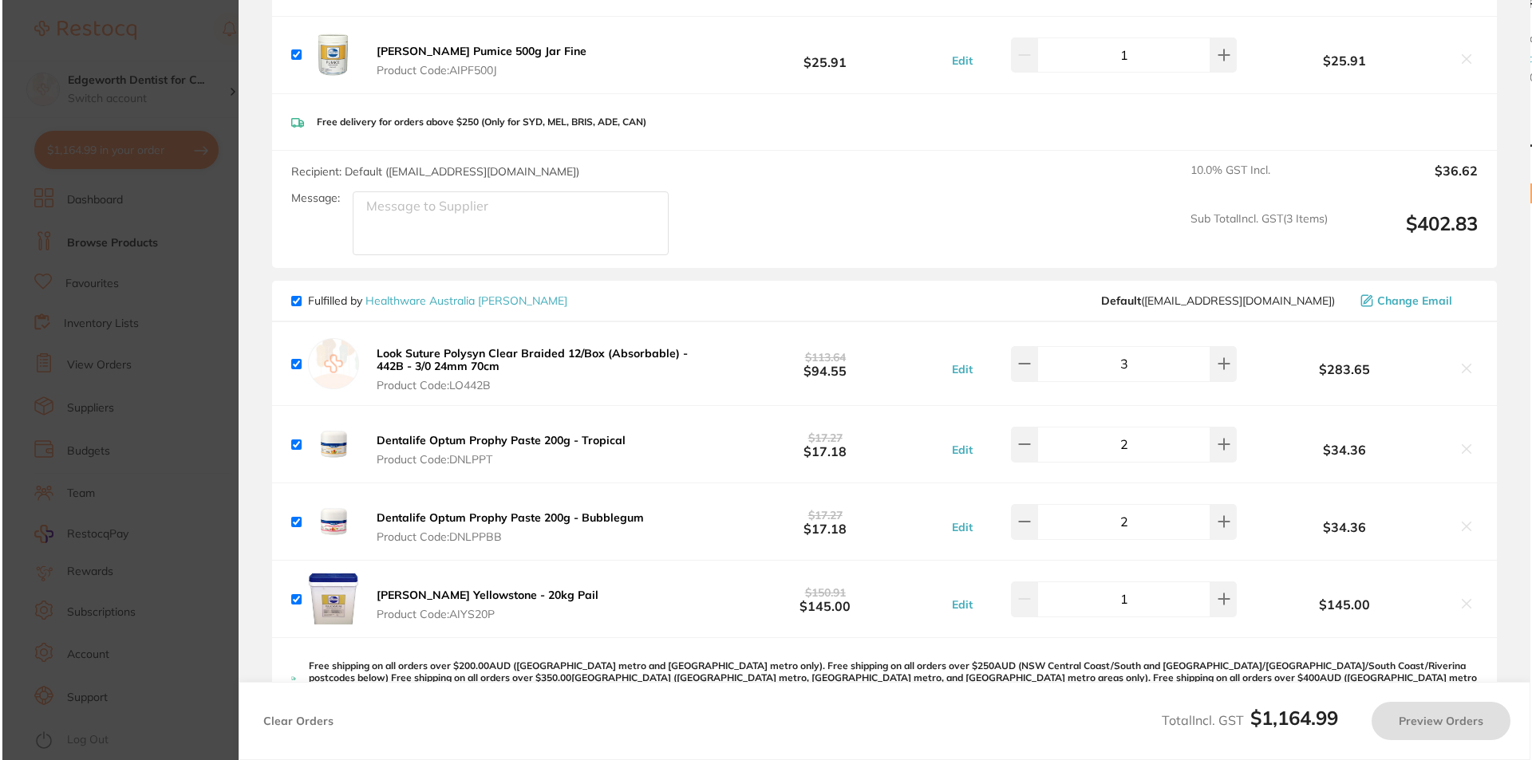
scroll to position [0, 0]
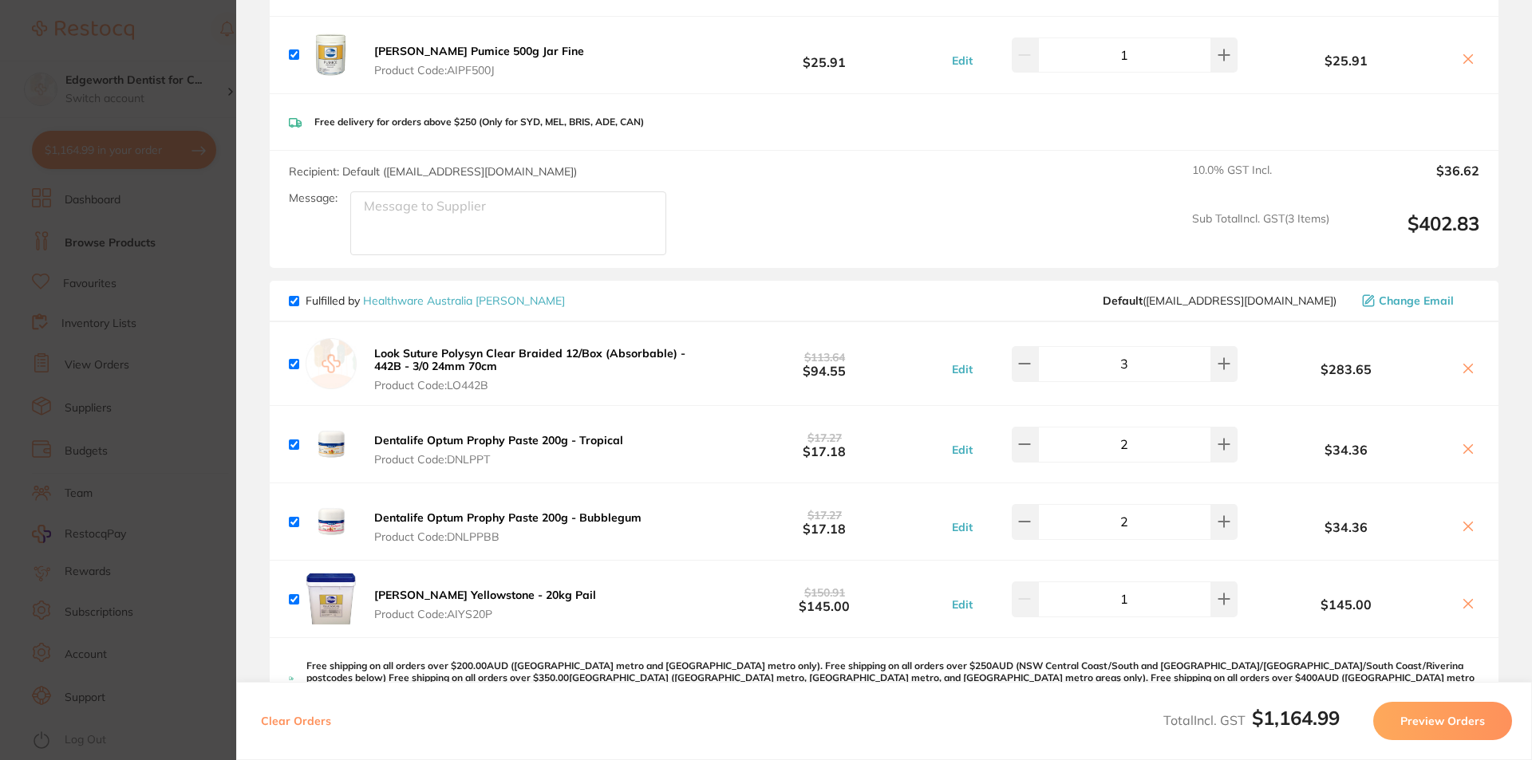
drag, startPoint x: 128, startPoint y: 138, endPoint x: 294, endPoint y: 26, distance: 200.0
click at [129, 138] on section "Update RRP Set your pre negotiated price for this item. Item Agreed RRP (excl. …" at bounding box center [766, 380] width 1532 height 760
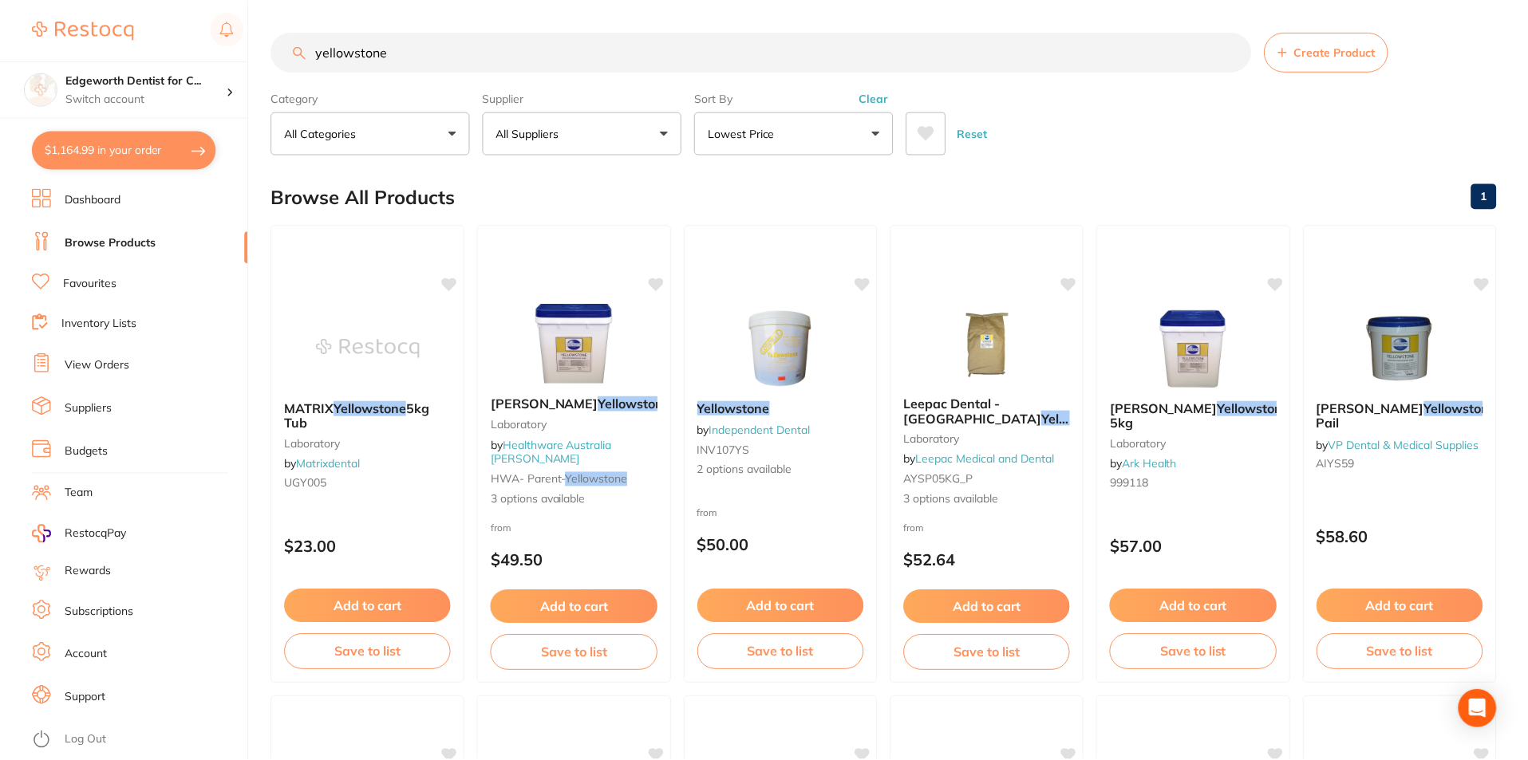
scroll to position [4, 0]
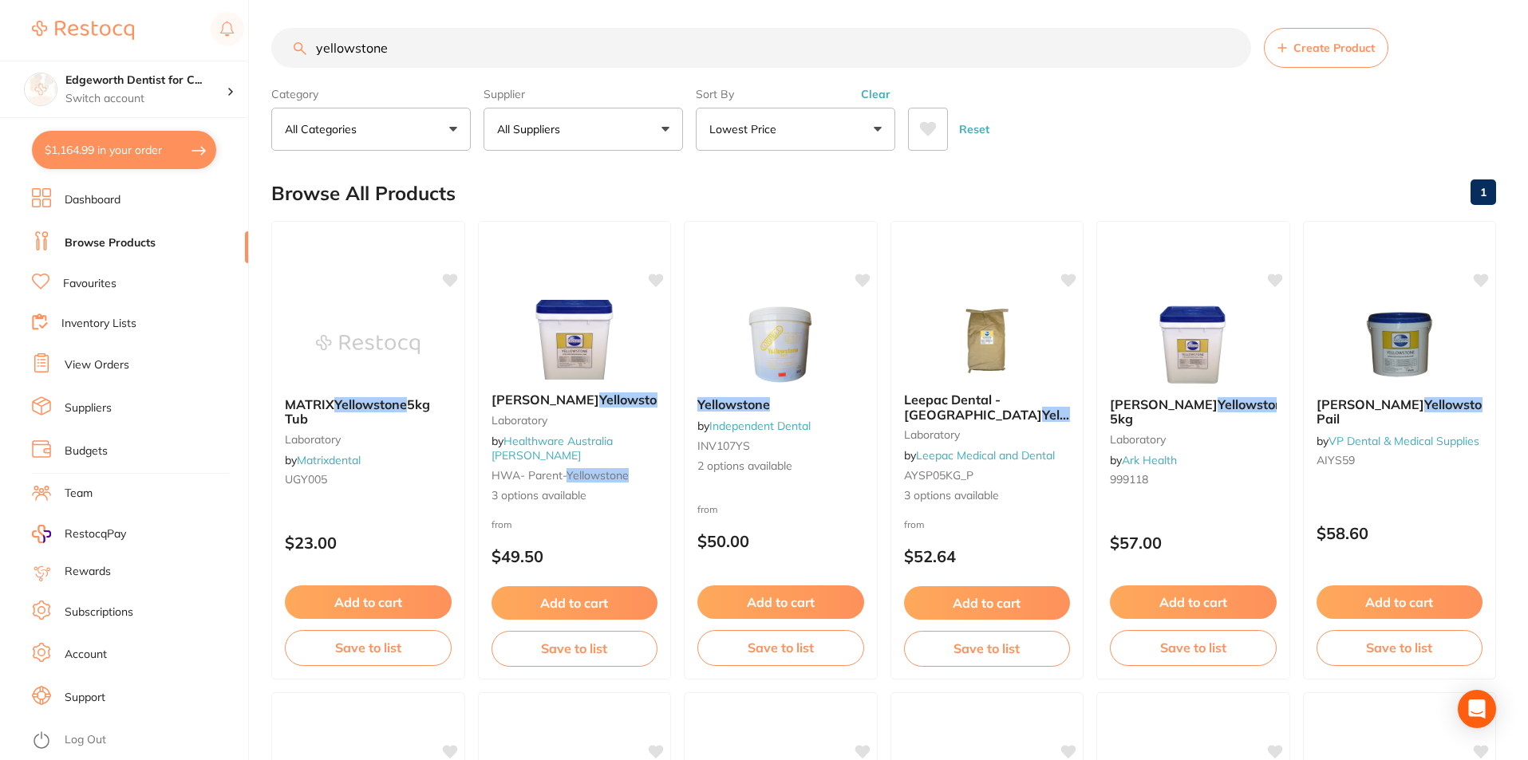
drag, startPoint x: 185, startPoint y: 1, endPoint x: 155, endPoint y: -3, distance: 30.6
click at [155, 0] on html "$1,164.99 Edgeworth Dentist for C... Switch account Edgeworth Dentist for Chick…" at bounding box center [764, 376] width 1528 height 760
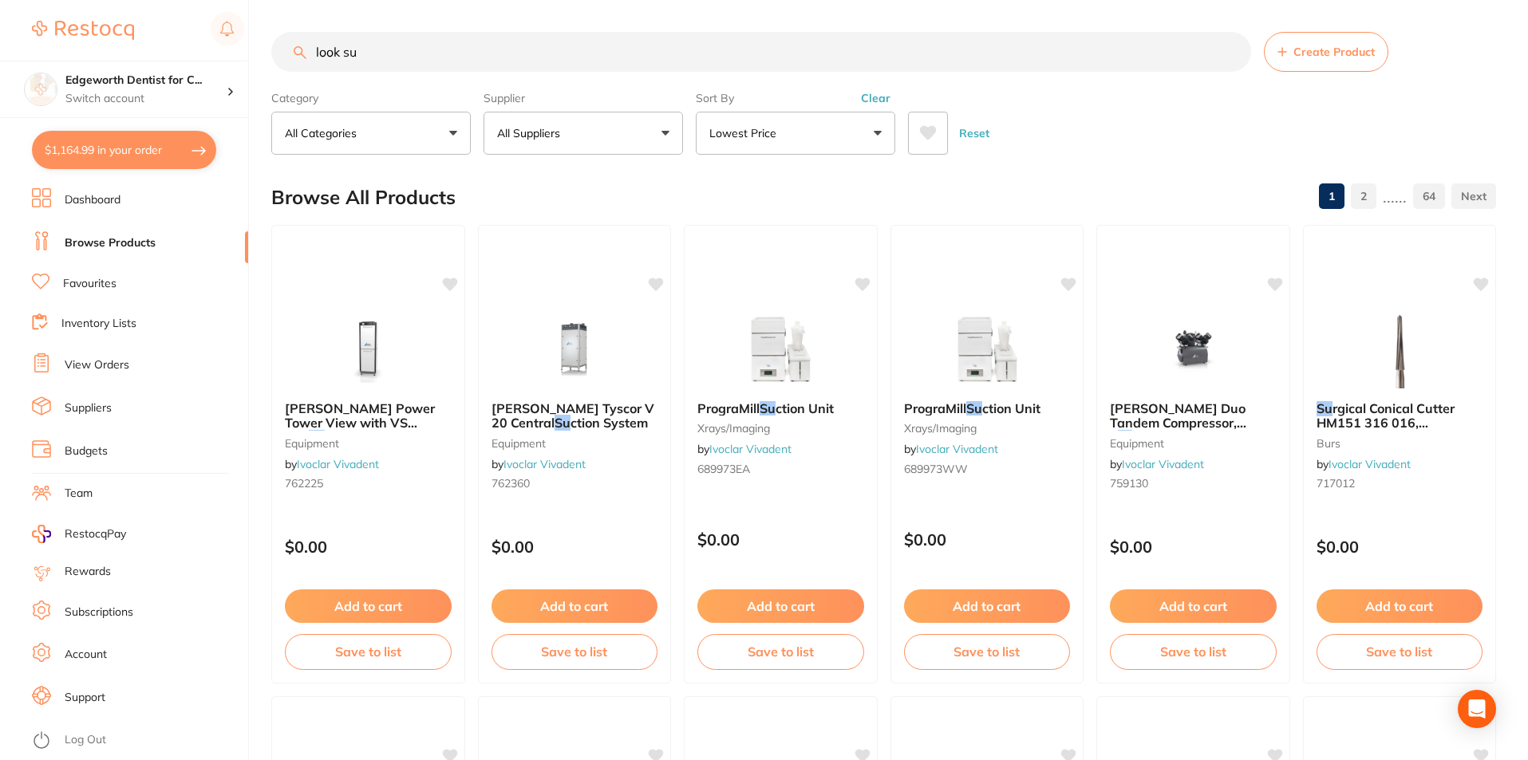
type input "look su"
click at [634, 135] on button "All Suppliers" at bounding box center [582, 133] width 199 height 43
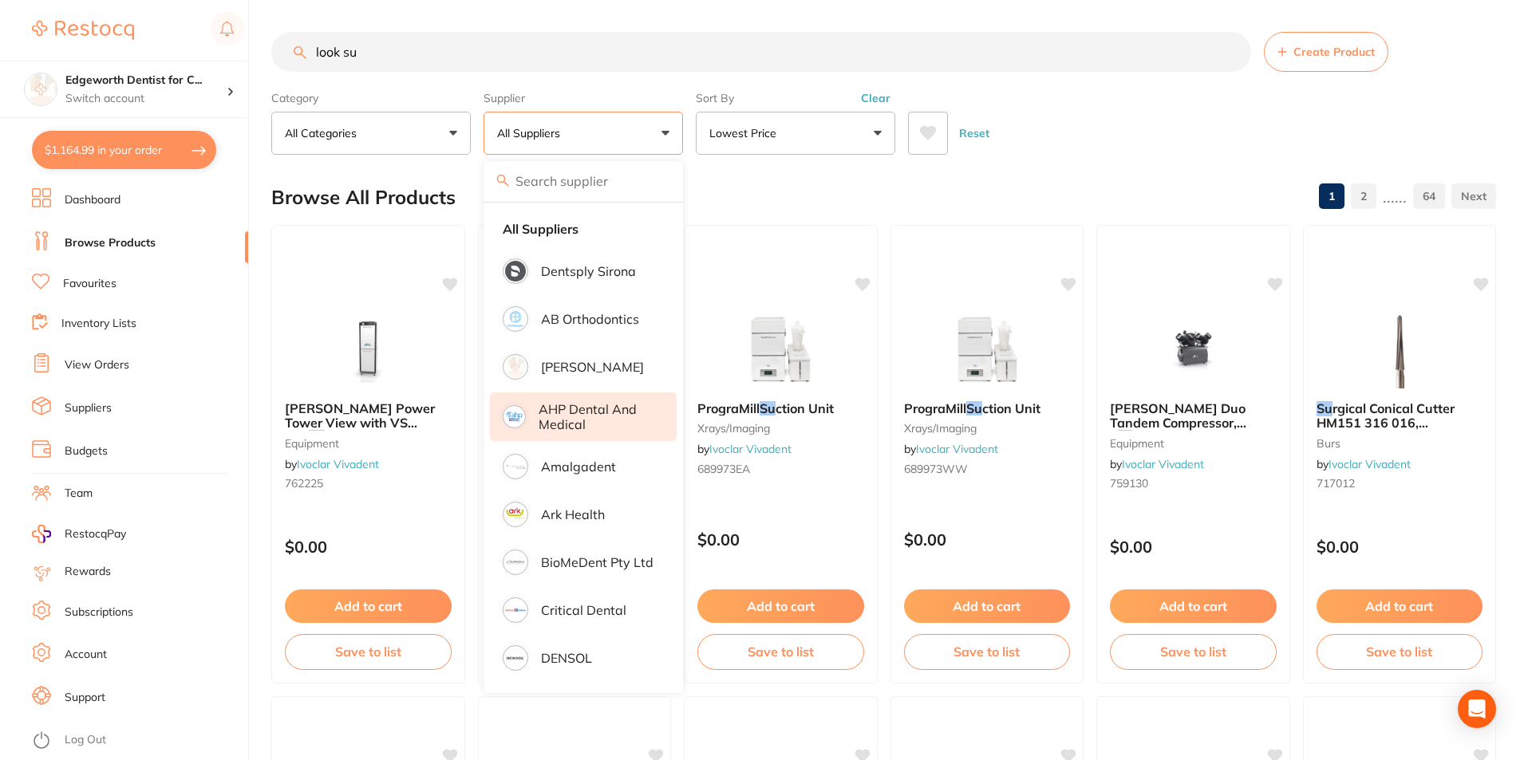
click at [566, 427] on p "AHP Dental and Medical" at bounding box center [596, 417] width 116 height 30
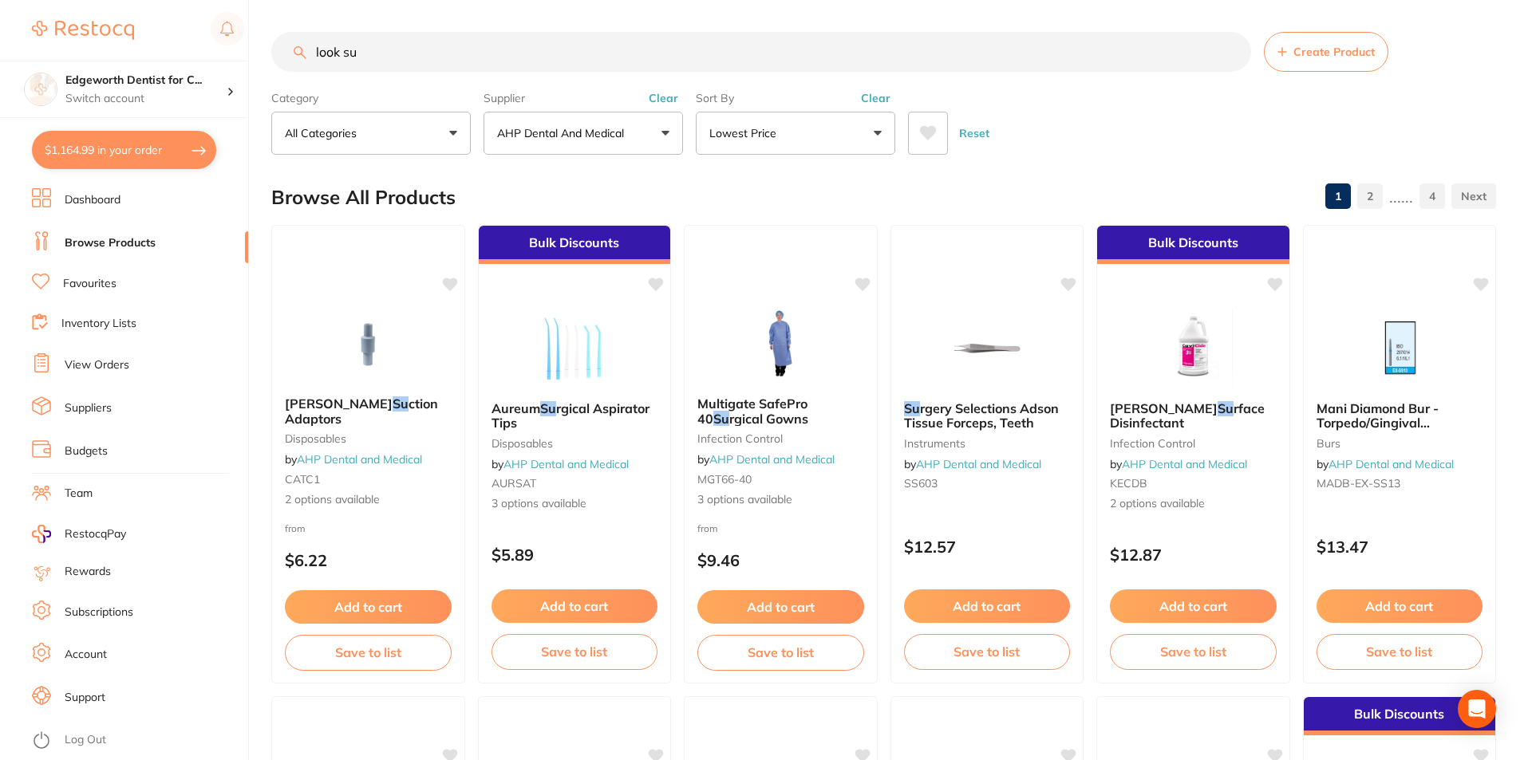
drag, startPoint x: 165, startPoint y: 6, endPoint x: 130, endPoint y: -2, distance: 35.8
click at [130, 0] on html "$1,164.99 Edgeworth Dentist for C... Switch account Edgeworth Dentist for Chick…" at bounding box center [764, 380] width 1528 height 760
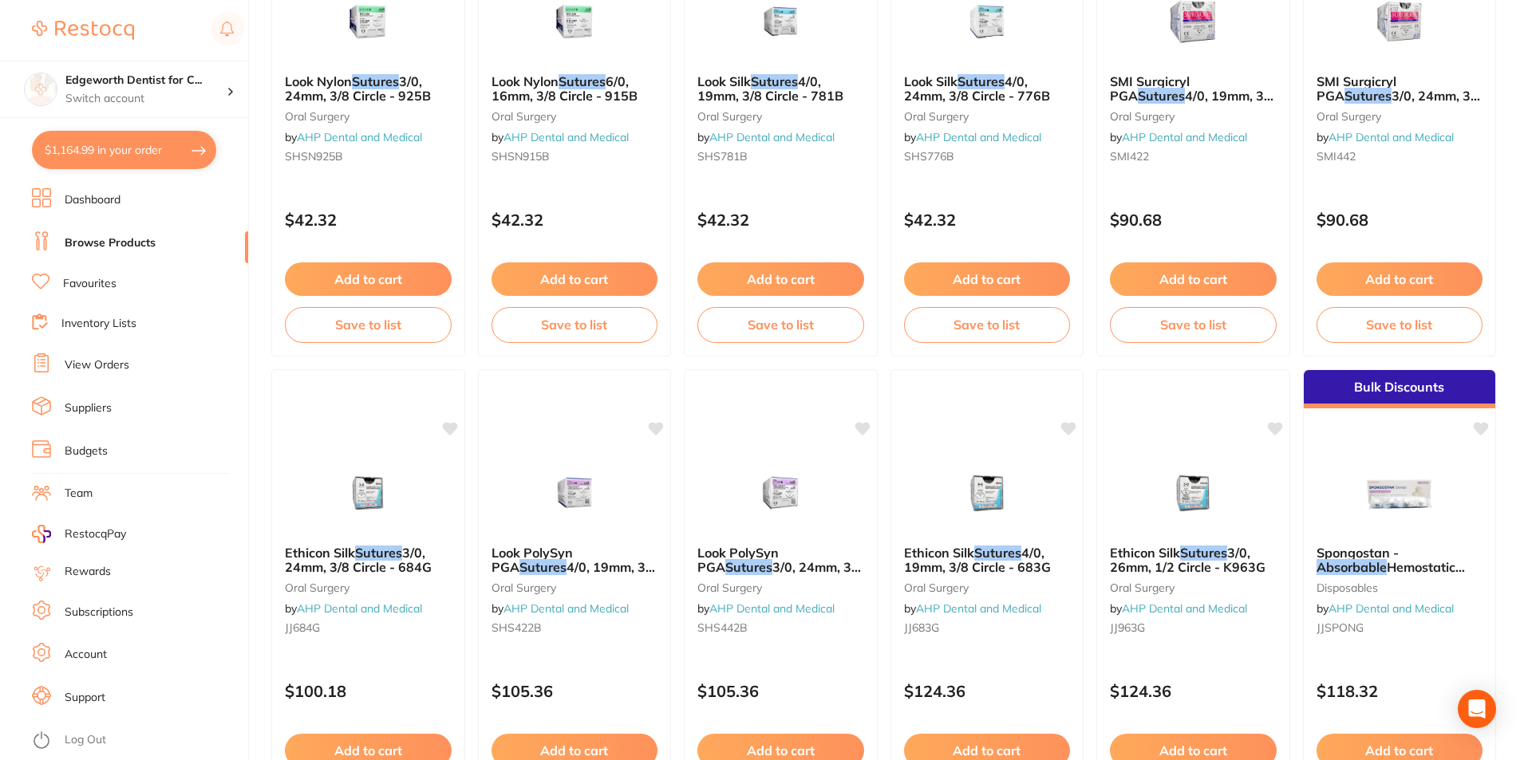
scroll to position [1356, 0]
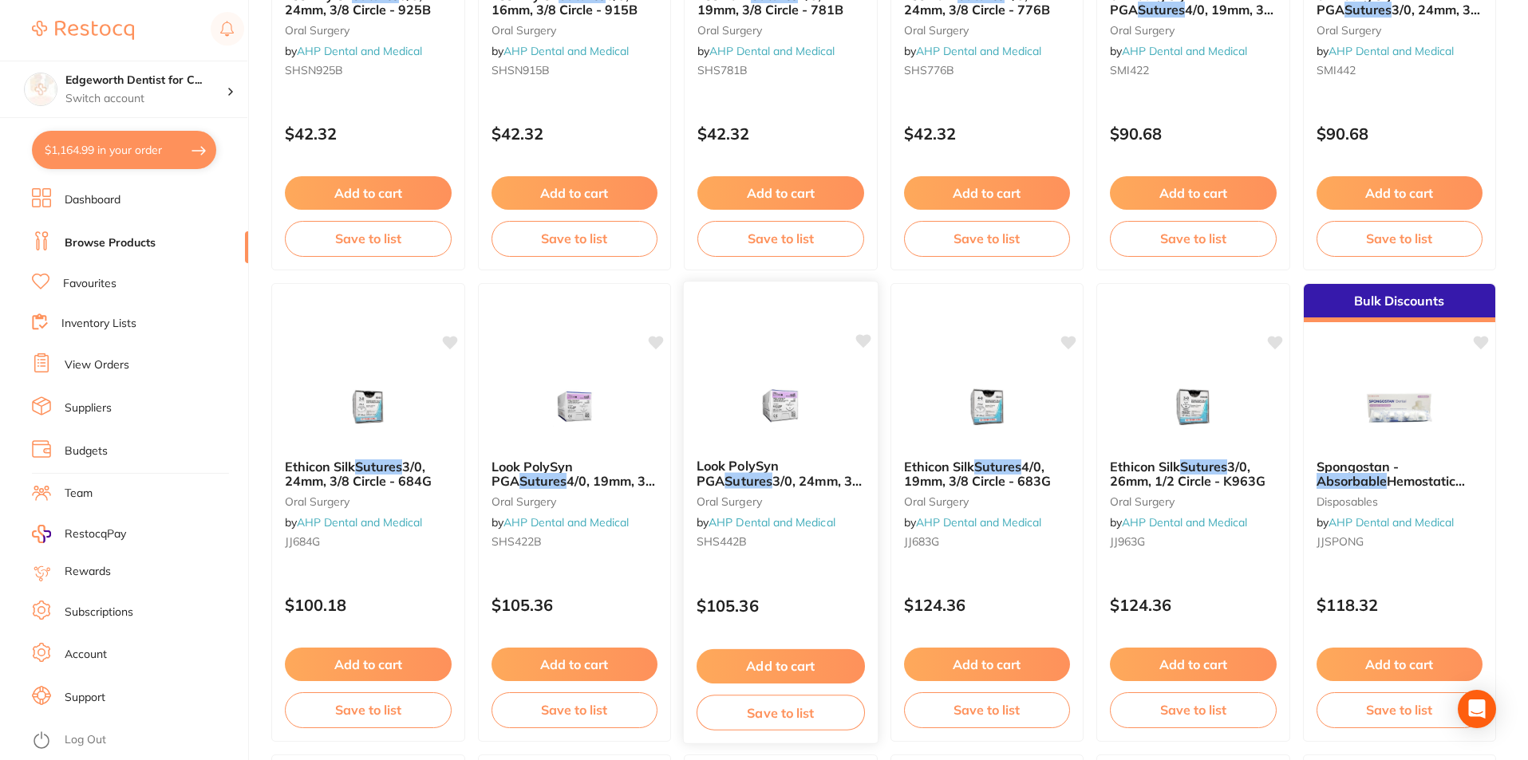
type input "sutures resorbable"
click at [771, 479] on span "3/0, 24mm, 3/8 Circle - 442B" at bounding box center [780, 488] width 168 height 31
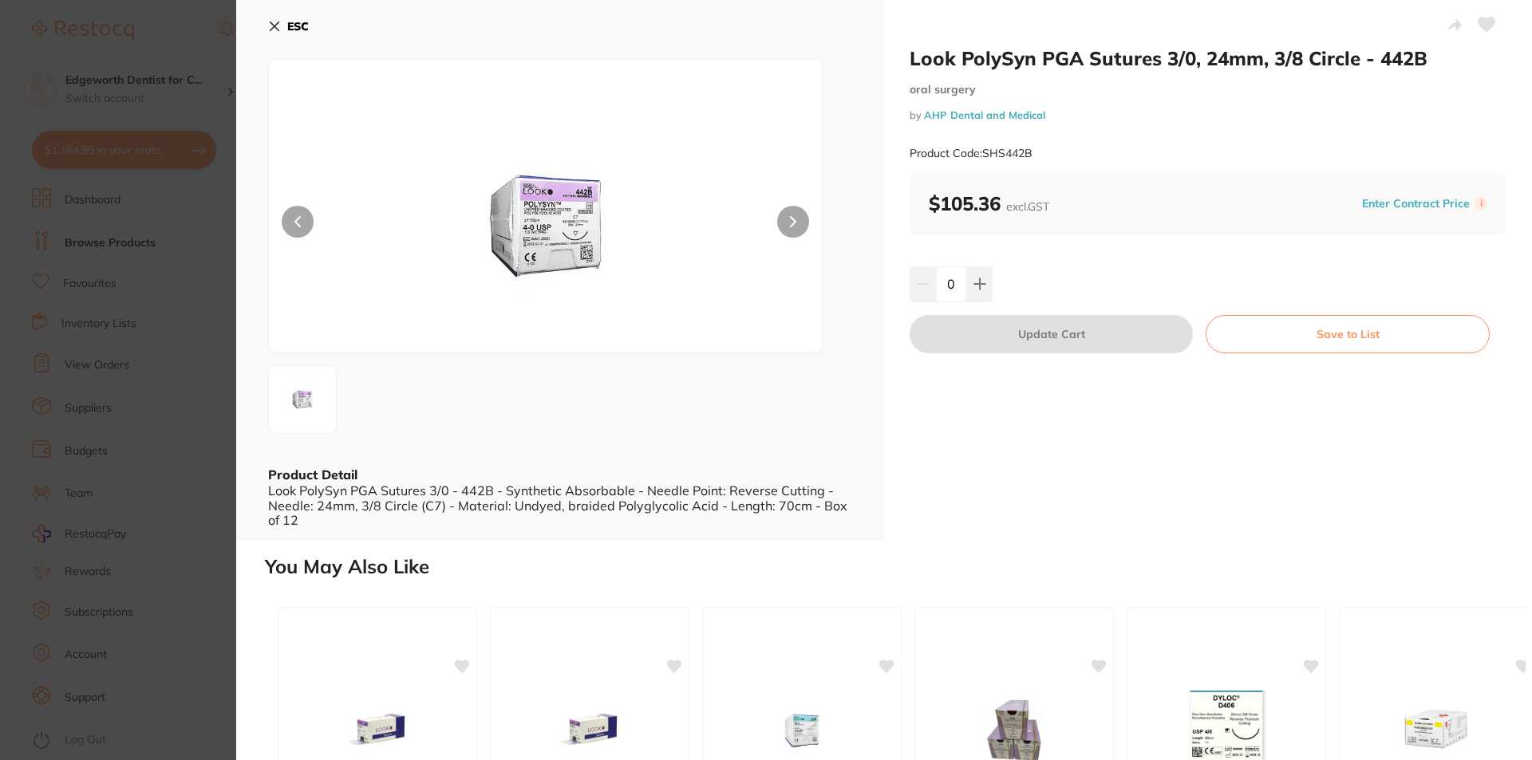
click at [276, 26] on icon at bounding box center [274, 26] width 13 height 13
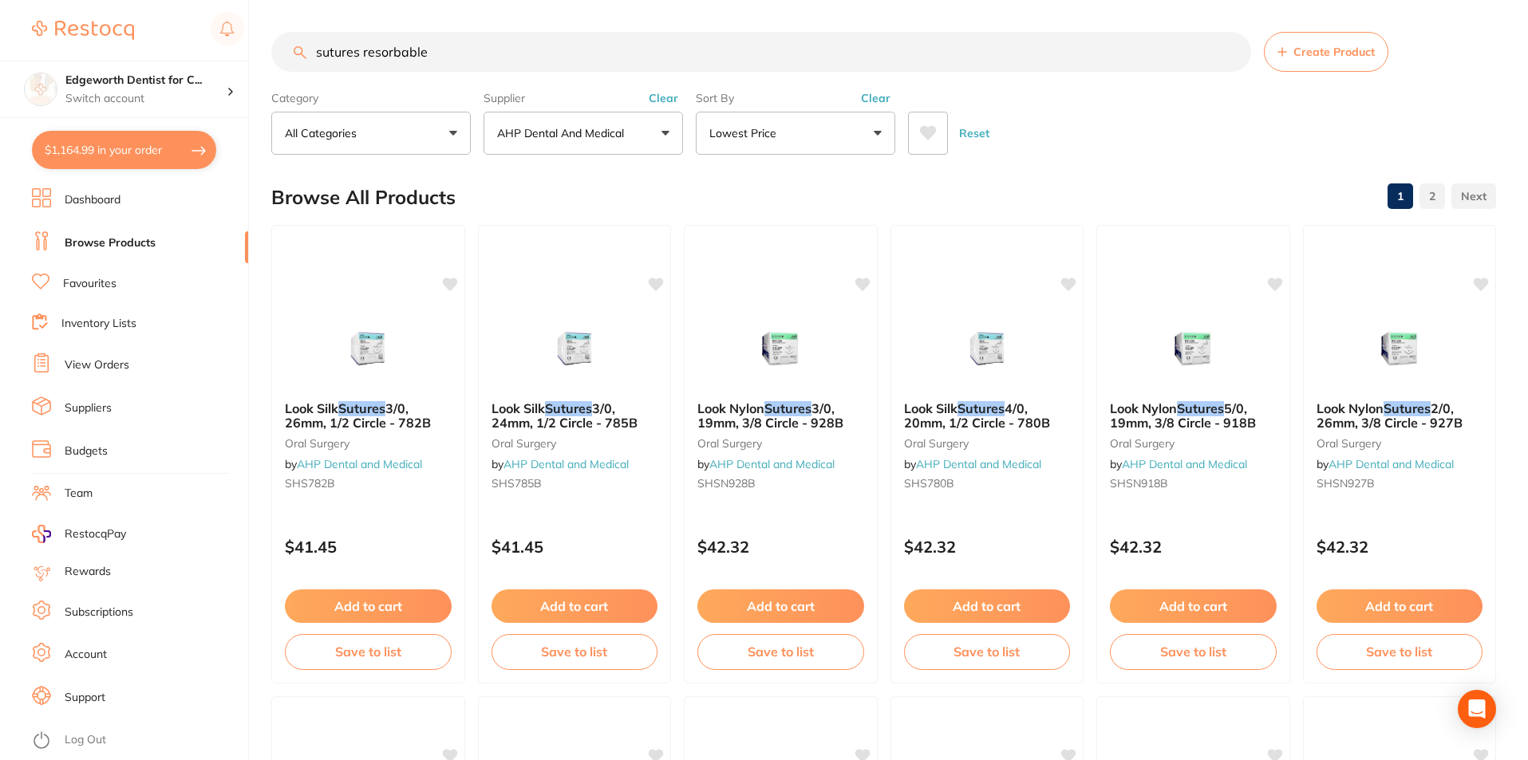
drag, startPoint x: 459, startPoint y: 39, endPoint x: 133, endPoint y: 36, distance: 325.5
click at [132, 36] on div "$1,164.99 Edgeworth Dentist for C... Switch account Edgeworth Dentist for Chick…" at bounding box center [764, 380] width 1528 height 760
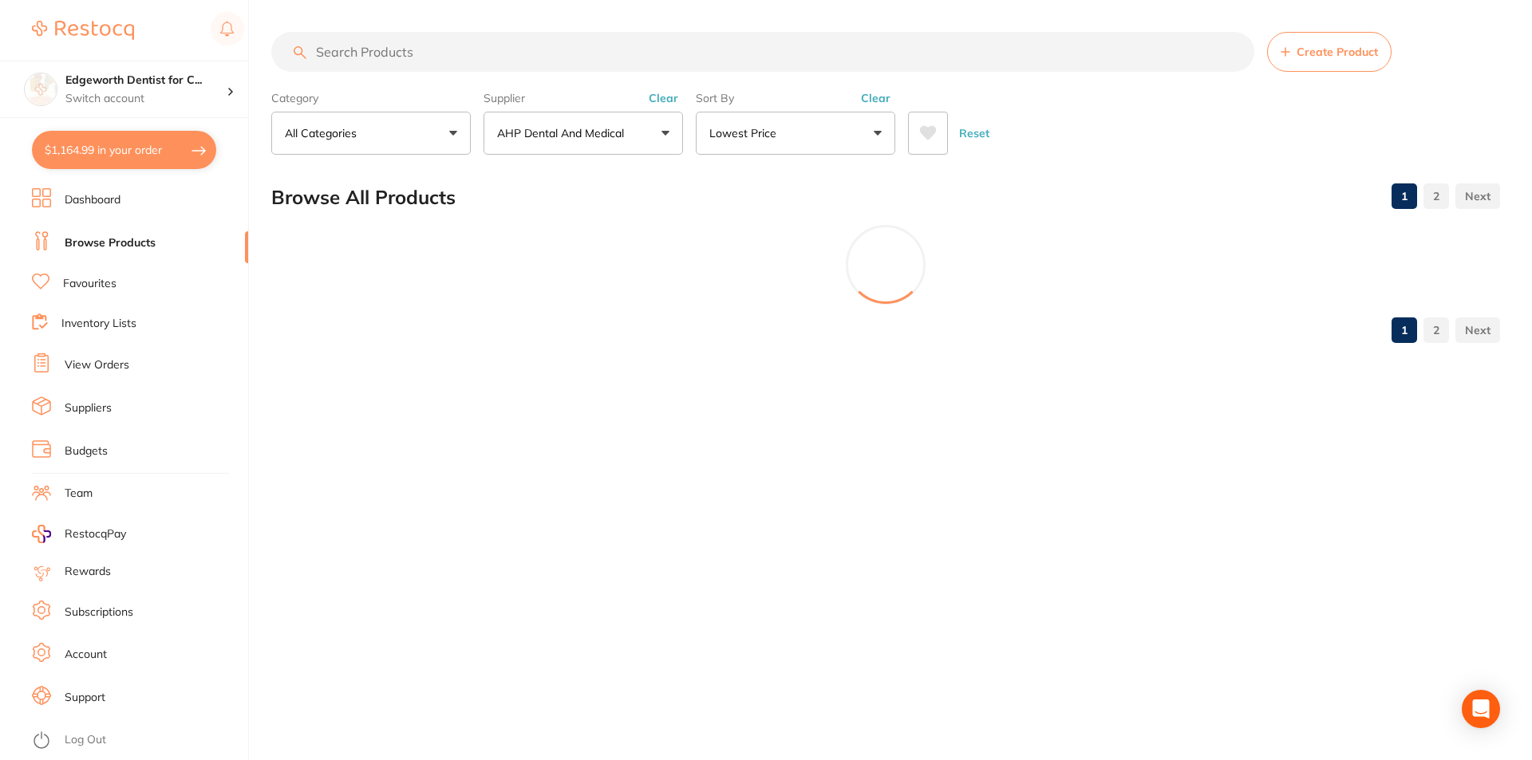
click at [612, 128] on p "AHP Dental and Medical" at bounding box center [563, 133] width 133 height 16
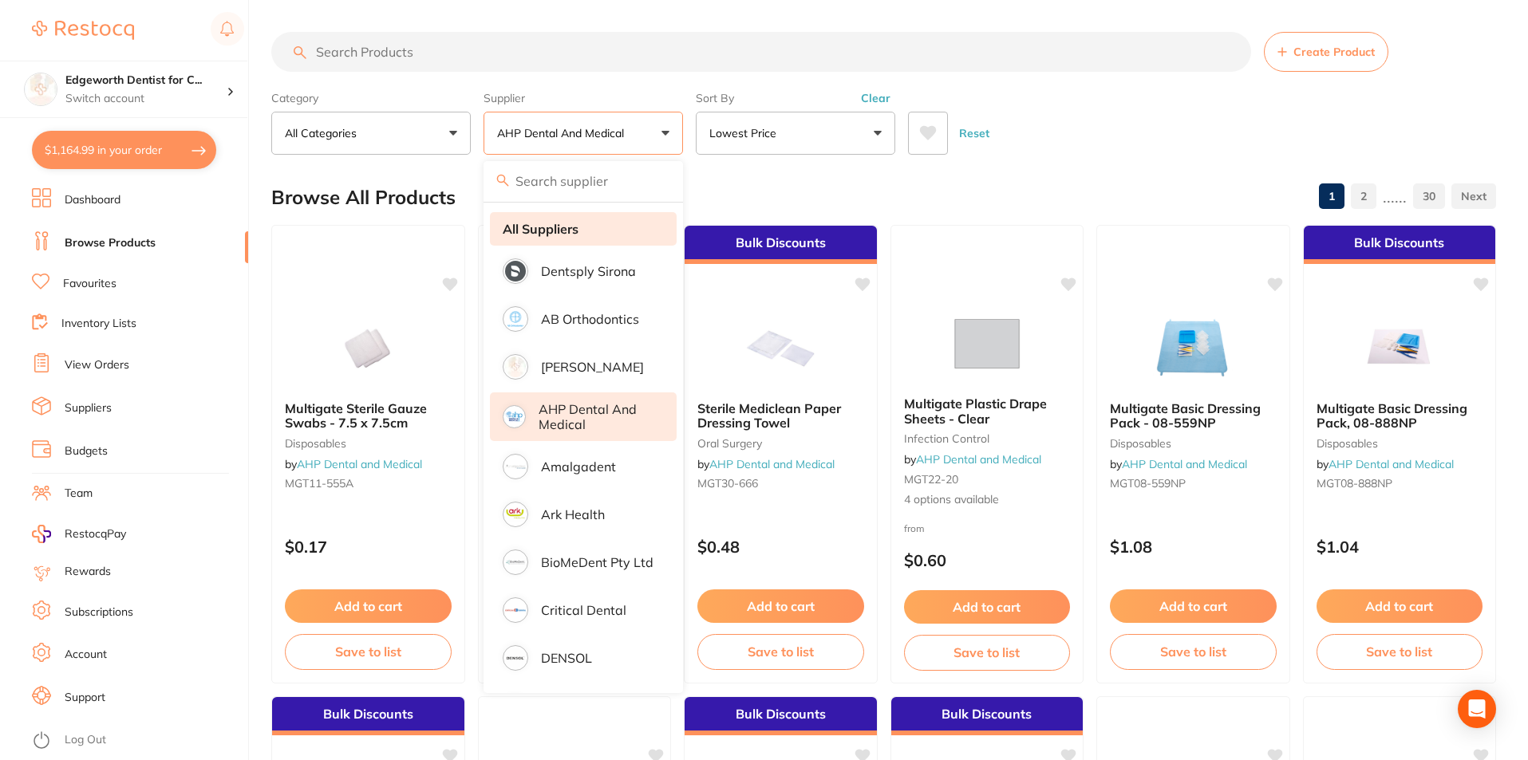
click at [553, 218] on li "All Suppliers" at bounding box center [583, 229] width 187 height 34
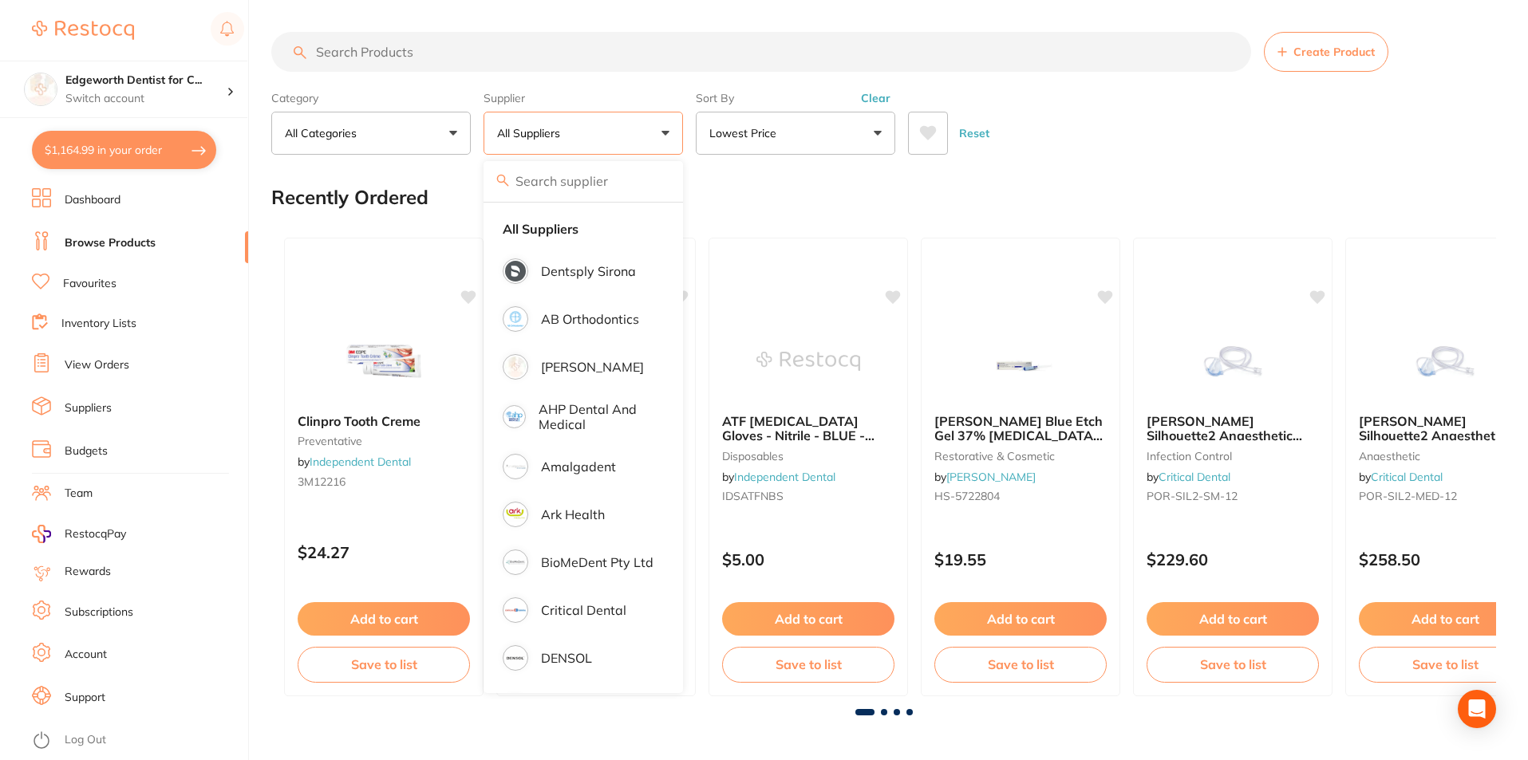
click at [486, 75] on section "Create Product Category All Categories All Categories 3D Printing anaesthetic a…" at bounding box center [883, 93] width 1224 height 123
click at [483, 52] on input "search" at bounding box center [761, 52] width 980 height 40
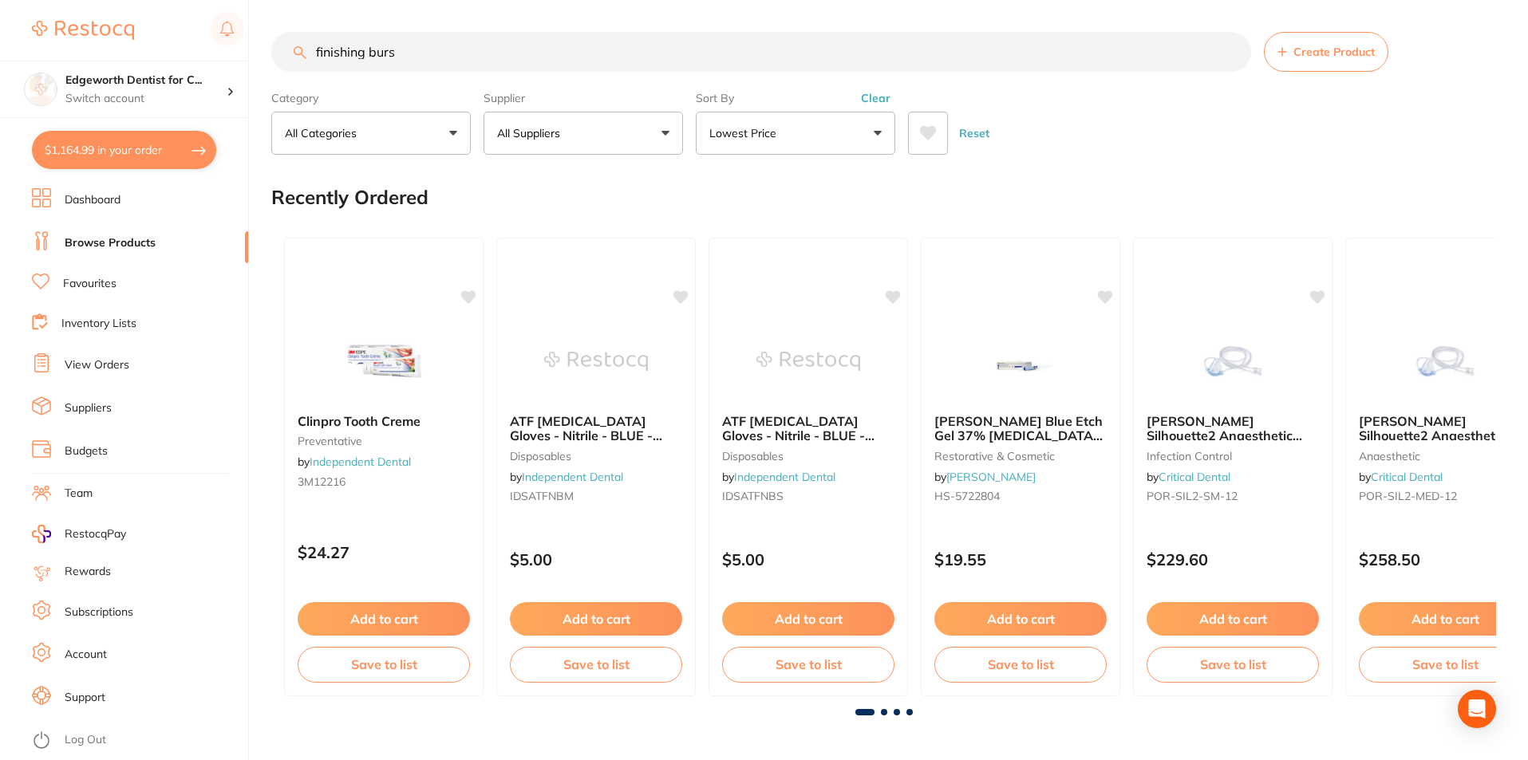
type input "finishing burs"
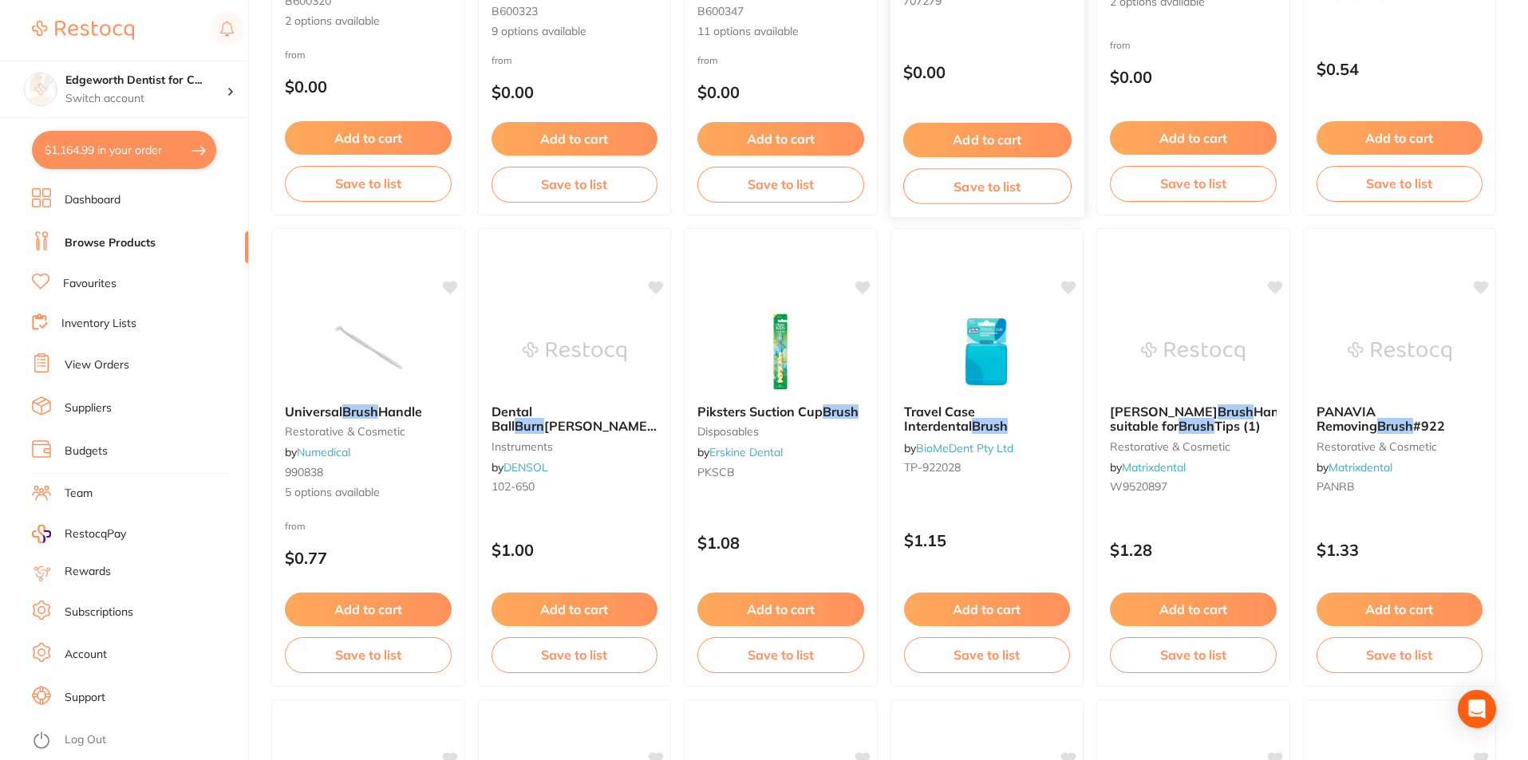
scroll to position [160, 0]
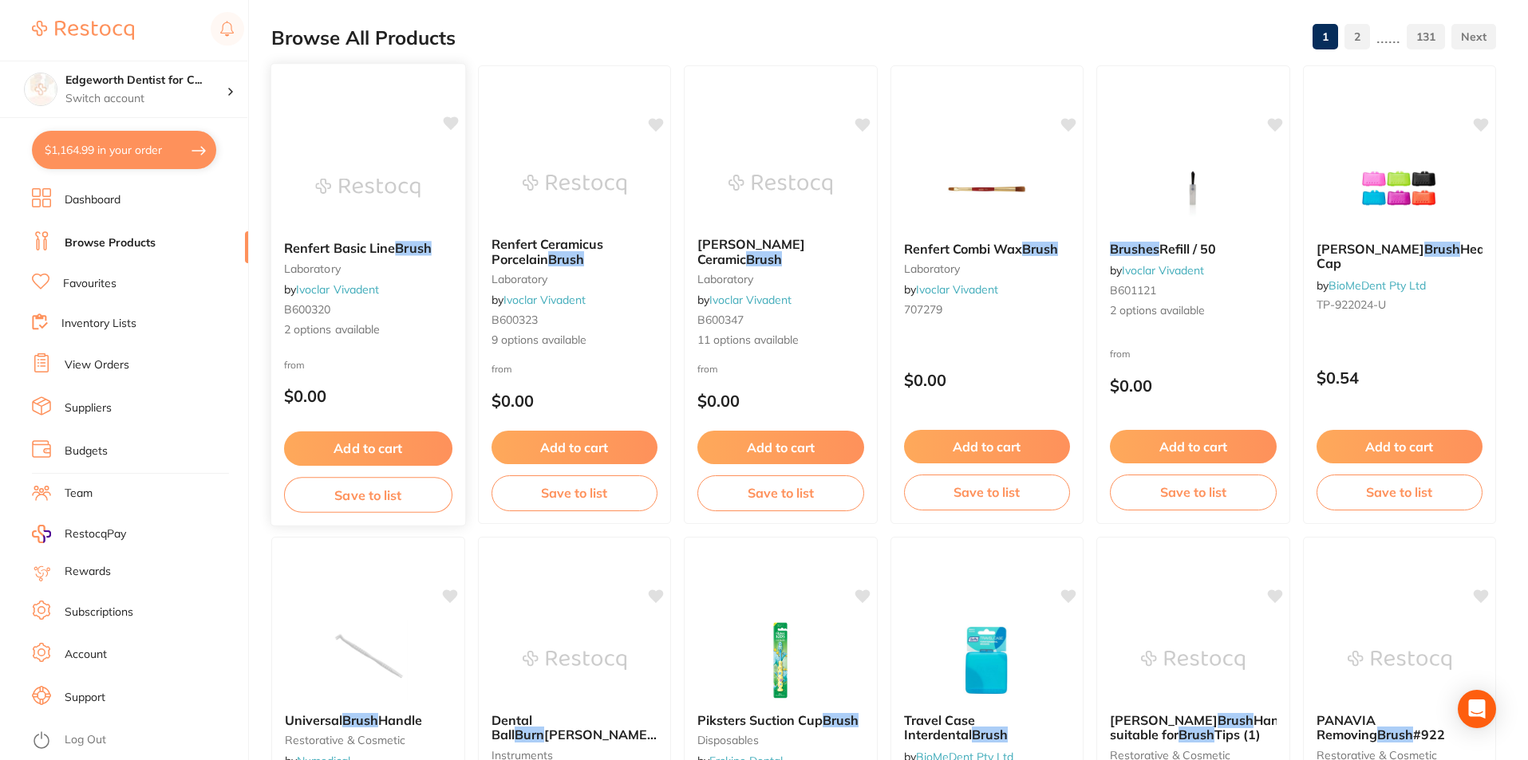
click at [361, 256] on div "Renfert Basic Line Brush laboratory by Ivoclar Vivadent B600320 2 options avail…" at bounding box center [368, 289] width 194 height 123
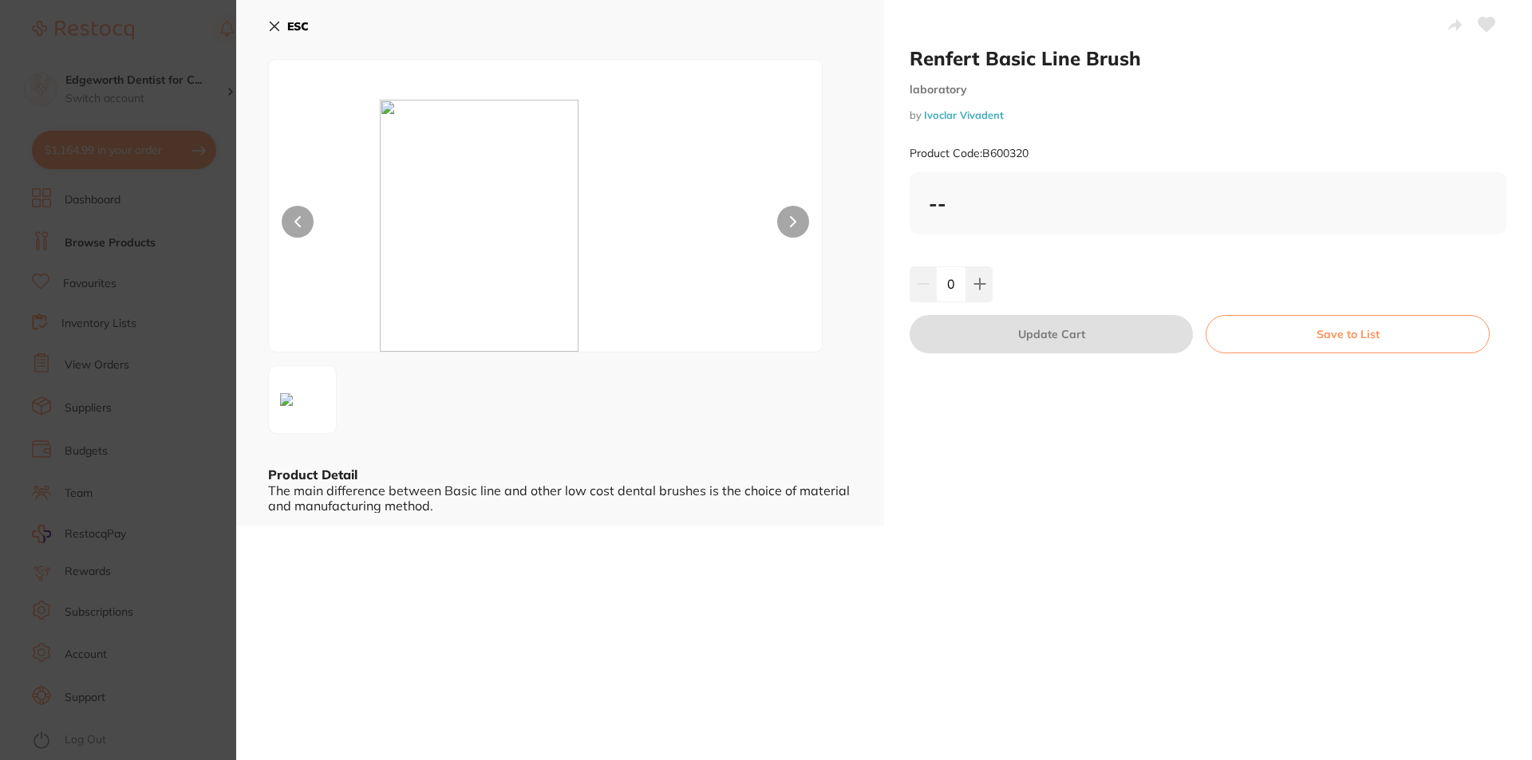
click at [271, 25] on icon at bounding box center [274, 26] width 13 height 13
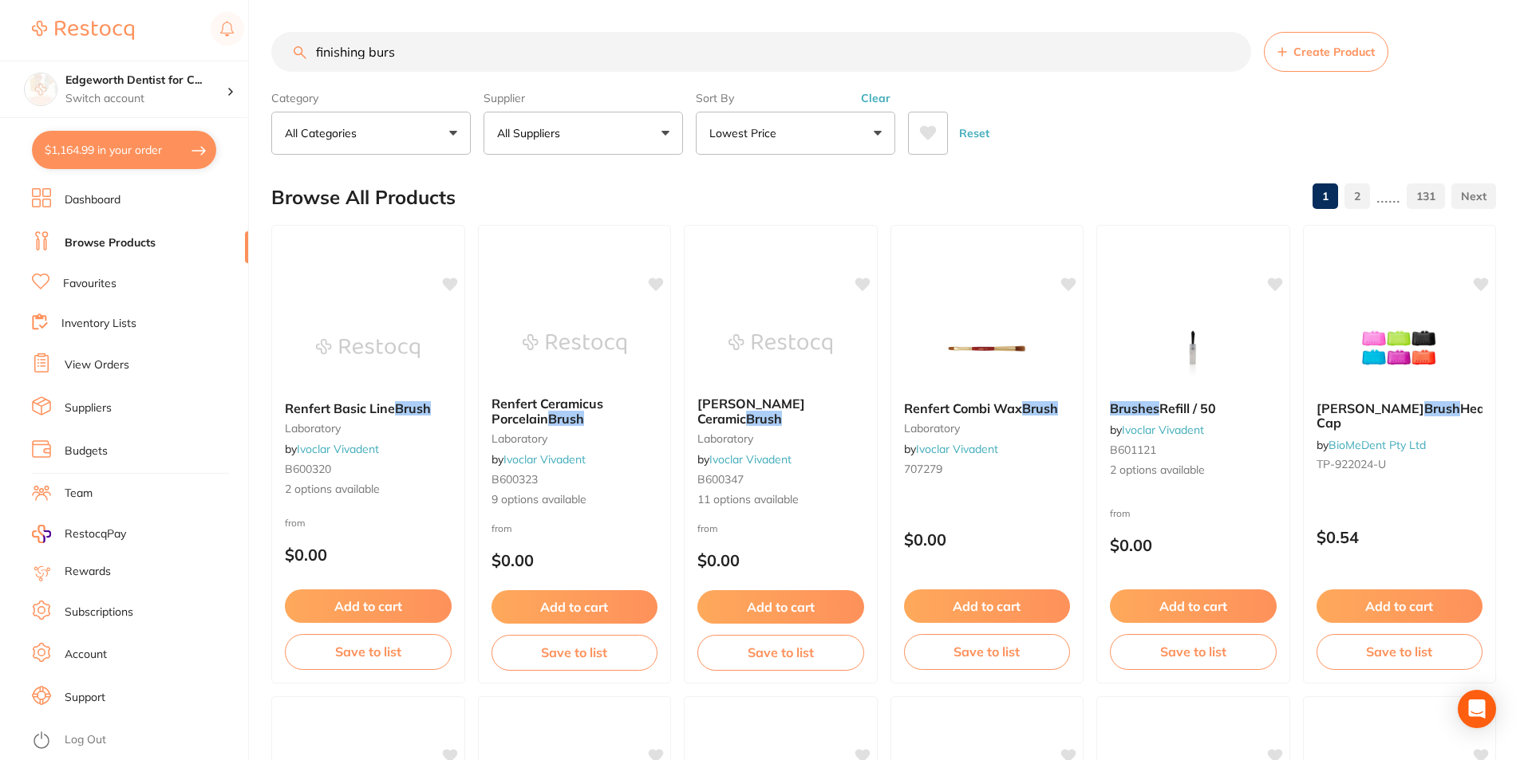
drag, startPoint x: 477, startPoint y: 58, endPoint x: 116, endPoint y: 50, distance: 360.6
click at [120, 52] on div "$1,164.99 Edgeworth Dentist for C... Switch account Edgeworth Dentist for Chick…" at bounding box center [764, 380] width 1528 height 760
type input "composite polishing"
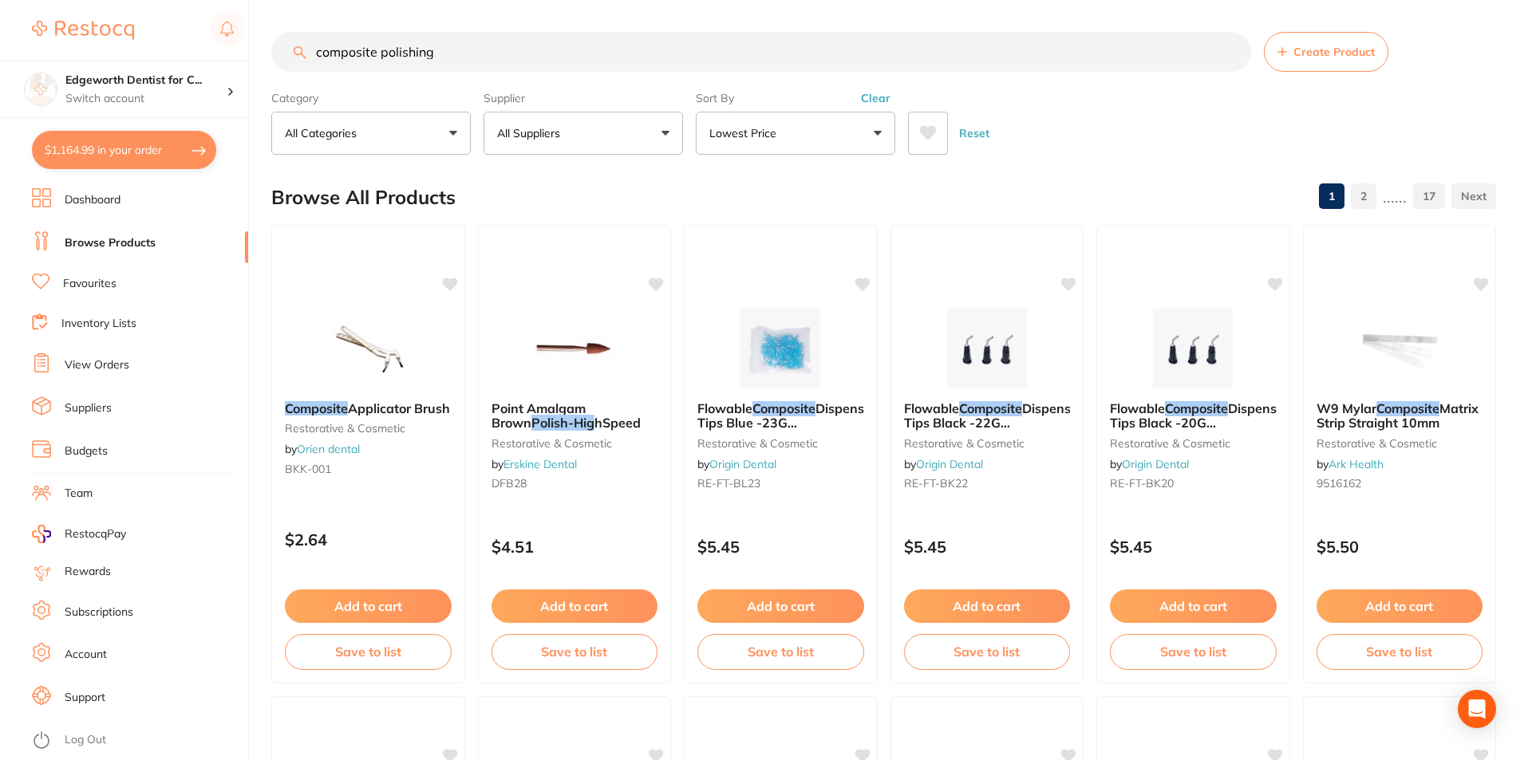
click at [742, 143] on button "Lowest Price" at bounding box center [795, 133] width 199 height 43
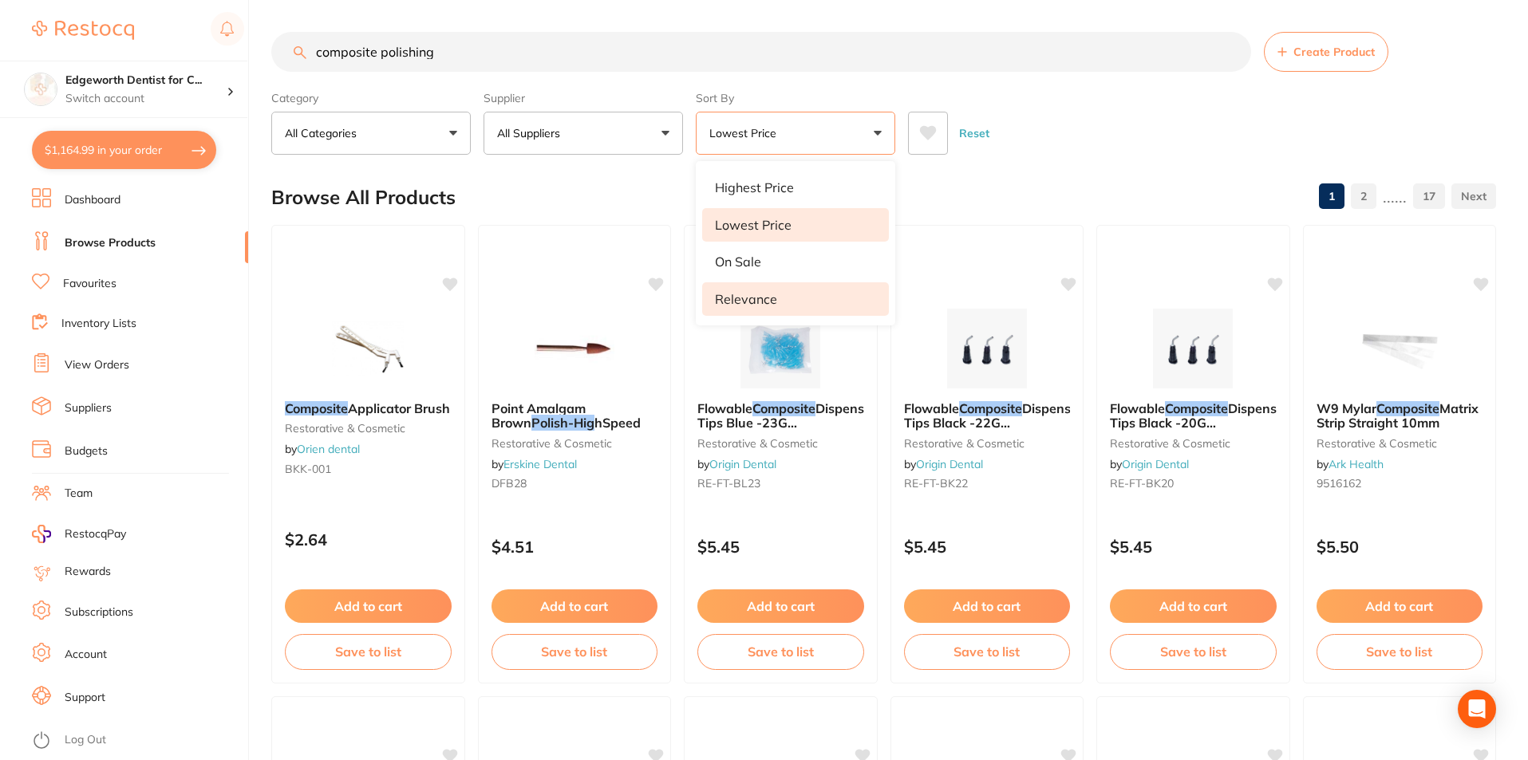
click at [752, 304] on p "Relevance" at bounding box center [746, 299] width 62 height 14
click at [1175, 120] on div "Reset" at bounding box center [1197, 127] width 579 height 56
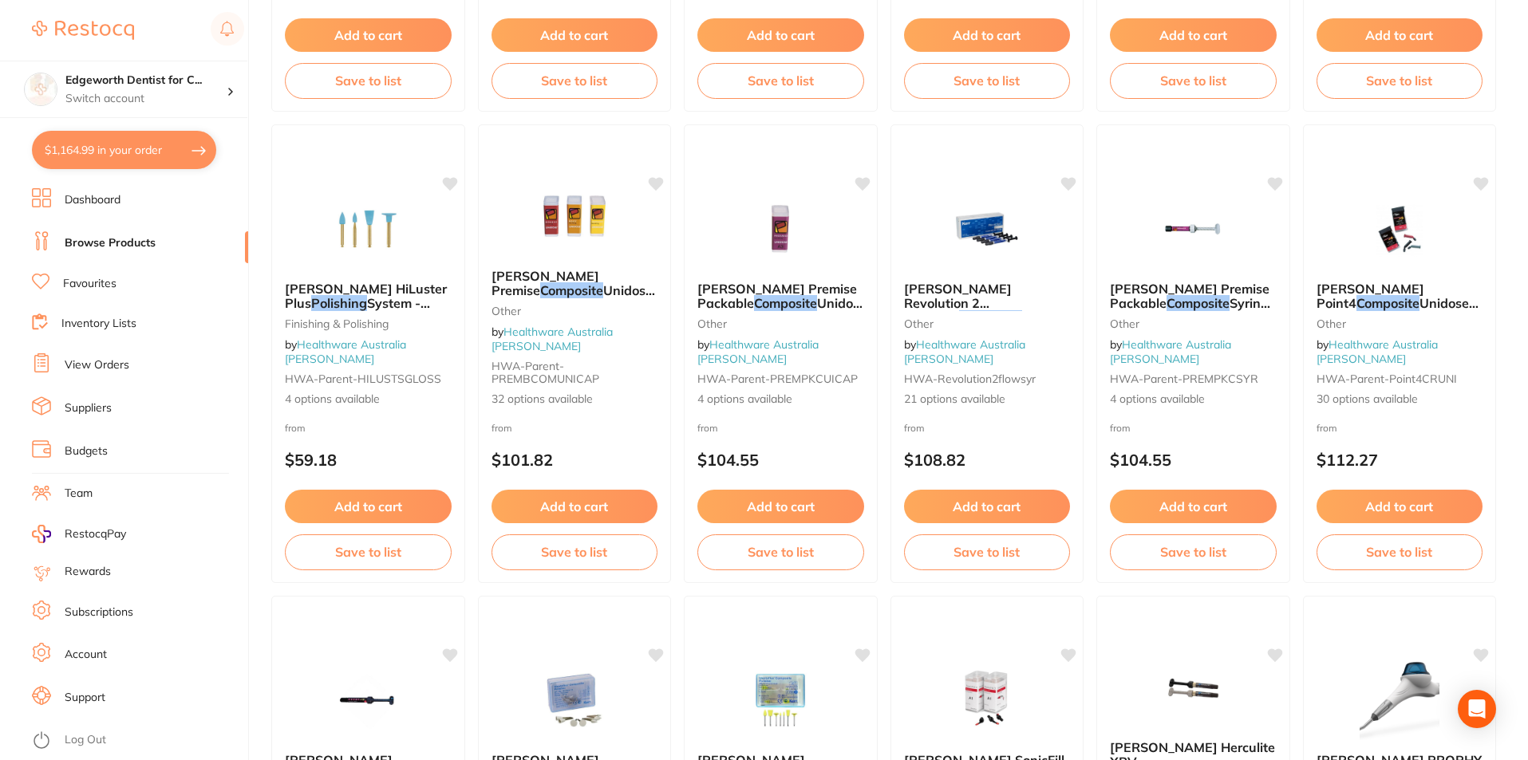
scroll to position [2473, 0]
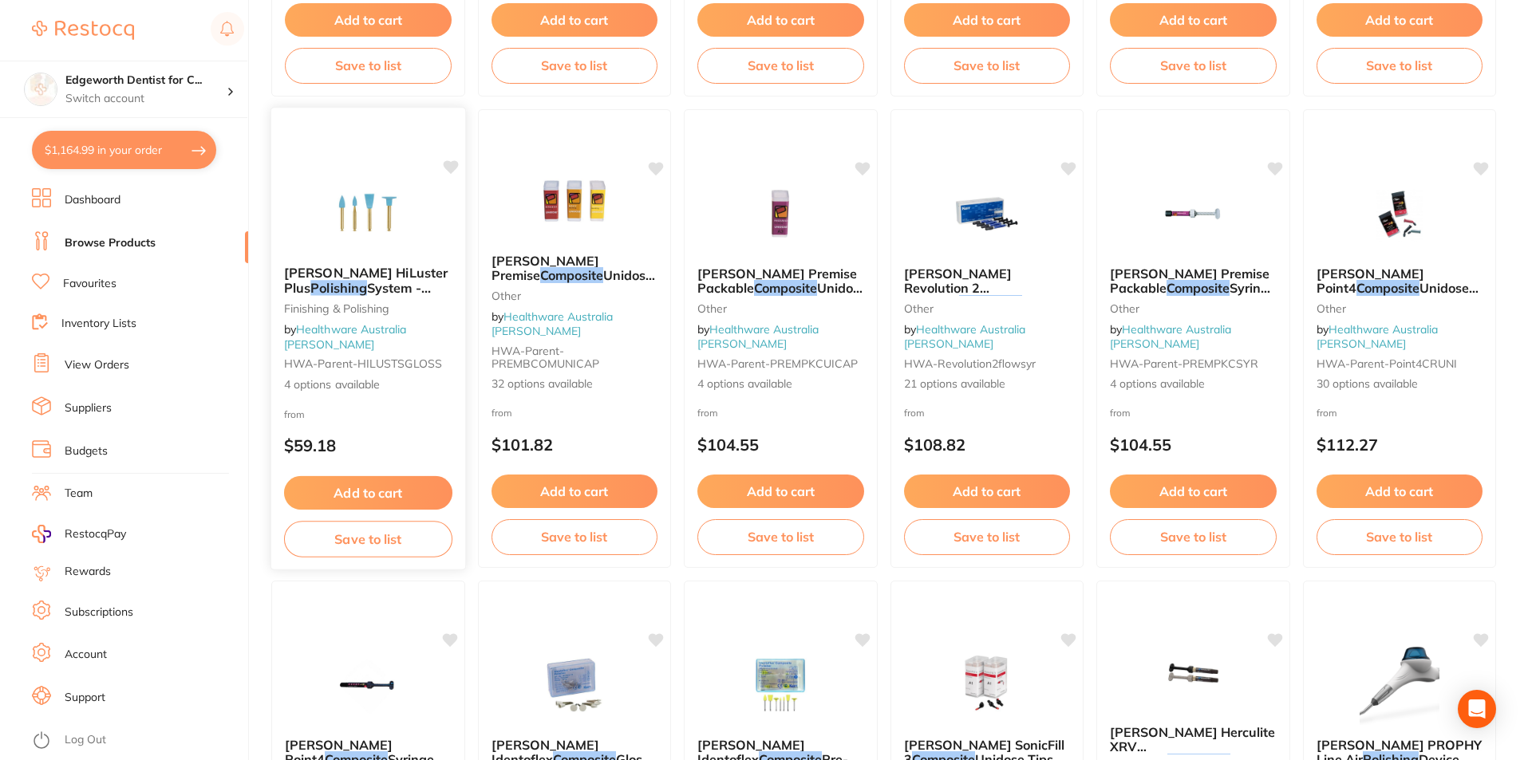
click at [353, 296] on span "System - GlossPlus Polishers 6/Pk" at bounding box center [359, 295] width 150 height 31
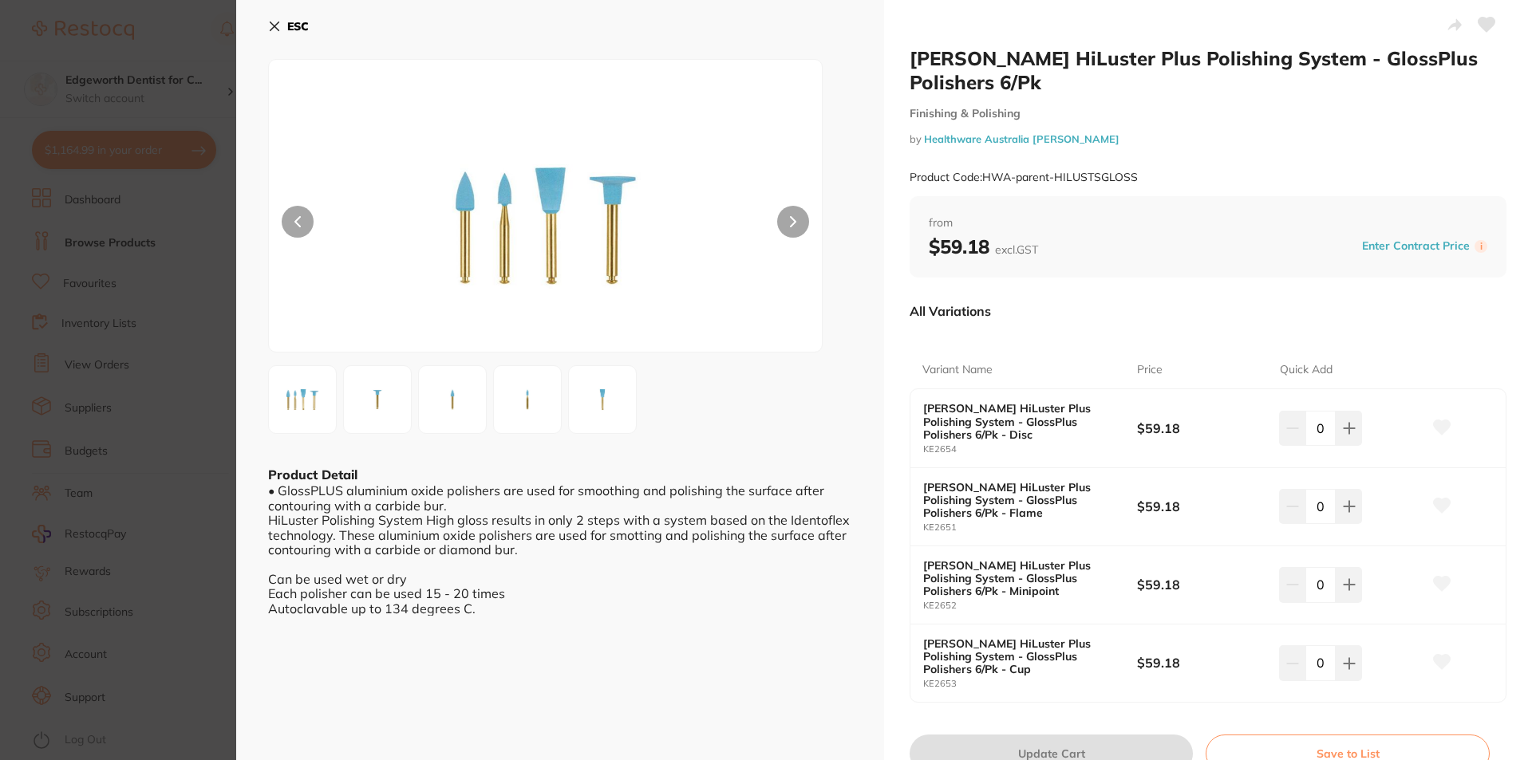
click at [784, 233] on button at bounding box center [793, 222] width 32 height 32
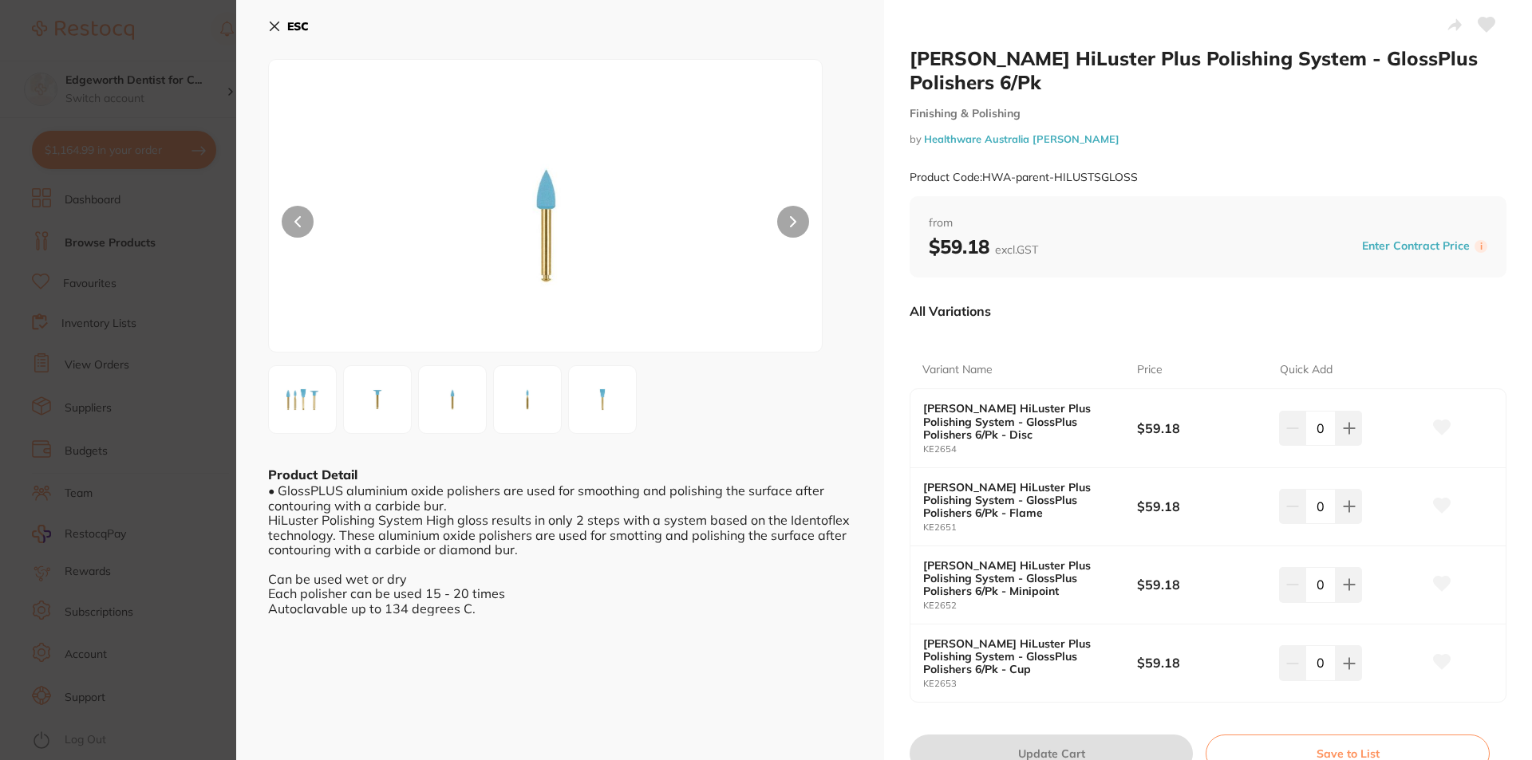
click at [300, 224] on button at bounding box center [298, 222] width 32 height 32
click at [281, 23] on button "ESC" at bounding box center [288, 26] width 41 height 27
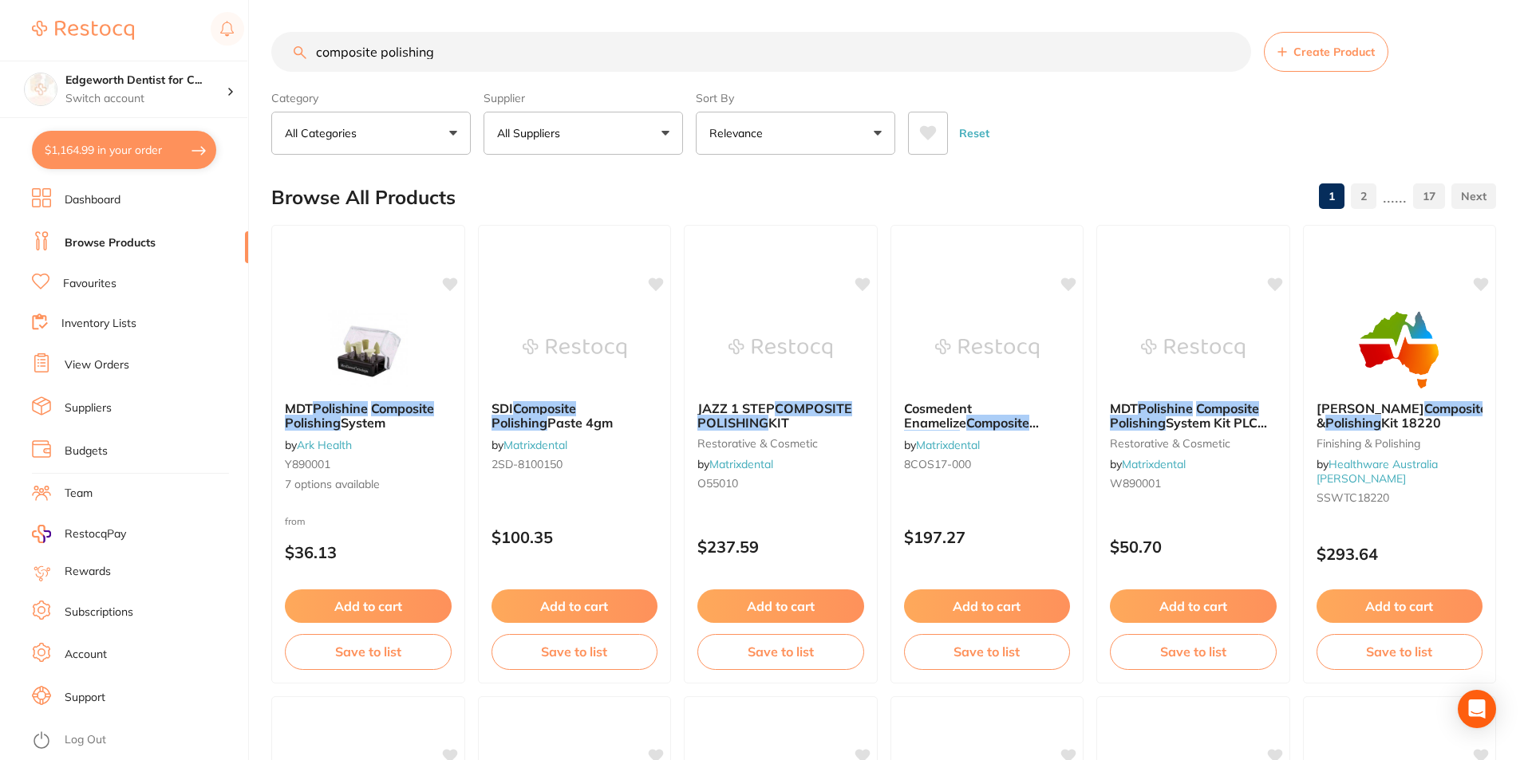
drag, startPoint x: 400, startPoint y: 60, endPoint x: 163, endPoint y: 32, distance: 239.3
click at [163, 32] on div "$1,164.99 Edgeworth Dentist for C... Switch account Edgeworth Dentist for Chick…" at bounding box center [764, 380] width 1528 height 760
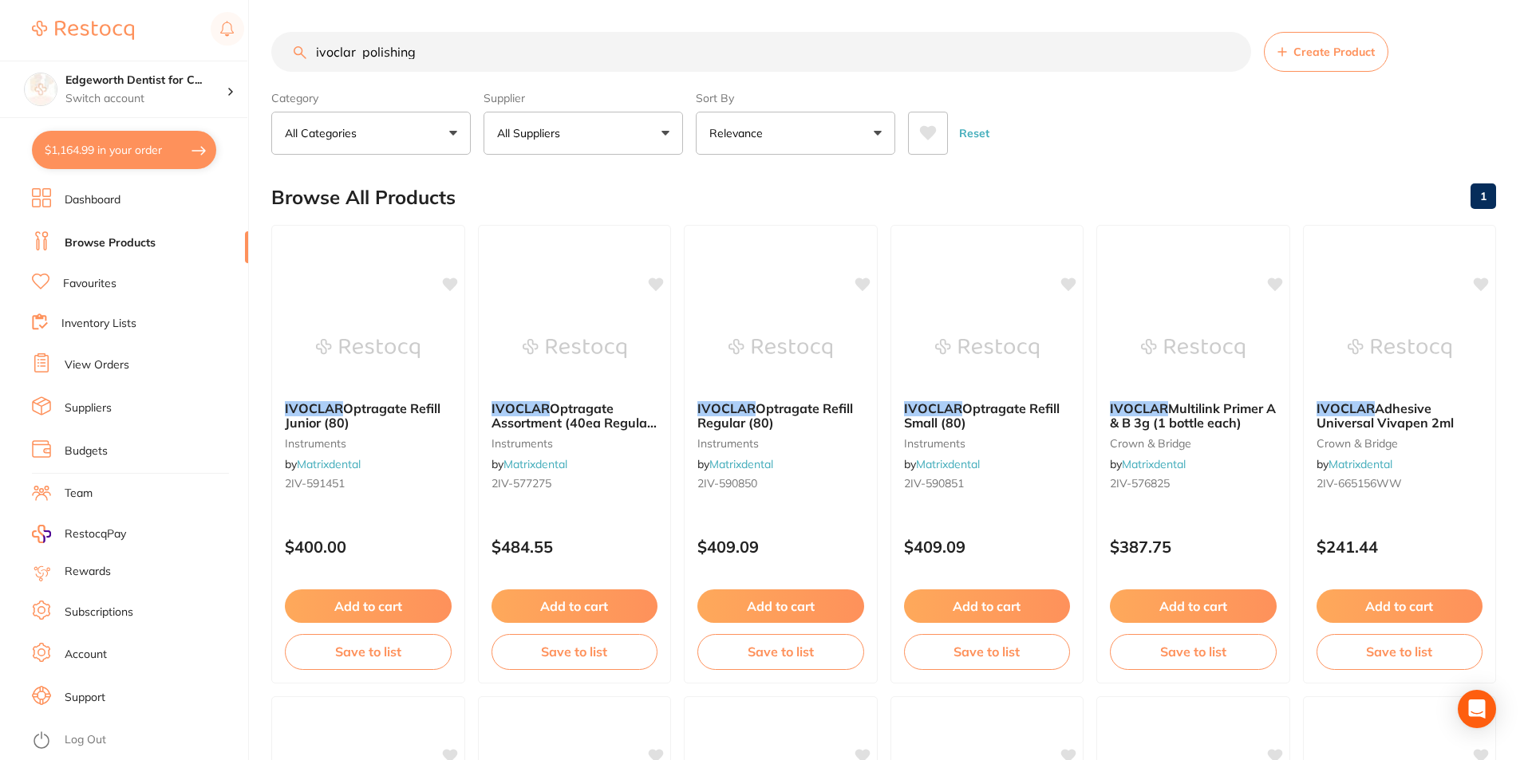
type input "ivoclar polishing"
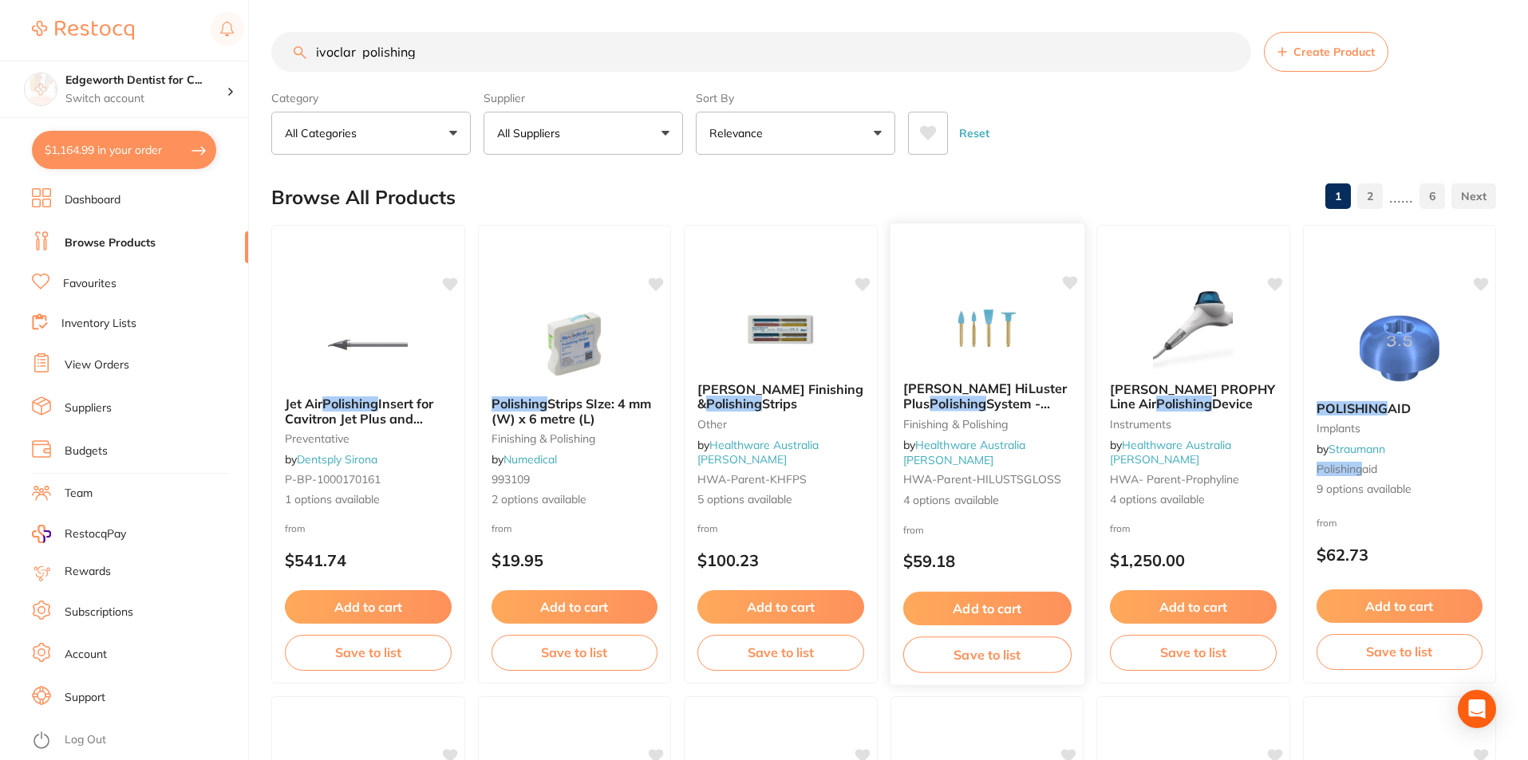
click at [952, 399] on span "[PERSON_NAME] HiLuster Plus" at bounding box center [984, 395] width 164 height 31
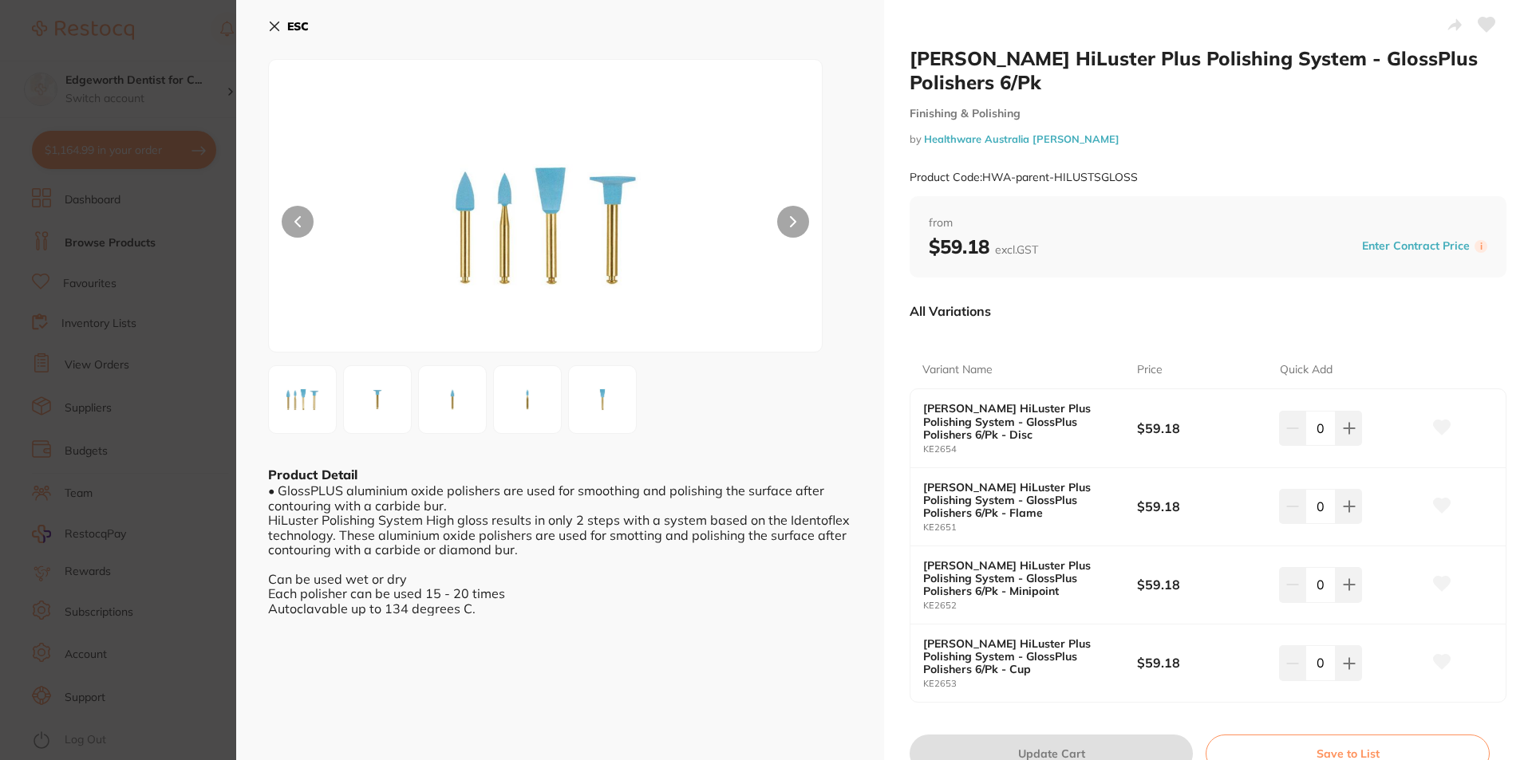
click at [274, 26] on icon at bounding box center [274, 26] width 13 height 13
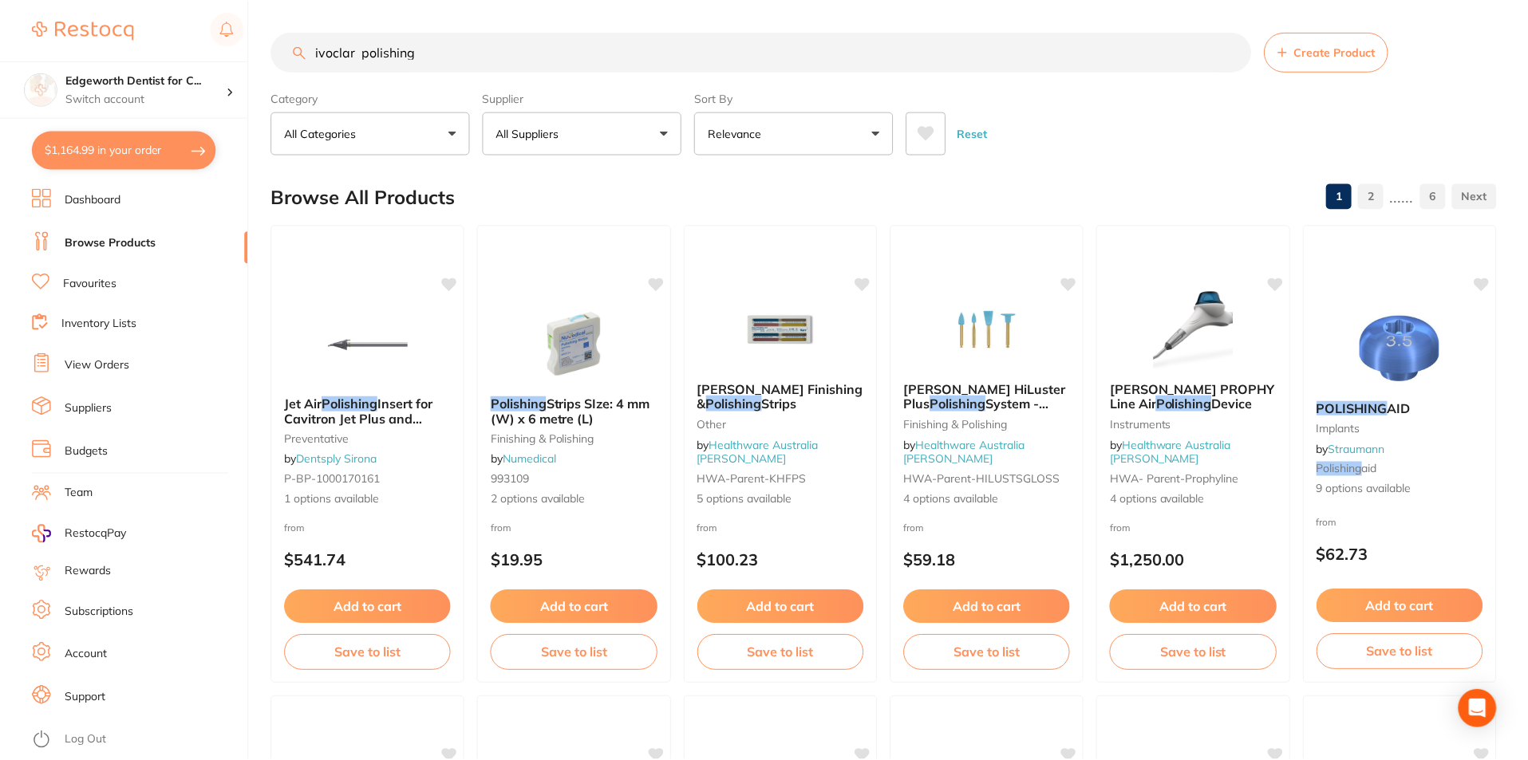
scroll to position [1, 0]
drag, startPoint x: 459, startPoint y: 45, endPoint x: 0, endPoint y: -6, distance: 462.3
click at [0, 0] on html "$1,164.99 Edgeworth Dentist for C... Switch account Edgeworth Dentist for Chick…" at bounding box center [764, 379] width 1528 height 760
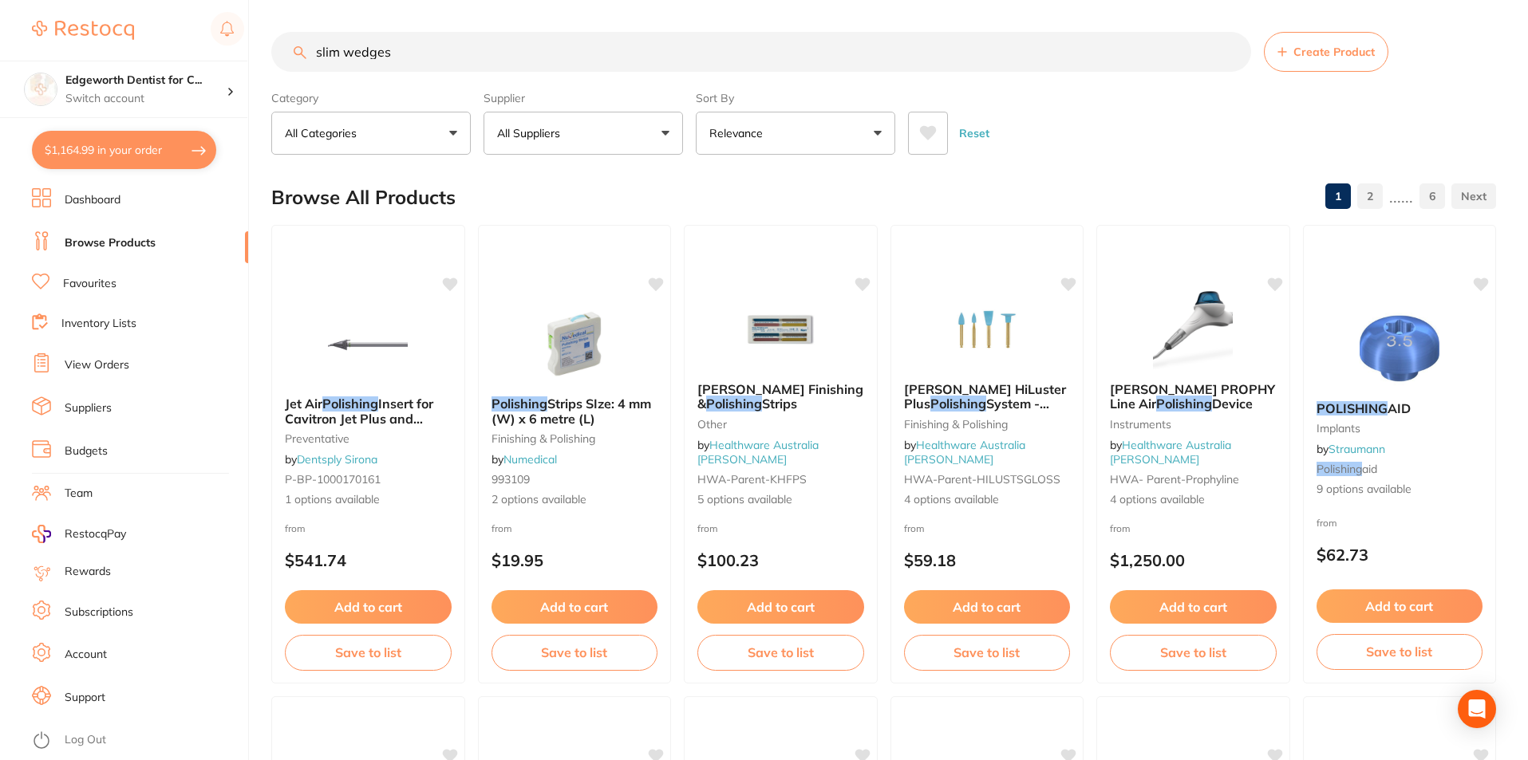
type input "slim wedges"
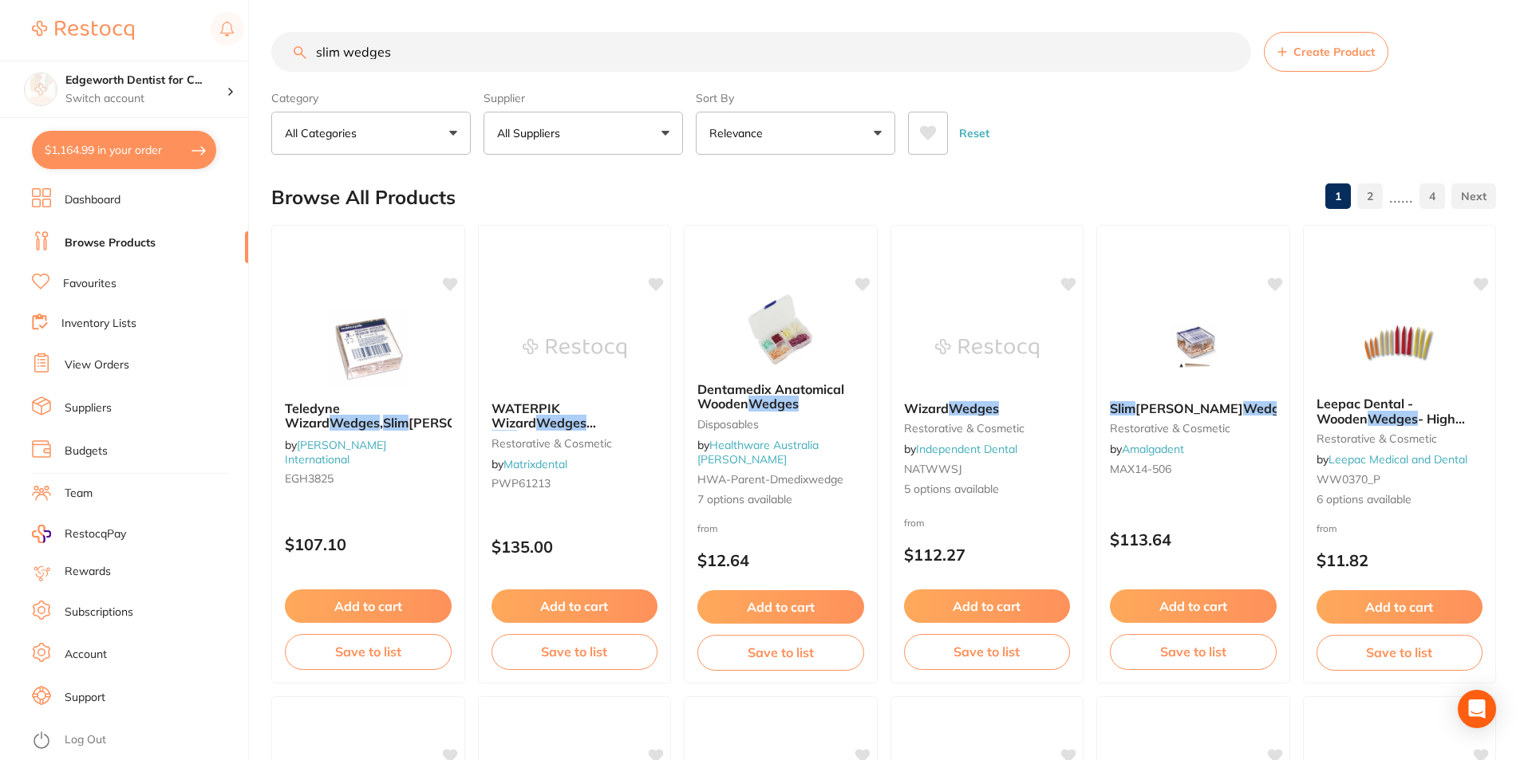
drag, startPoint x: 414, startPoint y: 47, endPoint x: 306, endPoint y: 53, distance: 107.8
click at [306, 53] on input "slim wedges" at bounding box center [761, 52] width 980 height 40
type input "wedges"
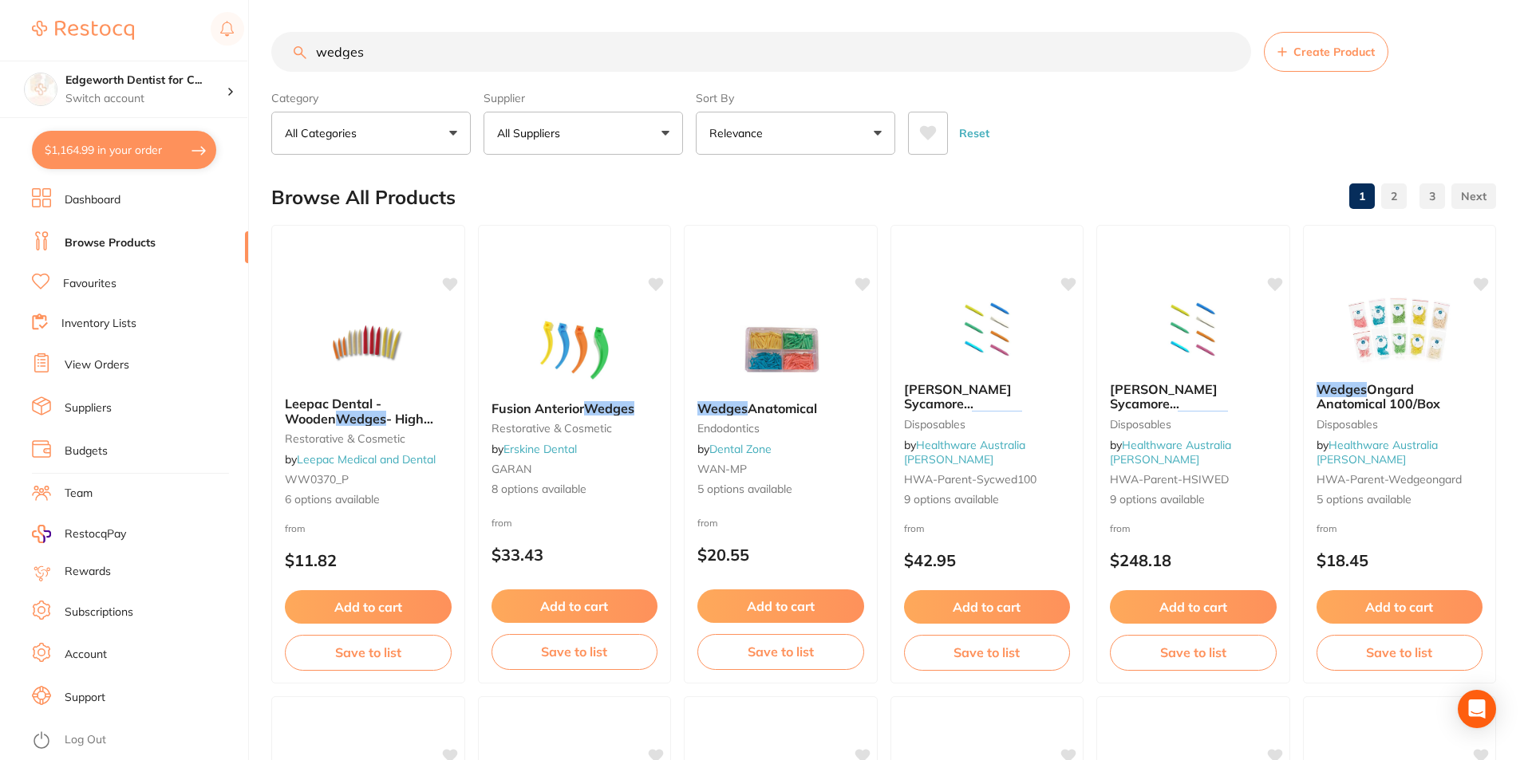
drag, startPoint x: 1365, startPoint y: 411, endPoint x: 1350, endPoint y: 404, distance: 15.7
click at [1365, 411] on span "Ongard Anatomical 100/Box" at bounding box center [1378, 396] width 124 height 30
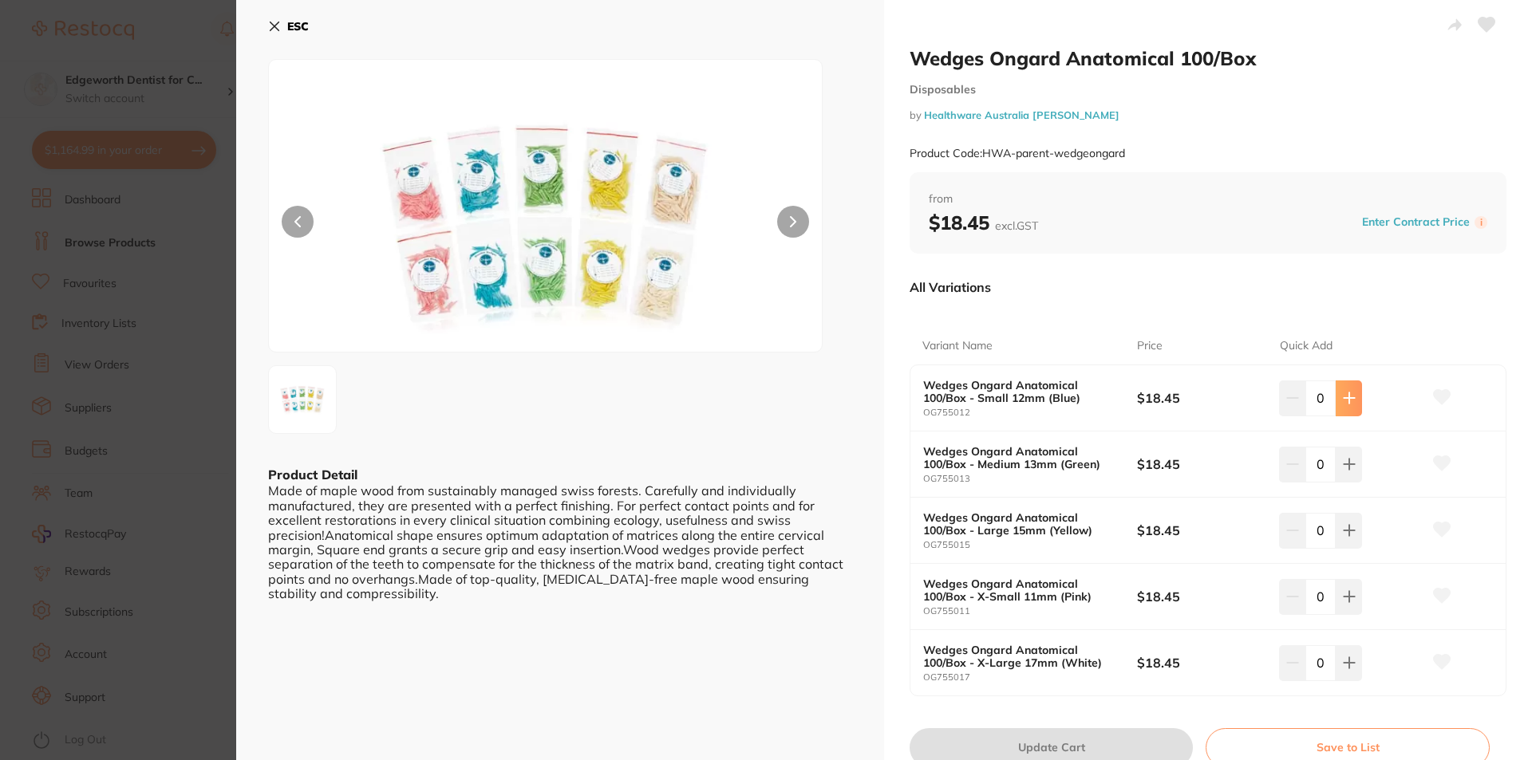
click at [1350, 399] on icon at bounding box center [1348, 398] width 10 height 10
type input "1"
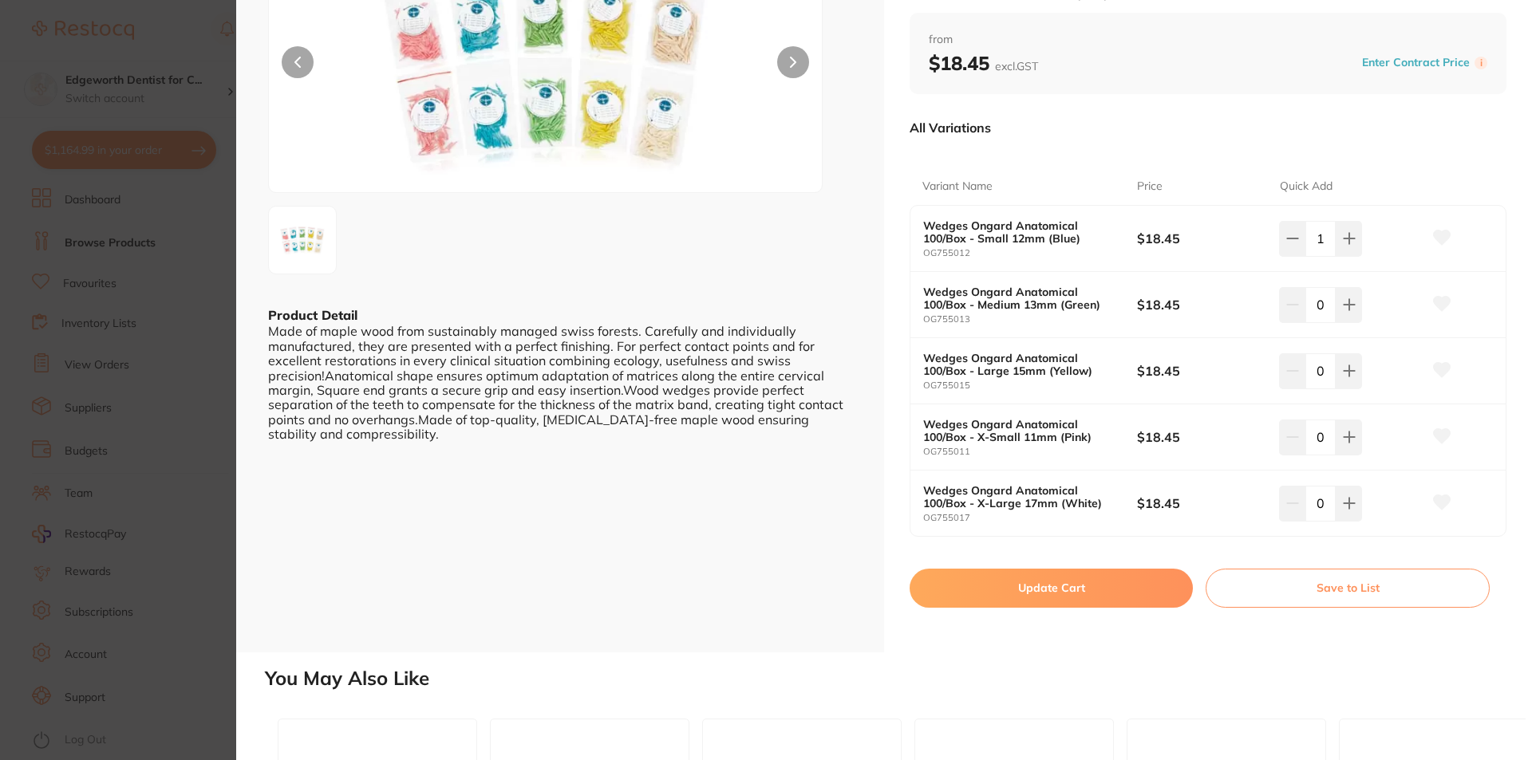
click at [1033, 597] on button "Update Cart" at bounding box center [1050, 588] width 283 height 38
checkbox input "false"
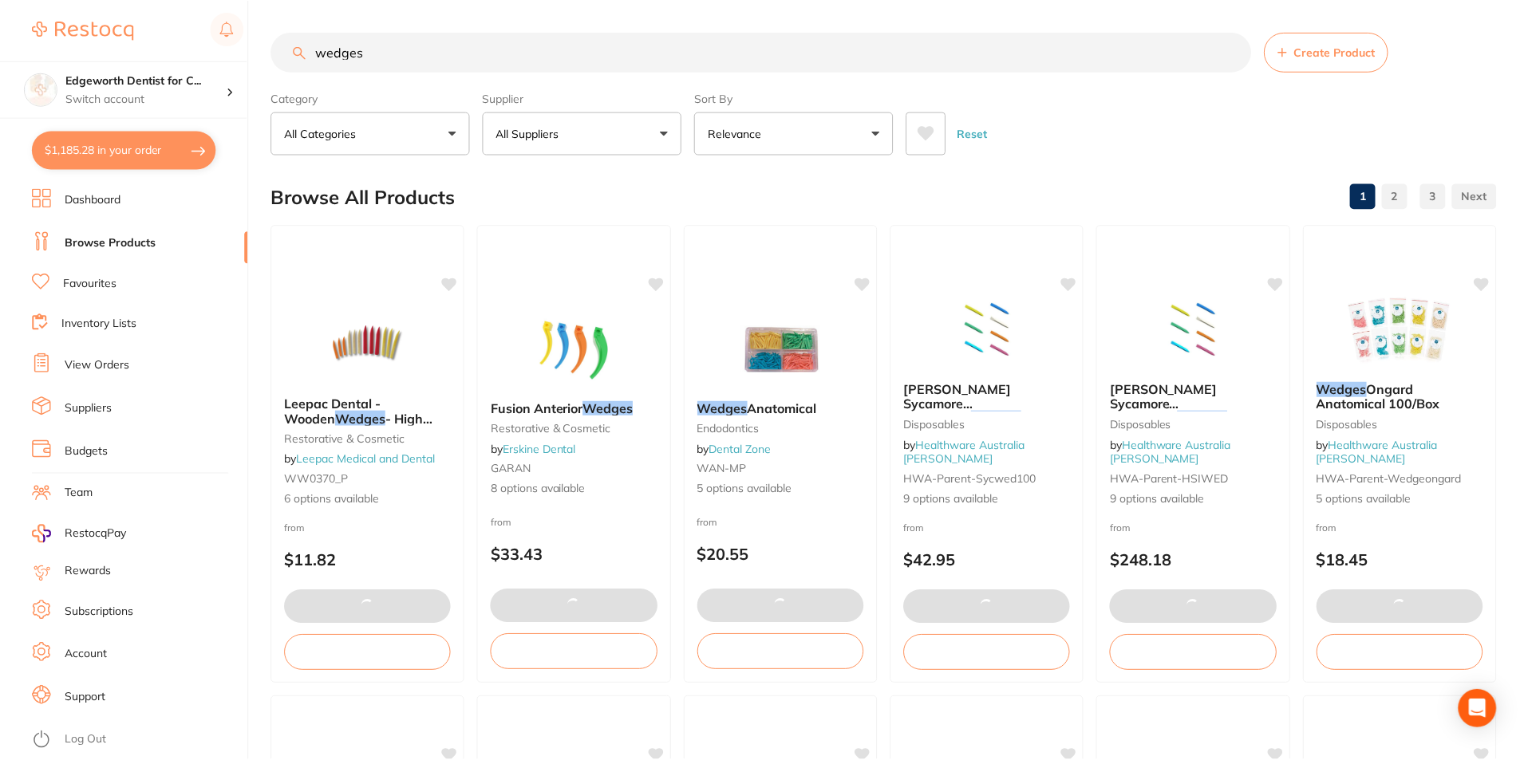
scroll to position [1, 0]
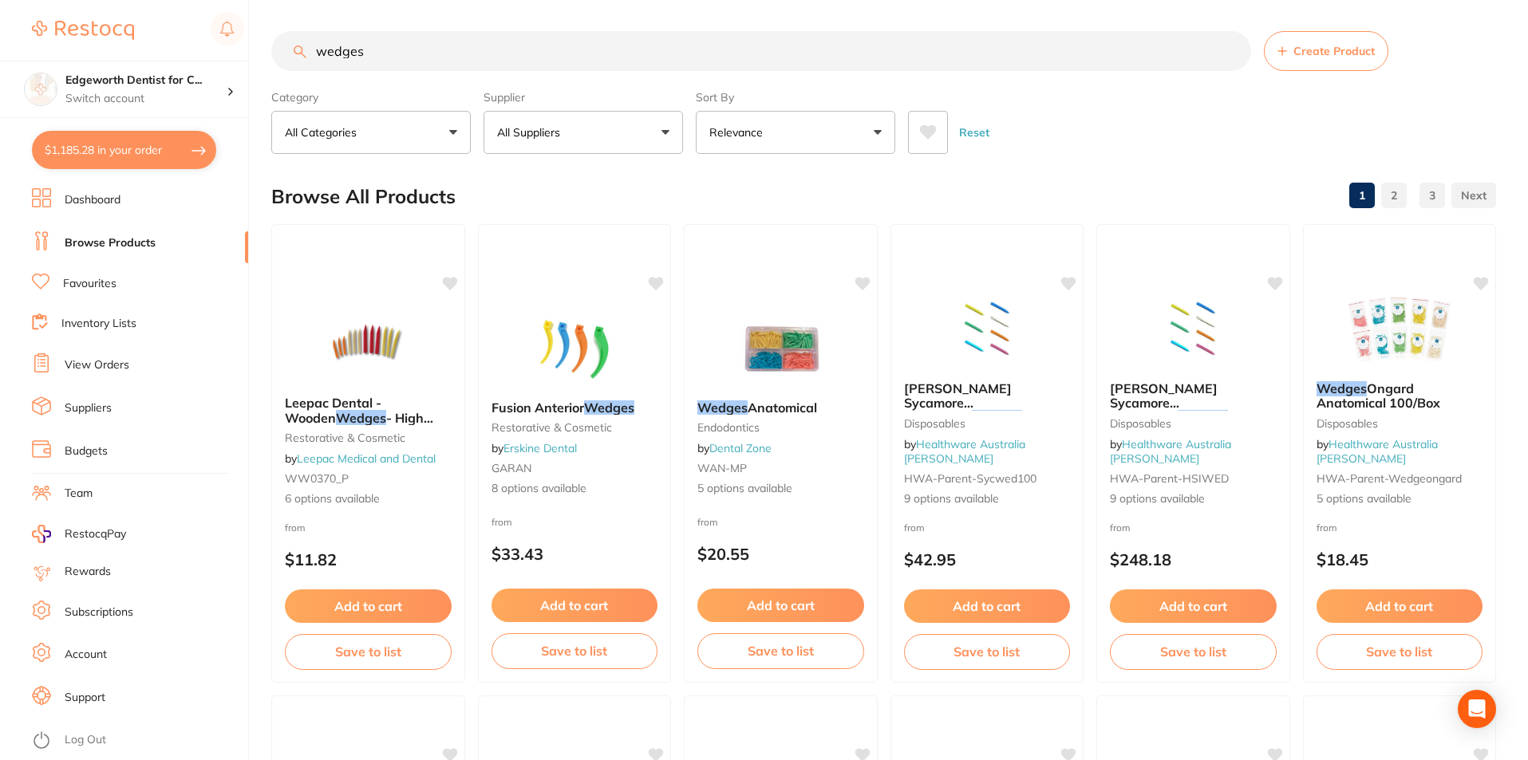
drag, startPoint x: 367, startPoint y: 56, endPoint x: 33, endPoint y: -19, distance: 342.5
click at [33, 0] on html "$1,185.28 Edgeworth Dentist for C... Switch account Edgeworth Dentist for Chick…" at bounding box center [764, 379] width 1528 height 760
type input "clinident"
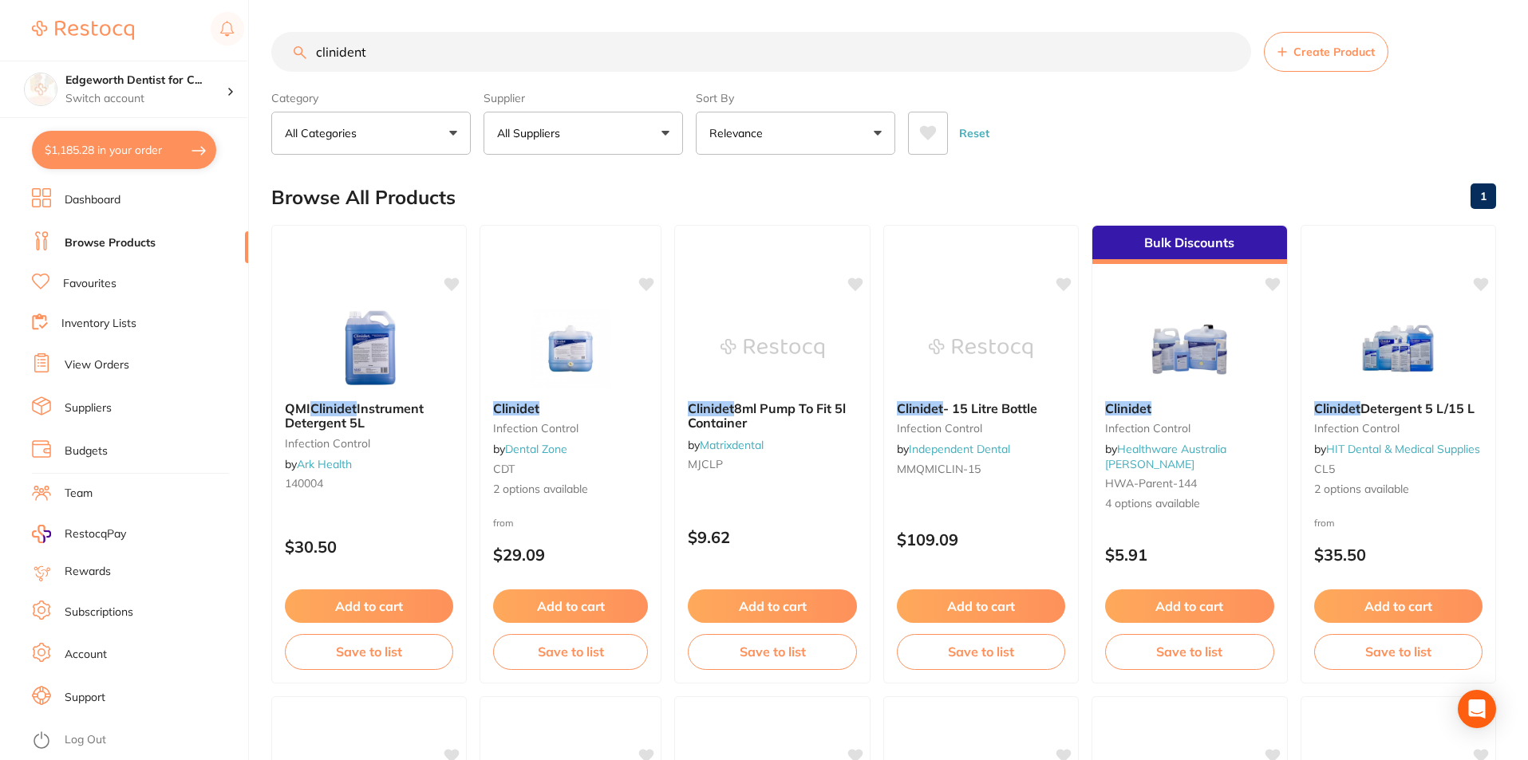
click at [579, 144] on button "All Suppliers" at bounding box center [582, 133] width 199 height 43
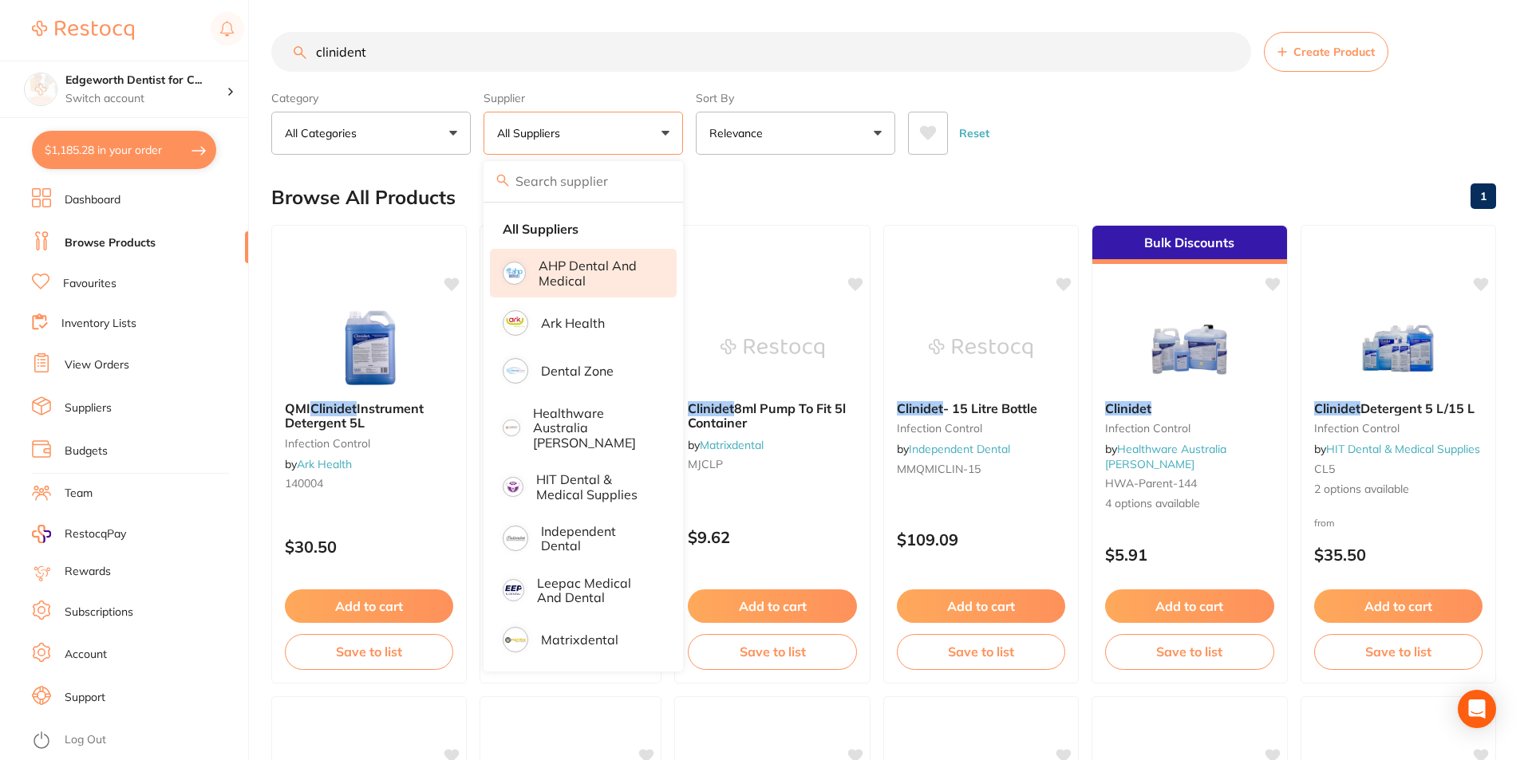
click at [576, 269] on p "AHP Dental and Medical" at bounding box center [596, 273] width 116 height 30
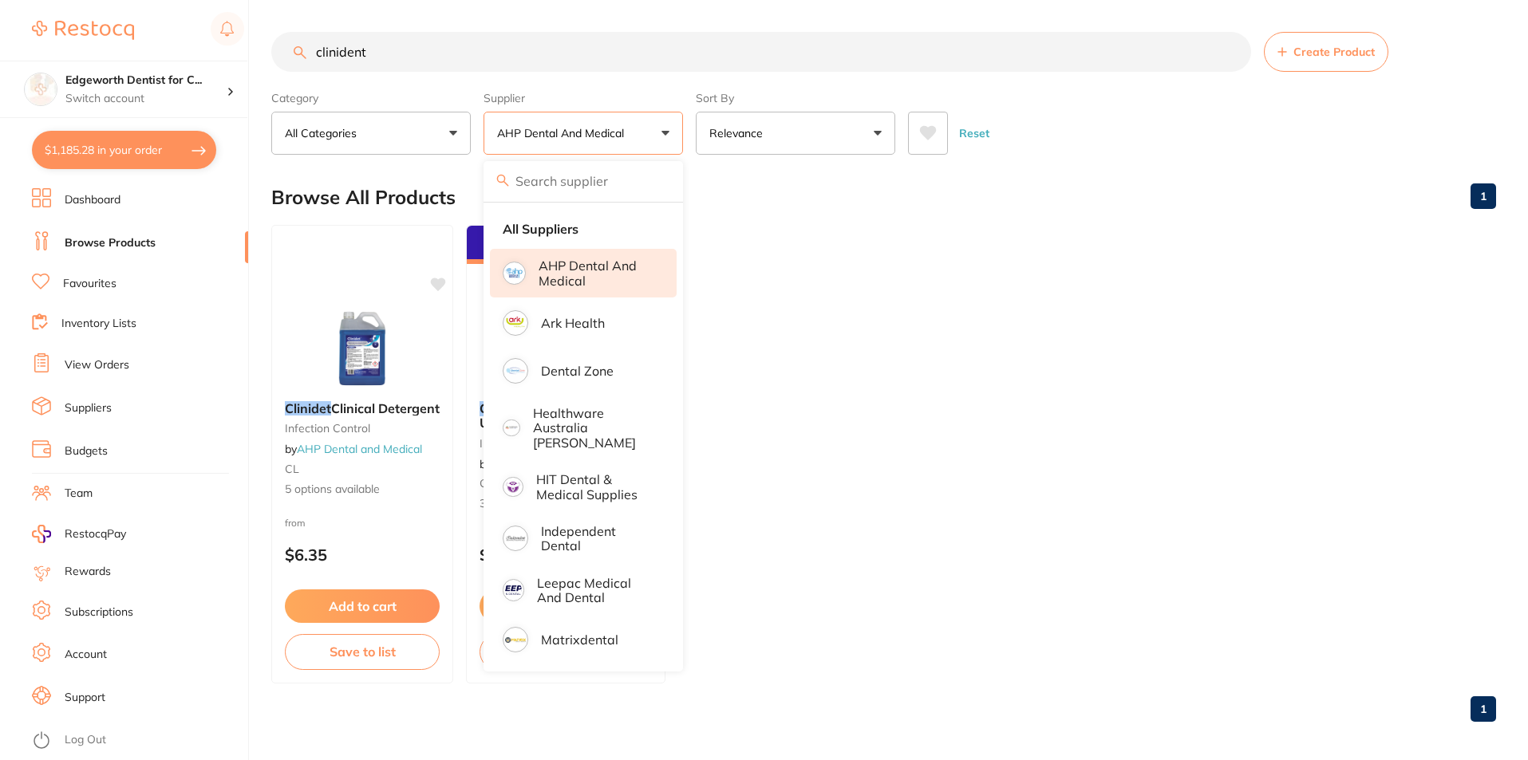
click at [1114, 182] on div "Browse All Products 1" at bounding box center [883, 197] width 1224 height 53
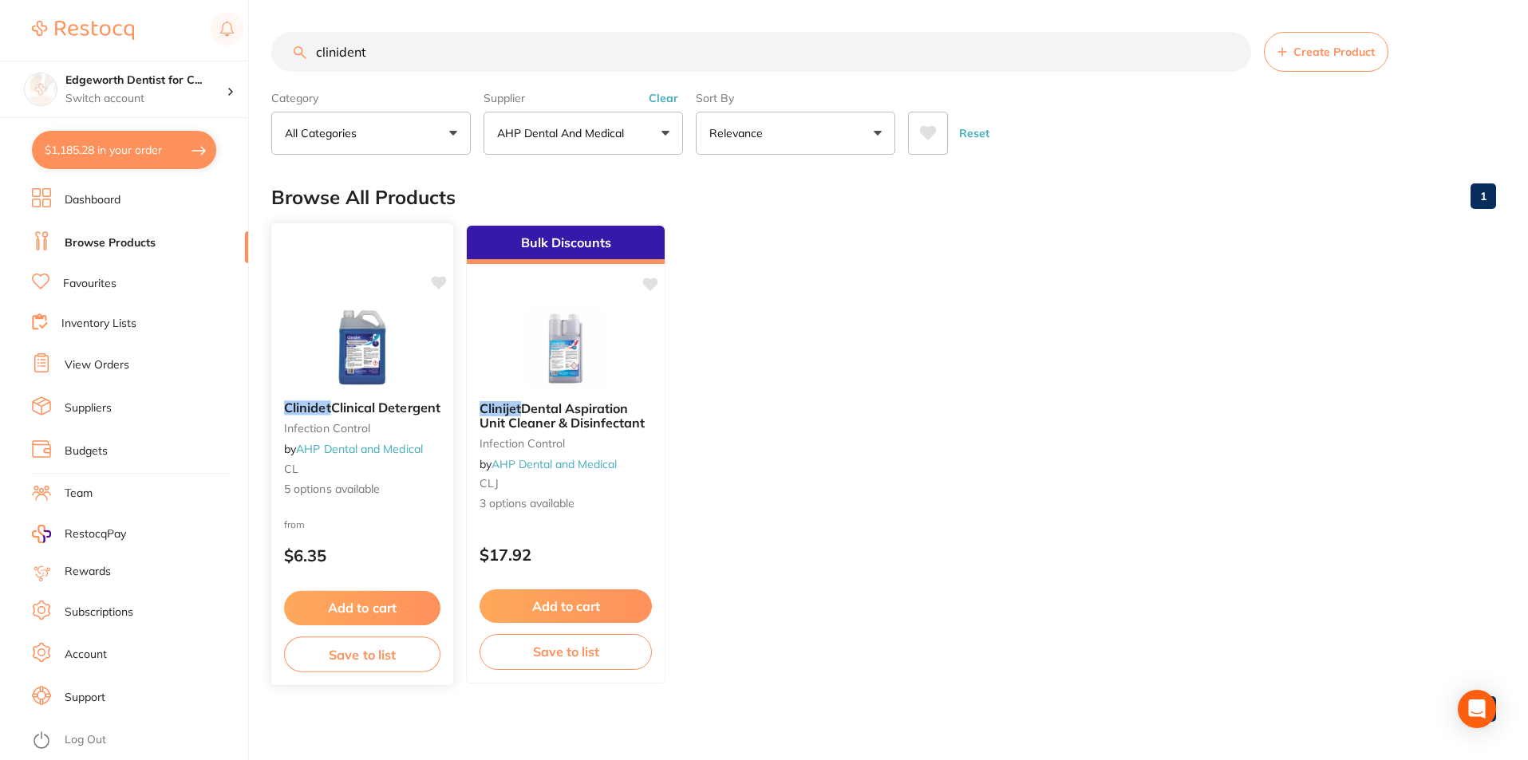
click at [427, 412] on span "Clinical Detergent" at bounding box center [385, 408] width 109 height 16
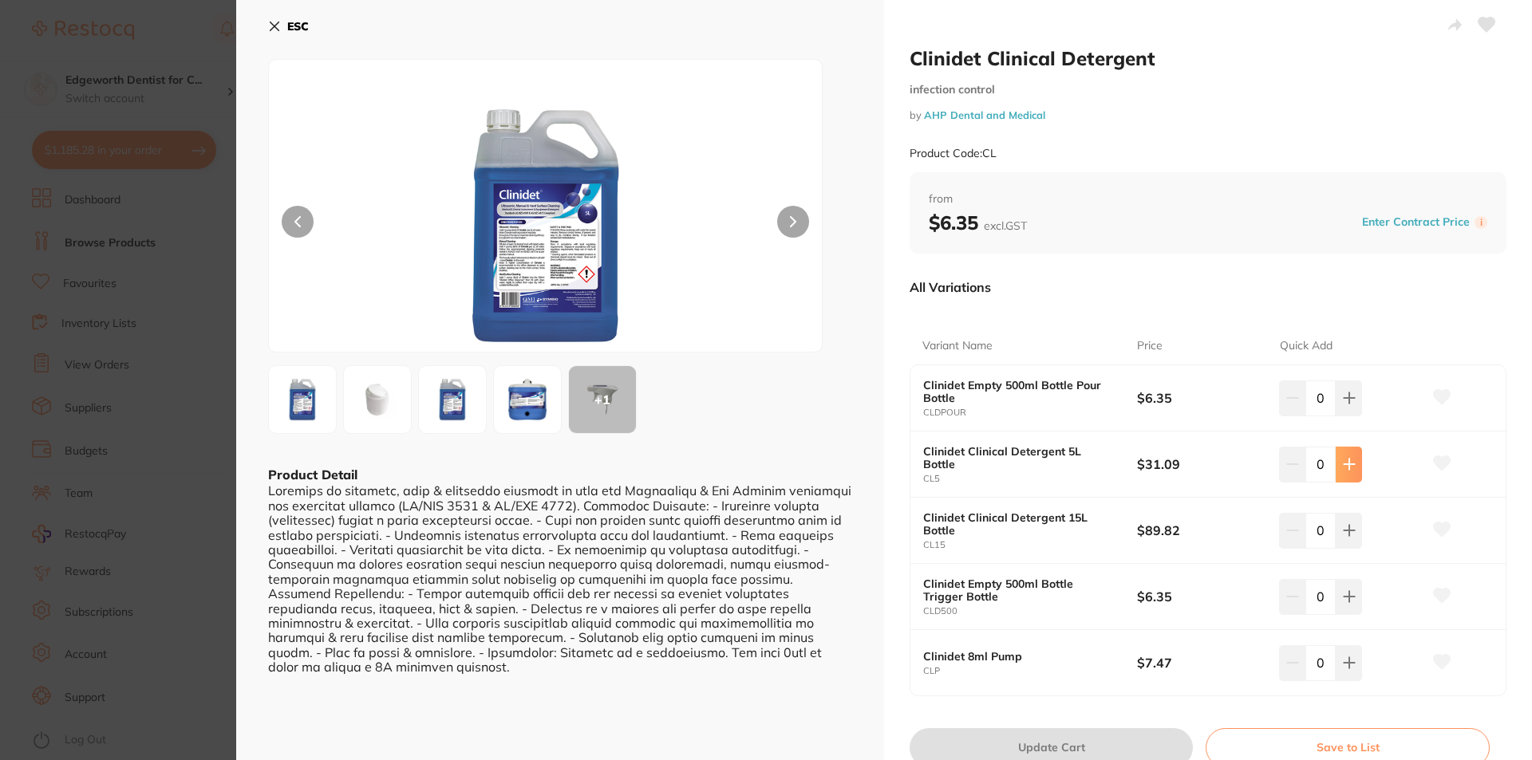
click at [1343, 462] on icon at bounding box center [1349, 464] width 13 height 13
type input "2"
click at [1094, 736] on button "Update Cart" at bounding box center [1050, 747] width 283 height 38
checkbox input "false"
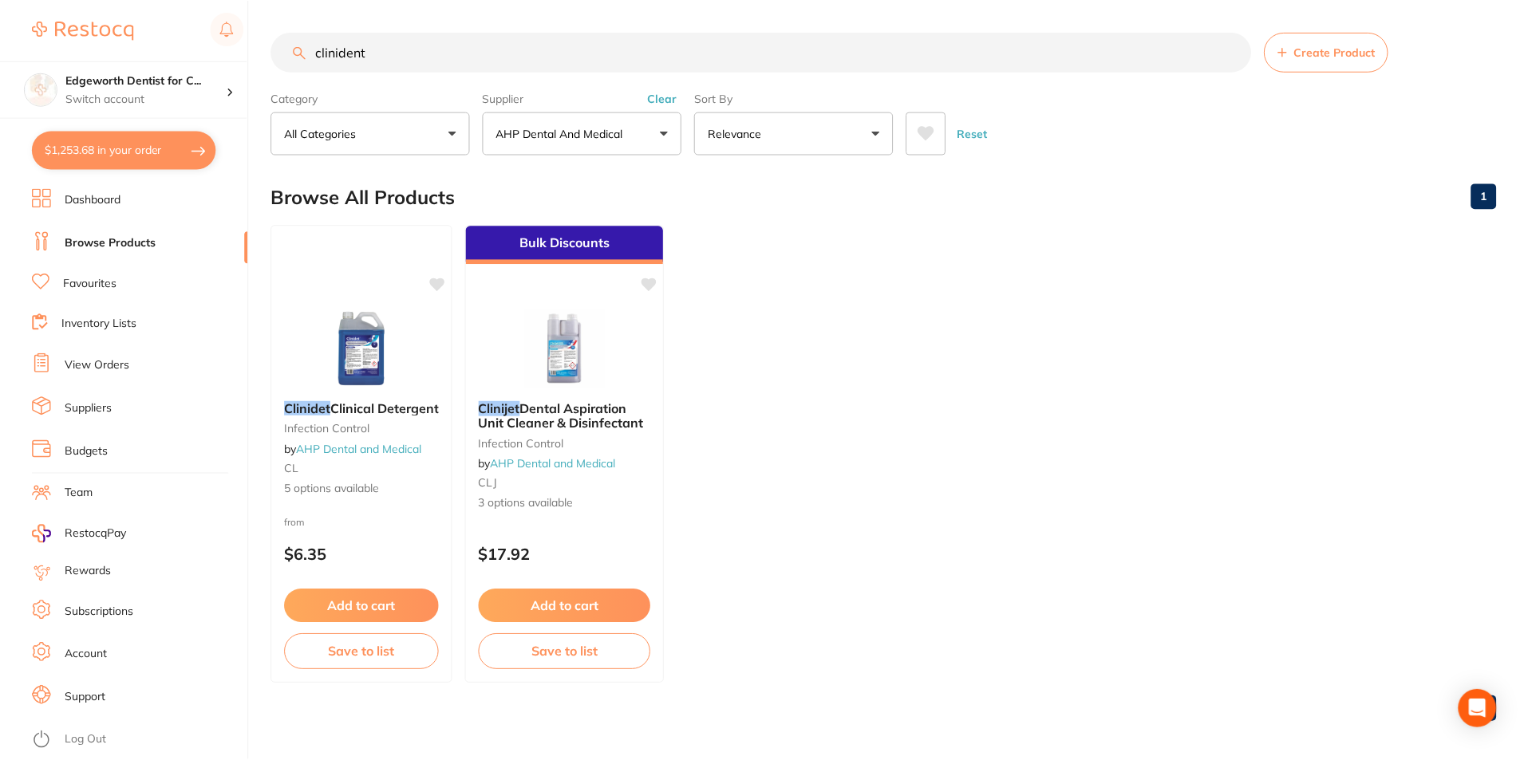
scroll to position [1, 0]
click at [1240, 467] on ul "Clinidet Clinical Detergent infection control by AHP Dental and Medical CL 5 op…" at bounding box center [883, 453] width 1224 height 459
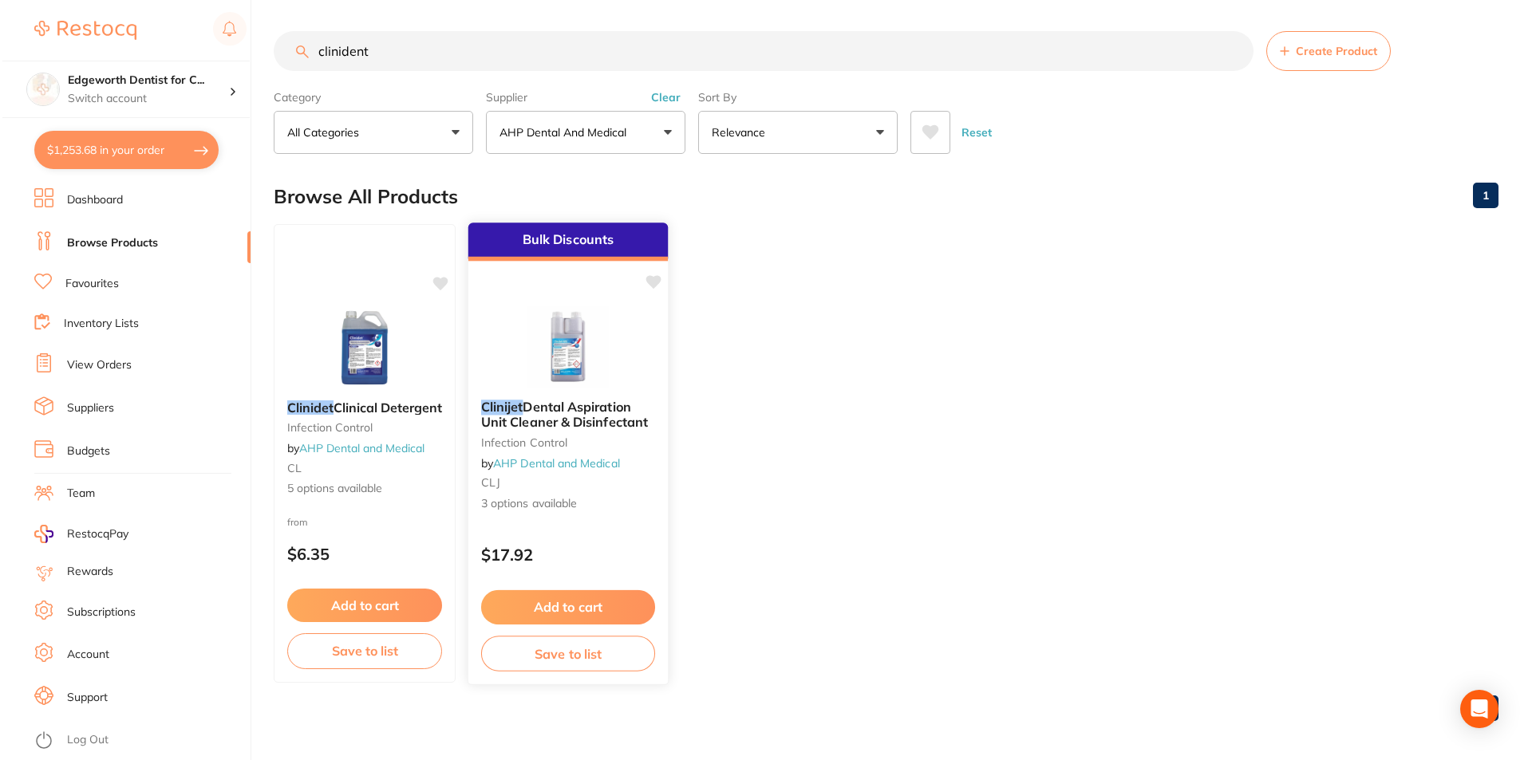
scroll to position [0, 0]
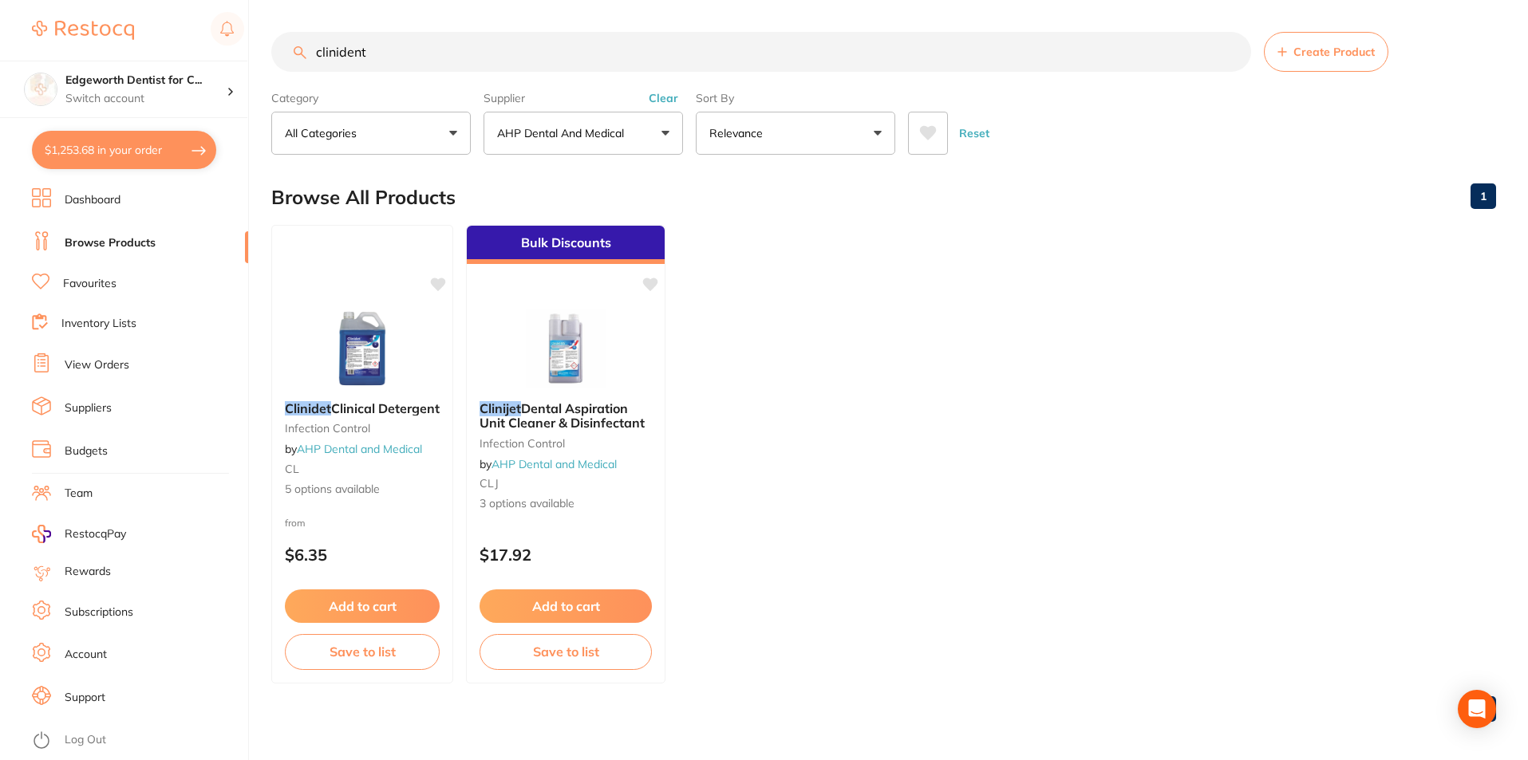
click at [147, 143] on button "$1,253.68 in your order" at bounding box center [124, 150] width 184 height 38
checkbox input "true"
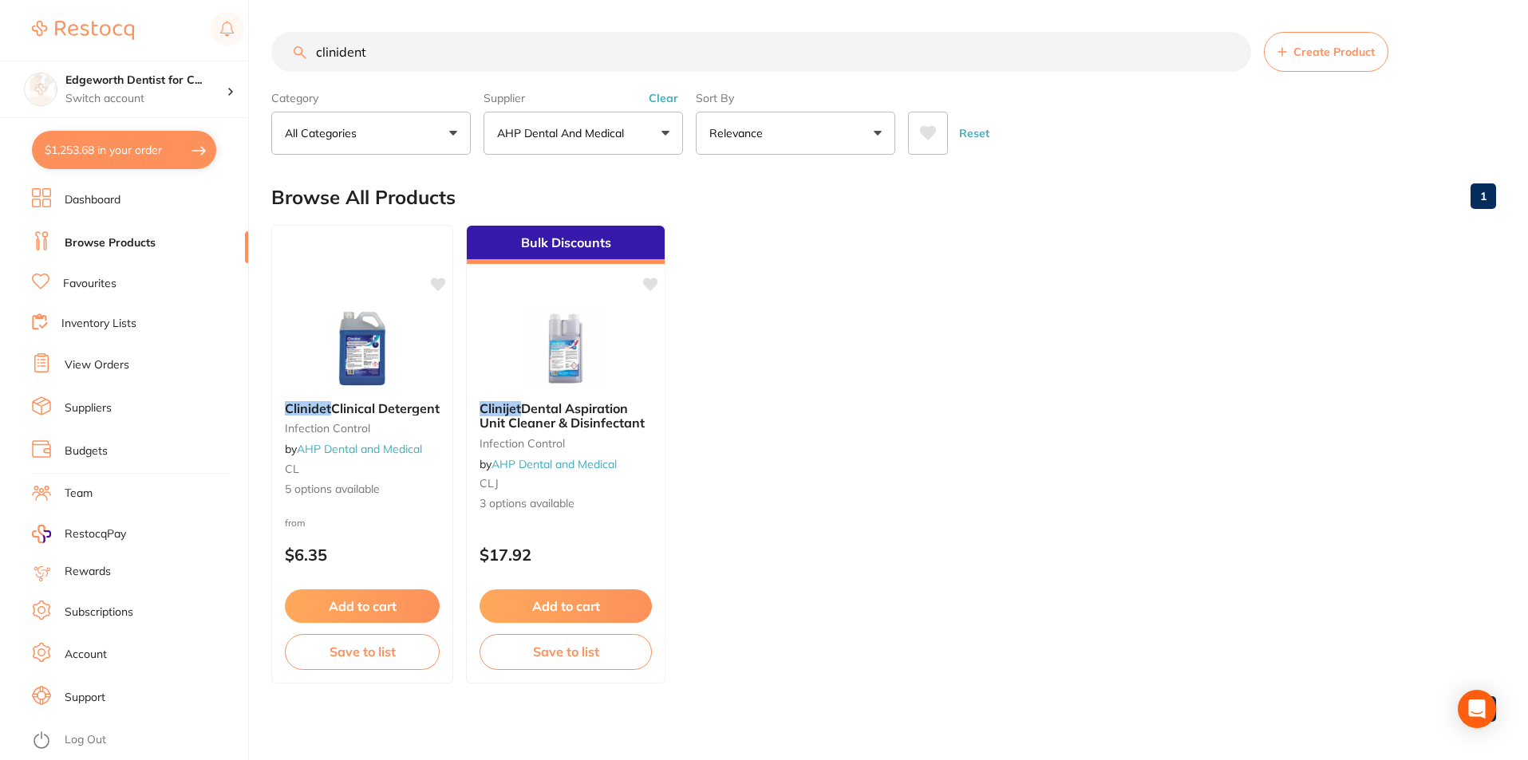
checkbox input "true"
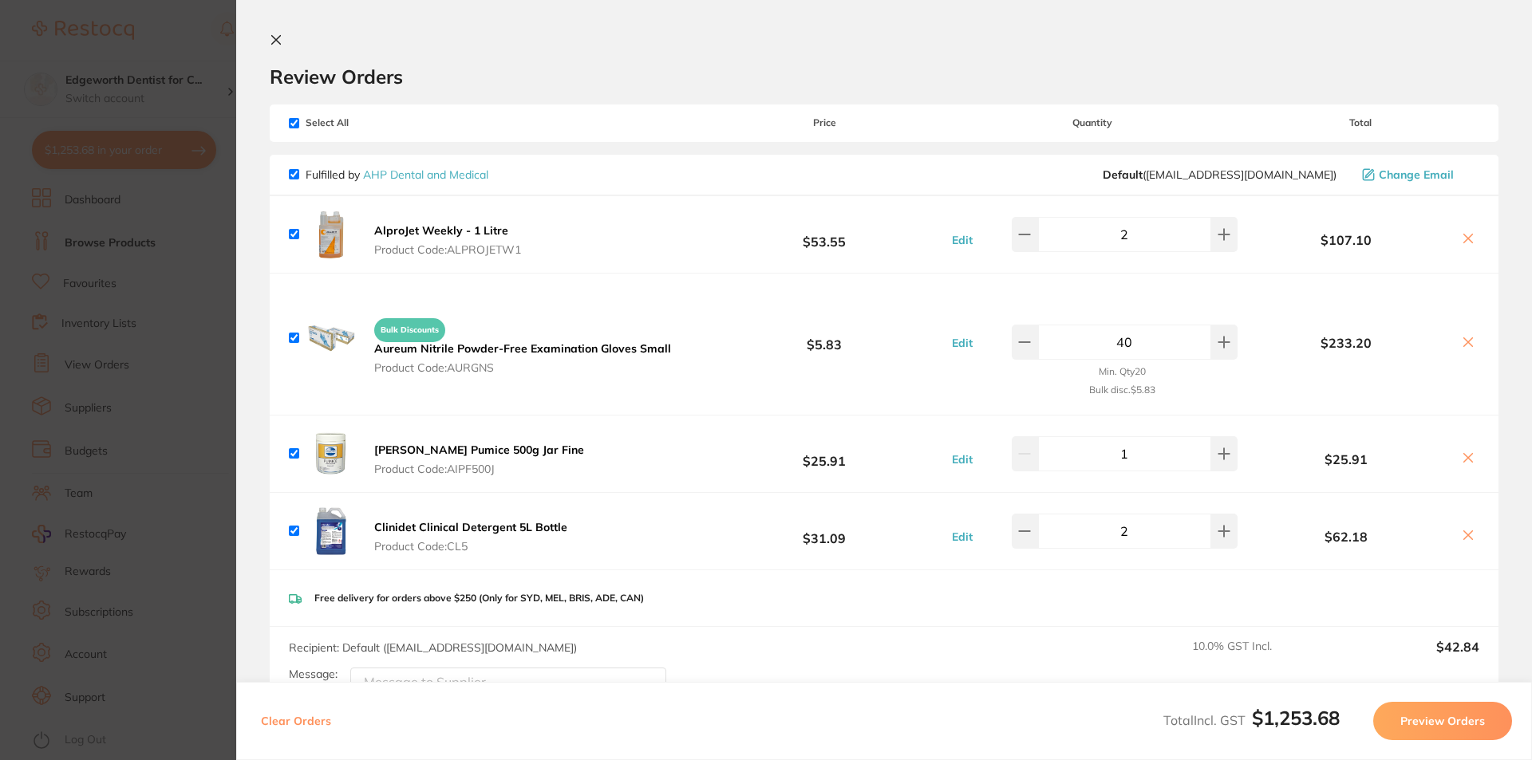
click at [164, 61] on section "Update RRP Set your pre negotiated price for this item. Item Agreed RRP (excl. …" at bounding box center [766, 380] width 1532 height 760
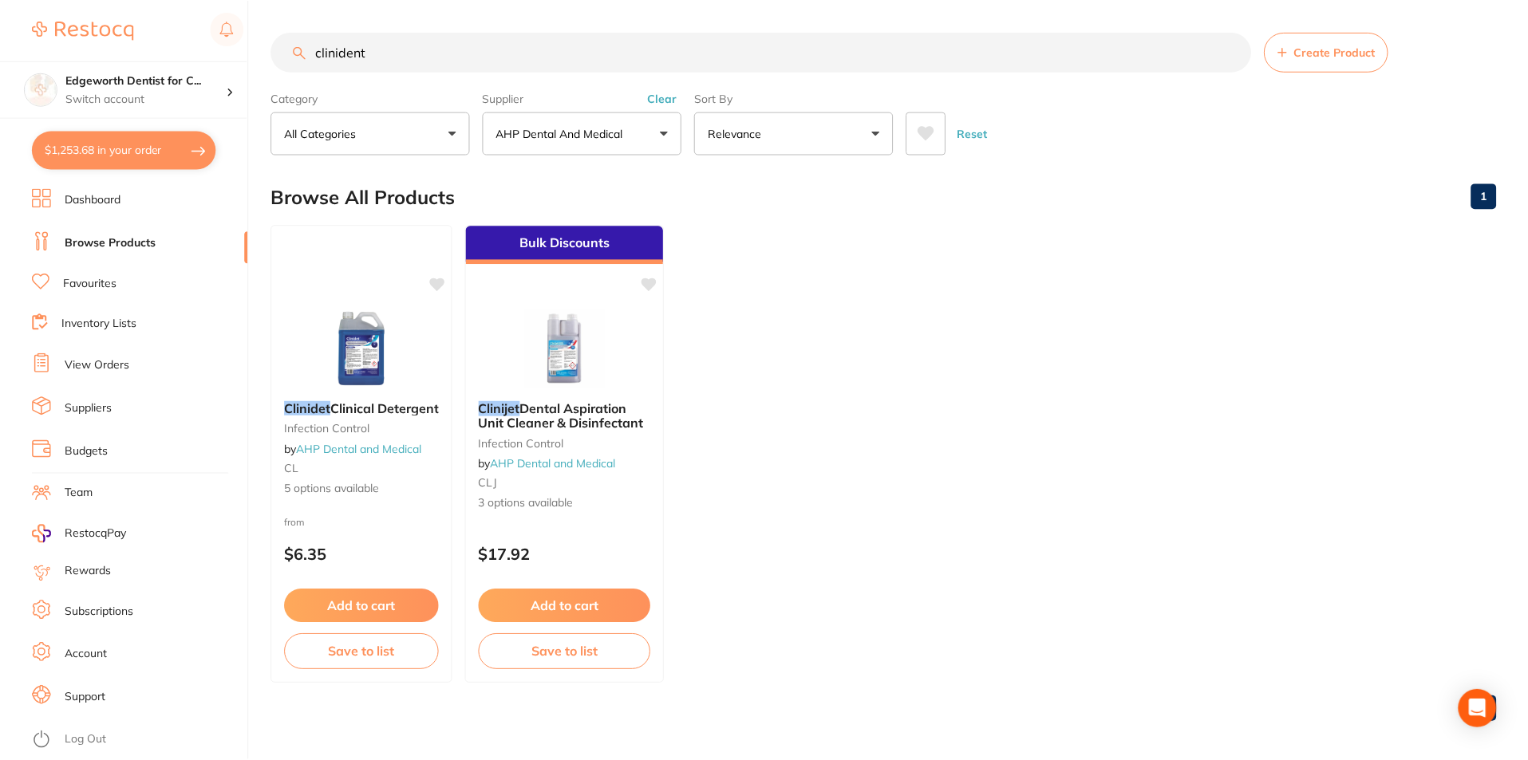
scroll to position [1, 0]
drag, startPoint x: 421, startPoint y: 47, endPoint x: 10, endPoint y: 24, distance: 411.5
click at [0, 26] on div "$1,253.68 Edgeworth Dentist for C... Switch account Edgeworth Dentist for Chick…" at bounding box center [764, 379] width 1528 height 760
type input "gowns"
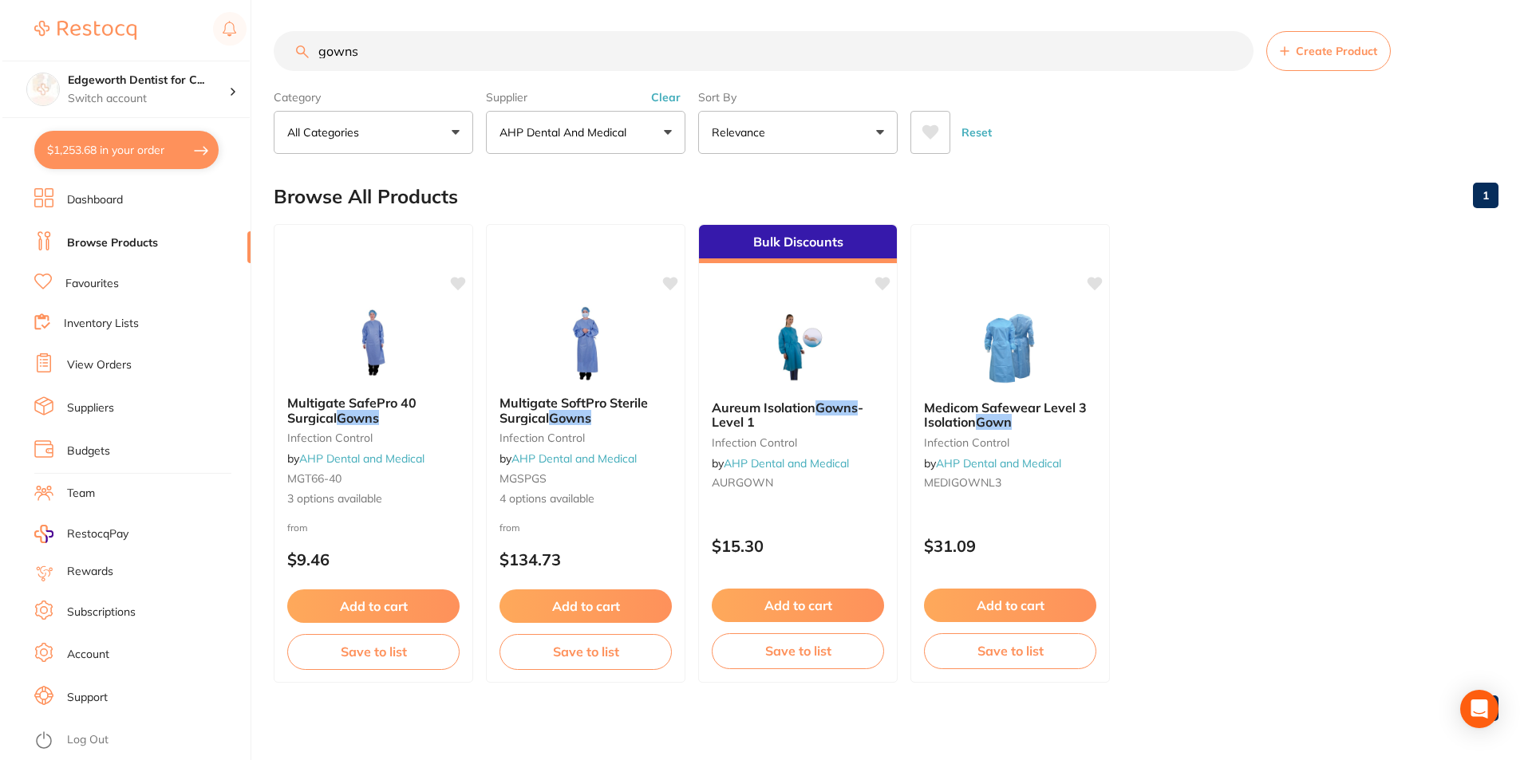
scroll to position [0, 0]
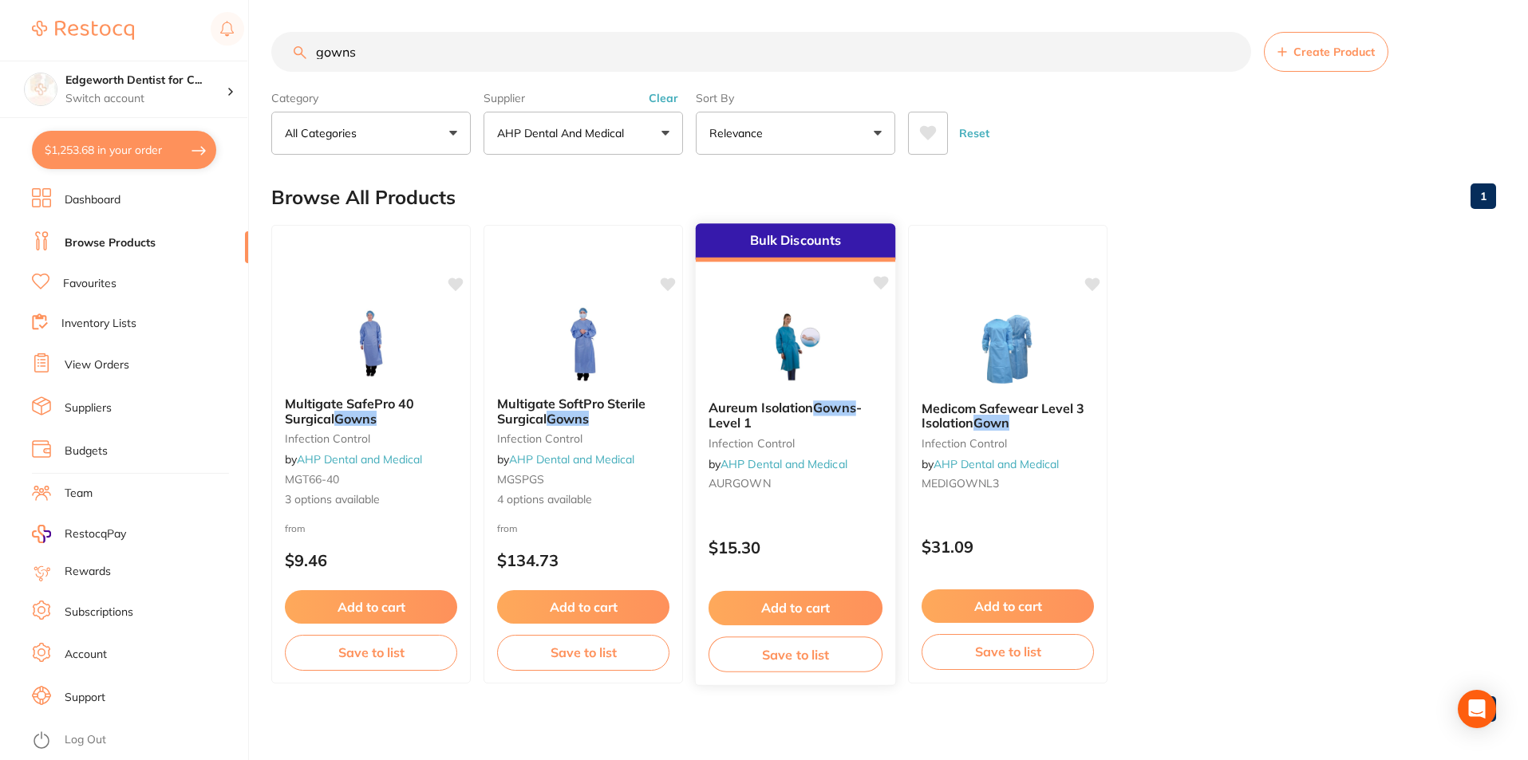
click at [862, 400] on span "- Level 1" at bounding box center [784, 415] width 153 height 31
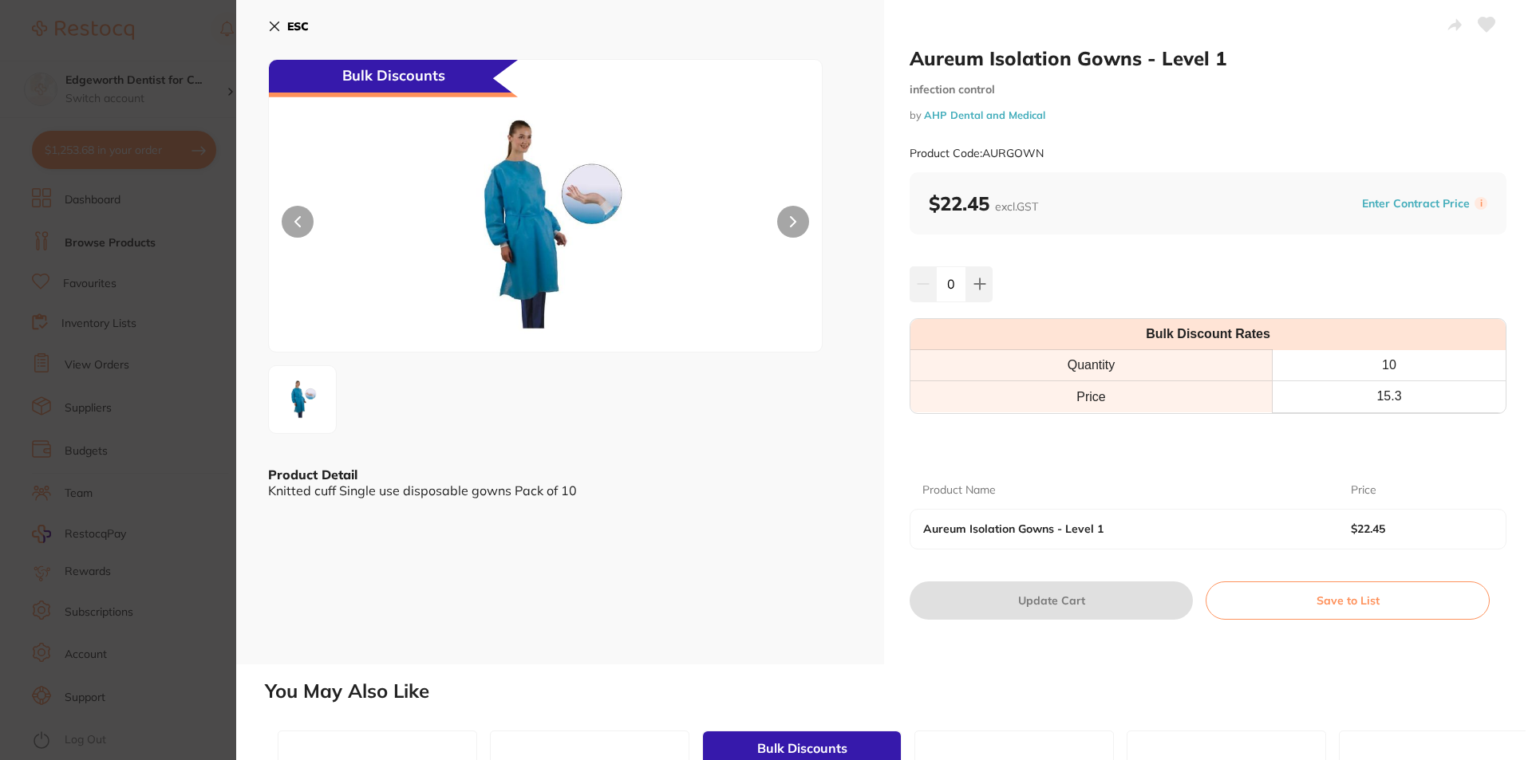
drag, startPoint x: 960, startPoint y: 280, endPoint x: 944, endPoint y: 282, distance: 15.2
click at [941, 283] on input "0" at bounding box center [951, 283] width 30 height 35
click at [1221, 271] on div "50" at bounding box center [1207, 283] width 597 height 35
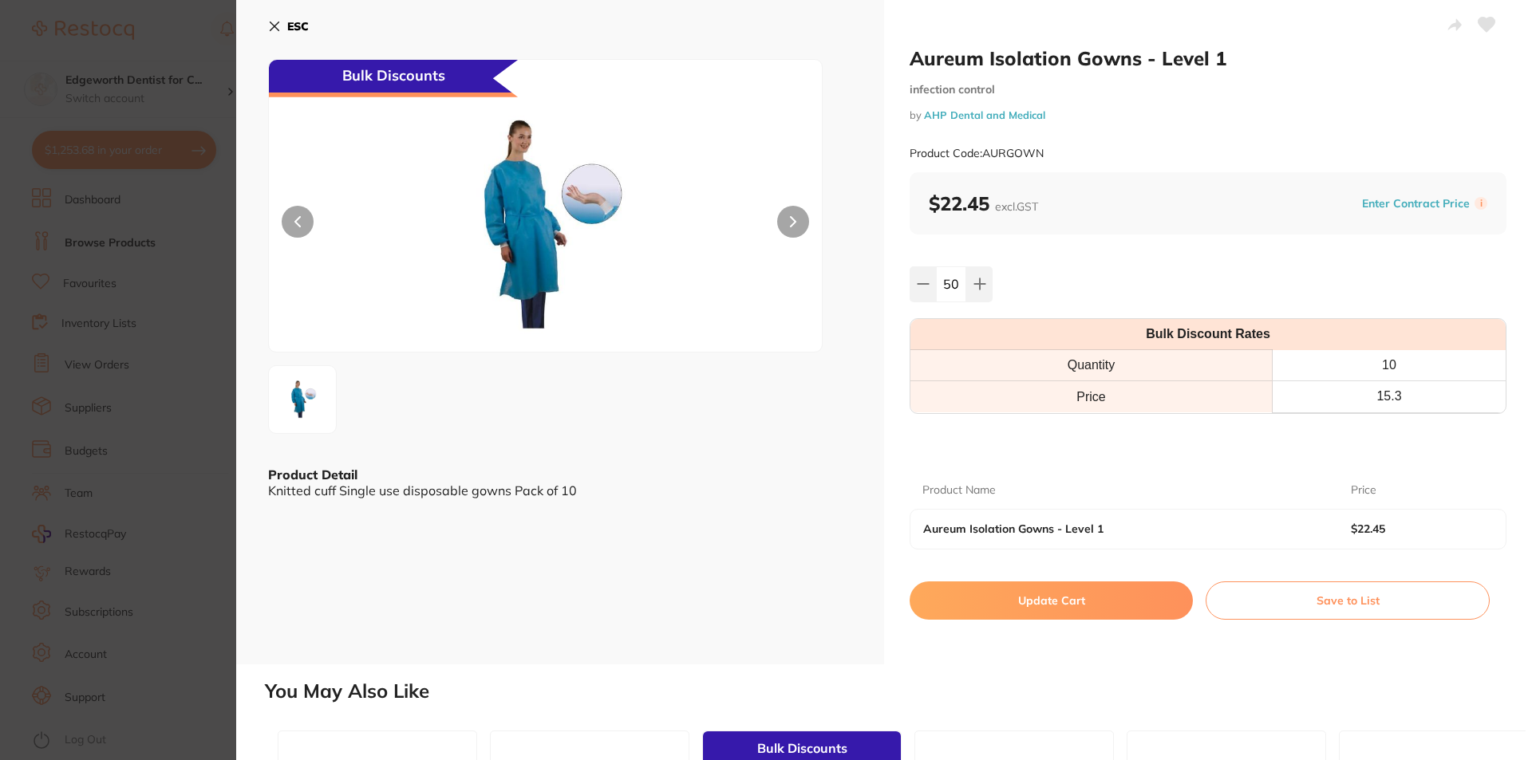
drag, startPoint x: 957, startPoint y: 283, endPoint x: 904, endPoint y: 284, distance: 53.5
click at [904, 284] on div "Aureum Isolation Gowns - Level 1 infection control by AHP Dental and Medical Pr…" at bounding box center [1208, 332] width 648 height 664
click at [942, 281] on input "0" at bounding box center [951, 283] width 30 height 35
type input "25"
click at [1165, 260] on div "Aureum Isolation Gowns - Level 1 infection control by AHP Dental and Medical Pr…" at bounding box center [1208, 332] width 648 height 664
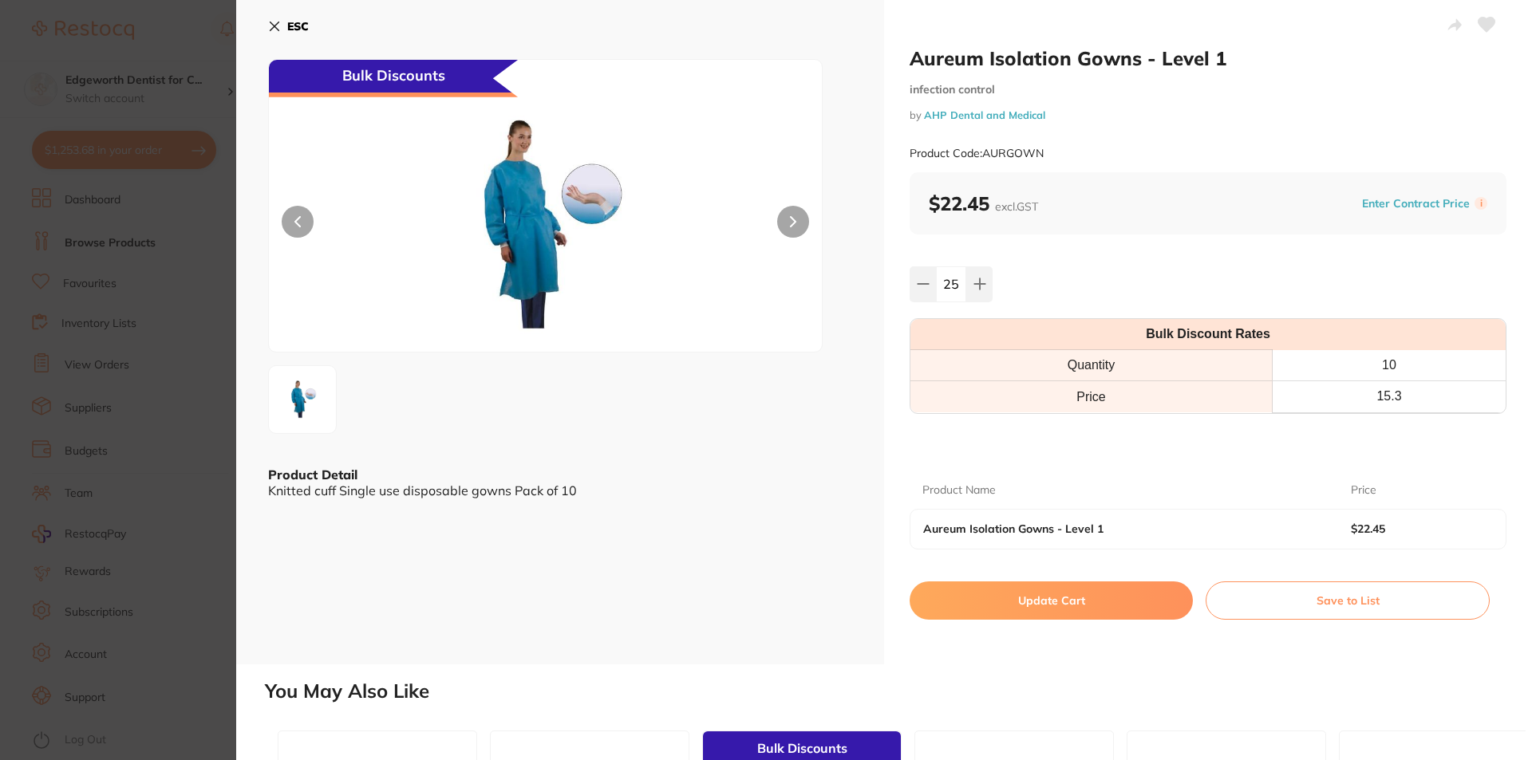
click at [1267, 271] on div "25" at bounding box center [1207, 283] width 597 height 35
click at [1071, 600] on button "Update Cart" at bounding box center [1050, 601] width 283 height 38
checkbox input "false"
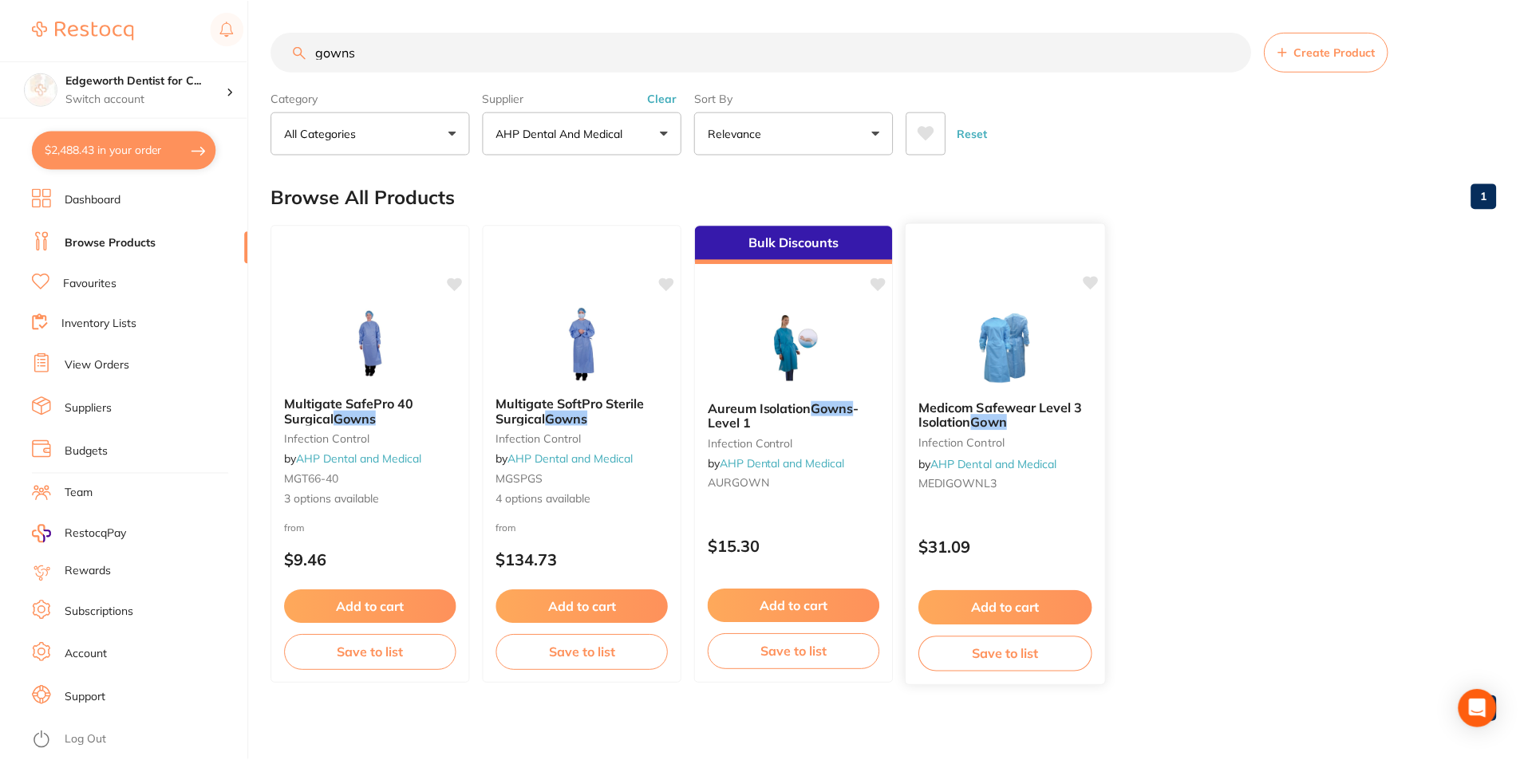
scroll to position [1, 0]
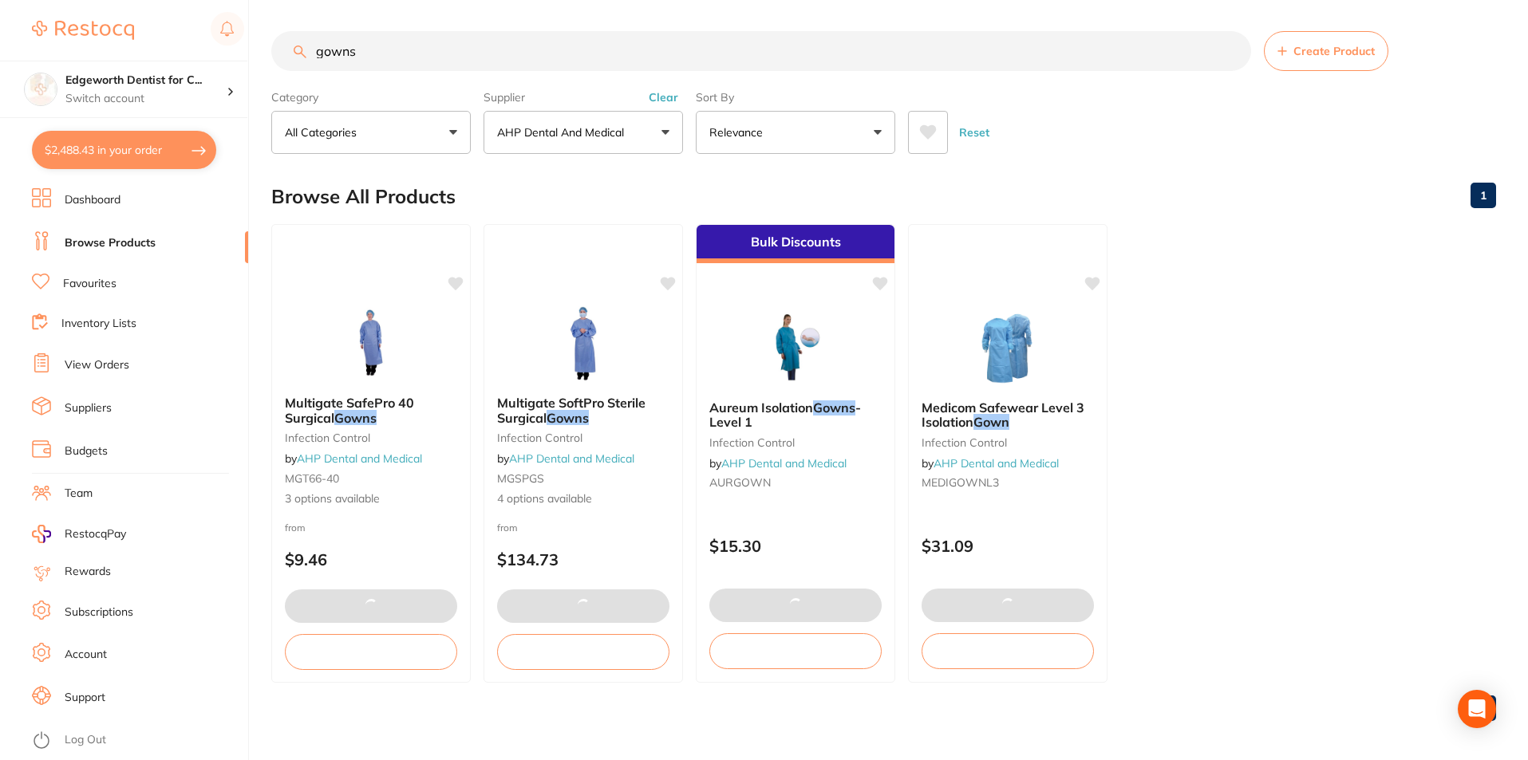
type input "25"
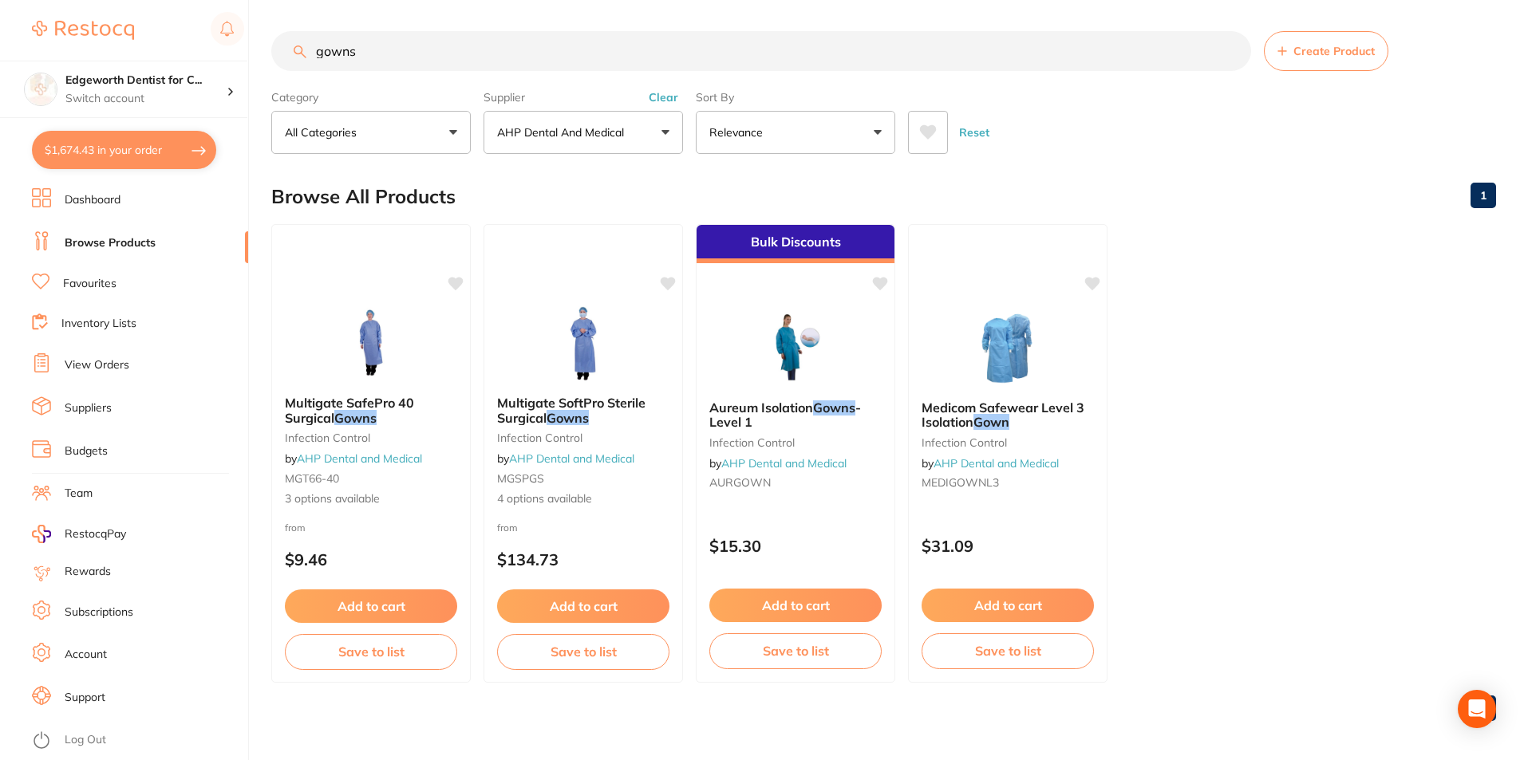
click at [123, 153] on button "$1,674.43 in your order" at bounding box center [124, 150] width 184 height 38
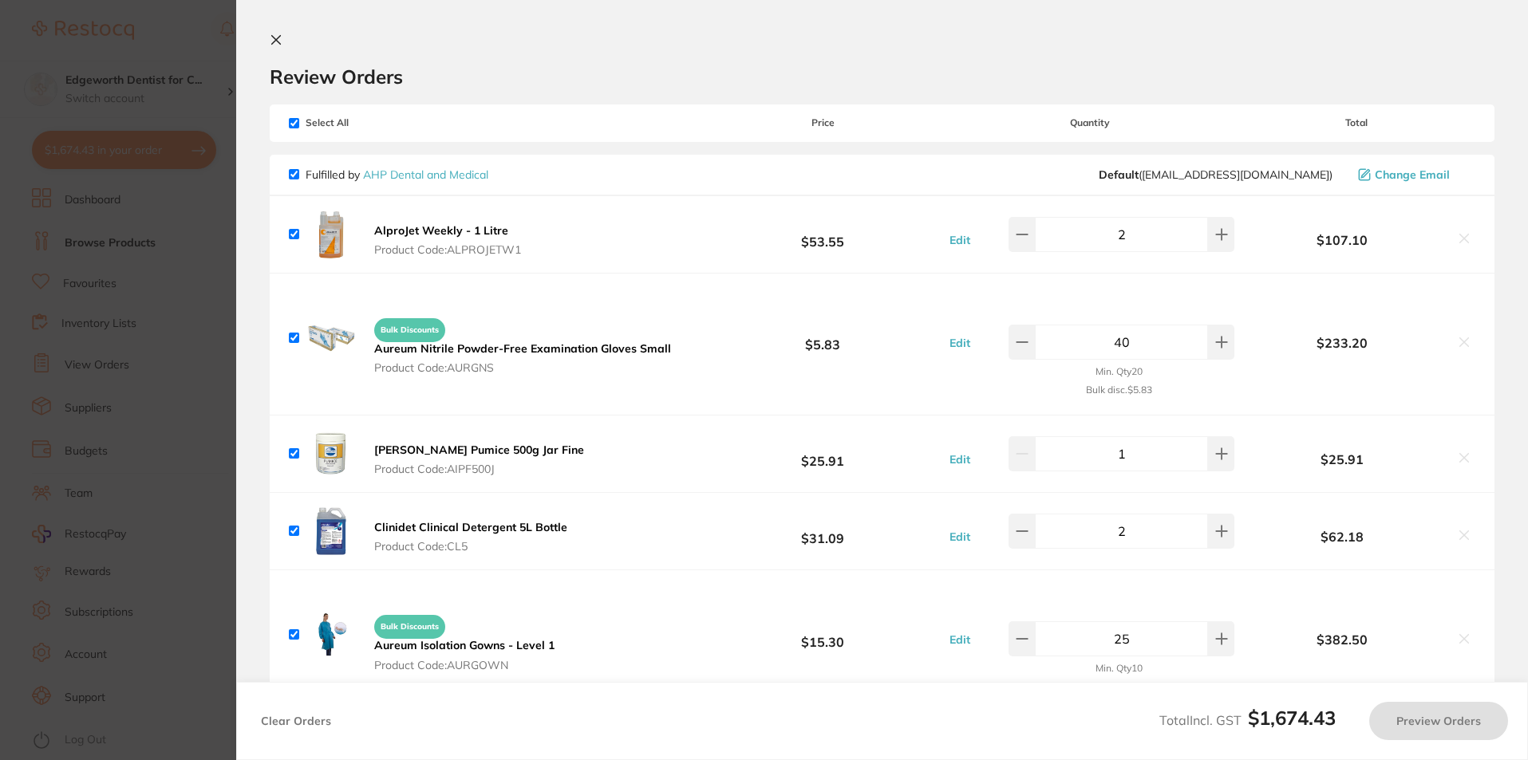
checkbox input "true"
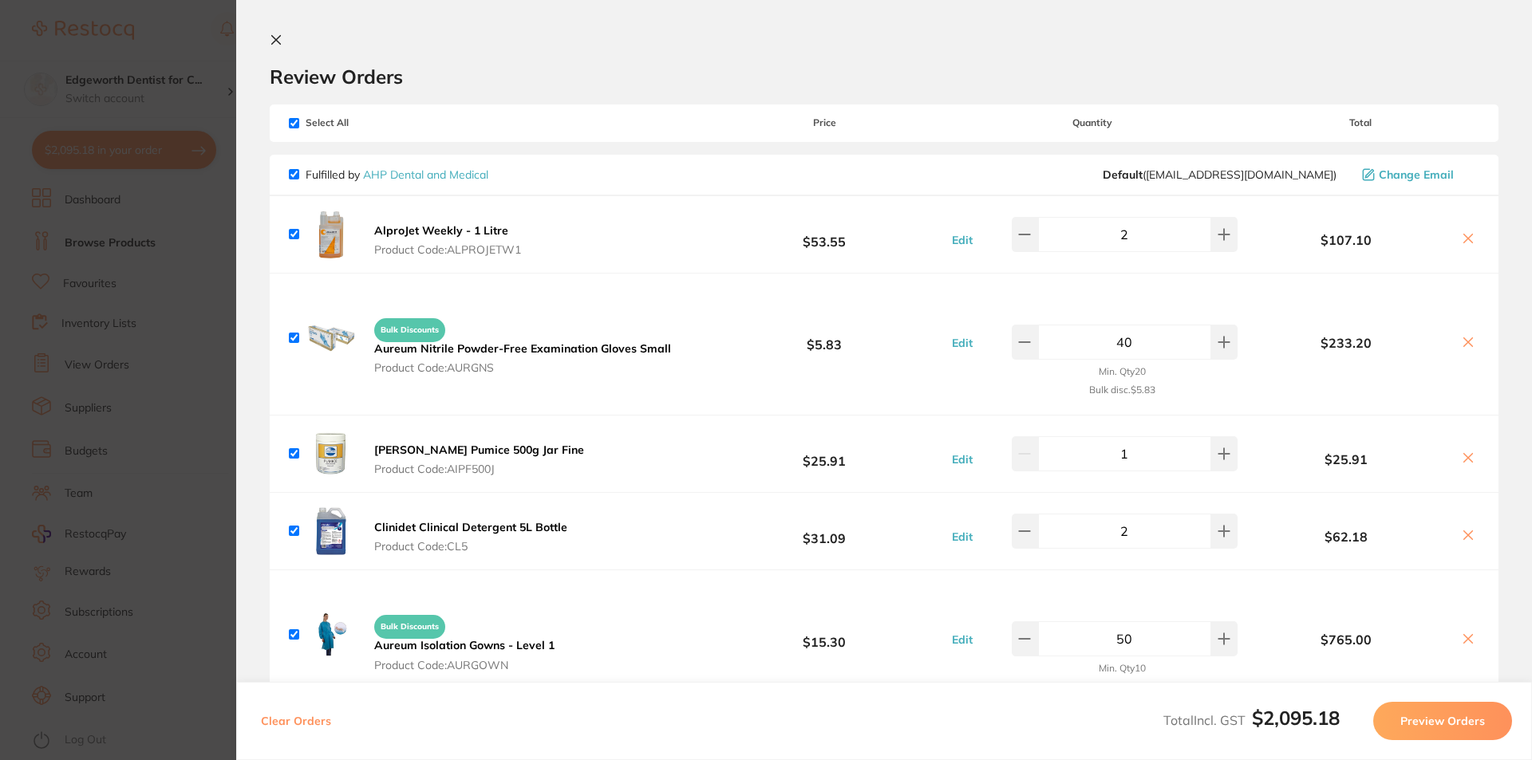
scroll to position [80, 0]
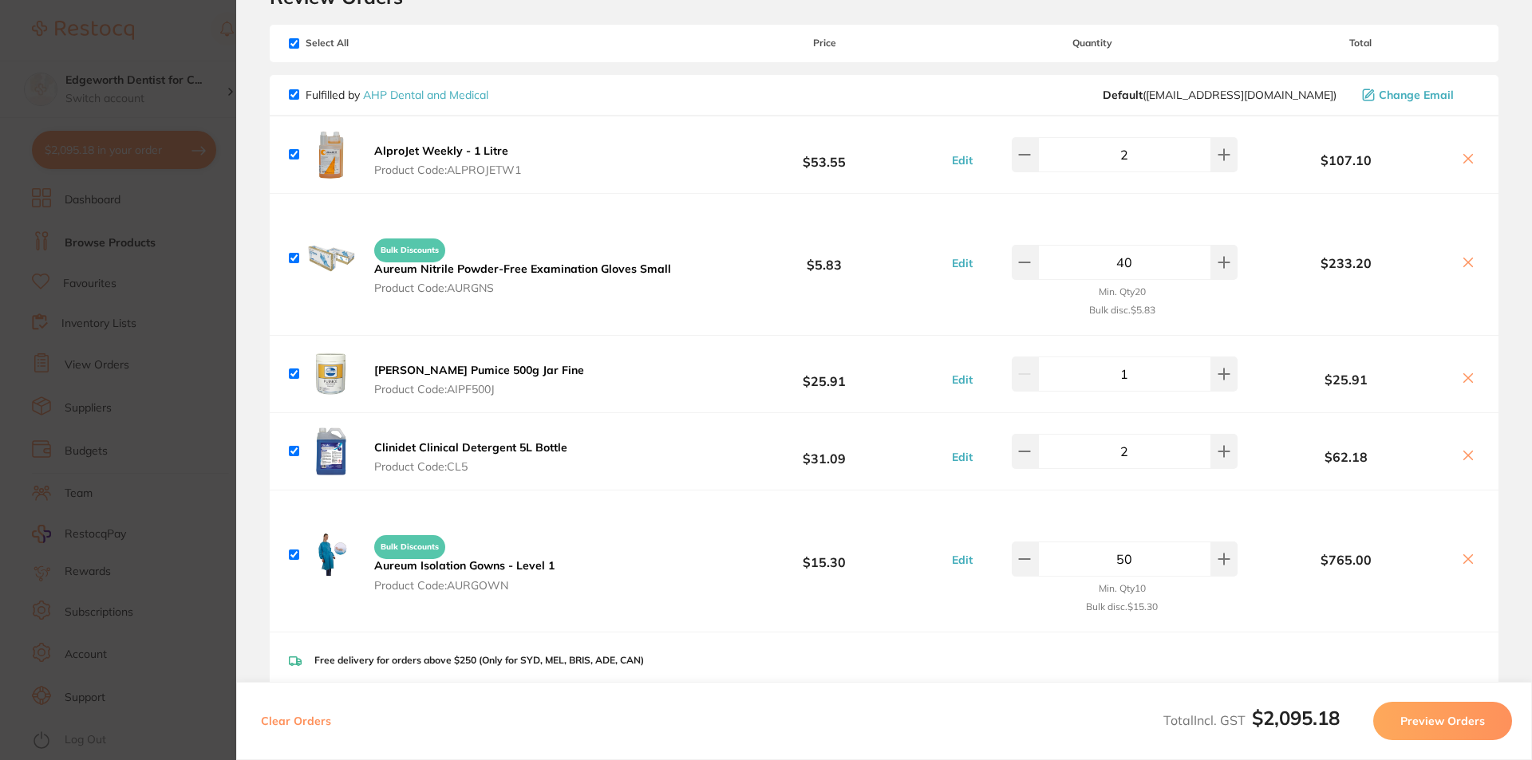
drag, startPoint x: 1153, startPoint y: 560, endPoint x: 1085, endPoint y: 562, distance: 67.8
click at [1085, 562] on input "50" at bounding box center [1124, 559] width 173 height 35
type input "25"
click at [1044, 631] on div "Bulk Discounts Aureum Isolation Gowns - Level 1 Product Code: AURGOWN $15.30 Ed…" at bounding box center [884, 561] width 1228 height 141
click at [140, 191] on section "Update RRP Set your pre negotiated price for this item. Item Agreed RRP (excl. …" at bounding box center [766, 380] width 1532 height 760
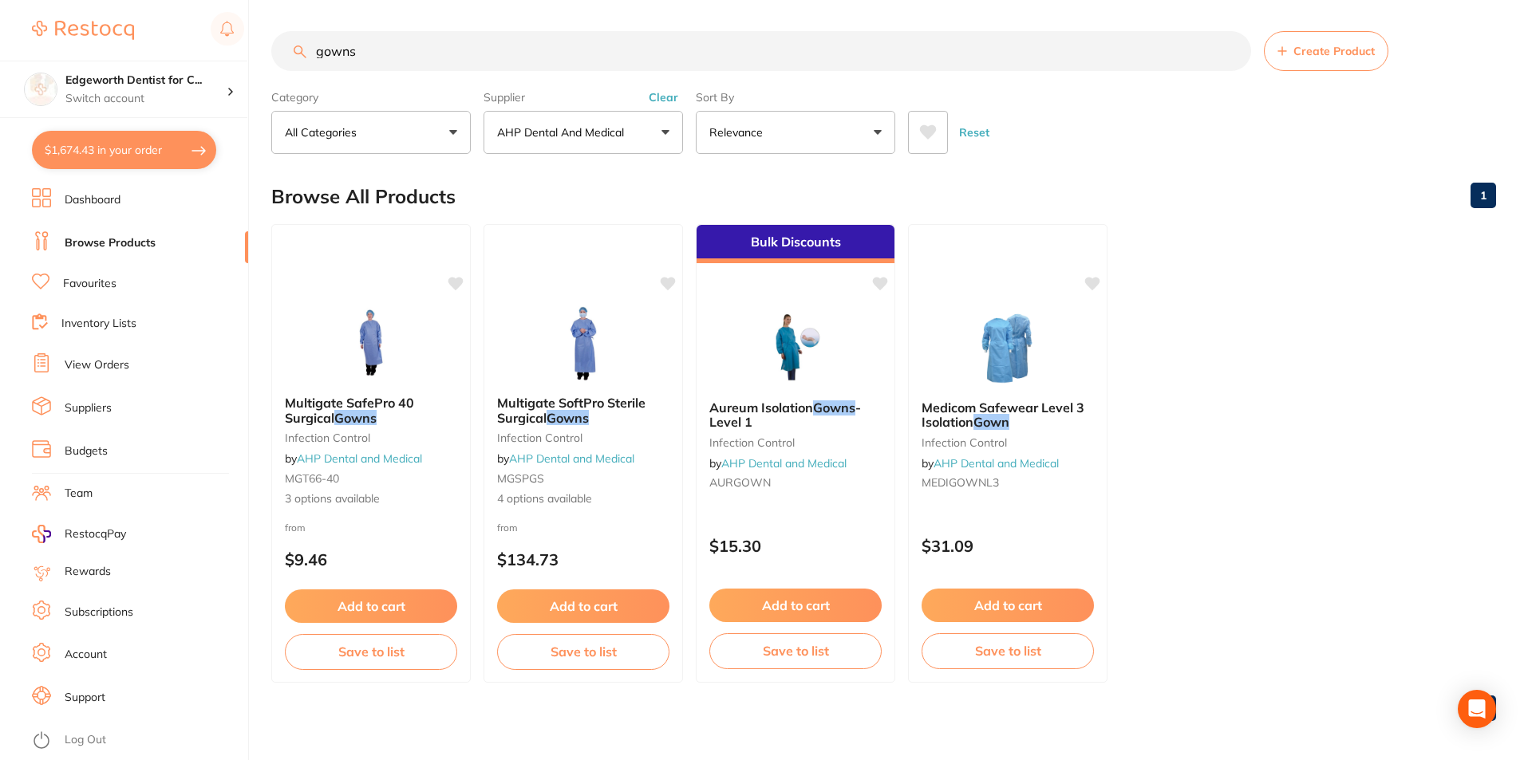
scroll to position [0, 0]
drag, startPoint x: 179, startPoint y: -21, endPoint x: 136, endPoint y: -37, distance: 46.2
click at [136, 0] on html "$1,674.43 Edgeworth Dentist for C... Switch account Edgeworth Dentist for Chick…" at bounding box center [764, 380] width 1528 height 760
type input "surgical gloves"
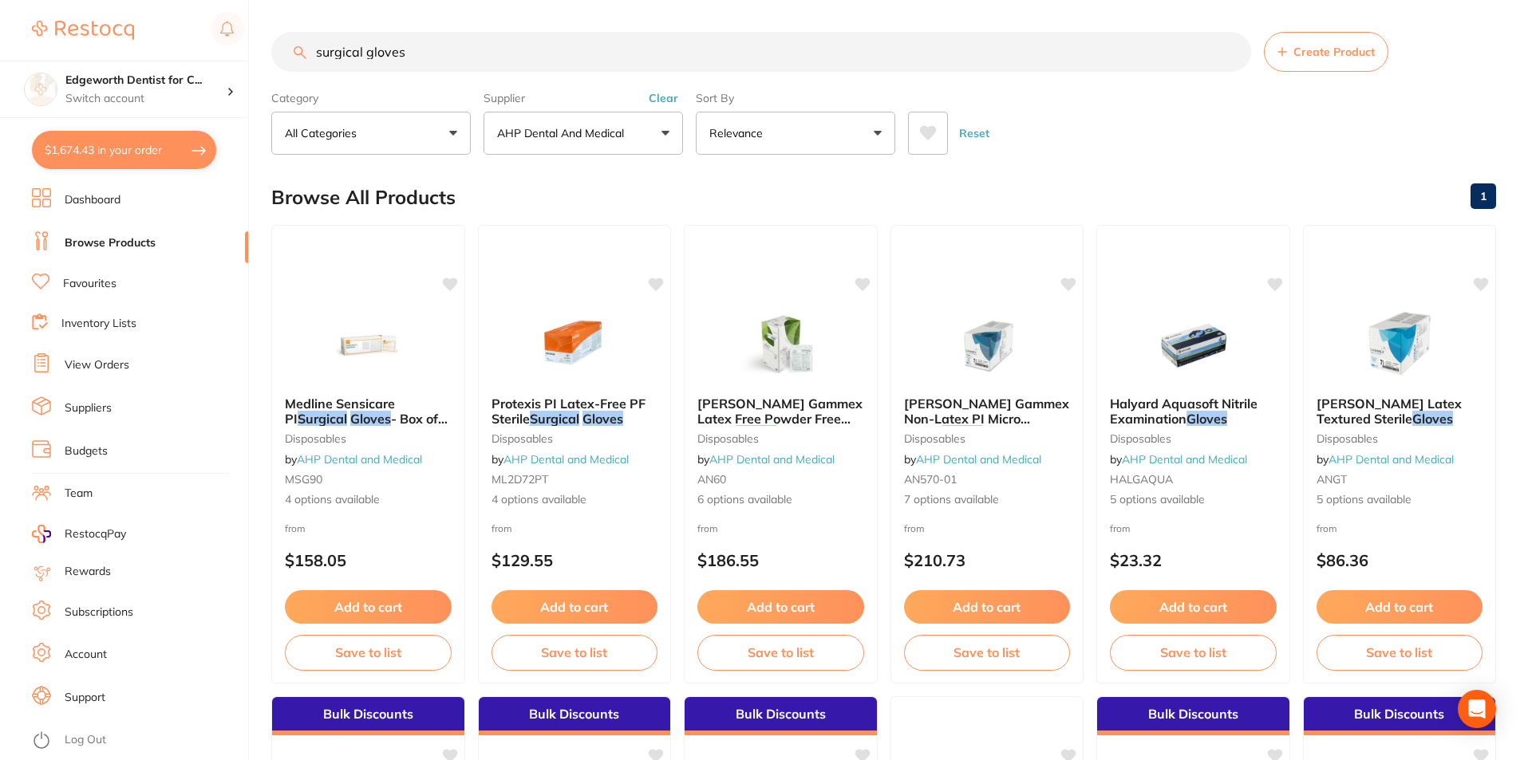
click at [608, 128] on p "AHP Dental and Medical" at bounding box center [563, 133] width 133 height 16
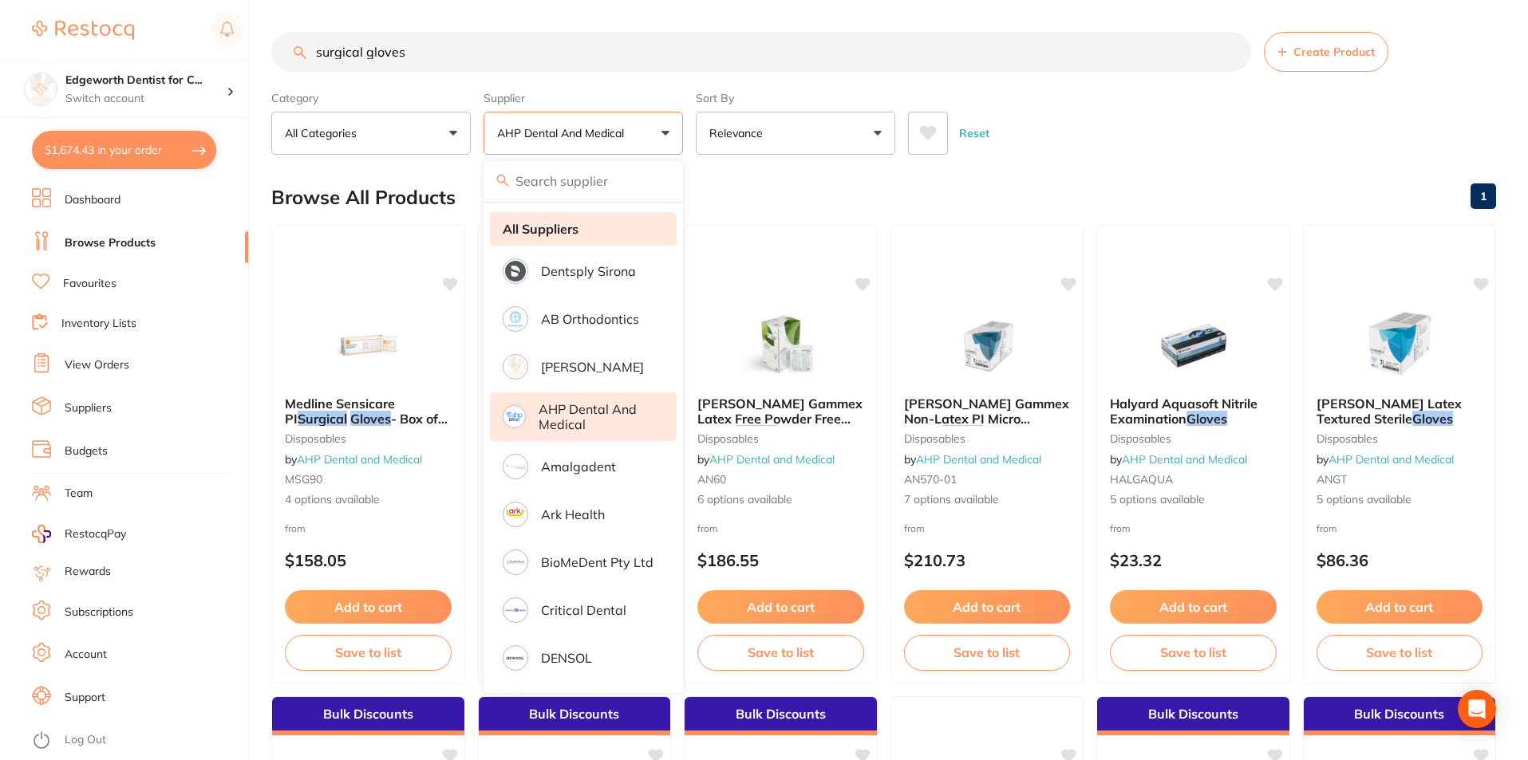
click at [536, 220] on li "All Suppliers" at bounding box center [583, 229] width 187 height 34
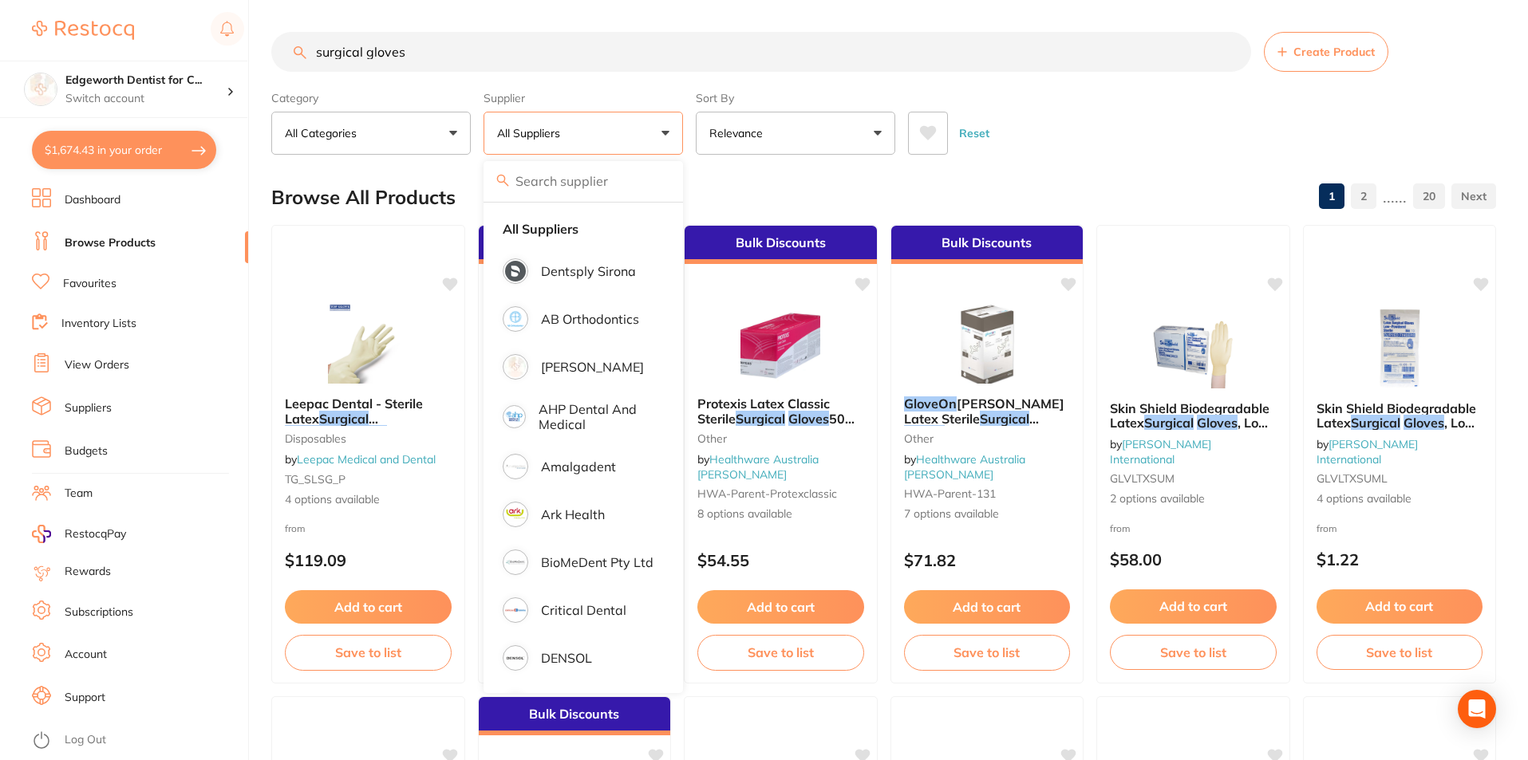
click at [1113, 134] on div "Reset" at bounding box center [1195, 127] width 575 height 56
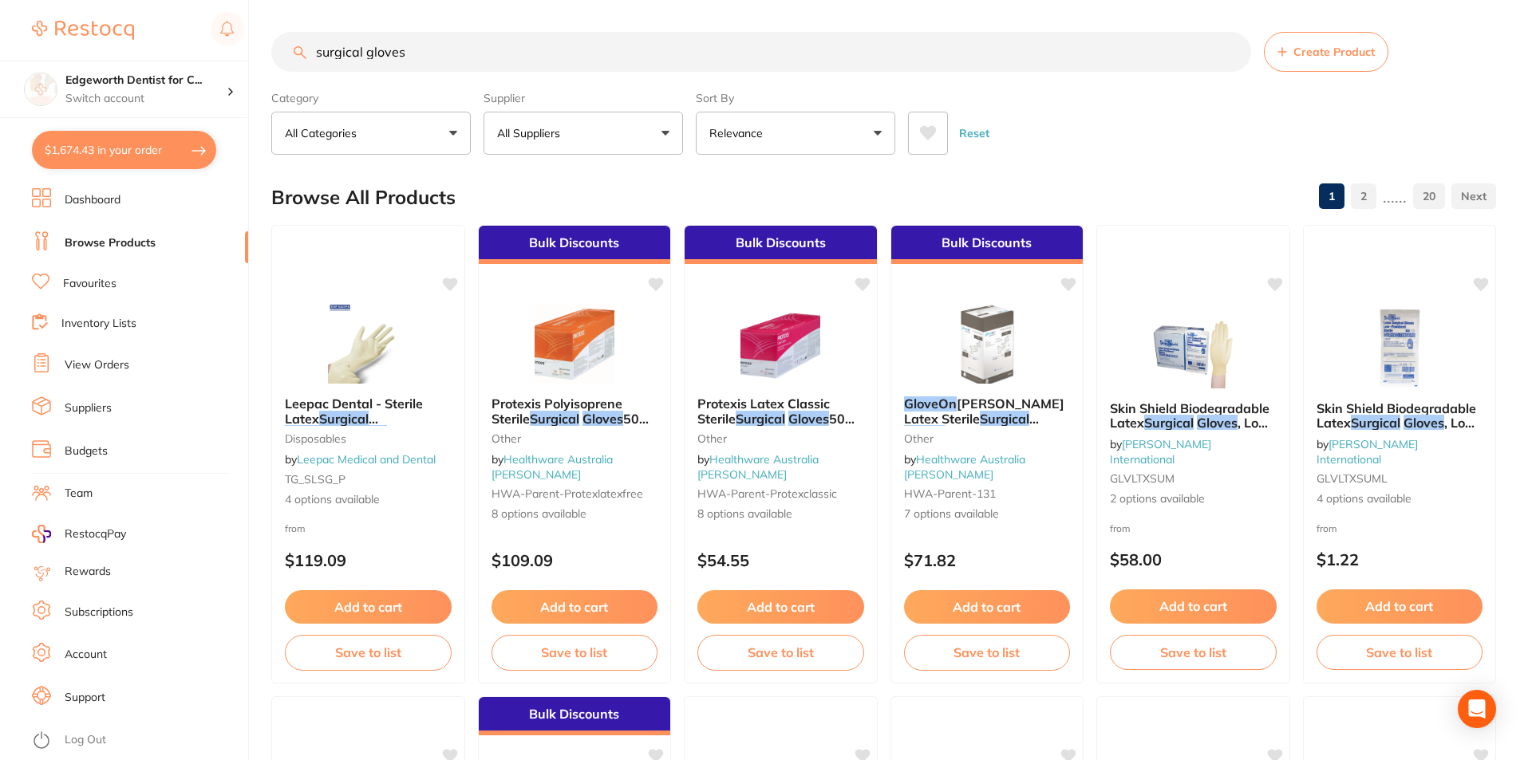
click at [807, 125] on button "Relevance" at bounding box center [795, 133] width 199 height 43
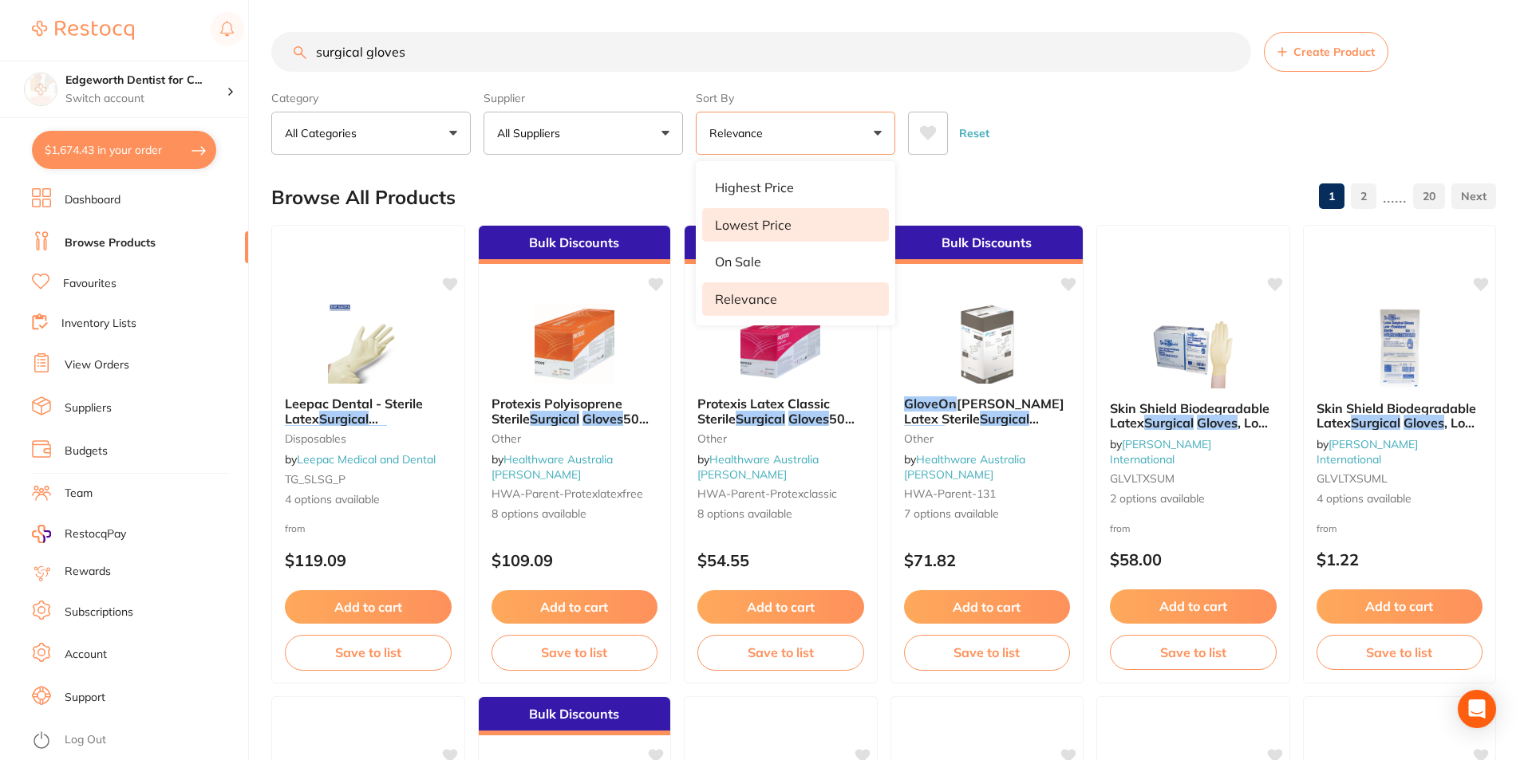
click at [785, 215] on li "Lowest Price" at bounding box center [795, 225] width 187 height 34
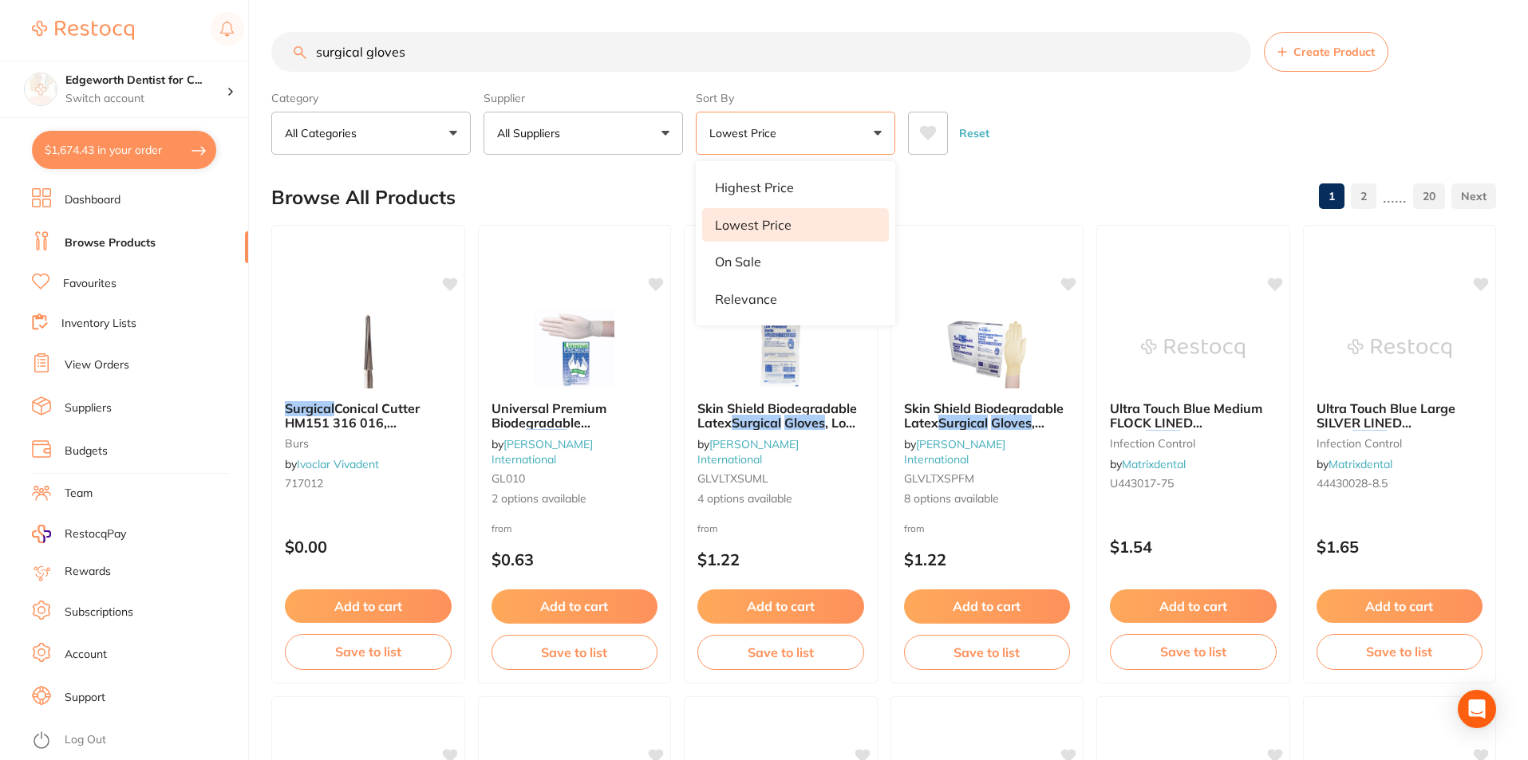
click at [1059, 152] on div "Reset" at bounding box center [1195, 127] width 575 height 56
click at [447, 62] on input "surgical gloves" at bounding box center [761, 52] width 980 height 40
click at [760, 128] on p "Lowest Price" at bounding box center [745, 133] width 73 height 16
click at [769, 309] on li "Relevance" at bounding box center [795, 299] width 187 height 34
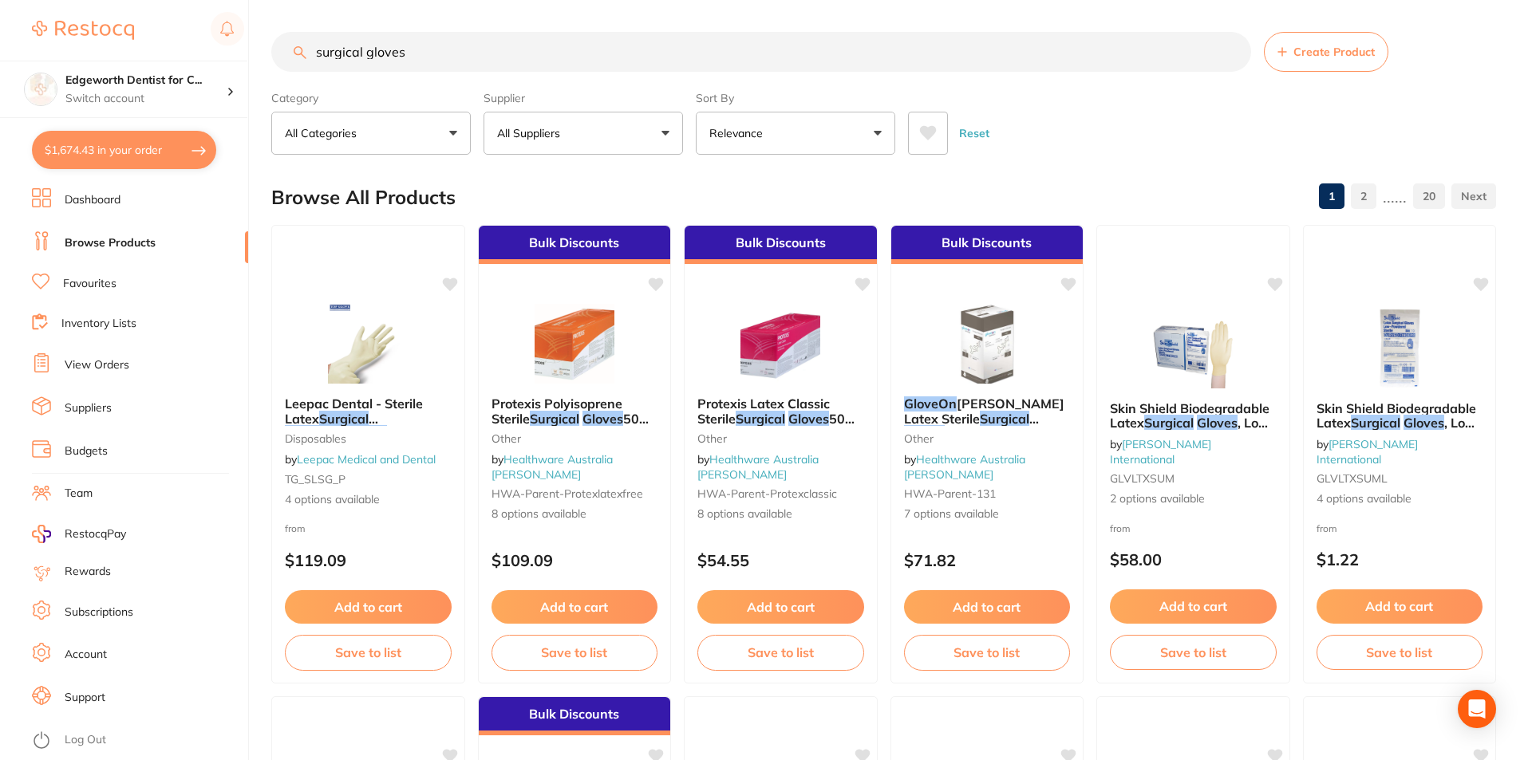
click at [596, 130] on button "All Suppliers" at bounding box center [582, 133] width 199 height 43
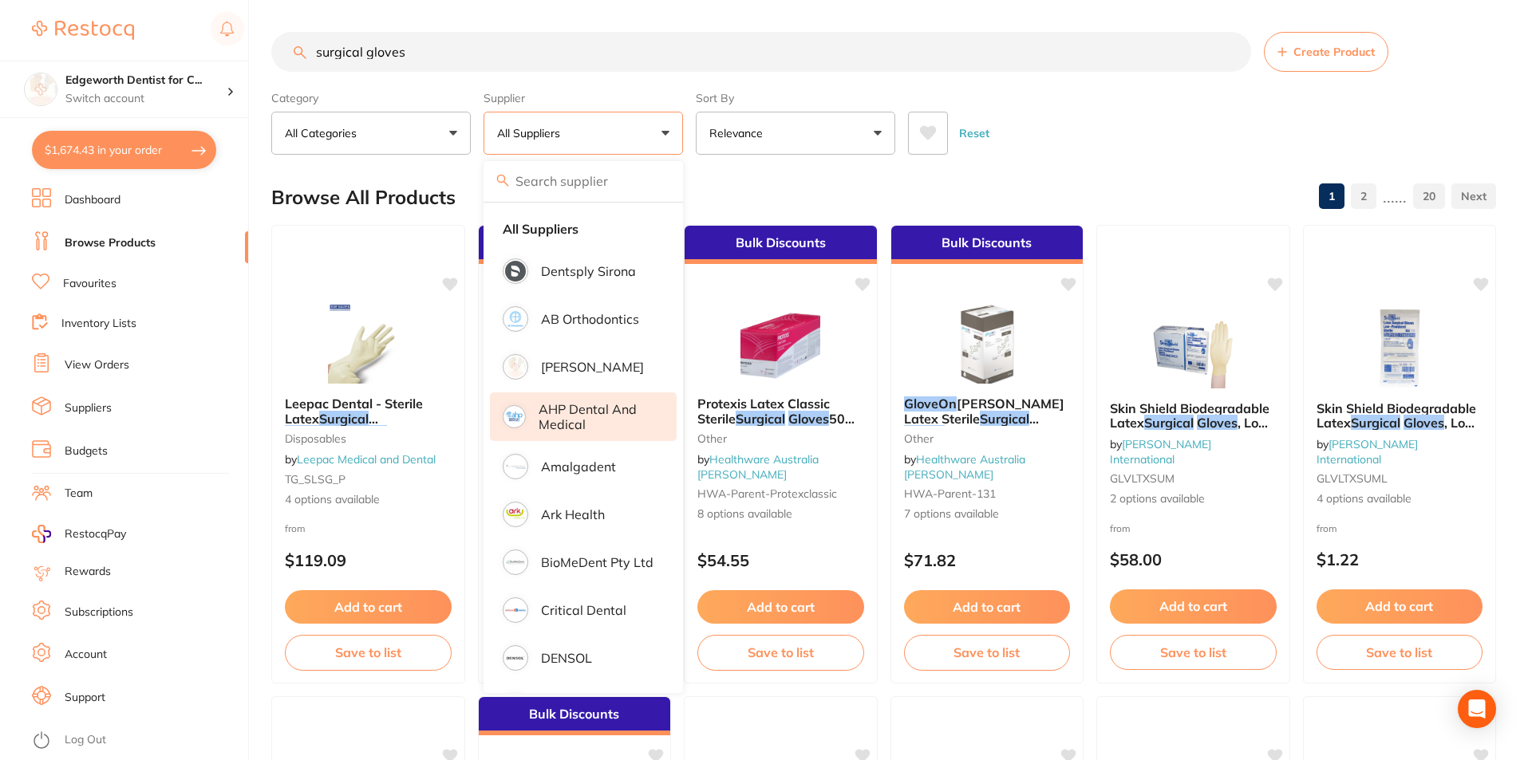
click at [581, 410] on p "AHP Dental and Medical" at bounding box center [596, 417] width 116 height 30
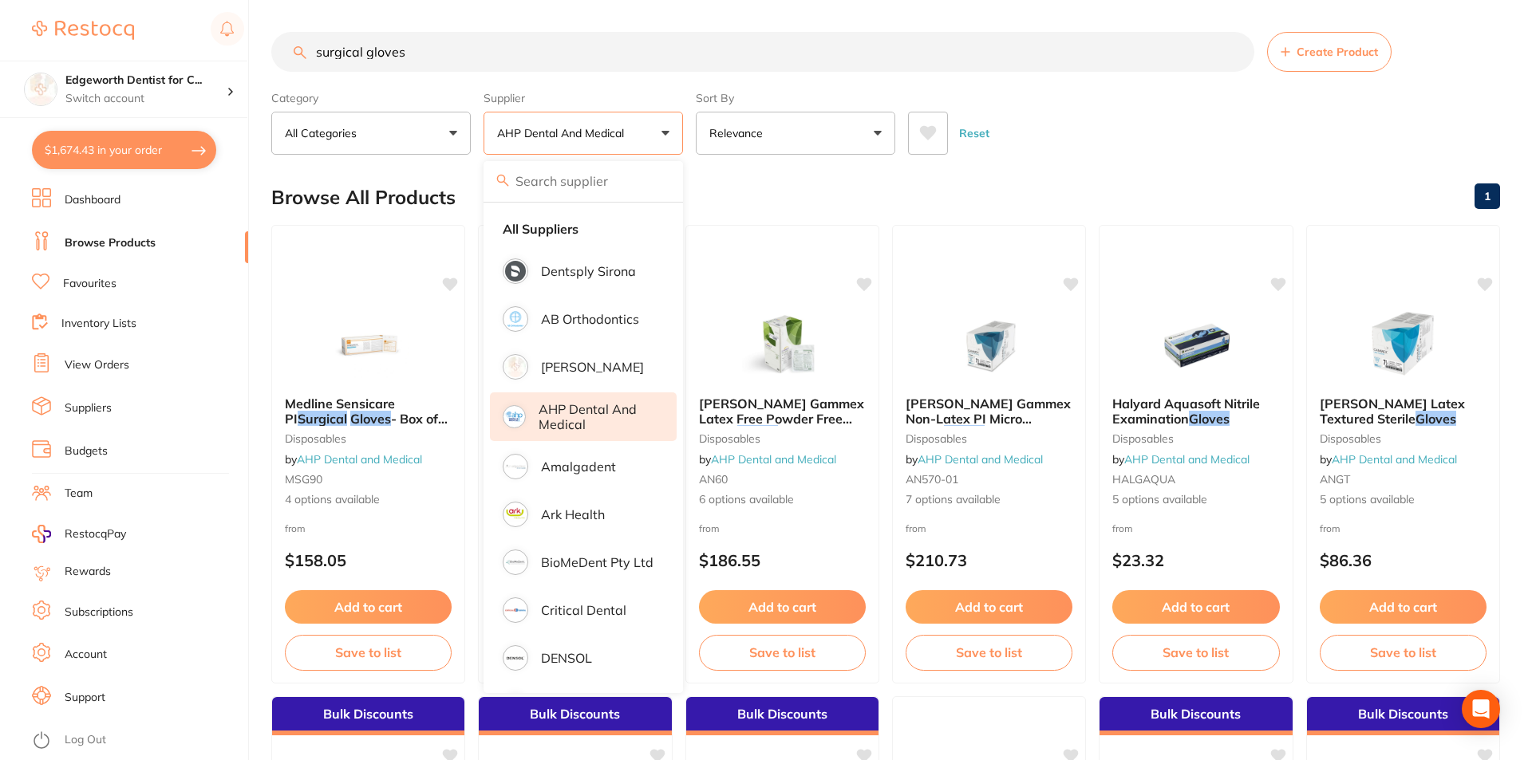
click at [1184, 131] on div "Reset" at bounding box center [1197, 127] width 579 height 56
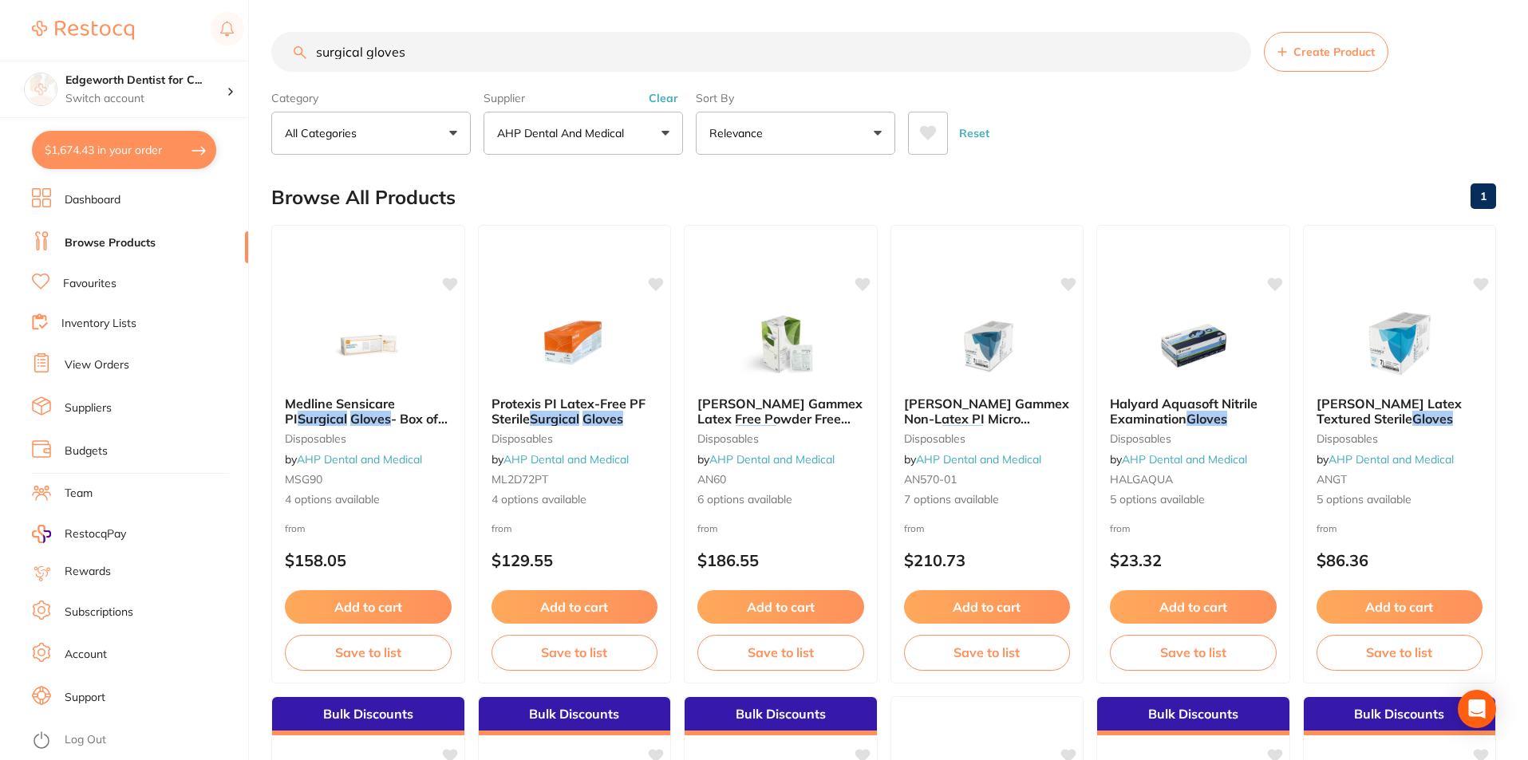
click at [609, 112] on button "AHP Dental and Medical" at bounding box center [582, 133] width 199 height 43
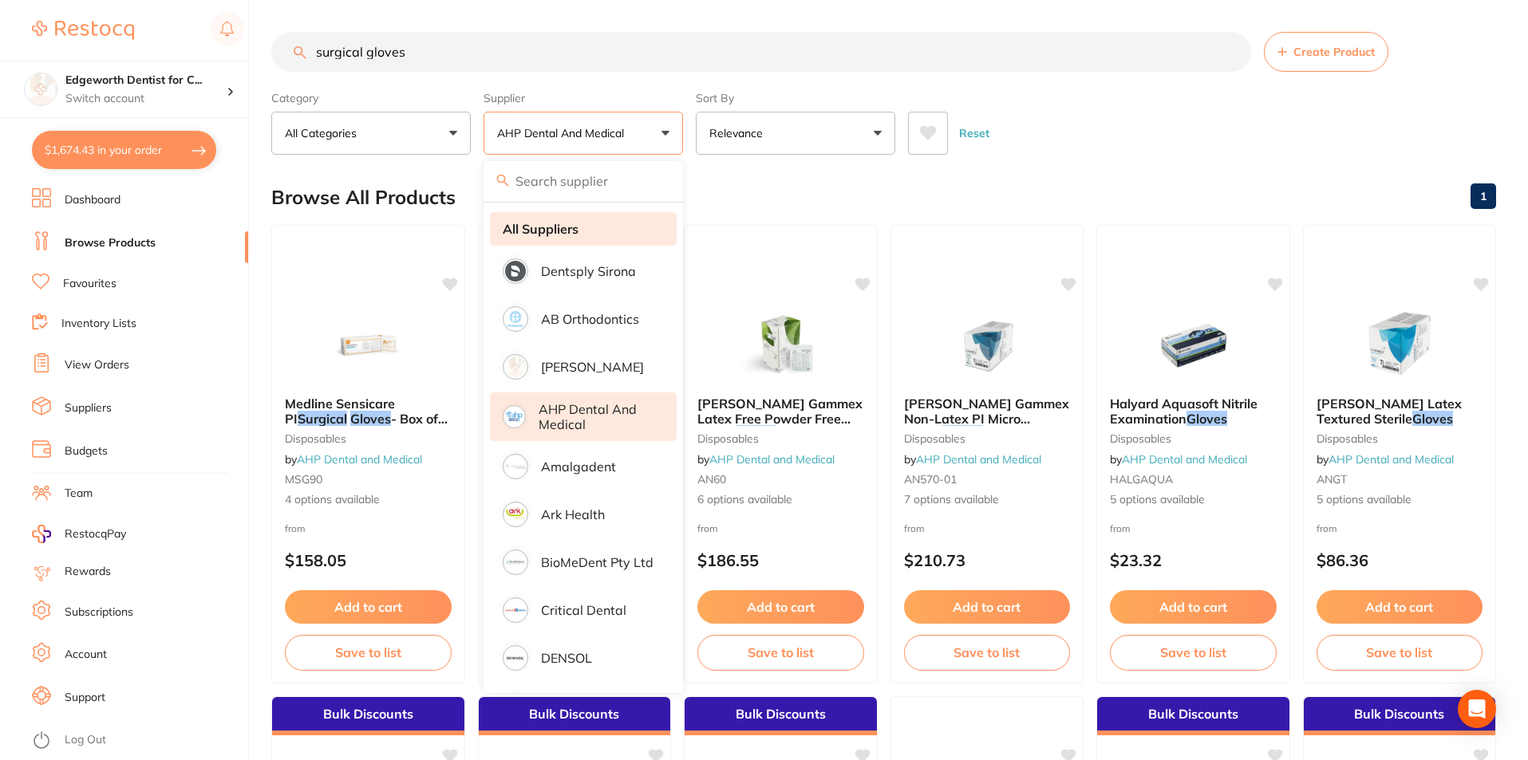
click at [562, 226] on strong "All Suppliers" at bounding box center [541, 229] width 76 height 14
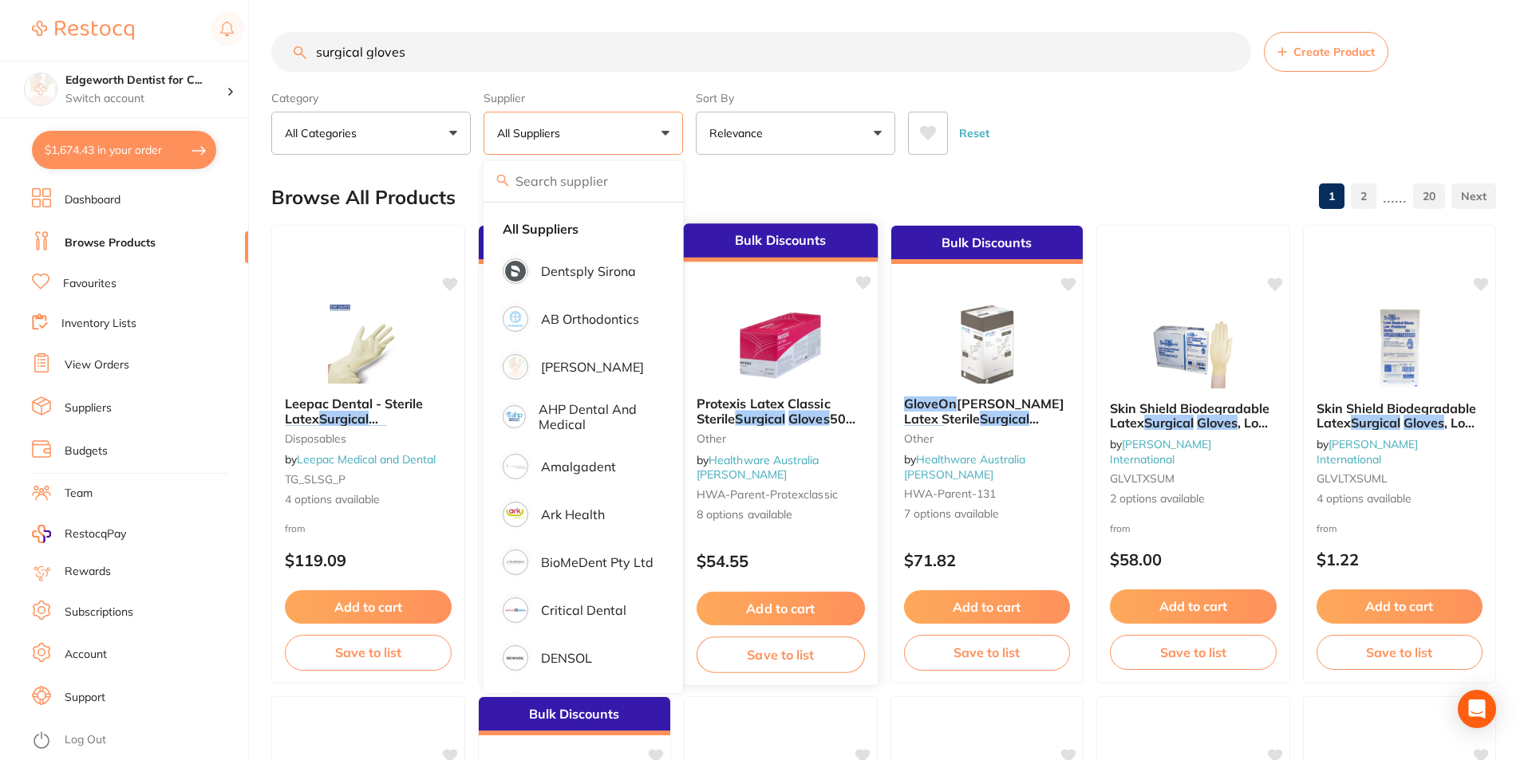
click at [1072, 106] on div "Reset" at bounding box center [1195, 127] width 575 height 56
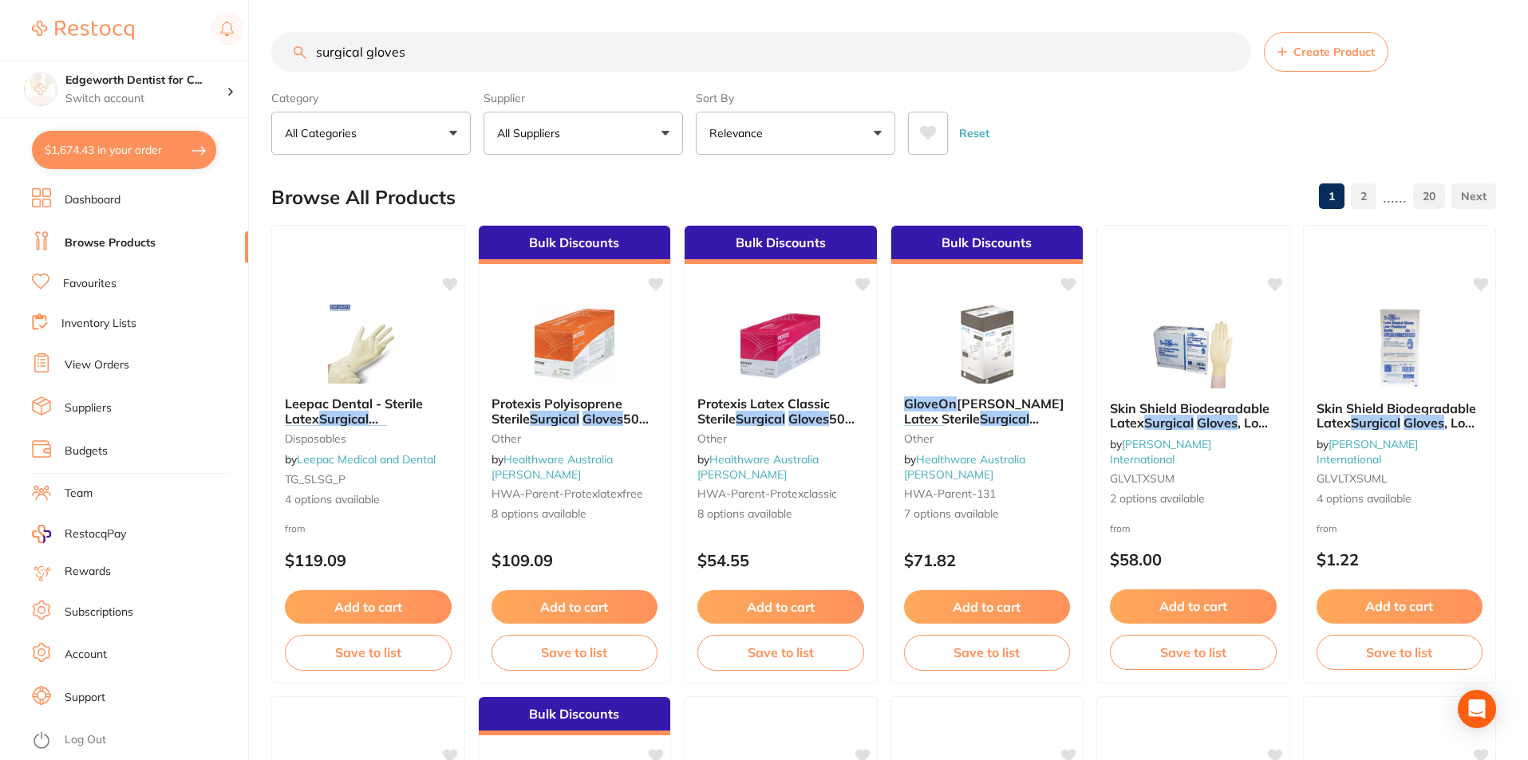
click at [574, 420] on em "Surgical" at bounding box center [554, 419] width 49 height 16
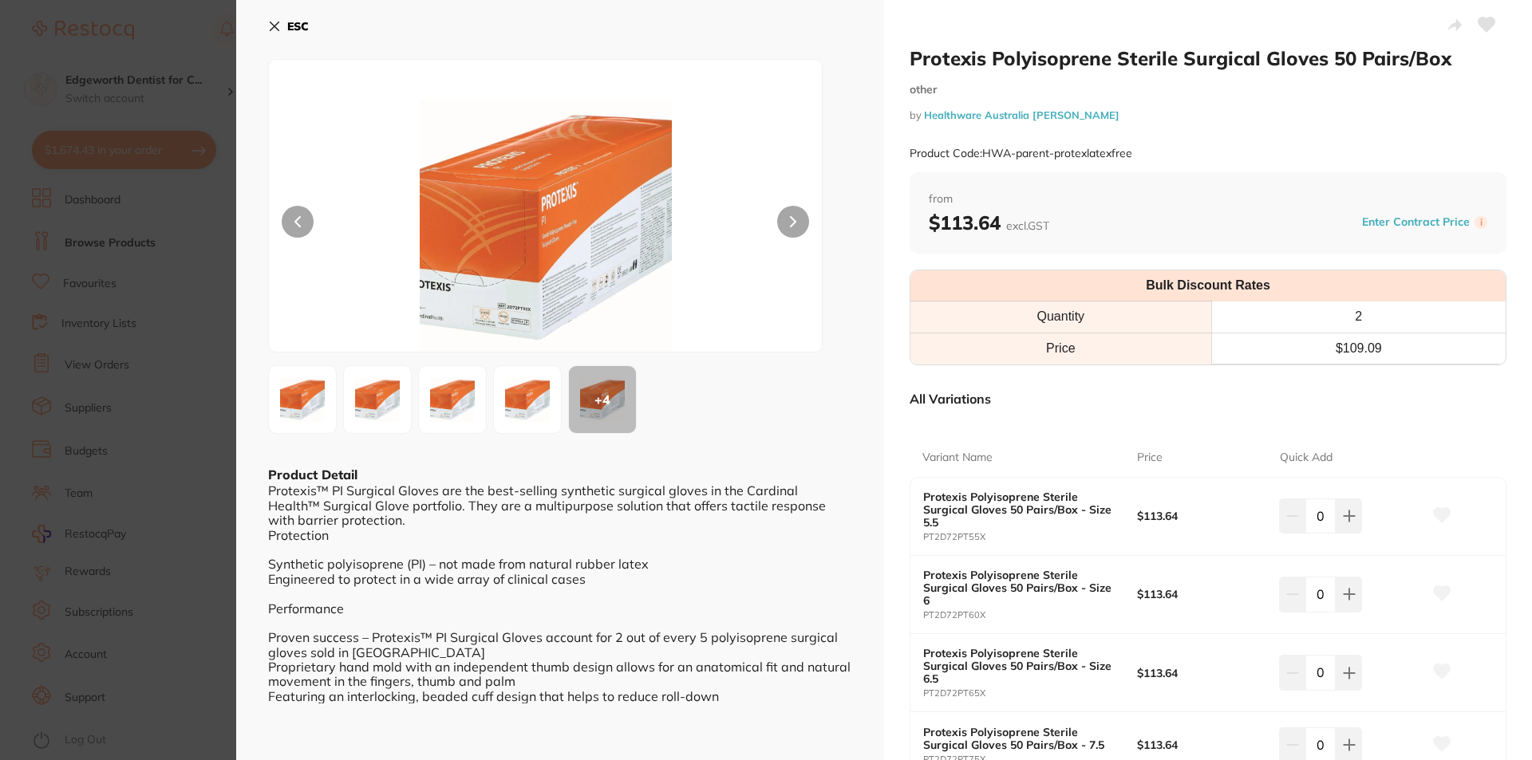
click at [270, 26] on icon at bounding box center [274, 26] width 13 height 13
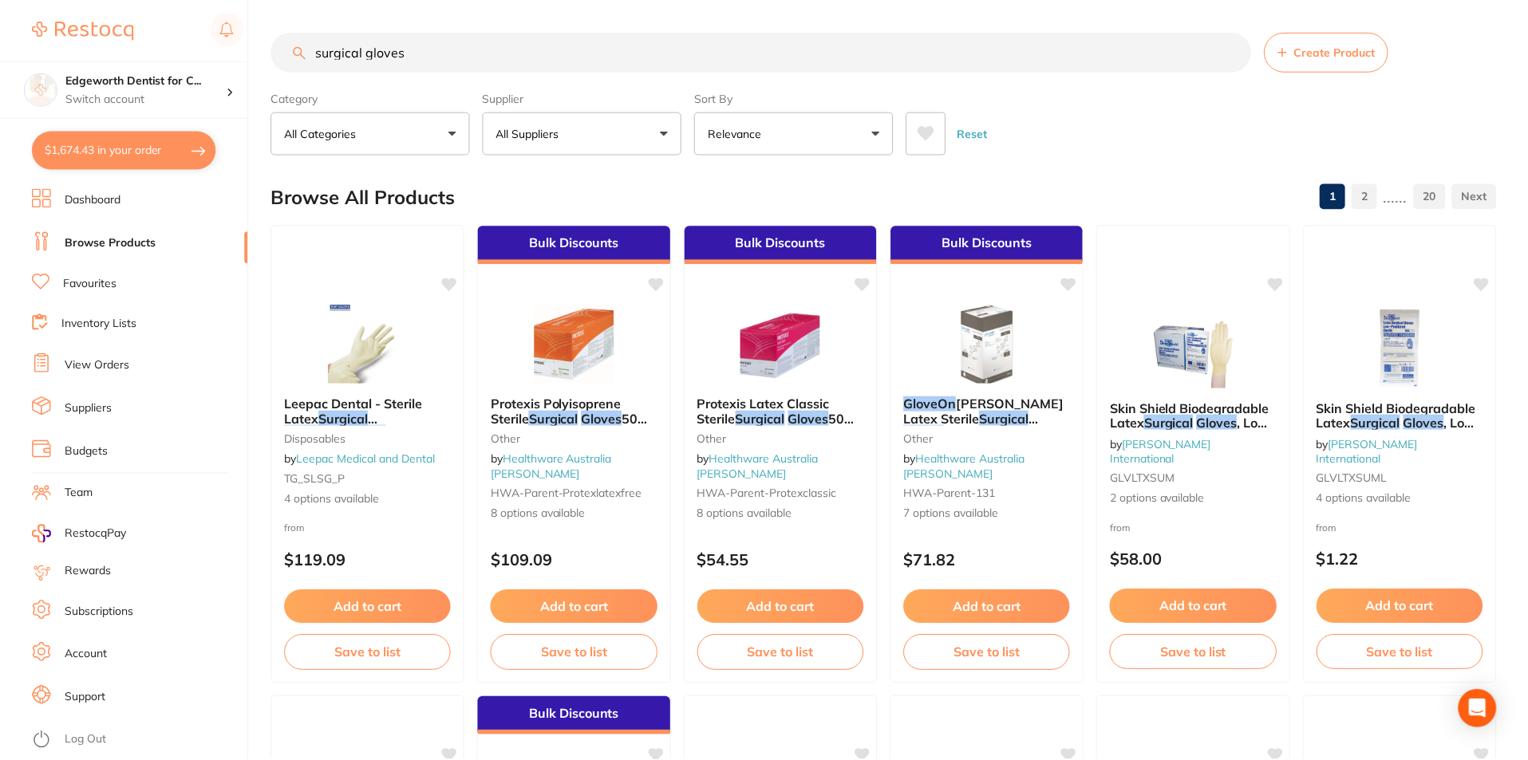
scroll to position [1, 0]
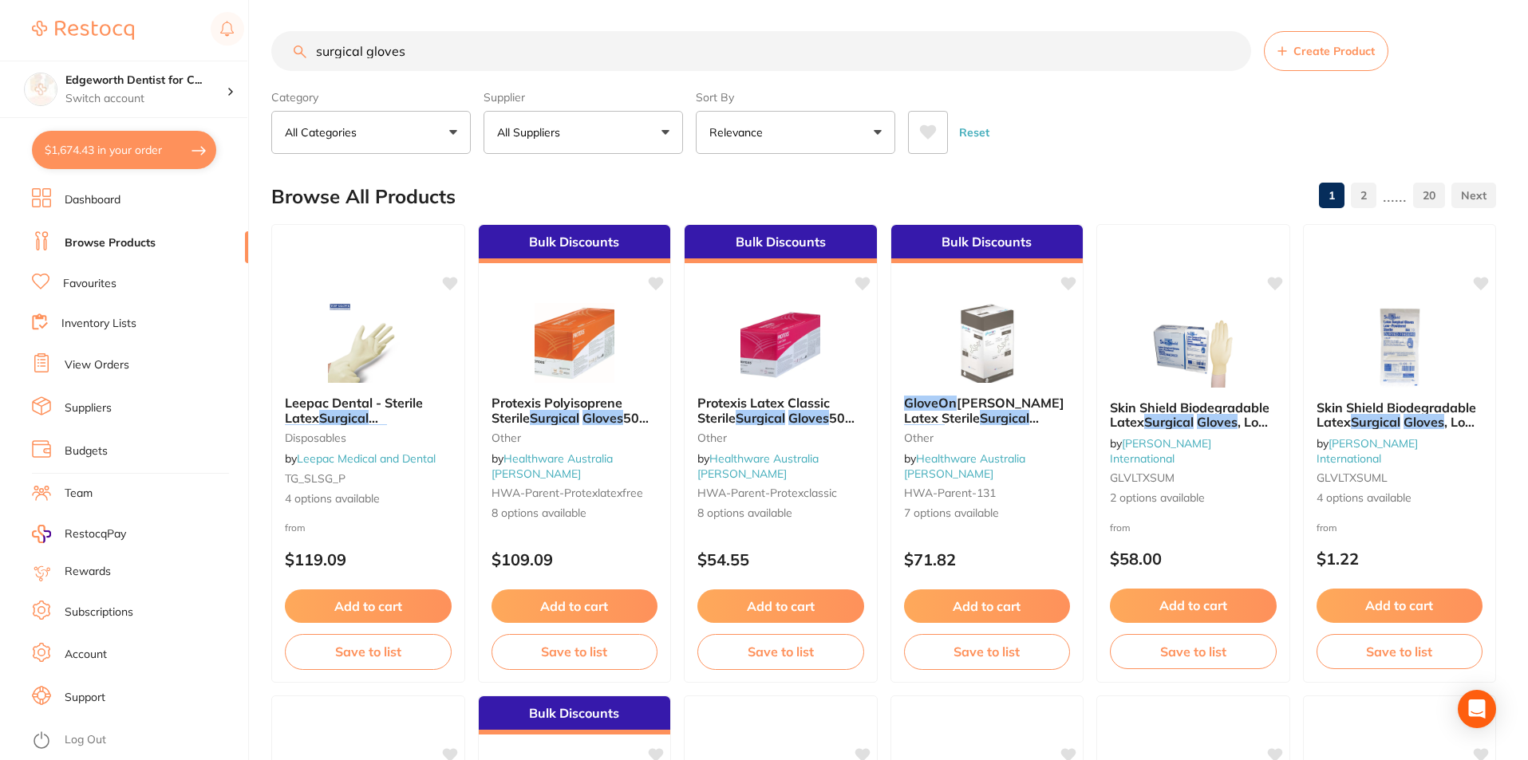
click at [586, 134] on button "All Suppliers" at bounding box center [582, 132] width 199 height 43
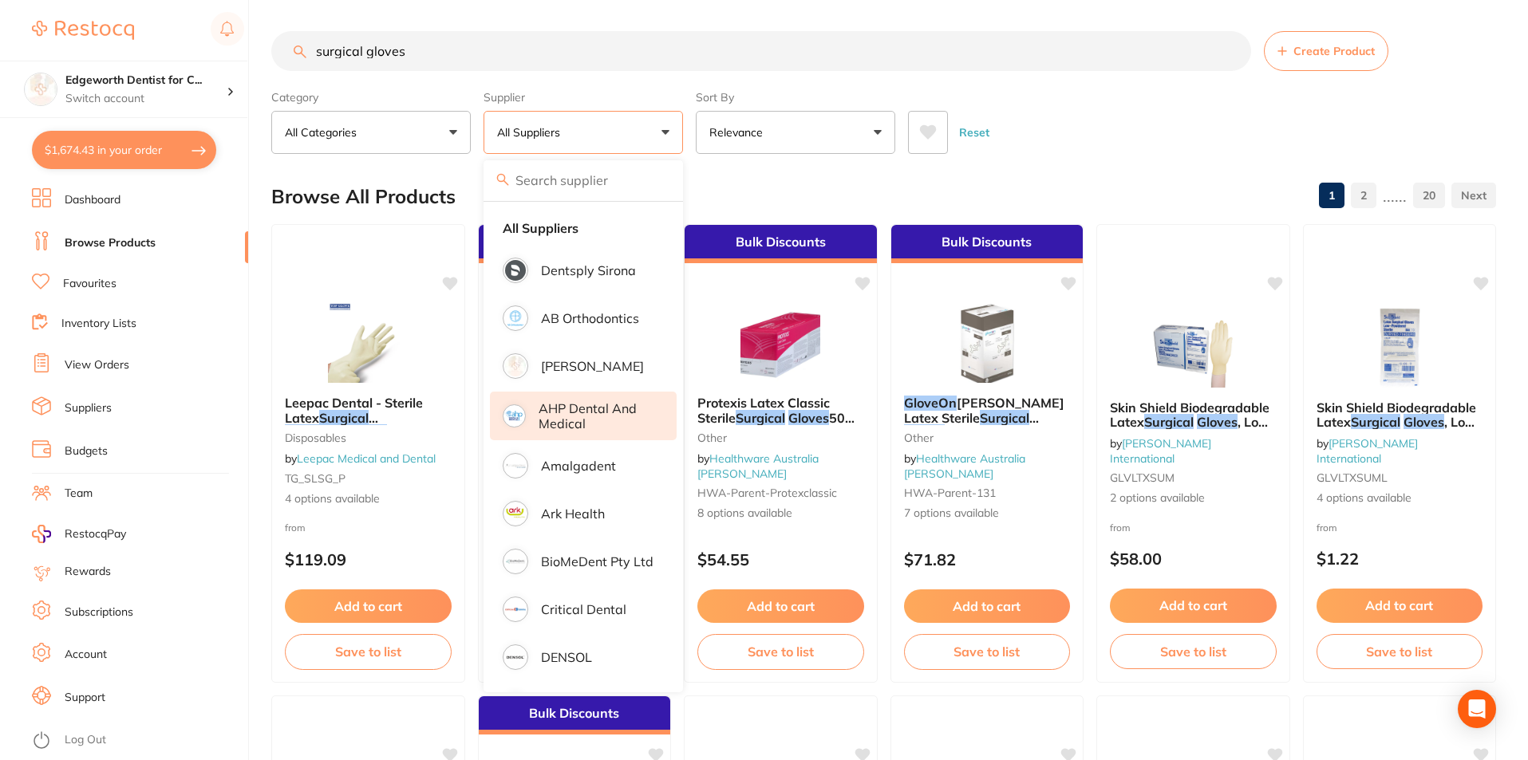
click at [593, 405] on p "AHP Dental and Medical" at bounding box center [596, 416] width 116 height 30
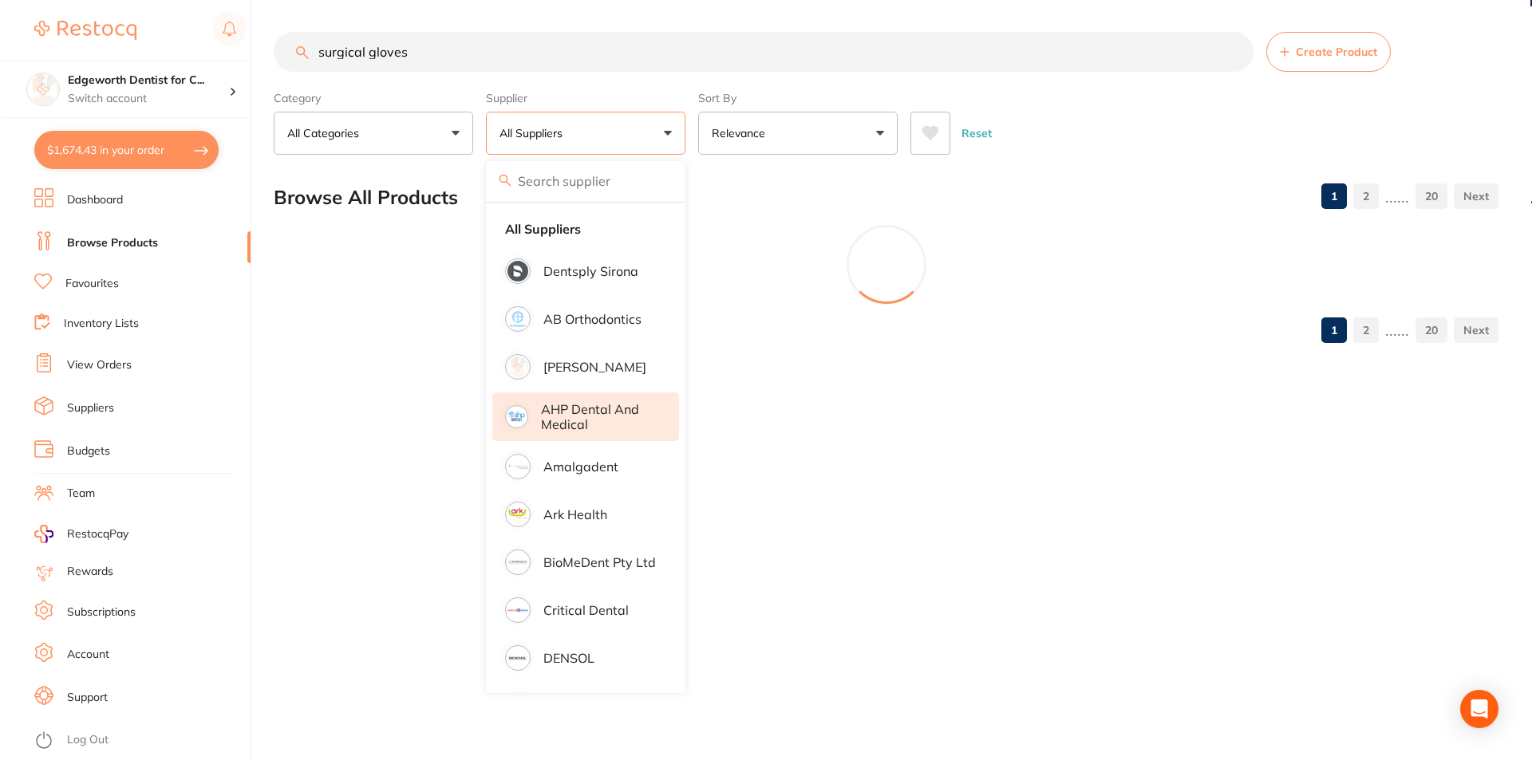
scroll to position [0, 0]
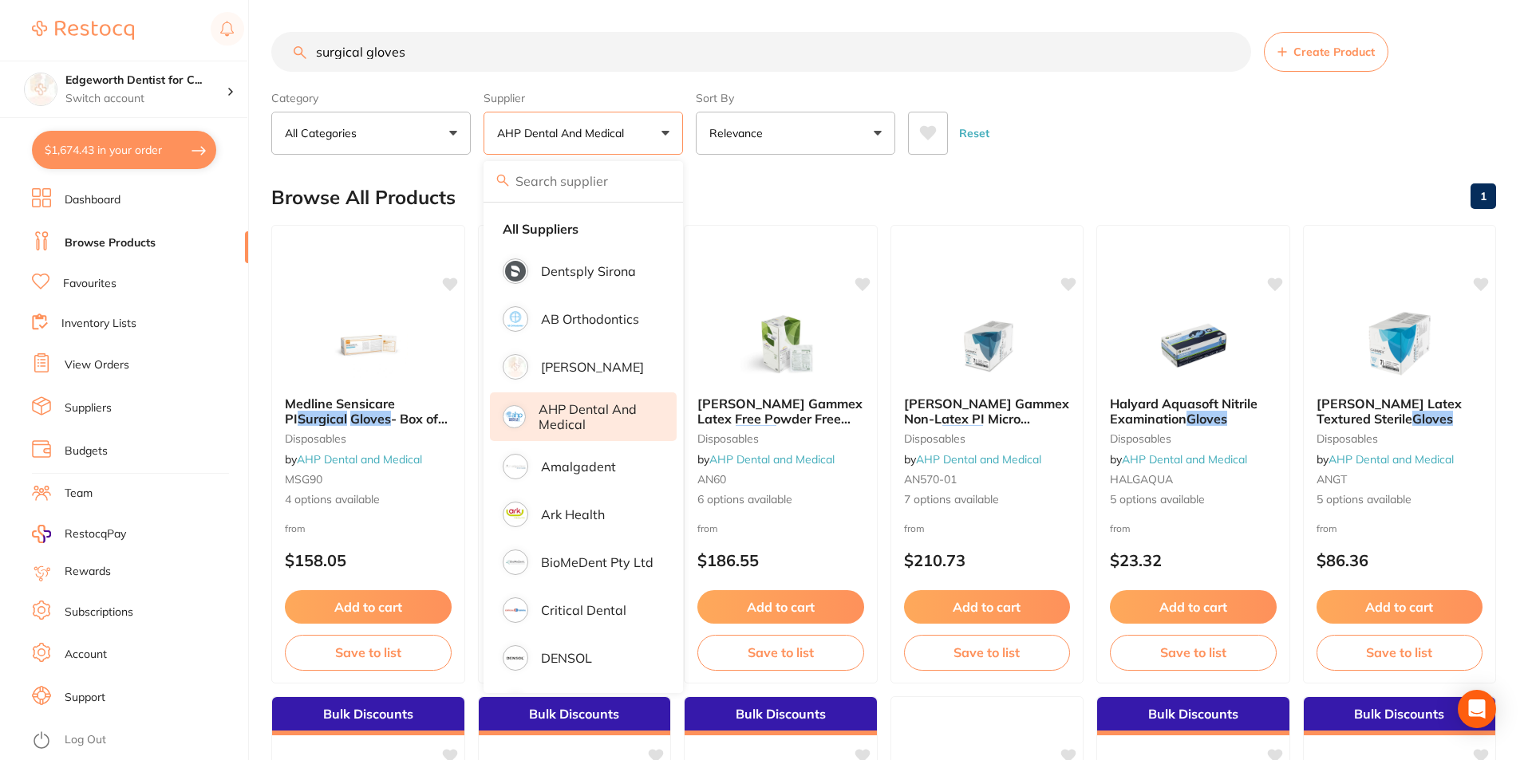
click at [1072, 121] on div "Reset" at bounding box center [1195, 127] width 575 height 56
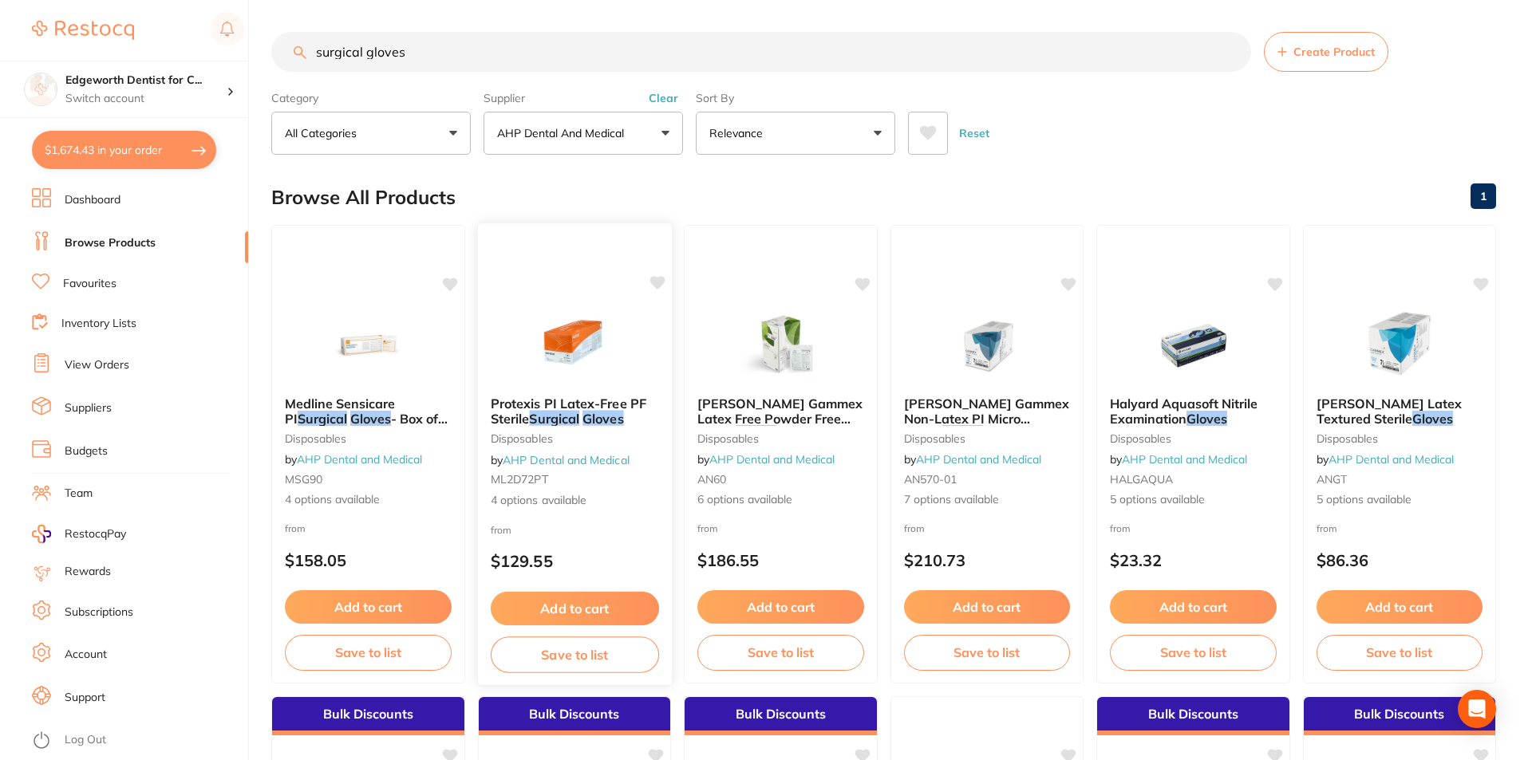
click at [556, 411] on em "Surgical" at bounding box center [554, 418] width 50 height 16
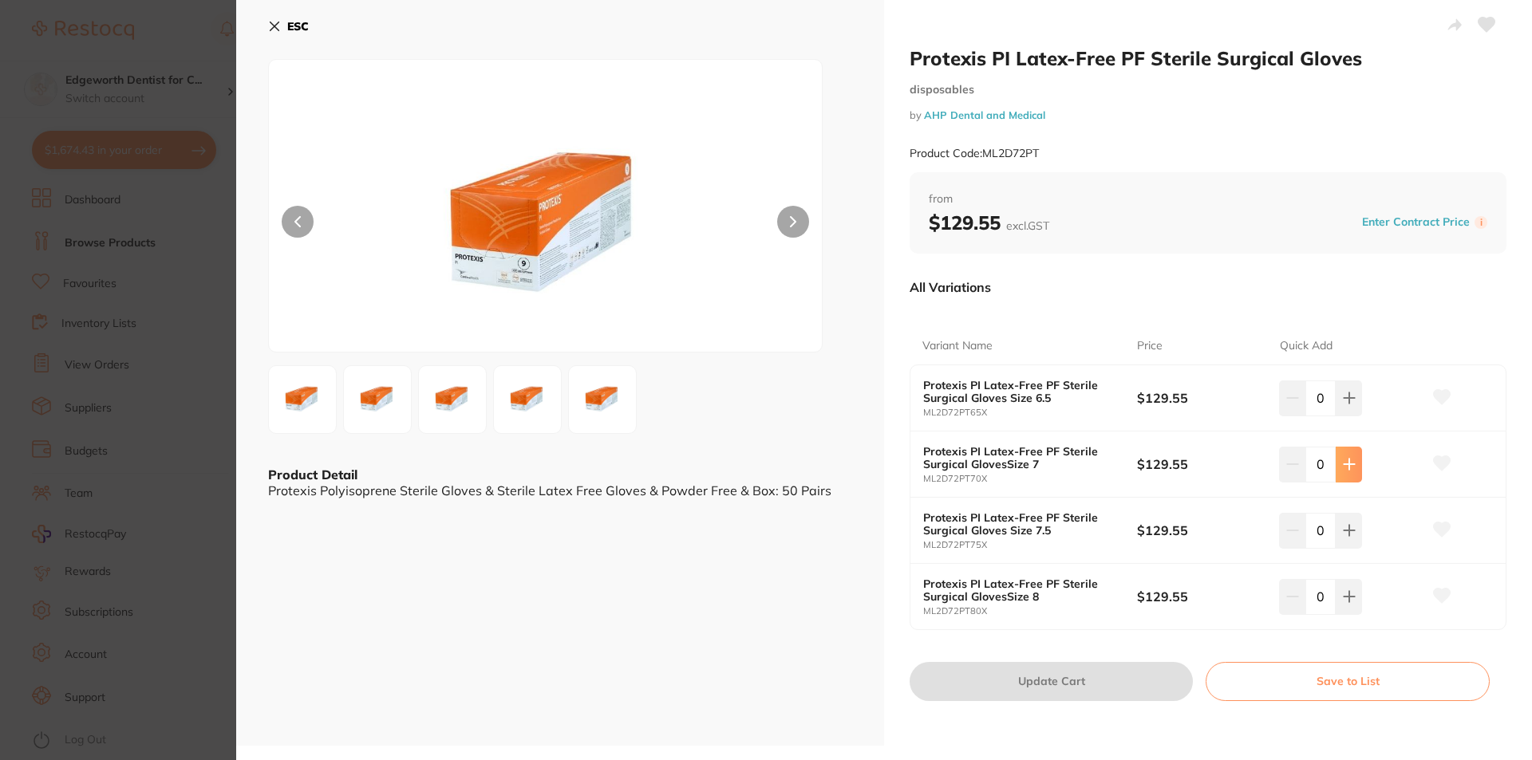
click at [1343, 467] on icon at bounding box center [1349, 464] width 13 height 13
type input "1"
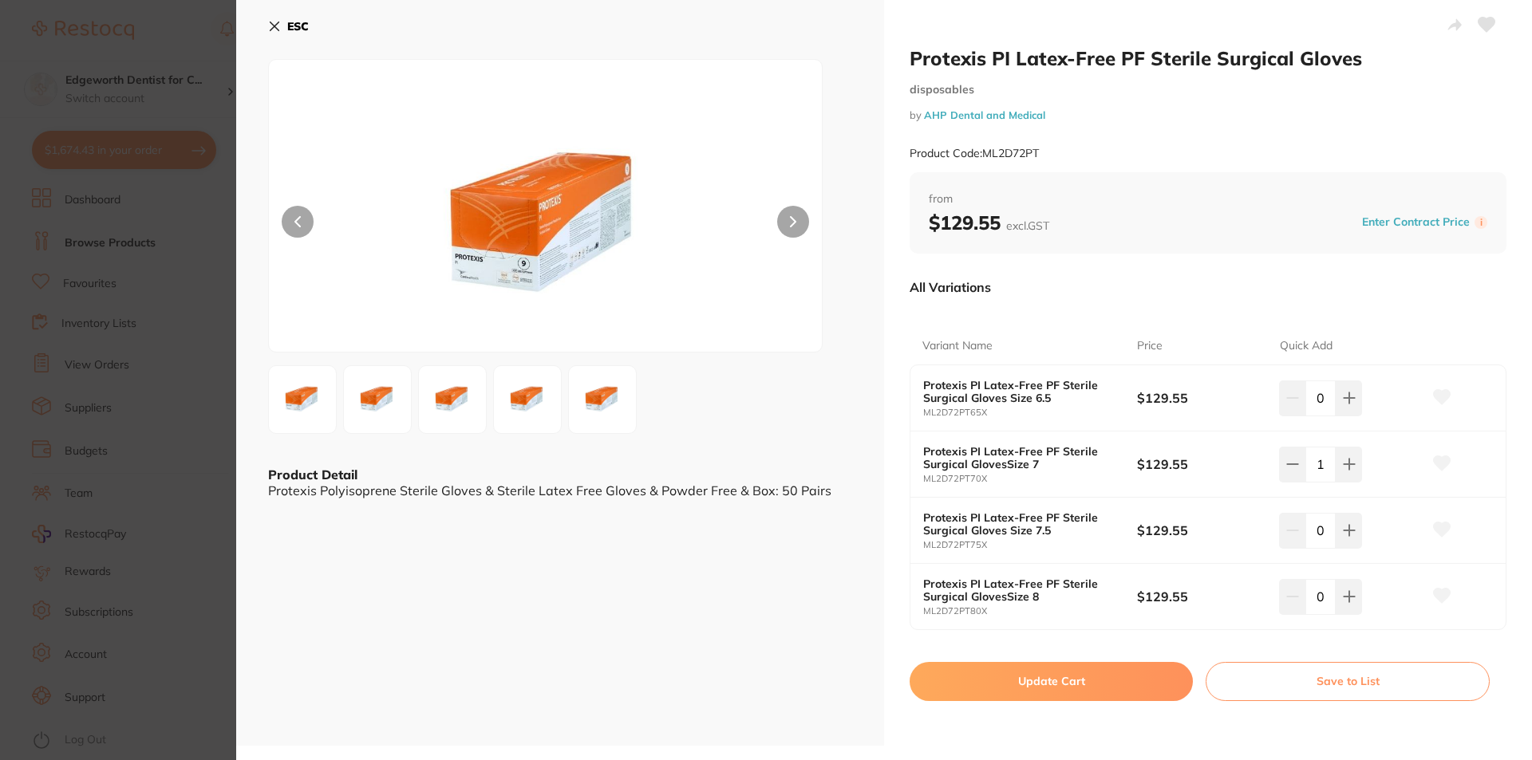
click at [1063, 681] on button "Update Cart" at bounding box center [1050, 681] width 283 height 38
checkbox input "false"
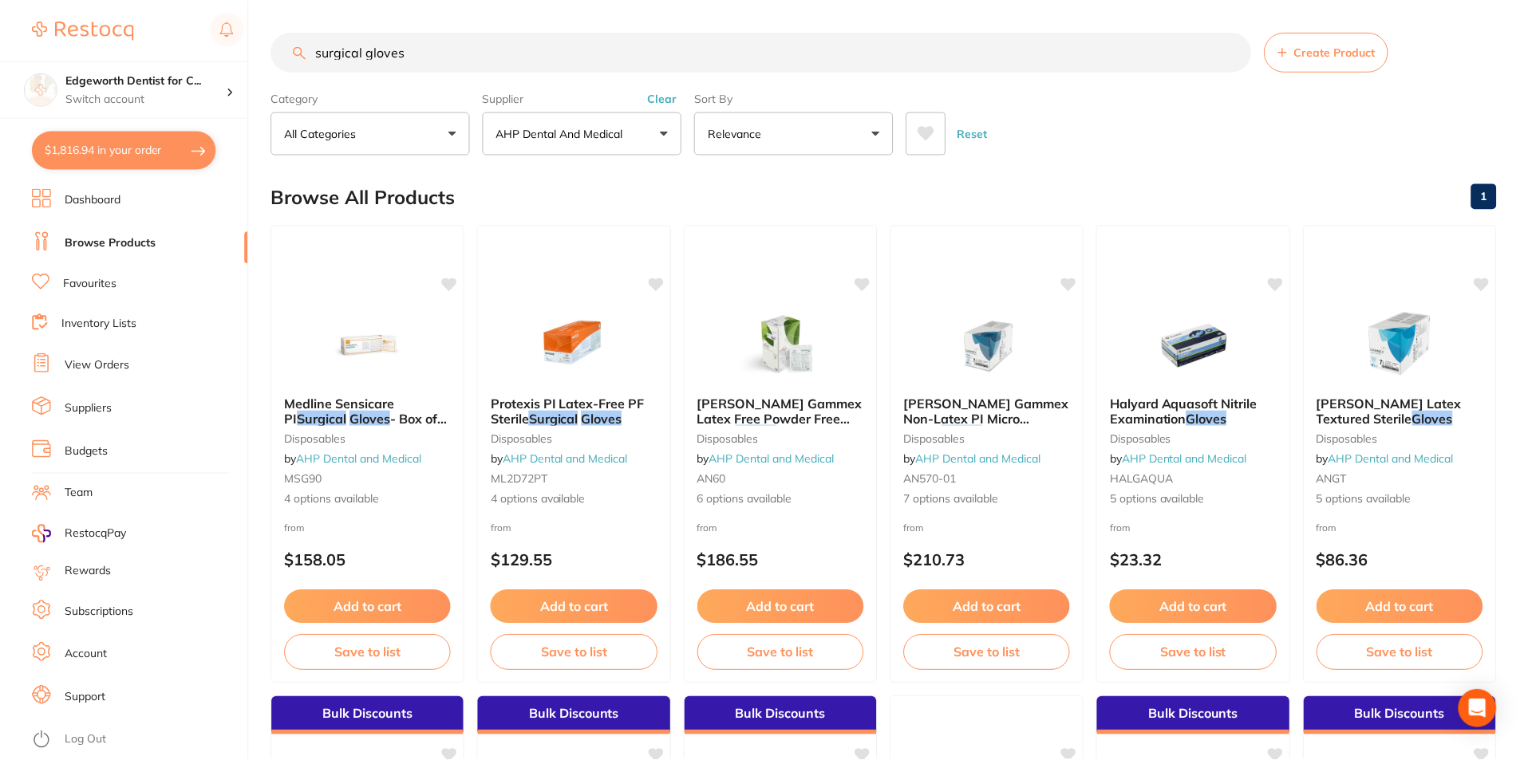
scroll to position [1, 0]
click at [148, 154] on button "$1,816.94 in your order" at bounding box center [124, 150] width 184 height 38
checkbox input "true"
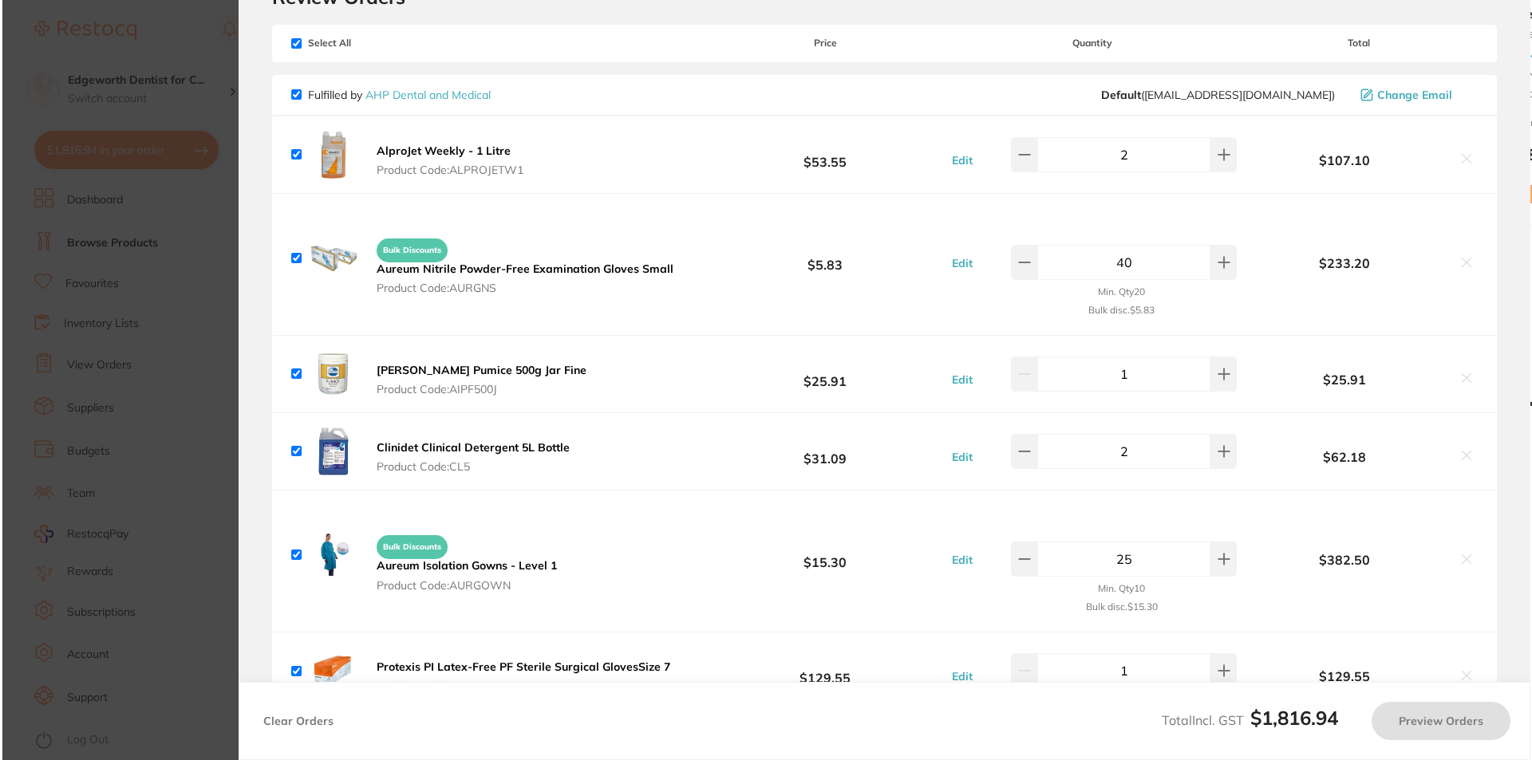
scroll to position [0, 0]
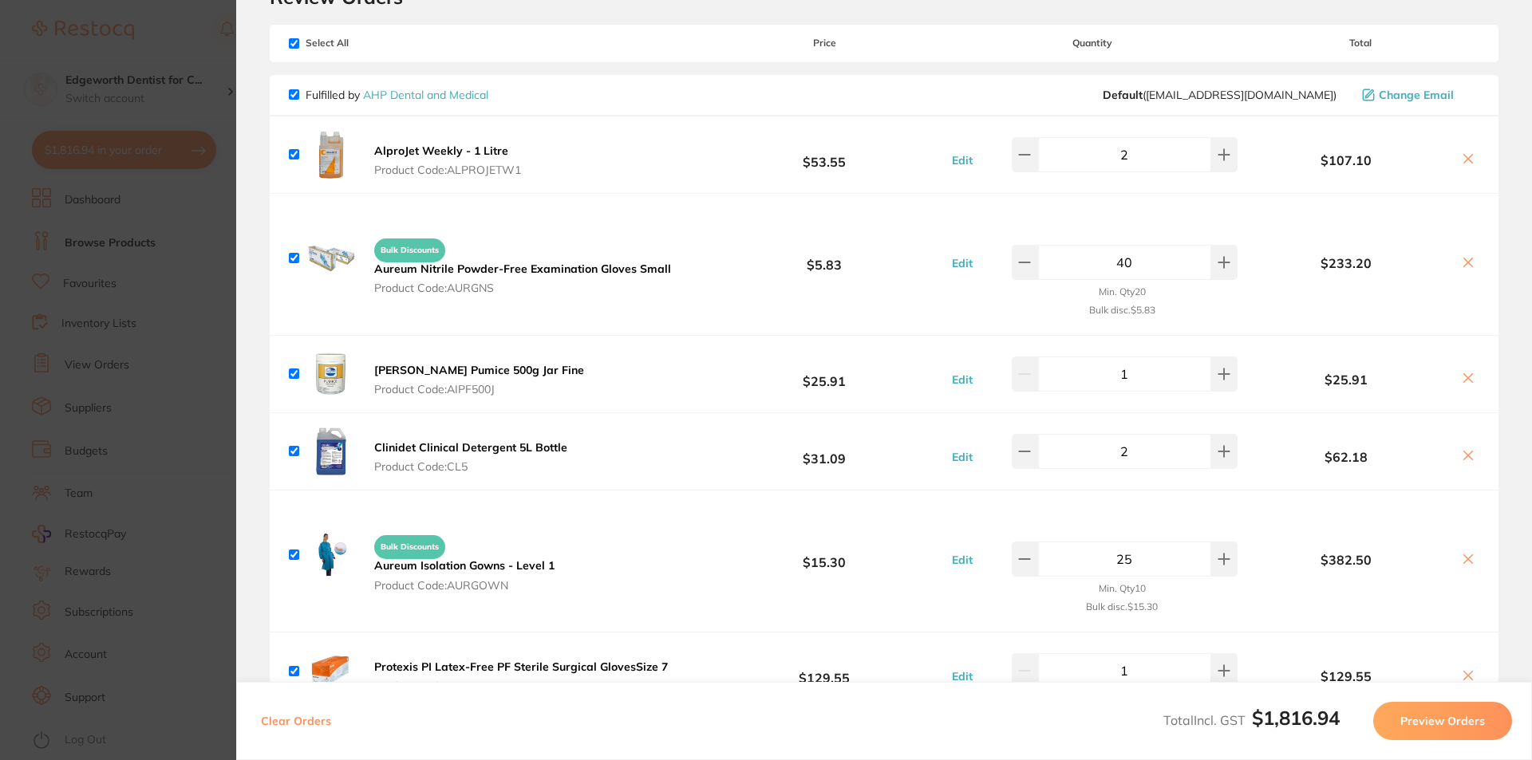
click at [141, 81] on section "Update RRP Set your pre negotiated price for this item. Item Agreed RRP (excl. …" at bounding box center [766, 380] width 1532 height 760
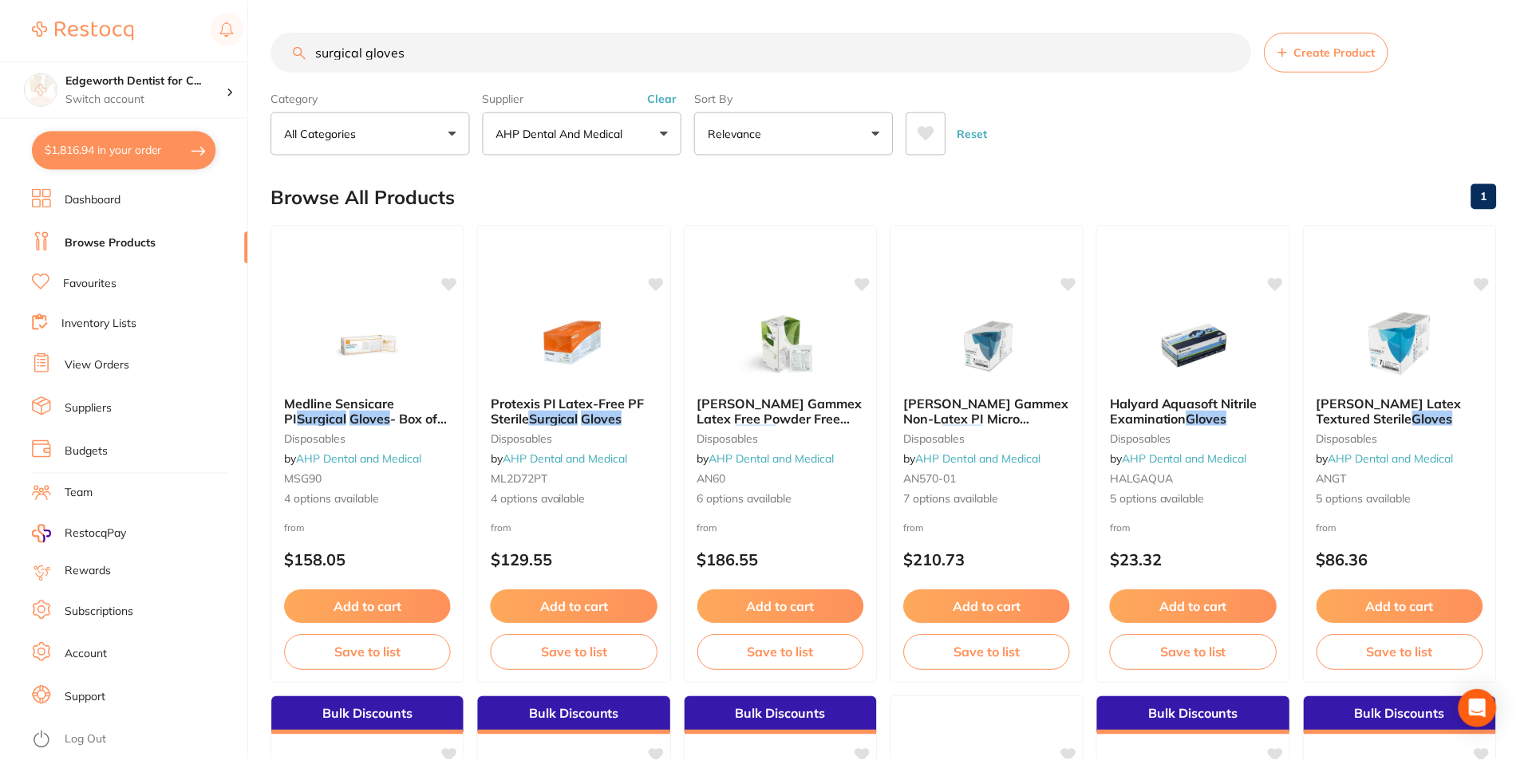
scroll to position [1, 0]
drag, startPoint x: 447, startPoint y: 52, endPoint x: 227, endPoint y: 26, distance: 220.9
click at [227, 26] on div "$1,816.94 Edgeworth Dentist for C... Switch account Edgeworth Dentist for Chick…" at bounding box center [764, 379] width 1528 height 760
type input "geletemp"
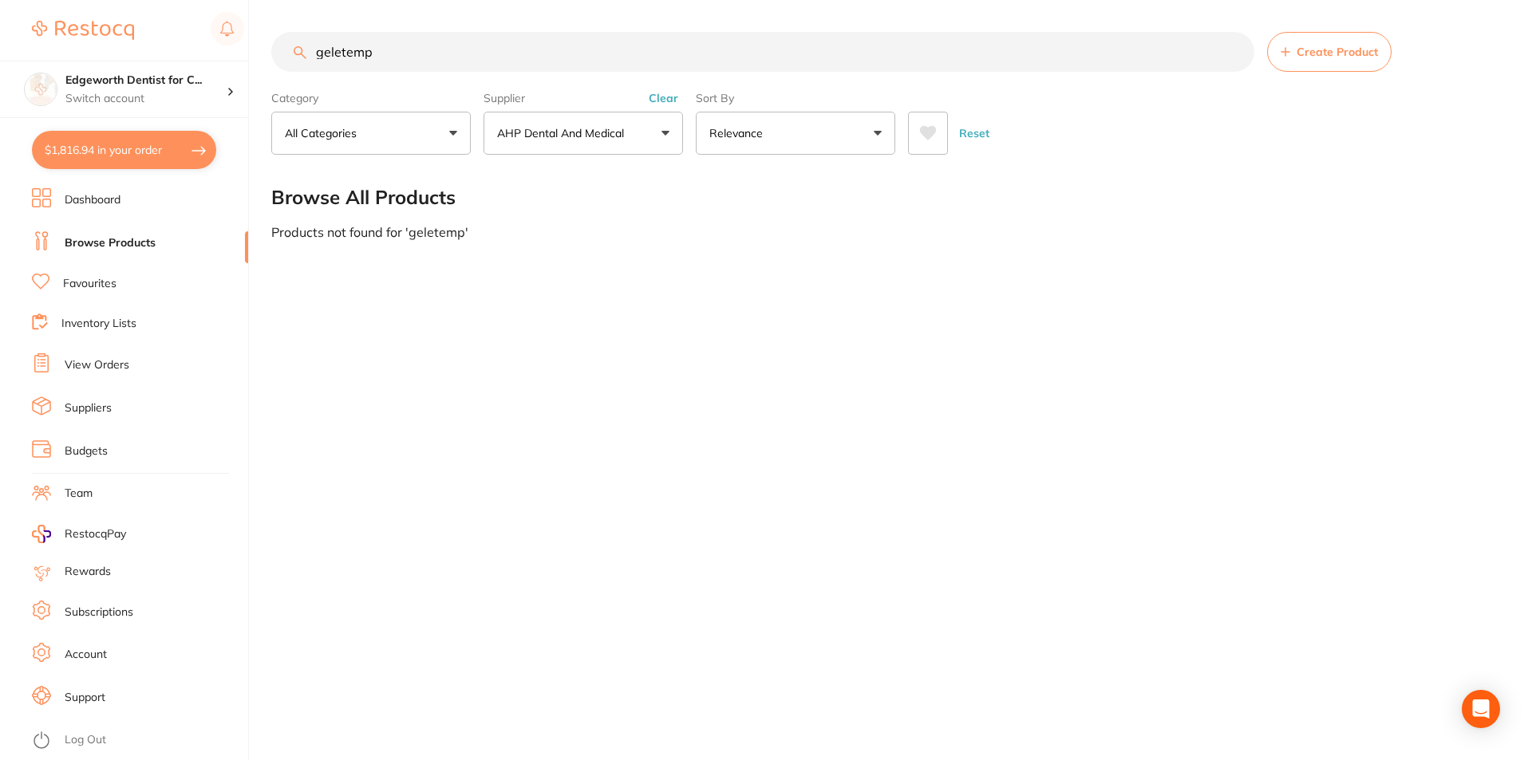
click at [570, 141] on p "AHP Dental and Medical" at bounding box center [563, 133] width 133 height 16
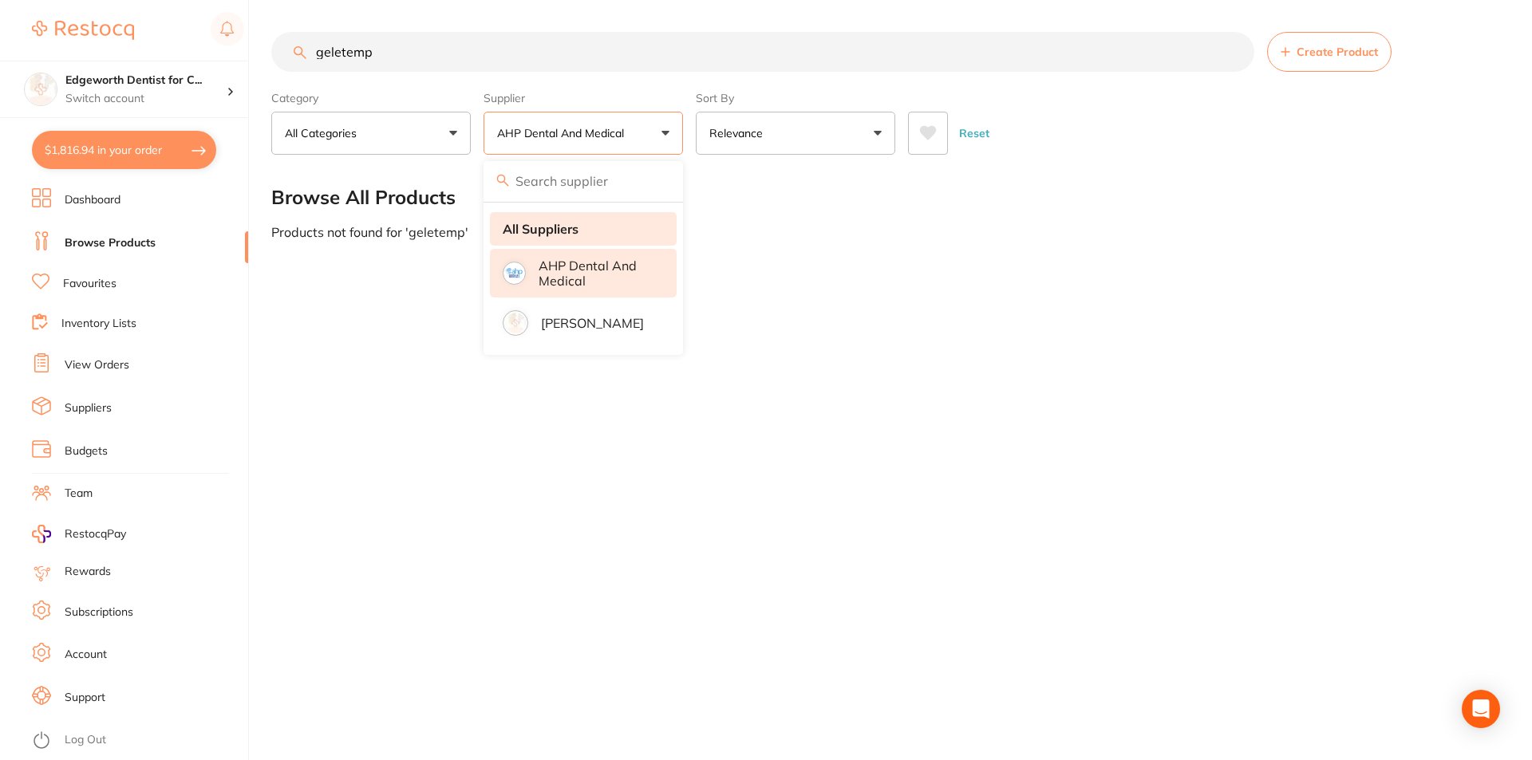
click at [548, 234] on strong "All Suppliers" at bounding box center [541, 229] width 76 height 14
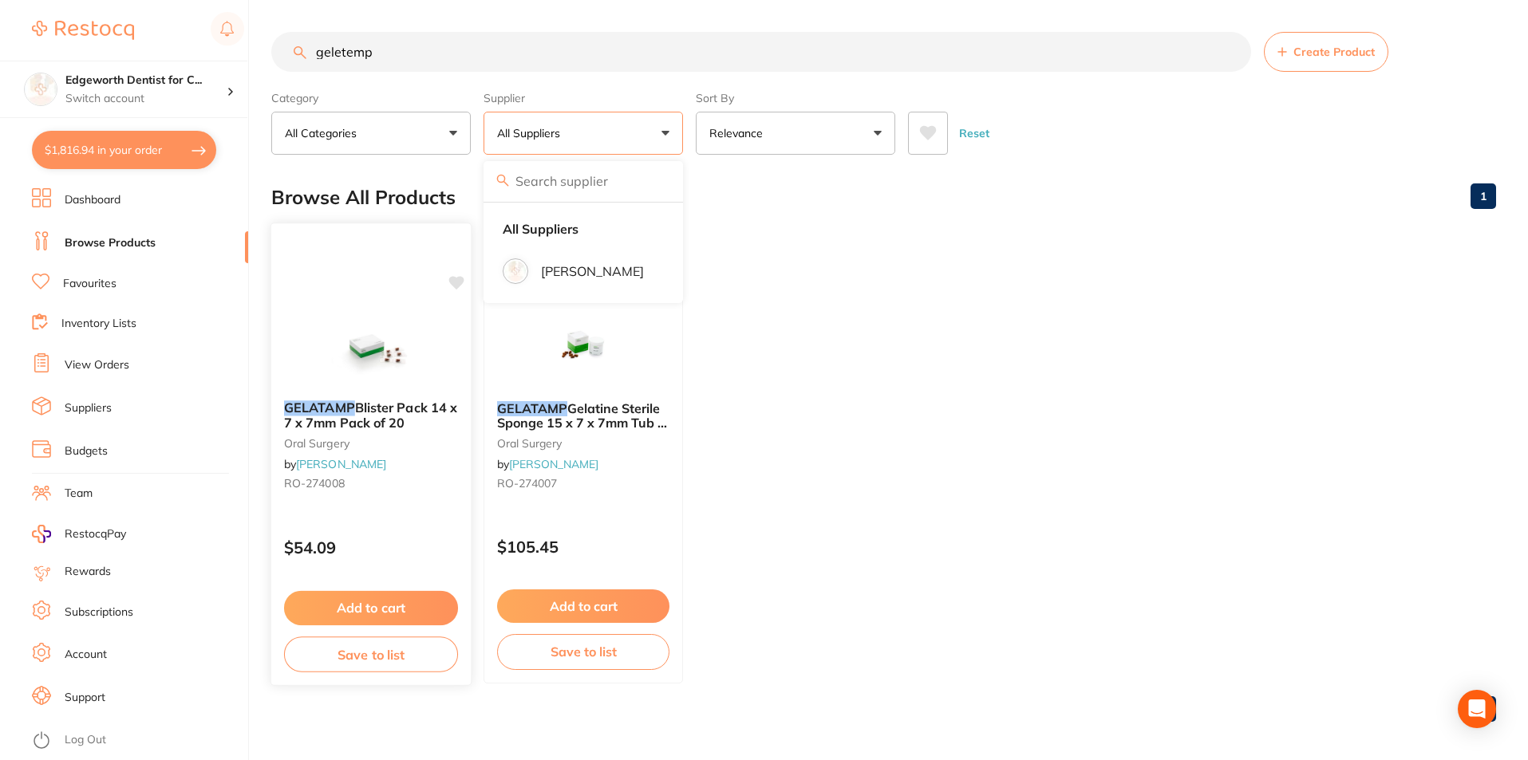
click at [393, 401] on span "Blister Pack 14 x 7 x 7mm Pack of 20" at bounding box center [370, 415] width 173 height 31
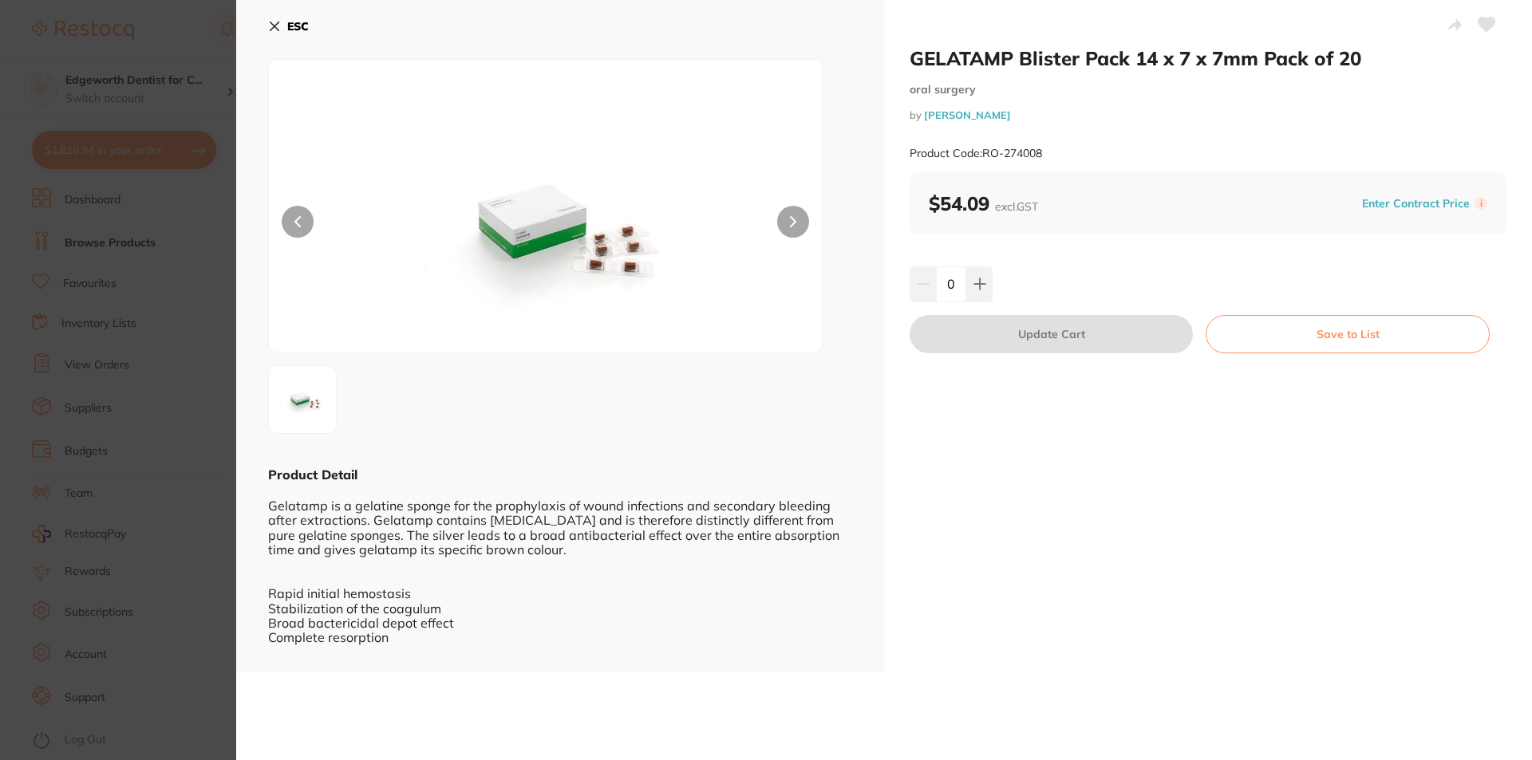
click at [272, 28] on icon at bounding box center [274, 26] width 9 height 9
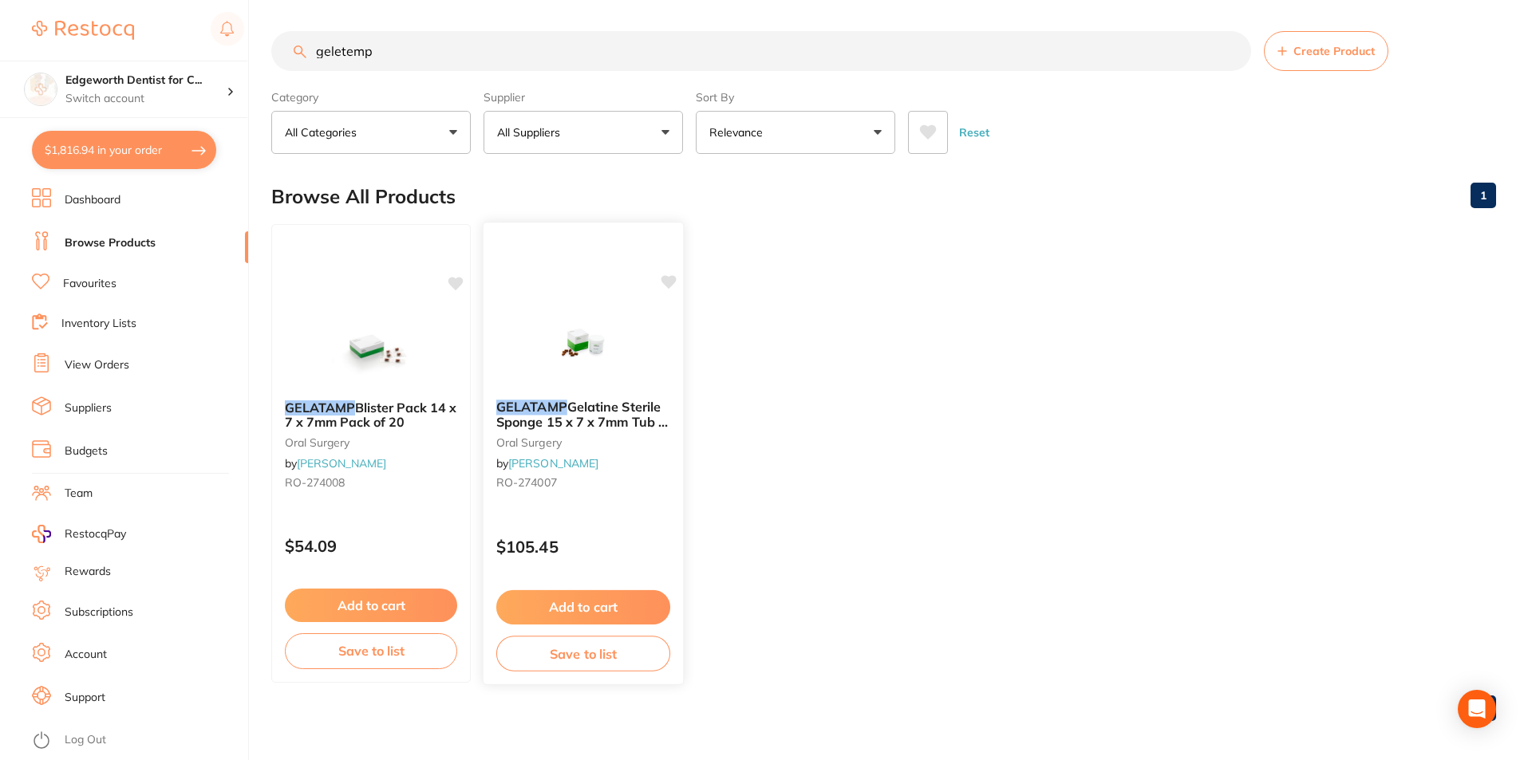
click at [578, 430] on div "GELATAMP Gelatine Sterile Sponge 15 x 7 x 7mm Tub of 50 oral surgery by Henry S…" at bounding box center [582, 448] width 199 height 122
click at [999, 199] on div "Browse All Products 1" at bounding box center [883, 196] width 1224 height 53
click at [122, 149] on button "$2,164.92 in your order" at bounding box center [124, 150] width 184 height 38
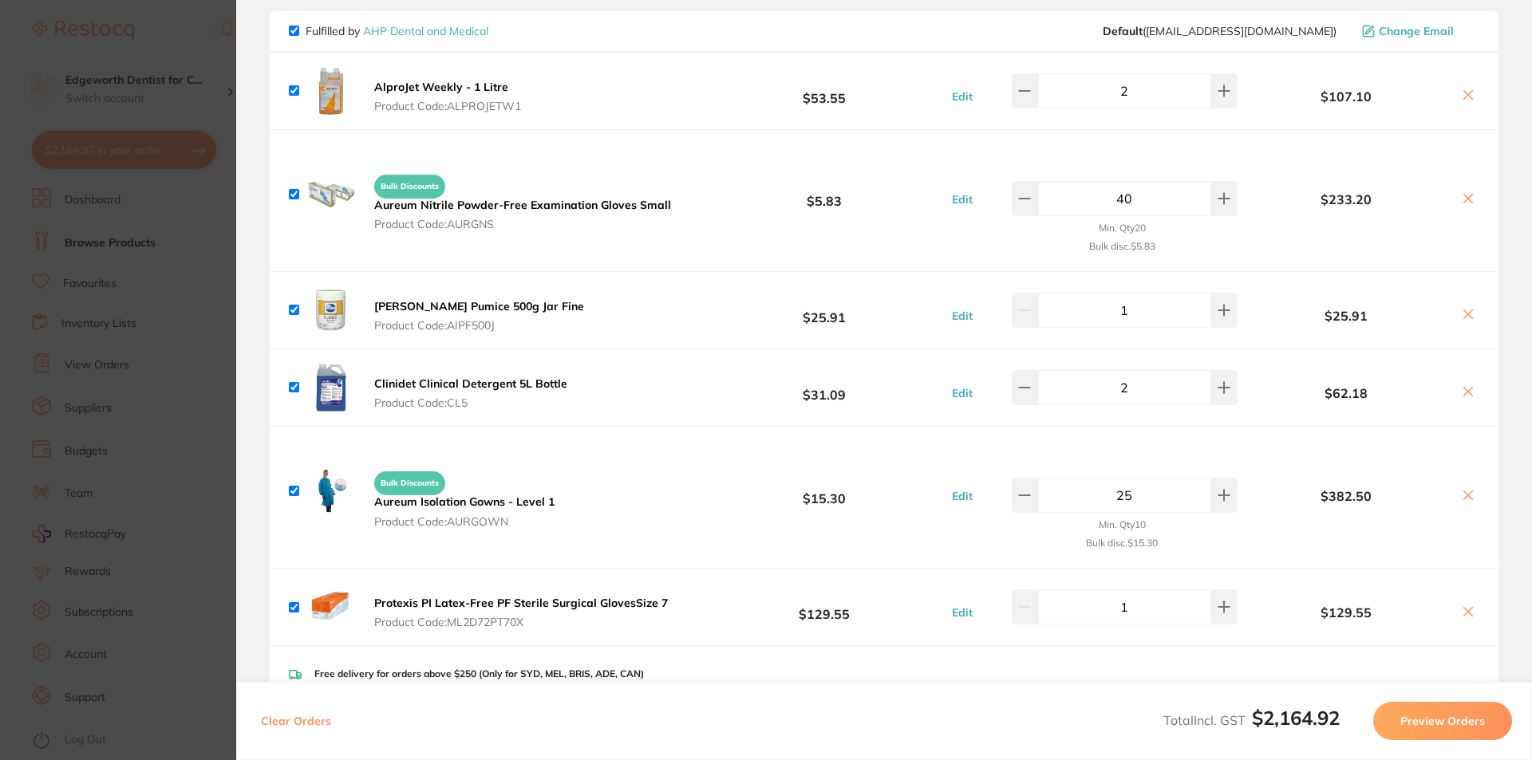
scroll to position [0, 0]
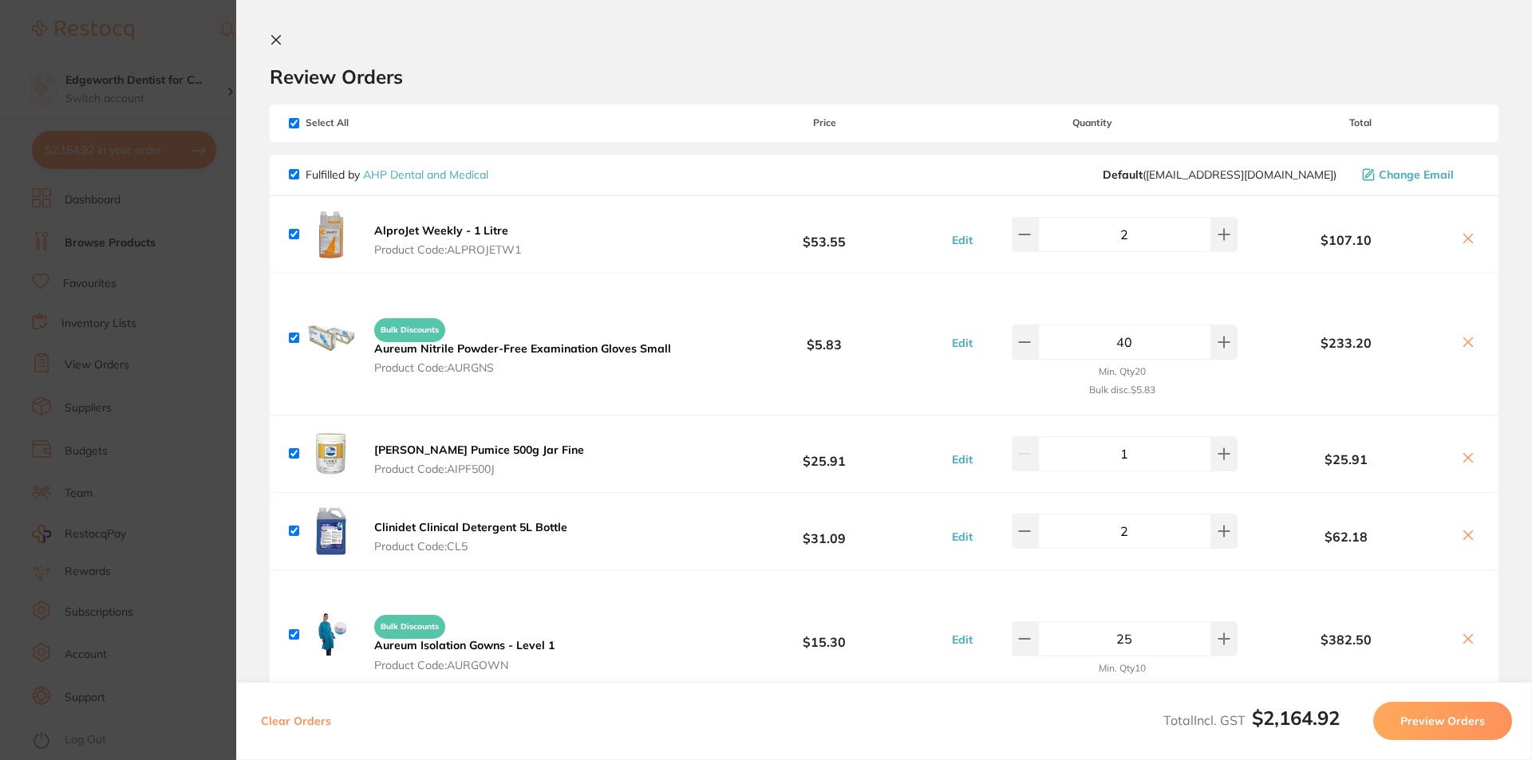
click at [148, 43] on section "Update RRP Set your pre negotiated price for this item. Item Agreed RRP (excl. …" at bounding box center [766, 380] width 1532 height 760
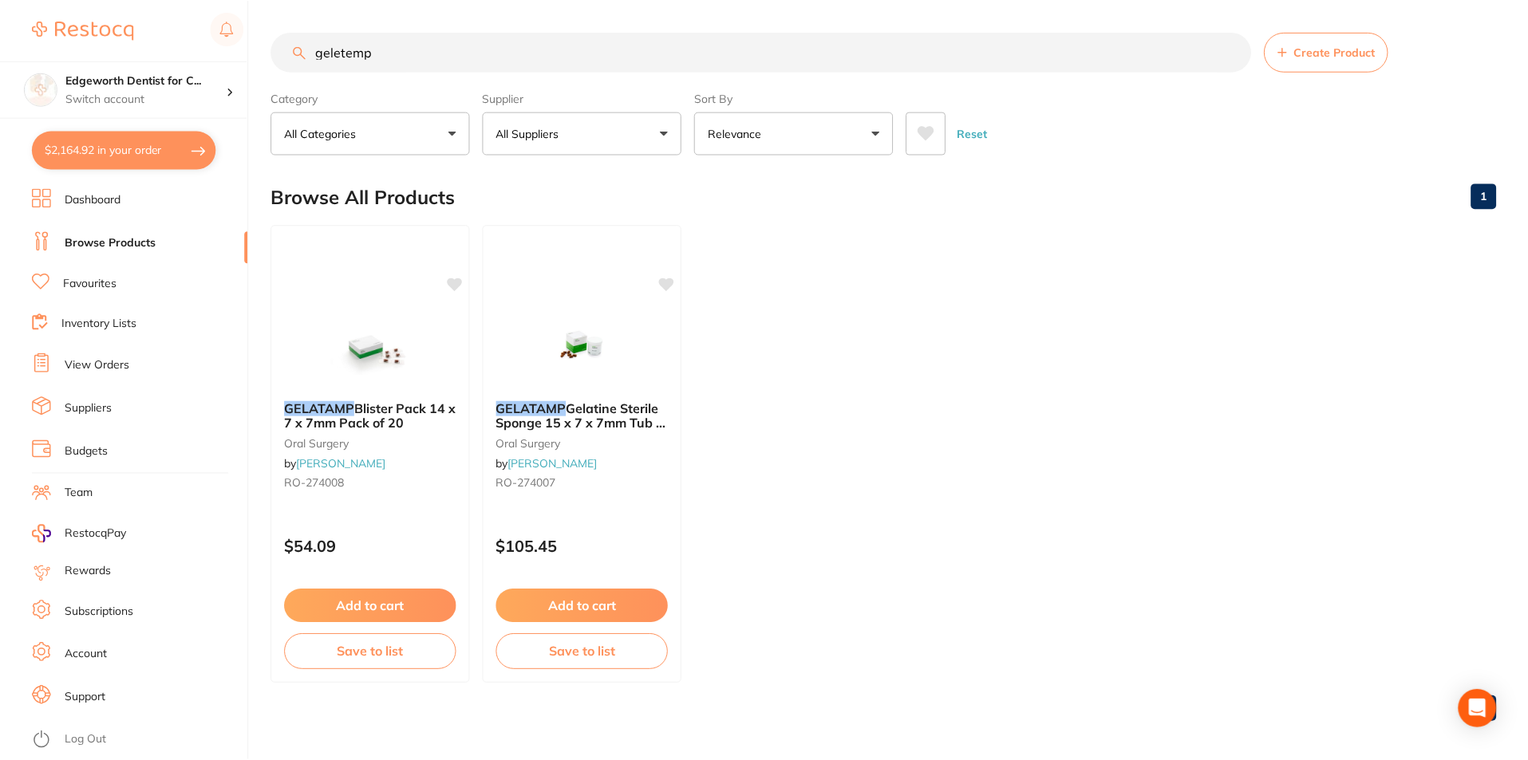
scroll to position [1, 0]
click at [148, 145] on button "$2,164.92 in your order" at bounding box center [124, 150] width 184 height 38
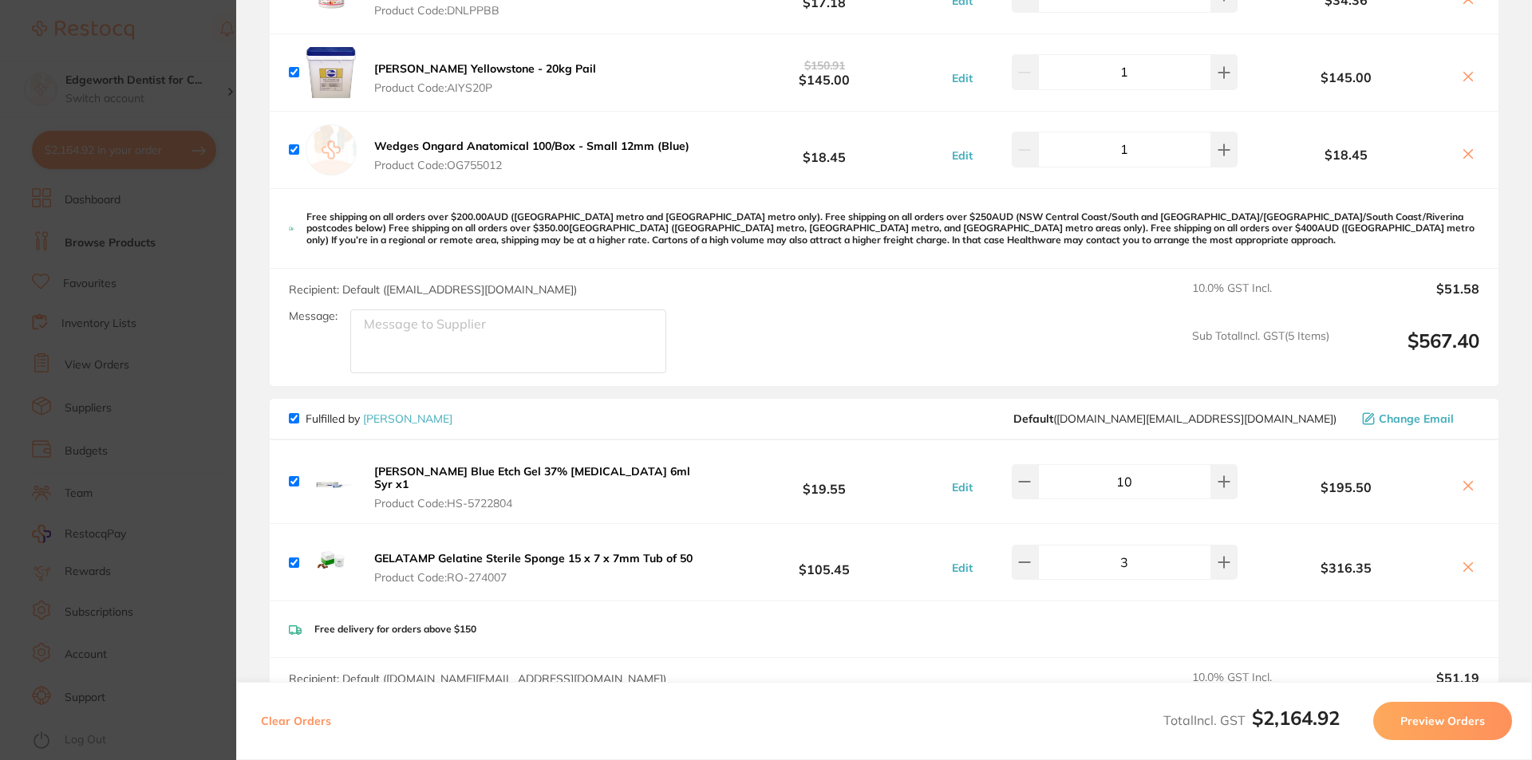
scroll to position [1037, 0]
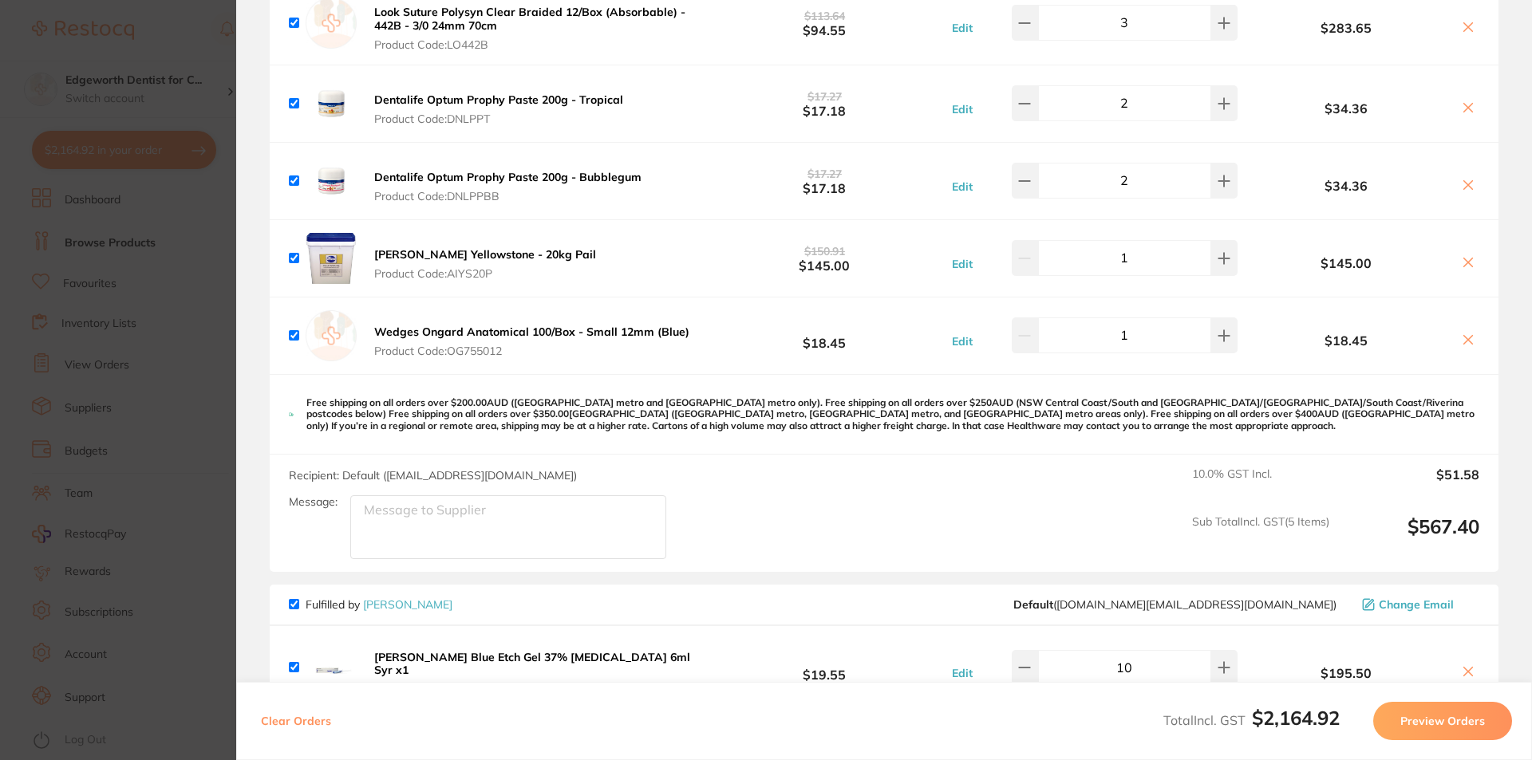
click at [220, 62] on section "Update RRP Set your pre negotiated price for this item. Item Agreed RRP (excl. …" at bounding box center [766, 380] width 1532 height 760
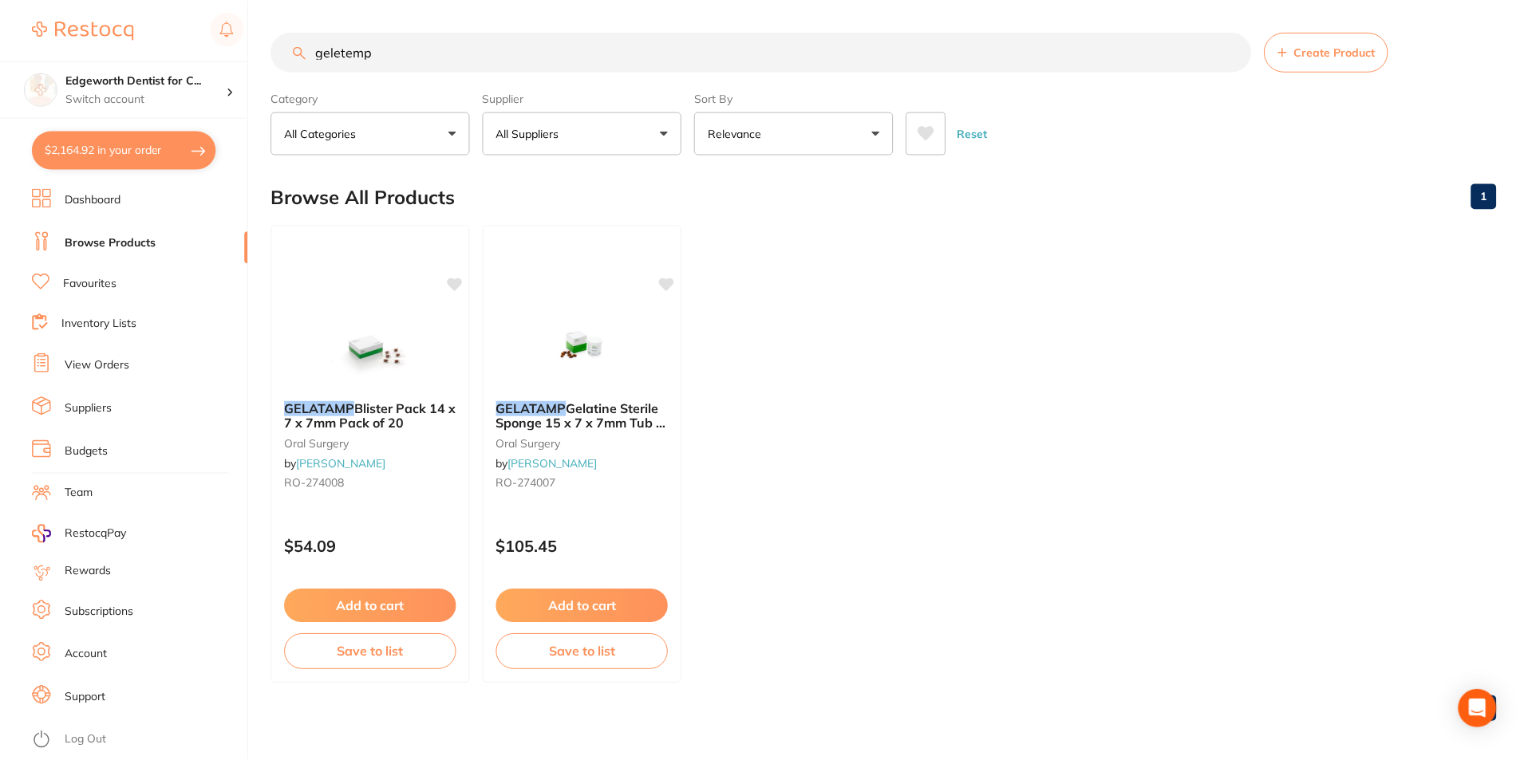
scroll to position [1, 0]
drag, startPoint x: 1279, startPoint y: 325, endPoint x: 982, endPoint y: 341, distance: 297.2
click at [1279, 326] on ul "GELATAMP Blister Pack 14 x 7 x 7mm Pack of 20 [MEDICAL_DATA] by [PERSON_NAME] […" at bounding box center [883, 453] width 1224 height 459
click at [1003, 525] on ul "GELATAMP Blister Pack 14 x 7 x 7mm Pack of 20 [MEDICAL_DATA] by [PERSON_NAME] […" at bounding box center [883, 453] width 1224 height 459
click at [1061, 312] on ul "GELATAMP Blister Pack 14 x 7 x 7mm Pack of 20 [MEDICAL_DATA] by [PERSON_NAME] […" at bounding box center [883, 453] width 1224 height 459
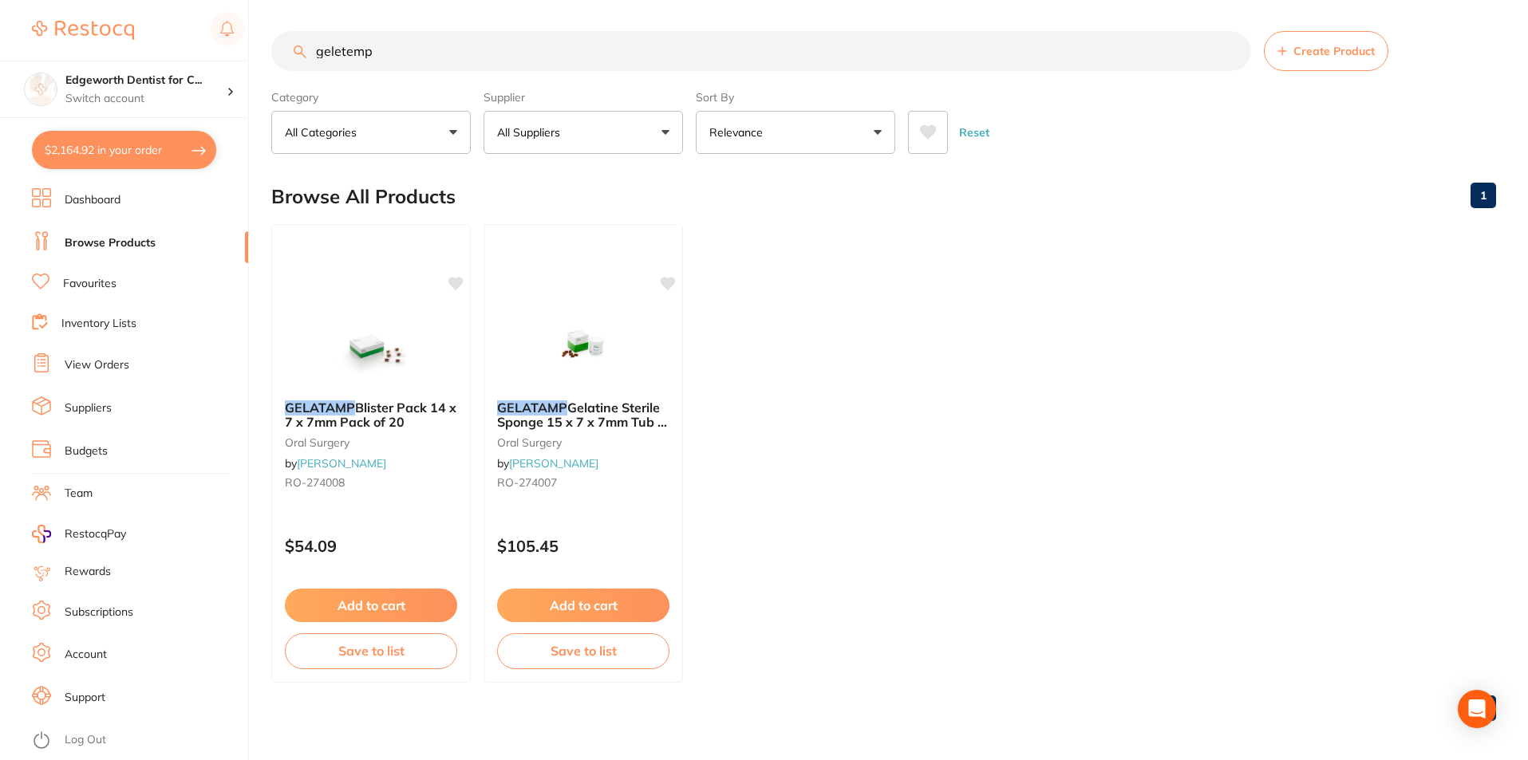
click at [1495, 191] on link "1" at bounding box center [1483, 195] width 26 height 32
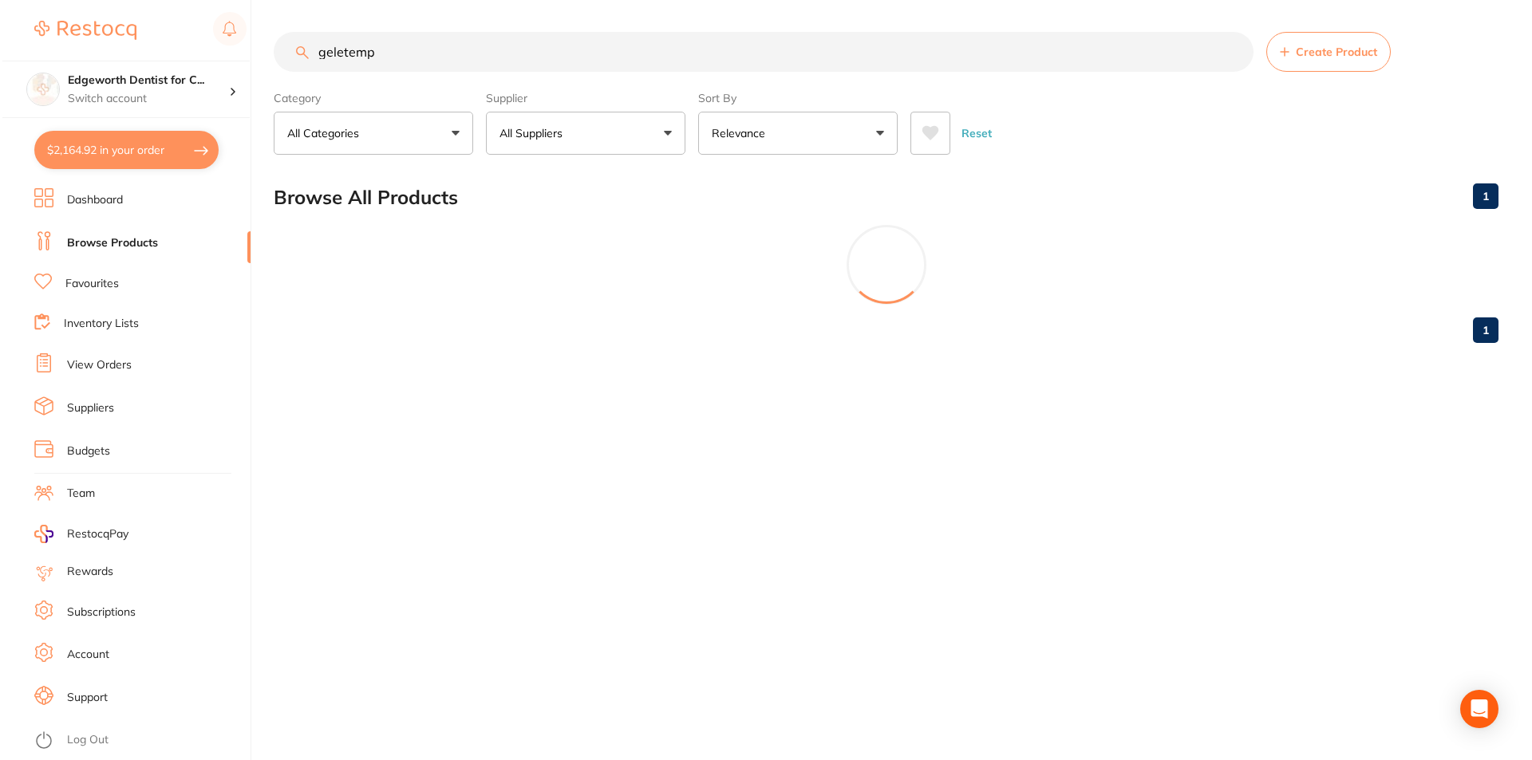
scroll to position [0, 0]
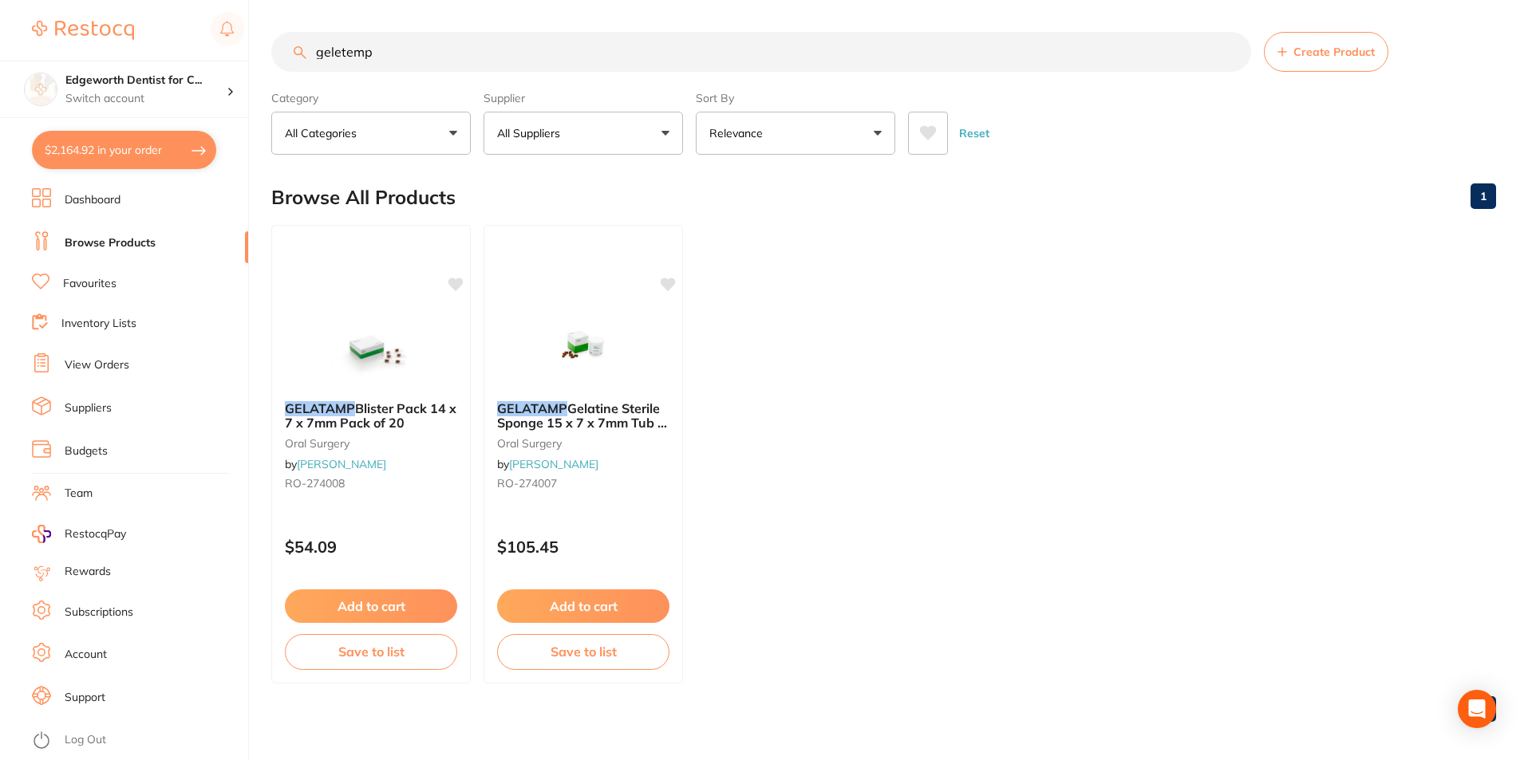
click at [97, 145] on button "$2,164.92 in your order" at bounding box center [124, 150] width 184 height 38
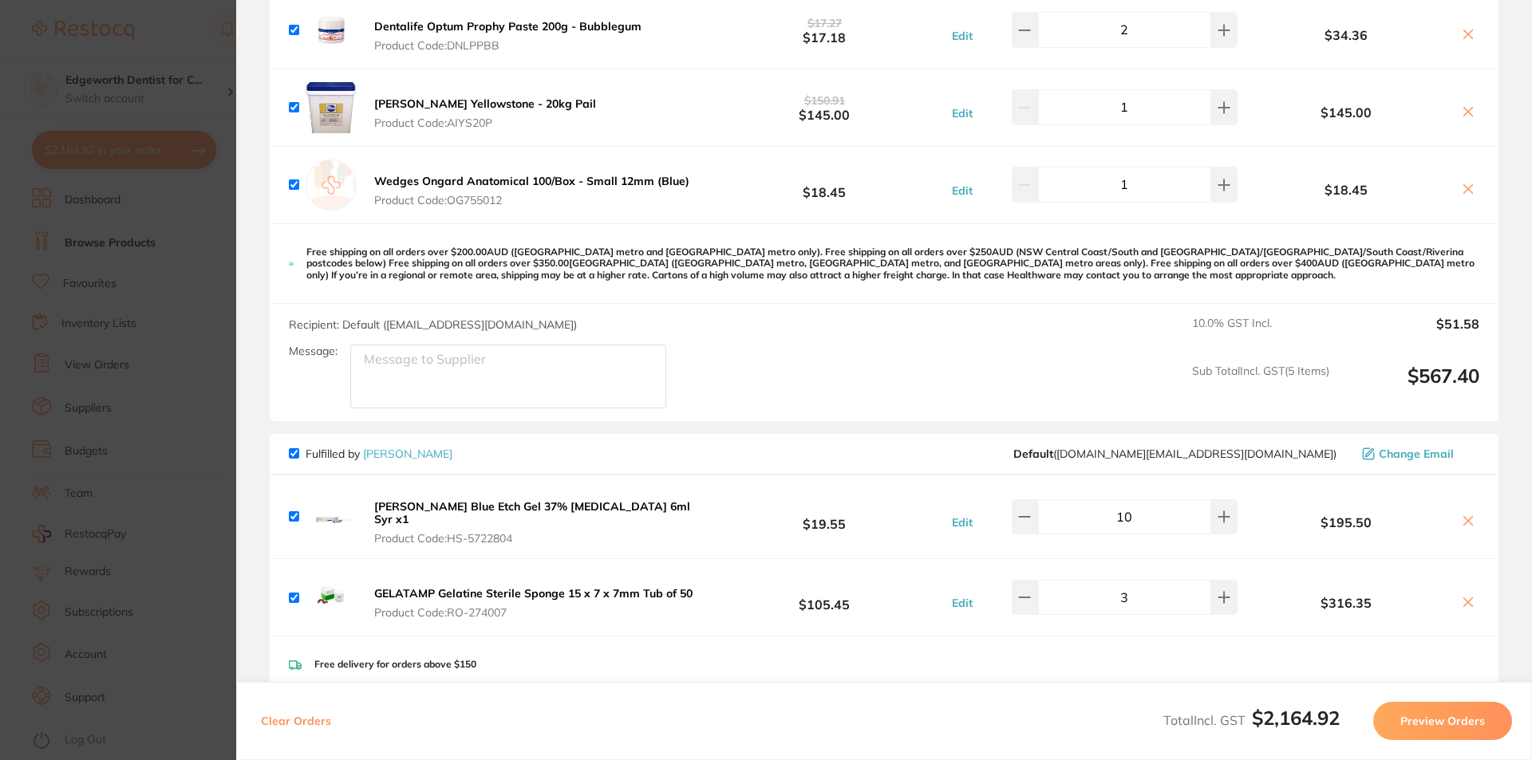
scroll to position [1197, 0]
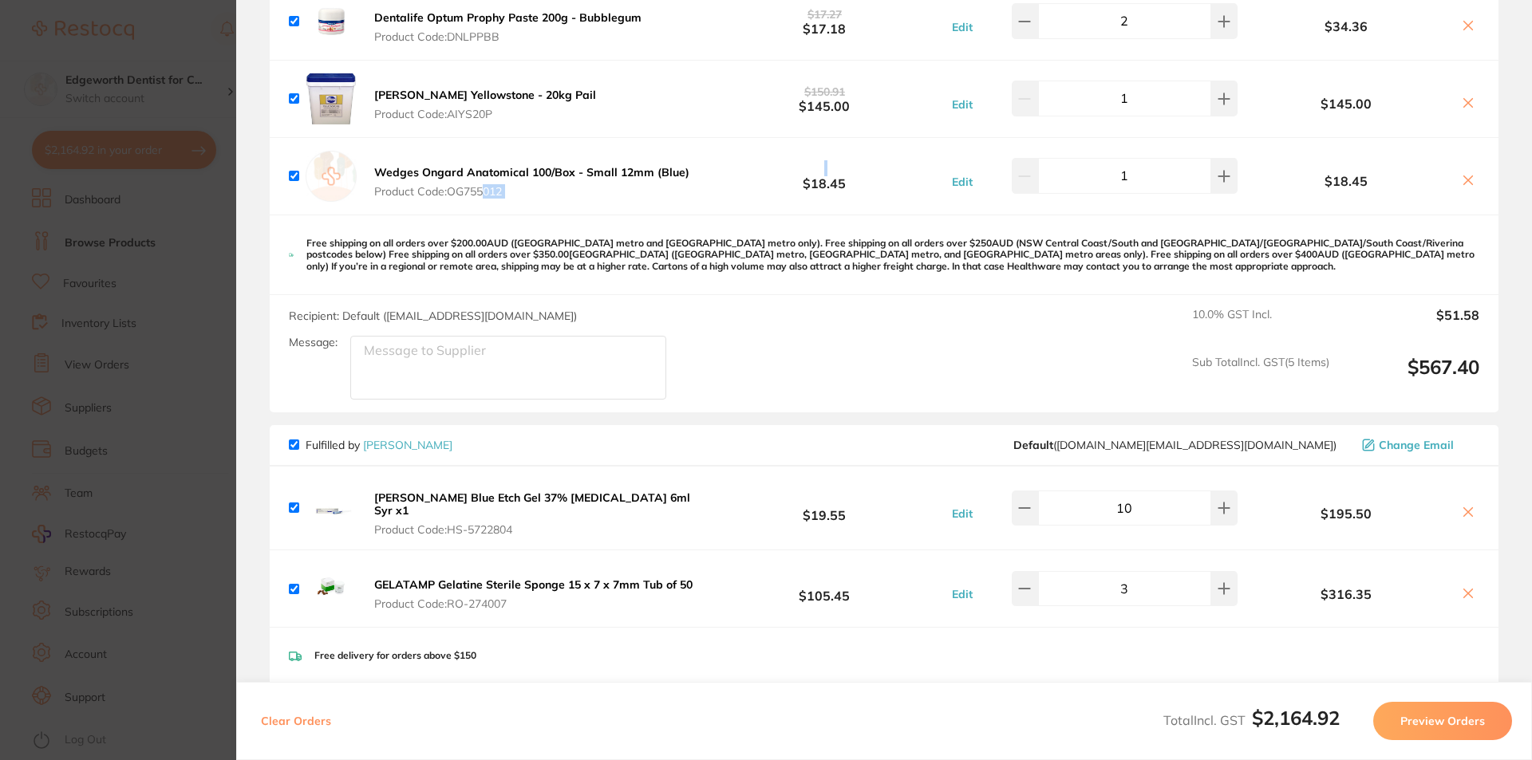
drag, startPoint x: 722, startPoint y: 188, endPoint x: 486, endPoint y: 183, distance: 236.2
click at [486, 183] on div "Wedges Ongard Anatomical 100/Box - Small 12mm (Blue) Product Code: OG755012 $18…" at bounding box center [884, 176] width 1228 height 77
click at [720, 270] on p "Free shipping on all orders over $200.00AUD ([GEOGRAPHIC_DATA] metro and [GEOGR…" at bounding box center [892, 255] width 1173 height 34
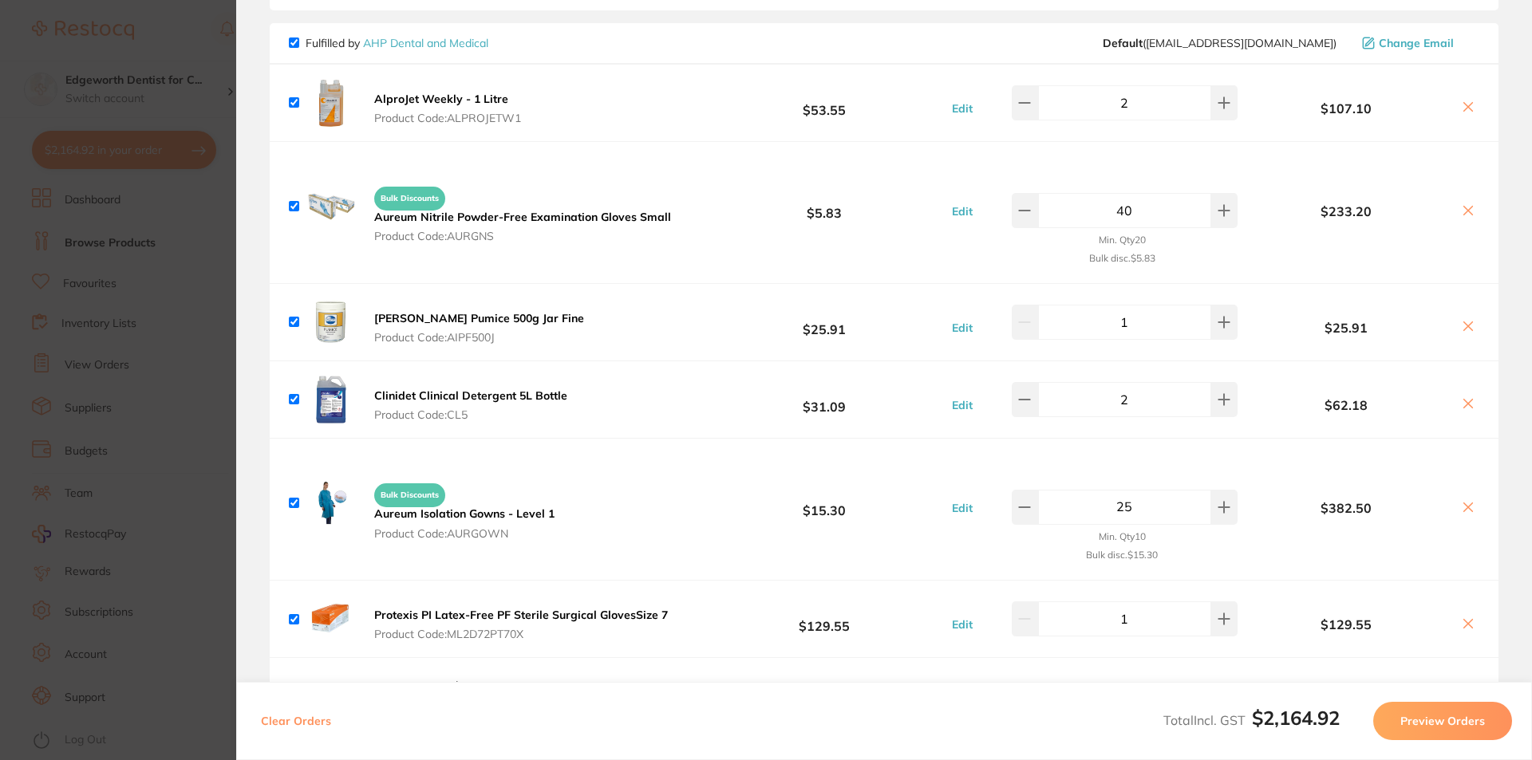
scroll to position [160, 0]
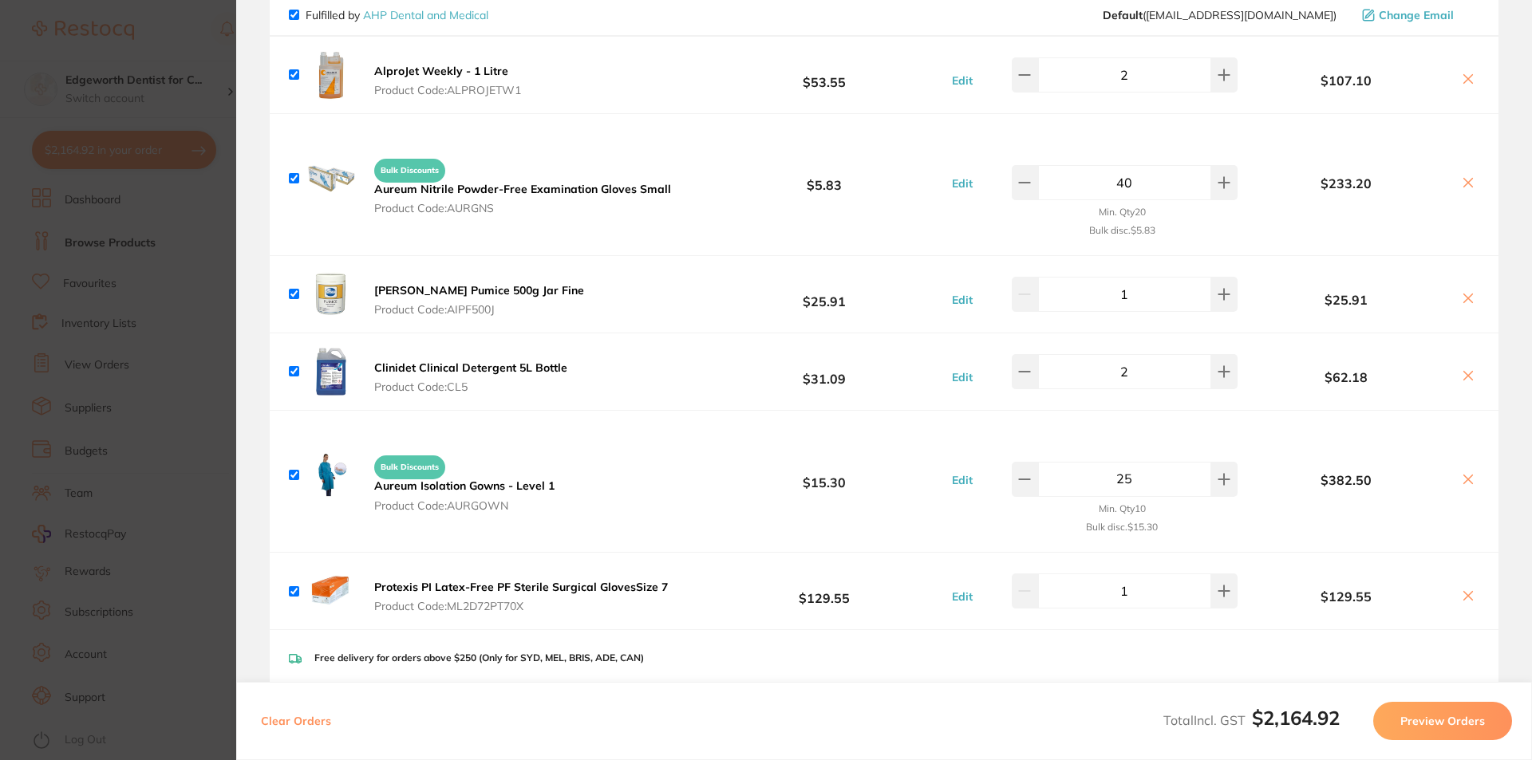
click at [1466, 597] on icon at bounding box center [1468, 595] width 9 height 9
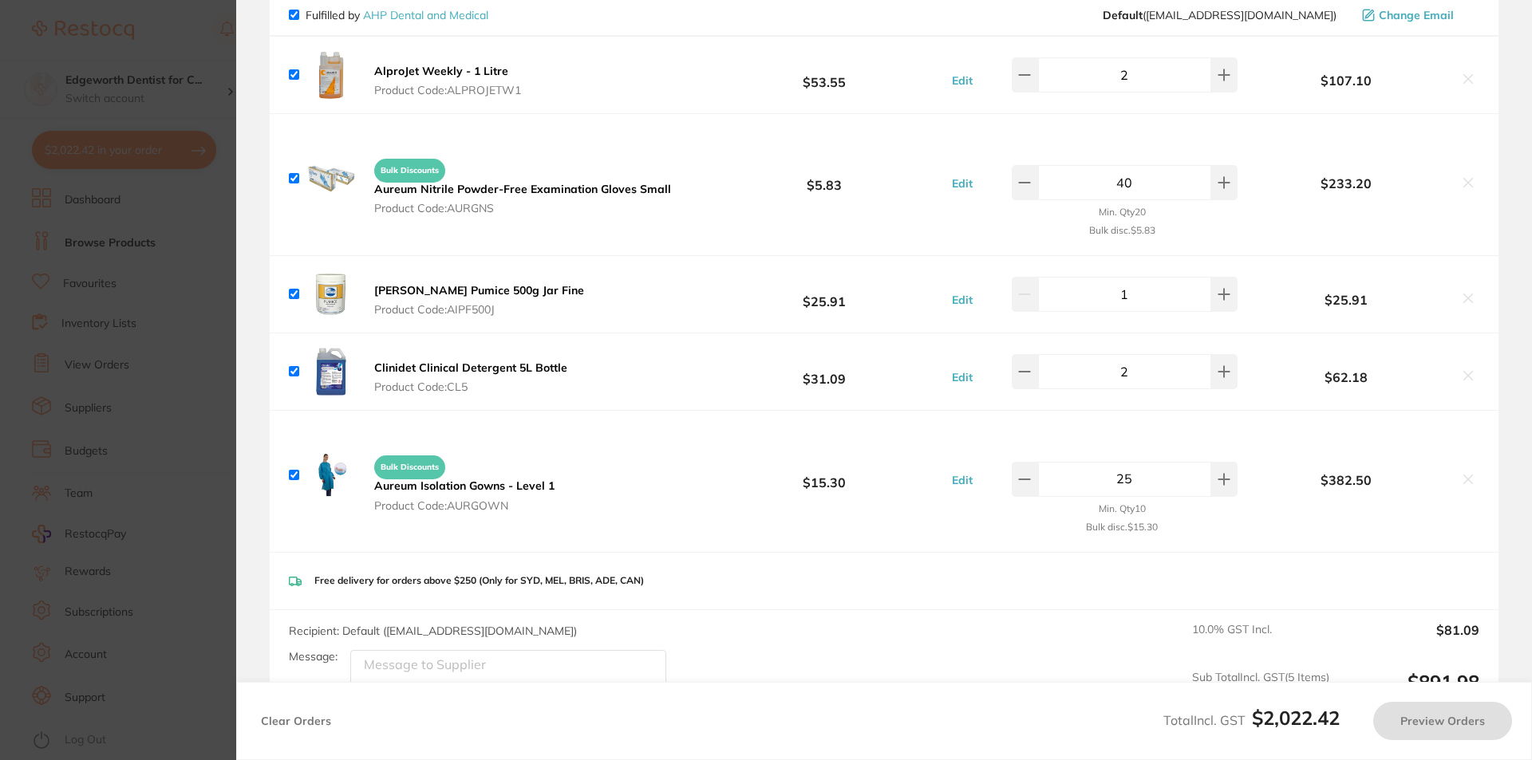
checkbox input "true"
click at [219, 273] on section "Update RRP Set your pre negotiated price for this item. Item Agreed RRP (excl. …" at bounding box center [766, 380] width 1532 height 760
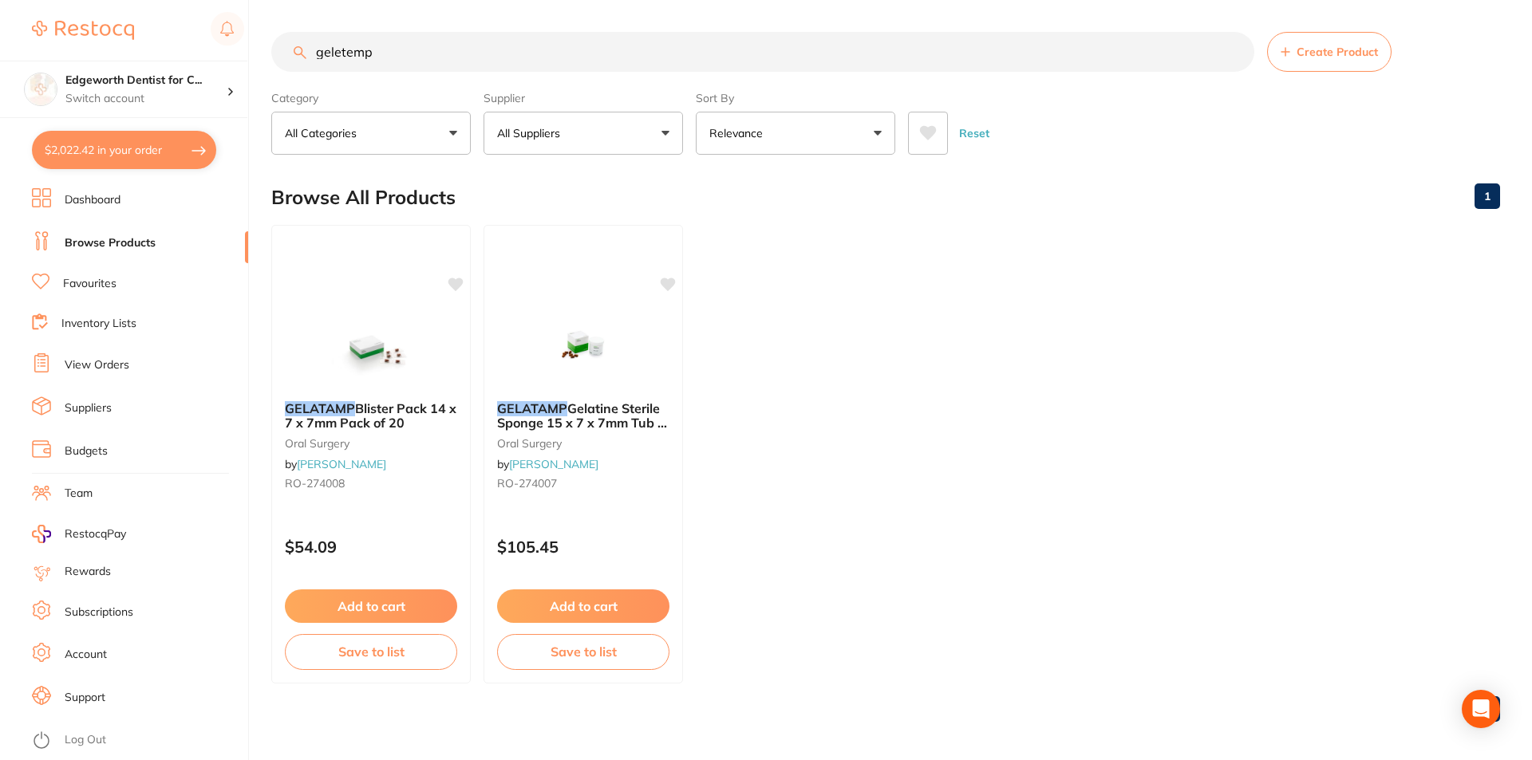
click at [187, 22] on div at bounding box center [138, 30] width 212 height 37
drag, startPoint x: 400, startPoint y: 60, endPoint x: 84, endPoint y: 26, distance: 317.7
click at [80, 34] on div "$2,022.42 Edgeworth Dentist for C... Switch account Edgeworth Dentist for Chick…" at bounding box center [764, 379] width 1528 height 760
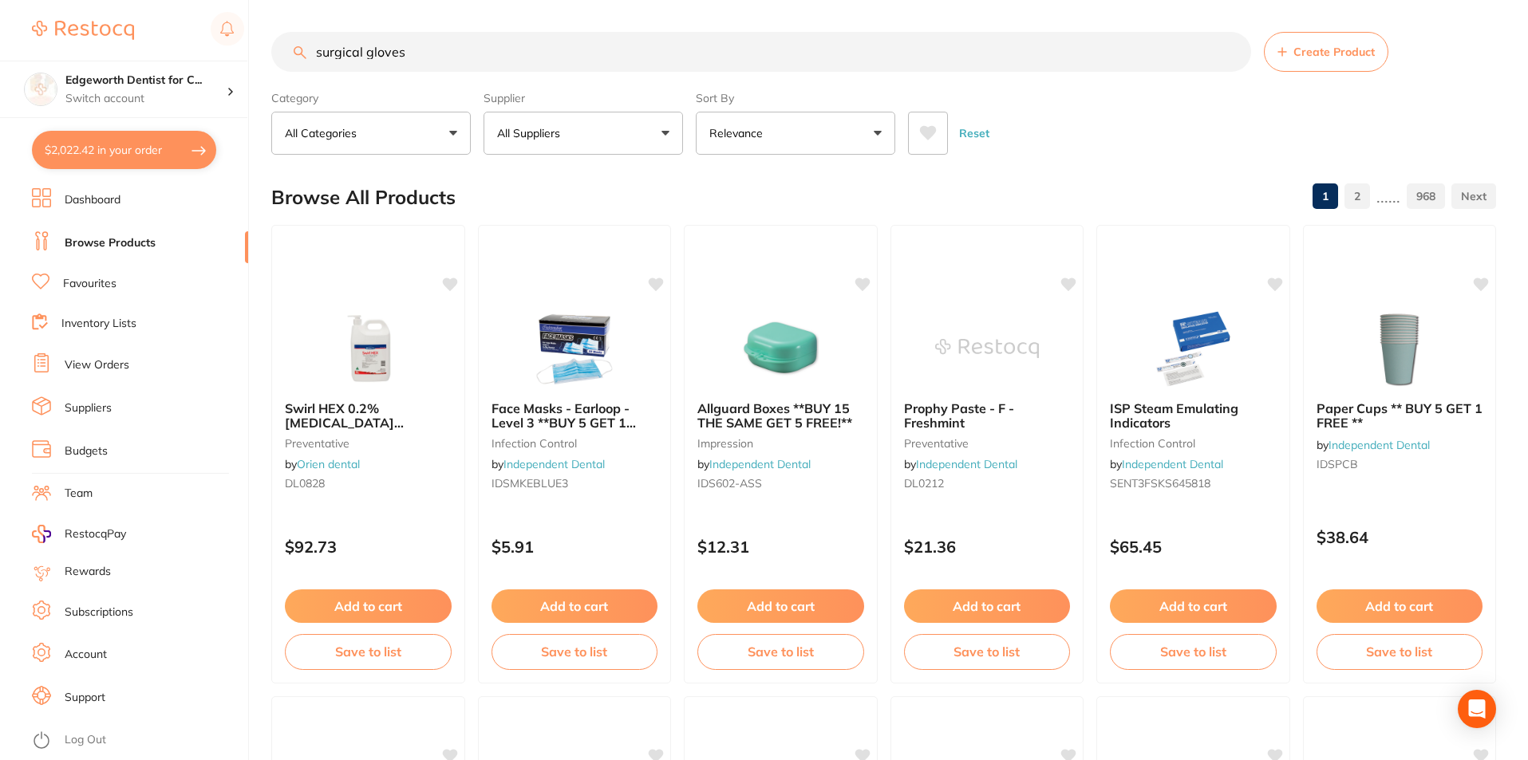
type input "surgical gloves"
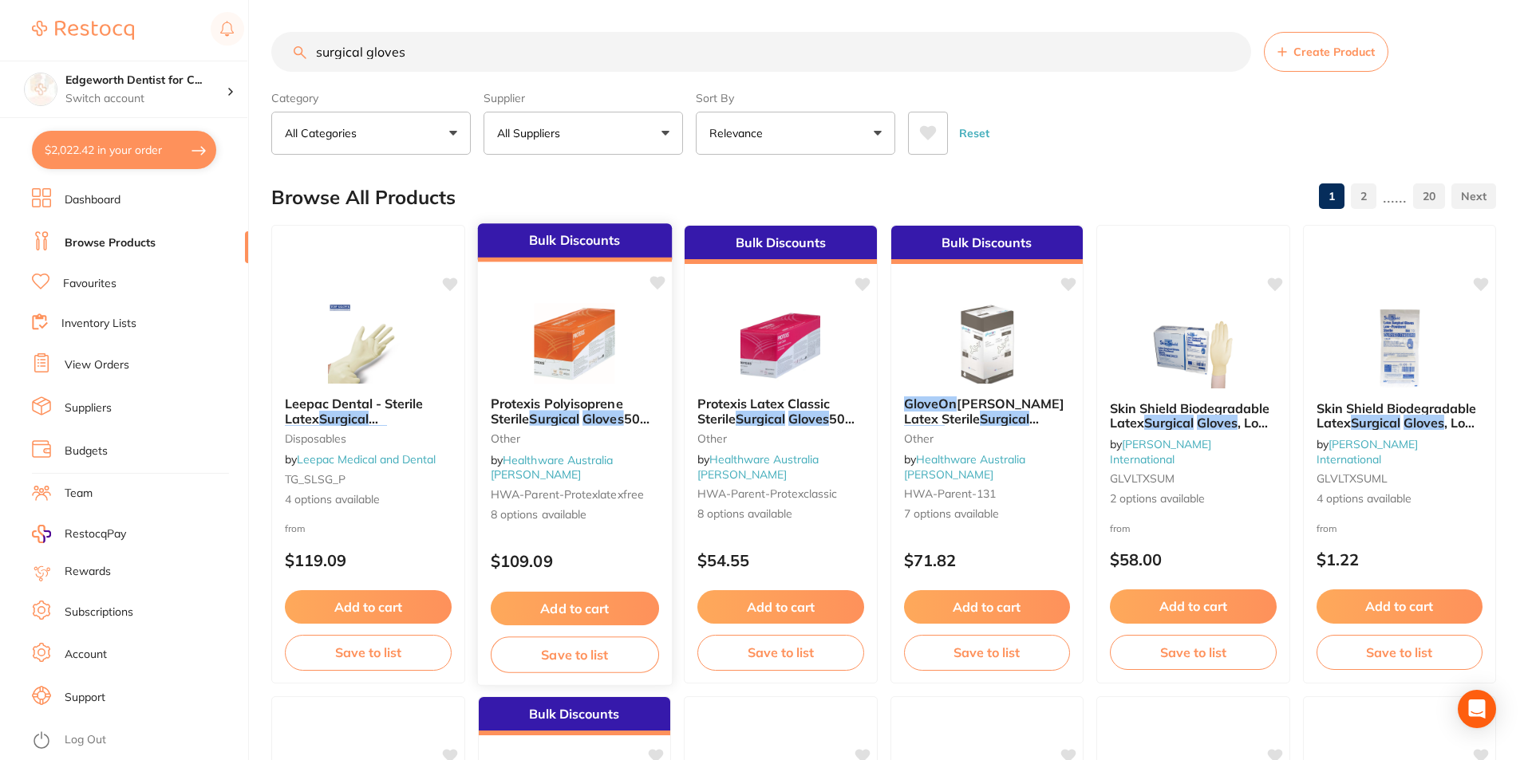
click at [555, 423] on em "Surgical" at bounding box center [554, 418] width 50 height 16
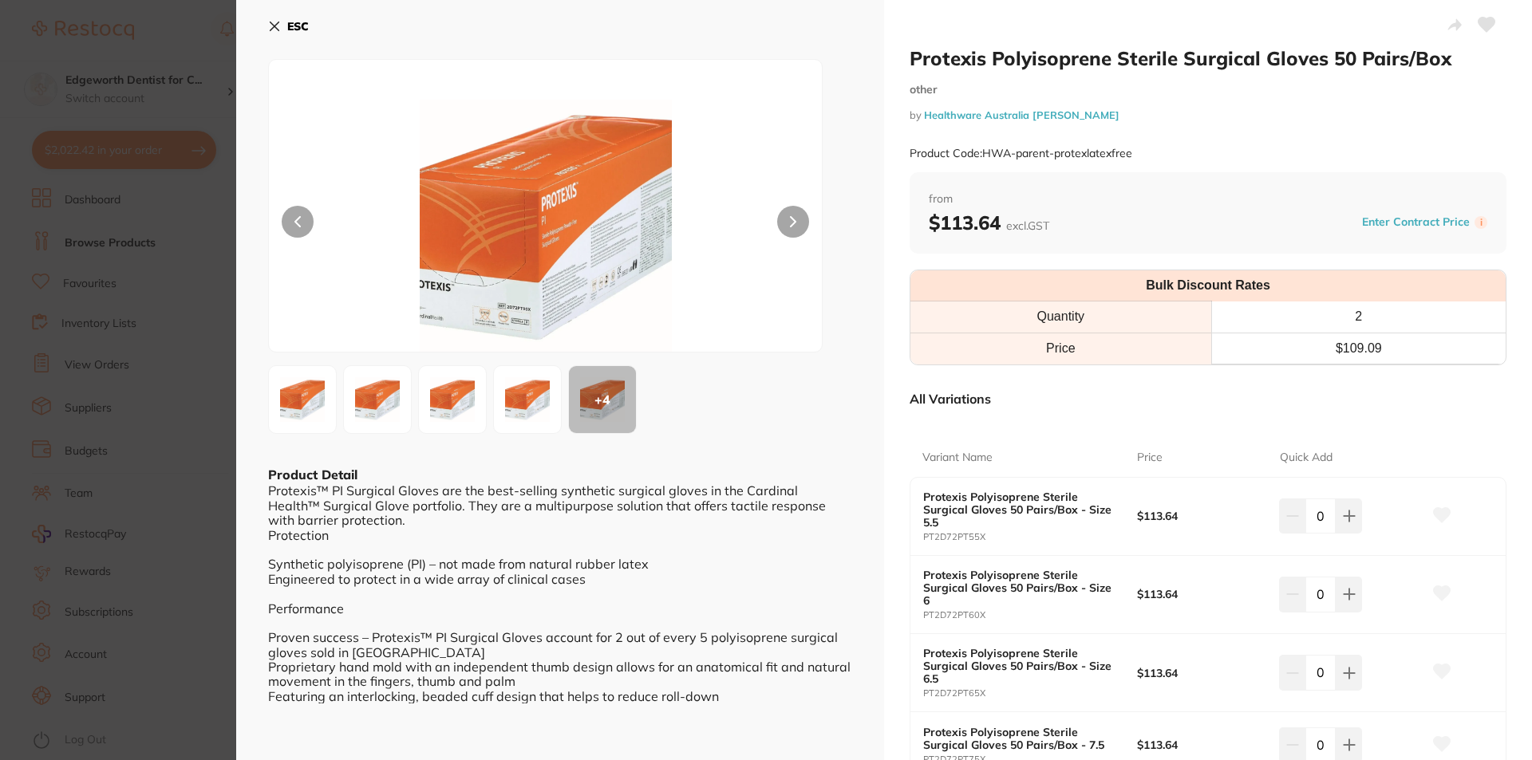
click at [294, 22] on b "ESC" at bounding box center [298, 26] width 22 height 14
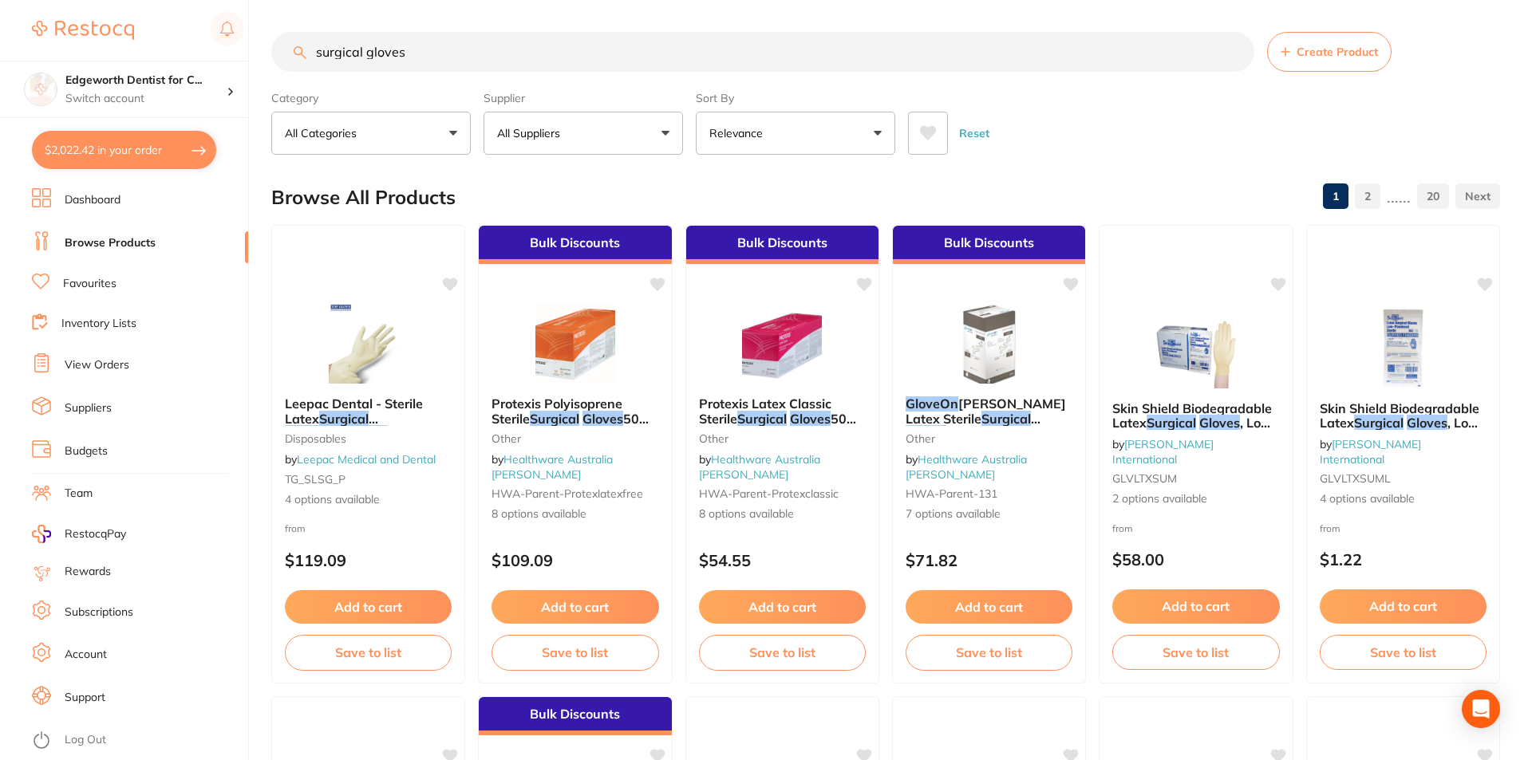
click at [138, 140] on button "$2,022.42 in your order" at bounding box center [124, 150] width 184 height 38
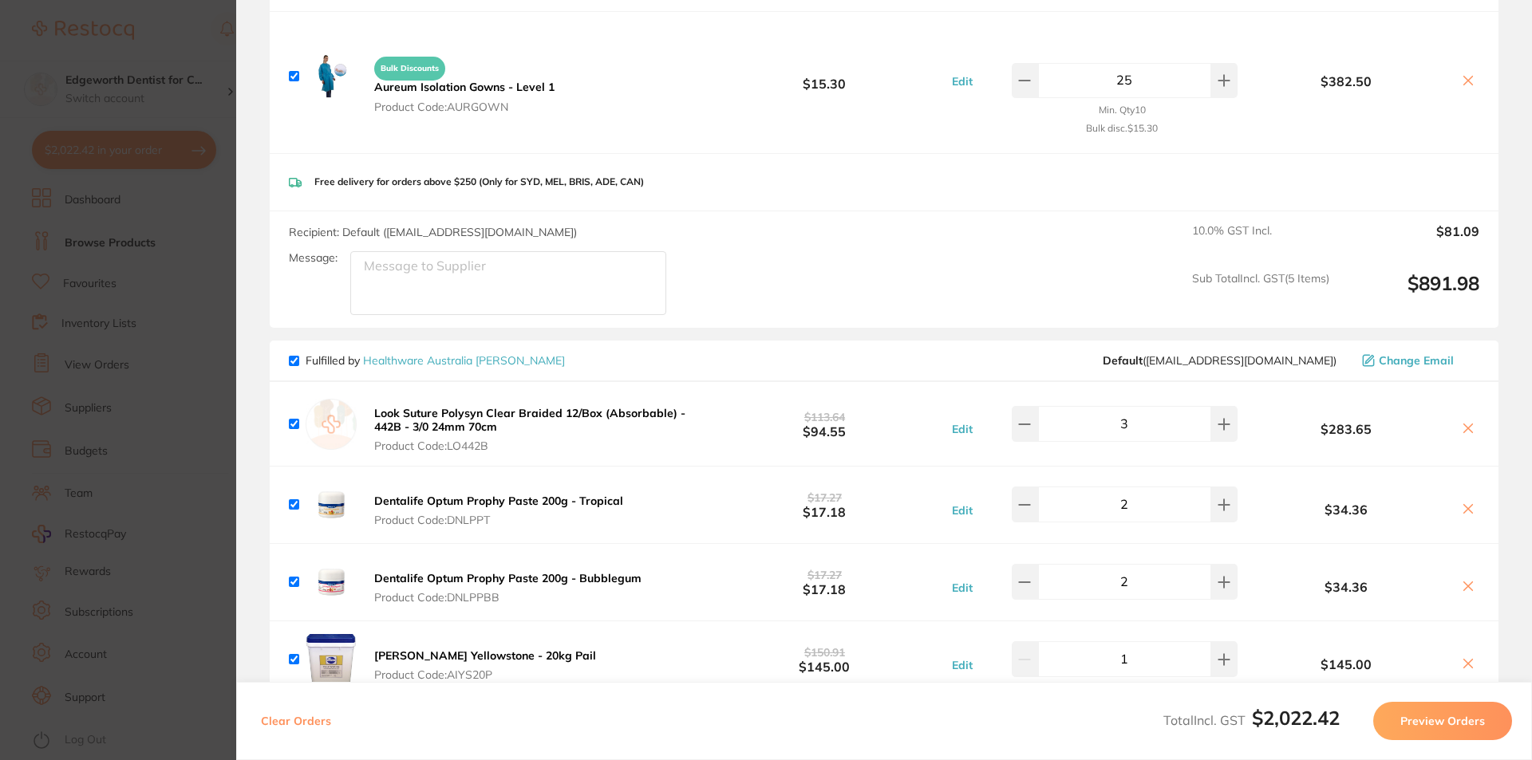
scroll to position [718, 0]
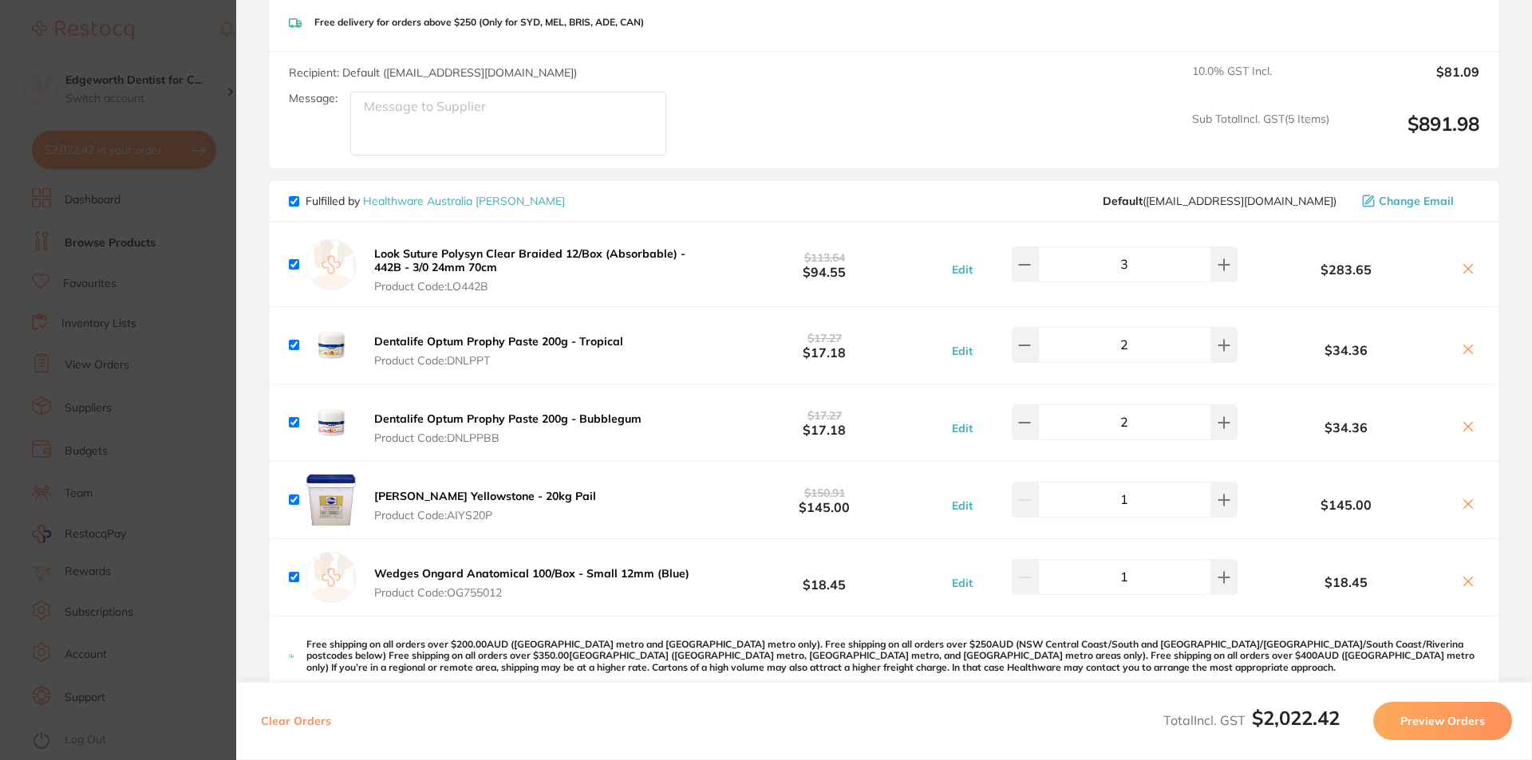
click at [199, 279] on section "Update RRP Set your pre negotiated price for this item. Item Agreed RRP (excl. …" at bounding box center [766, 380] width 1532 height 760
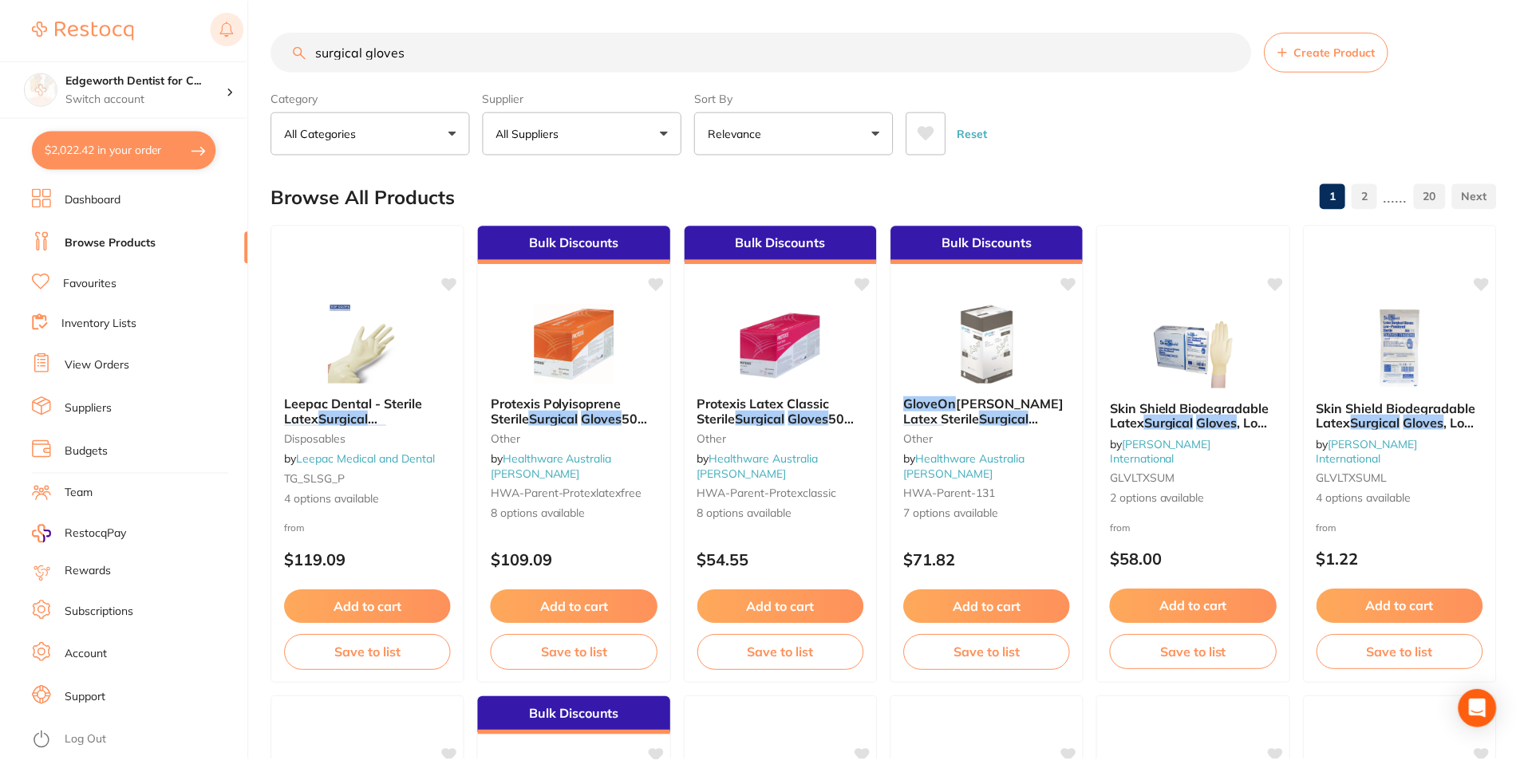
scroll to position [1, 0]
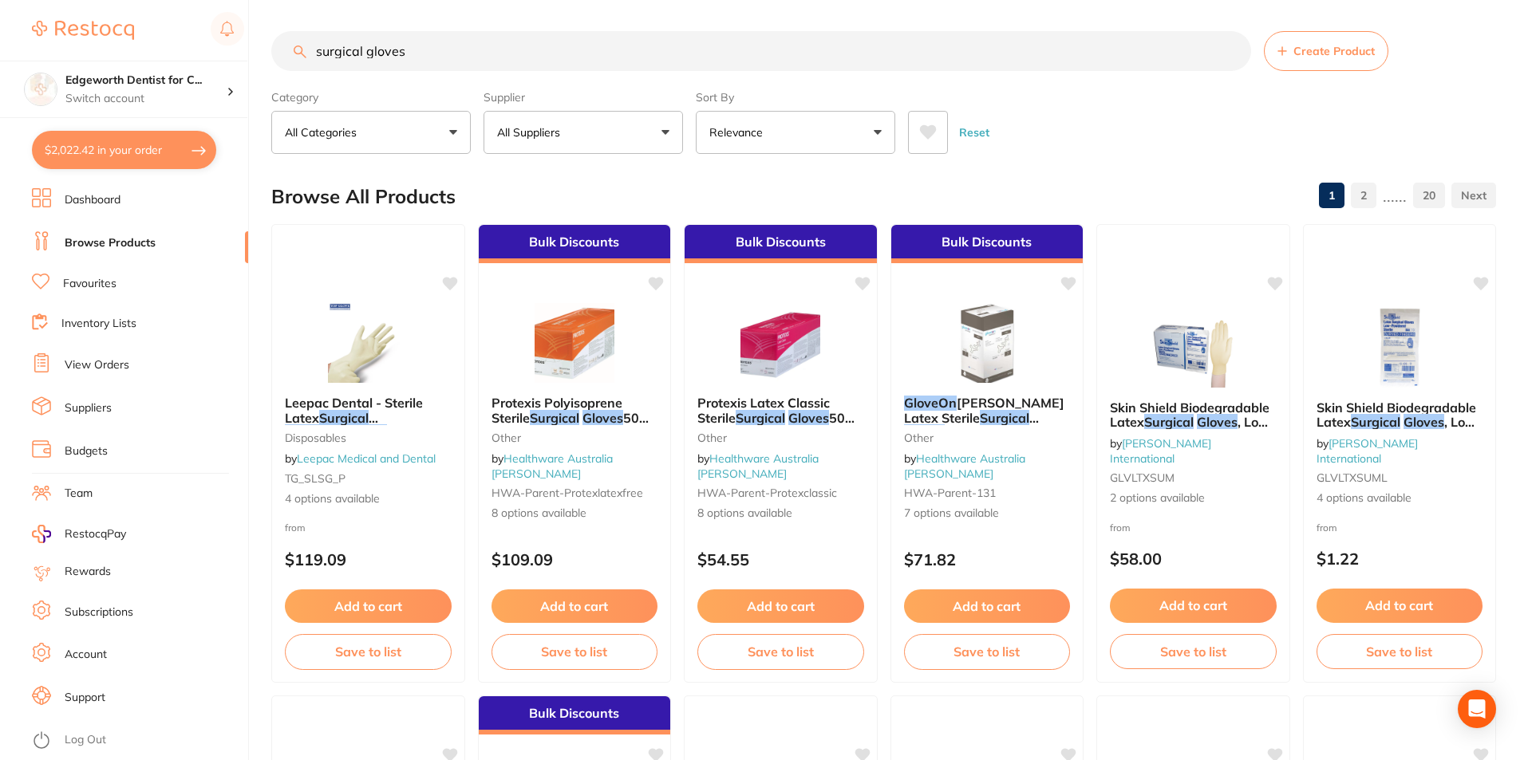
click at [87, 136] on button "$2,022.42 in your order" at bounding box center [124, 150] width 184 height 38
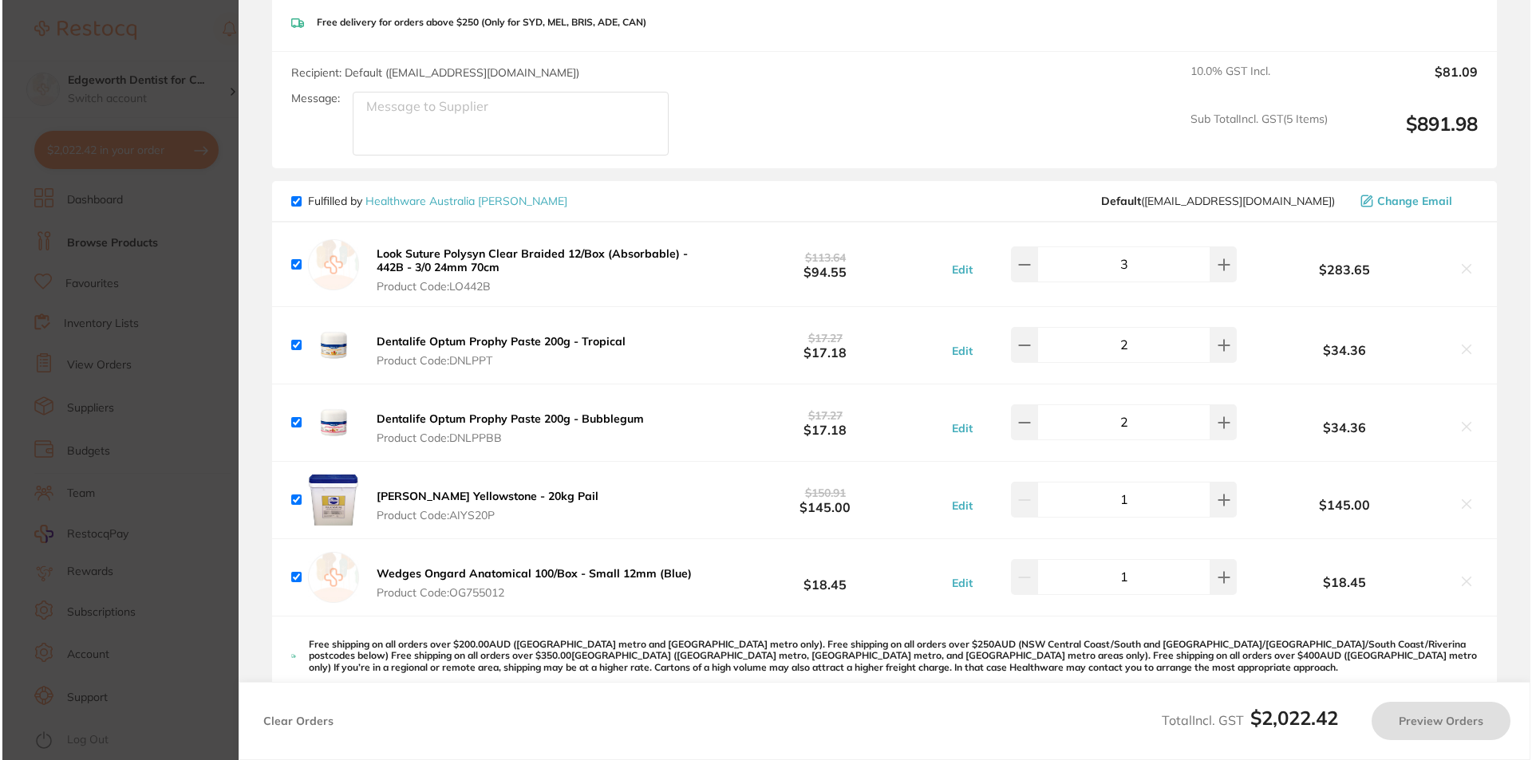
scroll to position [0, 0]
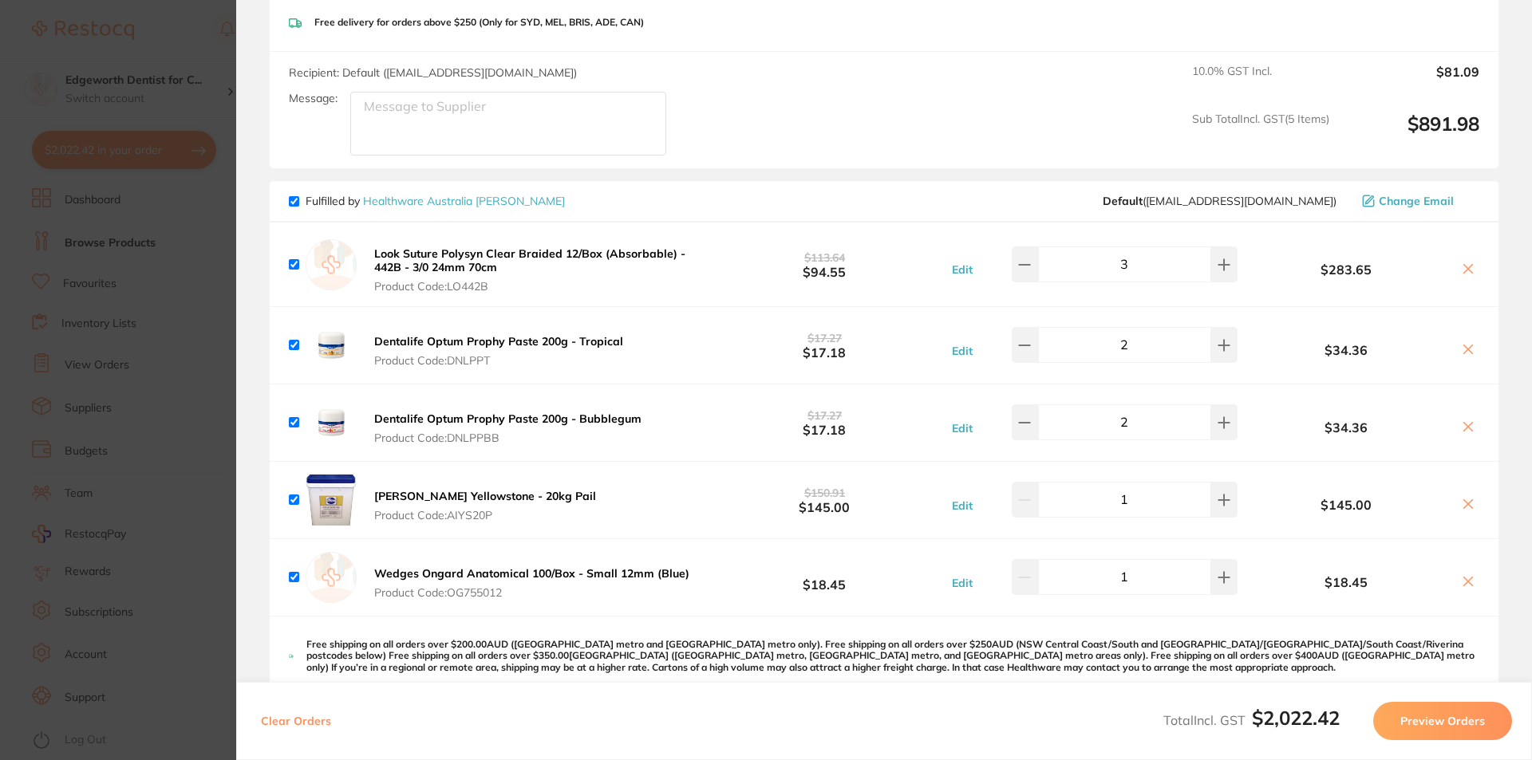
click at [452, 262] on b "Look Suture Polysyn Clear Braided 12/Box (Absorbable) - 442B - 3/0 24mm 70cm" at bounding box center [529, 259] width 311 height 27
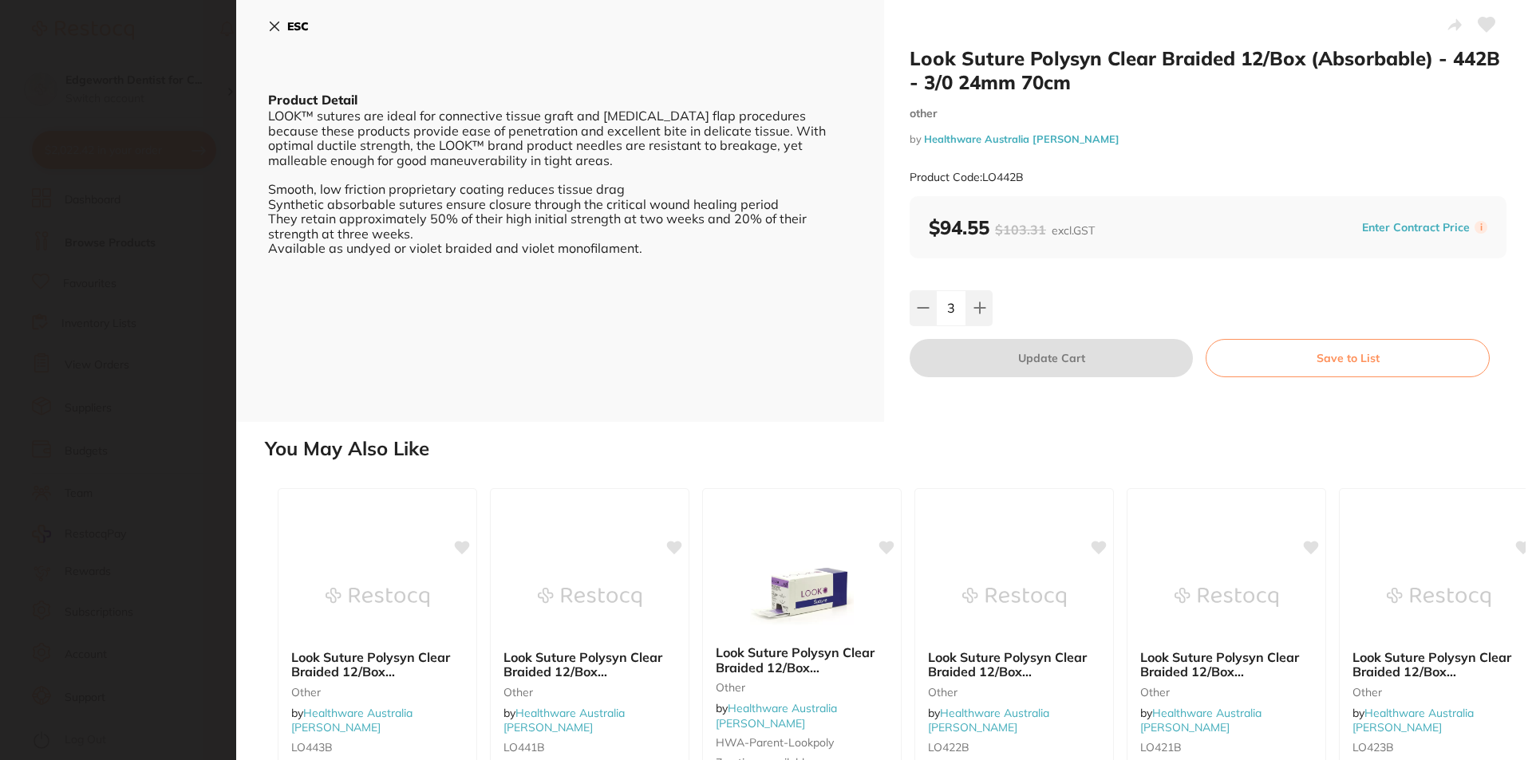
click at [1173, 53] on h2 "Look Suture Polysyn Clear Braided 12/Box (Absorbable) - 442B - 3/0 24mm 70cm" at bounding box center [1207, 70] width 597 height 48
click at [1026, 135] on link "Healthware Australia [PERSON_NAME]" at bounding box center [1021, 138] width 195 height 13
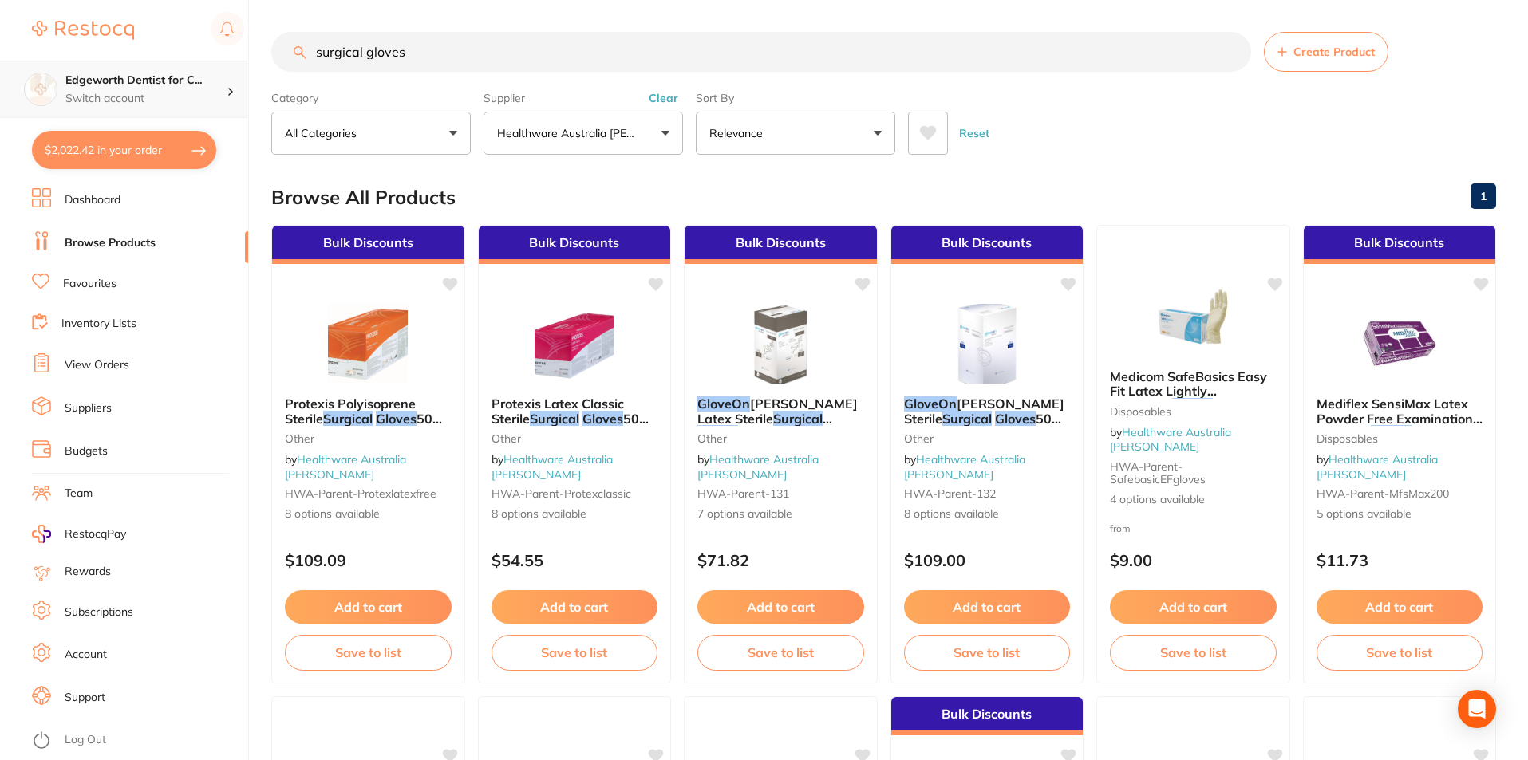
drag, startPoint x: 423, startPoint y: 61, endPoint x: 207, endPoint y: 65, distance: 215.4
click at [202, 65] on div "$2,022.42 Edgeworth Dentist for C... Switch account Edgeworth Dentist for Chick…" at bounding box center [764, 380] width 1528 height 760
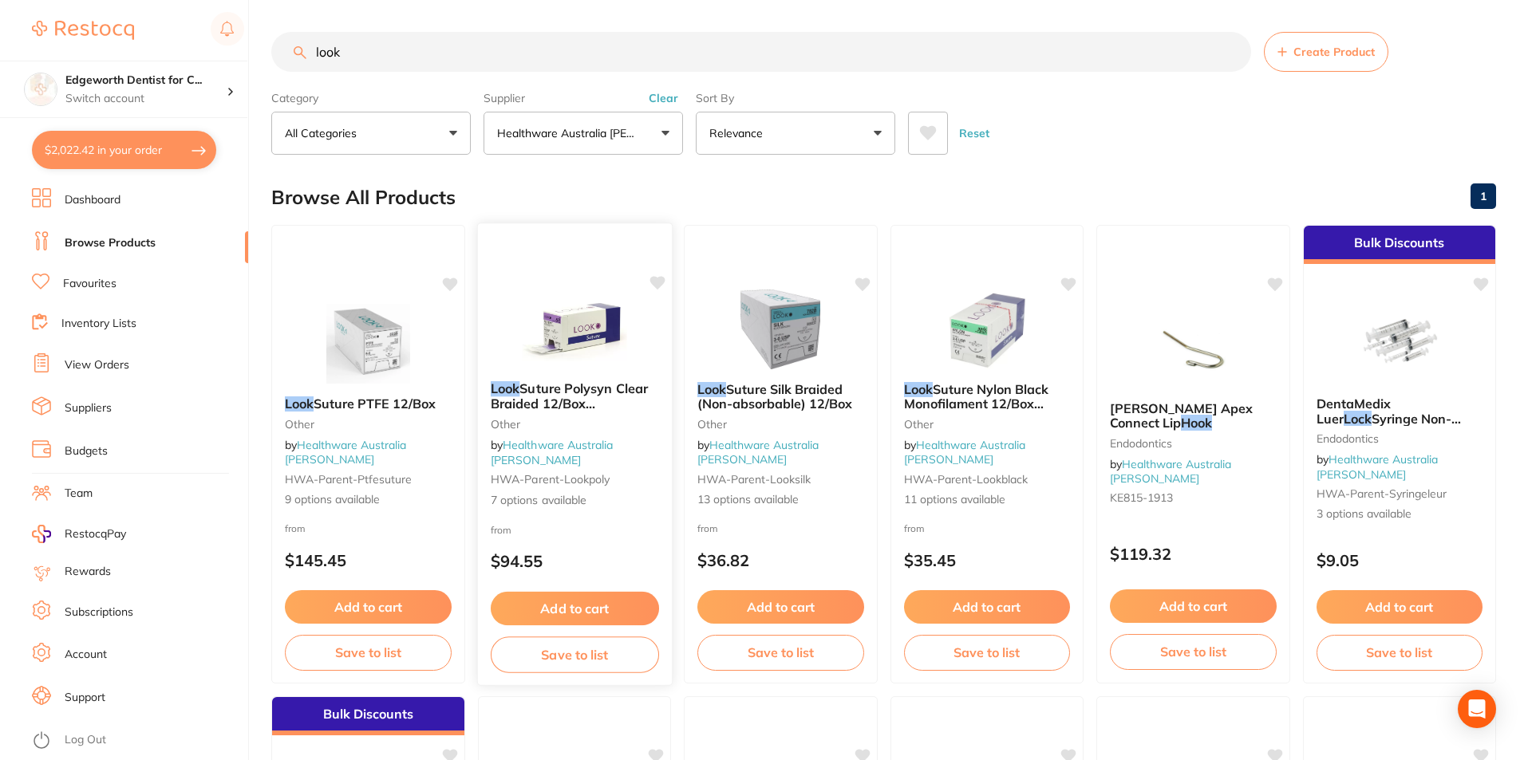
type input "look"
click at [554, 422] on span "Suture Polysyn Clear Braided 12/Box (Absorbable)" at bounding box center [568, 402] width 157 height 45
click at [554, 418] on span "Suture Polysyn Clear Braided 12/Box (Absorbable)" at bounding box center [568, 402] width 157 height 45
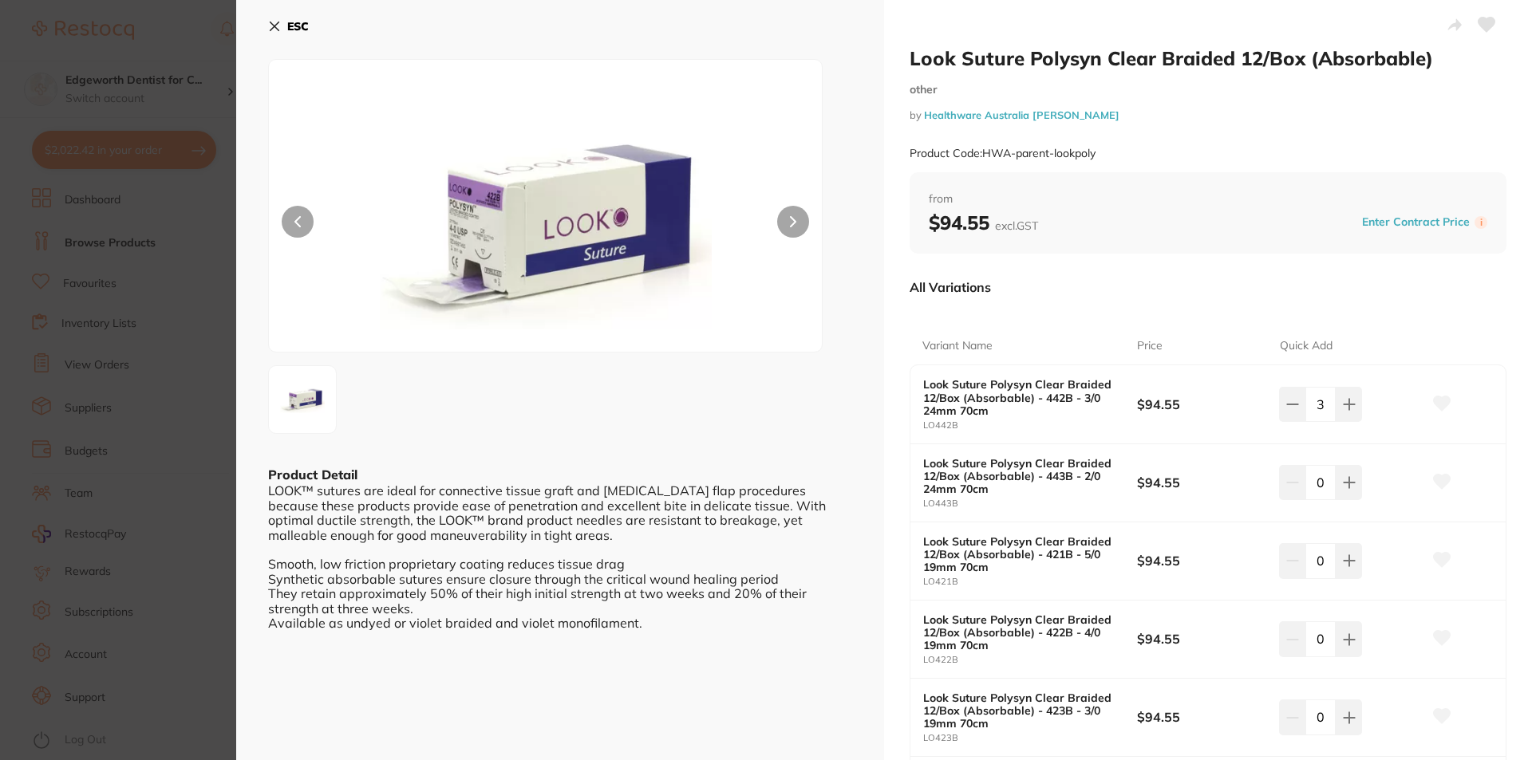
click at [786, 222] on button at bounding box center [793, 222] width 32 height 32
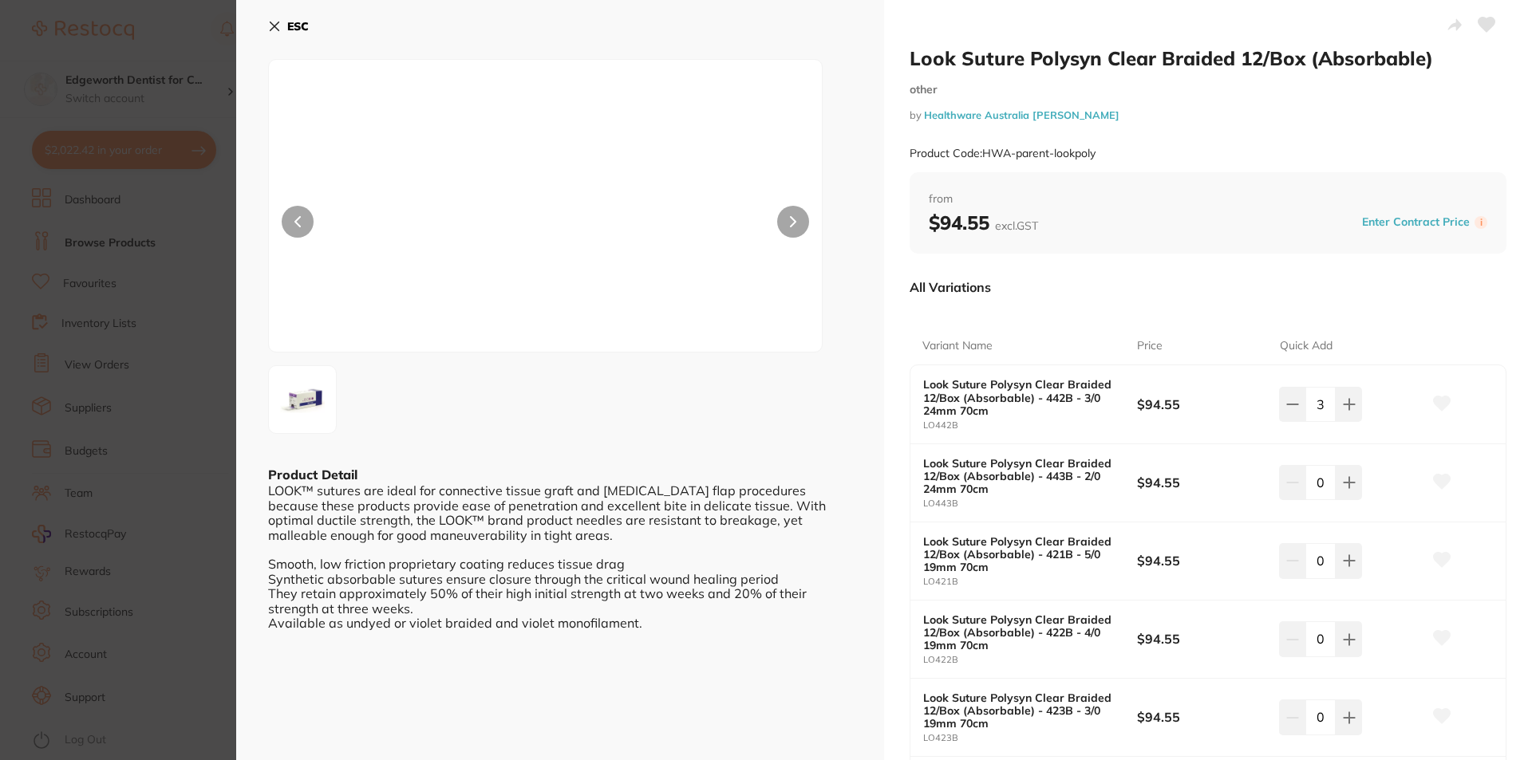
click at [786, 222] on button at bounding box center [793, 222] width 32 height 32
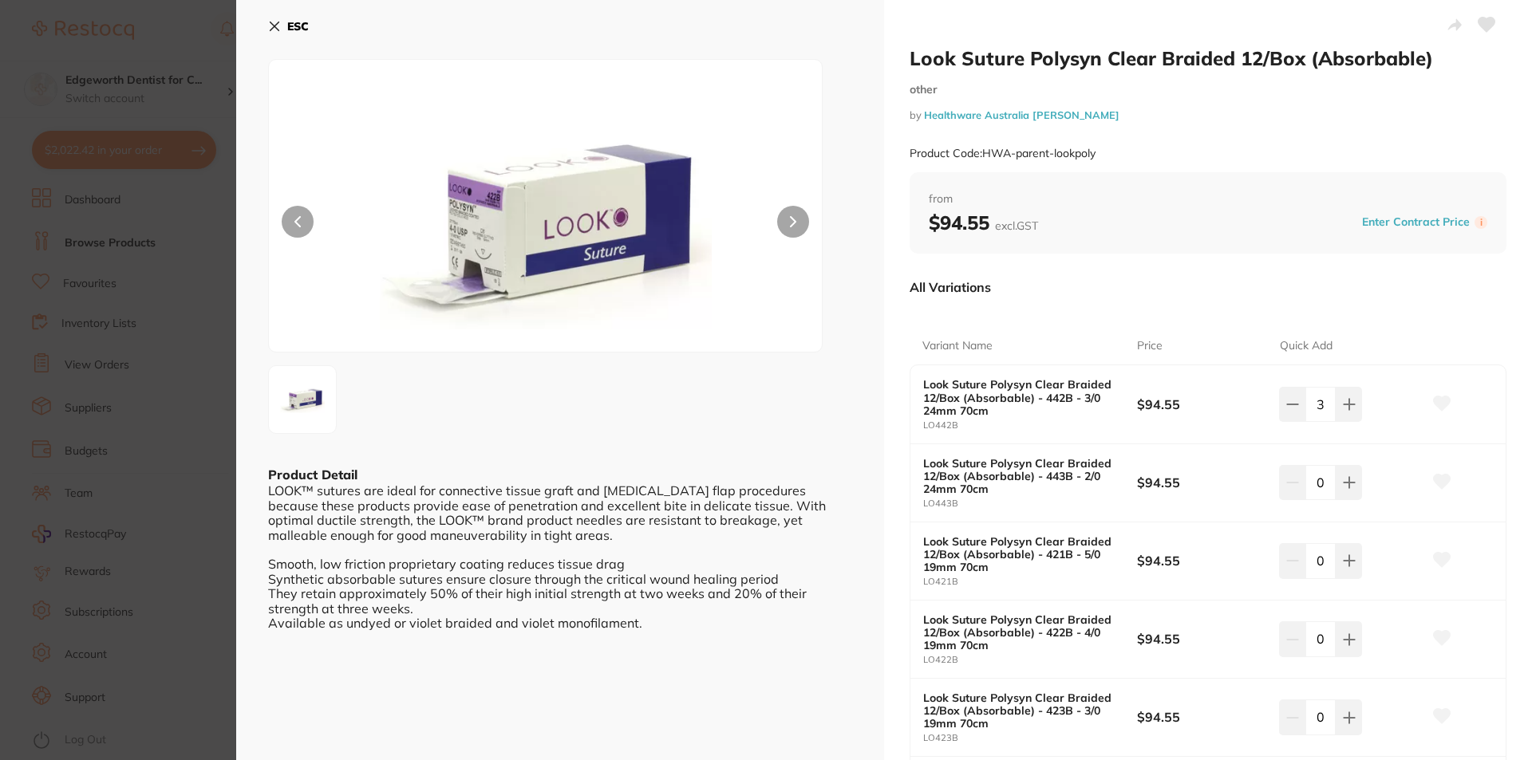
click at [270, 26] on icon at bounding box center [274, 26] width 13 height 13
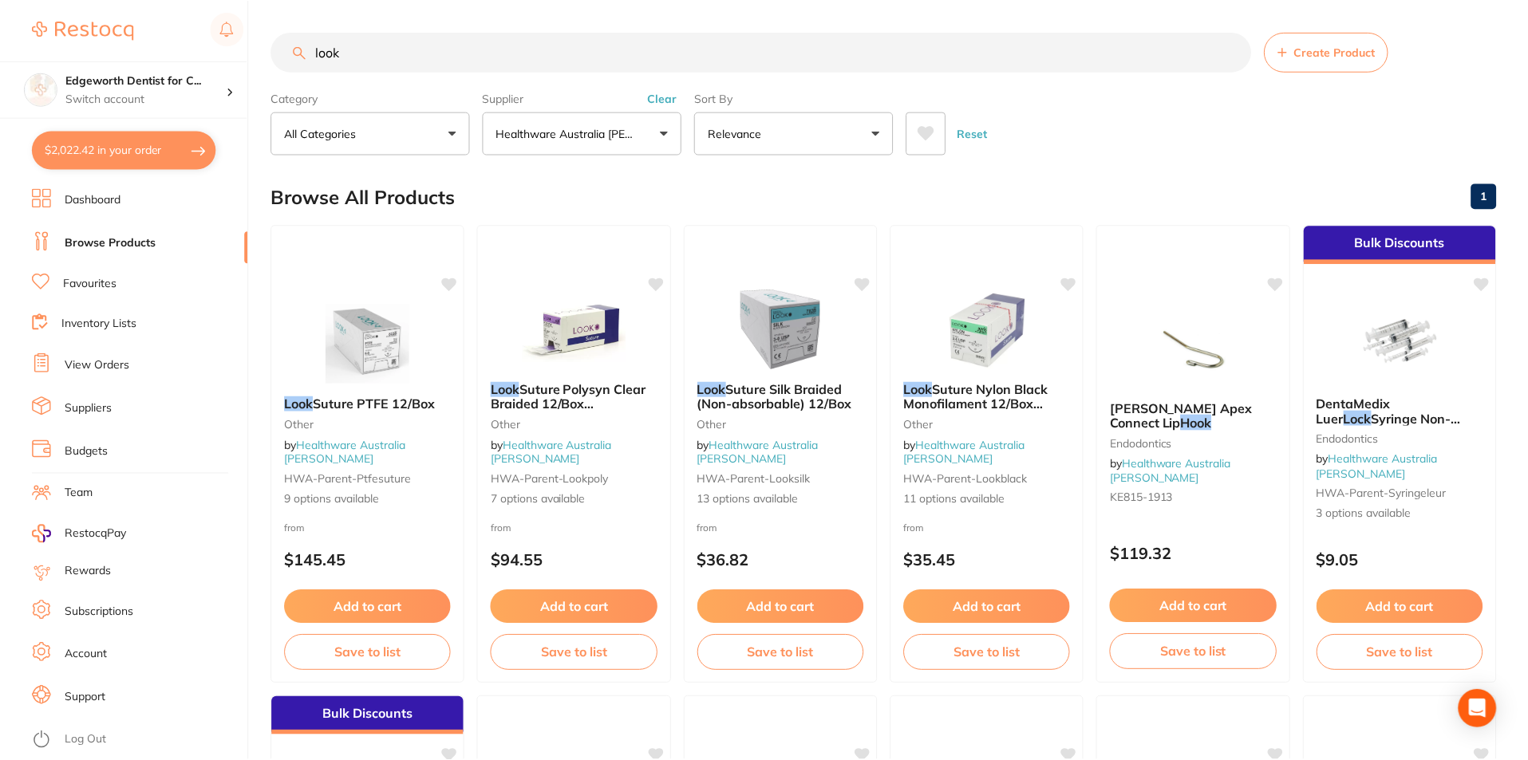
scroll to position [3, 0]
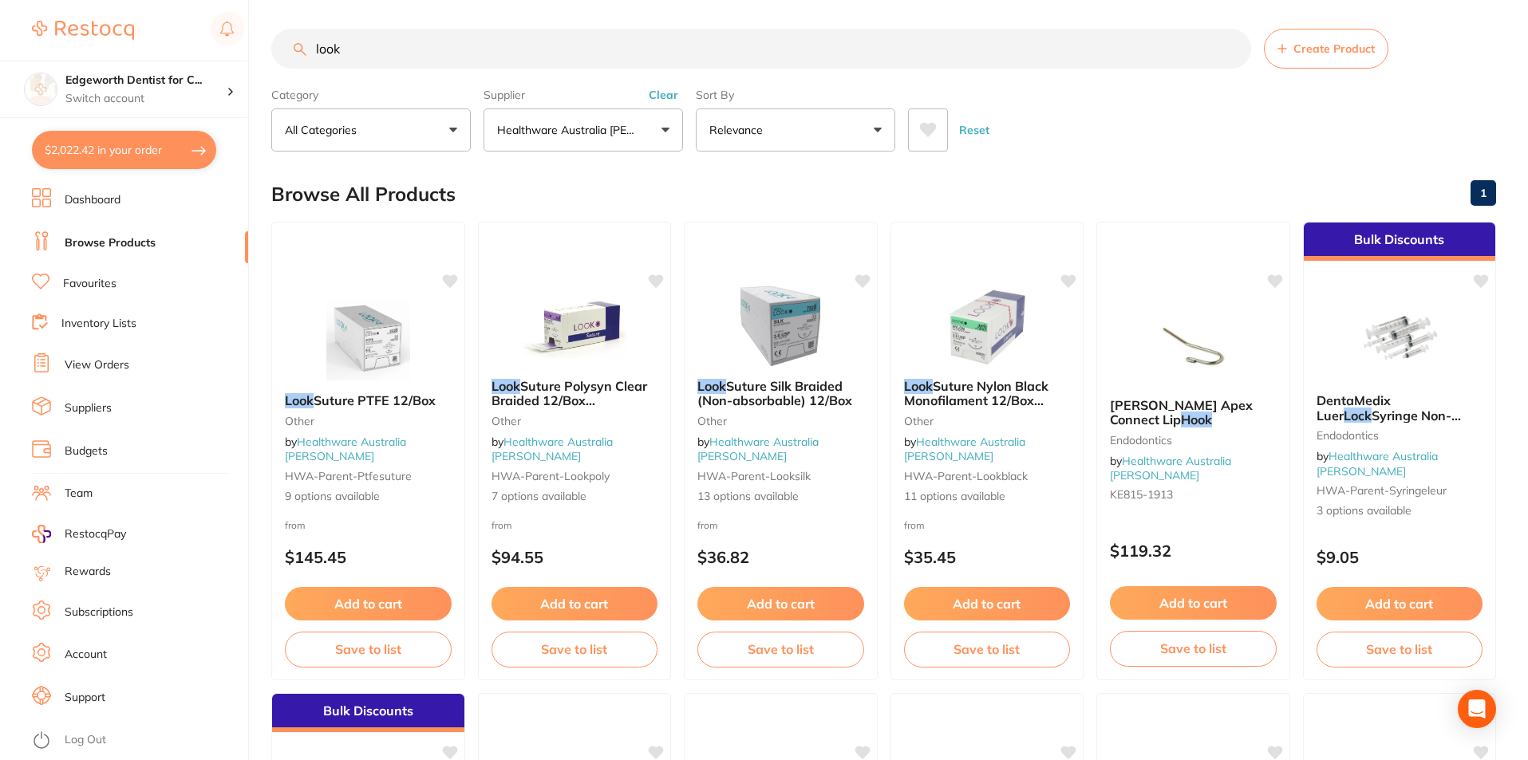
click at [170, 148] on button "$2,022.42 in your order" at bounding box center [124, 150] width 184 height 38
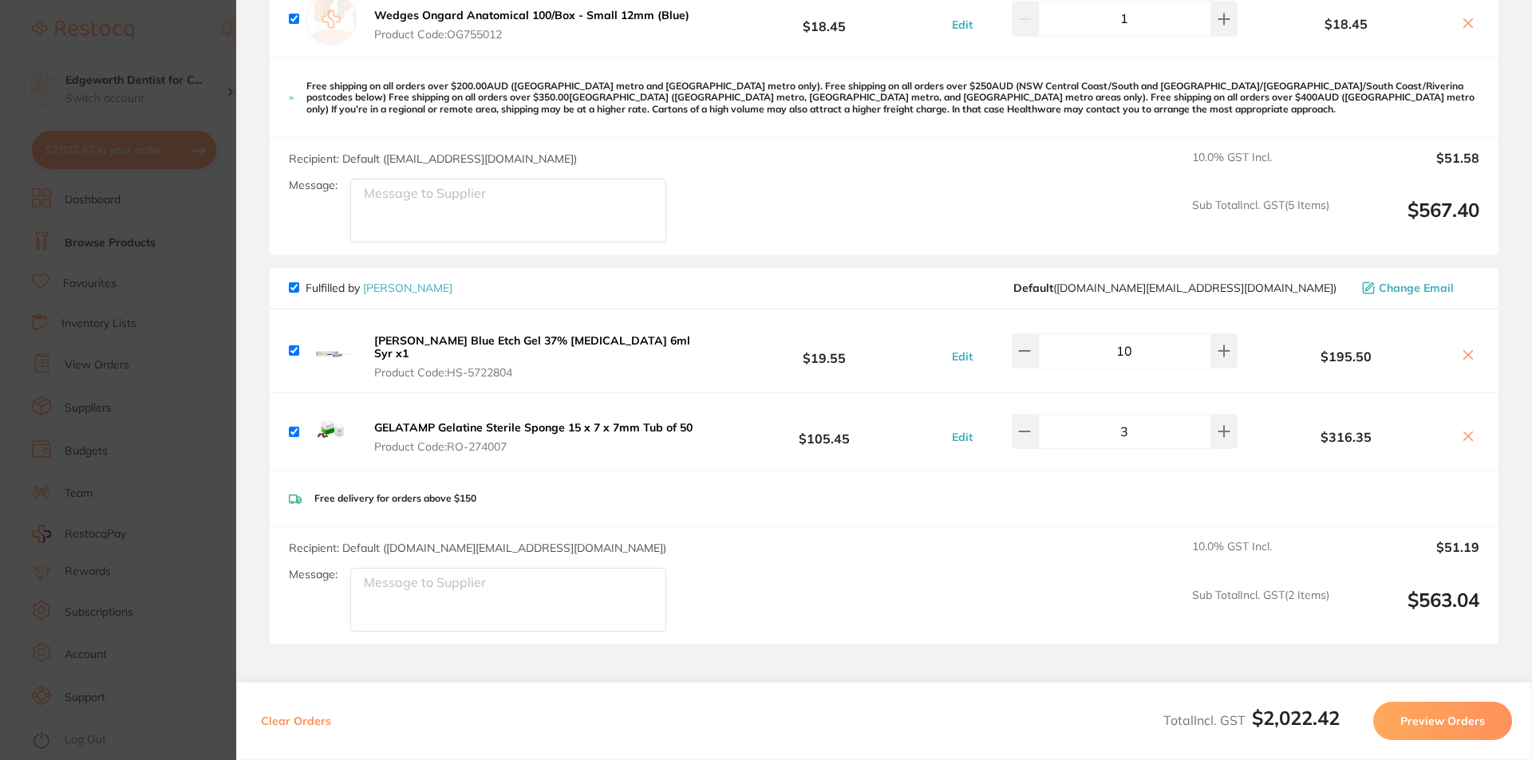
scroll to position [1356, 0]
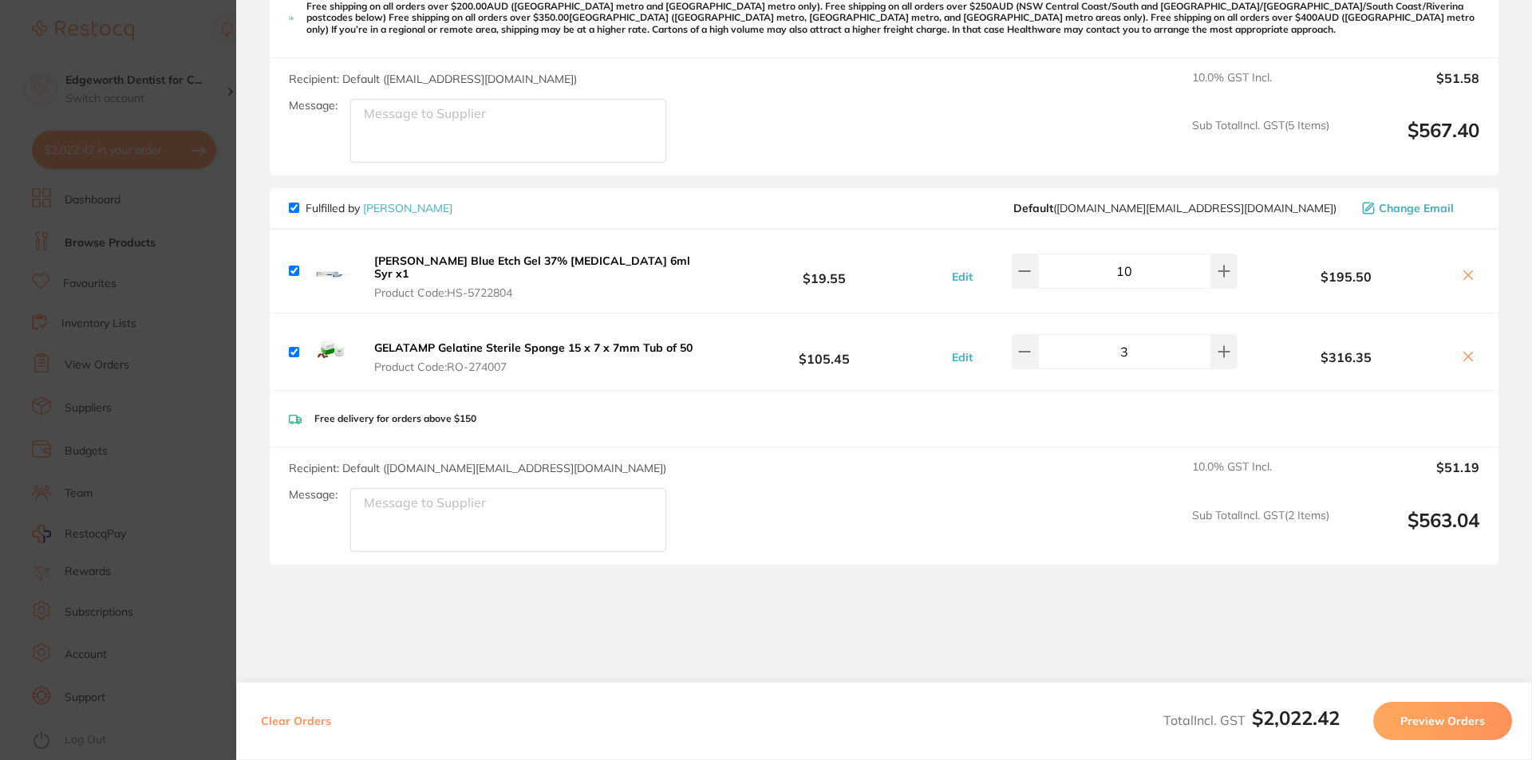
click at [193, 86] on section "Update RRP Set your pre negotiated price for this item. Item Agreed RRP (excl. …" at bounding box center [766, 380] width 1532 height 760
click at [201, 19] on div at bounding box center [138, 30] width 212 height 37
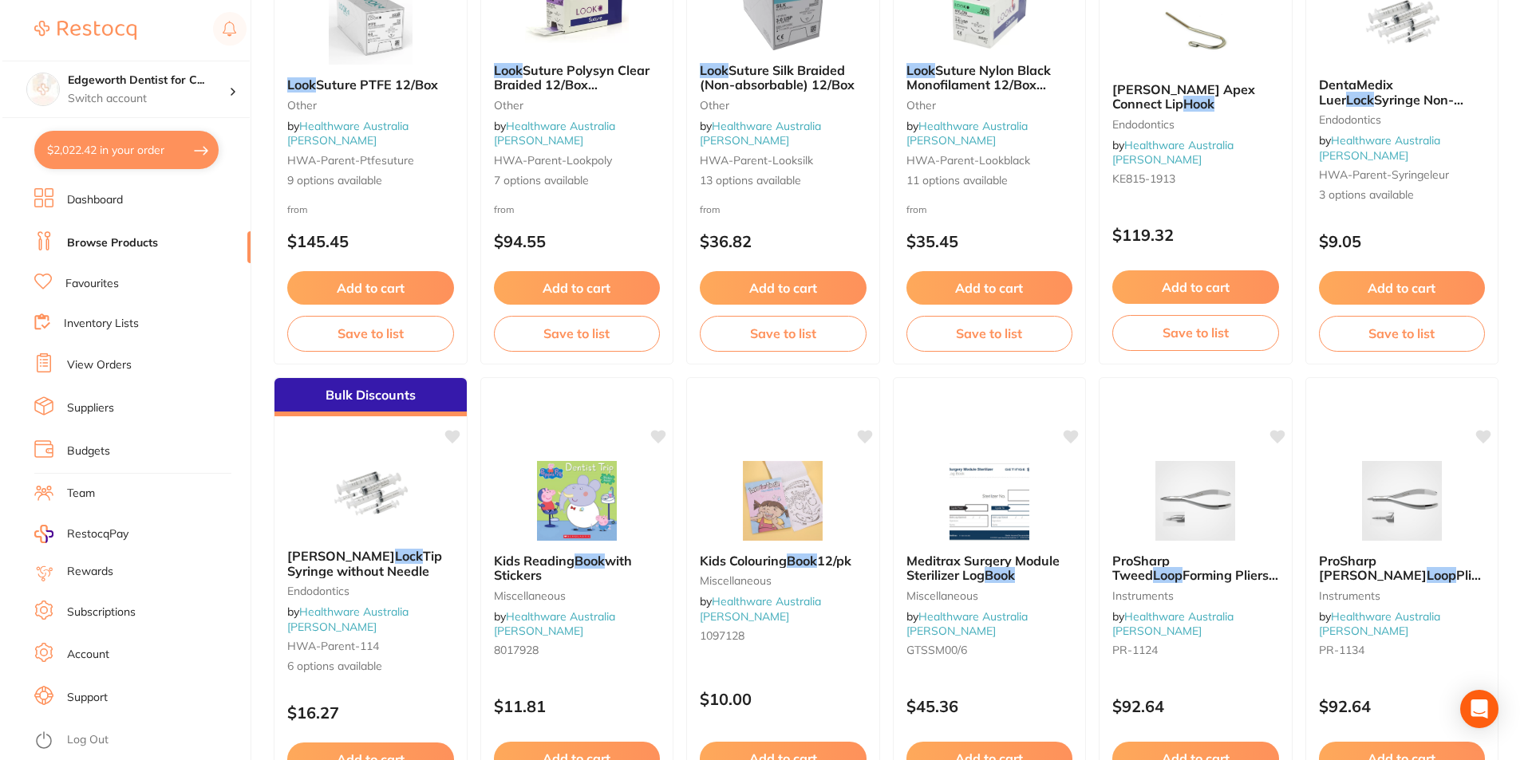
scroll to position [0, 0]
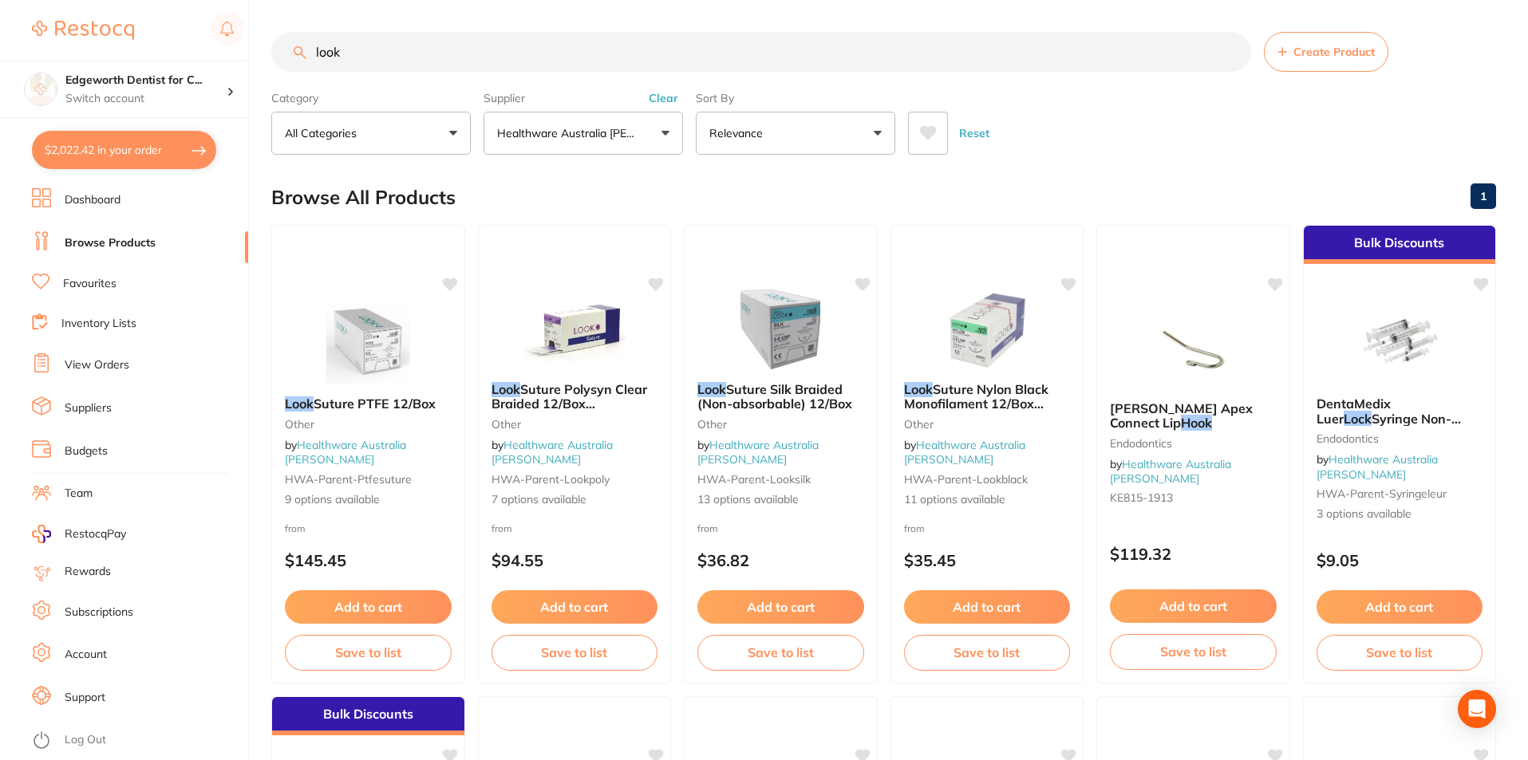
drag, startPoint x: 388, startPoint y: 65, endPoint x: 264, endPoint y: 51, distance: 124.5
click at [264, 51] on div "$2,022.42 Edgeworth Dentist for C... Switch account Edgeworth Dentist for Chick…" at bounding box center [764, 380] width 1528 height 760
click at [591, 139] on p "Healthware Australia [PERSON_NAME]" at bounding box center [569, 133] width 145 height 16
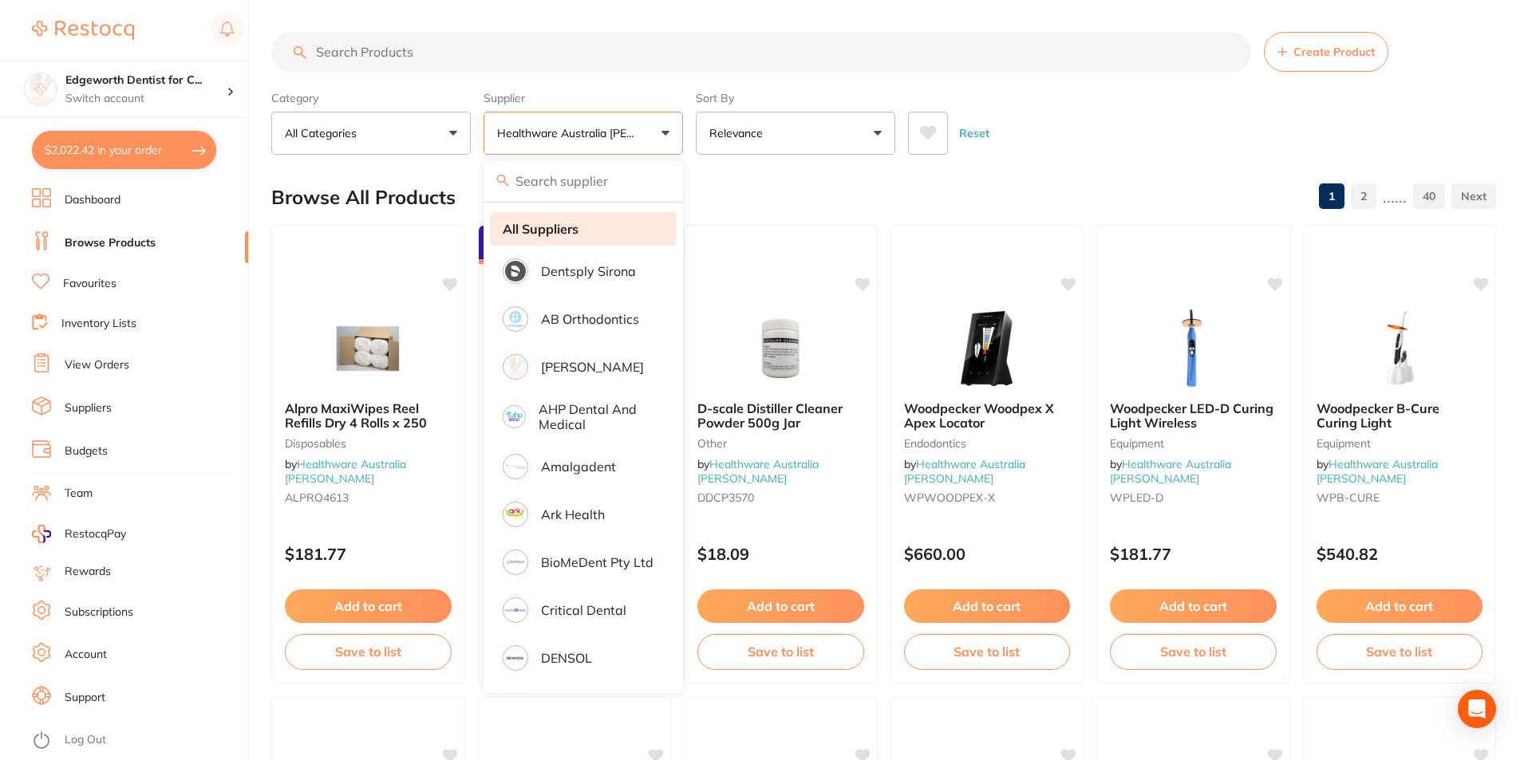
click at [570, 240] on li "All Suppliers" at bounding box center [583, 229] width 187 height 34
click at [423, 53] on input "search" at bounding box center [761, 52] width 980 height 40
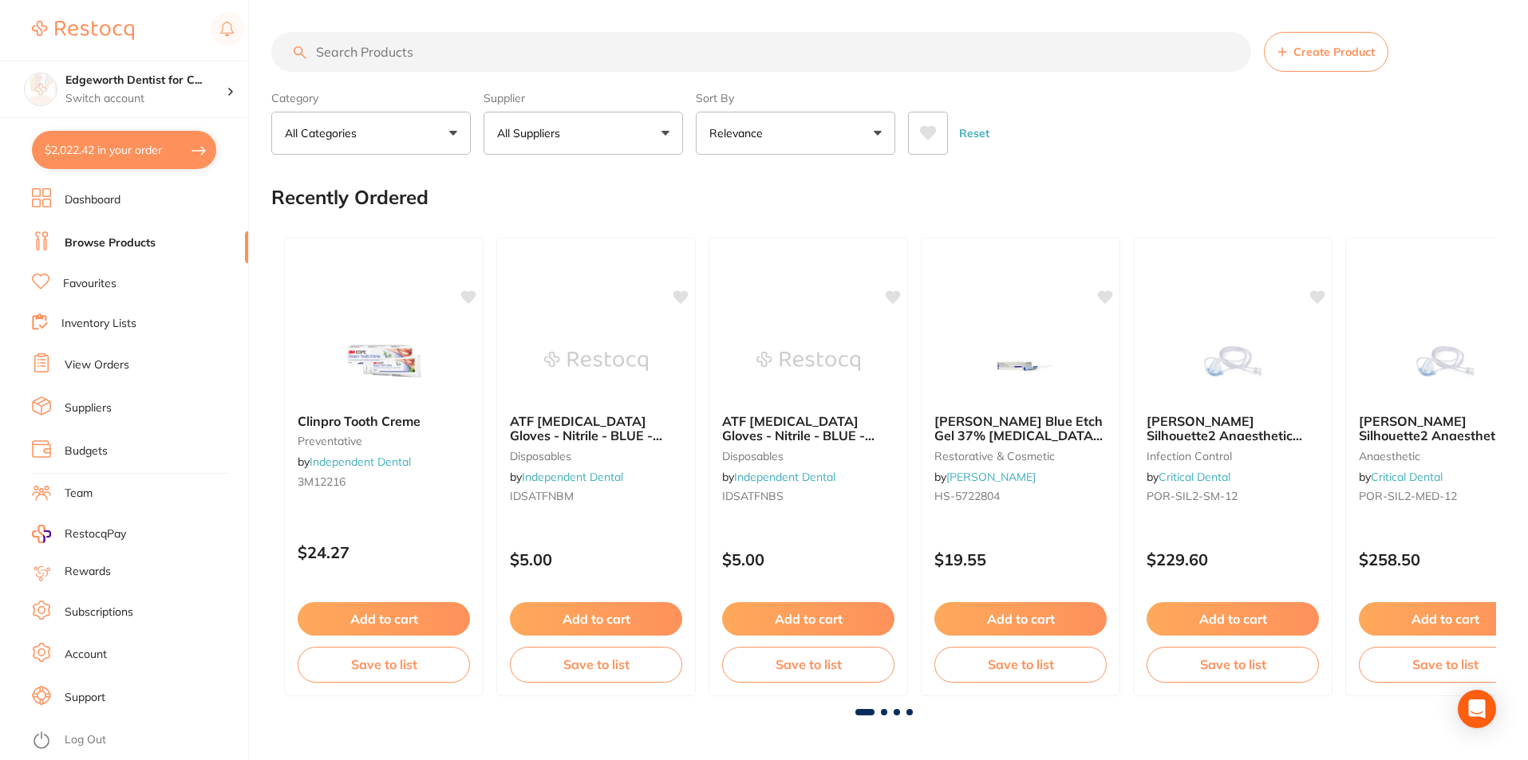
paste input "990612"
type input "990612"
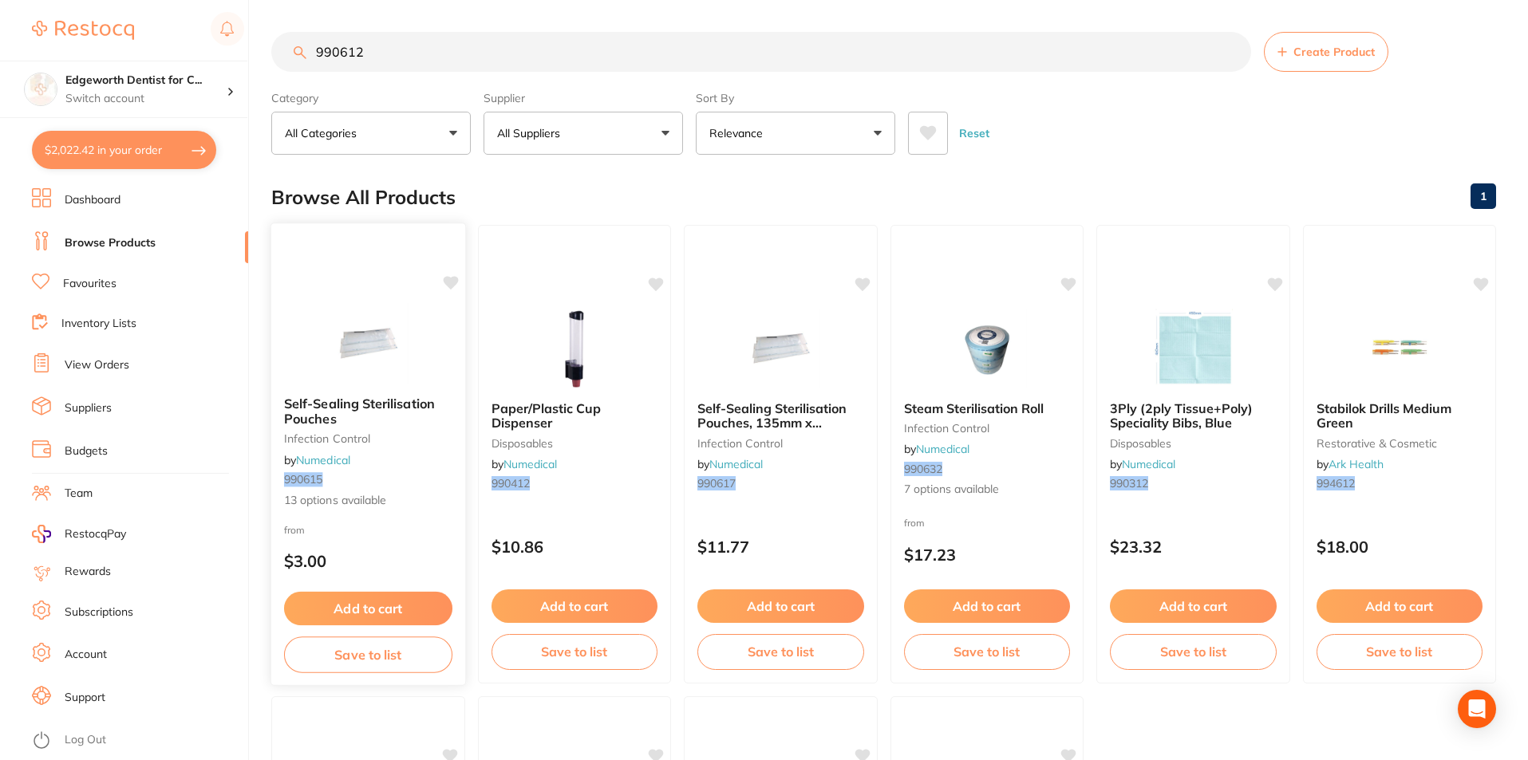
click at [341, 403] on span "Self-Sealing Sterilisation Pouches" at bounding box center [359, 411] width 151 height 31
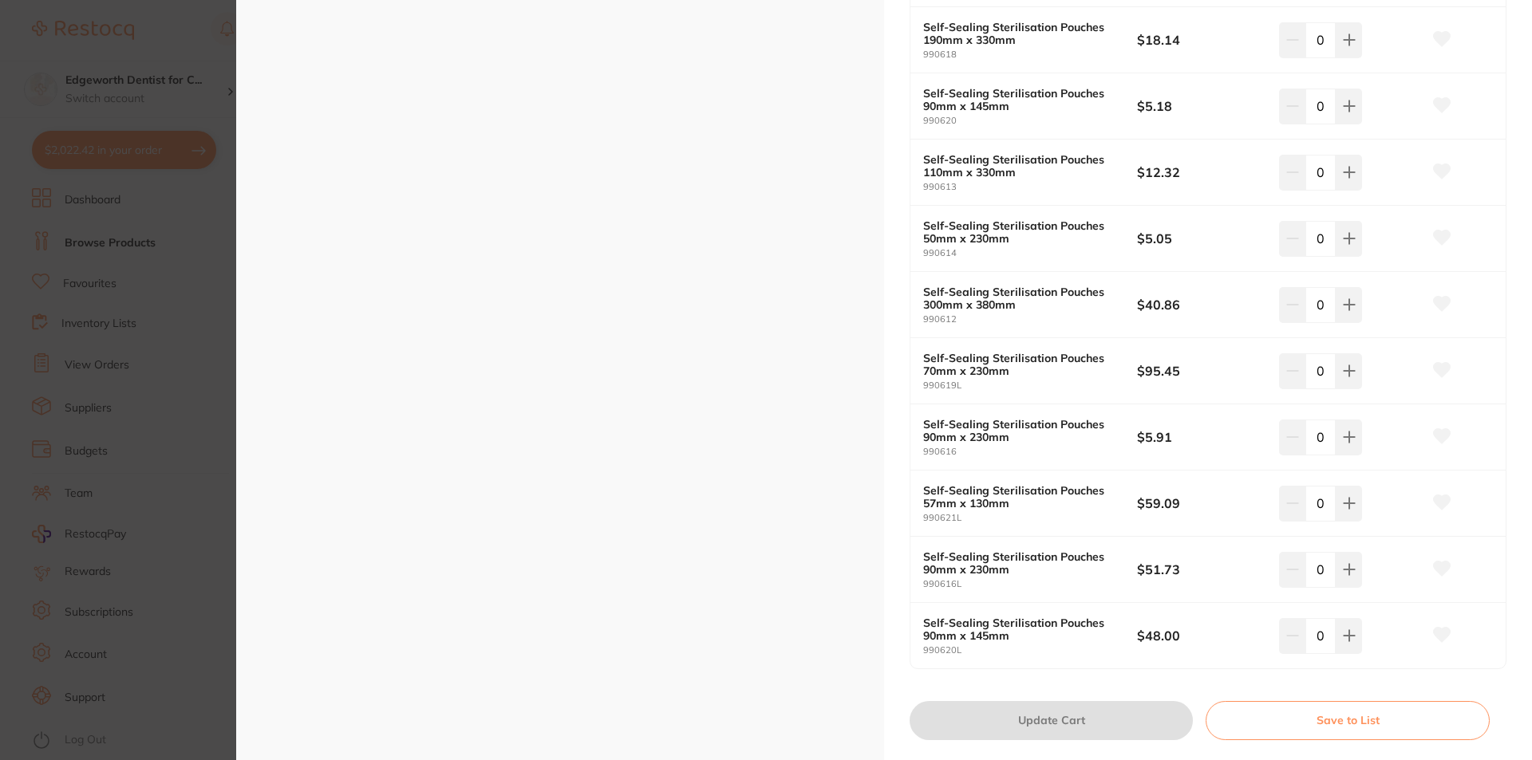
scroll to position [558, 0]
click at [1354, 307] on button at bounding box center [1348, 303] width 26 height 35
type input "1"
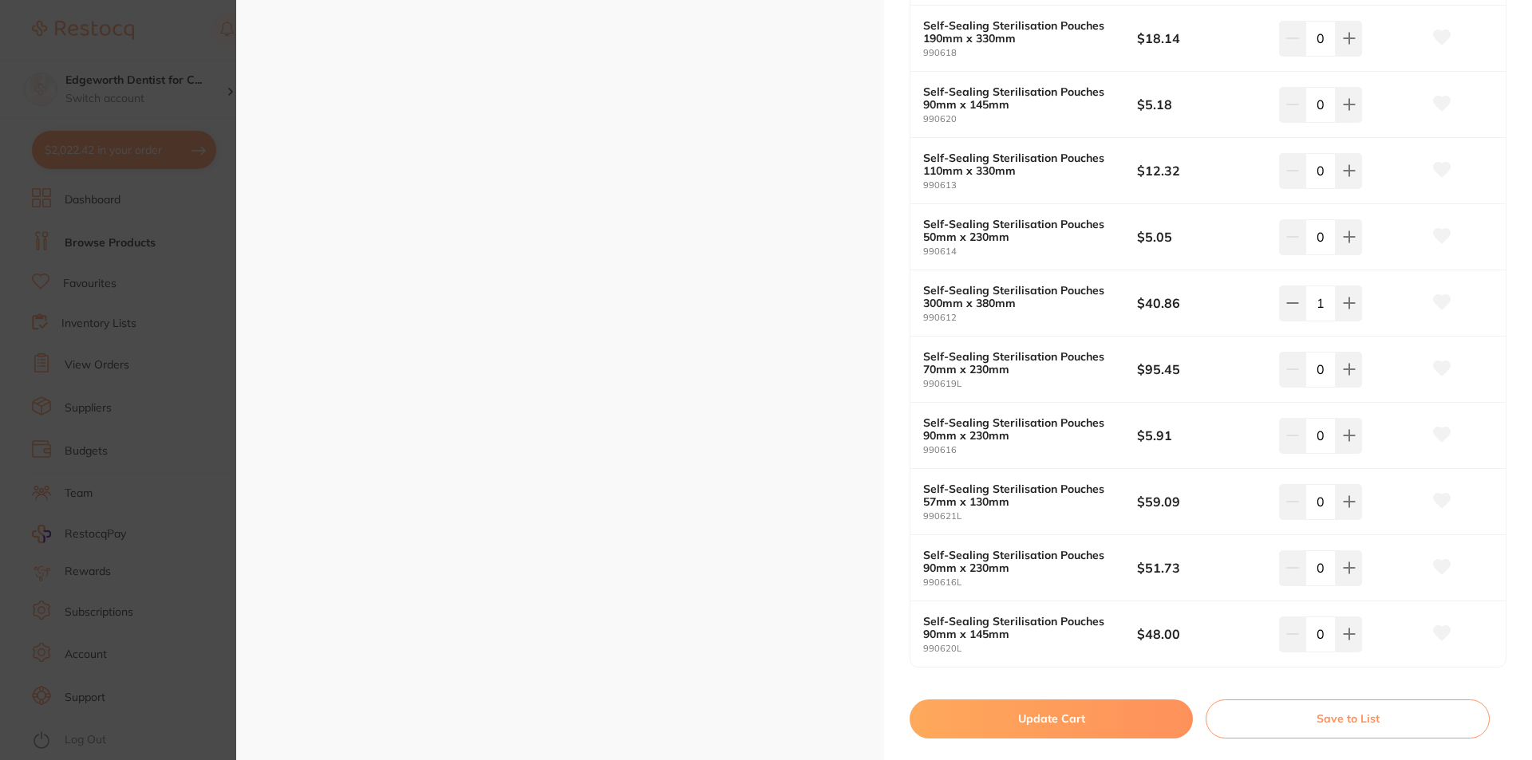
click at [1043, 714] on button "Update Cart" at bounding box center [1050, 719] width 283 height 38
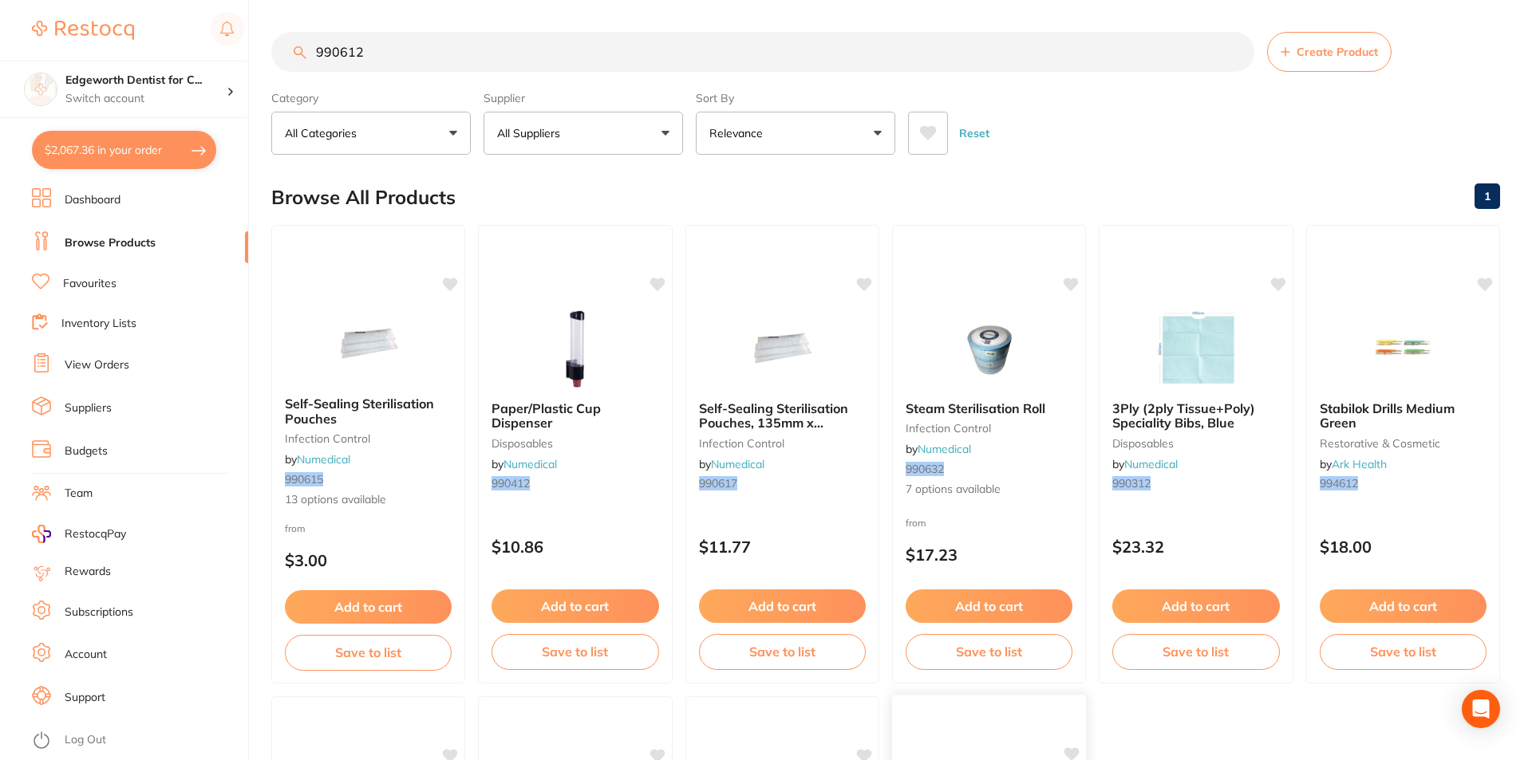
checkbox input "false"
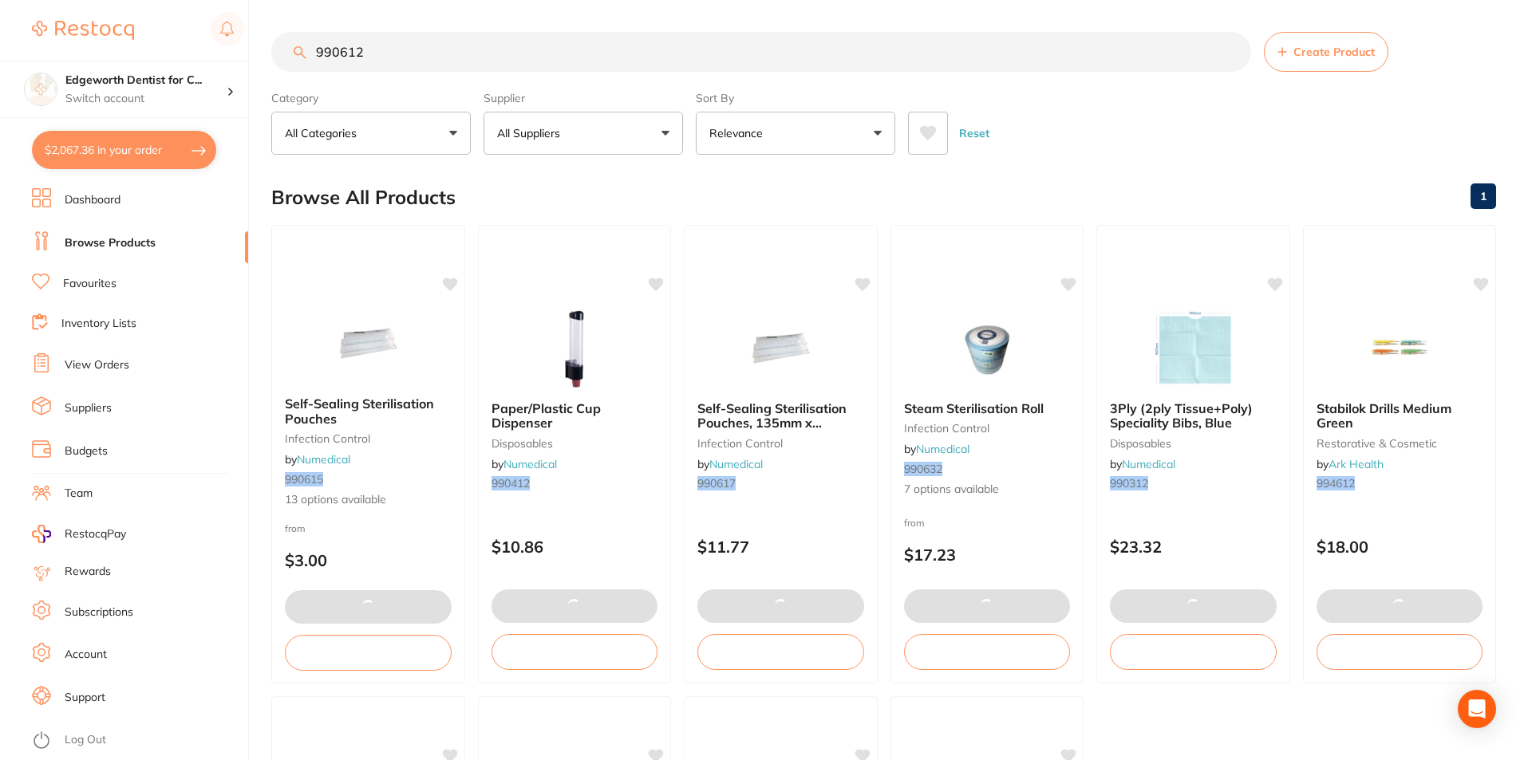
drag, startPoint x: 330, startPoint y: 16, endPoint x: 46, endPoint y: 9, distance: 284.1
click at [37, 9] on div "$2,067.36 Edgeworth Dentist for C... Switch account Edgeworth Dentist for Chick…" at bounding box center [764, 380] width 1528 height 760
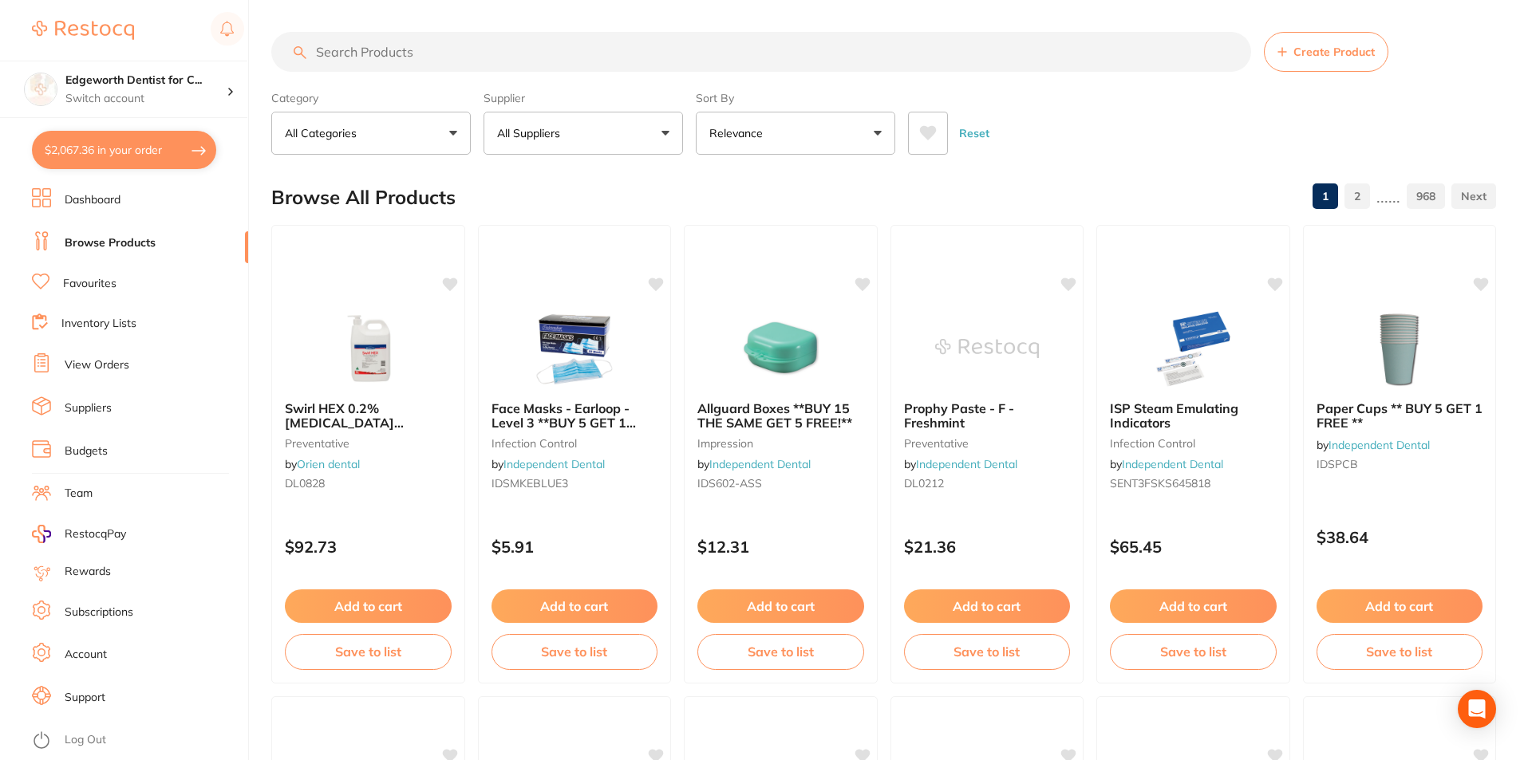
click at [462, 57] on input "search" at bounding box center [761, 52] width 980 height 40
paste input "990201C"
type input "990201C"
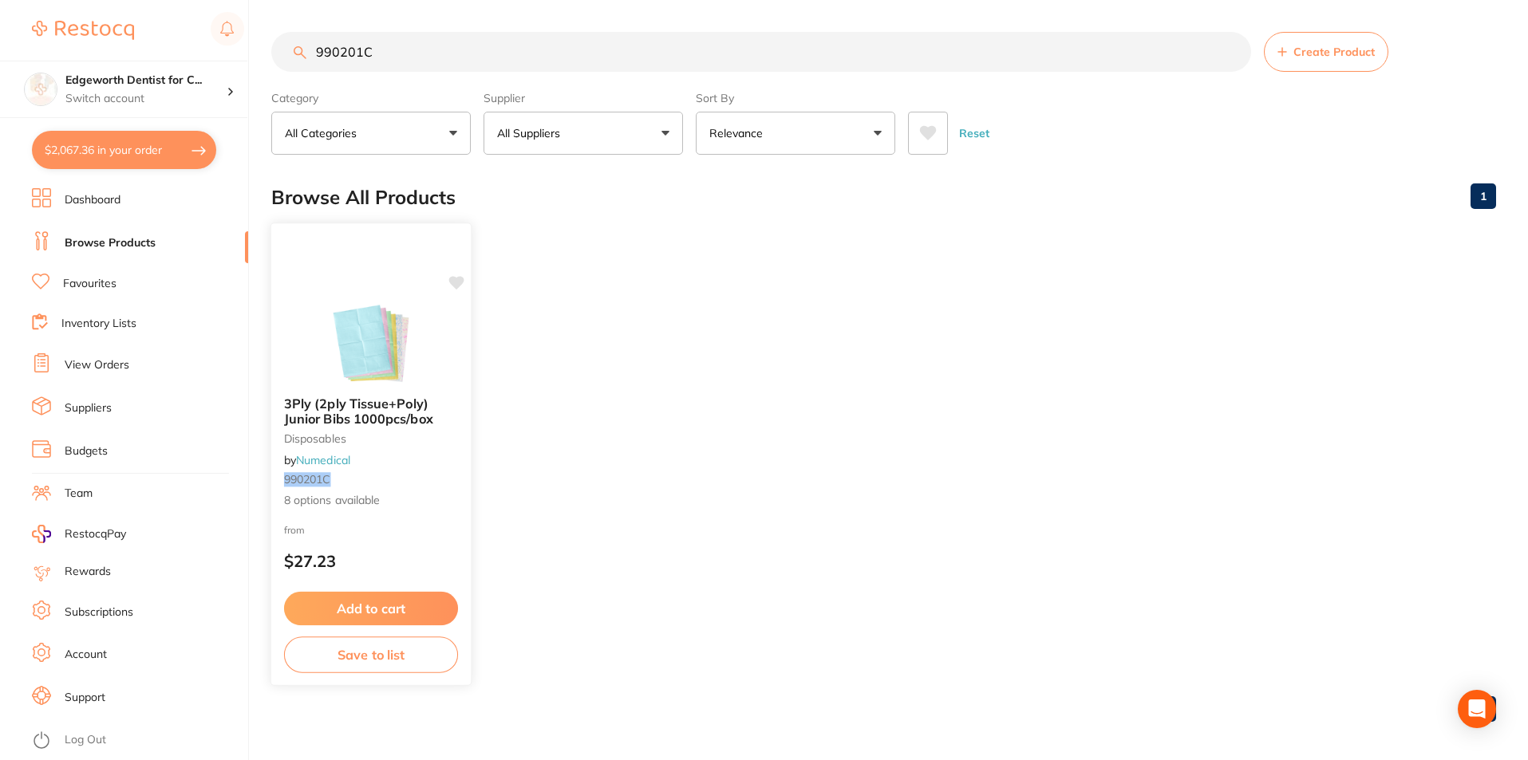
click at [377, 409] on span "3Ply (2ply Tissue+Poly) Junior Bibs 1000pcs/box" at bounding box center [358, 411] width 149 height 31
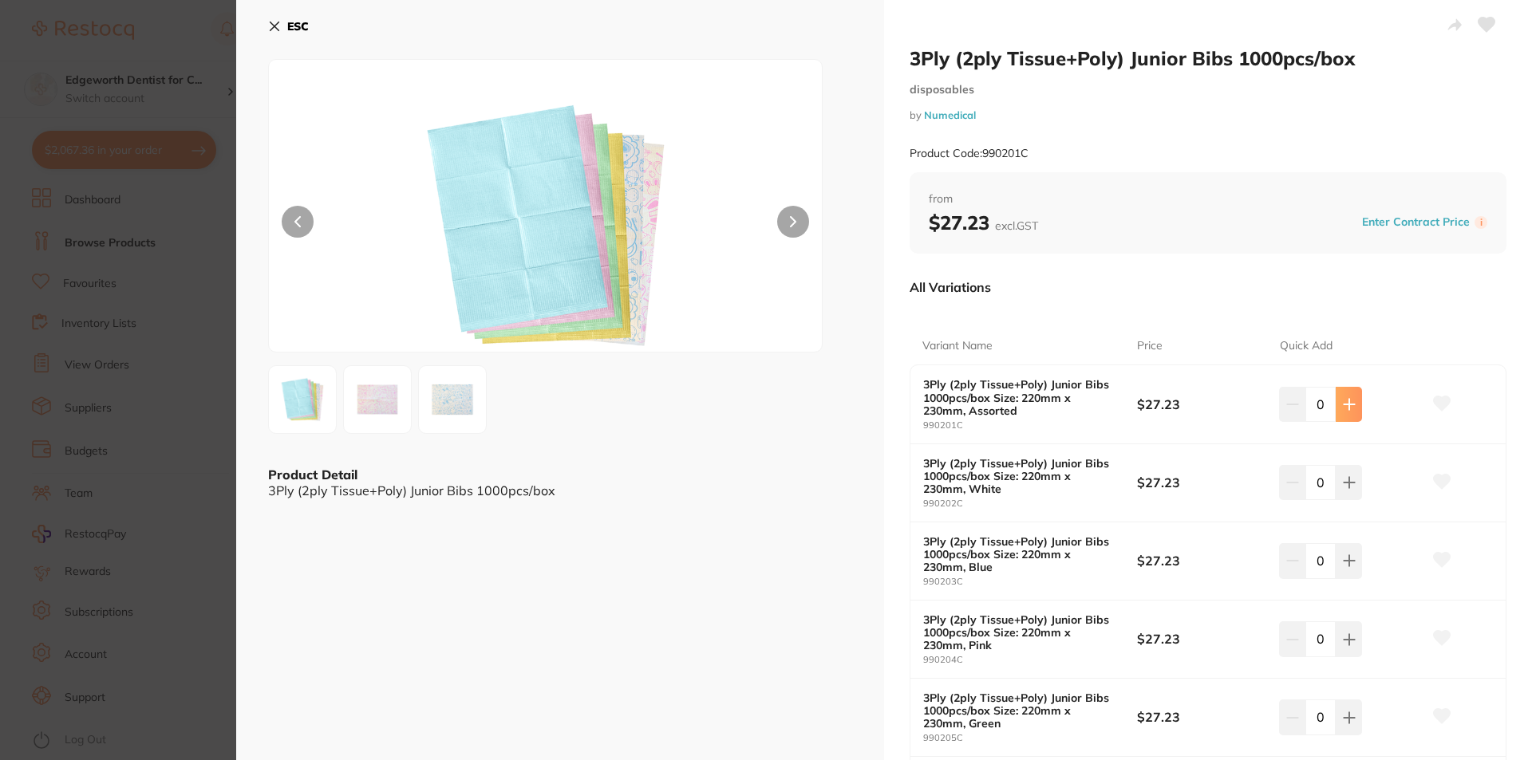
click at [1348, 403] on icon at bounding box center [1349, 404] width 13 height 13
type input "2"
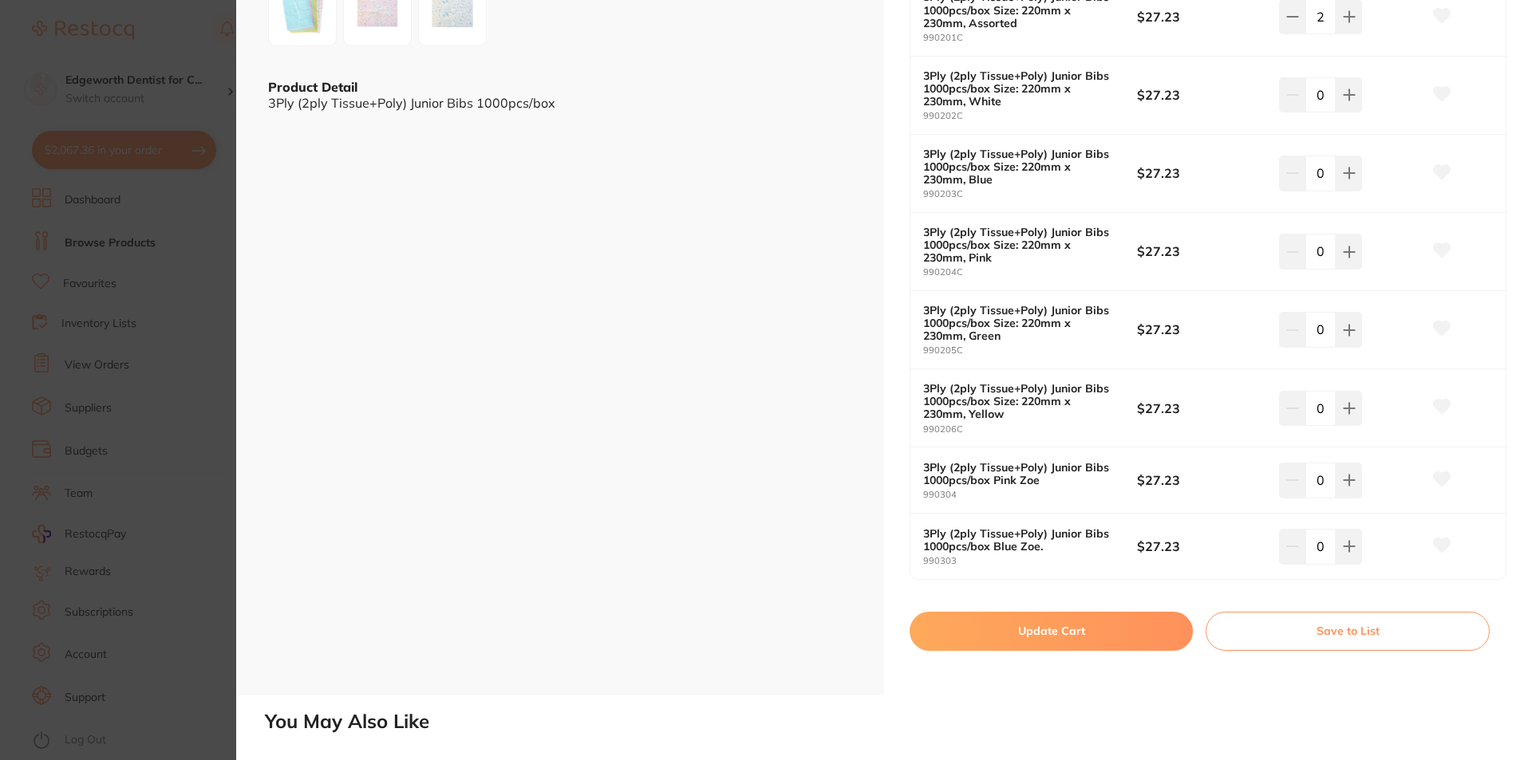
scroll to position [479, 0]
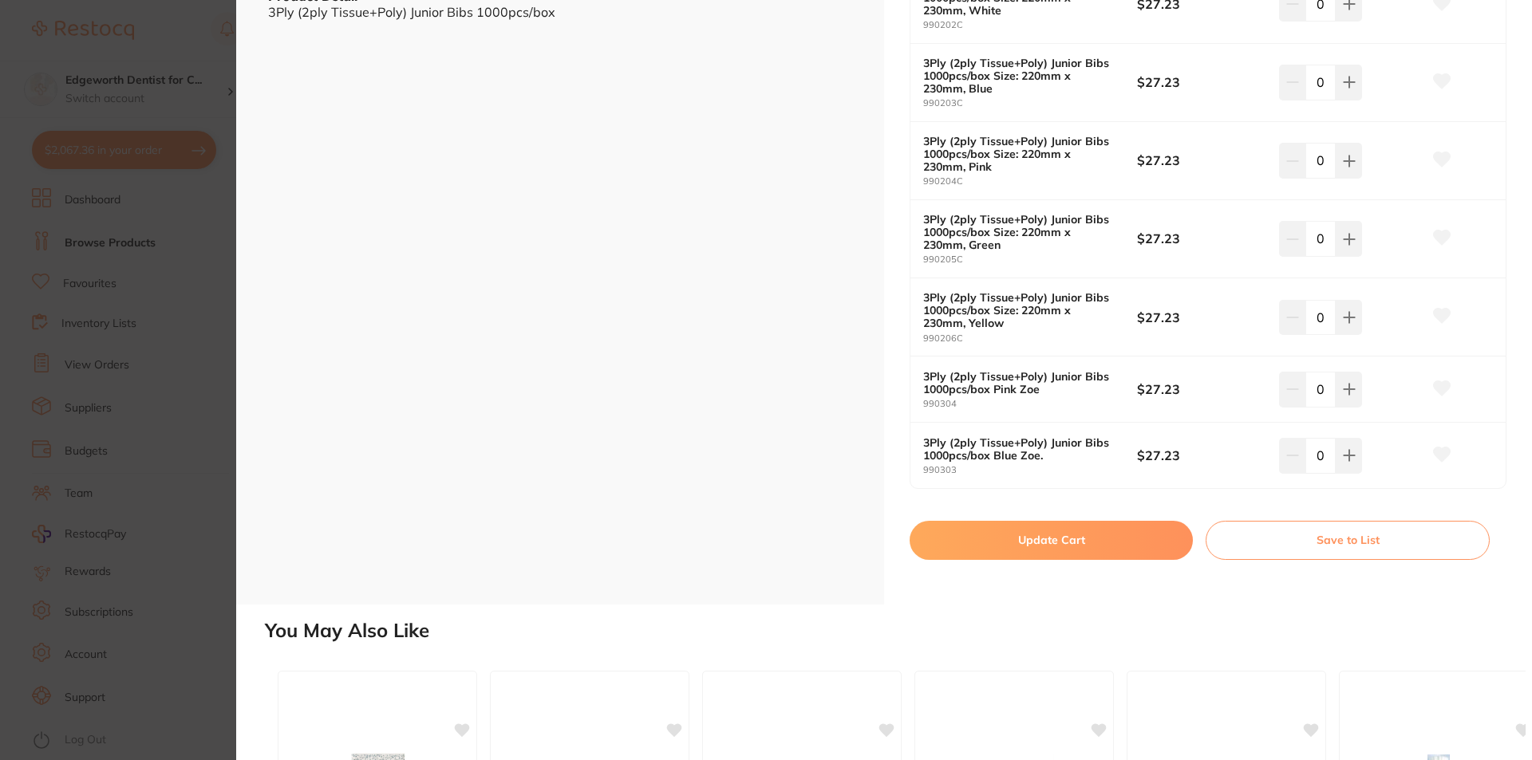
click at [1114, 542] on button "Update Cart" at bounding box center [1050, 540] width 283 height 38
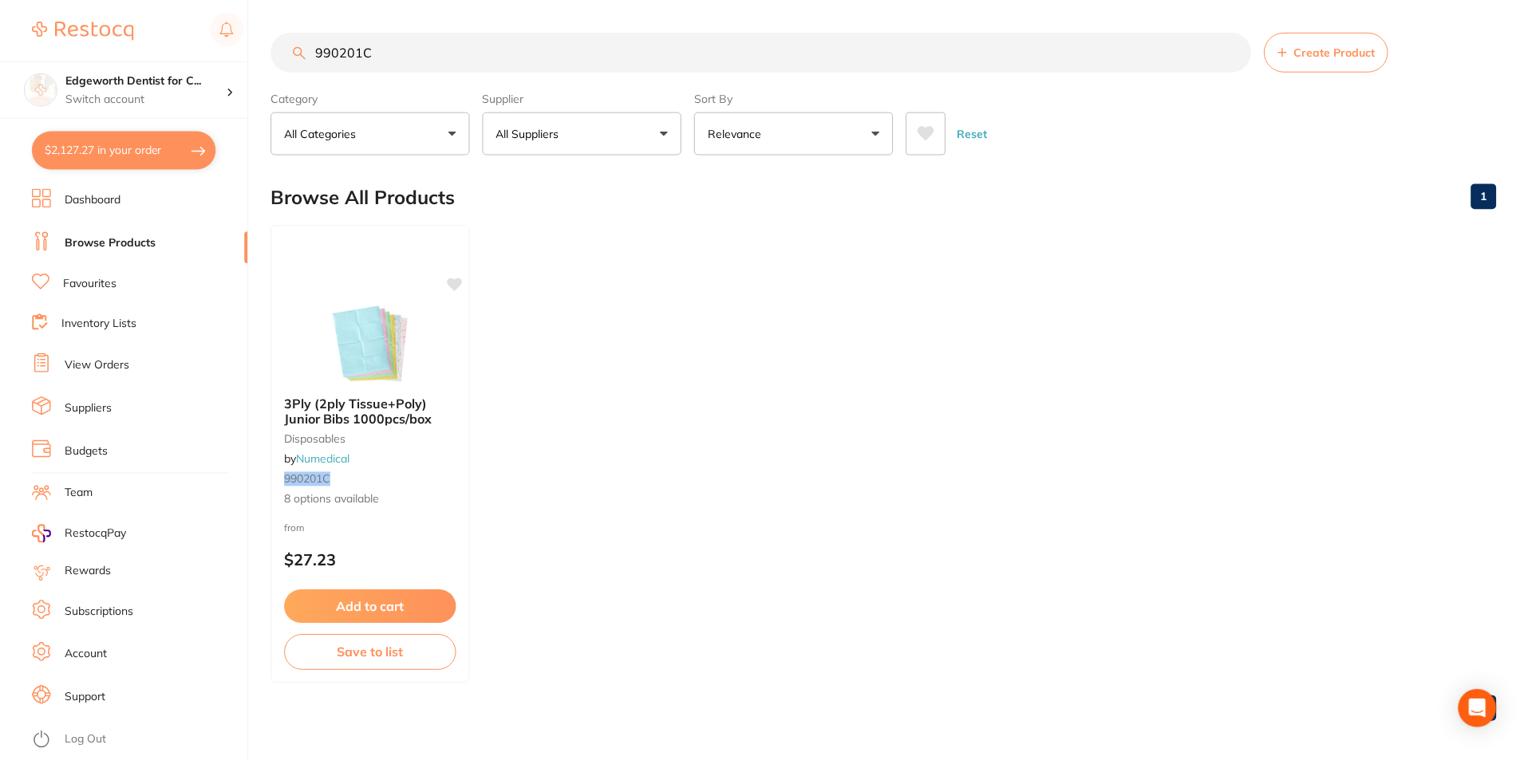
scroll to position [1, 0]
drag, startPoint x: 396, startPoint y: 57, endPoint x: 187, endPoint y: 44, distance: 209.4
click at [187, 44] on div "$2,127.27 Edgeworth Dentist for C... Switch account Edgeworth Dentist for Chick…" at bounding box center [764, 379] width 1528 height 760
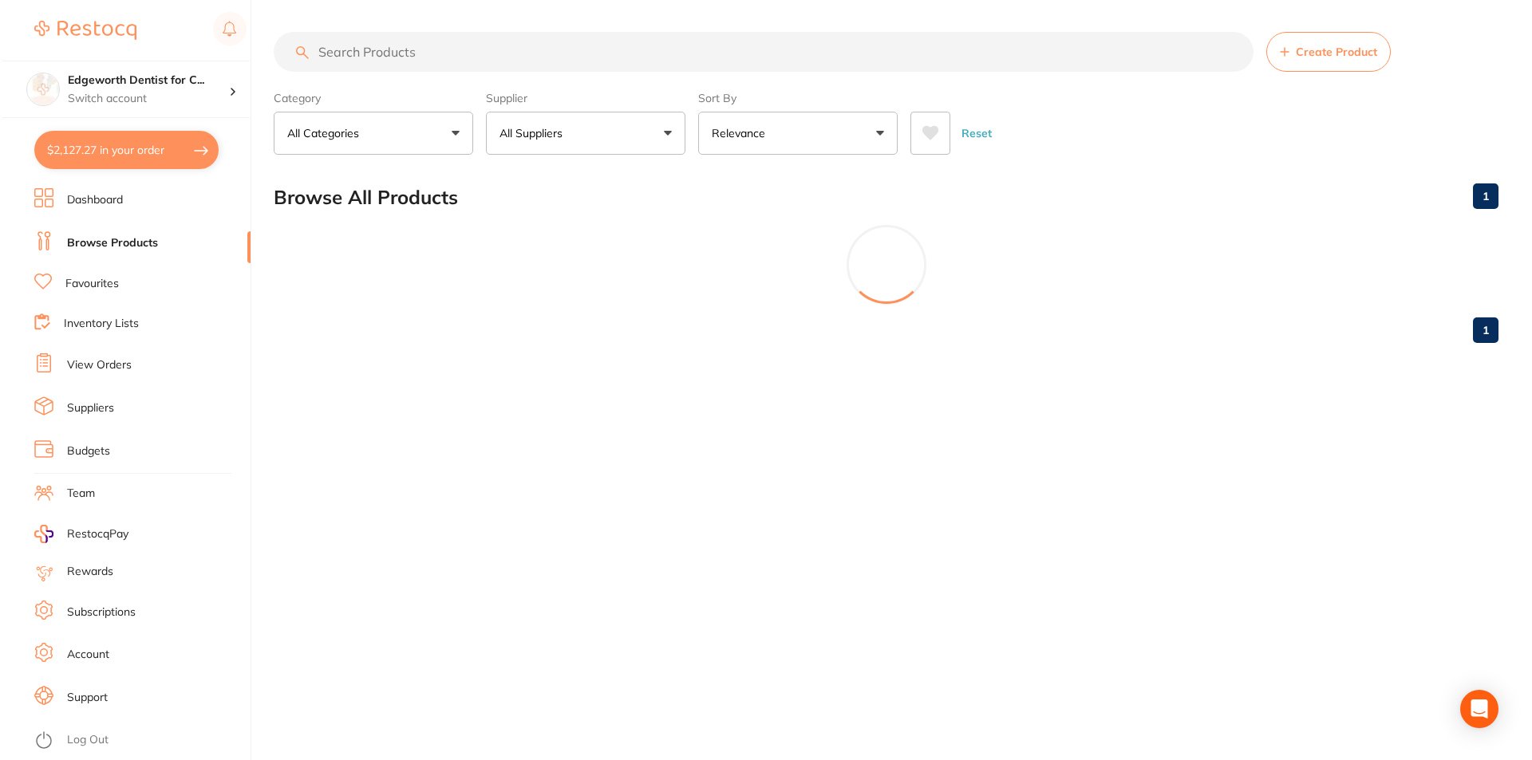
scroll to position [0, 0]
paste input "990200"
type input "990200"
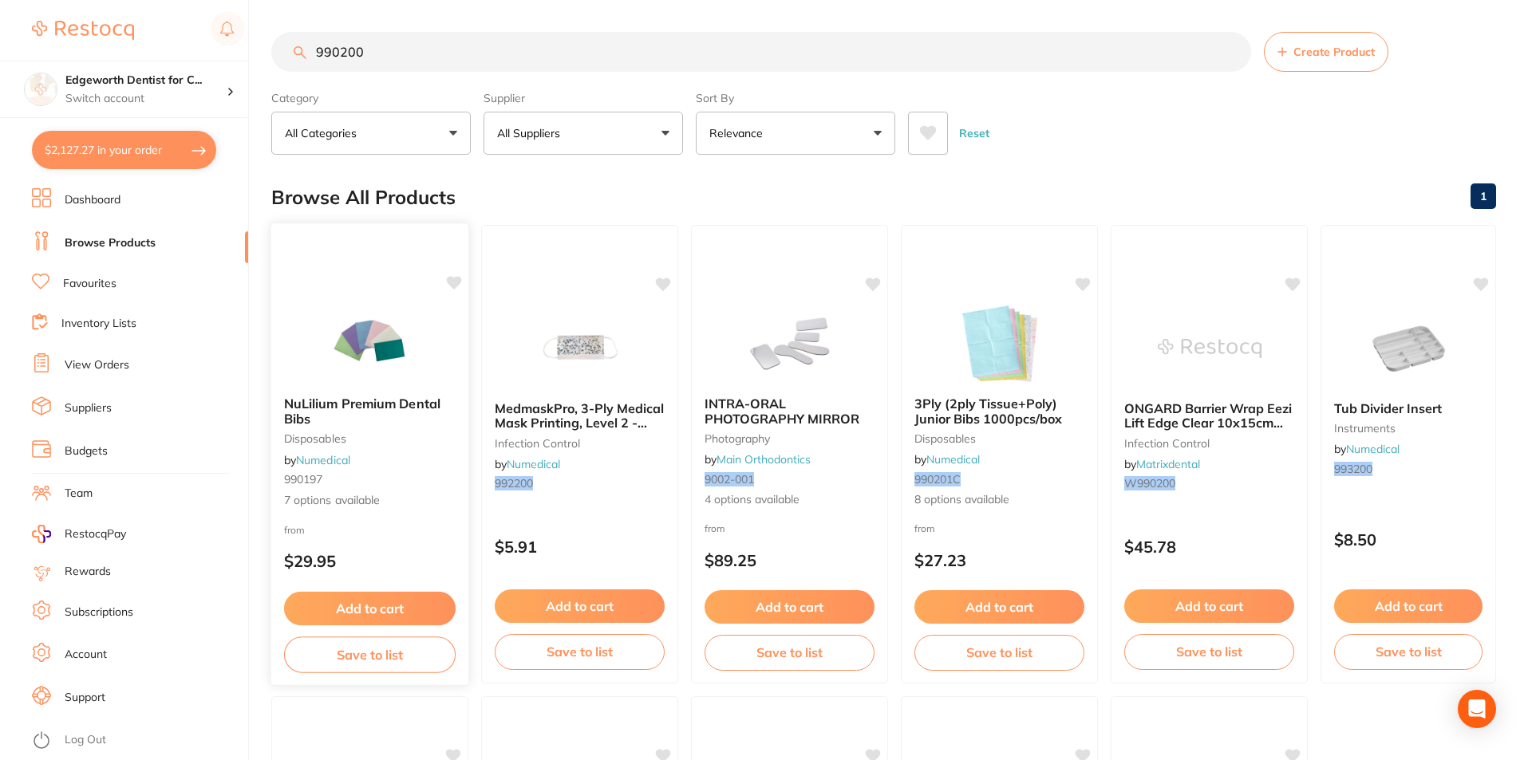
click at [320, 392] on div "NuLilium Premium Dental Bibs disposables by Numedical 990197 7 options available" at bounding box center [369, 453] width 197 height 138
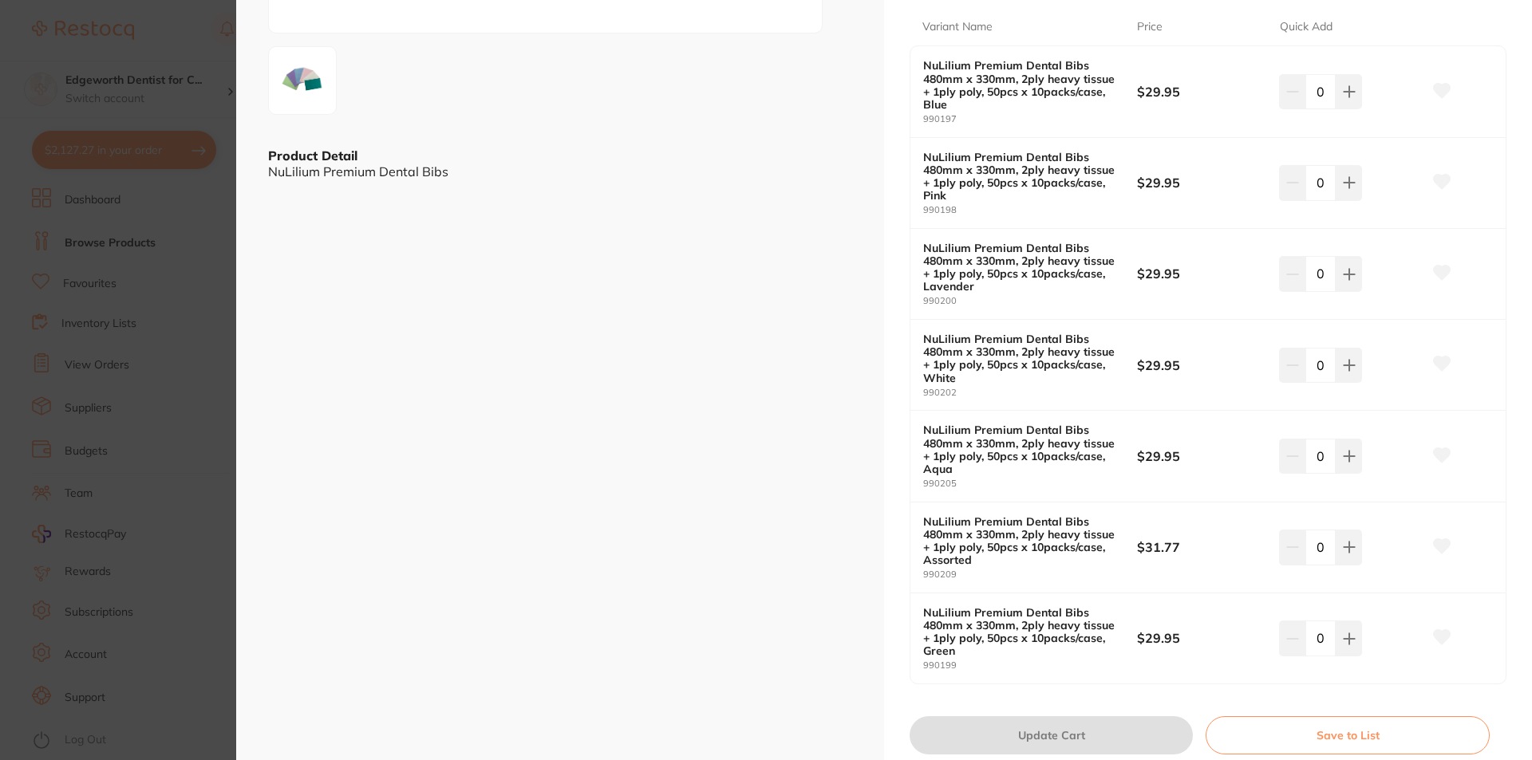
scroll to position [239, 0]
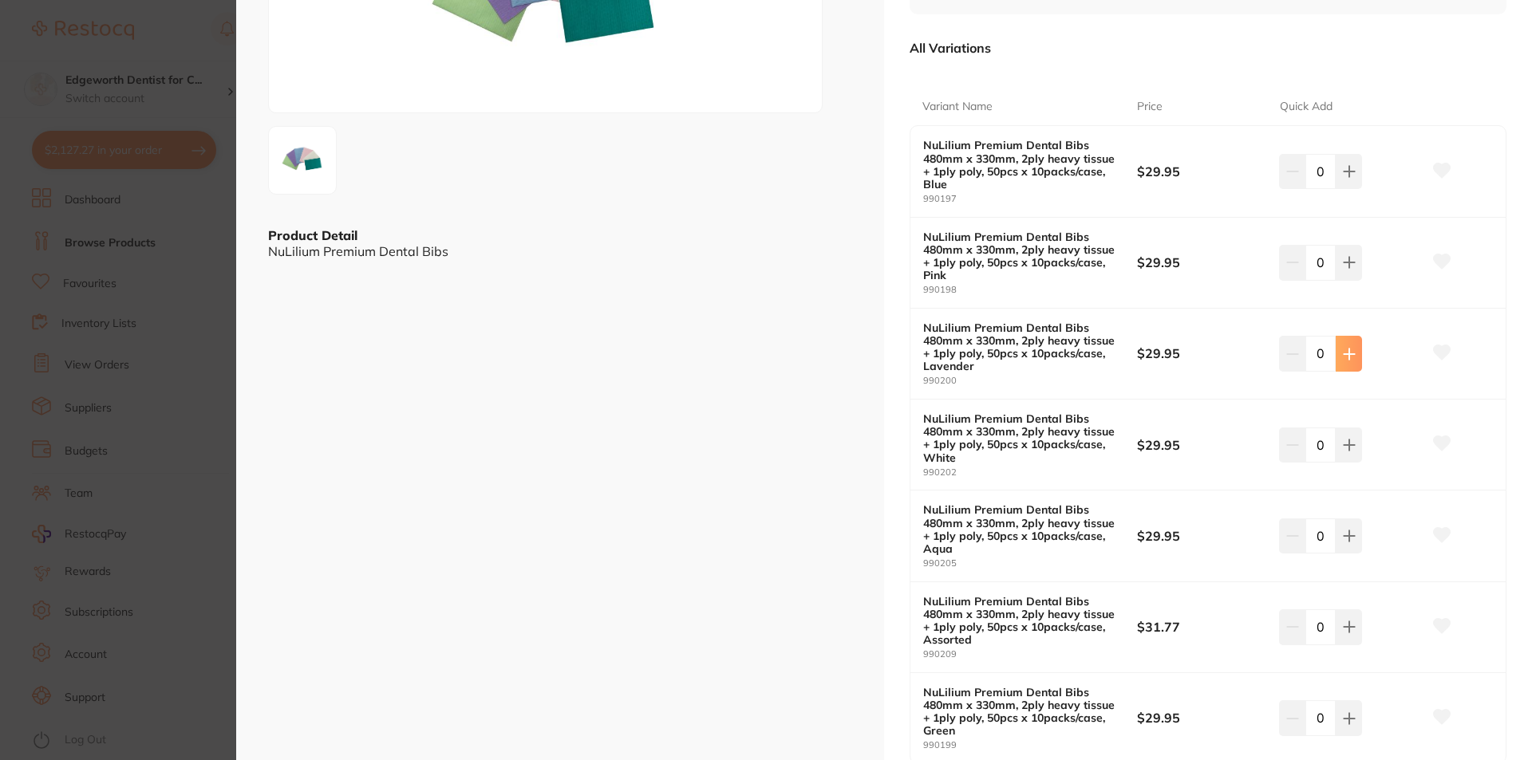
click at [1348, 353] on icon at bounding box center [1348, 354] width 10 height 10
type input "2"
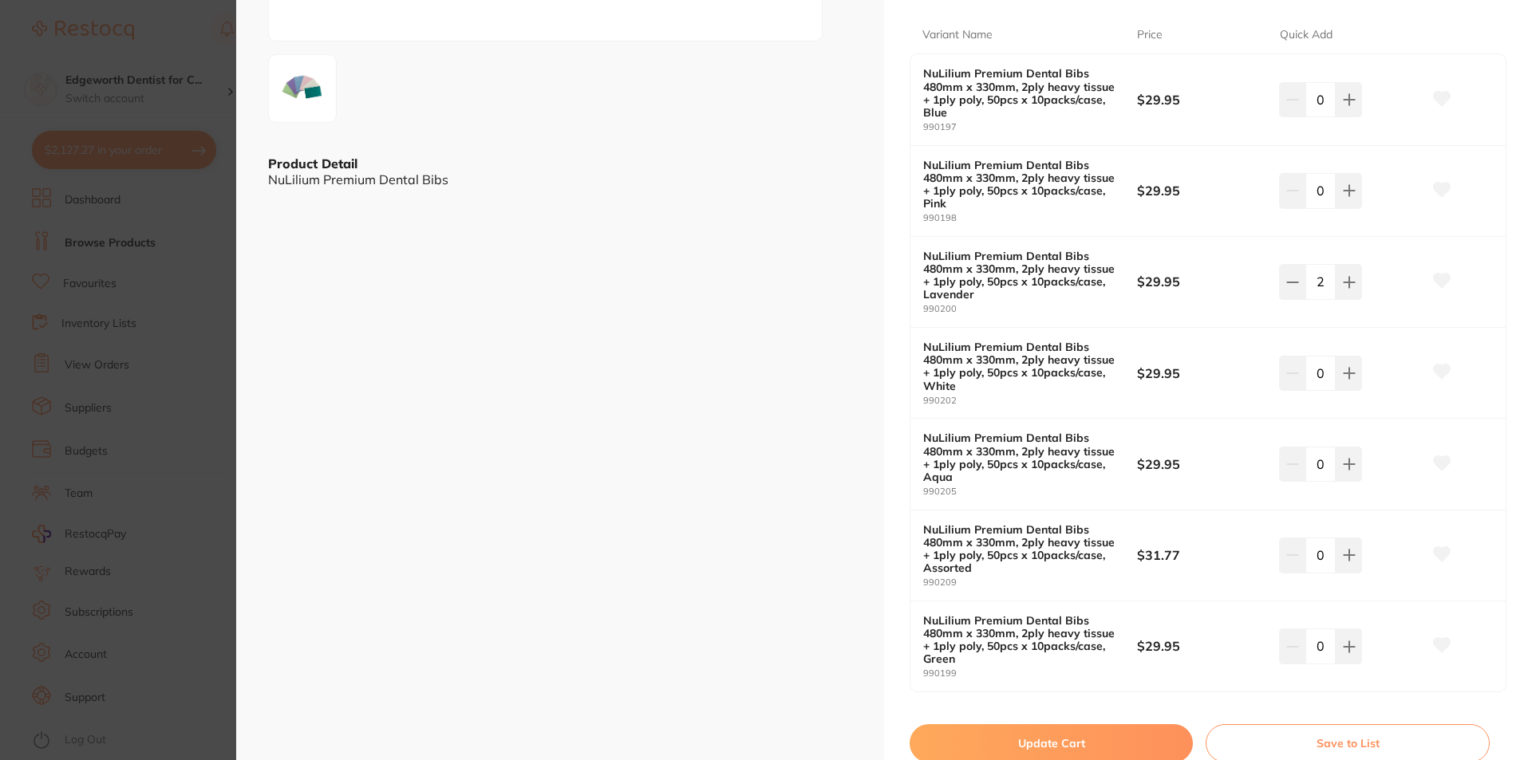
scroll to position [399, 0]
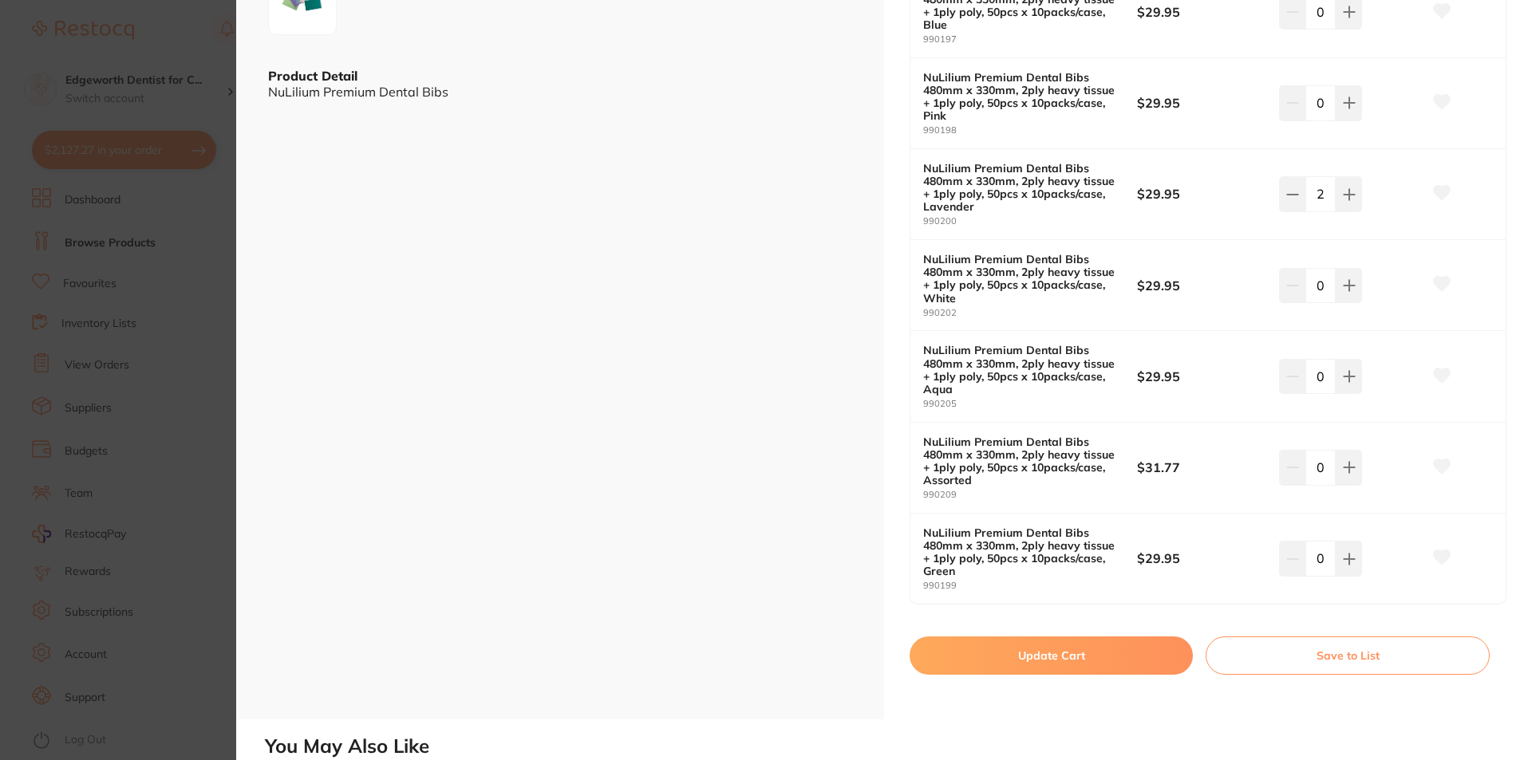
click at [1086, 657] on button "Update Cart" at bounding box center [1050, 656] width 283 height 38
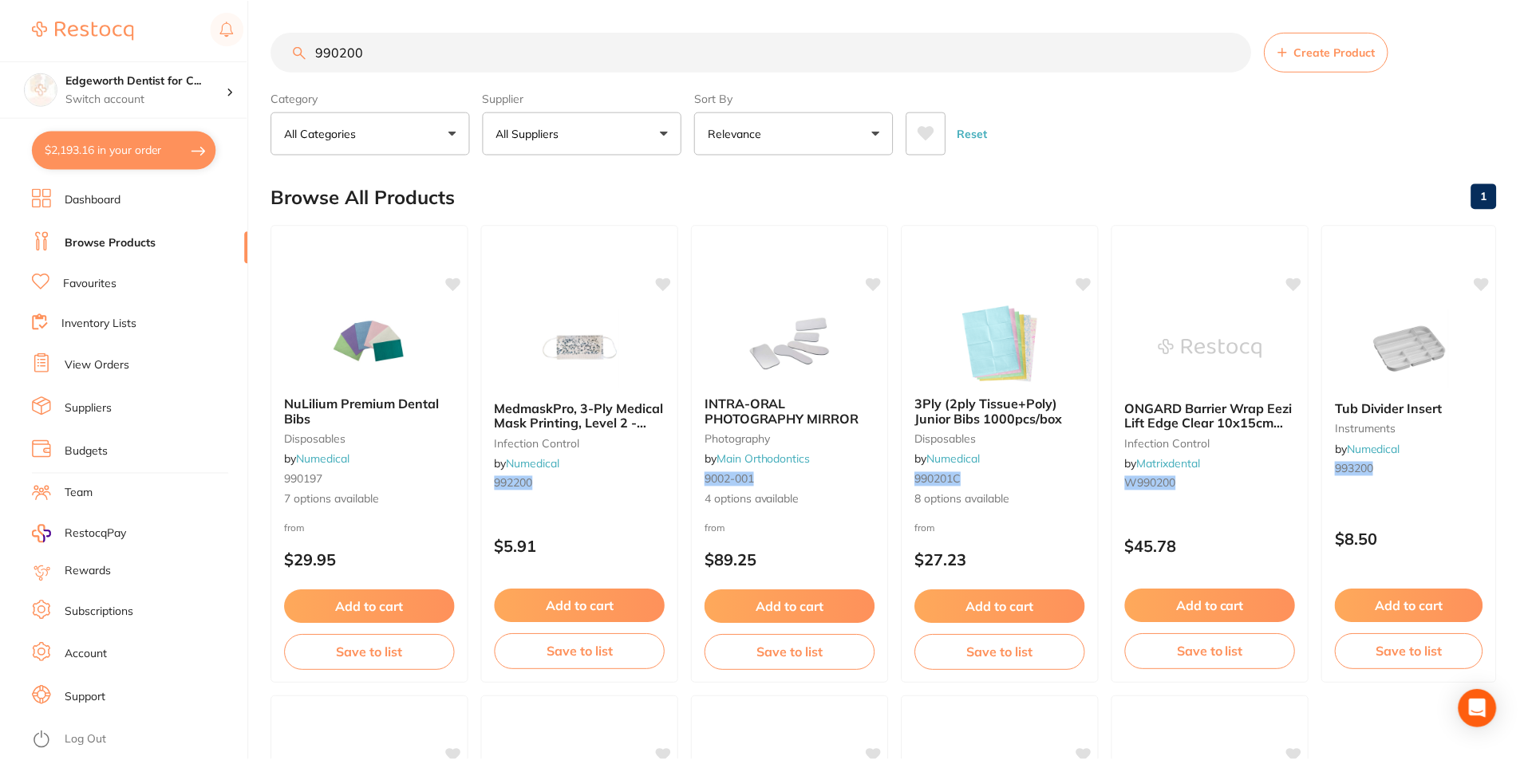
scroll to position [1, 0]
click at [1106, 163] on main "990200 Create Product Category All Categories All Categories disposables impres…" at bounding box center [899, 618] width 1256 height 1238
click at [87, 136] on button "$2,193.16 in your order" at bounding box center [124, 150] width 184 height 38
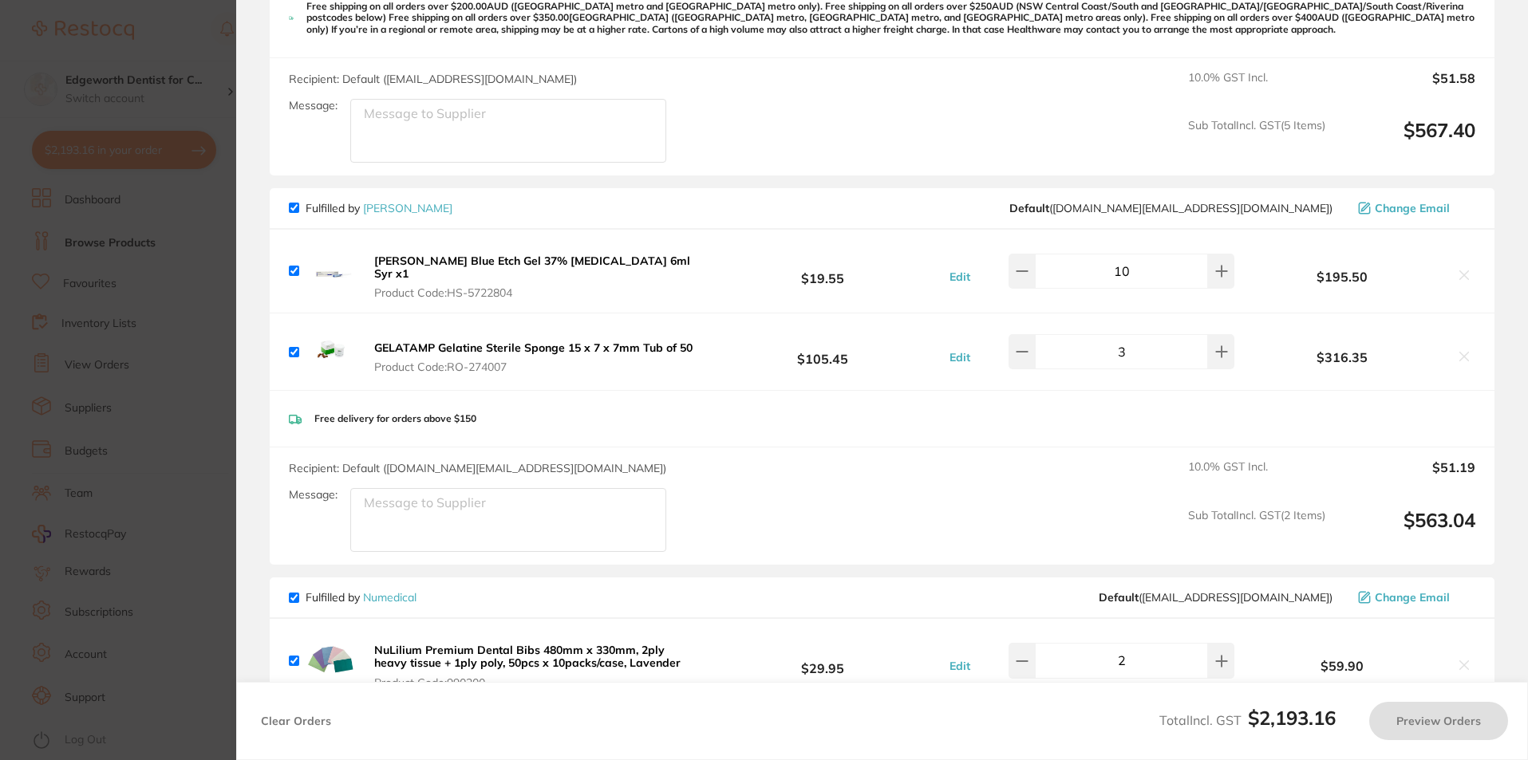
checkbox input "true"
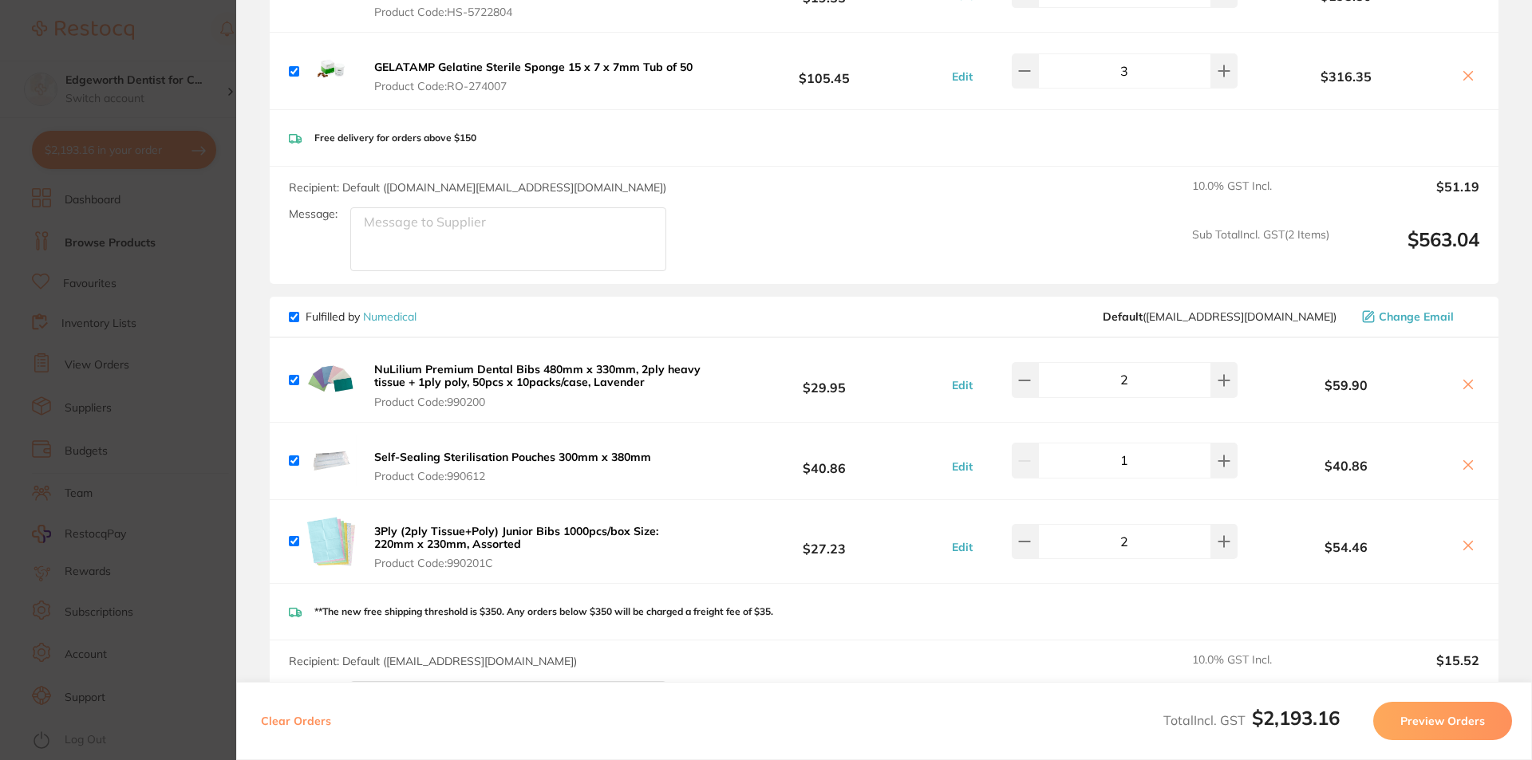
scroll to position [1675, 0]
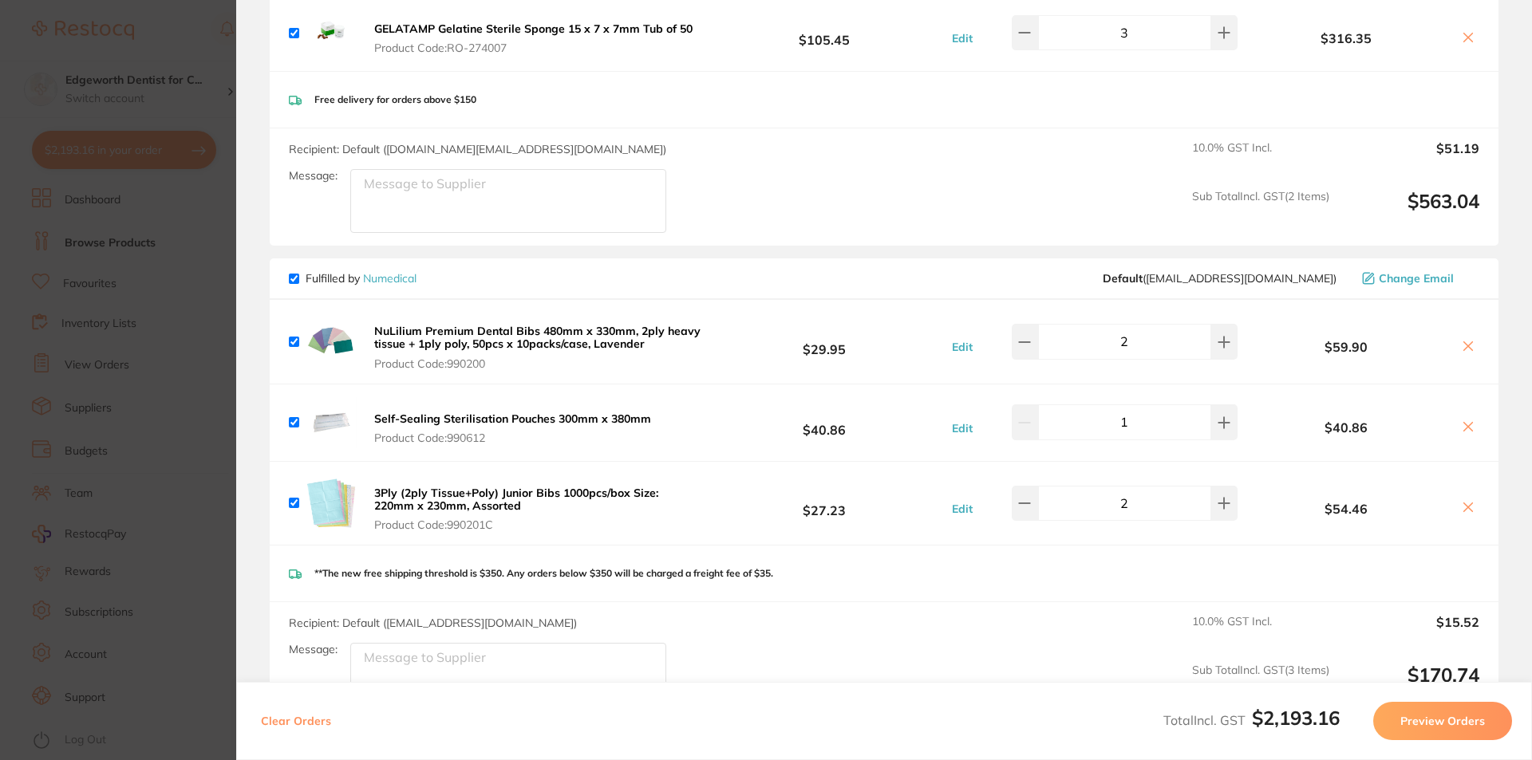
click at [206, 93] on section "Update RRP Set your pre negotiated price for this item. Item Agreed RRP (excl. …" at bounding box center [766, 380] width 1532 height 760
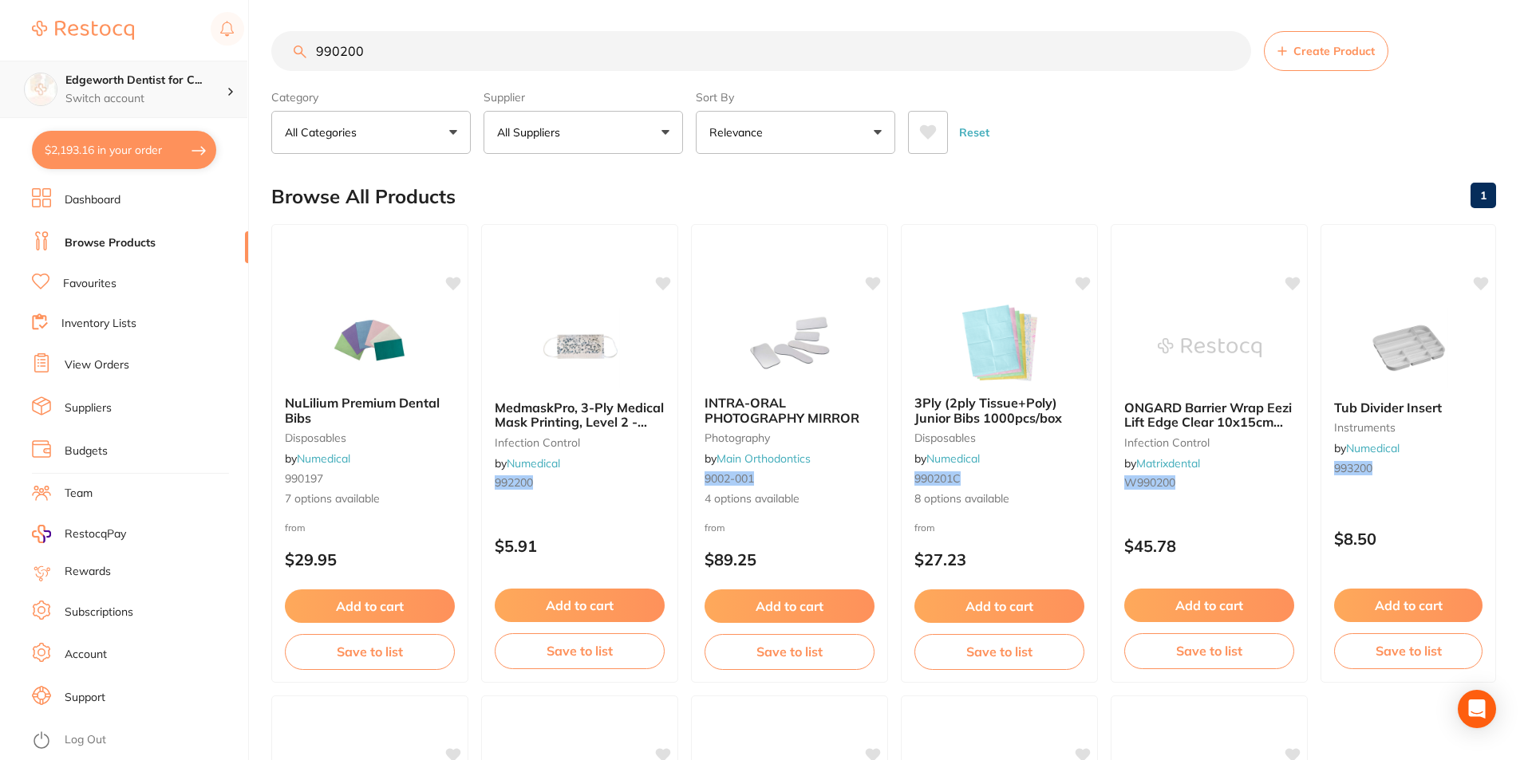
scroll to position [1, 0]
drag, startPoint x: 396, startPoint y: 61, endPoint x: 215, endPoint y: 61, distance: 181.9
click at [215, 61] on div "$2,193.16 Edgeworth Dentist for C... Switch account Edgeworth Dentist for Chick…" at bounding box center [764, 379] width 1528 height 760
paste input "990805DP"
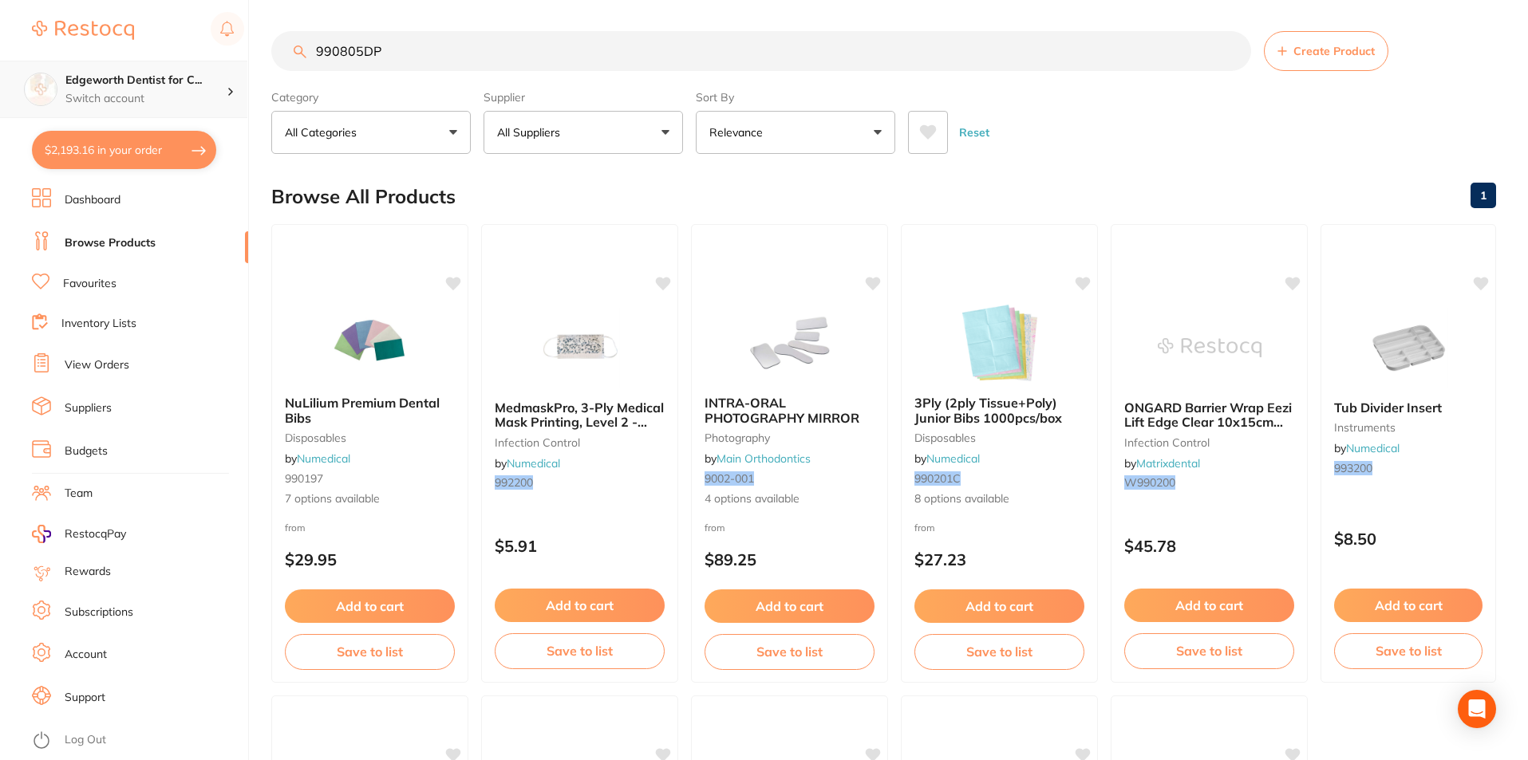
type input "990805DP"
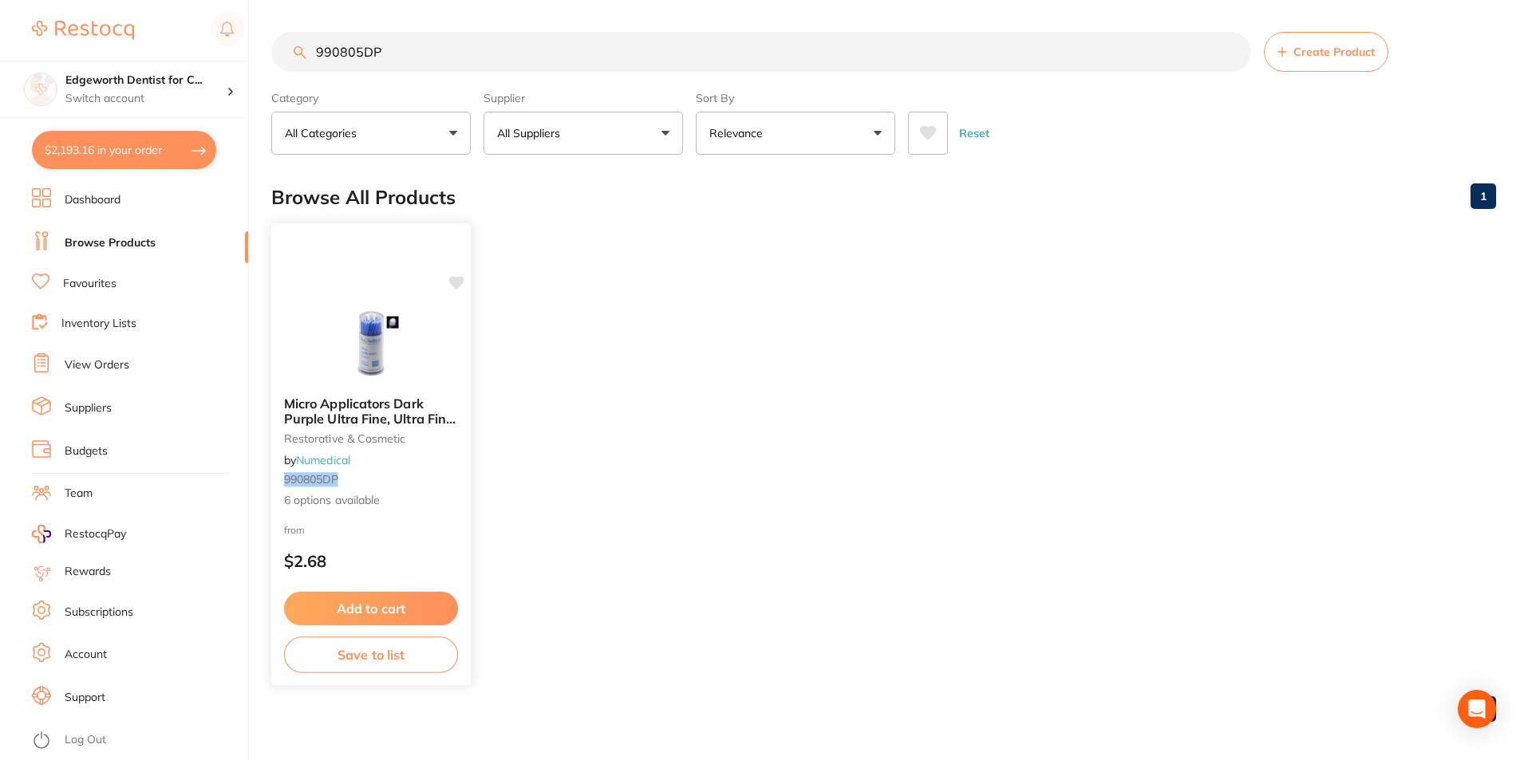
click at [396, 396] on span "Micro Applicators Dark Purple Ultra Fine, Ultra Fine, 100mm L" at bounding box center [370, 418] width 172 height 45
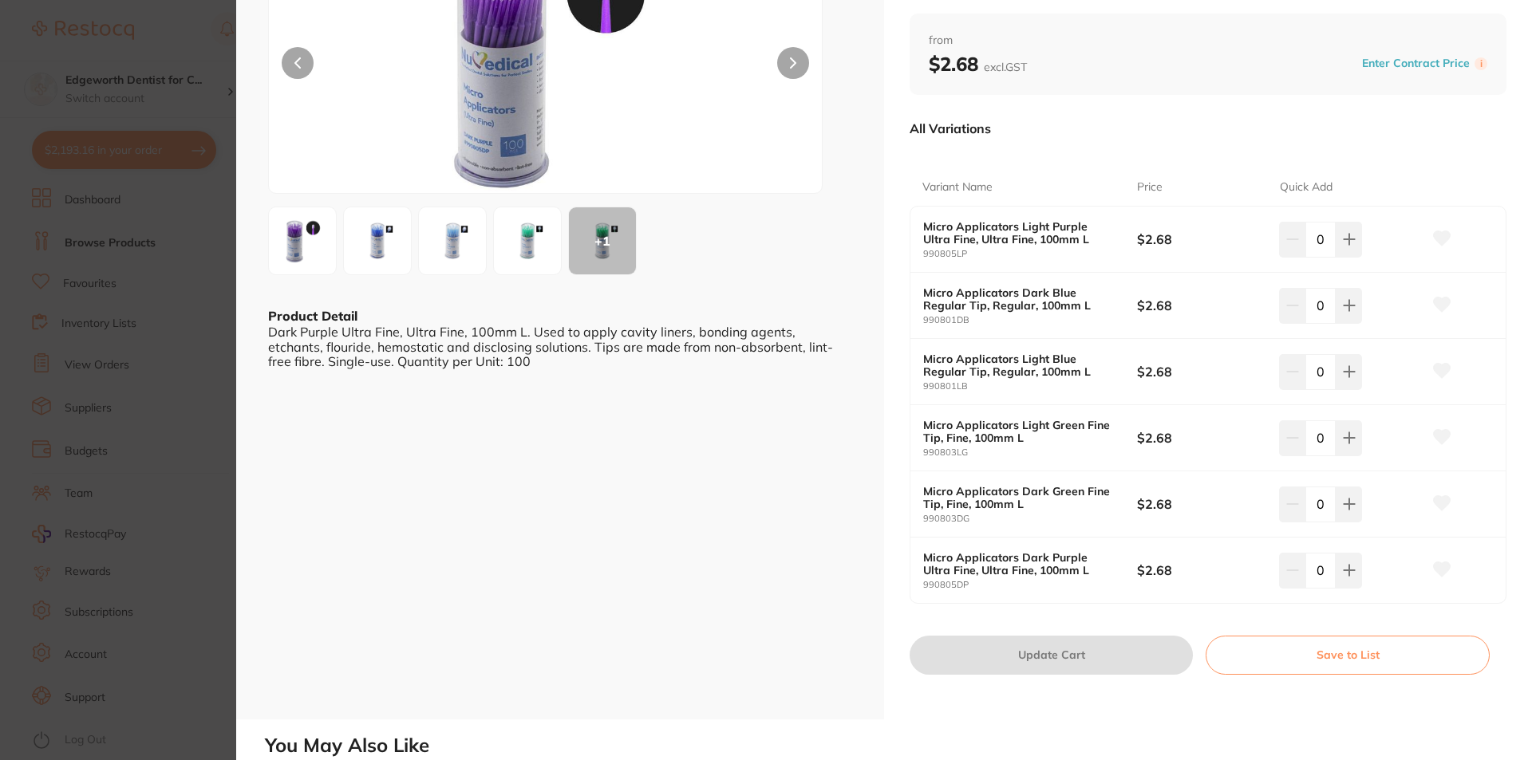
scroll to position [160, 0]
drag, startPoint x: 1326, startPoint y: 306, endPoint x: 1314, endPoint y: 305, distance: 12.1
click at [1314, 305] on input "0" at bounding box center [1320, 304] width 30 height 35
type input "20"
click at [718, 530] on div "ESC + 1 Product Detail Dark Purple Ultra Fine, Ultra Fine, 100mm L. Used to app…" at bounding box center [560, 279] width 648 height 878
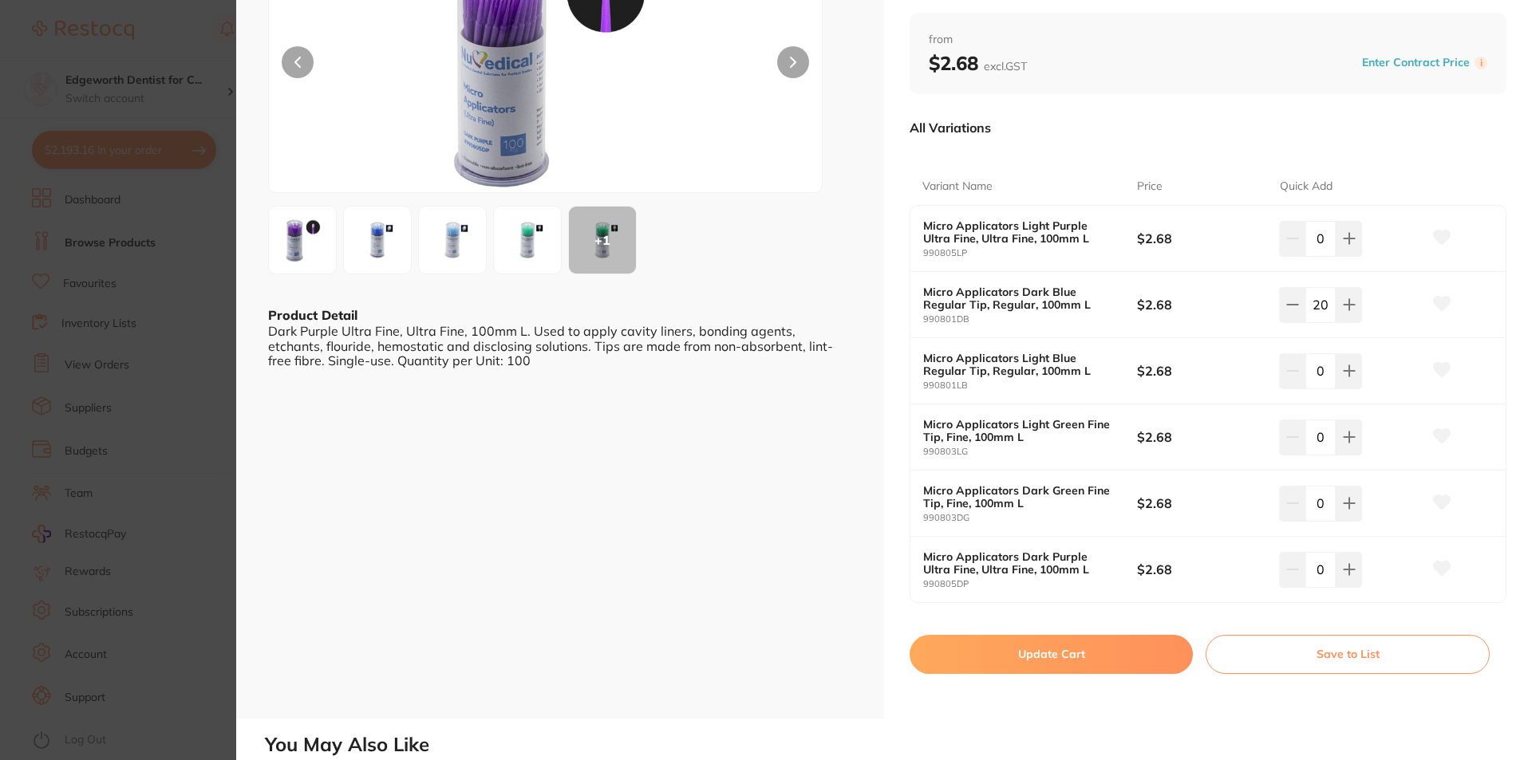
click at [1097, 667] on button "Update Cart" at bounding box center [1050, 654] width 283 height 38
checkbox input "false"
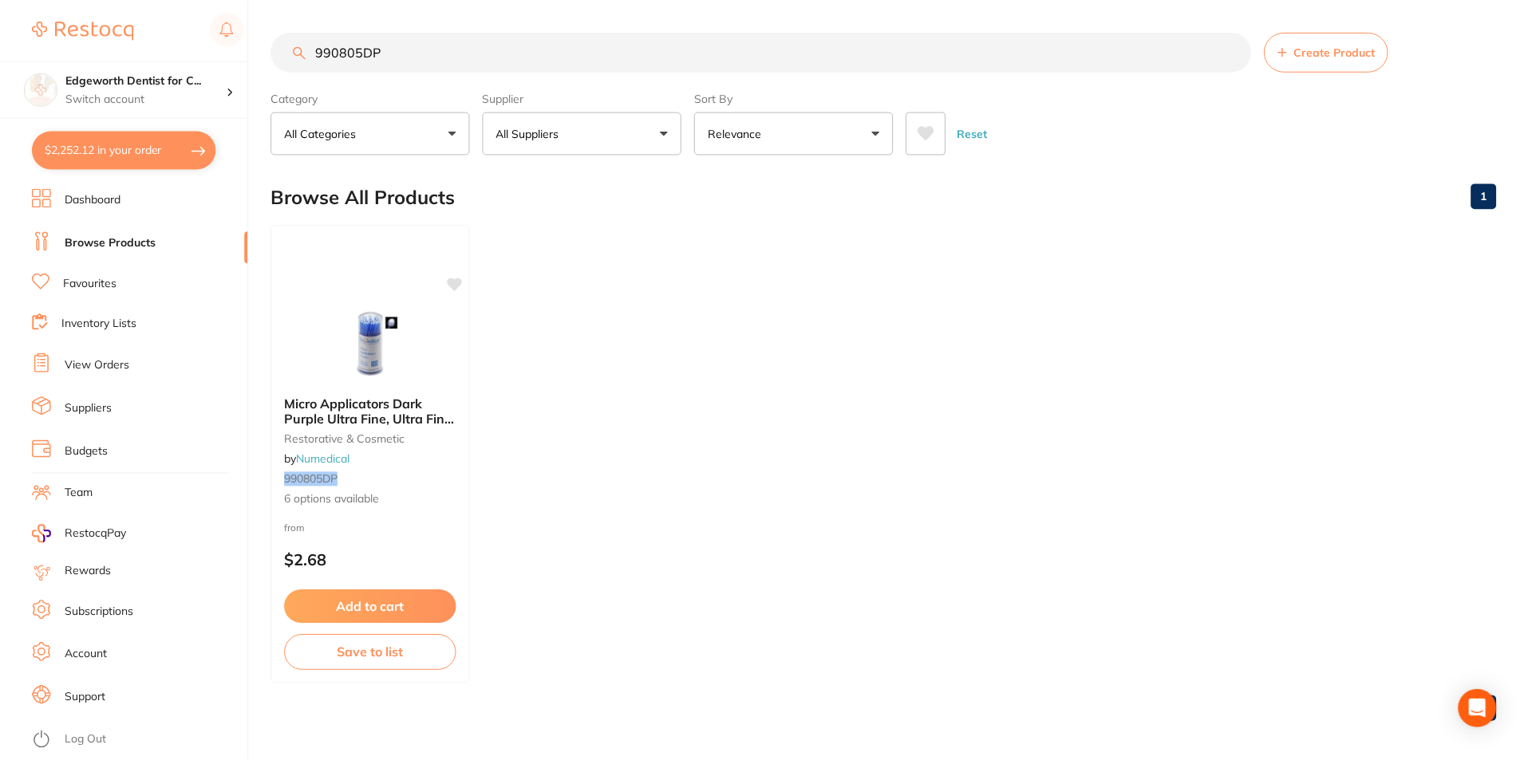
scroll to position [1, 0]
click at [128, 144] on button "$2,196.11 in your order" at bounding box center [124, 150] width 184 height 38
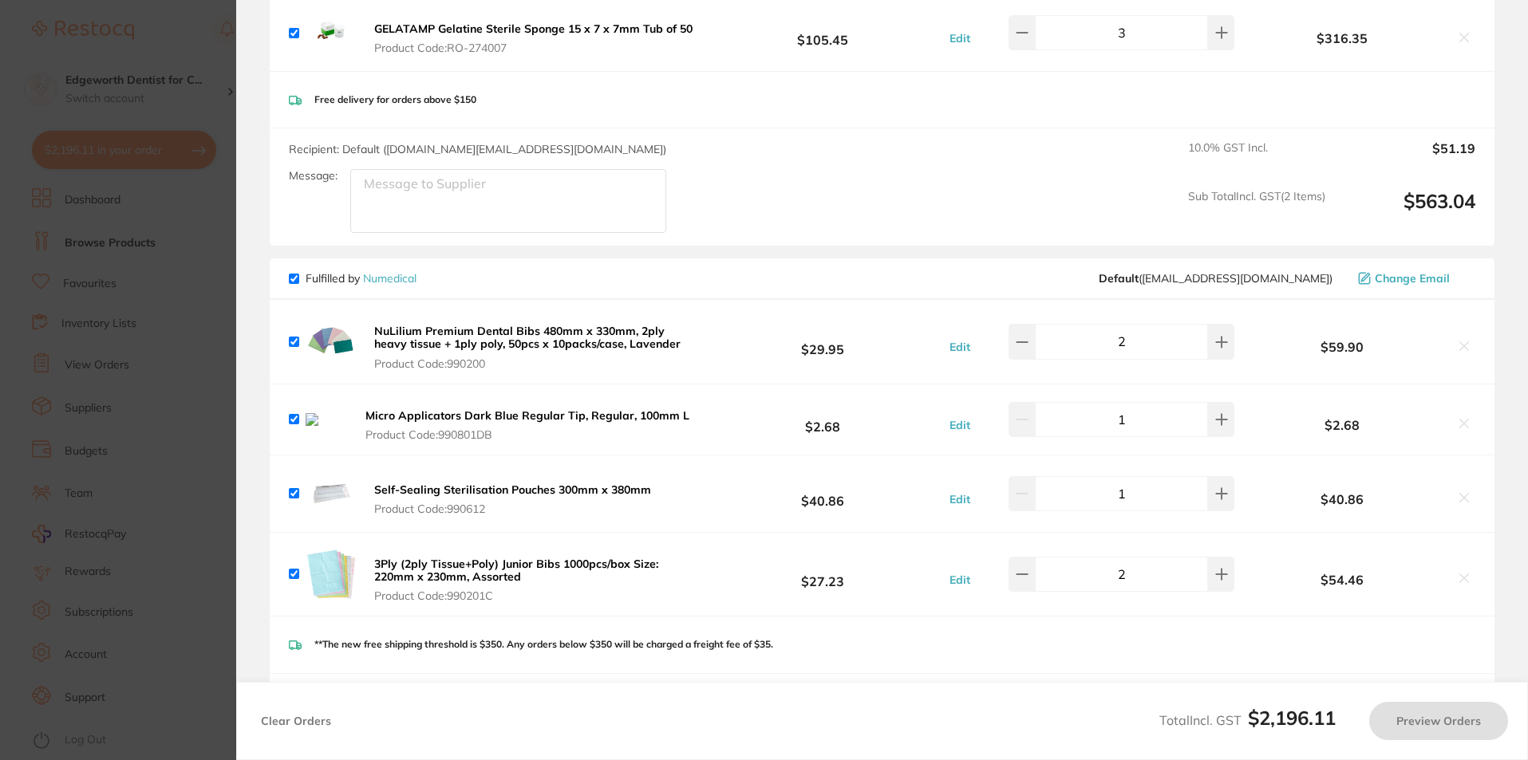
checkbox input "true"
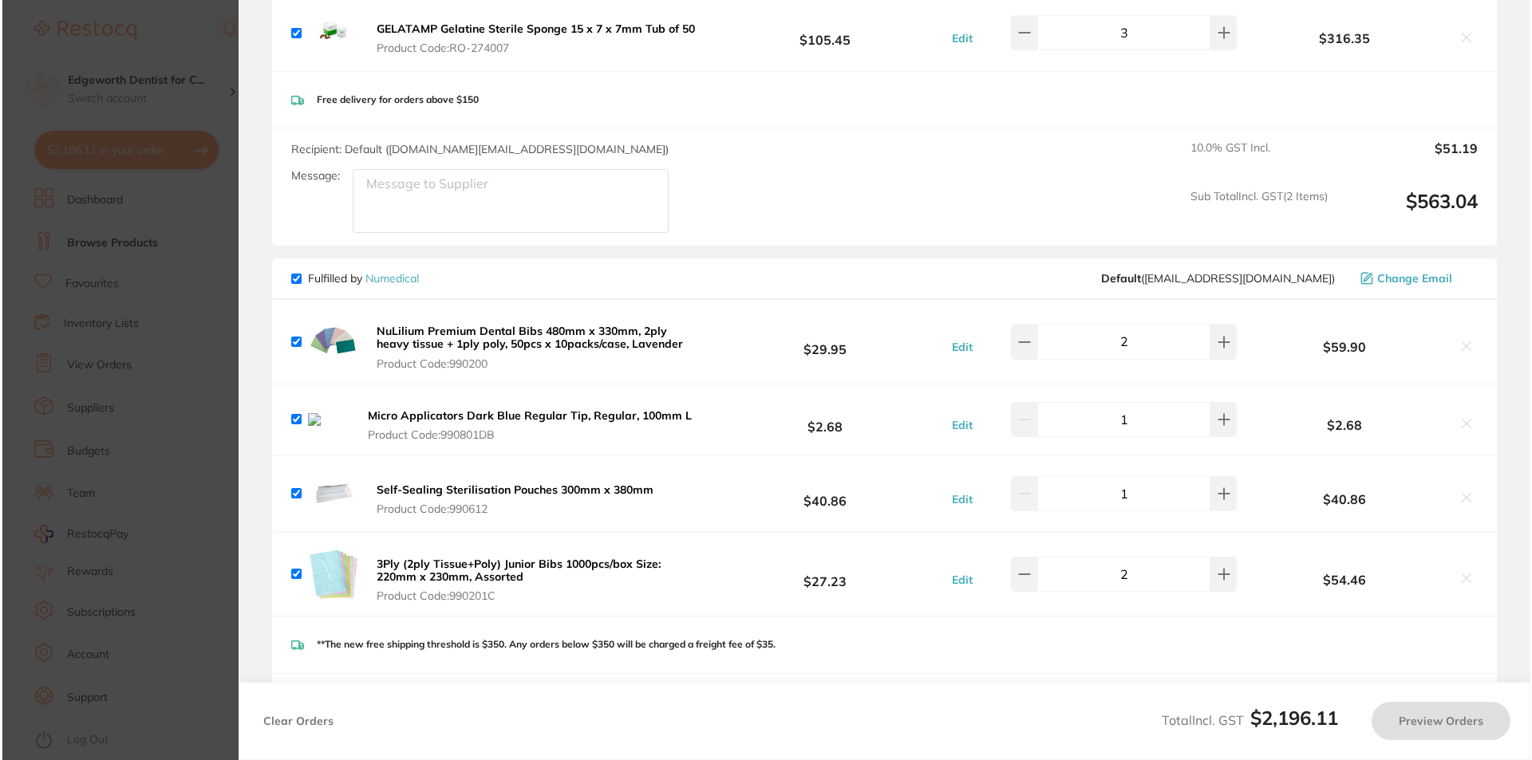
scroll to position [0, 0]
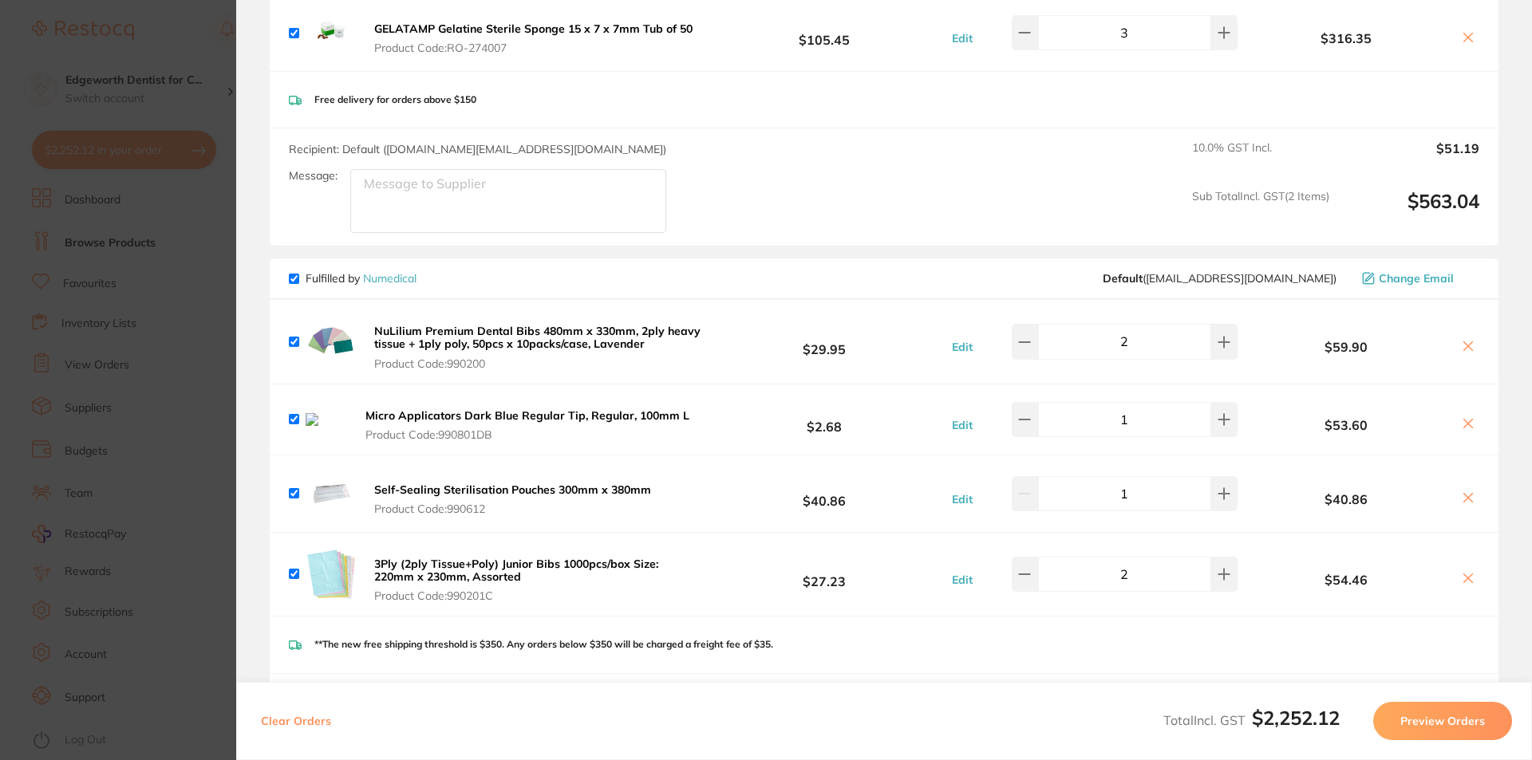
type input "20"
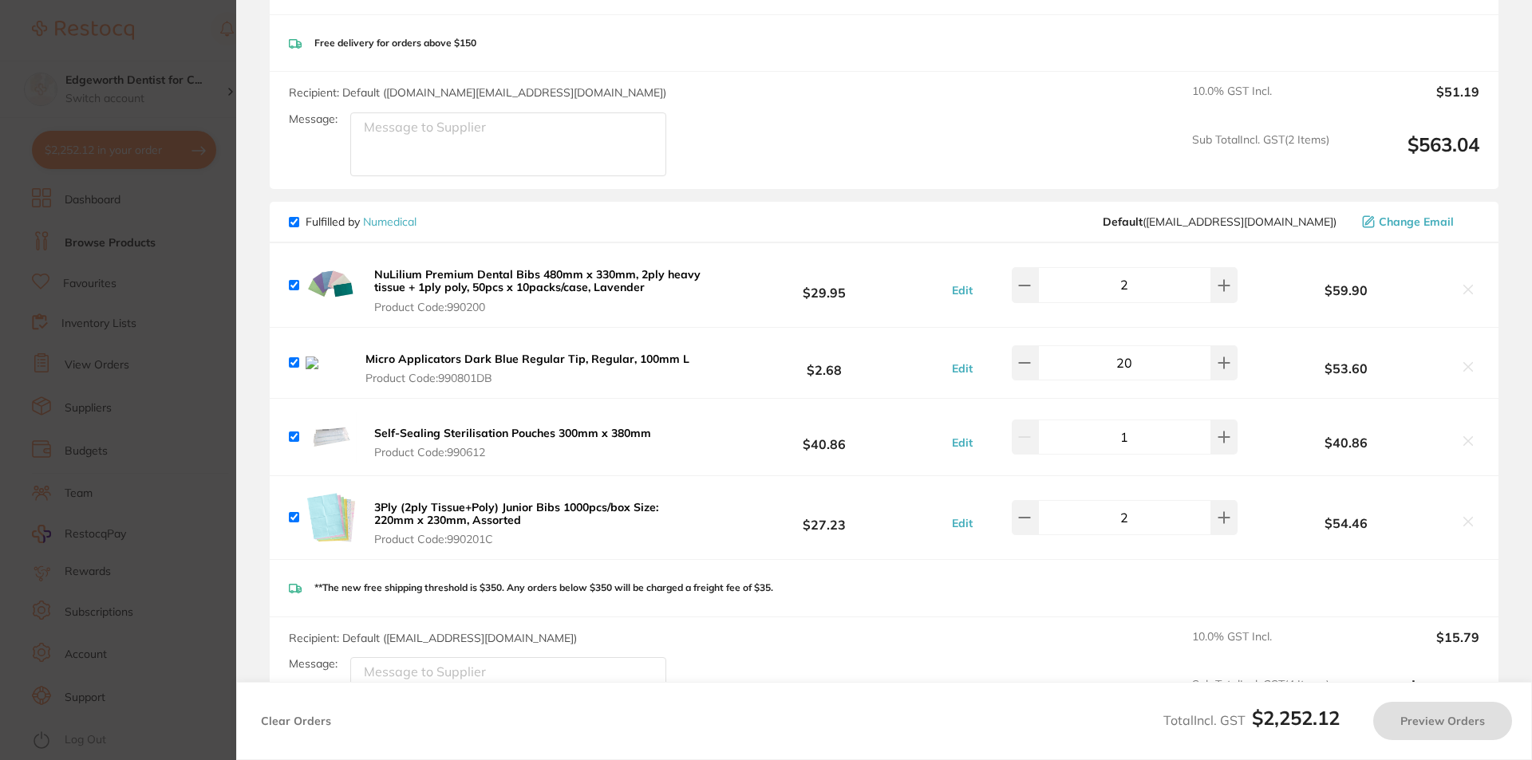
scroll to position [1755, 0]
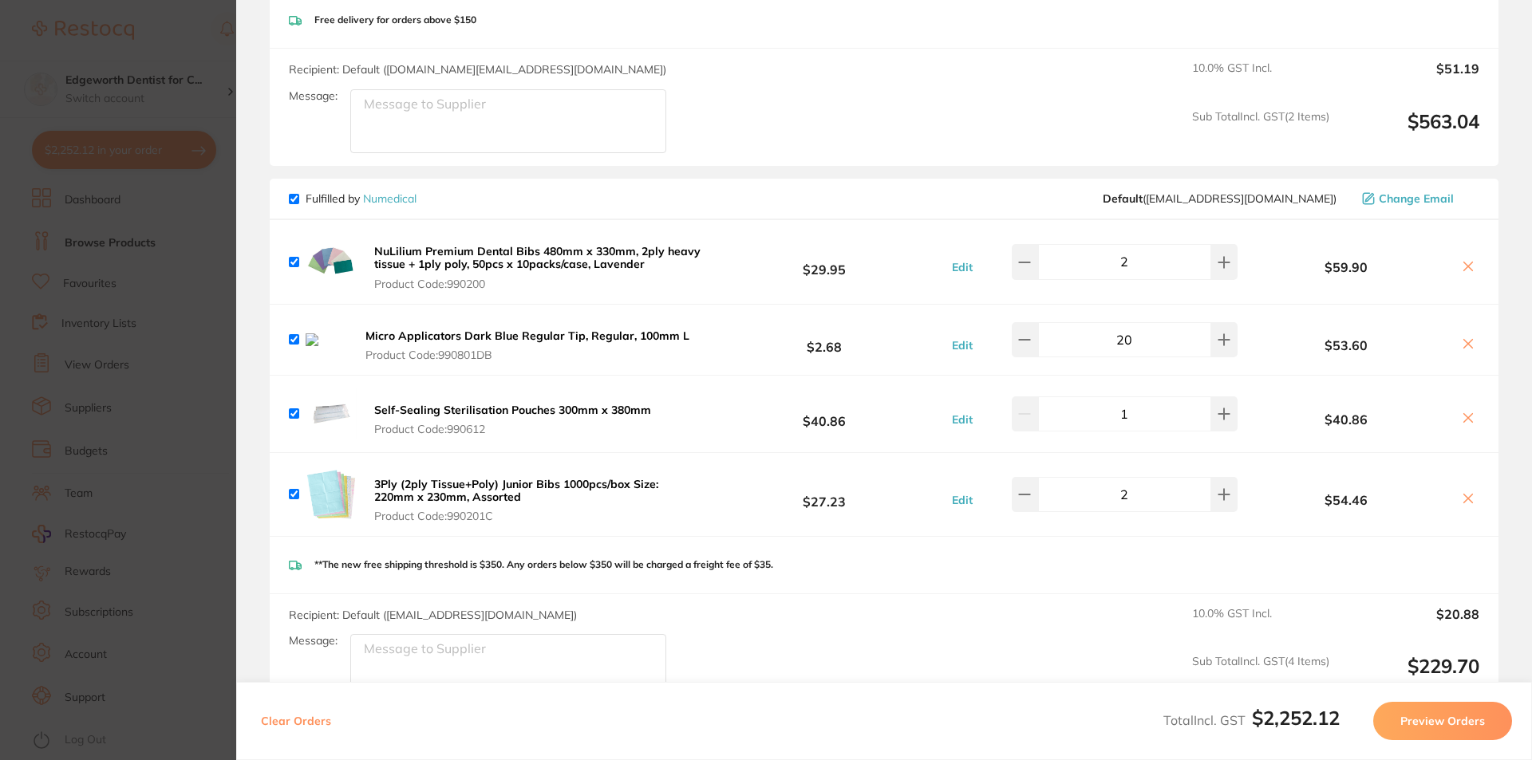
click at [1465, 346] on icon at bounding box center [1468, 344] width 9 height 9
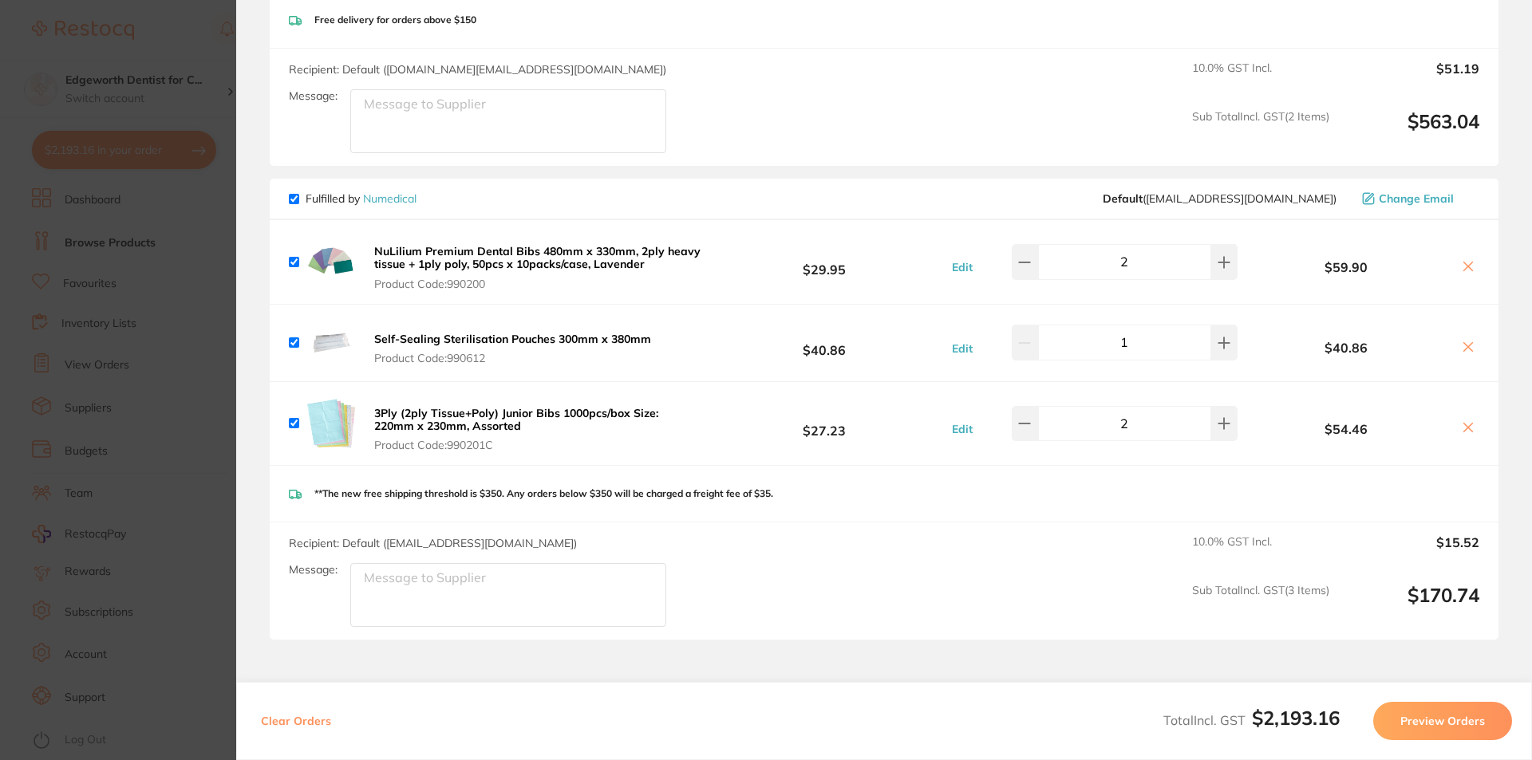
click at [143, 69] on section "Update RRP Set your pre negotiated price for this item. Item Agreed RRP (excl. …" at bounding box center [766, 380] width 1532 height 760
checkbox input "true"
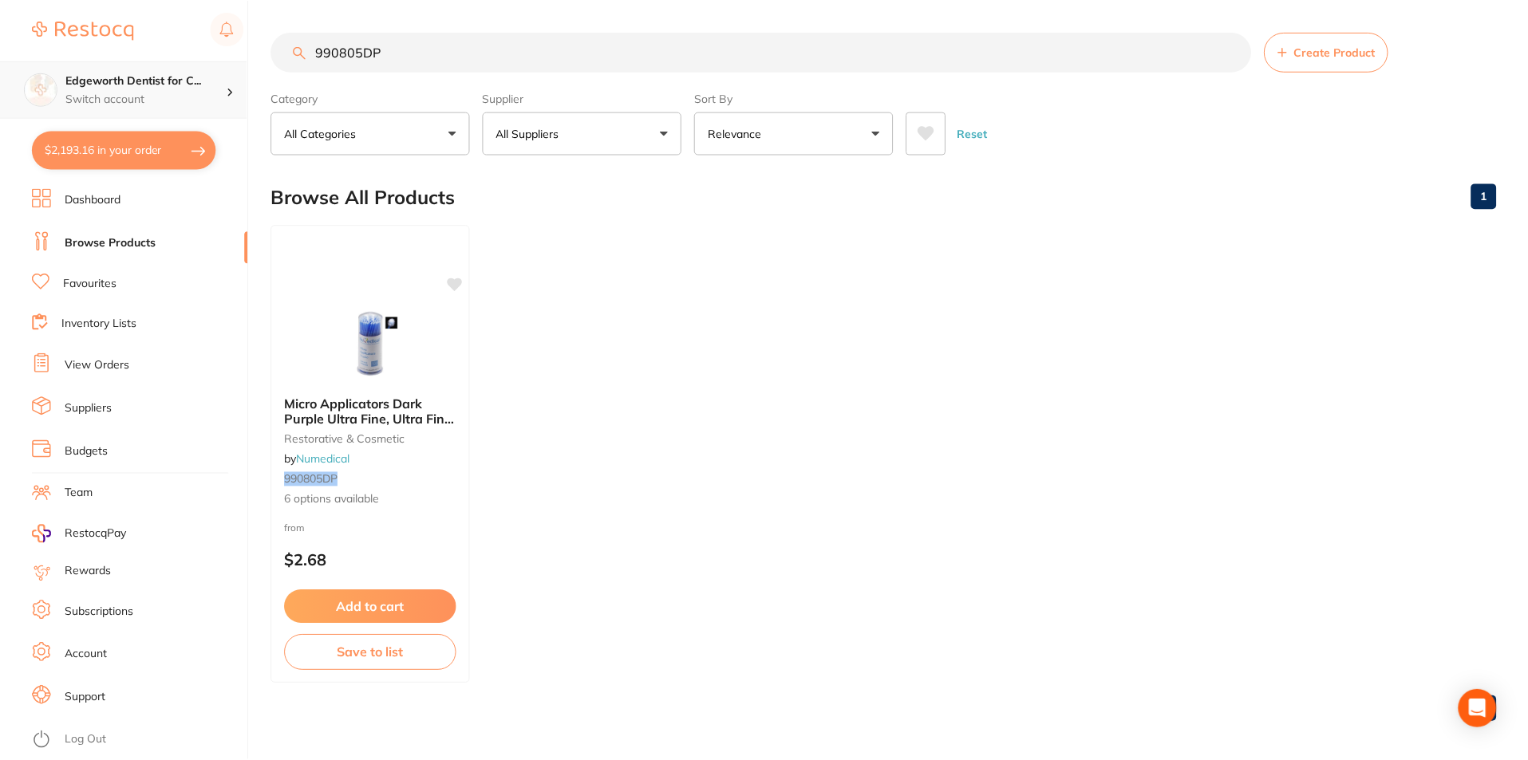
scroll to position [1, 0]
click at [411, 397] on span "Micro Applicators Dark Purple Ultra Fine, Ultra Fine, 100mm L" at bounding box center [370, 417] width 172 height 45
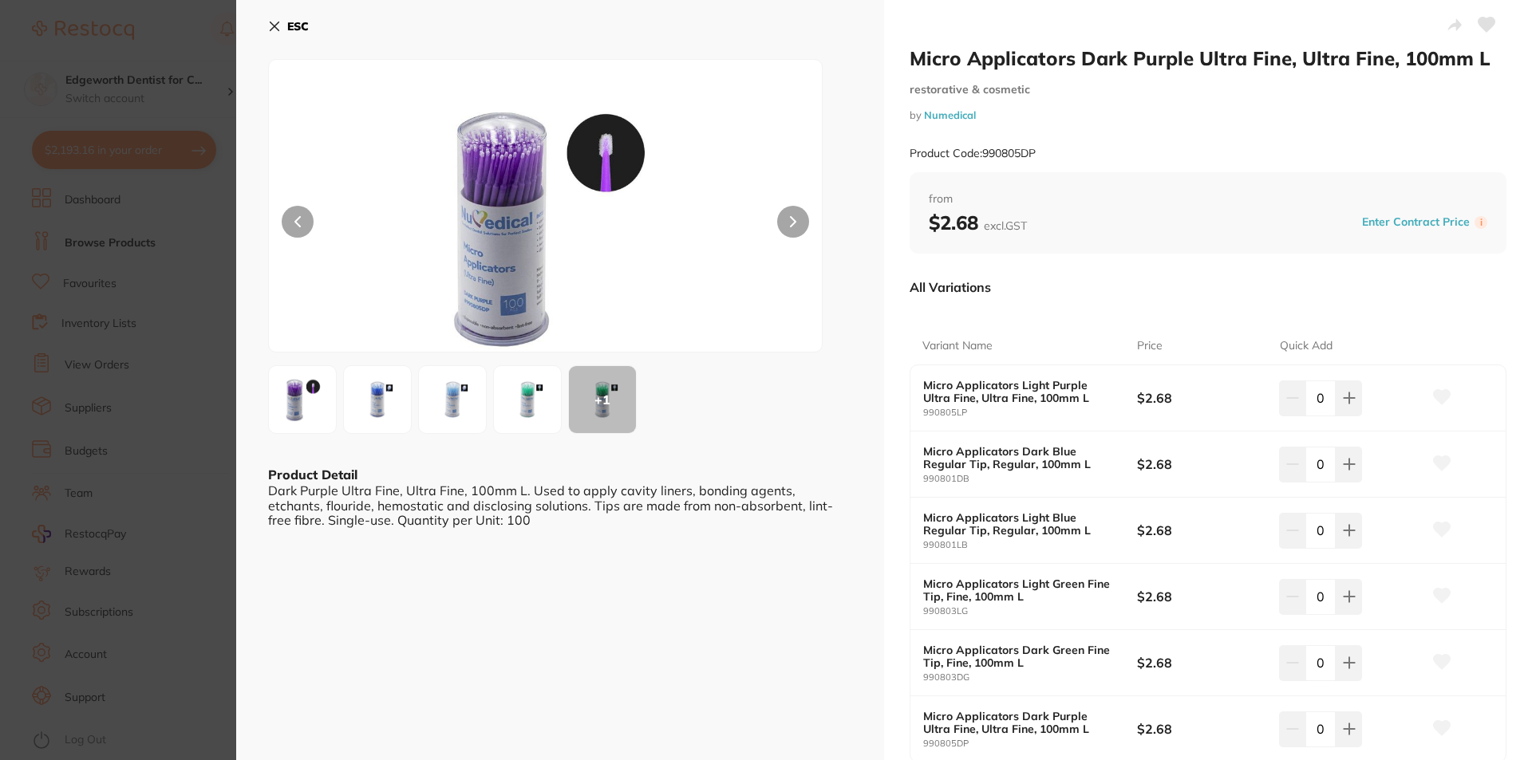
click at [1074, 459] on b "Micro Applicators Dark Blue Regular Tip, Regular, 100mm L" at bounding box center [1019, 458] width 192 height 26
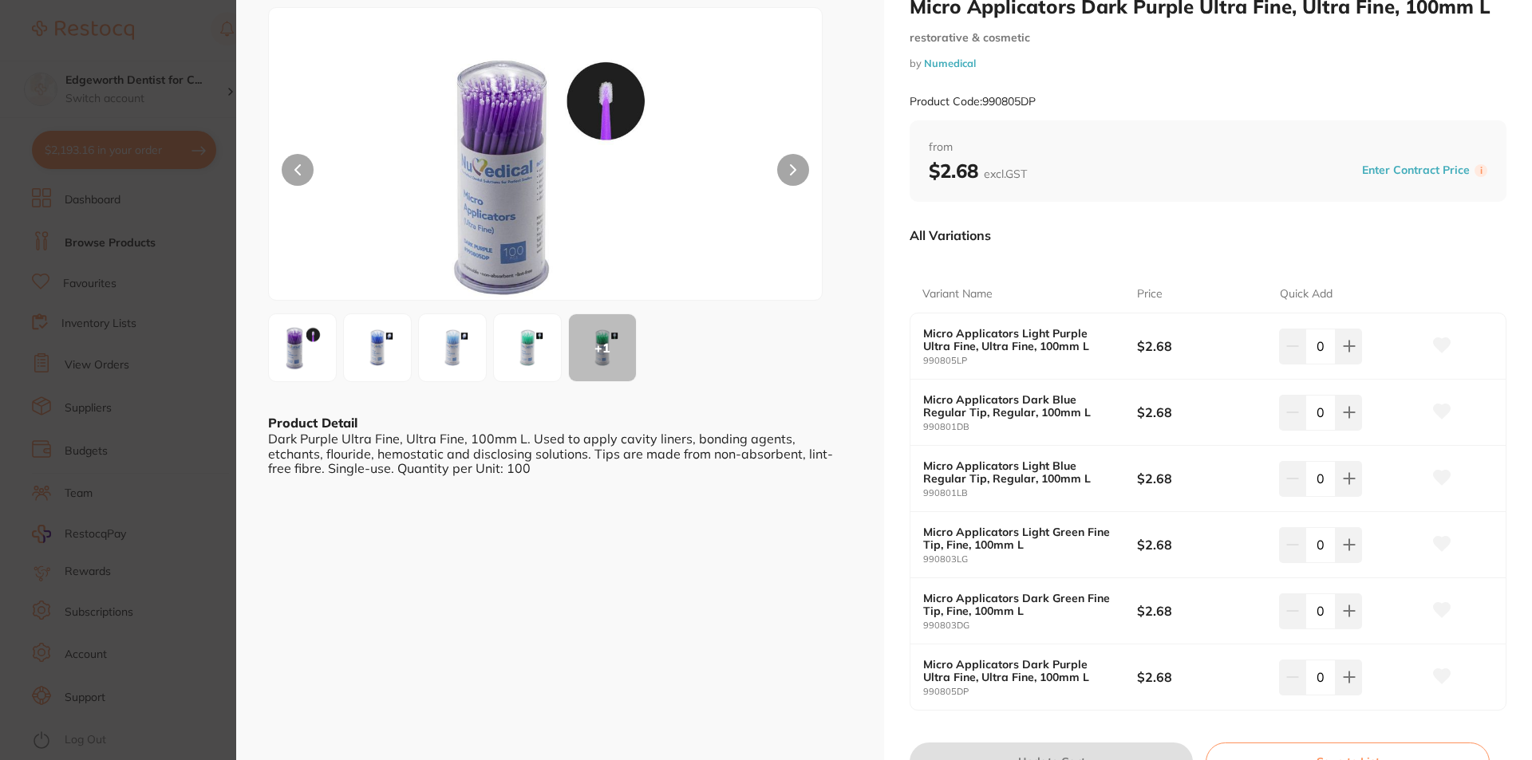
scroll to position [80, 0]
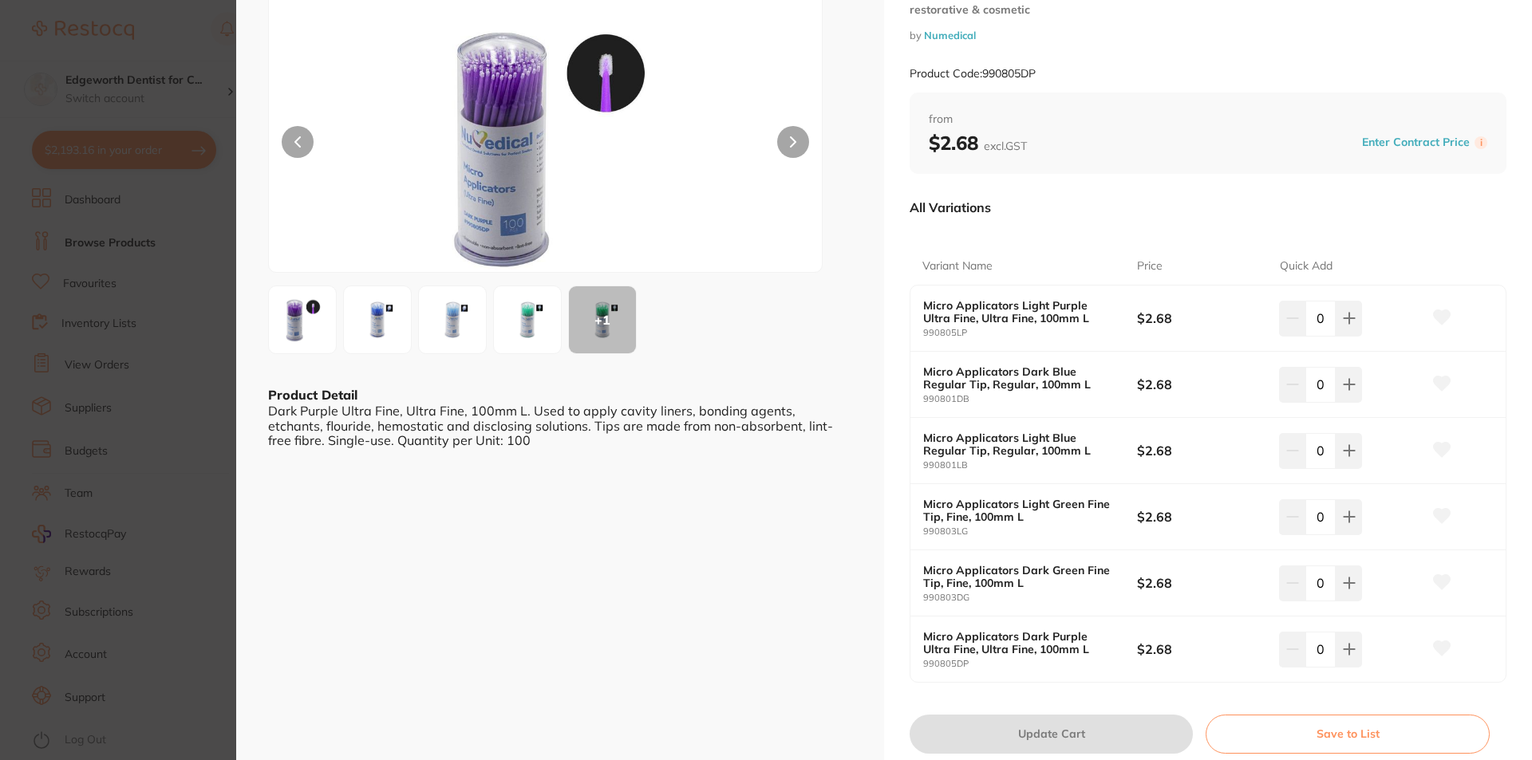
click at [1296, 654] on div "0" at bounding box center [1320, 649] width 83 height 35
type input "20"
click at [692, 633] on div "ESC + 1 Product Detail Dark Purple Ultra Fine, Ultra Fine, 100mm L. Used to app…" at bounding box center [560, 359] width 648 height 878
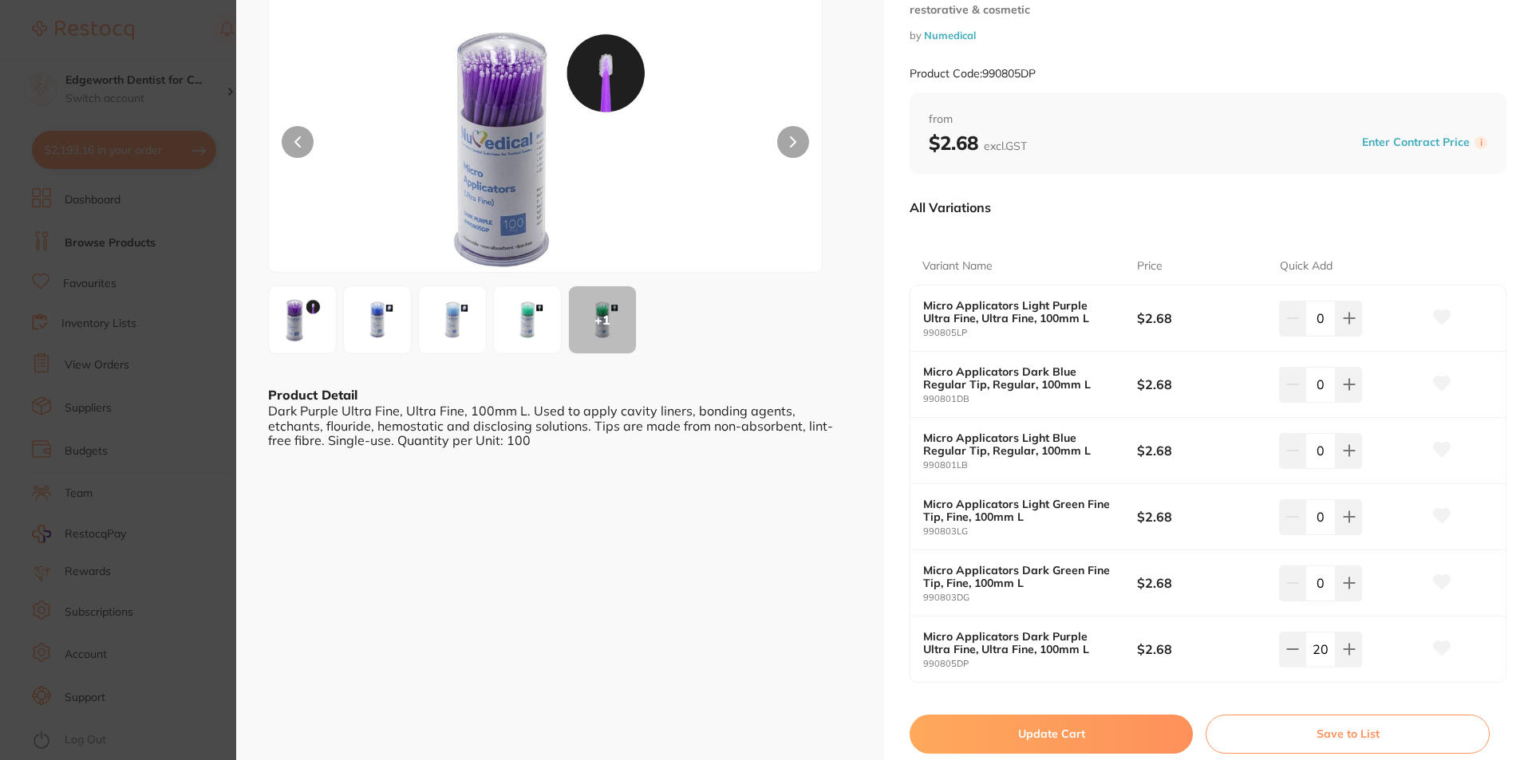
click at [1039, 728] on button "Update Cart" at bounding box center [1050, 734] width 283 height 38
checkbox input "false"
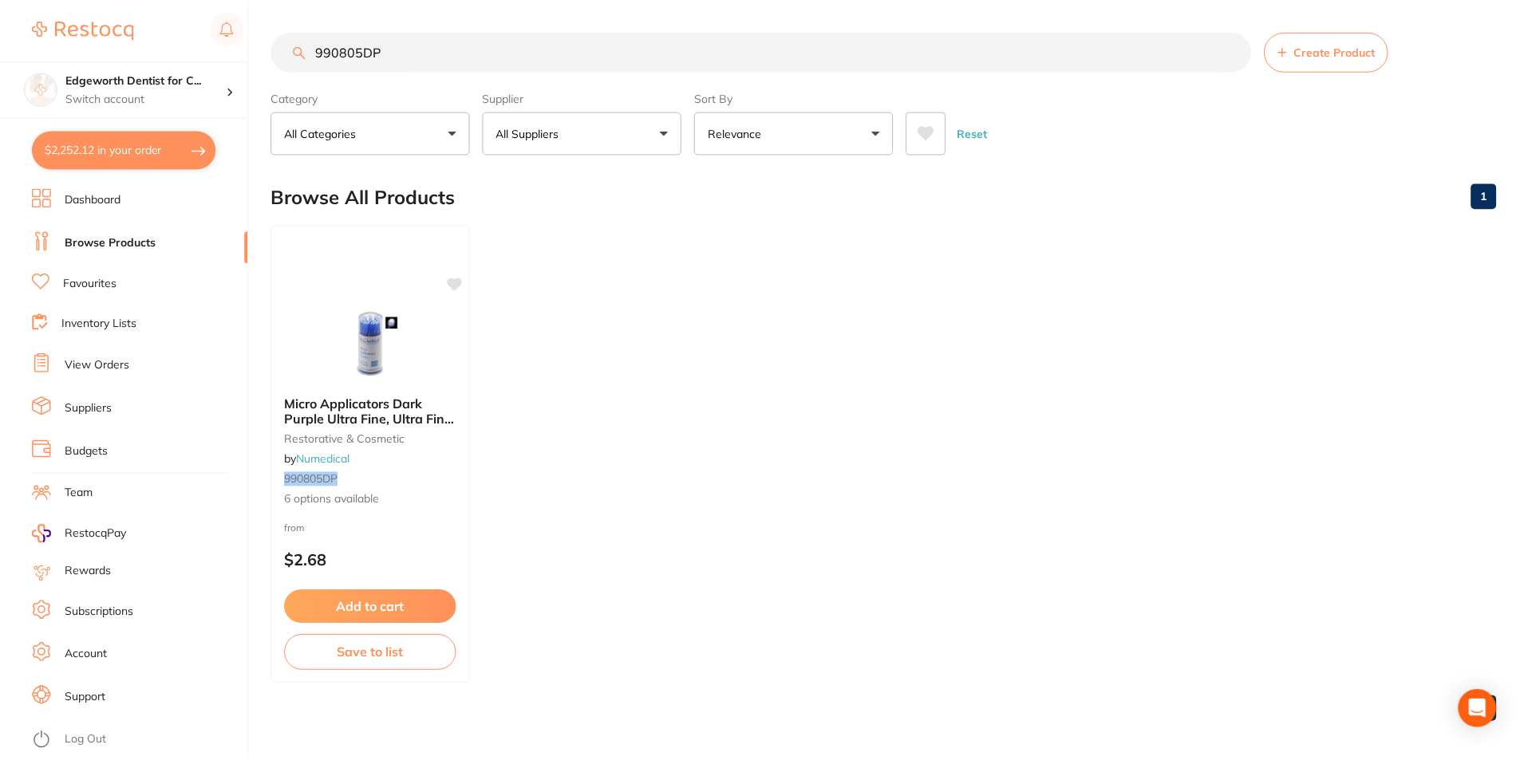
scroll to position [1, 0]
type input "1"
click at [166, 141] on button "$2,196.11 in your order" at bounding box center [124, 150] width 184 height 38
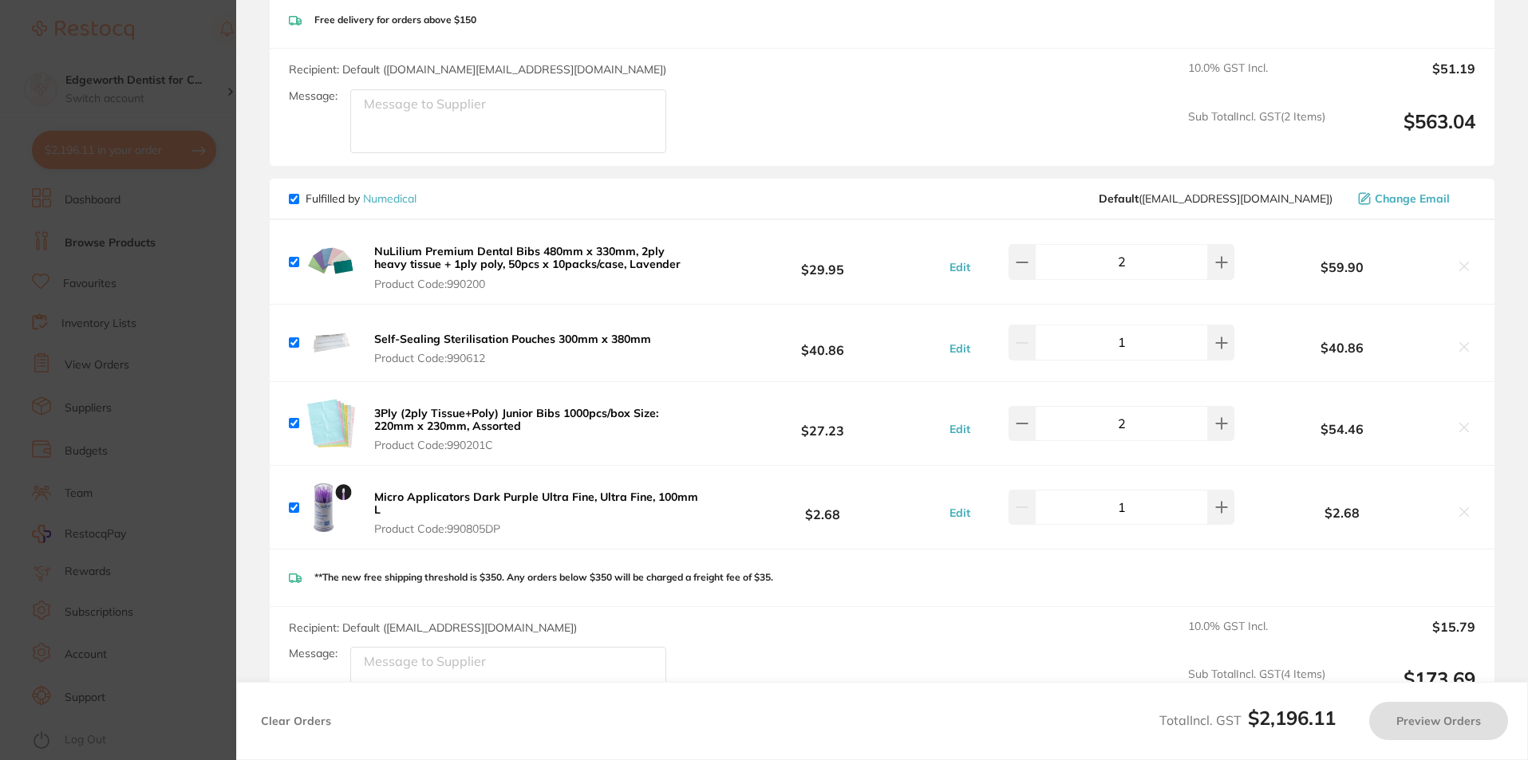
checkbox input "true"
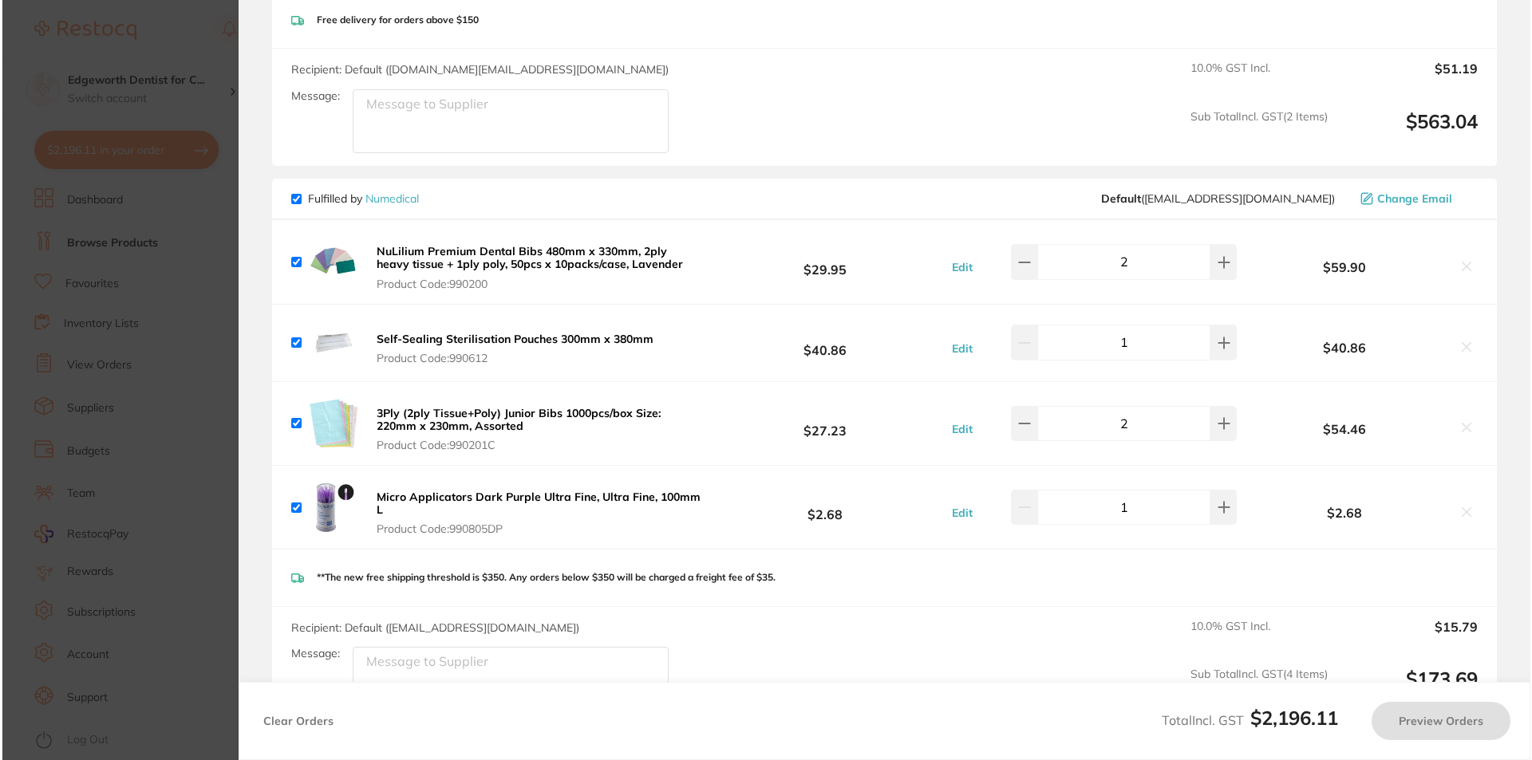
scroll to position [0, 0]
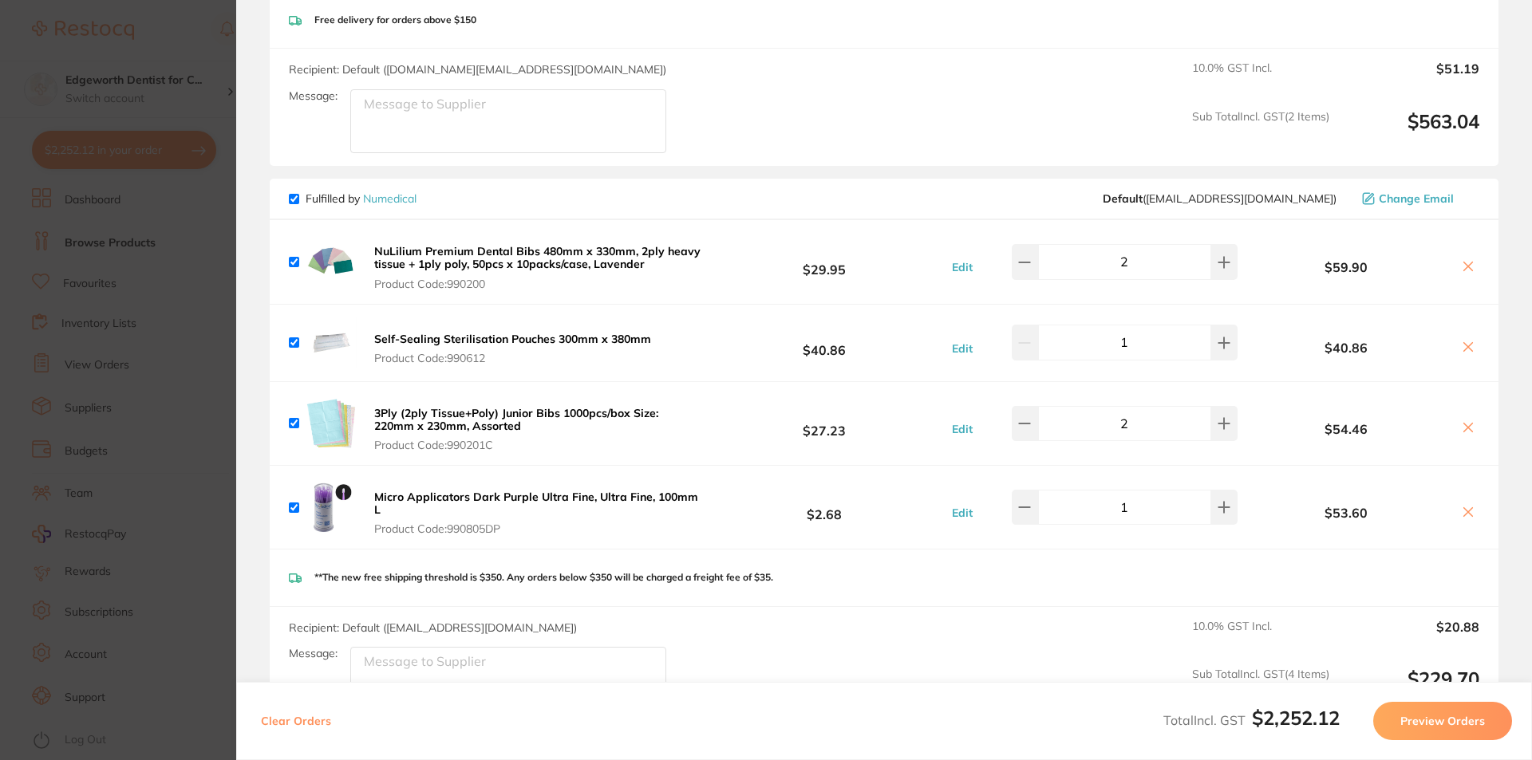
type input "20"
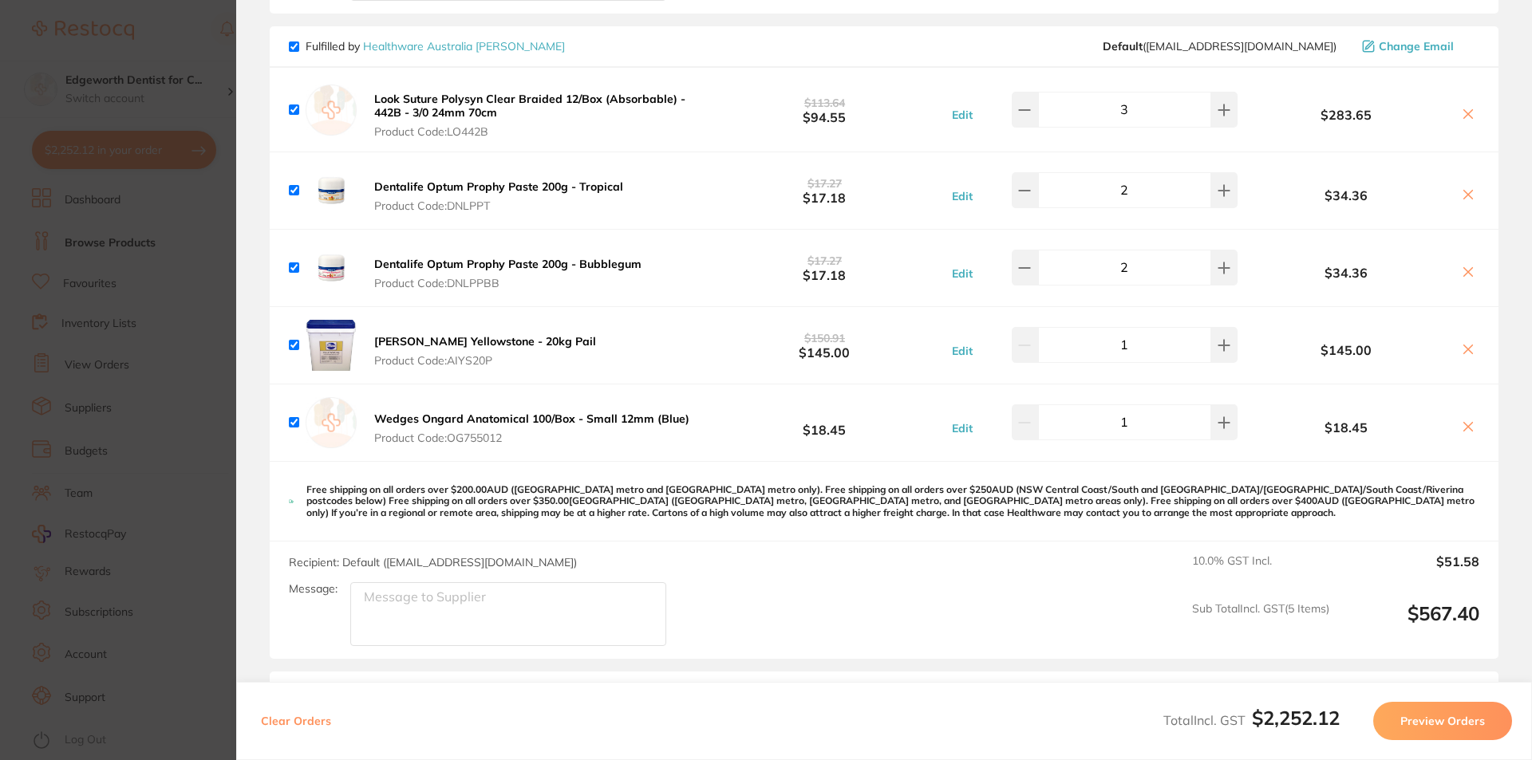
scroll to position [863, 0]
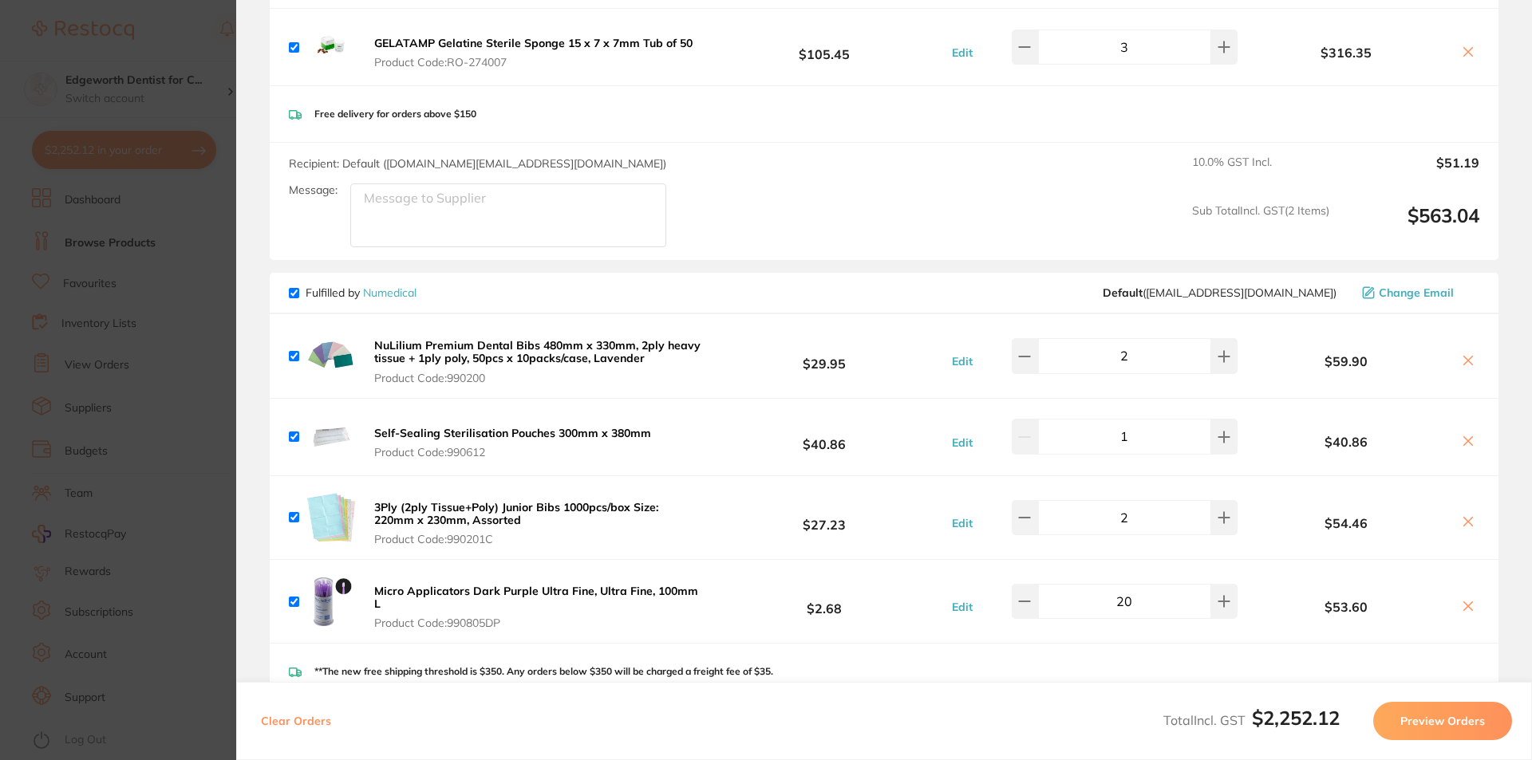
click at [1459, 738] on button "Preview Orders" at bounding box center [1442, 721] width 139 height 38
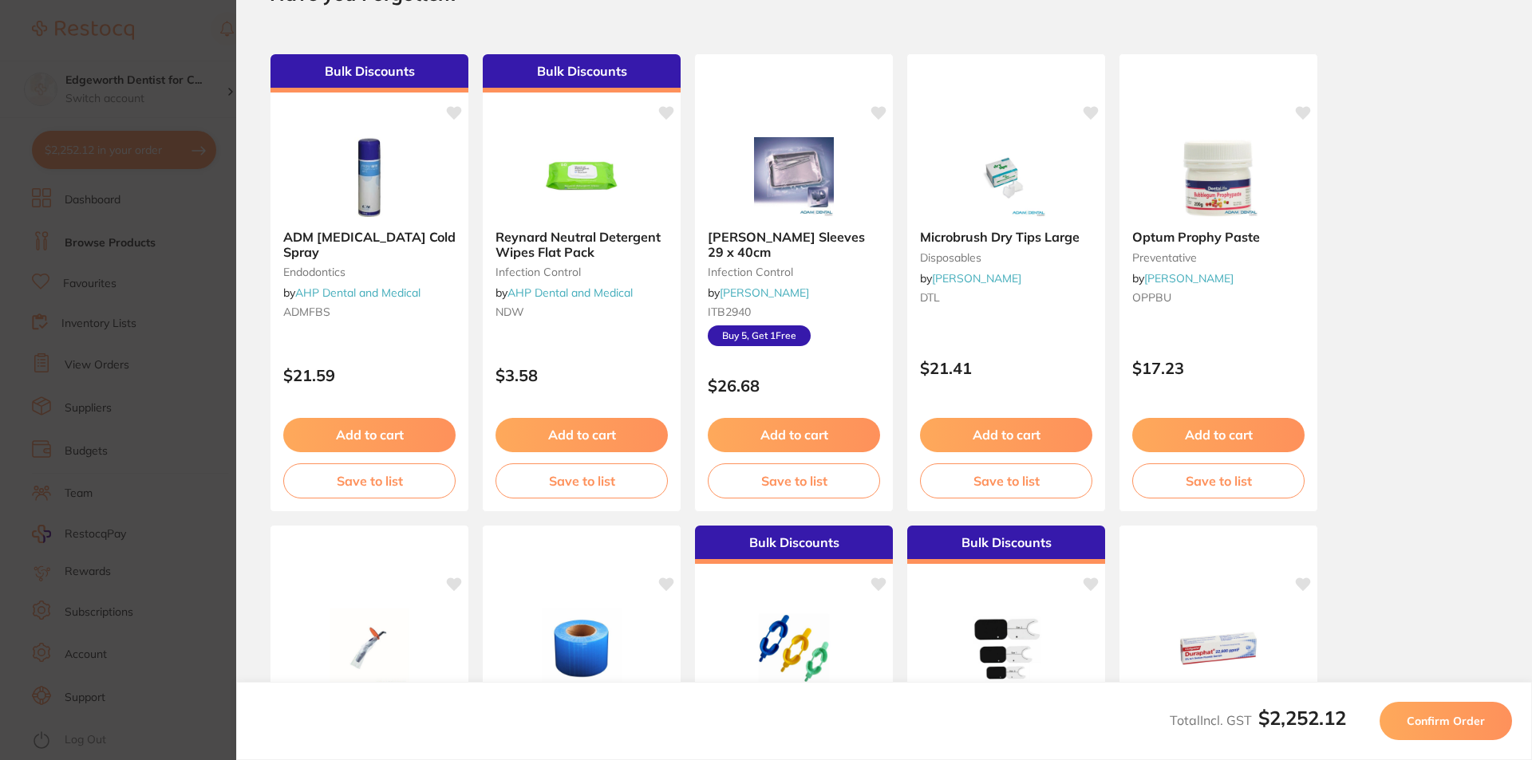
click at [1455, 729] on button "Confirm Order" at bounding box center [1445, 721] width 132 height 38
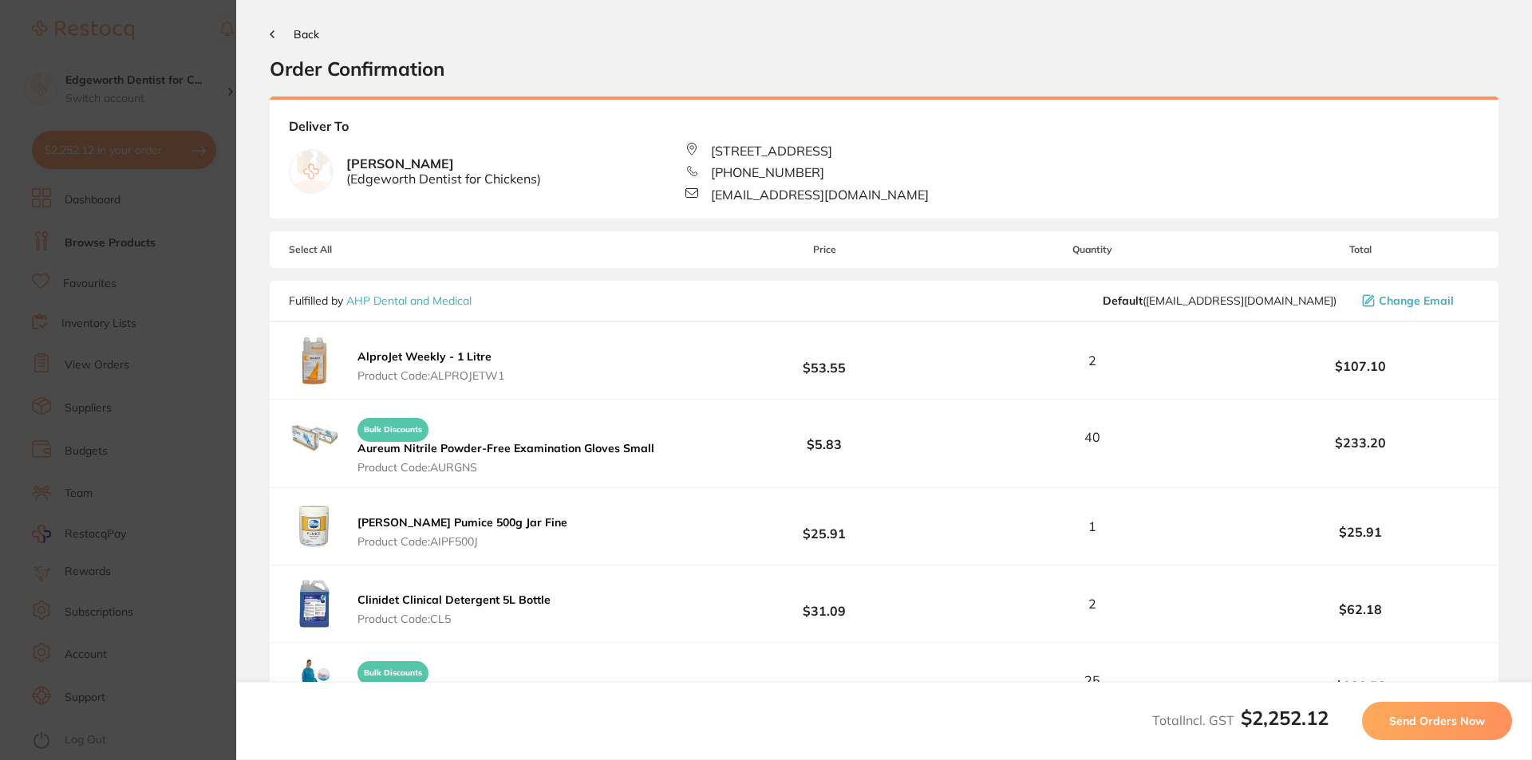
scroll to position [0, 0]
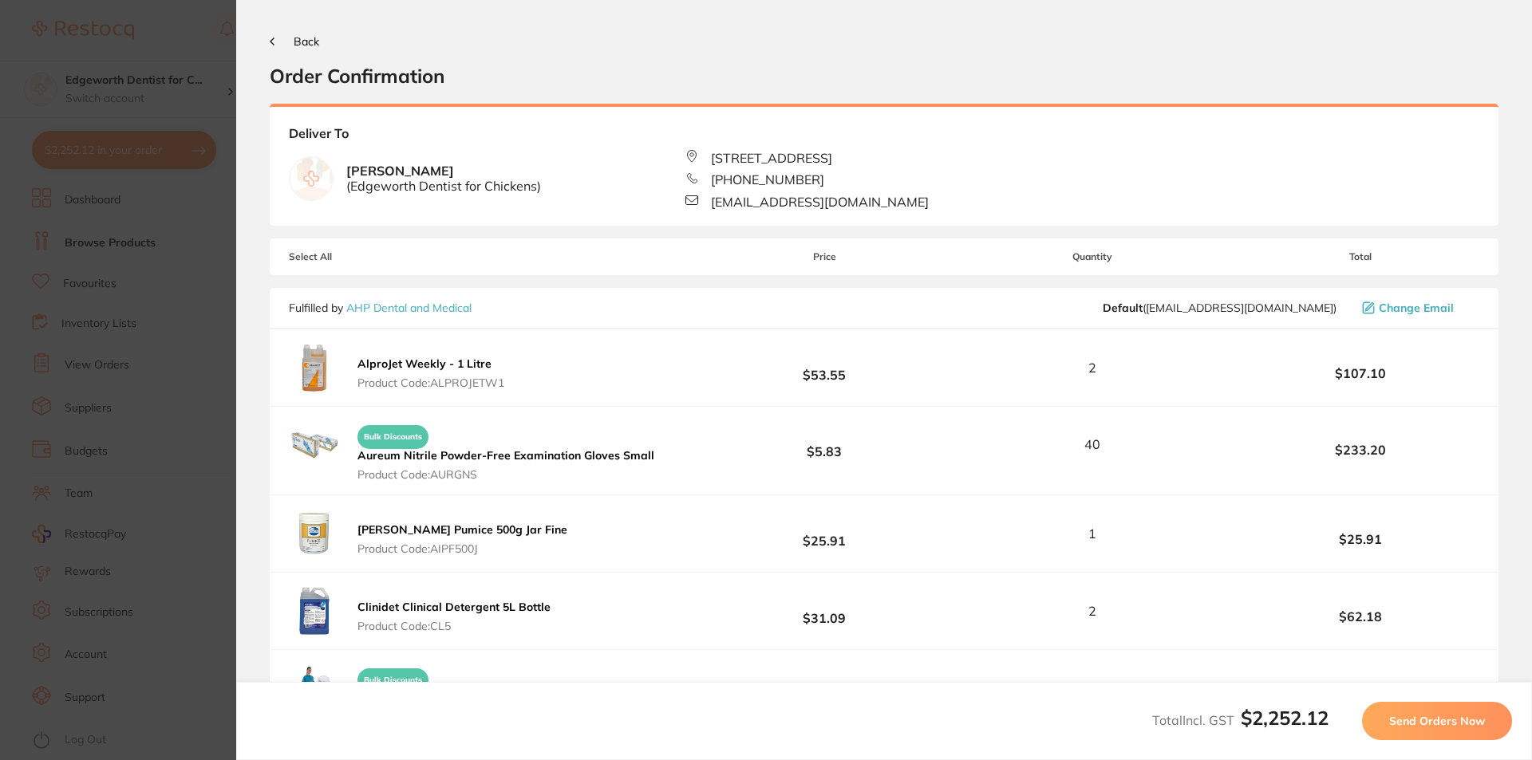
click at [1427, 724] on span "Send Orders Now" at bounding box center [1437, 721] width 96 height 14
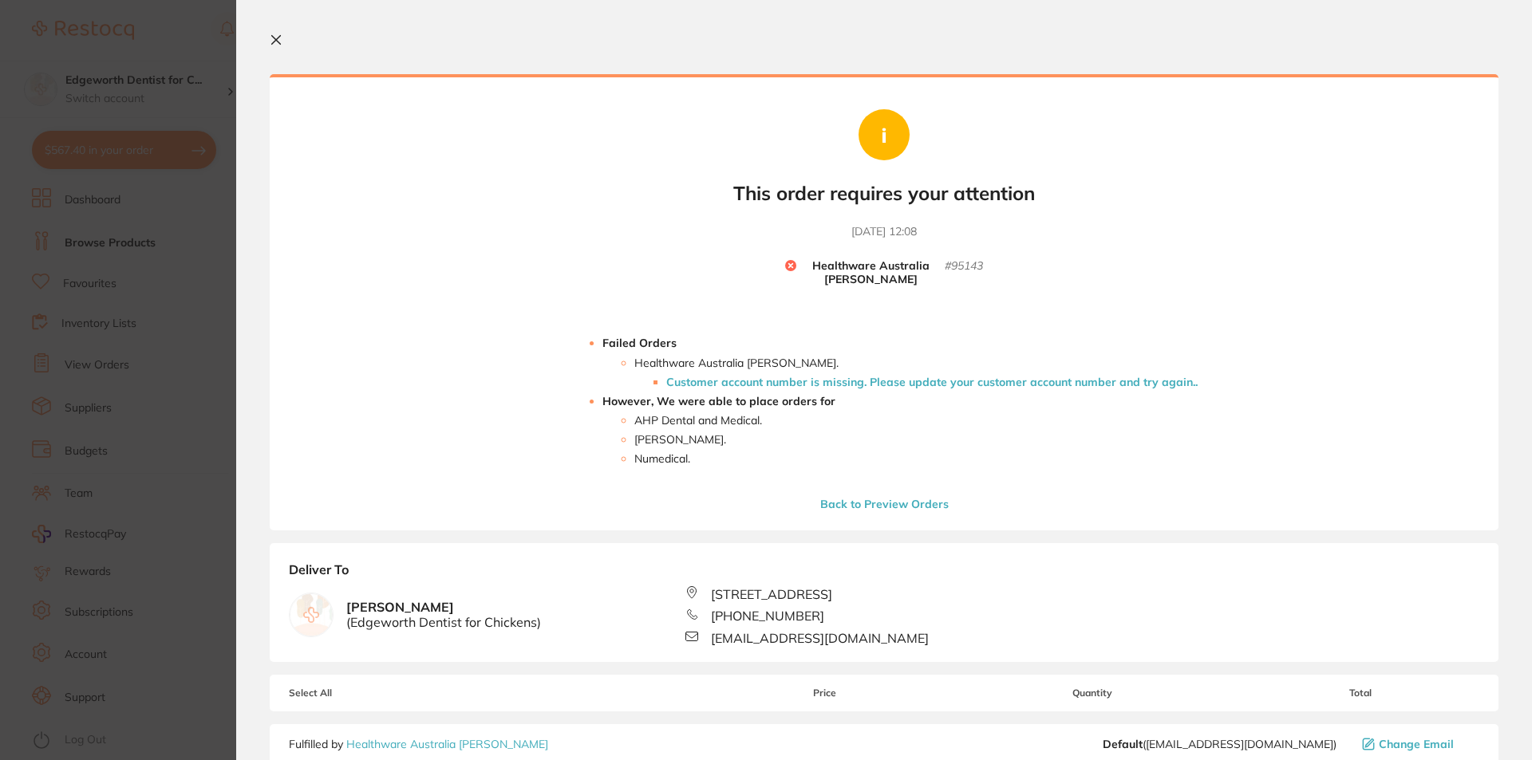
click at [899, 376] on li "Customer account number is missing. Please update your customer account number …" at bounding box center [931, 382] width 531 height 13
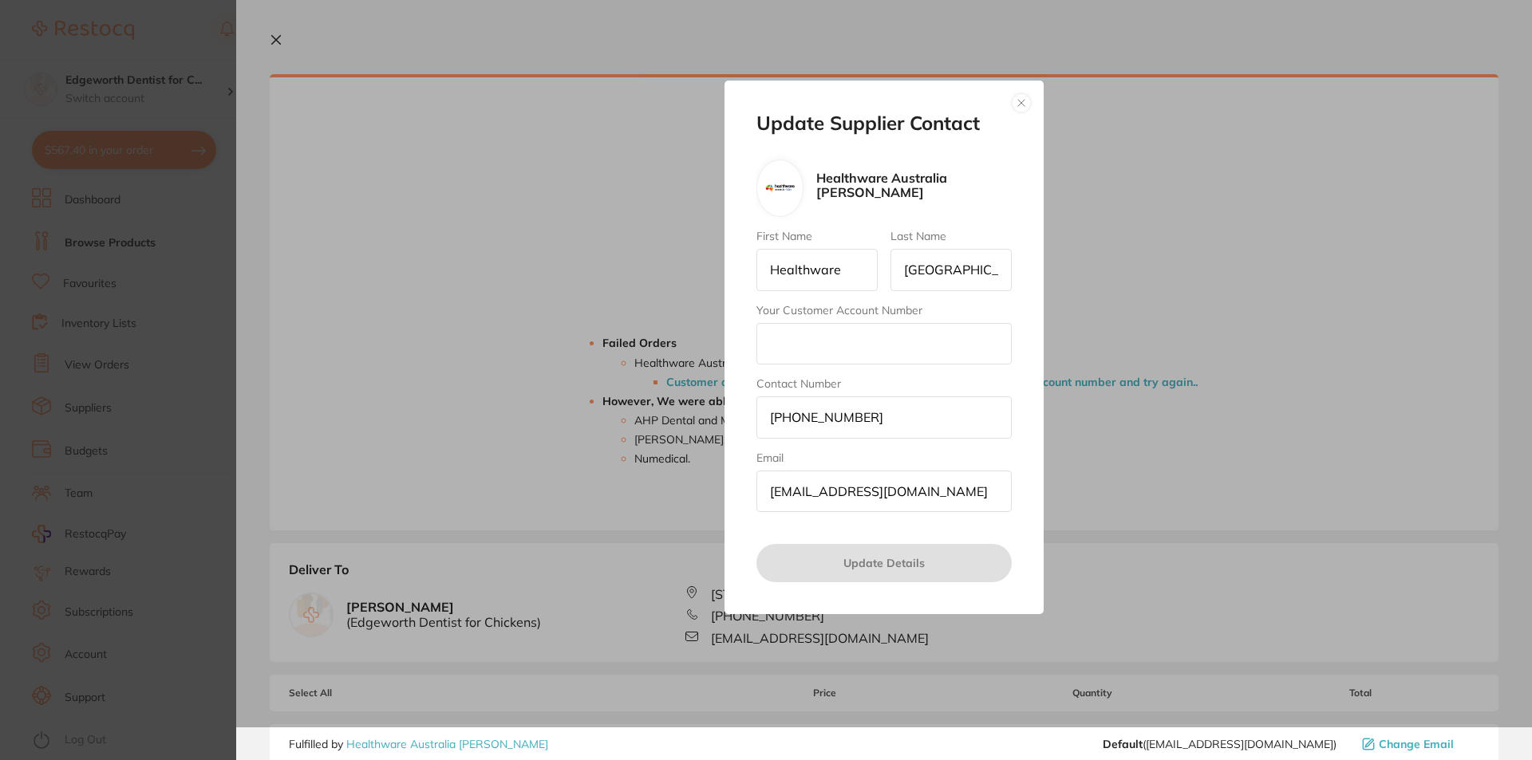
click at [854, 348] on input "Your Customer Account Number" at bounding box center [883, 343] width 255 height 41
type input "SDEN6289-1"
click at [853, 554] on button "Update Details" at bounding box center [883, 563] width 255 height 38
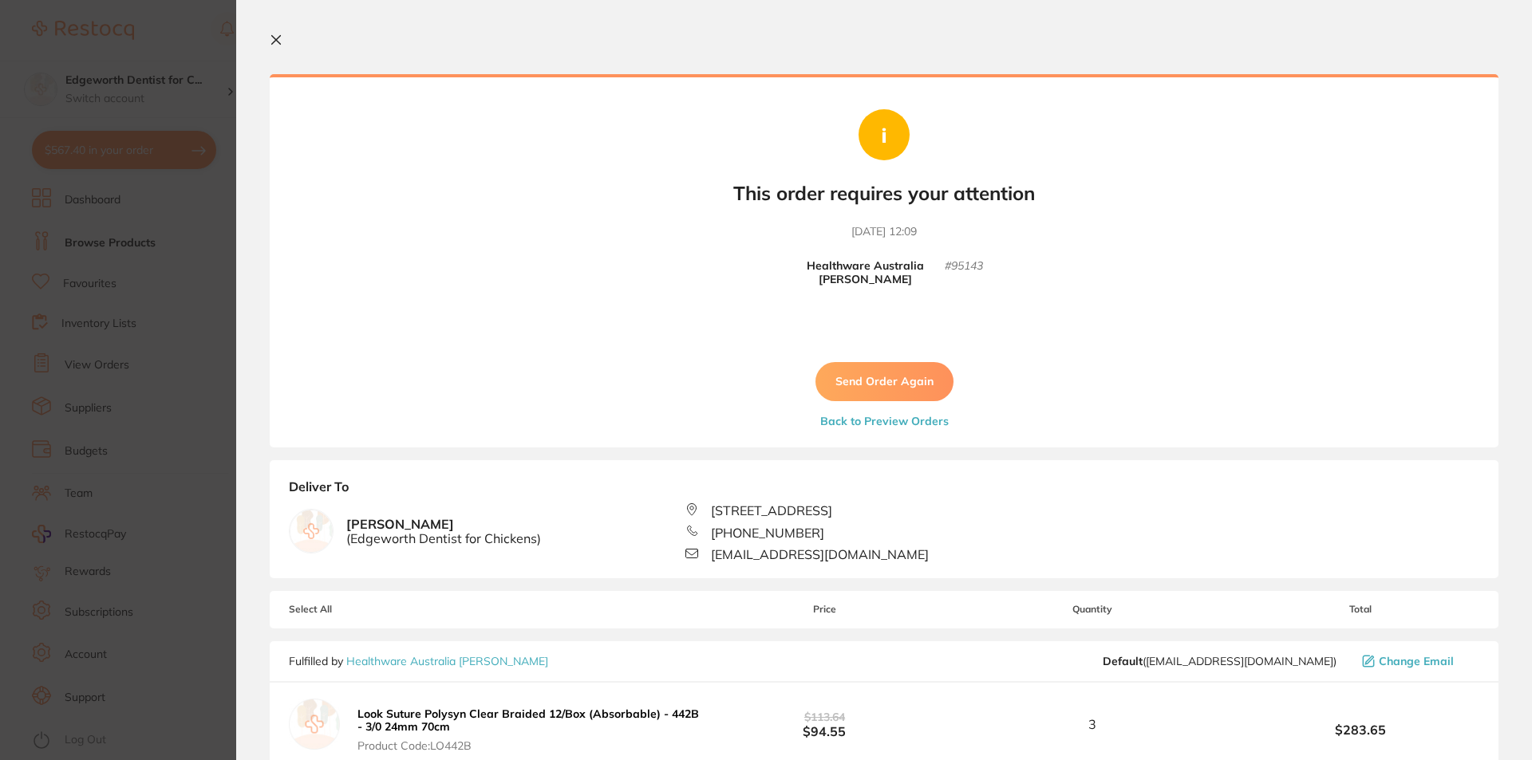
click at [884, 370] on button "Send Order Again" at bounding box center [884, 381] width 138 height 38
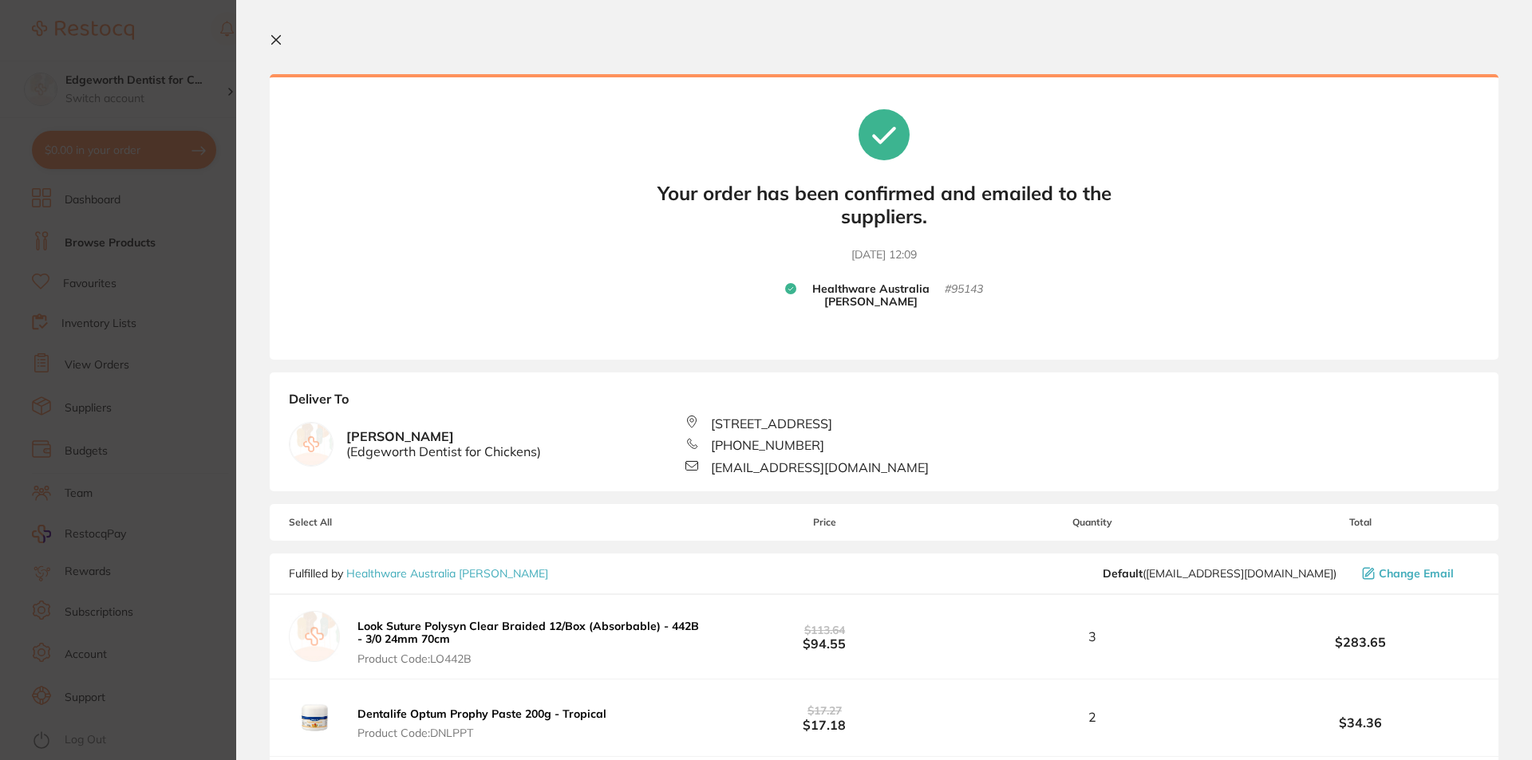
click at [276, 38] on icon at bounding box center [276, 40] width 13 height 13
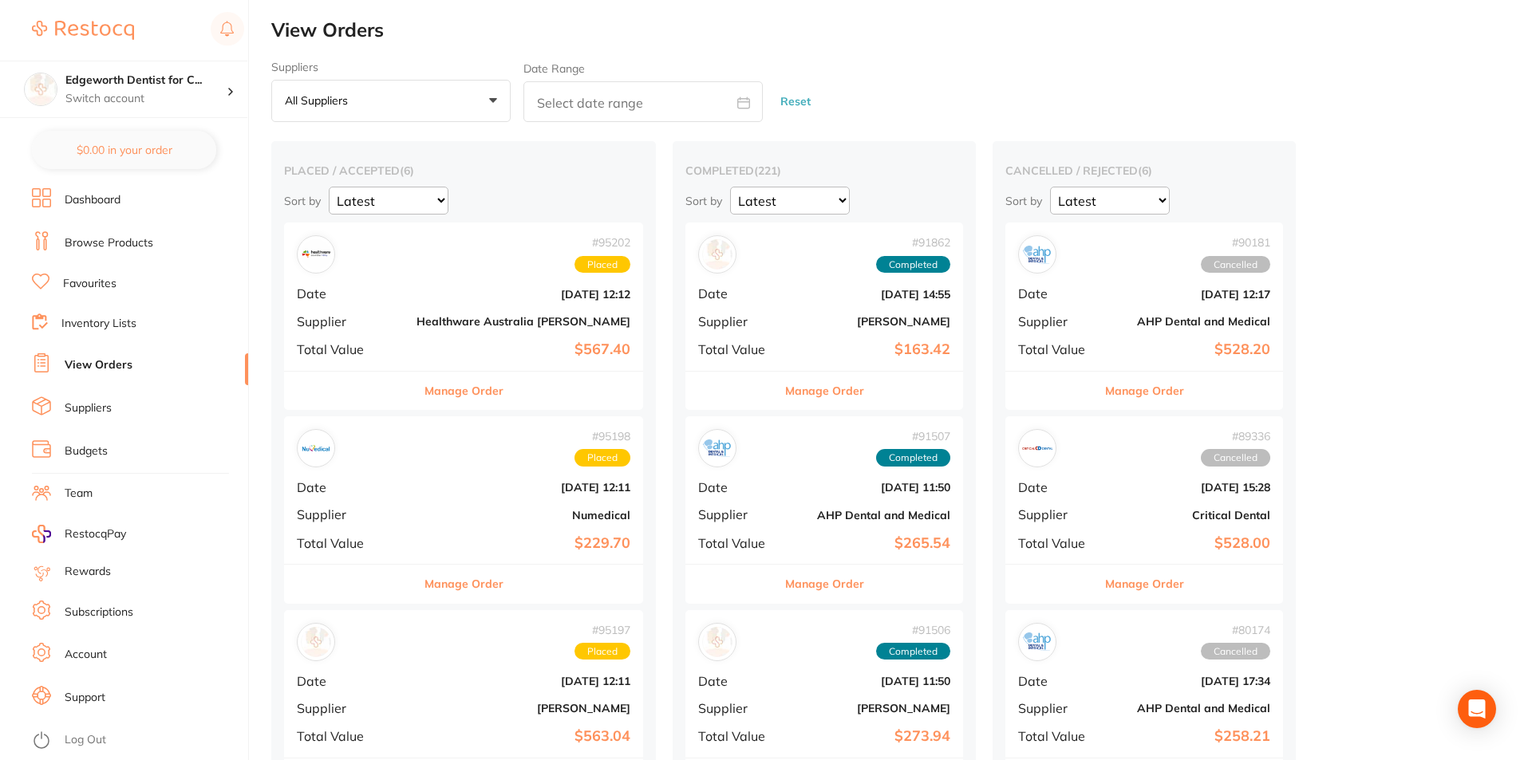
click at [92, 368] on link "View Orders" at bounding box center [99, 365] width 68 height 16
click at [437, 389] on button "Manage Order" at bounding box center [463, 391] width 79 height 38
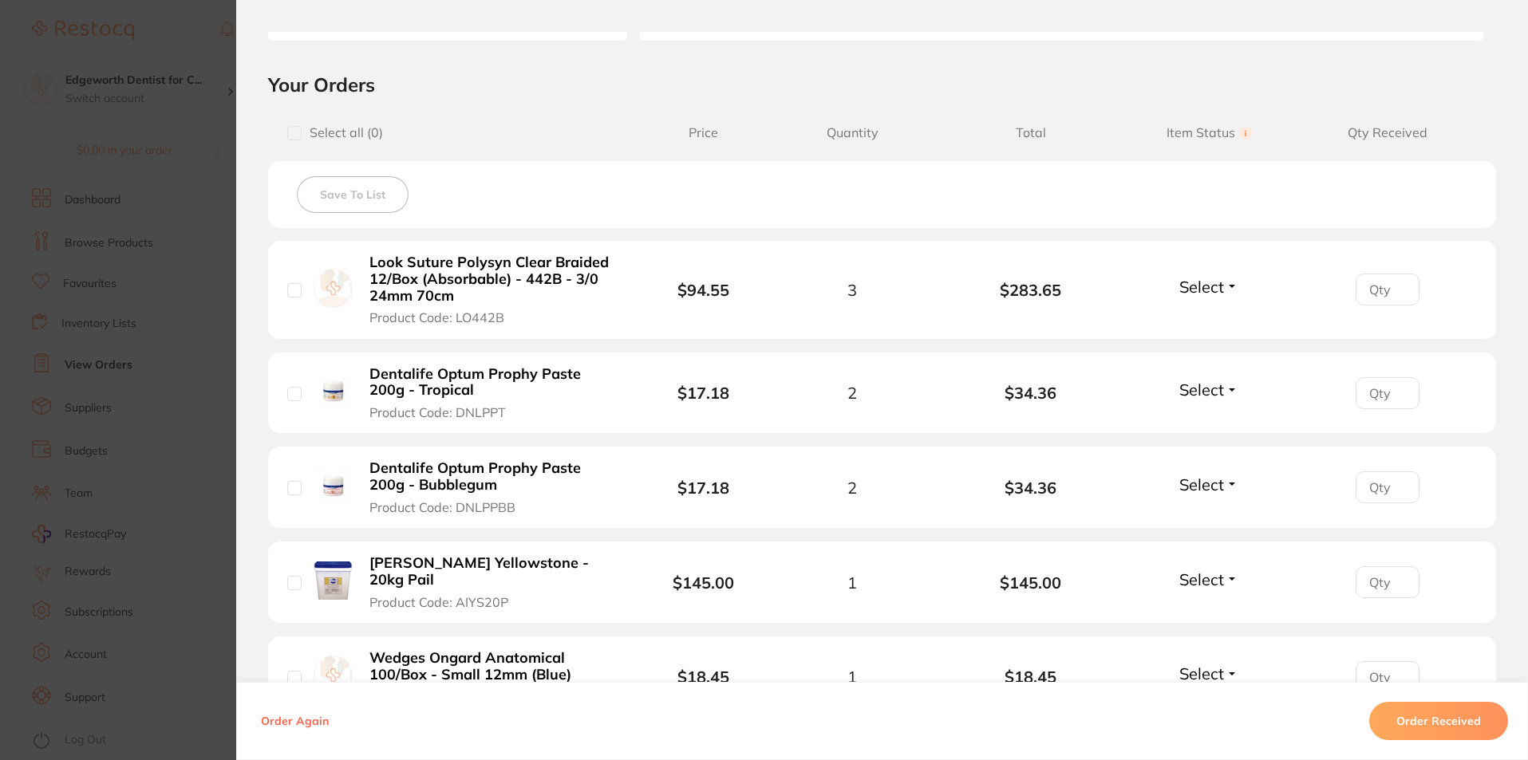
scroll to position [479, 0]
